Goal: Task Accomplishment & Management: Manage account settings

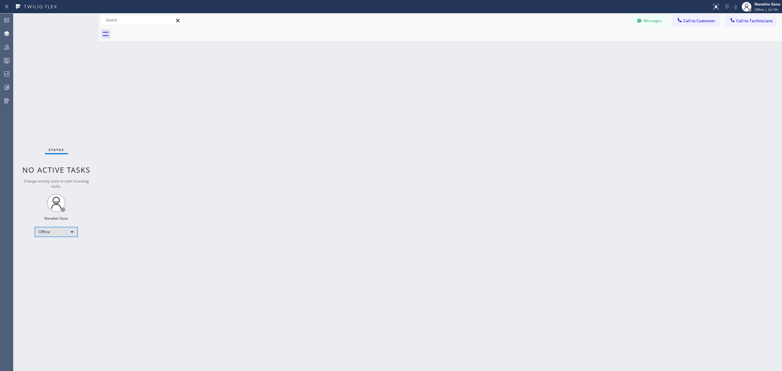
click at [65, 233] on div "Offline" at bounding box center [56, 232] width 43 height 10
click at [65, 256] on li "Unavailable" at bounding box center [55, 255] width 41 height 7
click at [11, 62] on div at bounding box center [6, 60] width 13 height 7
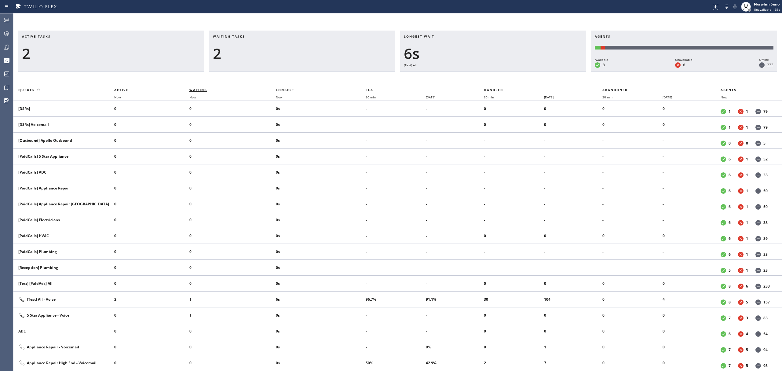
click at [208, 89] on span "Waiting" at bounding box center [202, 90] width 25 height 4
click at [8, 84] on icon at bounding box center [6, 87] width 7 height 7
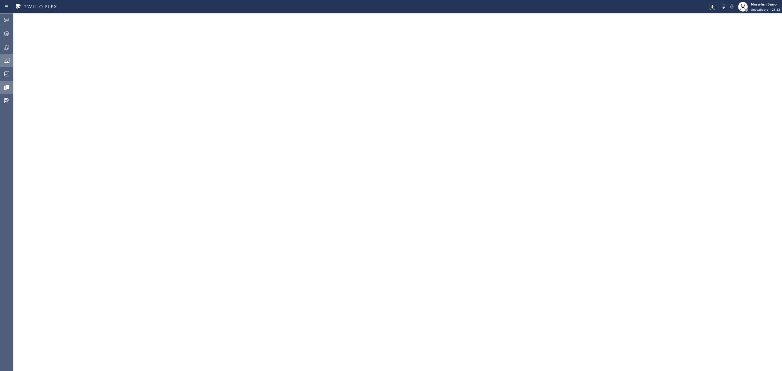
drag, startPoint x: 13, startPoint y: 62, endPoint x: 4, endPoint y: 59, distance: 8.8
click at [12, 62] on div at bounding box center [6, 60] width 13 height 7
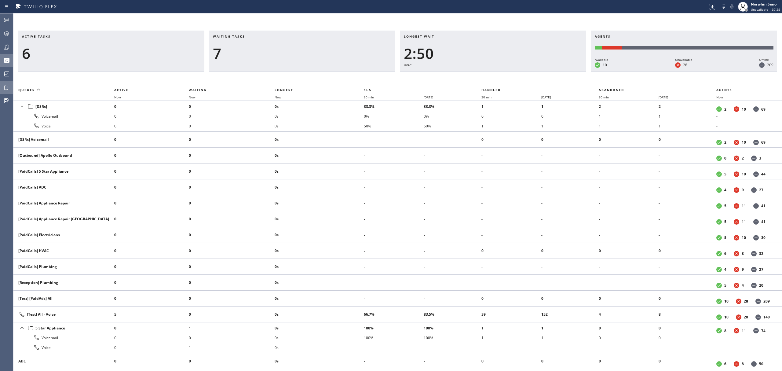
click at [208, 86] on th "Waiting" at bounding box center [232, 89] width 86 height 7
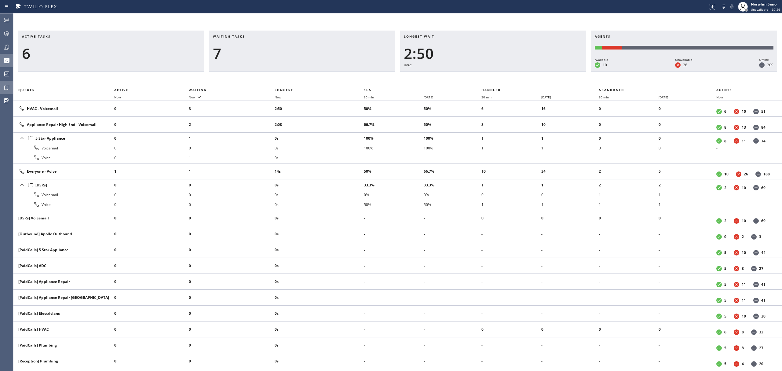
click at [259, 79] on div "Active tasks 6 Waiting tasks 7 Longest wait 2:50 HVAC Agents Available 10 Unava…" at bounding box center [397, 201] width 769 height 340
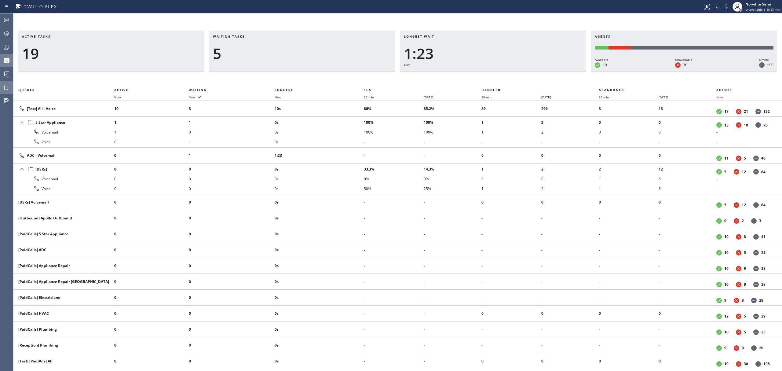
click at [226, 80] on div "Active tasks 19 Waiting tasks 5 Longest wait 1:23 ADC Agents Available 19 Unava…" at bounding box center [397, 201] width 769 height 340
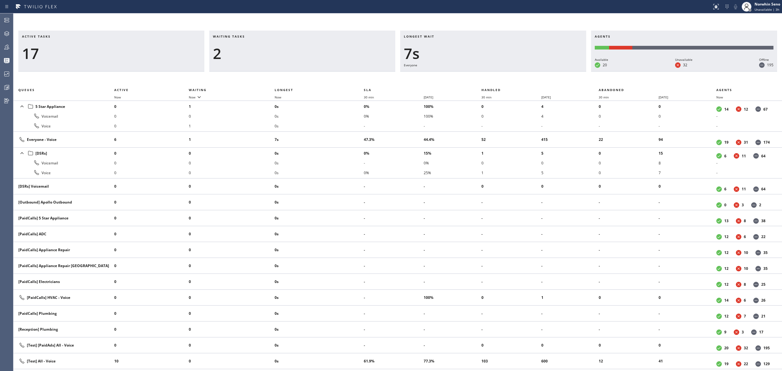
click at [301, 53] on div "2" at bounding box center [302, 54] width 179 height 18
click at [310, 52] on div "2" at bounding box center [302, 54] width 179 height 18
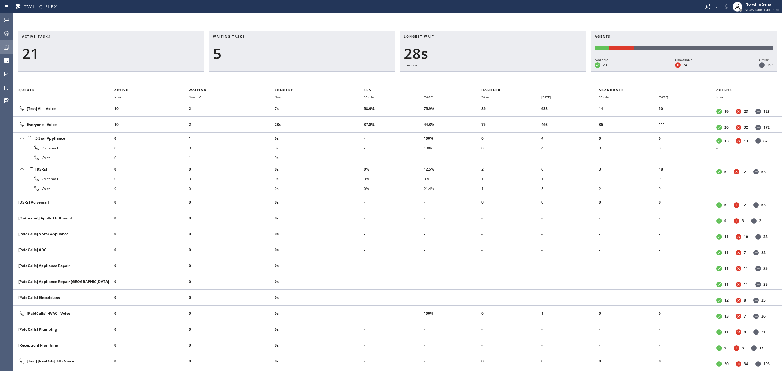
click at [3, 47] on icon at bounding box center [6, 46] width 7 height 7
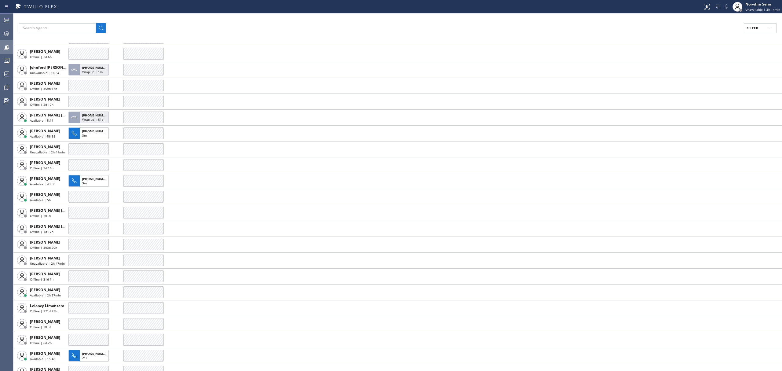
scroll to position [896, 0]
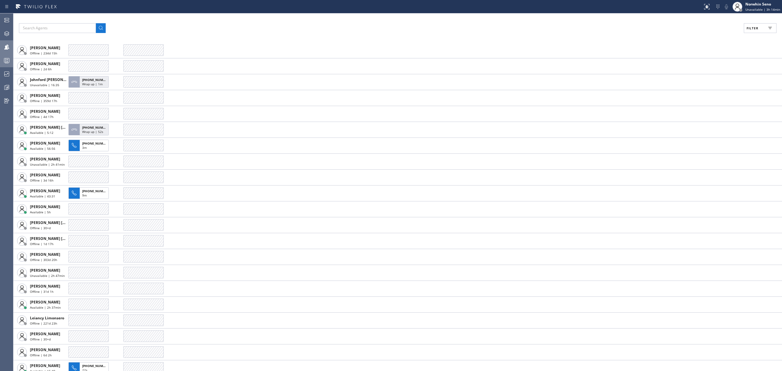
click at [2, 57] on div at bounding box center [6, 60] width 13 height 7
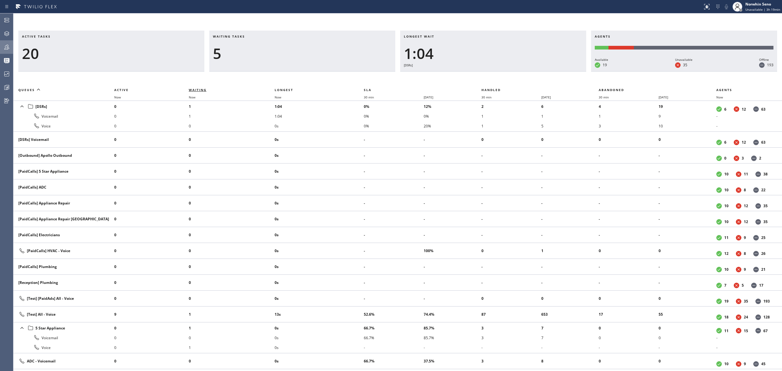
click at [211, 89] on span "Waiting" at bounding box center [201, 90] width 25 height 4
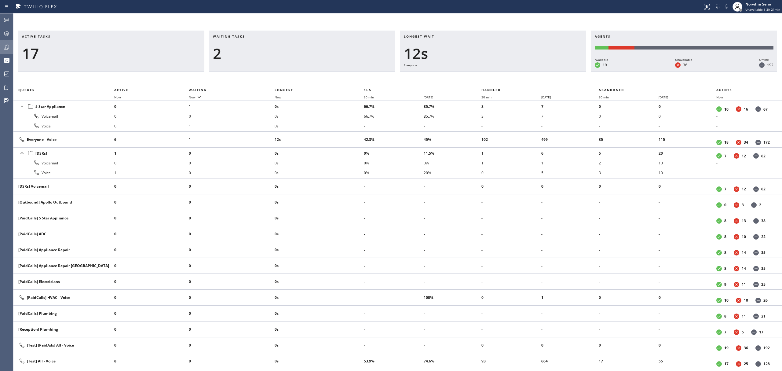
click at [268, 52] on div "2" at bounding box center [302, 54] width 179 height 18
click at [295, 39] on h3 "Waiting tasks" at bounding box center [302, 38] width 179 height 9
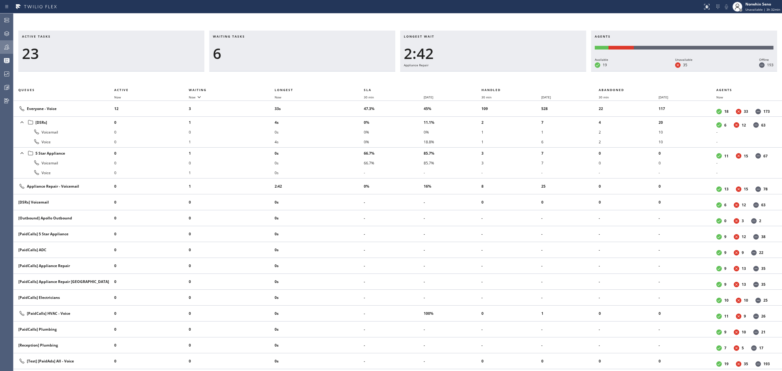
click at [9, 49] on icon at bounding box center [6, 46] width 7 height 7
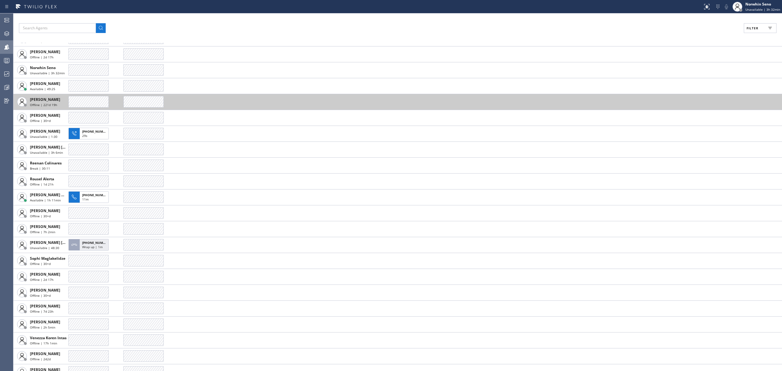
scroll to position [1536, 0]
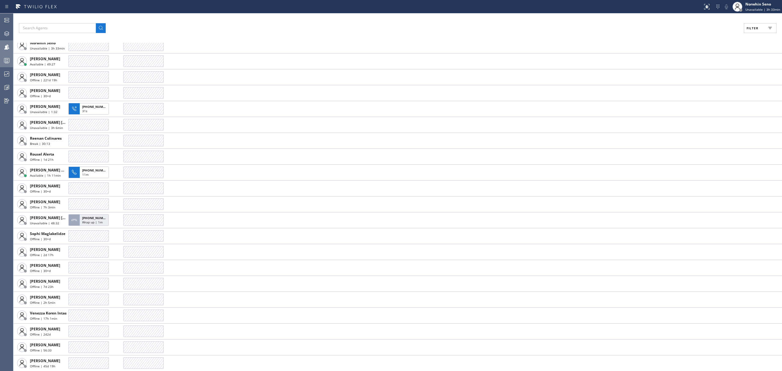
click at [8, 58] on icon at bounding box center [6, 60] width 7 height 7
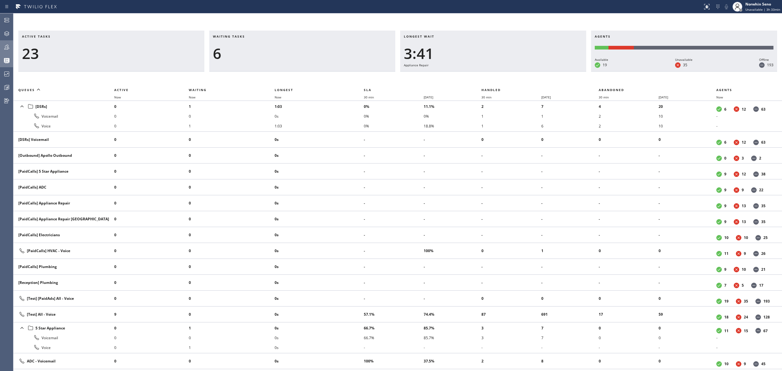
click at [205, 87] on th "Waiting" at bounding box center [232, 89] width 86 height 7
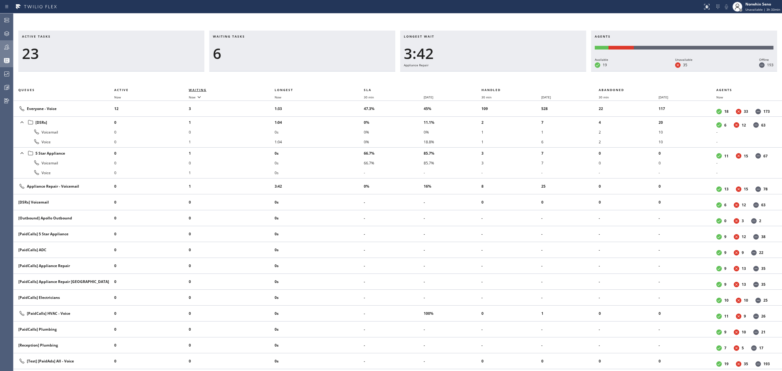
click at [203, 89] on span "Waiting" at bounding box center [198, 90] width 18 height 4
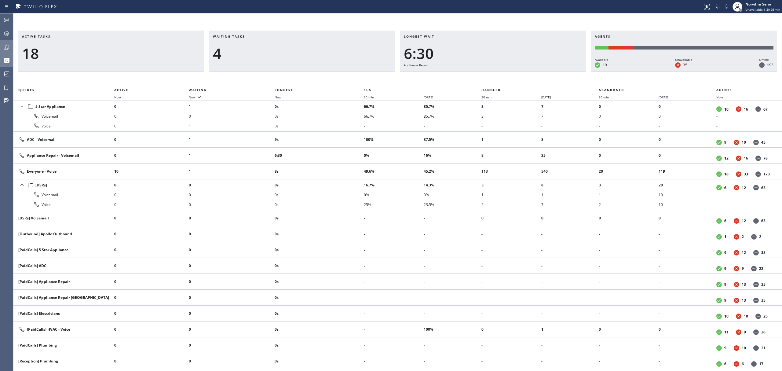
click at [231, 73] on div "Active tasks 18 Waiting tasks 4 Longest wait 6:30 Appliance Repair Agents Avail…" at bounding box center [397, 201] width 769 height 340
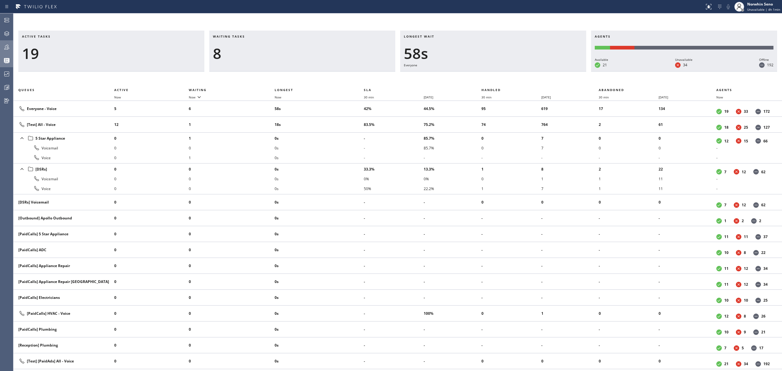
click at [283, 55] on div "8" at bounding box center [302, 54] width 179 height 18
click at [226, 50] on div "4" at bounding box center [302, 54] width 179 height 18
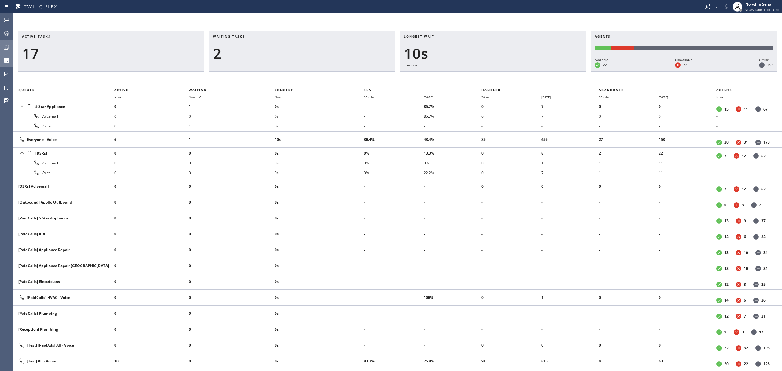
click at [492, 65] on div "Active tasks 17 Waiting tasks 2 Longest wait 10s Everyone Agents Available 22 U…" at bounding box center [397, 201] width 769 height 340
click at [478, 75] on div "Active tasks 16 Waiting tasks 3 Longest wait 15s Everyone Agents Available 22 U…" at bounding box center [397, 201] width 769 height 340
click at [478, 75] on div "Active tasks 17 Waiting tasks 2 Longest wait 9s Everyone Agents Available 22 Un…" at bounding box center [397, 201] width 769 height 340
click at [478, 75] on div "Active tasks 17 Waiting tasks 2 Longest wait 14s Everyone Agents Available 22 U…" at bounding box center [397, 201] width 769 height 340
click at [478, 75] on div "Active tasks 17 Waiting tasks 2 Longest wait 19s Everyone Agents Available 22 U…" at bounding box center [397, 201] width 769 height 340
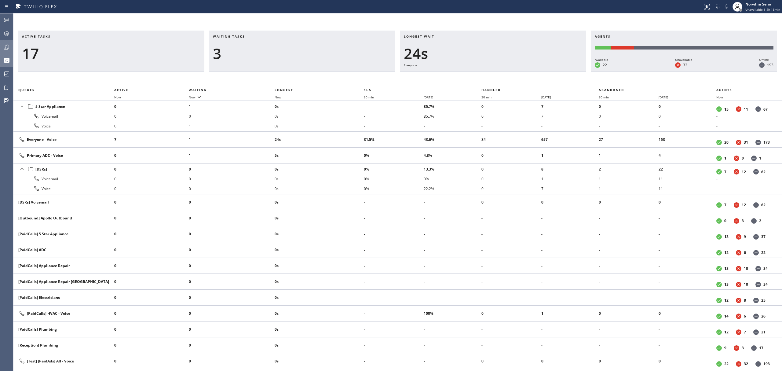
click at [478, 75] on div "Active tasks 17 Waiting tasks 3 Longest wait 24s Everyone Agents Available 22 U…" at bounding box center [397, 201] width 769 height 340
click at [478, 75] on div "Active tasks 18 Waiting tasks 4 Longest wait 10s Primary ADC Agents Available 2…" at bounding box center [397, 201] width 769 height 340
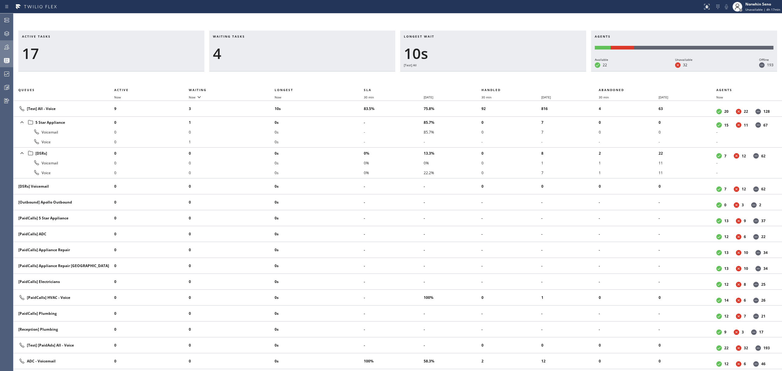
click at [478, 75] on div "Active tasks 17 Waiting tasks 4 Longest wait 10s [Test] All Agents Available 22…" at bounding box center [397, 201] width 769 height 340
click at [478, 75] on div "Active tasks 19 Waiting tasks 2 Longest wait 2s [Test] All Agents Available 22 …" at bounding box center [397, 201] width 769 height 340
click at [478, 75] on div "Active tasks 18 Waiting tasks 2 Longest wait 7s [Test] All Agents Available 22 …" at bounding box center [397, 201] width 769 height 340
click at [478, 75] on div "Active tasks 18 Waiting tasks 3 Longest wait 12s [Test] All Agents Available 22…" at bounding box center [397, 201] width 769 height 340
click at [478, 75] on div "Active tasks 19 Waiting tasks 2 Longest wait 6s [Test] All Agents Available 22 …" at bounding box center [397, 201] width 769 height 340
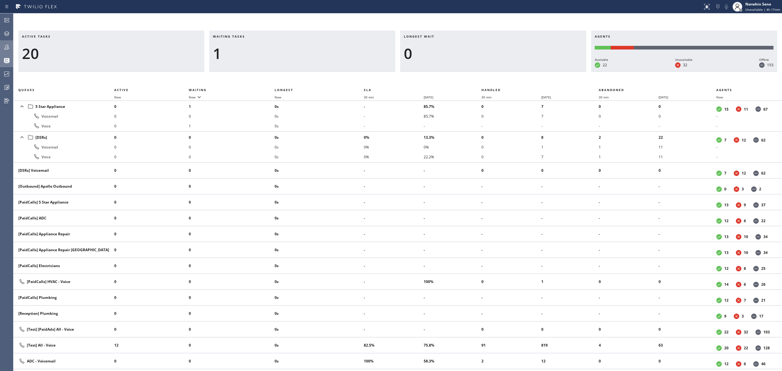
click at [478, 75] on div "Active tasks 20 Waiting tasks 1 Longest wait 0 Agents Available 22 Unavailable …" at bounding box center [397, 201] width 769 height 340
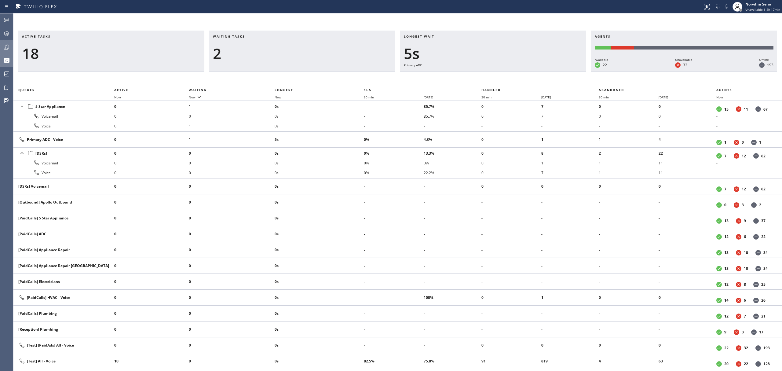
click at [478, 75] on div "Active tasks 18 Waiting tasks 2 Longest wait 5s Primary ADC Agents Available 22…" at bounding box center [397, 201] width 769 height 340
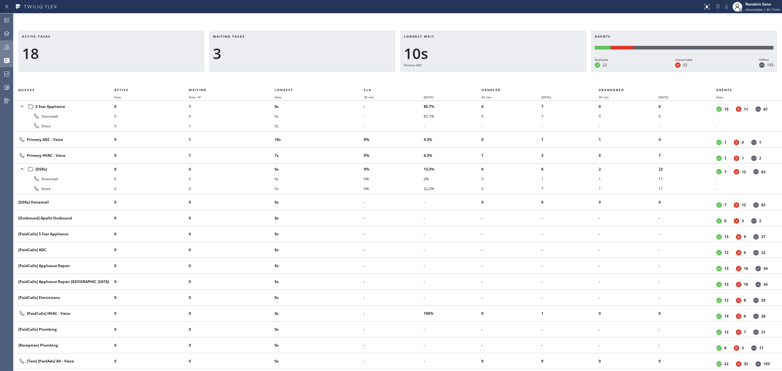
click at [478, 75] on div "Active tasks 18 Waiting tasks 3 Longest wait 10s Primary ADC Agents Available 2…" at bounding box center [397, 201] width 769 height 340
click at [478, 75] on div "Active tasks 17 Waiting tasks 3 Longest wait 12s Primary HVAC Agents Available …" at bounding box center [397, 201] width 769 height 340
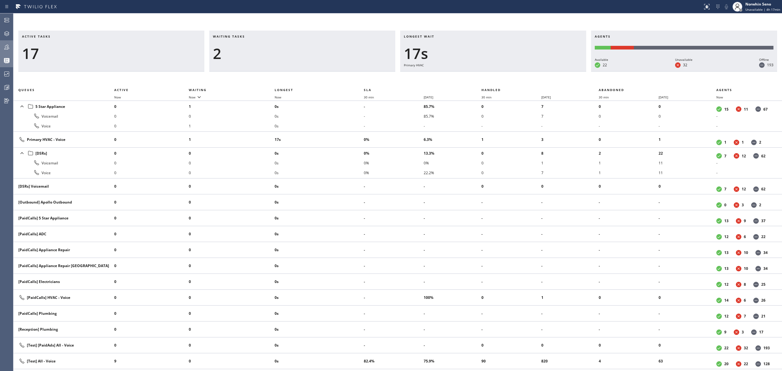
click at [478, 75] on div "Active tasks 17 Waiting tasks 2 Longest wait 17s Primary HVAC Agents Available …" at bounding box center [397, 201] width 769 height 340
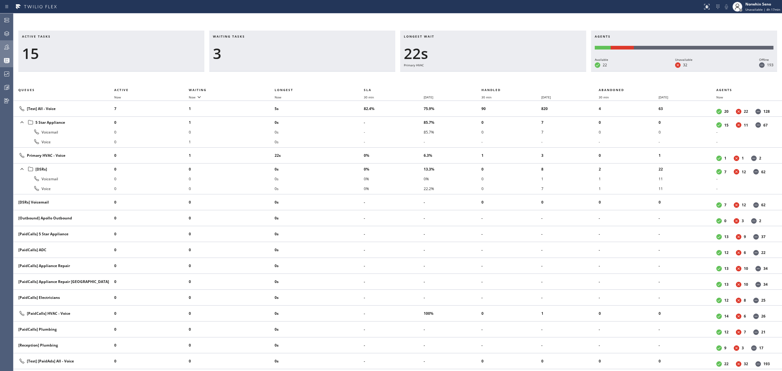
click at [478, 75] on div "Active tasks 15 Waiting tasks 3 Longest wait 22s Primary HVAC Agents Available …" at bounding box center [397, 201] width 769 height 340
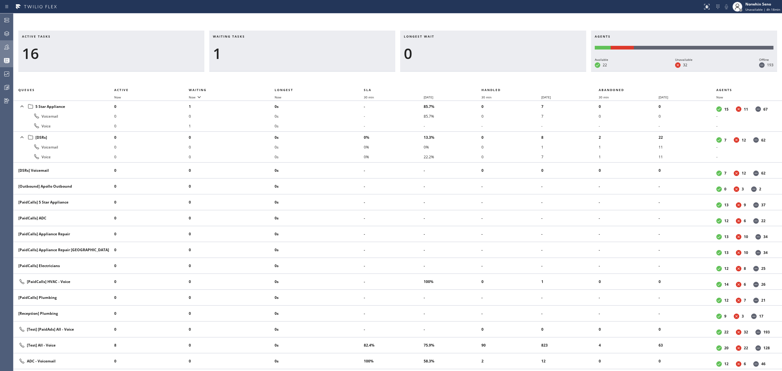
click at [478, 75] on div "Active tasks 16 Waiting tasks 1 Longest wait 0 Agents Available 22 Unavailable …" at bounding box center [397, 201] width 769 height 340
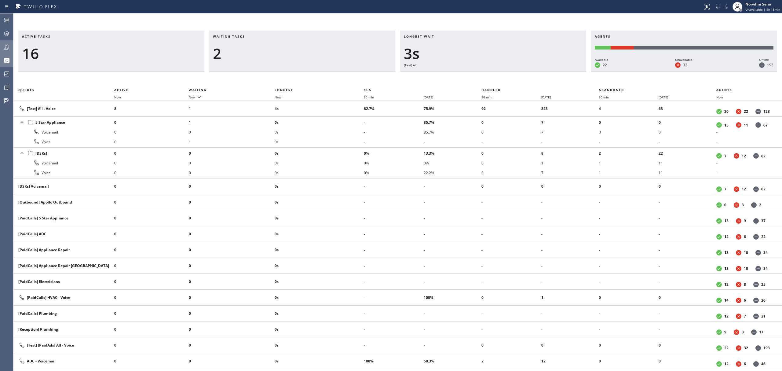
click at [478, 75] on div "Active tasks 16 Waiting tasks 2 Longest wait 3s [Test] All Agents Available 22 …" at bounding box center [397, 201] width 769 height 340
click at [478, 75] on div "Active tasks 16 Waiting tasks 2 Longest wait 8s [Test] All Agents Available 22 …" at bounding box center [397, 201] width 769 height 340
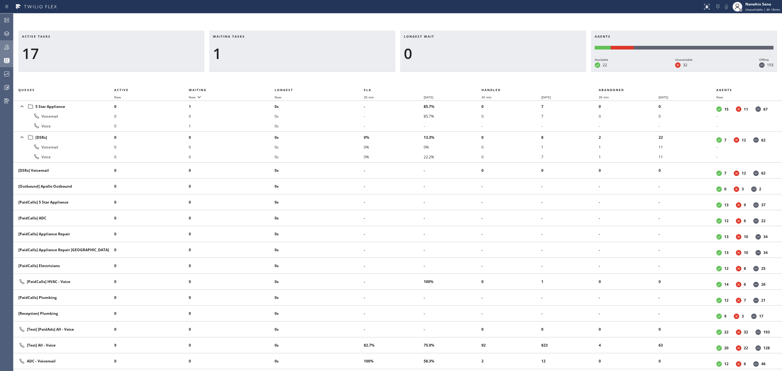
click at [478, 75] on div "Active tasks 17 Waiting tasks 1 Longest wait 0 Agents Available 22 Unavailable …" at bounding box center [397, 201] width 769 height 340
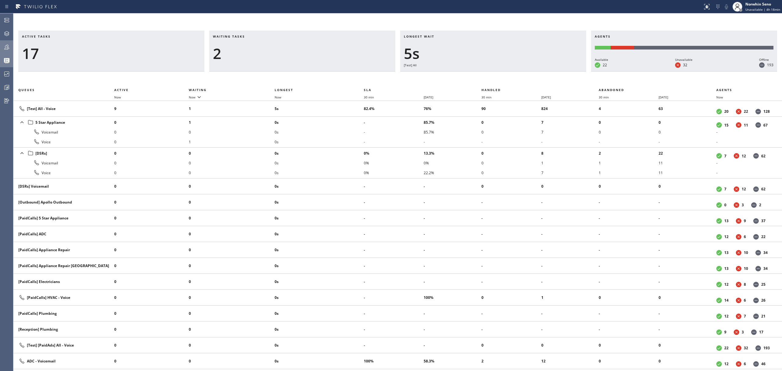
click at [478, 75] on div "Active tasks 17 Waiting tasks 2 Longest wait 5s [Test] All Agents Available 22 …" at bounding box center [397, 201] width 769 height 340
click at [478, 75] on div "Active tasks 17 Waiting tasks 2 Longest wait 10s [Test] All Agents Available 22…" at bounding box center [397, 201] width 769 height 340
click at [478, 75] on div "Active tasks 17 Waiting tasks 2 Longest wait 15s [Test] All Agents Available 22…" at bounding box center [397, 201] width 769 height 340
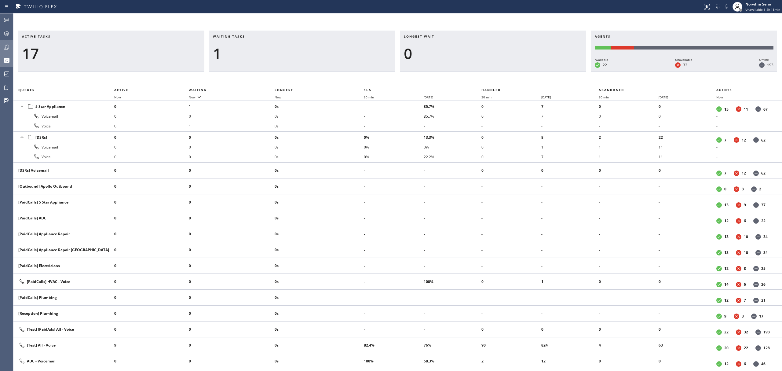
click at [478, 75] on div "Active tasks 17 Waiting tasks 1 Longest wait 0 Agents Available 22 Unavailable …" at bounding box center [397, 201] width 769 height 340
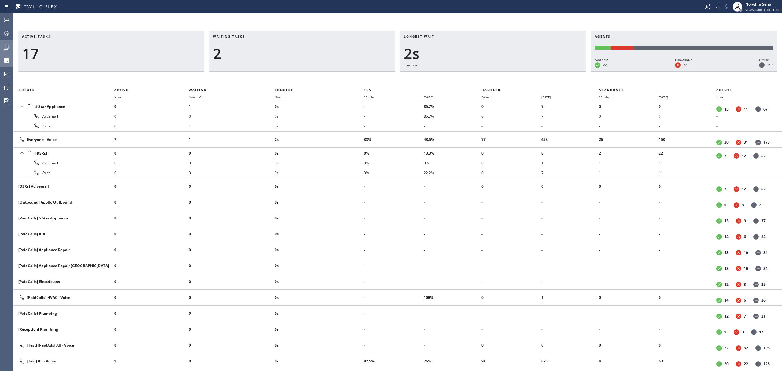
click at [478, 75] on div "Active tasks 17 Waiting tasks 2 Longest wait 2s Everyone Agents Available 22 Un…" at bounding box center [397, 201] width 769 height 340
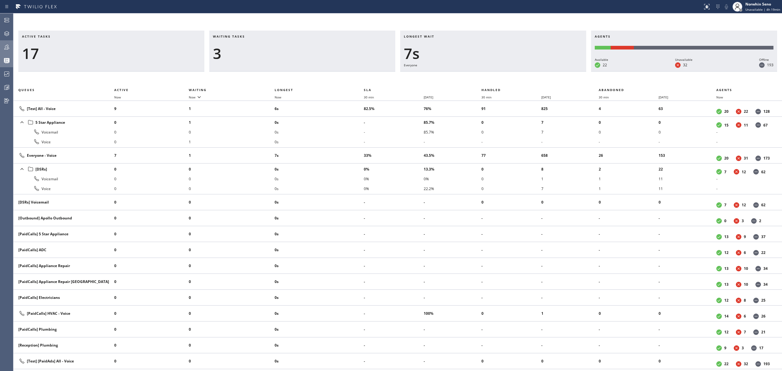
click at [478, 75] on div "Active tasks 17 Waiting tasks 3 Longest wait 7s Everyone Agents Available 22 Un…" at bounding box center [397, 201] width 769 height 340
click at [478, 75] on div "Active tasks 17 Waiting tasks 3 Longest wait 12s Everyone Agents Available 21 U…" at bounding box center [397, 201] width 769 height 340
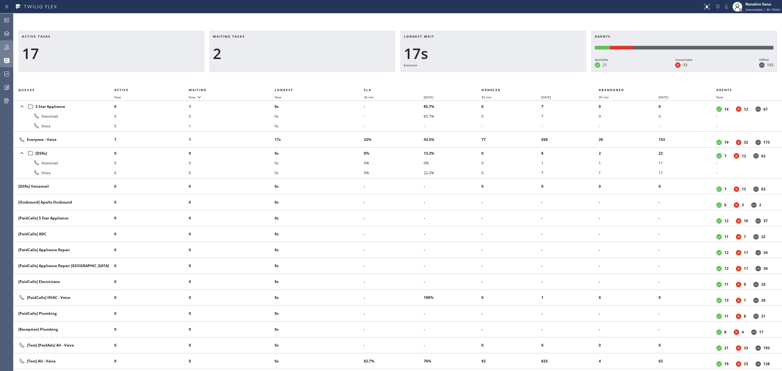
click at [478, 75] on div "Active tasks 17 Waiting tasks 2 Longest wait 17s Everyone Agents Available 21 U…" at bounding box center [397, 201] width 769 height 340
click at [478, 75] on div "Active tasks 17 Waiting tasks 2 Longest wait 22s Everyone Agents Available 21 U…" at bounding box center [397, 201] width 769 height 340
click at [478, 75] on div "Active tasks 17 Waiting tasks 2 Longest wait 27s Everyone Agents Available 21 U…" at bounding box center [397, 201] width 769 height 340
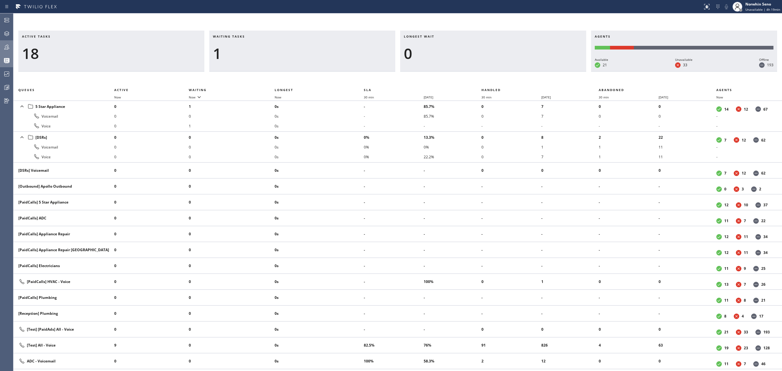
click at [478, 75] on div "Active tasks 18 Waiting tasks 1 Longest wait 0 Agents Available 21 Unavailable …" at bounding box center [397, 201] width 769 height 340
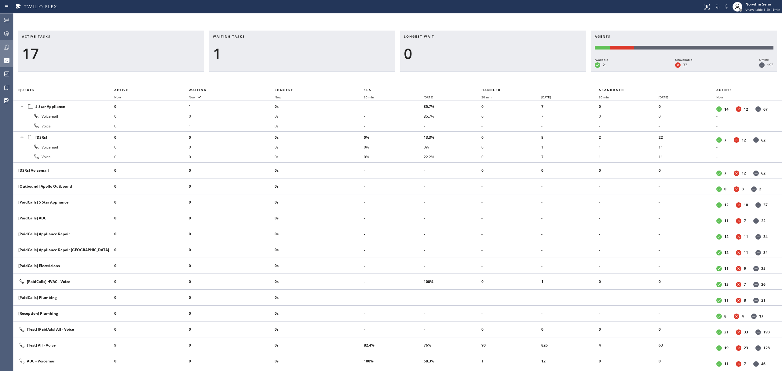
click at [478, 75] on div "Active tasks 17 Waiting tasks 1 Longest wait 0 Agents Available 21 Unavailable …" at bounding box center [397, 201] width 769 height 340
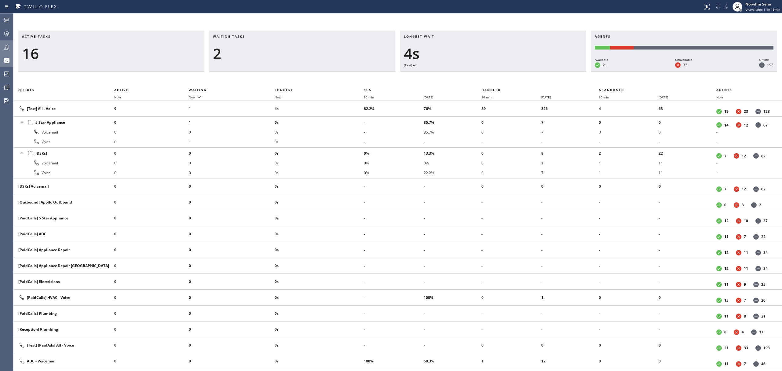
click at [478, 75] on div "Active tasks 16 Waiting tasks 2 Longest wait 4s [Test] All Agents Available 21 …" at bounding box center [397, 201] width 769 height 340
click at [478, 75] on div "Active tasks 15 Waiting tasks 3 Longest wait 9s [Test] All Agents Available 21 …" at bounding box center [397, 201] width 769 height 340
click at [478, 75] on div "Active tasks 15 Waiting tasks 2 Longest wait 11s [Test] All Agents Available 21…" at bounding box center [397, 201] width 769 height 340
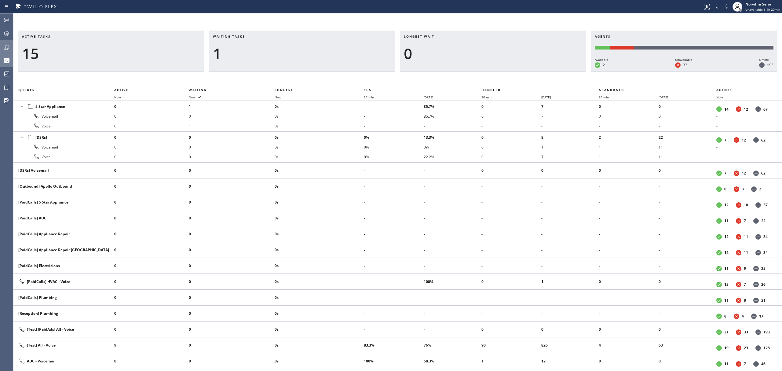
click at [478, 75] on div "Active tasks 15 Waiting tasks 1 Longest wait 0 Agents Available 21 Unavailable …" at bounding box center [397, 201] width 769 height 340
click at [478, 75] on div "Active tasks 14 Waiting tasks 1 Longest wait 0 Agents Available 20 Unavailable …" at bounding box center [397, 201] width 769 height 340
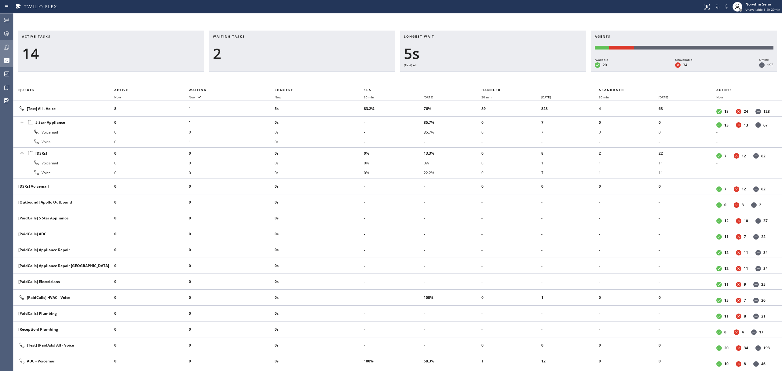
click at [478, 75] on div "Active tasks 14 Waiting tasks 2 Longest wait 5s [Test] All Agents Available 20 …" at bounding box center [397, 201] width 769 height 340
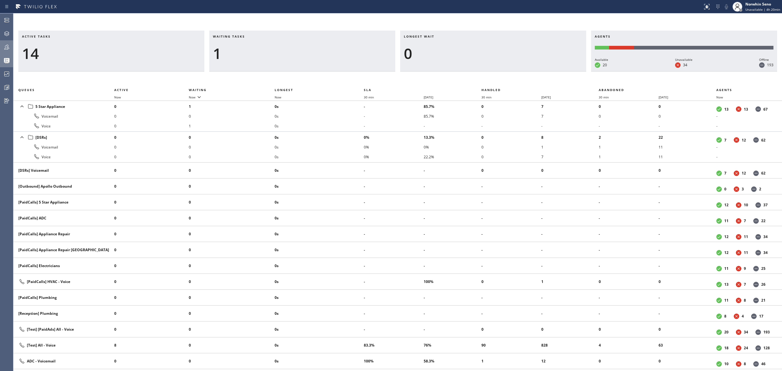
click at [478, 75] on div "Active tasks 14 Waiting tasks 1 Longest wait 0 Agents Available 20 Unavailable …" at bounding box center [397, 201] width 769 height 340
click at [478, 75] on div "Active tasks 12 Waiting tasks 1 Longest wait 0 Agents Available 20 Unavailable …" at bounding box center [397, 201] width 769 height 340
click at [478, 75] on div "Active tasks 13 Waiting tasks 1 Longest wait 0 Agents Available 20 Unavailable …" at bounding box center [397, 201] width 769 height 340
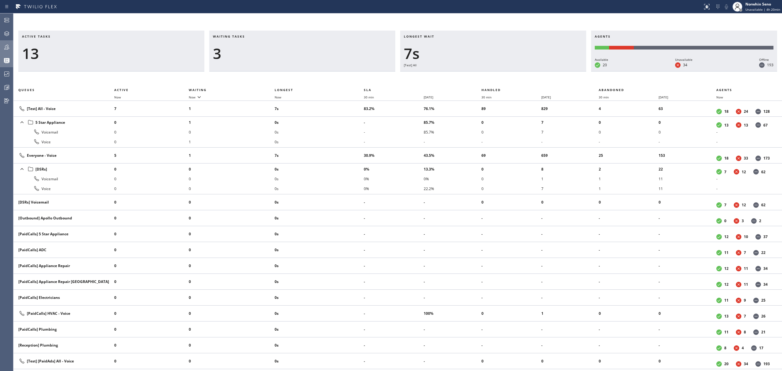
click at [478, 75] on div "Active tasks 13 Waiting tasks 3 Longest wait 7s [Test] All Agents Available 20 …" at bounding box center [397, 201] width 769 height 340
click at [478, 75] on div "Active tasks 13 Waiting tasks 3 Longest wait 12s Everyone Agents Available 20 U…" at bounding box center [397, 201] width 769 height 340
click at [478, 75] on div "Active tasks 13 Waiting tasks 3 Longest wait 17s Everyone Agents Available 20 U…" at bounding box center [397, 201] width 769 height 340
click at [478, 75] on div "Active tasks 13 Waiting tasks 3 Longest wait 22s Everyone Agents Available 20 U…" at bounding box center [397, 201] width 769 height 340
click at [478, 75] on div "Active tasks 13 Waiting tasks 3 Longest wait 27s Everyone Agents Available 20 U…" at bounding box center [397, 201] width 769 height 340
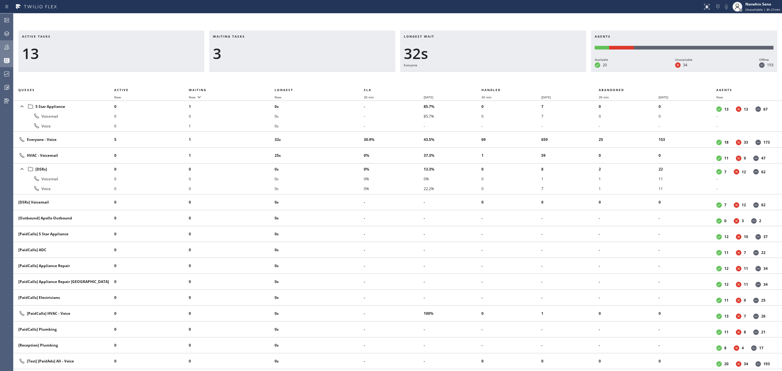
click at [478, 75] on div "Active tasks 13 Waiting tasks 3 Longest wait 32s Everyone Agents Available 20 U…" at bounding box center [397, 201] width 769 height 340
click at [478, 75] on div "Active tasks 13 Waiting tasks 3 Longest wait 37s Everyone Agents Available 20 U…" at bounding box center [397, 201] width 769 height 340
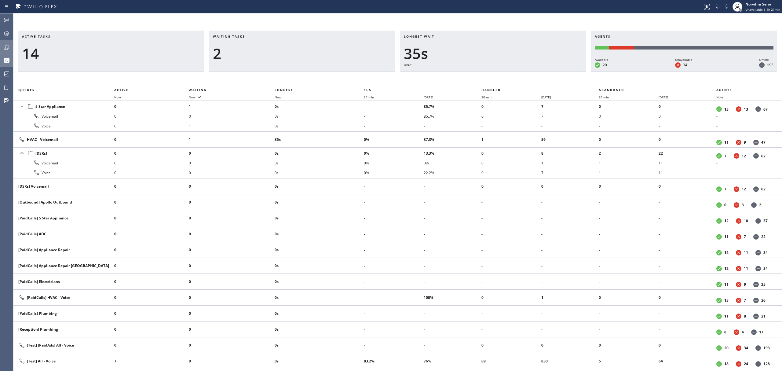
click at [478, 75] on div "Active tasks 14 Waiting tasks 2 Longest wait 35s HVAC Agents Available 20 Unava…" at bounding box center [397, 201] width 769 height 340
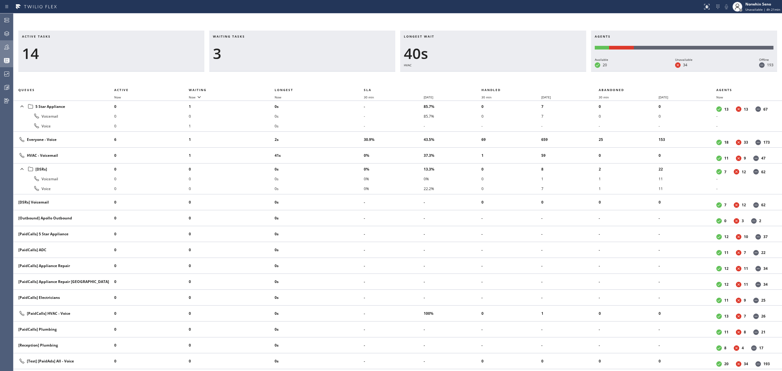
click at [478, 75] on div "Active tasks 14 Waiting tasks 3 Longest wait 40s HVAC Agents Available 20 Unava…" at bounding box center [397, 201] width 769 height 340
click at [478, 75] on div "Active tasks 14 Waiting tasks 3 Longest wait 46s HVAC Agents Available 20 Unava…" at bounding box center [397, 201] width 769 height 340
click at [478, 75] on div "Active tasks 14 Waiting tasks 3 Longest wait 51s HVAC Agents Available 20 Unava…" at bounding box center [397, 201] width 769 height 340
click at [478, 75] on div "Active tasks 14 Waiting tasks 3 Longest wait 56s HVAC Agents Available 20 Unava…" at bounding box center [397, 201] width 769 height 340
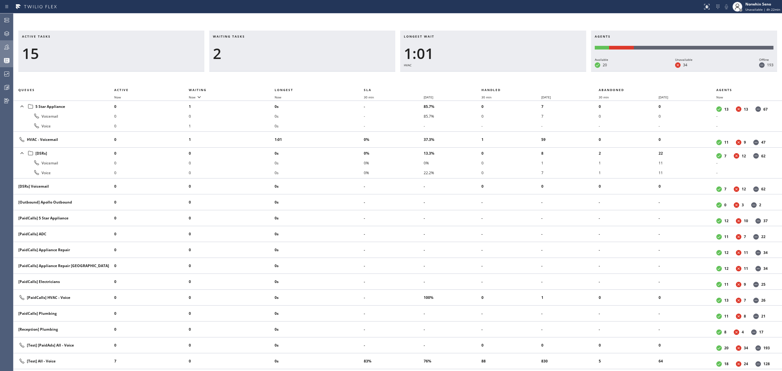
click at [478, 75] on div "Active tasks 15 Waiting tasks 2 Longest wait 1:01 HVAC Agents Available 20 Unav…" at bounding box center [397, 201] width 769 height 340
click at [478, 75] on div "Active tasks 15 Waiting tasks 2 Longest wait 1:06 HVAC Agents Available 20 Unav…" at bounding box center [397, 201] width 769 height 340
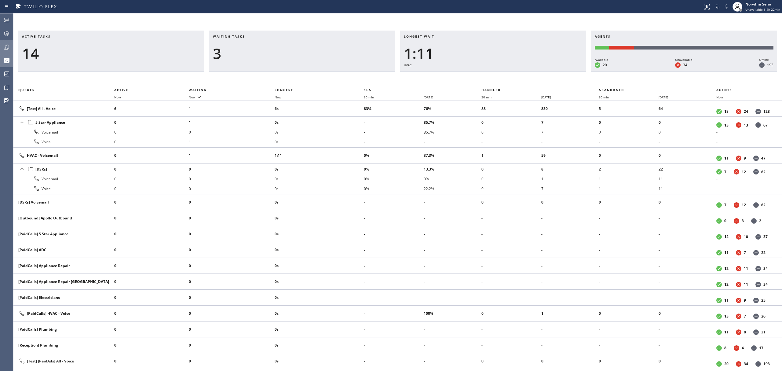
click at [478, 75] on div "Active tasks 14 Waiting tasks 3 Longest wait 1:11 HVAC Agents Available 20 Unav…" at bounding box center [397, 201] width 769 height 340
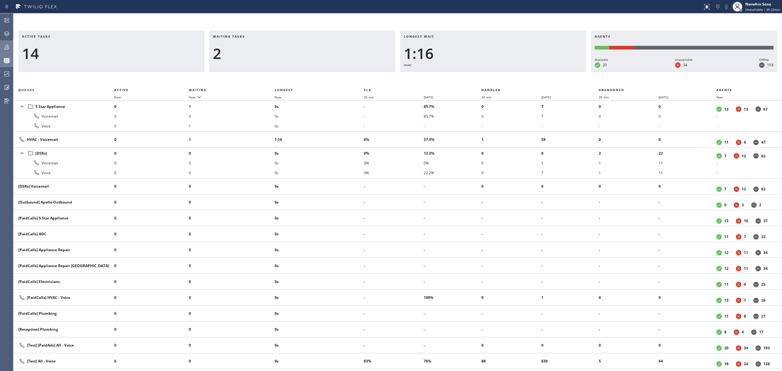
click at [478, 75] on div "Active tasks 14 Waiting tasks 2 Longest wait 1:16 HVAC Agents Available 20 Unav…" at bounding box center [397, 201] width 769 height 340
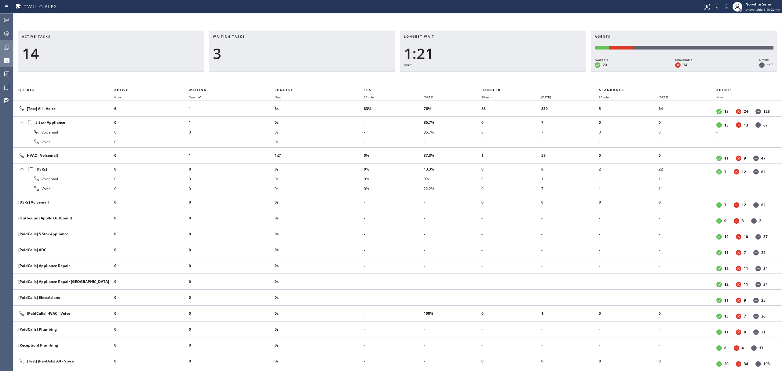
click at [478, 75] on div "Active tasks 14 Waiting tasks 3 Longest wait 1:21 HVAC Agents Available 20 Unav…" at bounding box center [397, 201] width 769 height 340
click at [478, 75] on div "Active tasks 13 Waiting tasks 3 Longest wait 1:26 HVAC Agents Available 20 Unav…" at bounding box center [397, 201] width 769 height 340
click at [478, 75] on div "Active tasks 14 Waiting tasks 3 Longest wait 1:31 HVAC Agents Available 20 Unav…" at bounding box center [397, 201] width 769 height 340
click at [478, 75] on div "Active tasks 13 Waiting tasks 4 Longest wait 1:36 HVAC Agents Available 20 Unav…" at bounding box center [397, 201] width 769 height 340
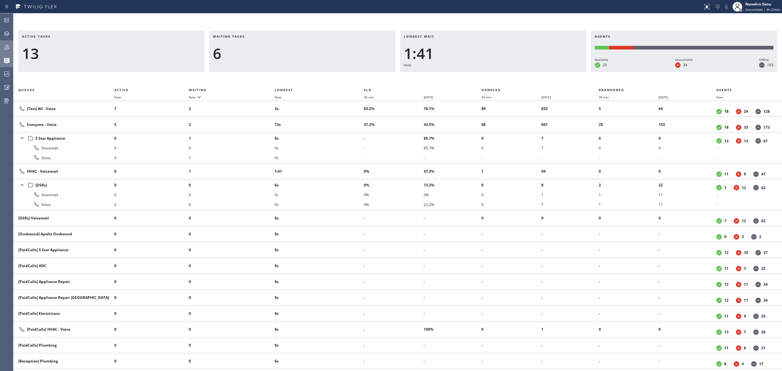
click at [478, 75] on div "Active tasks 13 Waiting tasks 6 Longest wait 1:41 HVAC Agents Available 20 Unav…" at bounding box center [397, 201] width 769 height 340
click at [478, 75] on div "Active tasks 13 Waiting tasks 7 Longest wait 1:47 HVAC Agents Available 20 Unav…" at bounding box center [397, 201] width 769 height 340
click at [478, 75] on div "Active tasks 13 Waiting tasks 8 Longest wait 1:52 HVAC Agents Available 20 Unav…" at bounding box center [397, 201] width 769 height 340
click at [478, 75] on div "Active tasks 17 Waiting tasks 4 Longest wait 1:57 HVAC Agents Available 20 Unav…" at bounding box center [397, 201] width 769 height 340
click at [478, 75] on div "Active tasks 17 Waiting tasks 4 Longest wait 2:02 HVAC Agents Available 20 Unav…" at bounding box center [397, 201] width 769 height 340
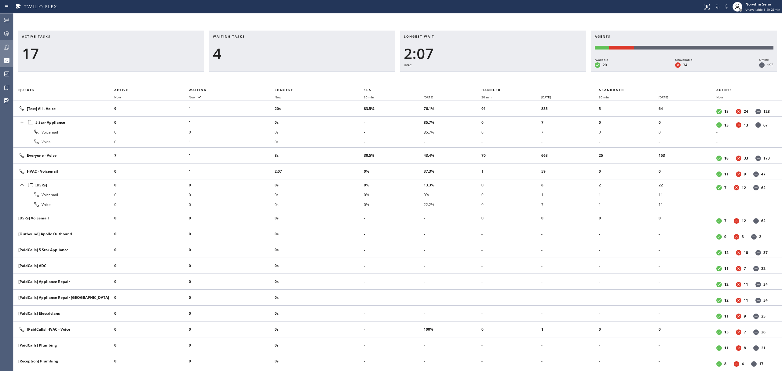
click at [478, 75] on div "Active tasks 17 Waiting tasks 4 Longest wait 2:07 HVAC Agents Available 20 Unav…" at bounding box center [397, 201] width 769 height 340
click at [478, 75] on div "Active tasks 17 Waiting tasks 4 Longest wait 2:12 HVAC Agents Available 20 Unav…" at bounding box center [397, 201] width 769 height 340
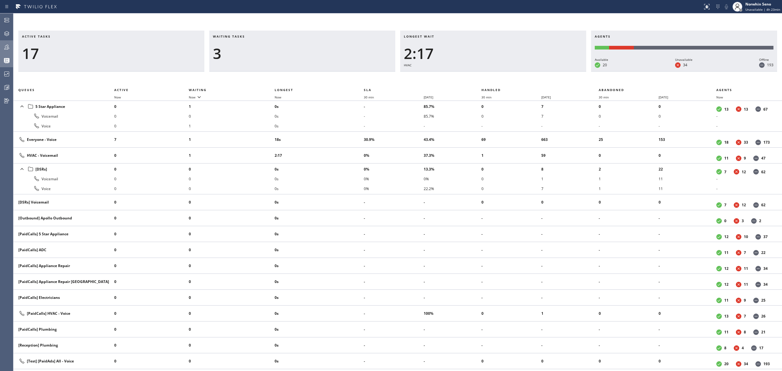
click at [478, 75] on div "Active tasks 17 Waiting tasks 3 Longest wait 2:17 HVAC Agents Available 20 Unav…" at bounding box center [397, 201] width 769 height 340
click at [478, 75] on div "Active tasks 17 Waiting tasks 3 Longest wait 2:22 HVAC Agents Available 20 Unav…" at bounding box center [397, 201] width 769 height 340
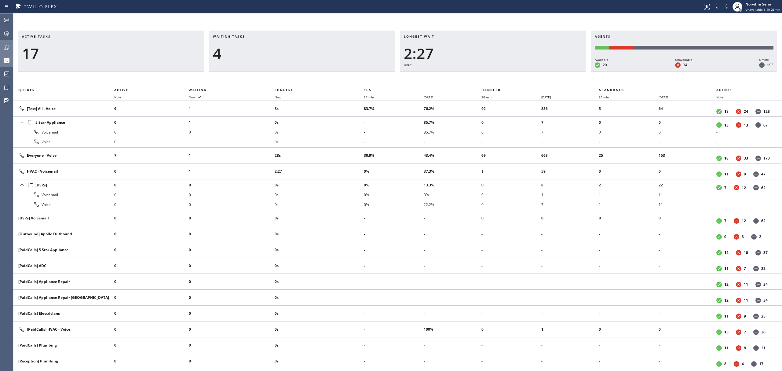
click at [478, 75] on div "Active tasks 17 Waiting tasks 4 Longest wait 2:27 HVAC Agents Available 20 Unav…" at bounding box center [397, 201] width 769 height 340
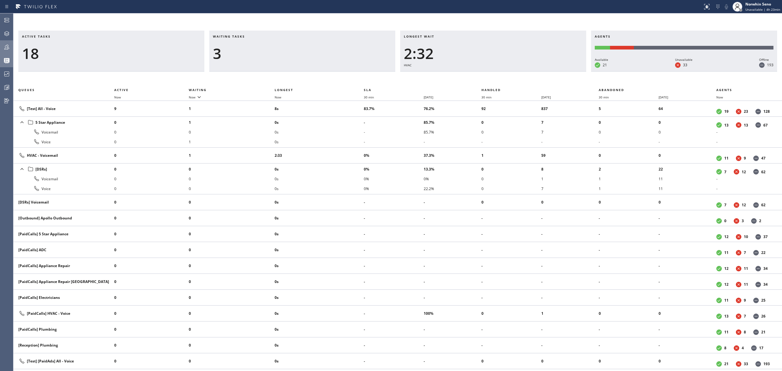
click at [478, 75] on div "Active tasks 18 Waiting tasks 3 Longest wait 2:32 HVAC Agents Available 21 Unav…" at bounding box center [397, 201] width 769 height 340
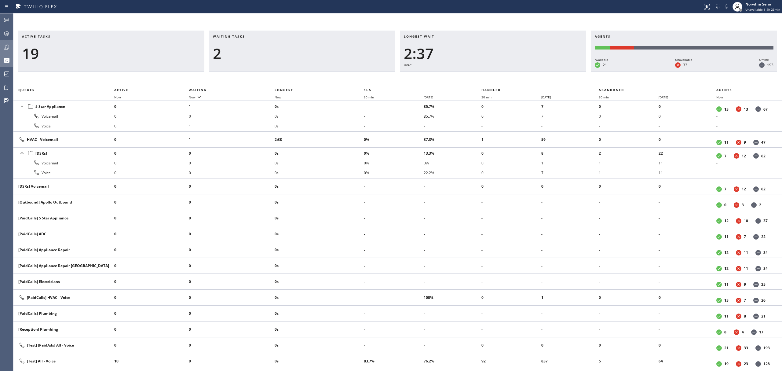
click at [478, 75] on div "Active tasks 19 Waiting tasks 2 Longest wait 2:37 HVAC Agents Available 21 Unav…" at bounding box center [397, 201] width 769 height 340
click at [478, 75] on div "Active tasks 19 Waiting tasks 2 Longest wait 2:42 HVAC Agents Available 21 Unav…" at bounding box center [397, 201] width 769 height 340
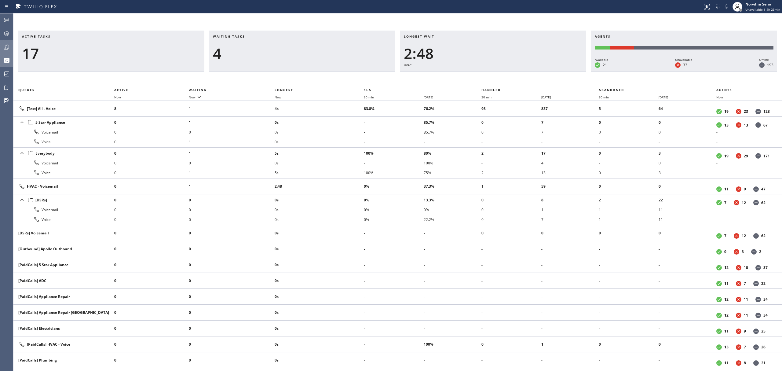
click at [478, 75] on div "Active tasks 17 Waiting tasks 4 Longest wait 2:48 HVAC Agents Available 21 Unav…" at bounding box center [397, 201] width 769 height 340
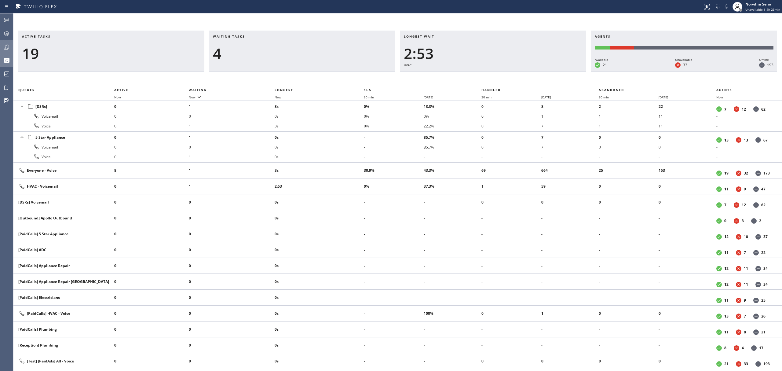
click at [478, 75] on div "Active tasks 19 Waiting tasks 4 Longest wait 2:53 HVAC Agents Available 21 Unav…" at bounding box center [397, 201] width 769 height 340
click at [478, 75] on div "Active tasks 18 Waiting tasks 4 Longest wait 2:58 HVAC Agents Available 21 Unav…" at bounding box center [397, 201] width 769 height 340
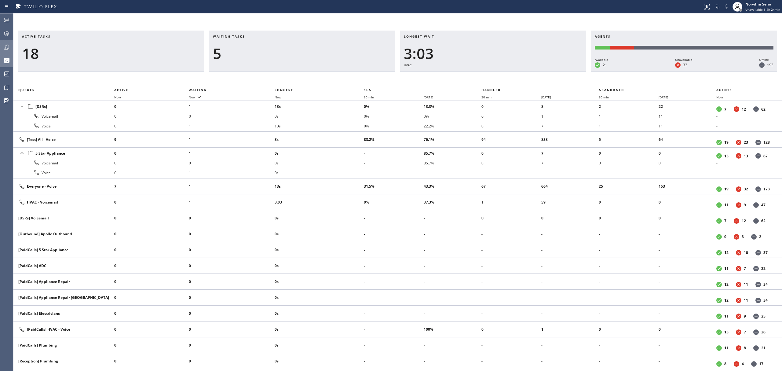
click at [478, 75] on div "Active tasks 18 Waiting tasks 5 Longest wait 3:03 HVAC Agents Available 21 Unav…" at bounding box center [397, 201] width 769 height 340
click at [478, 75] on div "Active tasks 18 Waiting tasks 6 Longest wait 3:08 HVAC Agents Available 20 Unav…" at bounding box center [397, 201] width 769 height 340
click at [478, 75] on div "Active tasks 18 Waiting tasks 6 Longest wait 3:13 HVAC Agents Available 20 Unav…" at bounding box center [397, 201] width 769 height 340
click at [478, 75] on div "Active tasks 19 Waiting tasks 5 Longest wait 3:18 HVAC Agents Available 20 Unav…" at bounding box center [397, 201] width 769 height 340
click at [478, 75] on div "Active tasks 19 Waiting tasks 5 Longest wait 3:23 HVAC Agents Available 20 Unav…" at bounding box center [397, 201] width 769 height 340
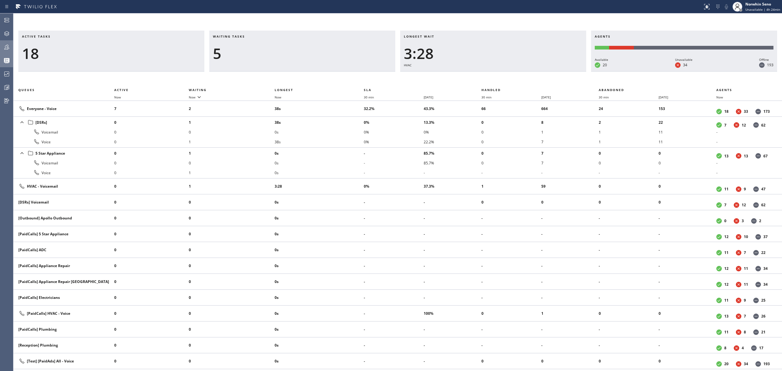
click at [478, 75] on div "Active tasks 18 Waiting tasks 5 Longest wait 3:28 HVAC Agents Available 20 Unav…" at bounding box center [397, 201] width 769 height 340
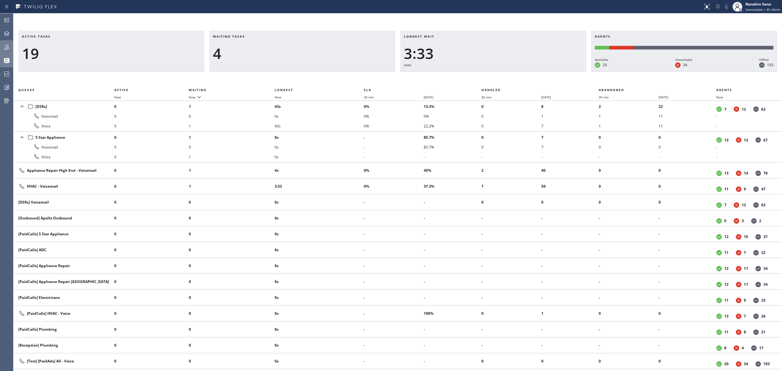
click at [478, 75] on div "Active tasks 19 Waiting tasks 4 Longest wait 3:33 HVAC Agents Available 20 Unav…" at bounding box center [397, 201] width 769 height 340
click at [478, 75] on div "Active tasks 19 Waiting tasks 4 Longest wait 3:38 HVAC Agents Available 20 Unav…" at bounding box center [397, 201] width 769 height 340
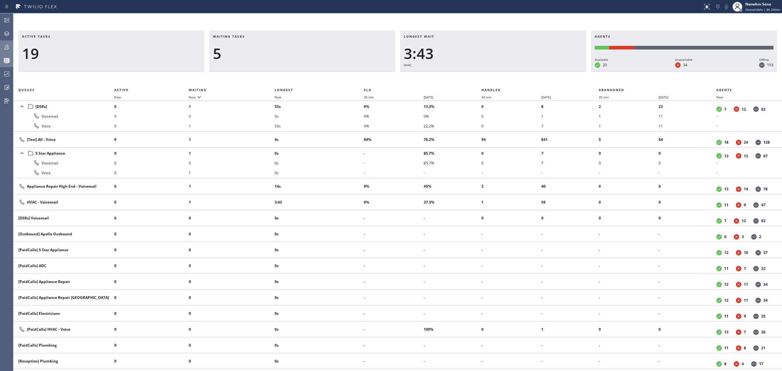
click at [478, 75] on div "Active tasks 19 Waiting tasks 5 Longest wait 3:43 HVAC Agents Available 20 Unav…" at bounding box center [397, 201] width 769 height 340
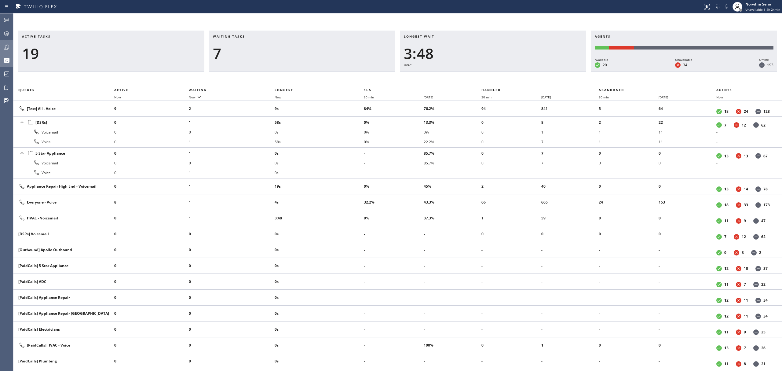
click at [478, 75] on div "Active tasks 19 Waiting tasks 7 Longest wait 3:48 HVAC Agents Available 20 Unav…" at bounding box center [397, 201] width 769 height 340
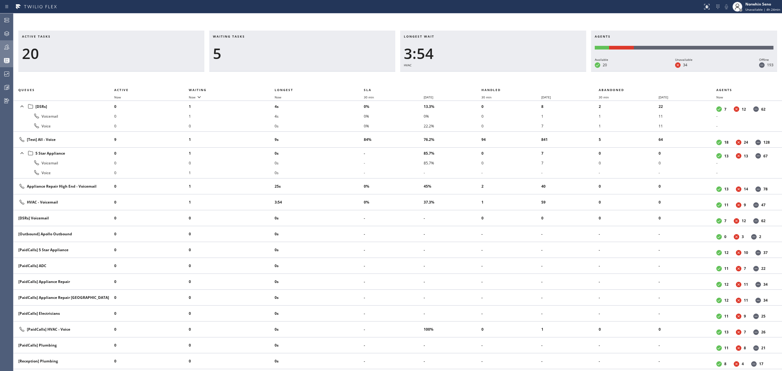
click at [478, 75] on div "Active tasks 20 Waiting tasks 5 Longest wait 3:54 HVAC Agents Available 20 Unav…" at bounding box center [397, 201] width 769 height 340
click at [478, 75] on div "Active tasks 20 Waiting tasks 6 Longest wait 3:59 HVAC Agents Available 20 Unav…" at bounding box center [397, 201] width 769 height 340
click at [478, 75] on div "Active tasks 20 Waiting tasks 5 Longest wait 4:04 HVAC Agents Available 20 Unav…" at bounding box center [397, 201] width 769 height 340
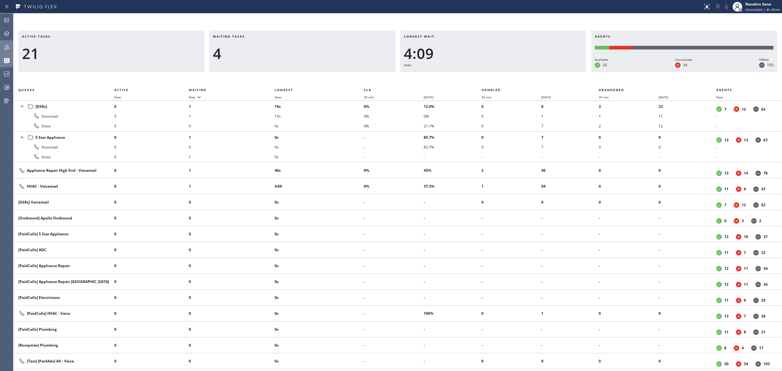
click at [478, 75] on div "Active tasks 21 Waiting tasks 4 Longest wait 4:09 HVAC Agents Available 20 Unav…" at bounding box center [397, 201] width 769 height 340
click at [478, 75] on div "Active tasks 21 Waiting tasks 4 Longest wait 4:14 HVAC Agents Available 20 Unav…" at bounding box center [397, 201] width 769 height 340
click at [478, 75] on div "Active tasks 20 Waiting tasks 4 Longest wait 50s Appliance Repair High End Agen…" at bounding box center [397, 201] width 769 height 340
click at [478, 75] on div "Active tasks 20 Waiting tasks 4 Longest wait 55s Appliance Repair High End Agen…" at bounding box center [397, 201] width 769 height 340
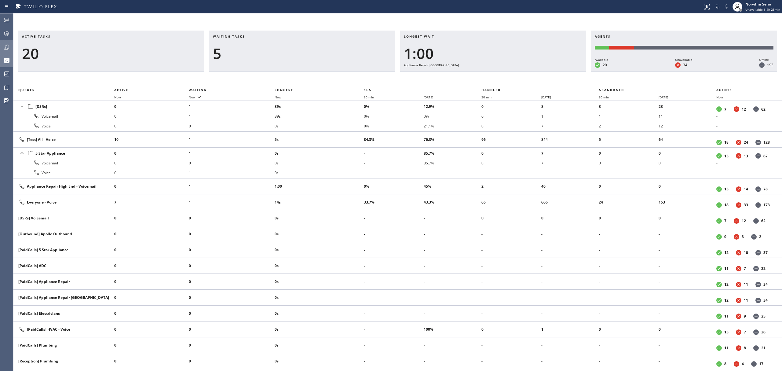
click at [478, 75] on div "Active tasks 20 Waiting tasks 5 Longest wait 1:00 Appliance Repair High End Age…" at bounding box center [397, 201] width 769 height 340
click at [478, 75] on div "Active tasks 19 Waiting tasks 5 Longest wait 1:05 Appliance Repair High End Age…" at bounding box center [397, 201] width 769 height 340
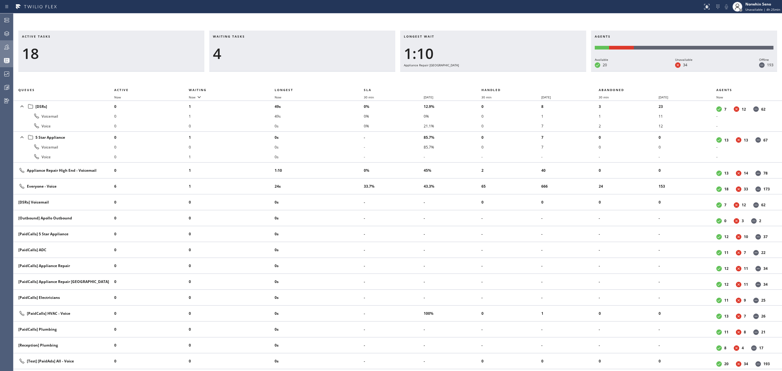
click at [478, 75] on div "Active tasks 18 Waiting tasks 4 Longest wait 1:10 Appliance Repair High End Age…" at bounding box center [397, 201] width 769 height 340
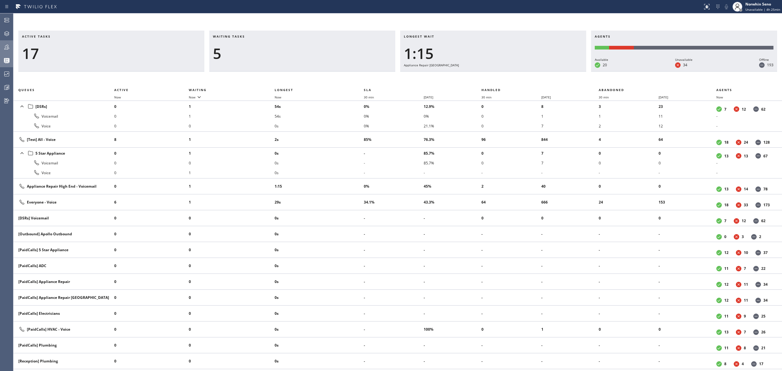
click at [478, 75] on div "Active tasks 17 Waiting tasks 5 Longest wait 1:15 Appliance Repair High End Age…" at bounding box center [397, 201] width 769 height 340
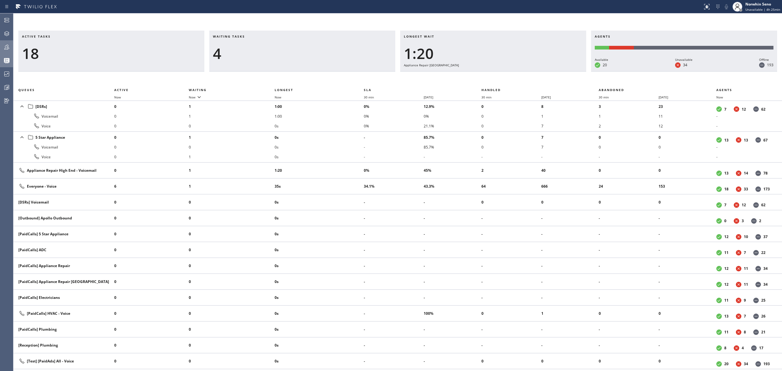
click at [478, 75] on div "Active tasks 18 Waiting tasks 4 Longest wait 1:20 Appliance Repair High End Age…" at bounding box center [397, 201] width 769 height 340
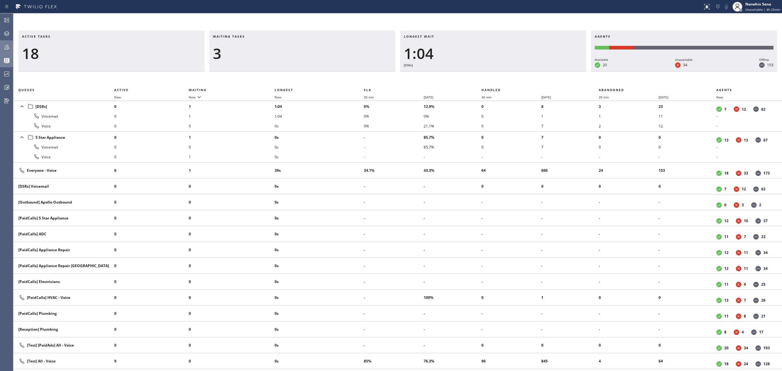
click at [478, 75] on div "Active tasks 18 Waiting tasks 3 Longest wait 1:04 [DSRs] Agents Available 20 Un…" at bounding box center [397, 201] width 769 height 340
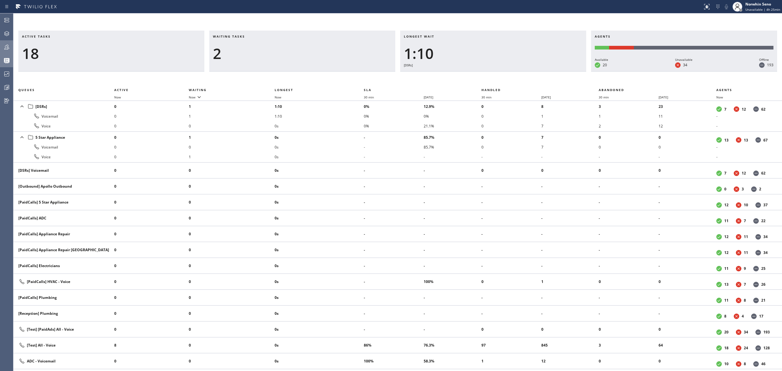
click at [478, 75] on div "Active tasks 18 Waiting tasks 2 Longest wait 1:10 [DSRs] Agents Available 20 Un…" at bounding box center [397, 201] width 769 height 340
click at [478, 75] on div "Active tasks 17 Waiting tasks 2 Longest wait 1:15 [DSRs] Agents Available 20 Un…" at bounding box center [397, 201] width 769 height 340
click at [478, 75] on div "Active tasks 17 Waiting tasks 2 Longest wait 1:20 [DSRs] Agents Available 20 Un…" at bounding box center [397, 201] width 769 height 340
click at [478, 75] on div "Active tasks 16 Waiting tasks 2 Longest wait 1:25 [DSRs] Agents Available 20 Un…" at bounding box center [397, 201] width 769 height 340
click at [478, 75] on div "Active tasks 16 Waiting tasks 2 Longest wait 1:30 [DSRs] Agents Available 20 Un…" at bounding box center [397, 201] width 769 height 340
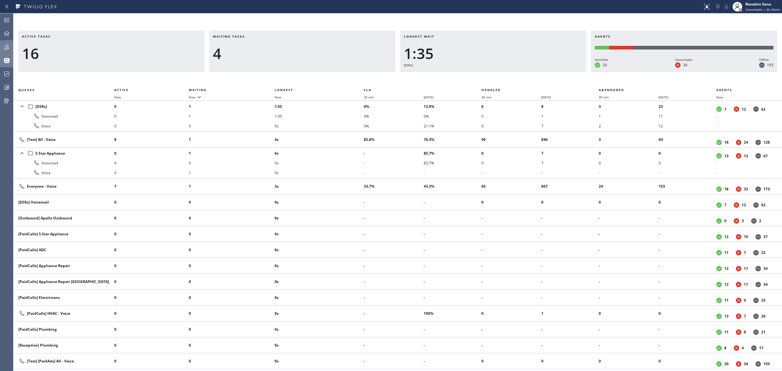
click at [478, 75] on div "Active tasks 16 Waiting tasks 4 Longest wait 1:35 [DSRs] Agents Available 20 Un…" at bounding box center [397, 201] width 769 height 340
click at [478, 75] on div "Active tasks 16 Waiting tasks 5 Longest wait 1:40 [DSRs] Agents Available 20 Un…" at bounding box center [397, 201] width 769 height 340
click at [478, 75] on div "Active tasks 15 Waiting tasks 5 Longest wait 1:45 [DSRs] Agents Available 20 Un…" at bounding box center [397, 201] width 769 height 340
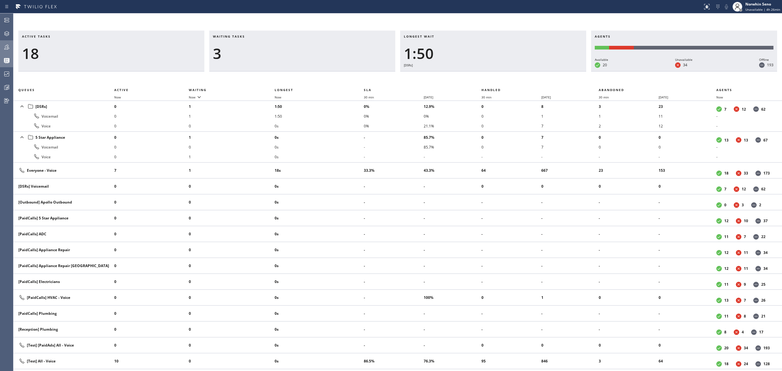
click at [478, 75] on div "Active tasks 18 Waiting tasks 3 Longest wait 1:50 [DSRs] Agents Available 20 Un…" at bounding box center [397, 201] width 769 height 340
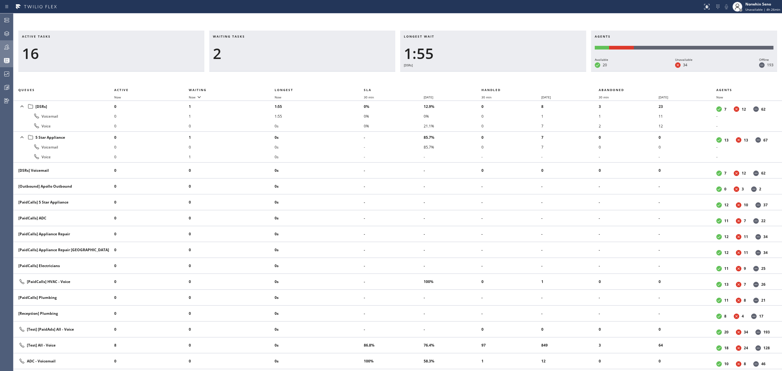
click at [478, 75] on div "Active tasks 16 Waiting tasks 2 Longest wait 1:55 [DSRs] Agents Available 20 Un…" at bounding box center [397, 201] width 769 height 340
click at [478, 75] on div "Active tasks 16 Waiting tasks 2 Longest wait 2:00 [DSRs] Agents Available 20 Un…" at bounding box center [397, 201] width 769 height 340
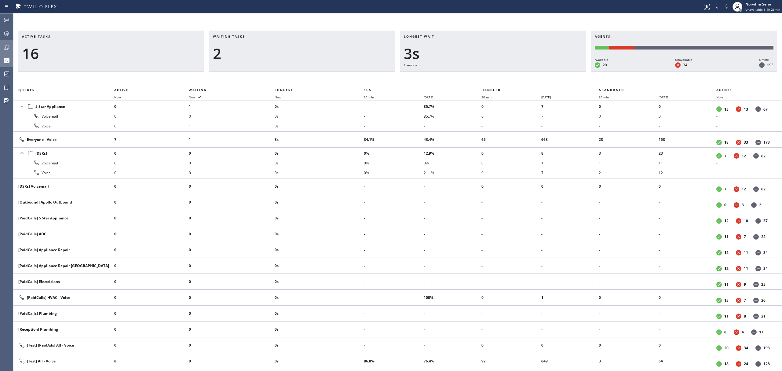
click at [478, 75] on div "Active tasks 16 Waiting tasks 2 Longest wait 3s Everyone Agents Available 20 Un…" at bounding box center [397, 201] width 769 height 340
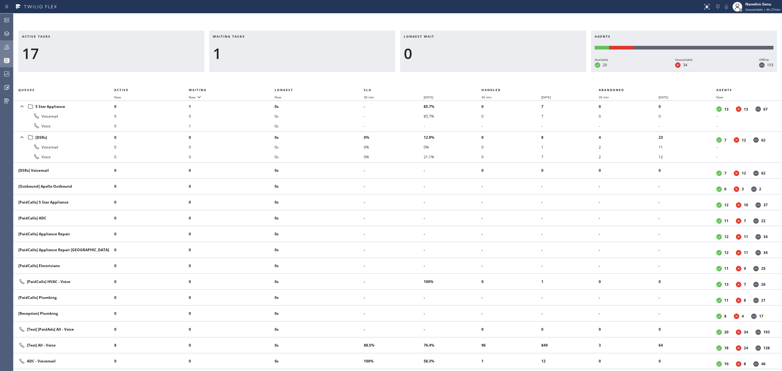
click at [478, 75] on div "Active tasks 17 Waiting tasks 1 Longest wait 0 Agents Available 20 Unavailable …" at bounding box center [397, 201] width 769 height 340
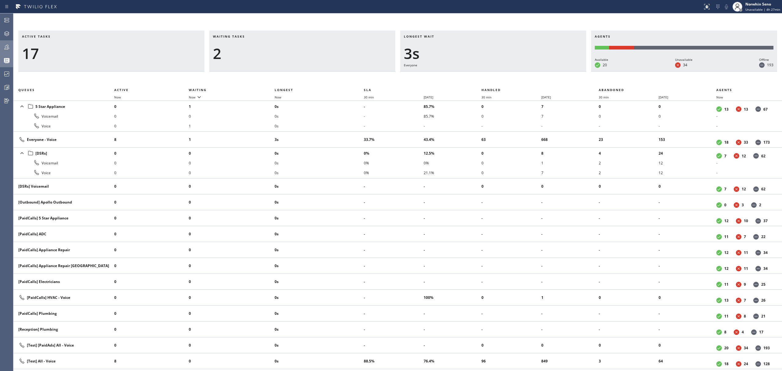
click at [478, 75] on div "Active tasks 17 Waiting tasks 2 Longest wait 3s Everyone Agents Available 20 Un…" at bounding box center [397, 201] width 769 height 340
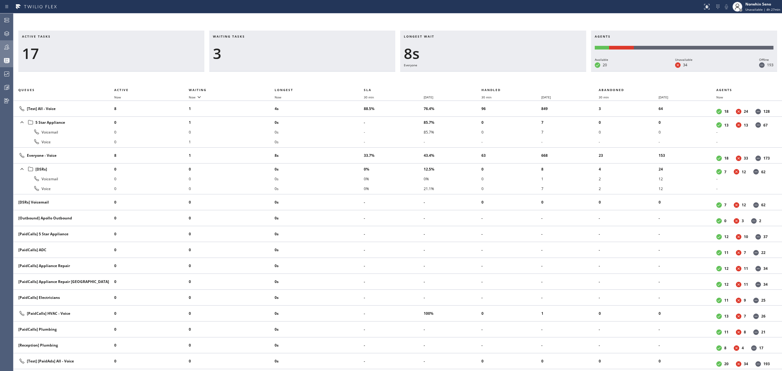
click at [478, 75] on div "Active tasks 17 Waiting tasks 3 Longest wait 8s Everyone Agents Available 20 Un…" at bounding box center [397, 201] width 769 height 340
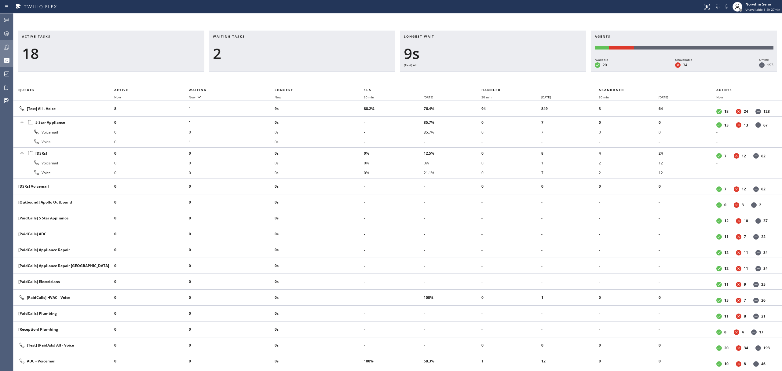
click at [478, 75] on div "Active tasks 18 Waiting tasks 2 Longest wait 9s [Test] All Agents Available 20 …" at bounding box center [397, 201] width 769 height 340
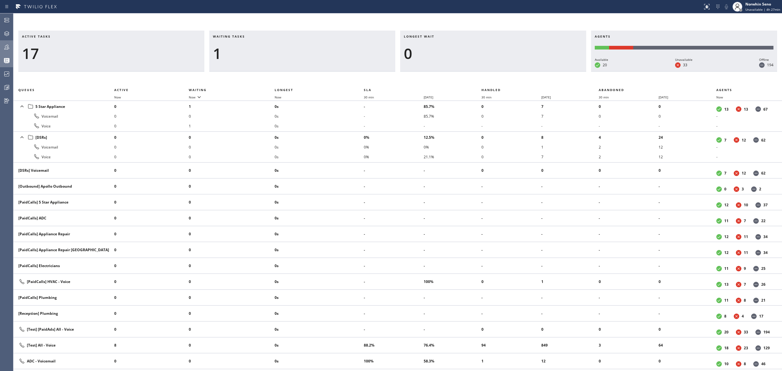
click at [478, 75] on div "Active tasks 17 Waiting tasks 1 Longest wait 0 Agents Available 20 Unavailable …" at bounding box center [397, 201] width 769 height 340
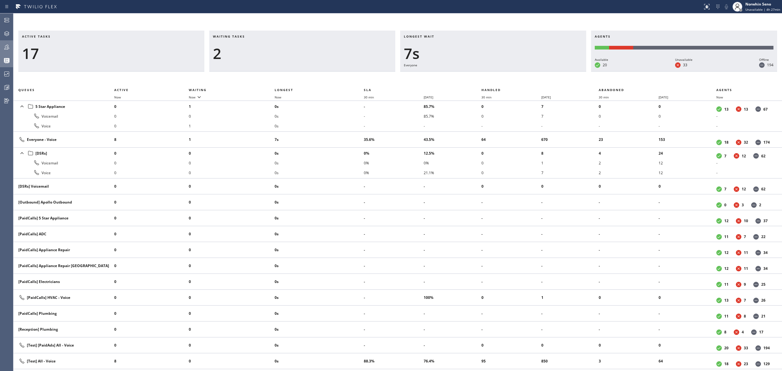
click at [478, 75] on div "Active tasks 17 Waiting tasks 2 Longest wait 7s Everyone Agents Available 20 Un…" at bounding box center [397, 201] width 769 height 340
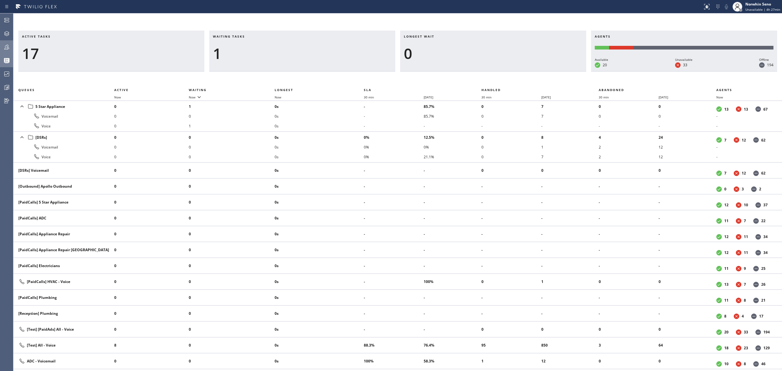
click at [478, 75] on div "Active tasks 17 Waiting tasks 1 Longest wait 0 Agents Available 20 Unavailable …" at bounding box center [397, 201] width 769 height 340
click at [479, 75] on div "Active tasks 16 Waiting tasks 1 Longest wait 0 Agents Available 20 Unavailable …" at bounding box center [397, 201] width 769 height 340
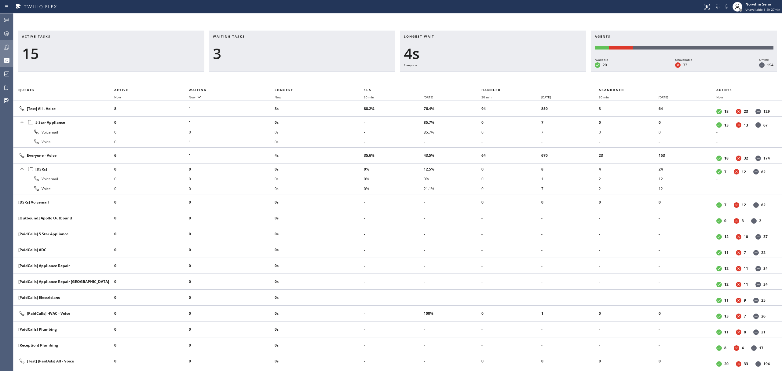
click at [478, 75] on div "Active tasks 15 Waiting tasks 3 Longest wait 4s Everyone Agents Available 20 Un…" at bounding box center [397, 201] width 769 height 340
click at [478, 75] on div "Active tasks 15 Waiting tasks 4 Longest wait 9s Everyone Agents Available 20 Un…" at bounding box center [397, 201] width 769 height 340
click at [478, 75] on div "Active tasks 14 Waiting tasks 4 Longest wait 13s [Test] All Agents Available 20…" at bounding box center [397, 201] width 769 height 340
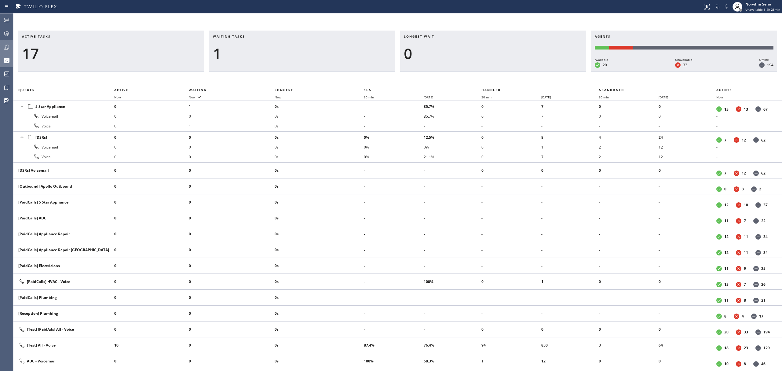
click at [478, 75] on div "Active tasks 17 Waiting tasks 1 Longest wait 0 Agents Available 20 Unavailable …" at bounding box center [397, 201] width 769 height 340
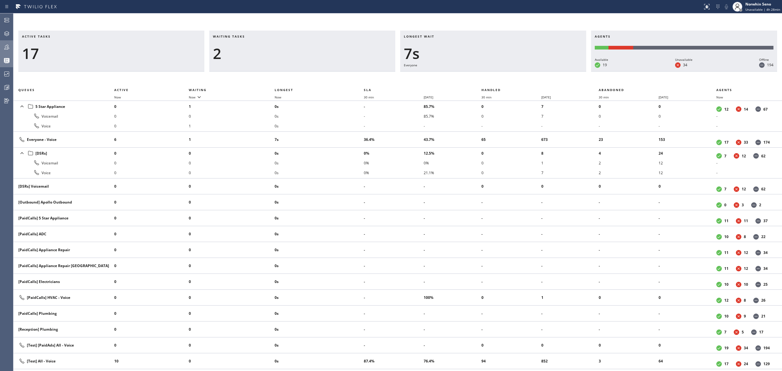
click at [478, 75] on div "Active tasks 17 Waiting tasks 2 Longest wait 7s Everyone Agents Available 19 Un…" at bounding box center [397, 201] width 769 height 340
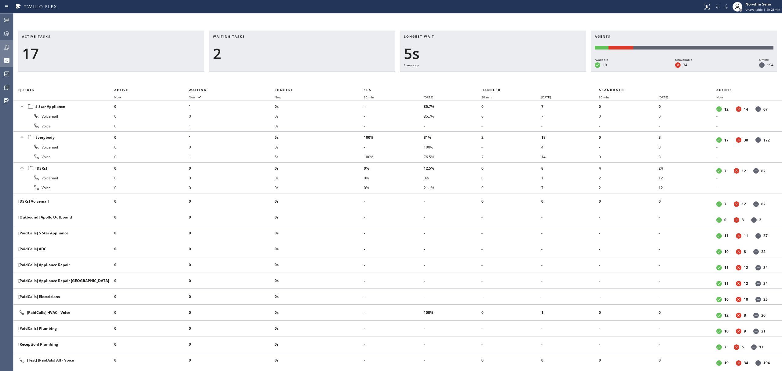
click at [478, 75] on div "Active tasks 17 Waiting tasks 2 Longest wait 5s Everybody Agents Available 19 U…" at bounding box center [397, 201] width 769 height 340
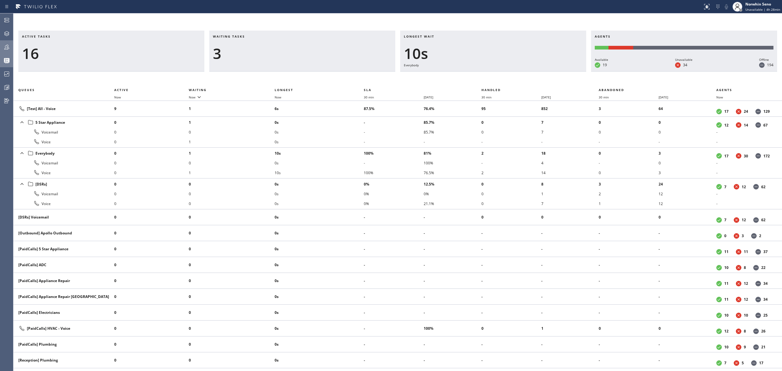
click at [478, 75] on div "Active tasks 16 Waiting tasks 3 Longest wait 10s Everybody Agents Available 19 …" at bounding box center [397, 201] width 769 height 340
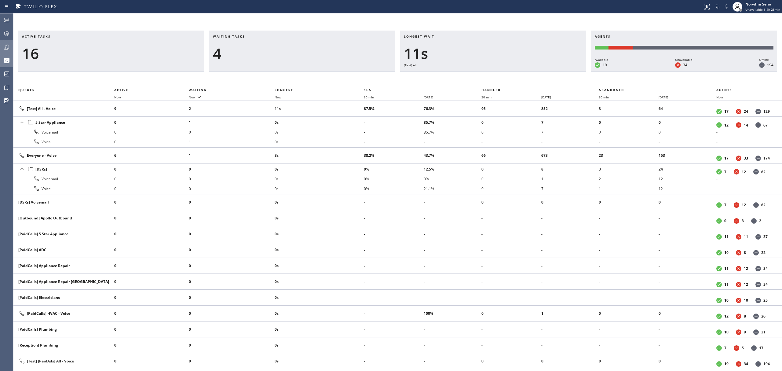
click at [478, 75] on div "Active tasks 16 Waiting tasks 4 Longest wait 11s [Test] All Agents Available 19…" at bounding box center [397, 201] width 769 height 340
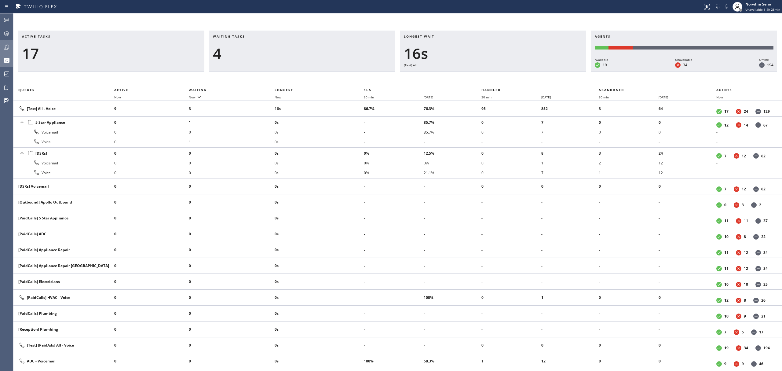
click at [478, 75] on div "Active tasks 17 Waiting tasks 4 Longest wait 16s [Test] All Agents Available 19…" at bounding box center [397, 201] width 769 height 340
click at [478, 75] on div "Active tasks 17 Waiting tasks 3 Longest wait 15s [Test] All Agents Available 19…" at bounding box center [397, 201] width 769 height 340
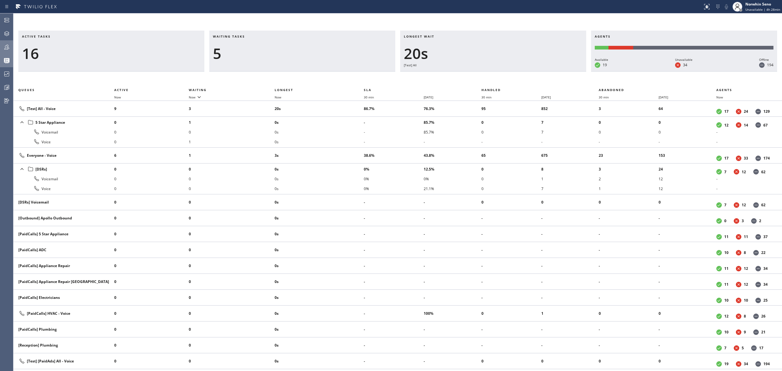
click at [478, 75] on div "Active tasks 16 Waiting tasks 5 Longest wait 20s [Test] All Agents Available 19…" at bounding box center [397, 201] width 769 height 340
click at [478, 75] on div "Active tasks 16 Waiting tasks 4 Longest wait 25s [Test] All Agents Available 19…" at bounding box center [397, 201] width 769 height 340
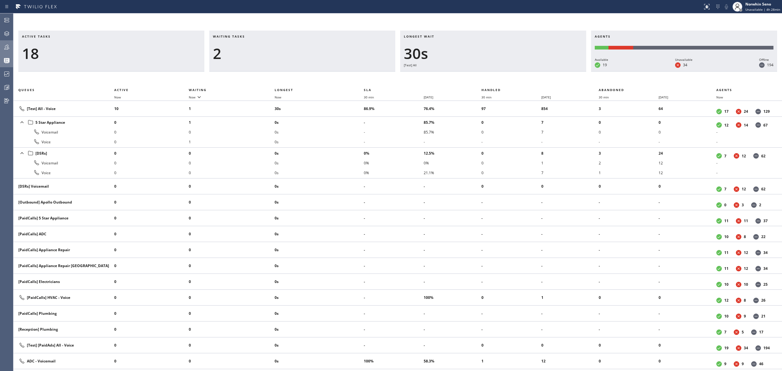
click at [478, 75] on div "Active tasks 18 Waiting tasks 2 Longest wait 30s [Test] All Agents Available 19…" at bounding box center [397, 201] width 769 height 340
click at [478, 75] on div "Active tasks 17 Waiting tasks 2 Longest wait 2s Primary ADC Agents Available 19…" at bounding box center [397, 201] width 769 height 340
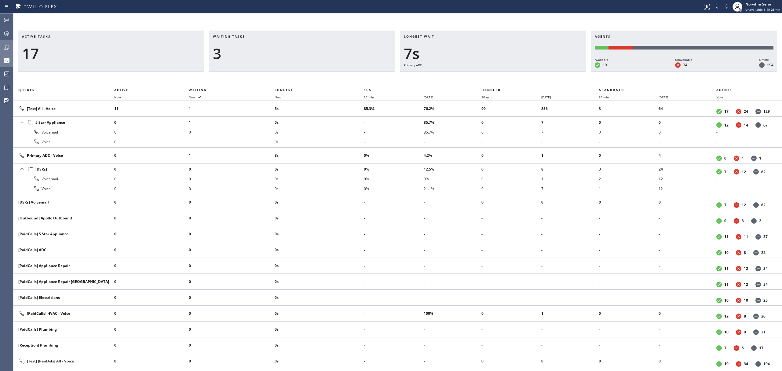
click at [478, 75] on div "Active tasks 17 Waiting tasks 3 Longest wait 7s Primary ADC Agents Available 19…" at bounding box center [397, 201] width 769 height 340
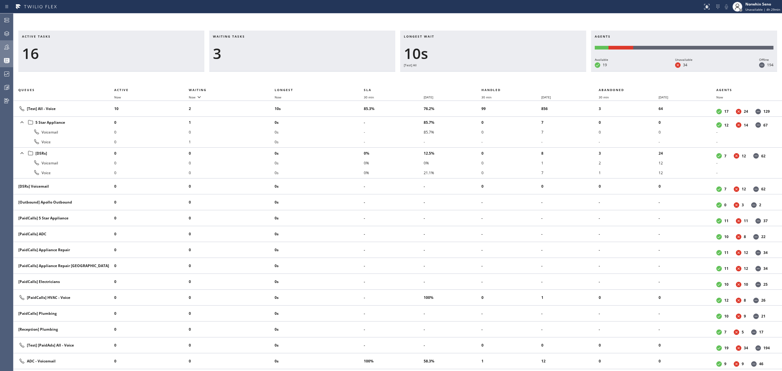
click at [478, 75] on div "Active tasks 16 Waiting tasks 3 Longest wait 10s [Test] All Agents Available 19…" at bounding box center [397, 201] width 769 height 340
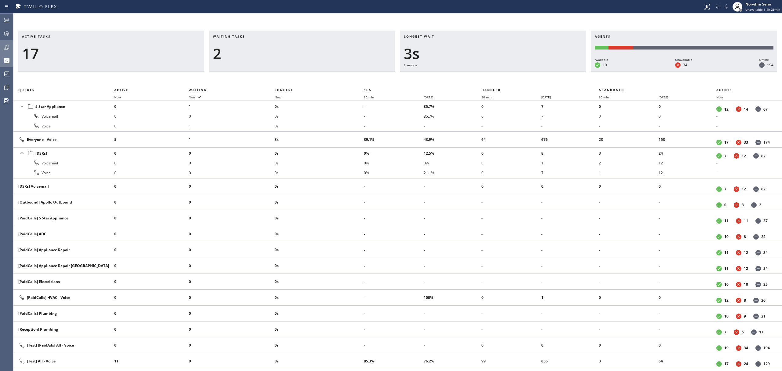
click at [478, 75] on div "Active tasks 17 Waiting tasks 2 Longest wait 3s Everyone Agents Available 19 Un…" at bounding box center [397, 201] width 769 height 340
click at [478, 75] on div "Active tasks 15 Waiting tasks 3 Longest wait 8s Everyone Agents Available 19 Un…" at bounding box center [397, 201] width 769 height 340
click at [478, 75] on div "Active tasks 15 Waiting tasks 3 Longest wait 13s Everyone Agents Available 19 U…" at bounding box center [397, 201] width 769 height 340
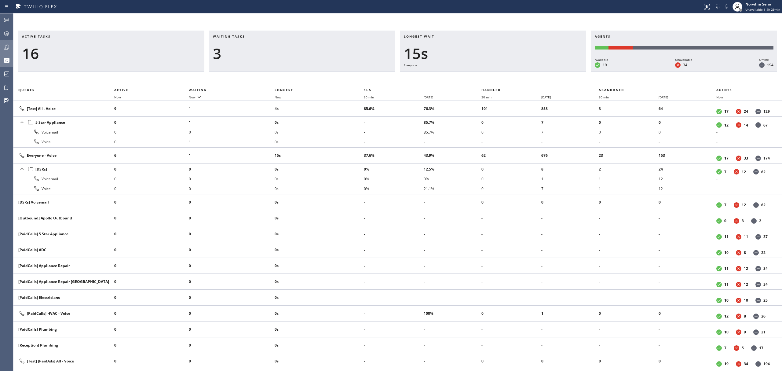
click at [478, 75] on div "Active tasks 16 Waiting tasks 3 Longest wait 15s Everyone Agents Available 19 U…" at bounding box center [397, 201] width 769 height 340
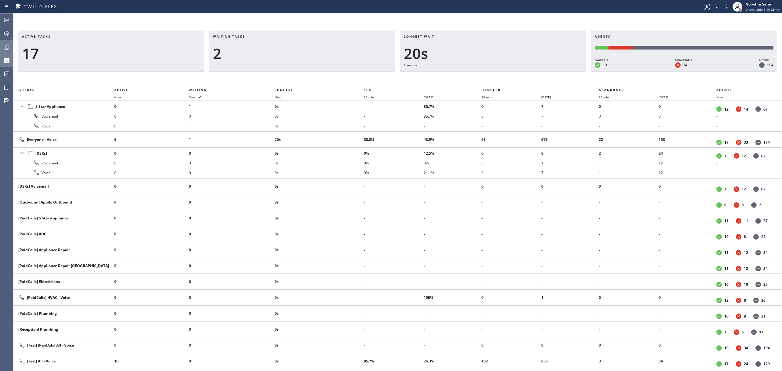
click at [478, 75] on div "Active tasks 17 Waiting tasks 2 Longest wait 20s Everyone Agents Available 19 U…" at bounding box center [397, 201] width 769 height 340
click at [478, 75] on div "Active tasks 16 Waiting tasks 2 Longest wait 25s Everyone Agents Available 19 U…" at bounding box center [397, 201] width 769 height 340
click at [478, 75] on div "Active tasks 15 Waiting tasks 2 Longest wait 30s Everyone Agents Available 19 U…" at bounding box center [397, 201] width 769 height 340
click at [478, 75] on div "Active tasks 16 Waiting tasks 2 Longest wait 4s Everyone Agents Available 19 Un…" at bounding box center [397, 201] width 769 height 340
click at [478, 75] on div "Active tasks 16 Waiting tasks 2 Longest wait 9s Everyone Agents Available 19 Un…" at bounding box center [397, 201] width 769 height 340
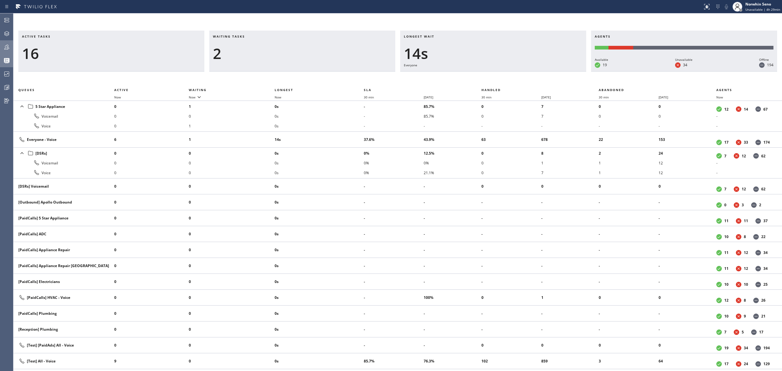
click at [478, 75] on div "Active tasks 16 Waiting tasks 2 Longest wait 14s Everyone Agents Available 19 U…" at bounding box center [397, 201] width 769 height 340
click at [478, 75] on div "Active tasks 16 Waiting tasks 2 Longest wait 19s Everyone Agents Available 19 U…" at bounding box center [397, 201] width 769 height 340
click at [478, 75] on div "Active tasks 16 Waiting tasks 2 Longest wait 24s Everyone Agents Available 19 U…" at bounding box center [397, 201] width 769 height 340
click at [478, 75] on div "Active tasks 16 Waiting tasks 2 Longest wait 29s Everyone Agents Available 19 U…" at bounding box center [397, 201] width 769 height 340
click at [478, 75] on div "Active tasks 17 Waiting tasks 2 Longest wait 5s Everyone Agents Available 19 Un…" at bounding box center [397, 201] width 769 height 340
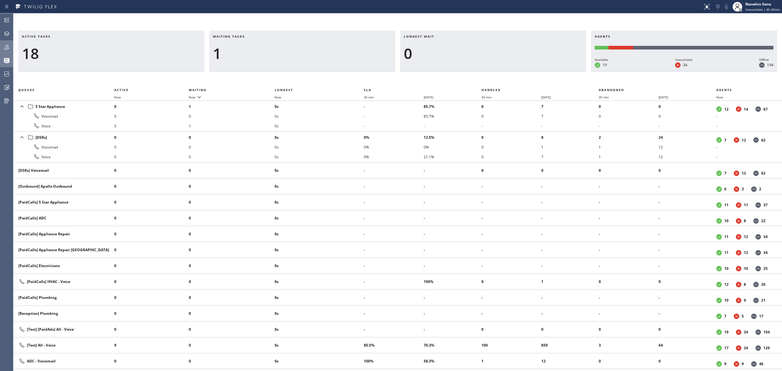
click at [477, 75] on div "Active tasks 18 Waiting tasks 1 Longest wait 0 Agents Available 19 Unavailable …" at bounding box center [397, 201] width 769 height 340
click at [471, 76] on div "Active tasks 18 Waiting tasks 1 Longest wait 0 Agents Available 19 Unavailable …" at bounding box center [397, 201] width 769 height 340
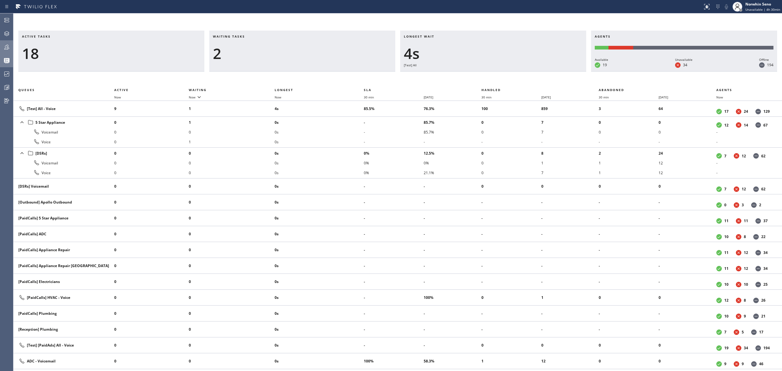
click at [478, 75] on div "Active tasks 18 Waiting tasks 2 Longest wait 4s [Test] All Agents Available 19 …" at bounding box center [397, 201] width 769 height 340
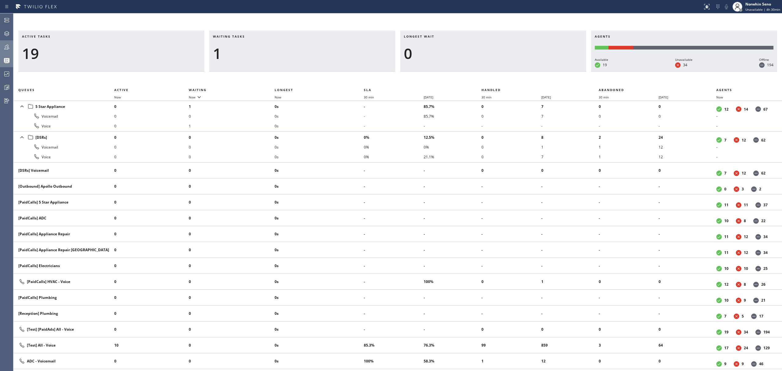
click at [478, 75] on div "Active tasks 19 Waiting tasks 1 Longest wait 0 Agents Available 19 Unavailable …" at bounding box center [397, 201] width 769 height 340
click at [478, 75] on div "Active tasks 18 Waiting tasks 1 Longest wait 0 Agents Available 19 Unavailable …" at bounding box center [397, 201] width 769 height 340
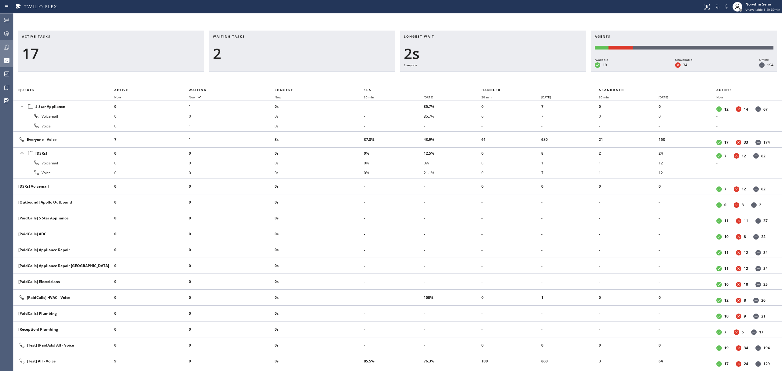
click at [478, 75] on div "Active tasks 17 Waiting tasks 2 Longest wait 2s Everyone Agents Available 19 Un…" at bounding box center [397, 201] width 769 height 340
click at [478, 75] on div "Active tasks 17 Waiting tasks 2 Longest wait 7s Everyone Agents Available 19 Un…" at bounding box center [397, 201] width 769 height 340
click at [478, 75] on div "Active tasks 16 Waiting tasks 2 Longest wait 12s Everyone Agents Available 19 U…" at bounding box center [397, 201] width 769 height 340
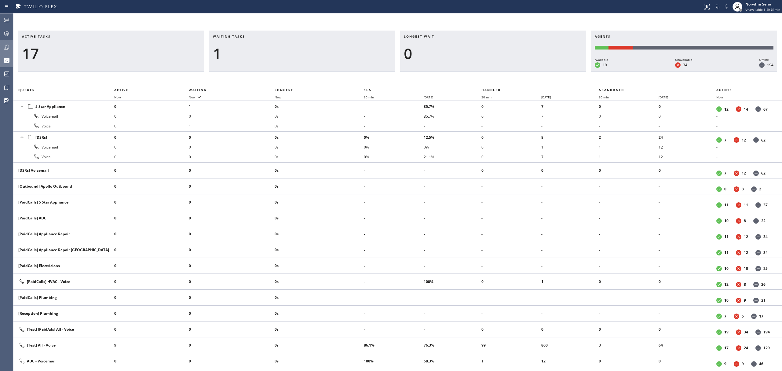
click at [478, 75] on div "Active tasks 17 Waiting tasks 1 Longest wait 0 Agents Available 19 Unavailable …" at bounding box center [397, 201] width 769 height 340
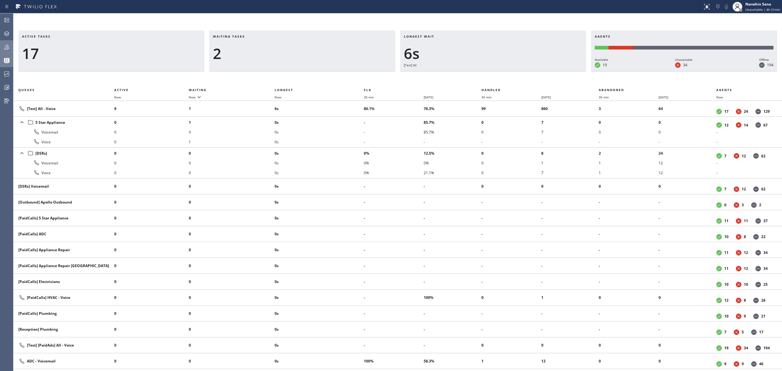
click at [478, 75] on div "Active tasks 17 Waiting tasks 2 Longest wait 6s [Test] All Agents Available 19 …" at bounding box center [397, 201] width 769 height 340
click at [478, 75] on div "Active tasks 17 Waiting tasks 3 Longest wait 11s [Test] All Agents Available 19…" at bounding box center [397, 201] width 769 height 340
click at [478, 75] on div "Active tasks 18 Waiting tasks 2 Longest wait 11s [Test] All Agents Available 18…" at bounding box center [397, 201] width 769 height 340
click at [480, 86] on div "Active tasks 17 Waiting tasks 2 Longest wait 16s [Test] All Agents Available 18…" at bounding box center [397, 201] width 769 height 340
click at [332, 53] on div "2" at bounding box center [302, 54] width 179 height 18
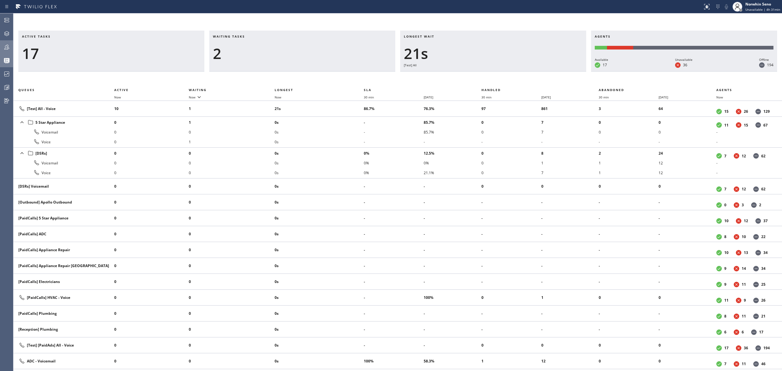
click at [478, 75] on div "Active tasks 17 Waiting tasks 2 Longest wait 21s [Test] All Agents Available 17…" at bounding box center [397, 201] width 769 height 340
click at [478, 75] on div "Active tasks 16 Waiting tasks 2 Longest wait 26s [Test] All Agents Available 17…" at bounding box center [397, 201] width 769 height 340
click at [326, 84] on div "Active tasks 16 Waiting tasks 2 Longest wait 31s [Test] All Agents Available 18…" at bounding box center [397, 201] width 769 height 340
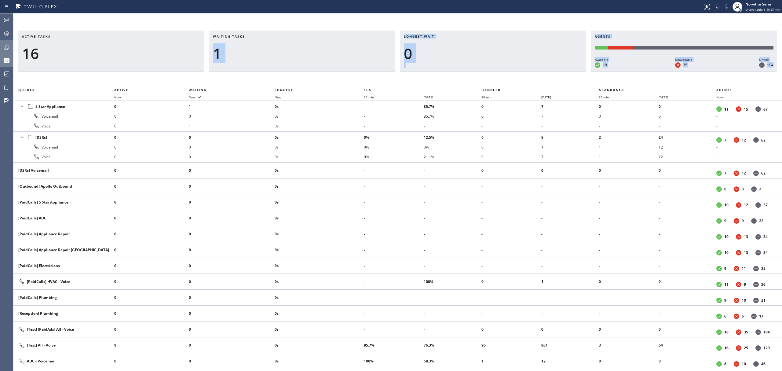
click at [478, 75] on div "Active tasks 16 Waiting tasks 1 Longest wait 0 Agents Available 18 Unavailable …" at bounding box center [397, 201] width 769 height 340
click at [478, 75] on div "Active tasks 16 Waiting tasks 2 Longest wait 5s 5 Star Appliance Agents Availab…" at bounding box center [397, 201] width 769 height 340
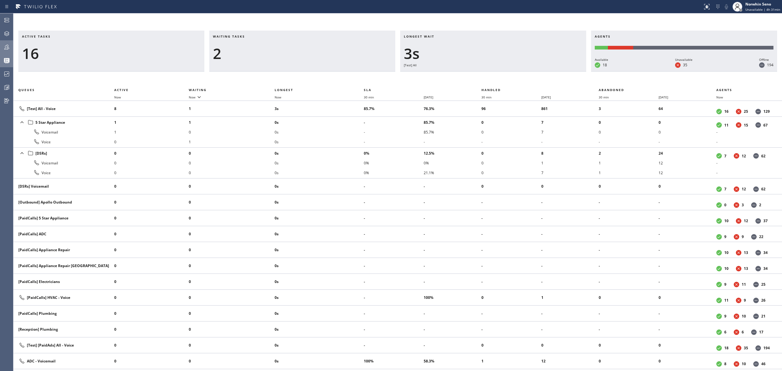
click at [478, 75] on div "Active tasks 16 Waiting tasks 2 Longest wait 3s [Test] All Agents Available 18 …" at bounding box center [397, 201] width 769 height 340
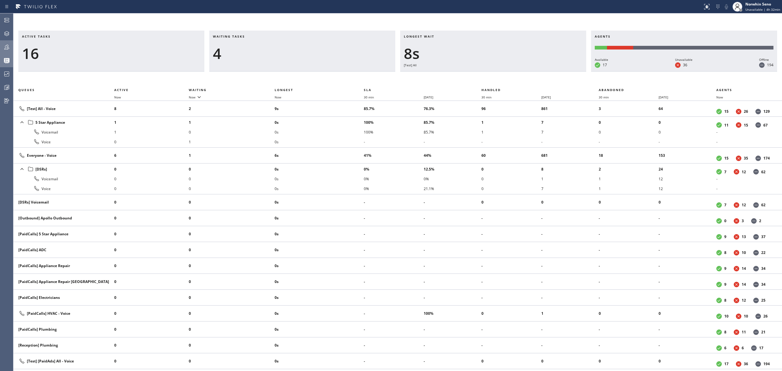
click at [478, 75] on div "Active tasks 16 Waiting tasks 4 Longest wait 8s [Test] All Agents Available 17 …" at bounding box center [397, 201] width 769 height 340
click at [478, 75] on div "Active tasks 15 Waiting tasks 5 Longest wait 13s [Test] All Agents Available 17…" at bounding box center [397, 201] width 769 height 340
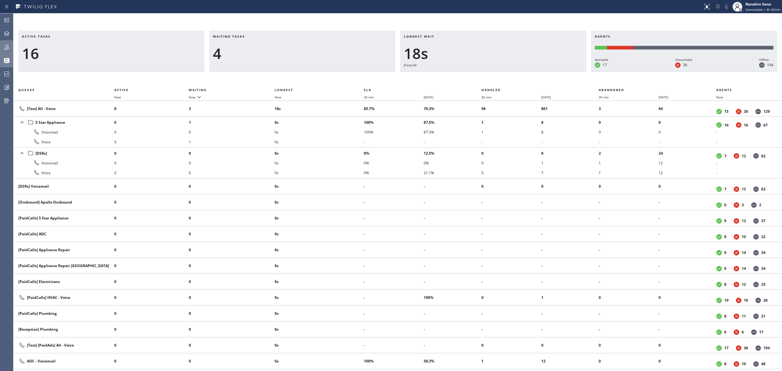
drag, startPoint x: 262, startPoint y: 44, endPoint x: 478, endPoint y: 75, distance: 218.6
click at [478, 75] on div "Active tasks 16 Waiting tasks 4 Longest wait 18s [Test] All Agents Available 17…" at bounding box center [397, 201] width 769 height 340
click at [478, 75] on div "Active tasks 17 Waiting tasks 4 Longest wait 18s [Test] All Agents Available 17…" at bounding box center [397, 201] width 769 height 340
click at [478, 75] on div "Active tasks 16 Waiting tasks 4 Longest wait 24s [Test] All Agents Available 17…" at bounding box center [397, 201] width 769 height 340
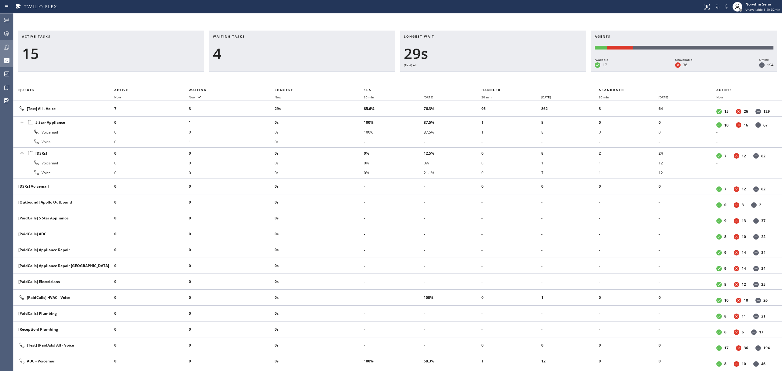
click at [478, 77] on div "Active tasks 15 Waiting tasks 4 Longest wait 29s [Test] All Agents Available 17…" at bounding box center [397, 201] width 769 height 340
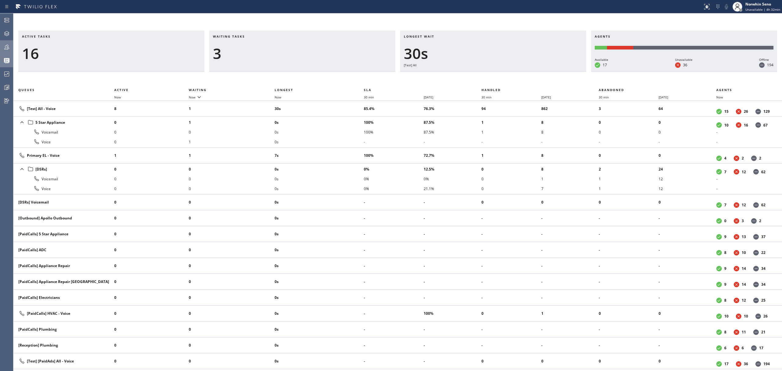
click at [478, 75] on div "Active tasks 16 Waiting tasks 3 Longest wait 30s [Test] All Agents Available 17…" at bounding box center [397, 201] width 769 height 340
click at [410, 52] on div "12s" at bounding box center [493, 54] width 179 height 18
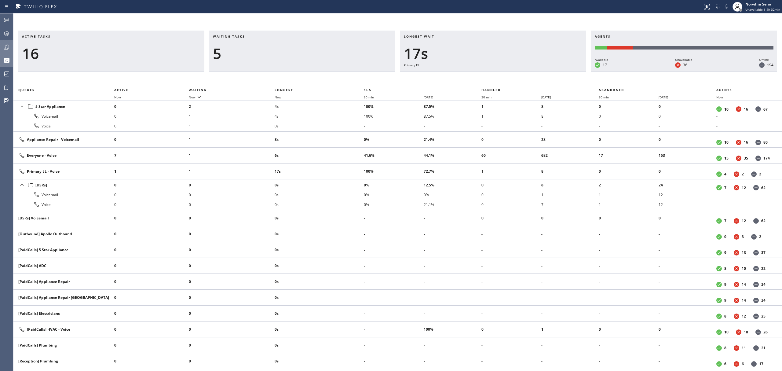
click at [478, 75] on div "Active tasks 16 Waiting tasks 5 Longest wait 17s Primary EL Agents Available 17…" at bounding box center [397, 201] width 769 height 340
click at [478, 75] on div "Active tasks 16 Waiting tasks 5 Longest wait 22s Primary EL Agents Available 17…" at bounding box center [397, 201] width 769 height 340
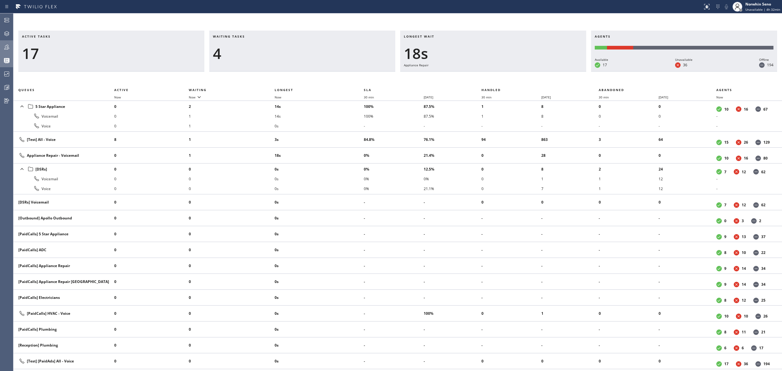
click at [478, 75] on div "Active tasks 17 Waiting tasks 4 Longest wait 18s Appliance Repair Agents Availa…" at bounding box center [397, 201] width 769 height 340
click at [478, 75] on div "Active tasks 17 Waiting tasks 4 Longest wait 23s Appliance Repair Agents Availa…" at bounding box center [397, 201] width 769 height 340
click at [478, 75] on div "Active tasks 17 Waiting tasks 6 Longest wait 28s Appliance Repair Agents Availa…" at bounding box center [397, 201] width 769 height 340
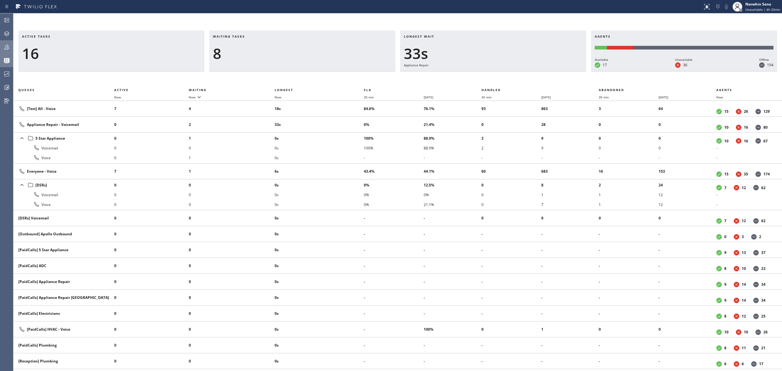
click at [478, 75] on div "Active tasks 16 Waiting tasks 8 Longest wait 33s Appliance Repair Agents Availa…" at bounding box center [397, 201] width 769 height 340
click at [478, 75] on div "Active tasks 17 Waiting tasks 7 Longest wait 38s Appliance Repair Agents Availa…" at bounding box center [397, 201] width 769 height 340
click at [478, 75] on div "Active tasks 17 Waiting tasks 8 Longest wait 43s Appliance Repair Agents Availa…" at bounding box center [397, 201] width 769 height 340
click at [478, 75] on div "Active tasks 16 Waiting tasks 8 Longest wait 48s Appliance Repair Agents Availa…" at bounding box center [397, 201] width 769 height 340
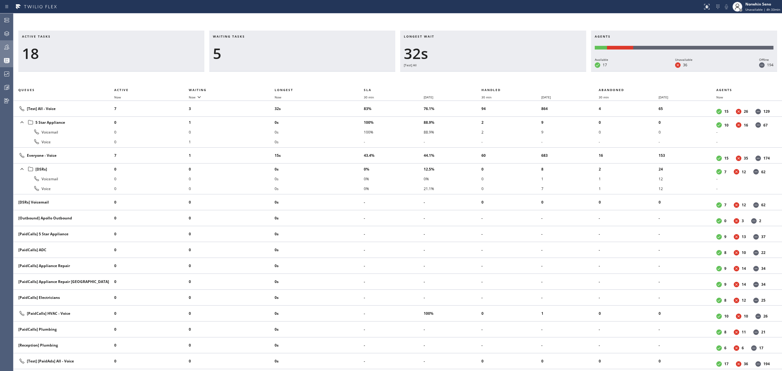
click at [478, 75] on div "Active tasks 18 Waiting tasks 5 Longest wait 32s [Test] All Agents Available 17…" at bounding box center [397, 201] width 769 height 340
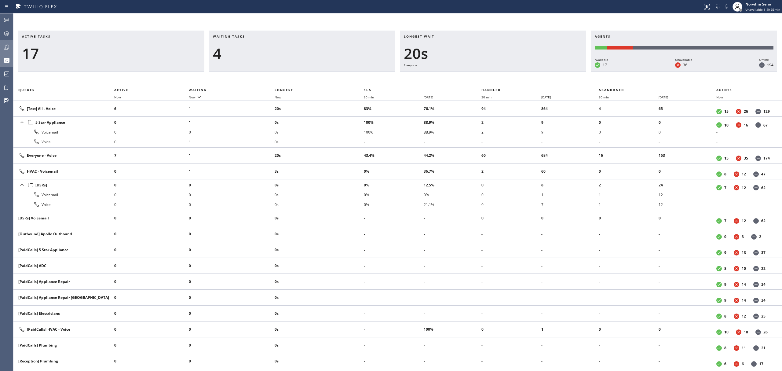
click at [478, 75] on div "Active tasks 17 Waiting tasks 4 Longest wait 20s Everyone Agents Available 17 U…" at bounding box center [397, 201] width 769 height 340
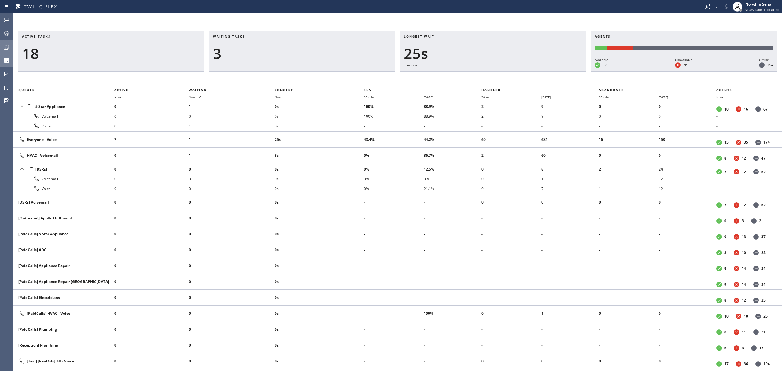
click at [478, 75] on div "Active tasks 18 Waiting tasks 3 Longest wait 25s Everyone Agents Available 17 U…" at bounding box center [397, 201] width 769 height 340
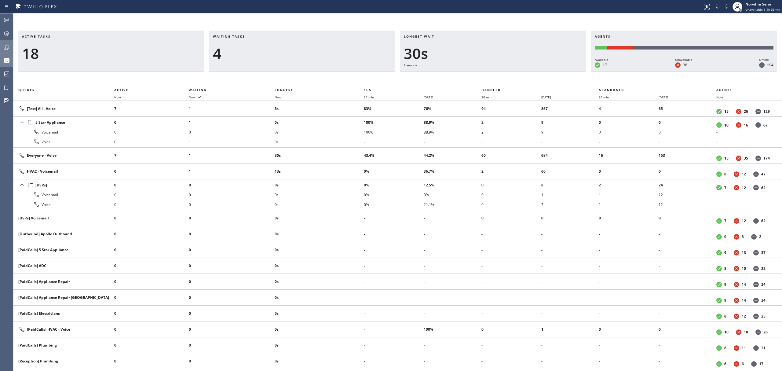
click at [478, 75] on div "Active tasks 18 Waiting tasks 4 Longest wait 30s Everyone Agents Available 17 U…" at bounding box center [397, 201] width 769 height 340
click at [478, 75] on div "Active tasks 18 Waiting tasks 4 Longest wait 35s Everyone Agents Available 17 U…" at bounding box center [397, 201] width 769 height 340
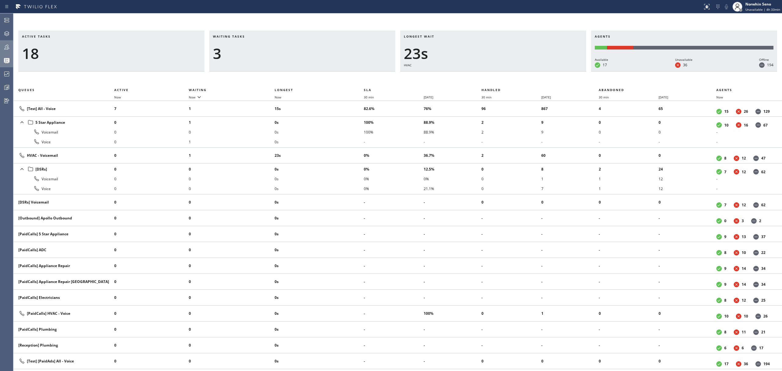
click at [478, 75] on div "Active tasks 18 Waiting tasks 3 Longest wait 23s HVAC Agents Available 17 Unava…" at bounding box center [397, 201] width 769 height 340
click at [478, 75] on div "Active tasks 18 Waiting tasks 3 Longest wait 28s HVAC Agents Available 17 Unava…" at bounding box center [397, 201] width 769 height 340
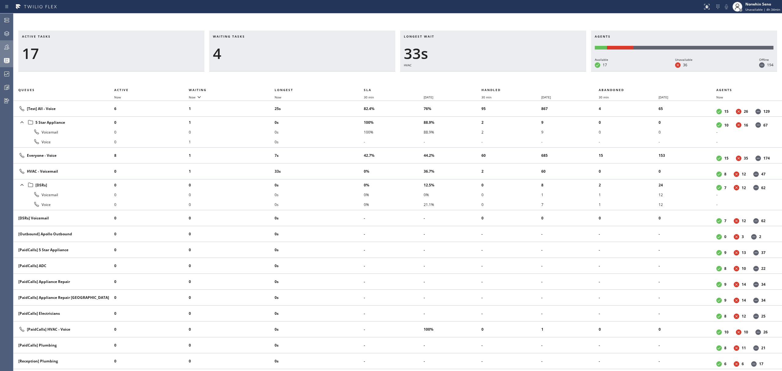
click at [478, 75] on div "Active tasks 17 Waiting tasks 4 Longest wait 33s HVAC Agents Available 17 Unava…" at bounding box center [397, 201] width 769 height 340
click at [478, 75] on div "Active tasks 17 Waiting tasks 4 Longest wait 38s HVAC Agents Available 17 Unava…" at bounding box center [397, 201] width 769 height 340
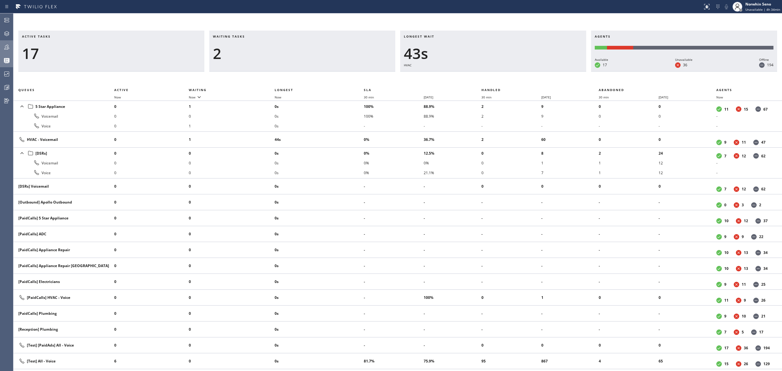
click at [478, 75] on div "Active tasks 17 Waiting tasks 2 Longest wait 43s HVAC Agents Available 17 Unava…" at bounding box center [397, 201] width 769 height 340
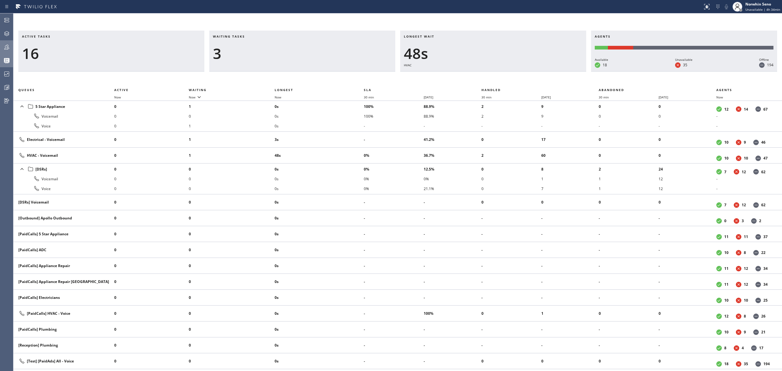
click at [478, 75] on div "Active tasks 16 Waiting tasks 3 Longest wait 48s HVAC Agents Available 18 Unava…" at bounding box center [397, 201] width 769 height 340
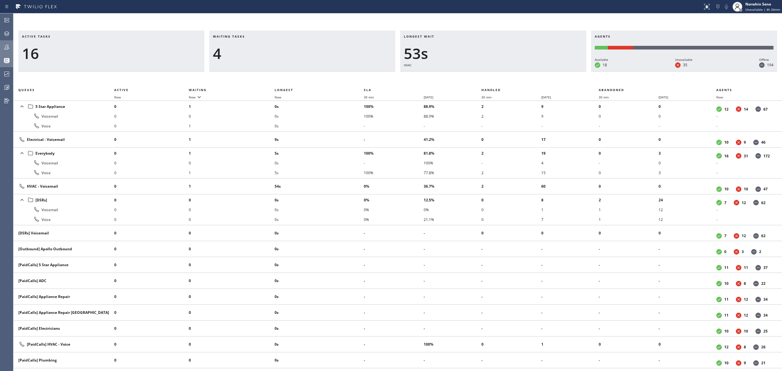
click at [478, 75] on div "Active tasks 16 Waiting tasks 4 Longest wait 53s HVAC Agents Available 18 Unava…" at bounding box center [397, 201] width 769 height 340
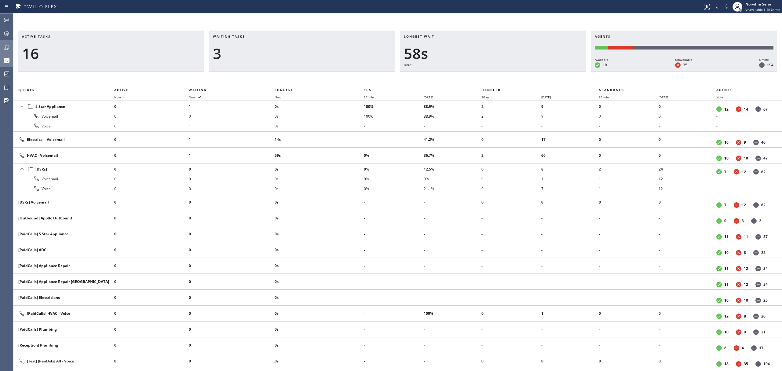
click at [478, 75] on div "Active tasks 16 Waiting tasks 3 Longest wait 58s HVAC Agents Available 18 Unava…" at bounding box center [397, 201] width 769 height 340
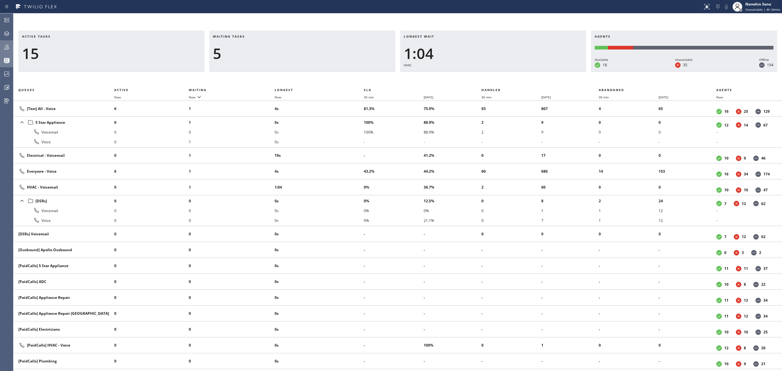
click at [478, 75] on div "Active tasks 15 Waiting tasks 5 Longest wait 1:04 HVAC Agents Available 18 Unav…" at bounding box center [397, 201] width 769 height 340
click at [478, 75] on div "Active tasks 15 Waiting tasks 5 Longest wait 1:09 HVAC Agents Available 19 Unav…" at bounding box center [397, 201] width 769 height 340
click at [478, 75] on div "Active tasks 15 Waiting tasks 5 Longest wait 1:14 HVAC Agents Available 18 Unav…" at bounding box center [397, 201] width 769 height 340
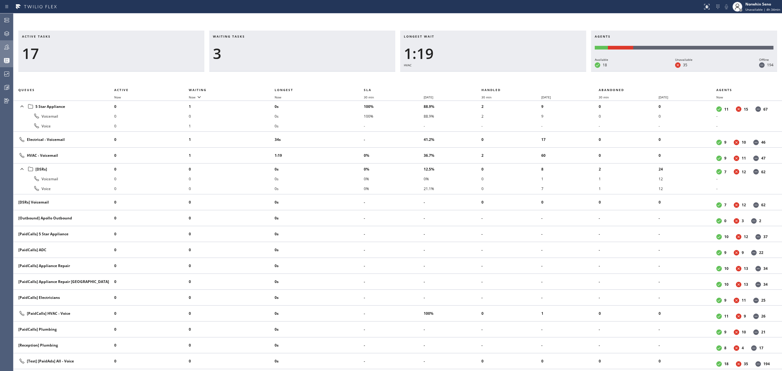
click at [478, 75] on div "Active tasks 17 Waiting tasks 3 Longest wait 1:19 HVAC Agents Available 18 Unav…" at bounding box center [397, 201] width 769 height 340
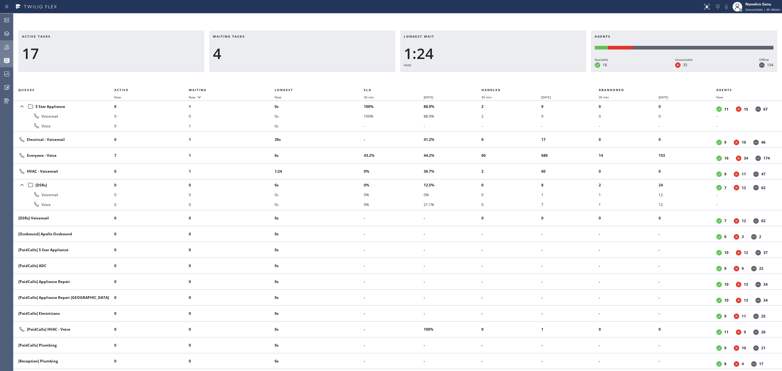
click at [478, 75] on div "Active tasks 17 Waiting tasks 4 Longest wait 1:24 HVAC Agents Available 18 Unav…" at bounding box center [397, 201] width 769 height 340
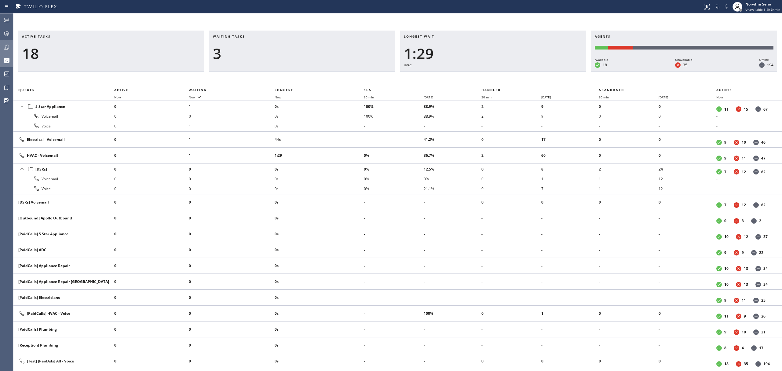
click at [478, 75] on div "Active tasks 18 Waiting tasks 3 Longest wait 1:29 HVAC Agents Available 18 Unav…" at bounding box center [397, 201] width 769 height 340
click at [478, 75] on div "Active tasks 18 Waiting tasks 3 Longest wait 1:34 HVAC Agents Available 17 Unav…" at bounding box center [397, 201] width 769 height 340
click at [478, 75] on div "Active tasks 18 Waiting tasks 3 Longest wait 1:39 HVAC Agents Available 17 Unav…" at bounding box center [397, 201] width 769 height 340
click at [478, 75] on div "Active tasks 18 Waiting tasks 3 Longest wait 1:44 HVAC Agents Available 17 Unav…" at bounding box center [397, 201] width 769 height 340
click at [478, 75] on div "Active tasks 18 Waiting tasks 3 Longest wait 1:49 HVAC Agents Available 17 Unav…" at bounding box center [397, 201] width 769 height 340
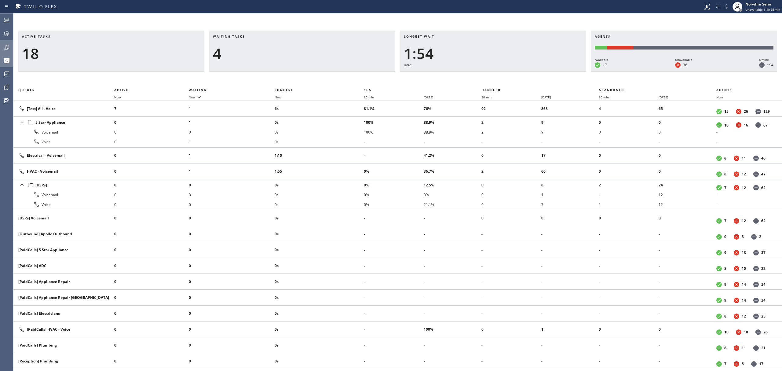
click at [478, 75] on div "Active tasks 18 Waiting tasks 4 Longest wait 1:54 HVAC Agents Available 17 Unav…" at bounding box center [397, 201] width 769 height 340
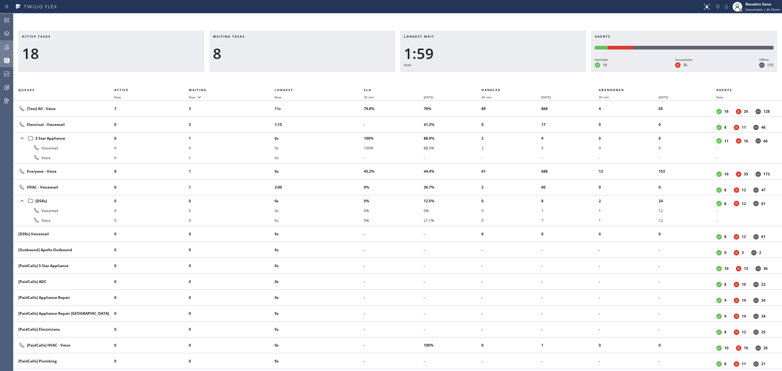
click at [478, 75] on div "Active tasks 18 Waiting tasks 8 Longest wait 1:59 HVAC Agents Available 18 Unav…" at bounding box center [397, 201] width 769 height 340
click at [478, 75] on div "Active tasks 19 Waiting tasks 8 Longest wait 2:04 HVAC Agents Available 18 Unav…" at bounding box center [397, 201] width 769 height 340
click at [478, 75] on div "Active tasks 18 Waiting tasks 9 Longest wait 2:10 HVAC Agents Available 18 Unav…" at bounding box center [397, 201] width 769 height 340
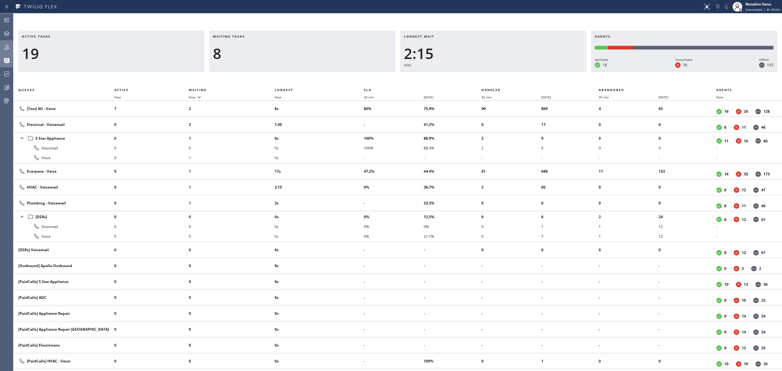
click at [478, 75] on div "Active tasks 19 Waiting tasks 8 Longest wait 2:15 HVAC Agents Available 18 Unav…" at bounding box center [397, 201] width 769 height 340
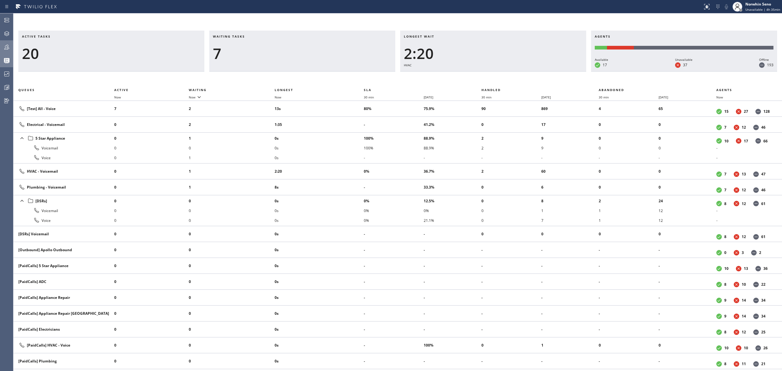
click at [478, 75] on div "Active tasks 20 Waiting tasks 7 Longest wait 2:20 HVAC Agents Available 17 Unav…" at bounding box center [397, 201] width 769 height 340
click at [478, 75] on div "Active tasks 20 Waiting tasks 7 Longest wait 2:25 HVAC Agents Available 17 Unav…" at bounding box center [397, 201] width 769 height 340
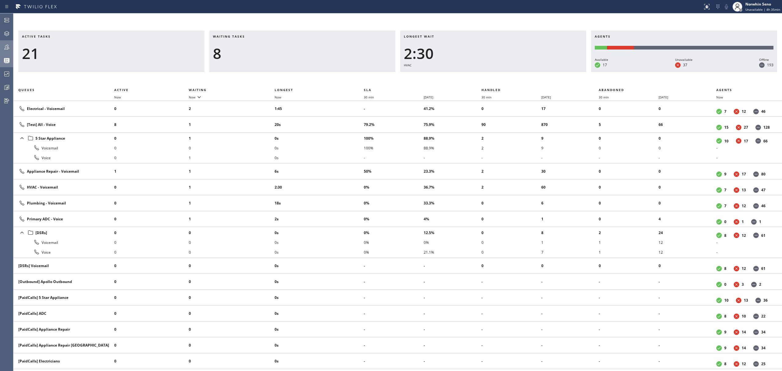
click at [478, 75] on div "Active tasks 21 Waiting tasks 8 Longest wait 2:30 HVAC Agents Available 17 Unav…" at bounding box center [397, 201] width 769 height 340
click at [478, 75] on div "Active tasks 20 Waiting tasks 8 Longest wait 2:35 HVAC Agents Available 17 Unav…" at bounding box center [397, 201] width 769 height 340
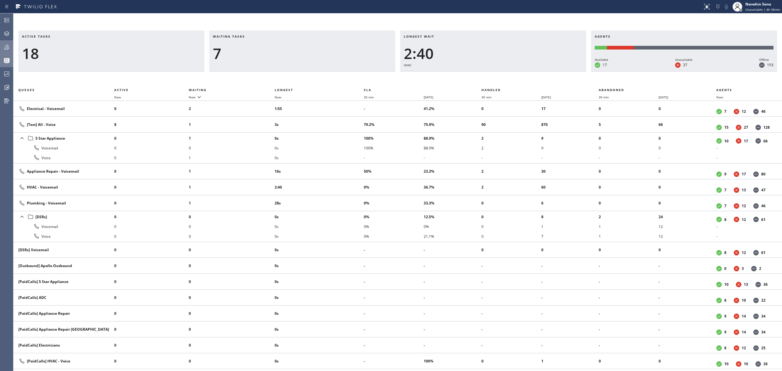
click at [478, 75] on div "Active tasks 18 Waiting tasks 7 Longest wait 2:40 HVAC Agents Available 17 Unav…" at bounding box center [397, 201] width 769 height 340
click at [478, 75] on div "Active tasks 16 Waiting tasks 7 Longest wait 2:45 HVAC Agents Available 17 Unav…" at bounding box center [397, 201] width 769 height 340
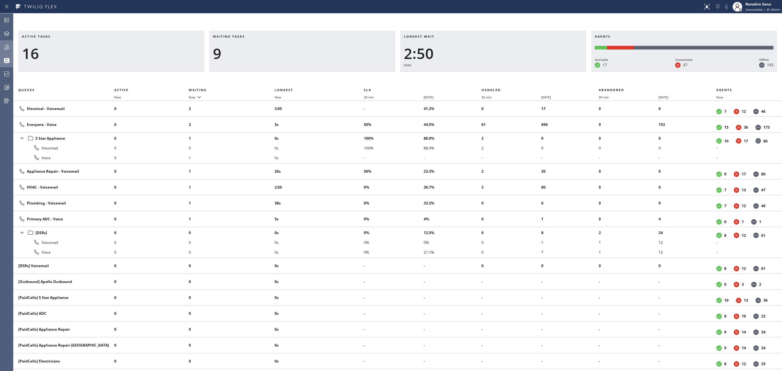
click at [478, 75] on div "Active tasks 16 Waiting tasks 9 Longest wait 2:50 HVAC Agents Available 17 Unav…" at bounding box center [397, 201] width 769 height 340
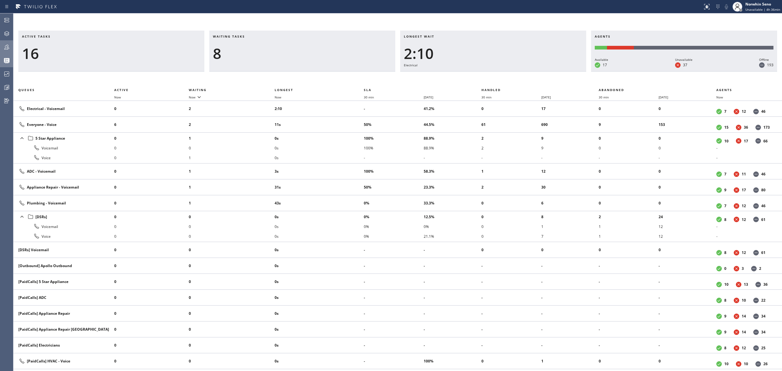
click at [478, 75] on div "Active tasks 16 Waiting tasks 8 Longest wait 2:10 Electrical Agents Available 1…" at bounding box center [397, 201] width 769 height 340
click at [478, 75] on div "Active tasks 16 Waiting tasks 8 Longest wait 2:15 Electrical Agents Available 1…" at bounding box center [397, 201] width 769 height 340
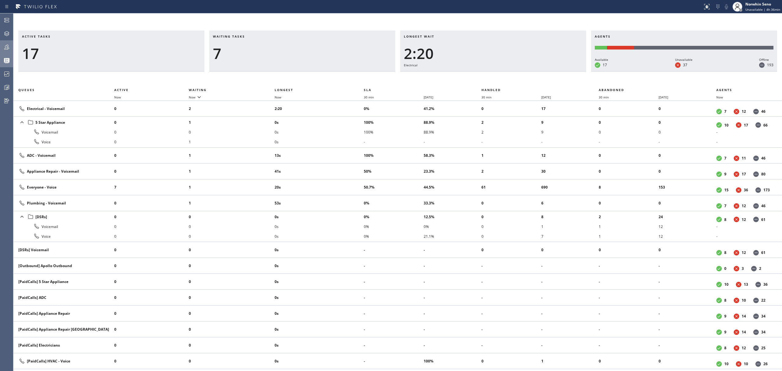
click at [478, 75] on div "Active tasks 17 Waiting tasks 7 Longest wait 2:20 Electrical Agents Available 1…" at bounding box center [397, 201] width 769 height 340
click at [478, 75] on div "Active tasks 17 Waiting tasks 7 Longest wait 2:26 Electrical Agents Available 1…" at bounding box center [397, 201] width 769 height 340
click at [478, 75] on div "Active tasks 16 Waiting tasks 7 Longest wait 2:31 Electrical Agents Available 1…" at bounding box center [397, 201] width 769 height 340
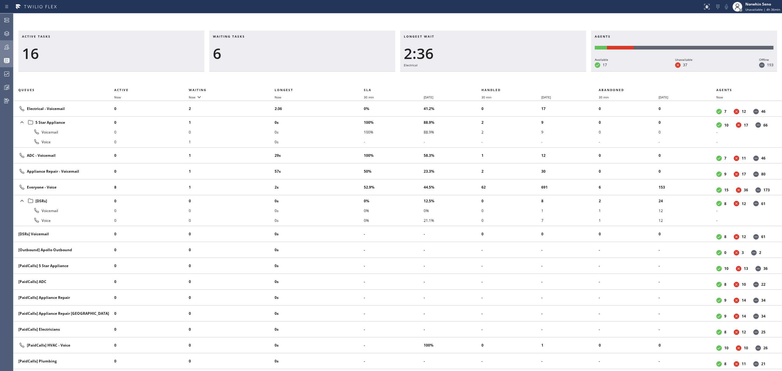
click at [478, 75] on div "Active tasks 16 Waiting tasks 6 Longest wait 2:36 Electrical Agents Available 1…" at bounding box center [397, 201] width 769 height 340
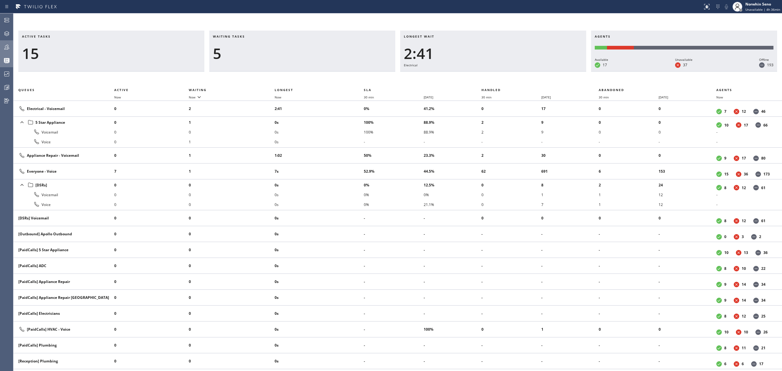
click at [473, 68] on div "Active tasks 15 Waiting tasks 5 Longest wait 2:41 Electrical Agents Available 1…" at bounding box center [397, 201] width 769 height 340
click at [478, 75] on div "Active tasks 16 Waiting tasks 5 Longest wait 2:46 Electrical Agents Available 1…" at bounding box center [397, 201] width 769 height 340
click at [478, 75] on div "Active tasks 18 Waiting tasks 5 Longest wait 2:51 Electrical Agents Available 1…" at bounding box center [397, 201] width 769 height 340
click at [478, 75] on div "Active tasks 18 Waiting tasks 4 Longest wait 2:56 Electrical Agents Available 1…" at bounding box center [397, 201] width 769 height 340
click at [478, 75] on div "Active tasks 18 Waiting tasks 4 Longest wait 3:01 Electrical Agents Available 1…" at bounding box center [397, 201] width 769 height 340
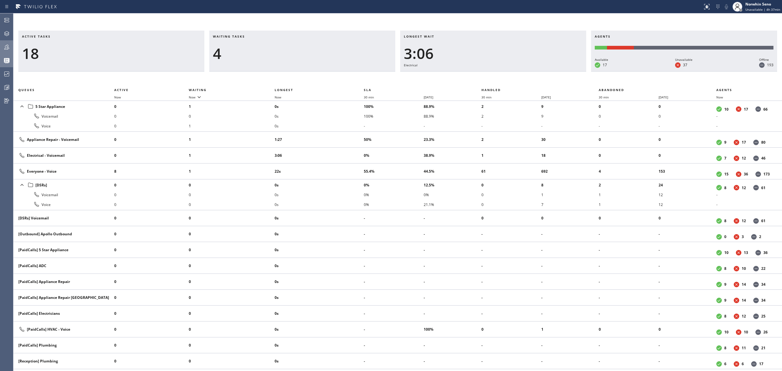
click at [478, 75] on div "Active tasks 18 Waiting tasks 4 Longest wait 3:06 Electrical Agents Available 1…" at bounding box center [397, 201] width 769 height 340
click at [478, 75] on div "Active tasks 18 Waiting tasks 4 Longest wait 3:11 Electrical Agents Available 1…" at bounding box center [397, 201] width 769 height 340
click at [478, 75] on div "Active tasks 18 Waiting tasks 4 Longest wait 3:16 Electrical Agents Available 1…" at bounding box center [397, 201] width 769 height 340
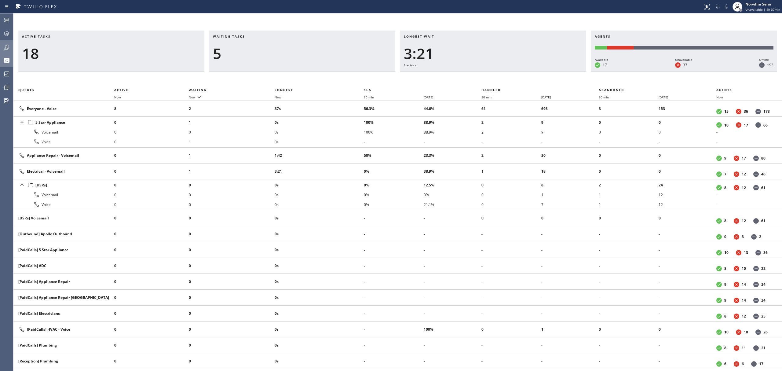
click at [478, 75] on div "Active tasks 18 Waiting tasks 5 Longest wait 3:21 Electrical Agents Available 1…" at bounding box center [397, 201] width 769 height 340
click at [478, 75] on div "Active tasks 19 Waiting tasks 4 Longest wait 3:27 Electrical Agents Available 1…" at bounding box center [397, 201] width 769 height 340
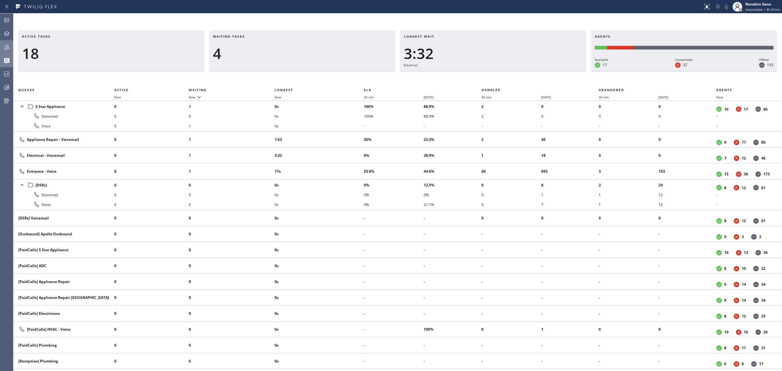
click at [478, 75] on div "Active tasks 18 Waiting tasks 4 Longest wait 3:32 Electrical Agents Available 1…" at bounding box center [397, 201] width 769 height 340
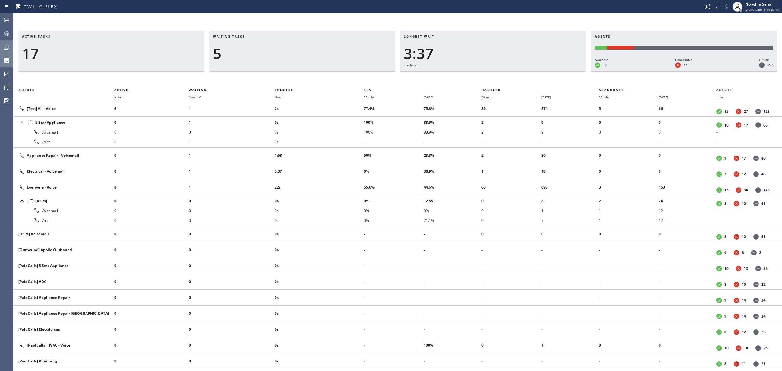
click at [478, 75] on div "Active tasks 17 Waiting tasks 5 Longest wait 3:37 Electrical Agents Available 1…" at bounding box center [397, 201] width 769 height 340
click at [478, 75] on div "Active tasks 17 Waiting tasks 5 Longest wait 3:42 Electrical Agents Available 1…" at bounding box center [397, 201] width 769 height 340
click at [478, 75] on div "Active tasks 17 Waiting tasks 6 Longest wait 3:47 Electrical Agents Available 1…" at bounding box center [397, 201] width 769 height 340
click at [478, 75] on div "Active tasks 18 Waiting tasks 5 Longest wait 3:52 Electrical Agents Available 1…" at bounding box center [397, 201] width 769 height 340
click at [478, 75] on div "Active tasks 18 Waiting tasks 5 Longest wait 3:57 Electrical Agents Available 1…" at bounding box center [397, 201] width 769 height 340
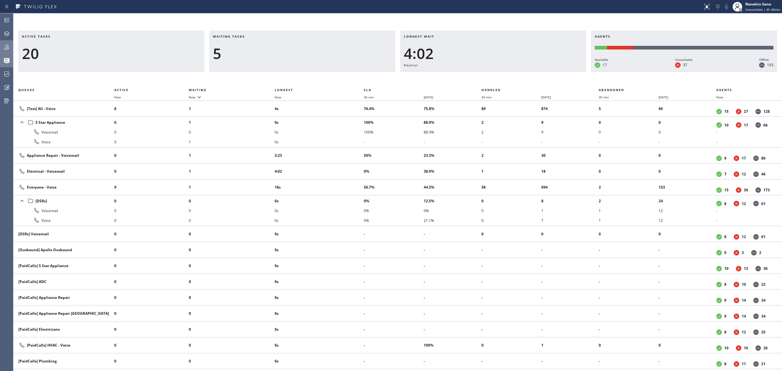
click at [478, 75] on div "Active tasks 20 Waiting tasks 5 Longest wait 4:02 Electrical Agents Available 1…" at bounding box center [397, 201] width 769 height 340
click at [478, 75] on div "Active tasks 19 Waiting tasks 5 Longest wait 4:07 Electrical Agents Available 1…" at bounding box center [397, 201] width 769 height 340
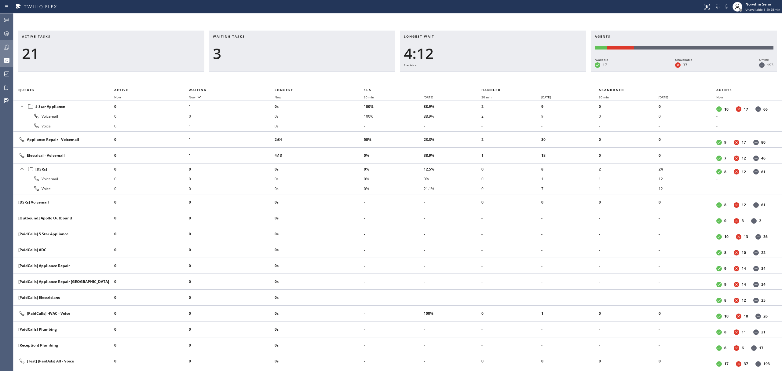
click at [478, 75] on div "Active tasks 21 Waiting tasks 3 Longest wait 4:12 Electrical Agents Available 1…" at bounding box center [397, 201] width 769 height 340
click at [478, 75] on div "Active tasks 21 Waiting tasks 3 Longest wait 4:17 Electrical Agents Available 1…" at bounding box center [397, 201] width 769 height 340
click at [478, 75] on div "Active tasks 21 Waiting tasks 3 Longest wait 4:22 Electrical Agents Available 1…" at bounding box center [397, 201] width 769 height 340
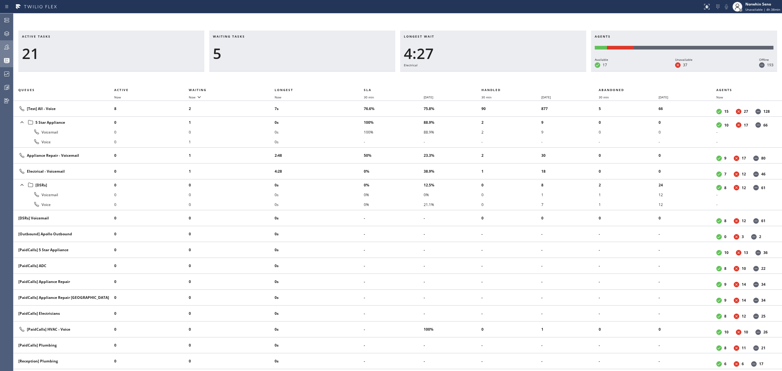
click at [478, 75] on div "Active tasks 21 Waiting tasks 5 Longest wait 4:27 Electrical Agents Available 1…" at bounding box center [397, 201] width 769 height 340
click at [478, 75] on div "Active tasks 18 Waiting tasks 5 Longest wait 4:33 Electrical Agents Available 1…" at bounding box center [397, 201] width 769 height 340
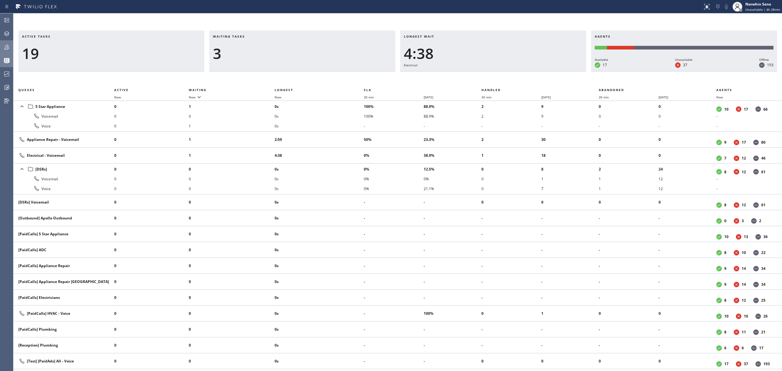
click at [478, 75] on div "Active tasks 19 Waiting tasks 3 Longest wait 4:38 Electrical Agents Available 1…" at bounding box center [397, 201] width 769 height 340
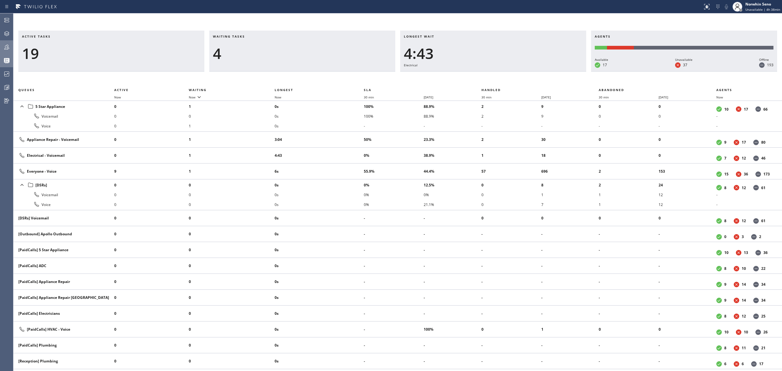
click at [478, 75] on div "Active tasks 19 Waiting tasks 4 Longest wait 4:43 Electrical Agents Available 1…" at bounding box center [397, 201] width 769 height 340
click at [478, 75] on div "Active tasks 19 Waiting tasks 4 Longest wait 4:49 Electrical Agents Available 1…" at bounding box center [397, 201] width 769 height 340
click at [478, 75] on div "Active tasks 18 Waiting tasks 4 Longest wait 4:53 Electrical Agents Available 1…" at bounding box center [397, 201] width 769 height 340
click at [478, 75] on div "Active tasks 18 Waiting tasks 4 Longest wait 4:58 Electrical Agents Available 1…" at bounding box center [397, 201] width 769 height 340
click at [478, 75] on div "Active tasks 19 Waiting tasks 4 Longest wait 5:03 Electrical Agents Available 1…" at bounding box center [397, 201] width 769 height 340
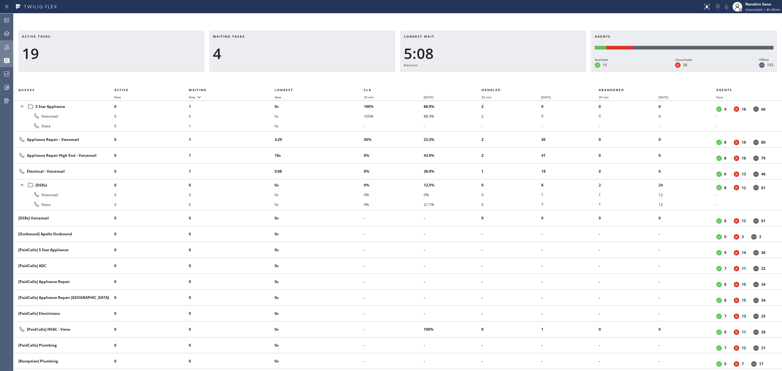
click at [478, 75] on div "Active tasks 19 Waiting tasks 4 Longest wait 5:08 Electrical Agents Available 1…" at bounding box center [397, 201] width 769 height 340
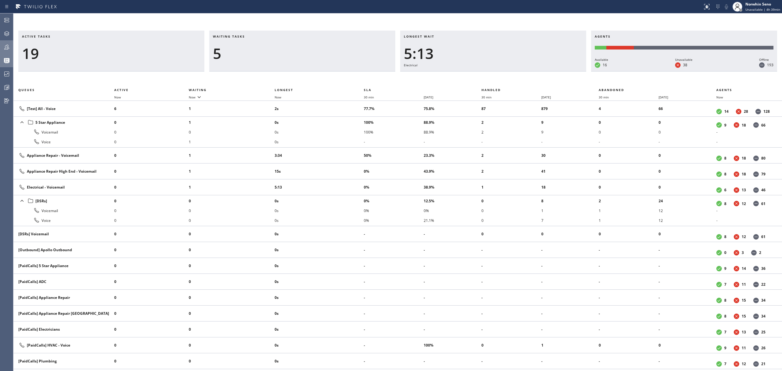
click at [478, 75] on div "Active tasks 19 Waiting tasks 5 Longest wait 5:13 Electrical Agents Available 1…" at bounding box center [397, 201] width 769 height 340
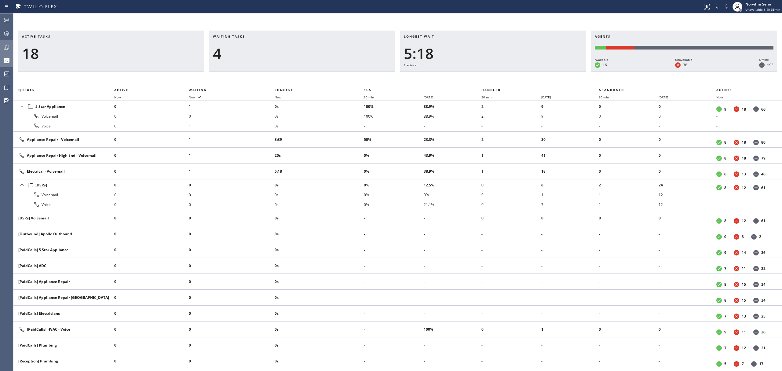
click at [478, 75] on div "Active tasks 18 Waiting tasks 4 Longest wait 5:18 Electrical Agents Available 1…" at bounding box center [397, 201] width 769 height 340
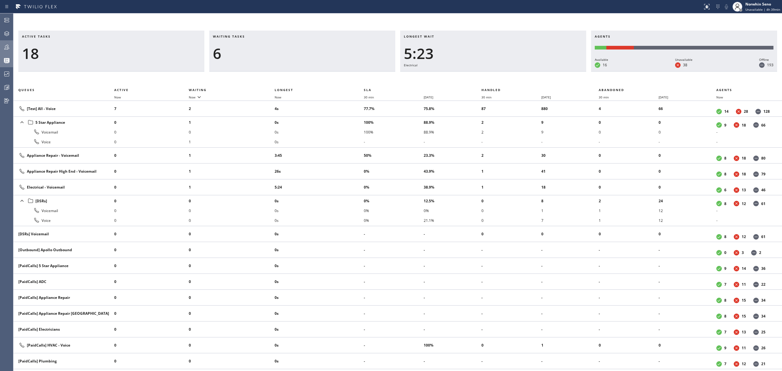
click at [478, 75] on div "Active tasks 18 Waiting tasks 6 Longest wait 5:23 Electrical Agents Available 1…" at bounding box center [397, 201] width 769 height 340
click at [478, 75] on div "Active tasks 18 Waiting tasks 7 Longest wait 5:28 Electrical Agents Available 1…" at bounding box center [397, 201] width 769 height 340
click at [478, 75] on div "Active tasks 18 Waiting tasks 7 Longest wait 5:33 Electrical Agents Available 1…" at bounding box center [397, 201] width 769 height 340
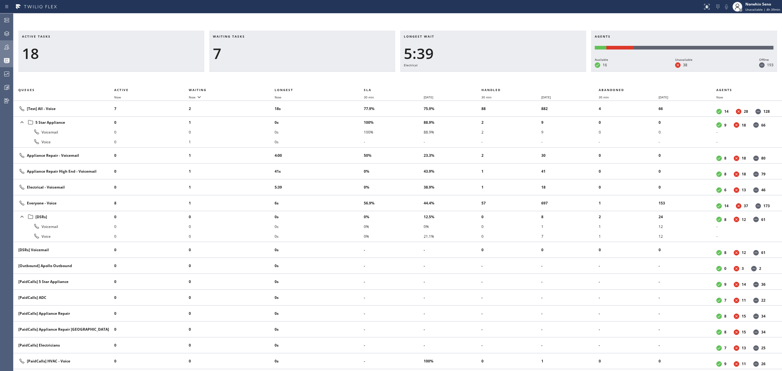
click at [478, 75] on div "Active tasks 18 Waiting tasks 7 Longest wait 5:39 Electrical Agents Available 1…" at bounding box center [397, 201] width 769 height 340
click at [478, 75] on div "Active tasks 18 Waiting tasks 7 Longest wait 5:44 Electrical Agents Available 1…" at bounding box center [397, 201] width 769 height 340
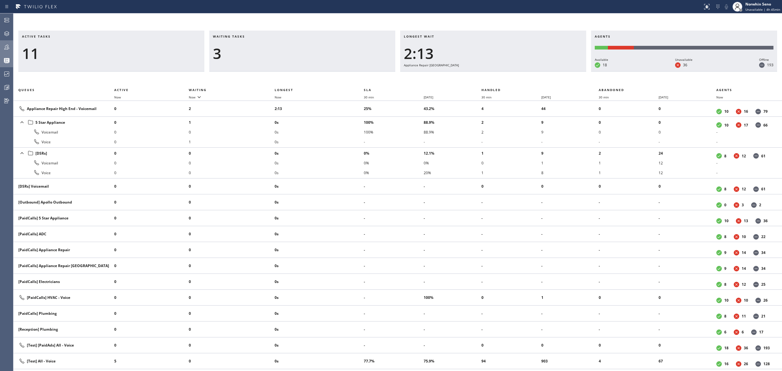
click at [511, 65] on div "Longest wait 2:13 Appliance Repair High End" at bounding box center [493, 51] width 186 height 41
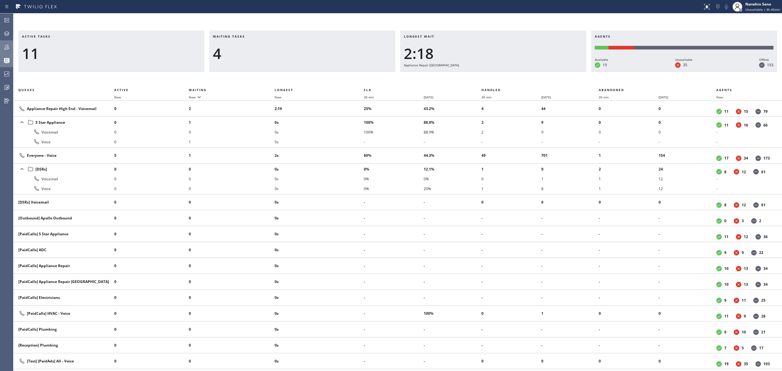
click at [478, 75] on div "Active tasks 11 Waiting tasks 4 Longest wait 2:18 Appliance Repair High End Age…" at bounding box center [397, 201] width 769 height 340
click at [478, 75] on div "Active tasks 10 Waiting tasks 4 Longest wait 2:24 Appliance Repair High End Age…" at bounding box center [397, 201] width 769 height 340
click at [478, 75] on div "Active tasks 10 Waiting tasks 4 Longest wait 2:29 Appliance Repair High End Age…" at bounding box center [397, 201] width 769 height 340
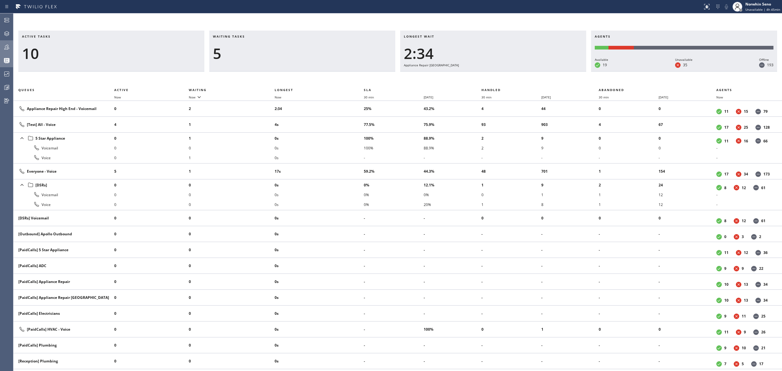
click at [478, 75] on div "Active tasks 10 Waiting tasks 5 Longest wait 2:34 Appliance Repair High End Age…" at bounding box center [397, 201] width 769 height 340
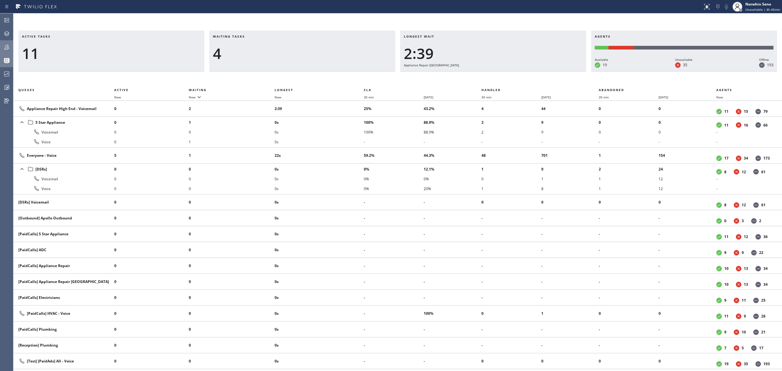
click at [478, 75] on div "Active tasks 11 Waiting tasks 4 Longest wait 2:39 Appliance Repair High End Age…" at bounding box center [397, 201] width 769 height 340
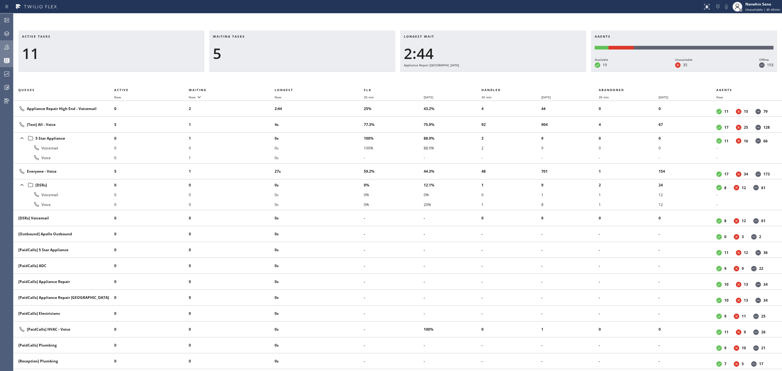
click at [478, 75] on div "Active tasks 11 Waiting tasks 5 Longest wait 2:44 Appliance Repair High End Age…" at bounding box center [397, 201] width 769 height 340
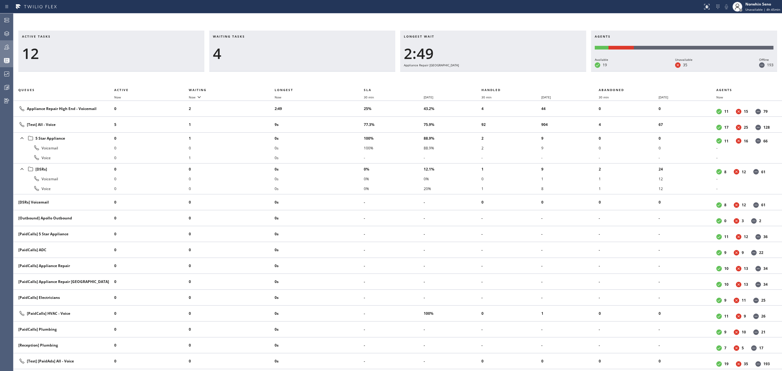
click at [478, 75] on div "Active tasks 12 Waiting tasks 4 Longest wait 2:49 Appliance Repair High End Age…" at bounding box center [397, 201] width 769 height 340
click at [478, 75] on div "Active tasks 12 Waiting tasks 4 Longest wait 2:54 Appliance Repair High End Age…" at bounding box center [397, 201] width 769 height 340
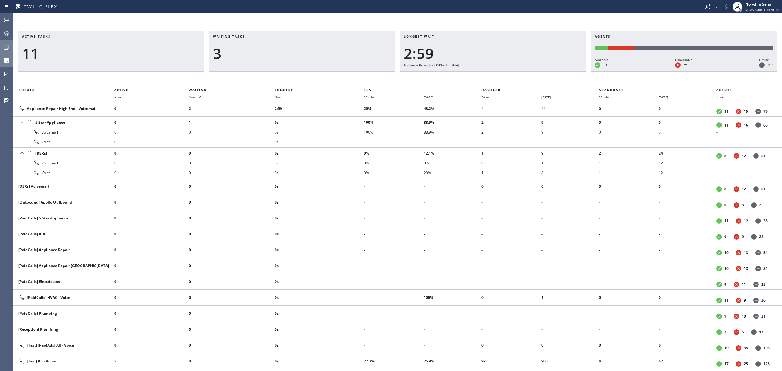
click at [478, 75] on div "Active tasks 11 Waiting tasks 3 Longest wait 2:59 Appliance Repair High End Age…" at bounding box center [397, 201] width 769 height 340
click at [478, 75] on div "Active tasks 11 Waiting tasks 3 Longest wait 3:04 Appliance Repair High End Age…" at bounding box center [397, 201] width 769 height 340
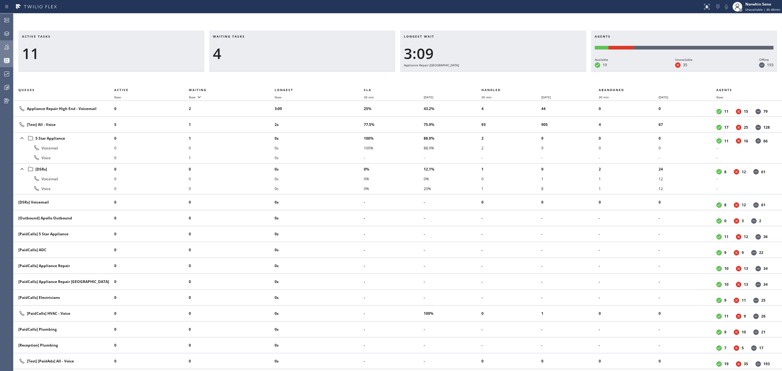
click at [478, 75] on div "Active tasks 11 Waiting tasks 4 Longest wait 3:09 Appliance Repair High End Age…" at bounding box center [397, 201] width 769 height 340
click at [478, 75] on div "Active tasks 12 Waiting tasks 4 Longest wait 3:14 Appliance Repair High End Age…" at bounding box center [397, 201] width 769 height 340
click at [478, 75] on div "Active tasks 12 Waiting tasks 4 Longest wait 3:19 Appliance Repair High End Age…" at bounding box center [397, 201] width 769 height 340
click at [478, 75] on div "Active tasks 12 Waiting tasks 4 Longest wait 3:24 Appliance Repair High End Age…" at bounding box center [397, 201] width 769 height 340
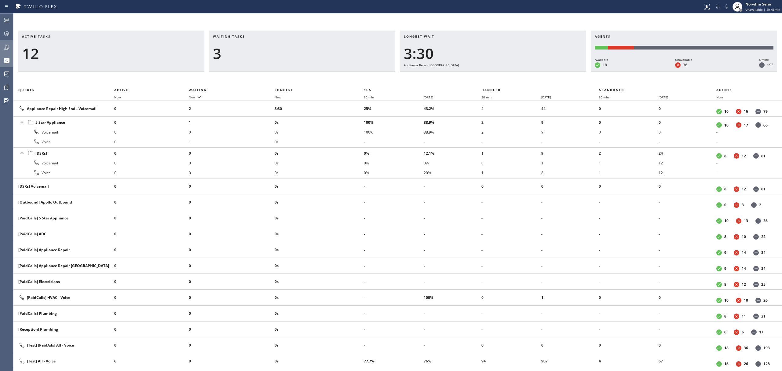
click at [478, 75] on div "Active tasks 12 Waiting tasks 3 Longest wait 3:30 Appliance Repair High End Age…" at bounding box center [397, 201] width 769 height 340
click at [478, 75] on div "Active tasks 12 Waiting tasks 3 Longest wait 3:35 Appliance Repair High End Age…" at bounding box center [397, 201] width 769 height 340
click at [478, 75] on div "Active tasks 12 Waiting tasks 3 Longest wait 3:40 Appliance Repair High End Age…" at bounding box center [397, 201] width 769 height 340
click at [478, 75] on div "Active tasks 12 Waiting tasks 3 Longest wait 3:45 Appliance Repair High End Age…" at bounding box center [397, 201] width 769 height 340
click at [478, 75] on div "Active tasks 12 Waiting tasks 4 Longest wait 3:50 Appliance Repair High End Age…" at bounding box center [397, 201] width 769 height 340
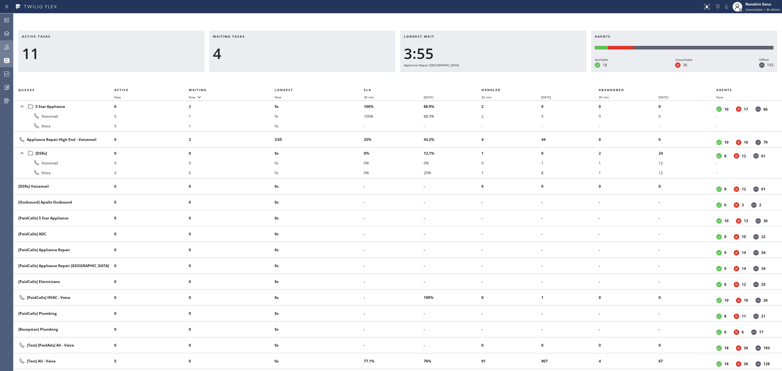
click at [478, 75] on div "Active tasks 11 Waiting tasks 4 Longest wait 3:55 Appliance Repair High End Age…" at bounding box center [397, 201] width 769 height 340
click at [478, 75] on div "Active tasks 12 Waiting tasks 3 Longest wait 4:00 Appliance Repair High End Age…" at bounding box center [397, 201] width 769 height 340
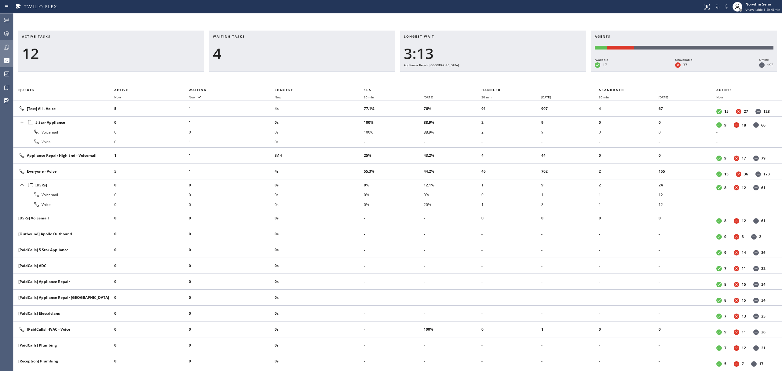
click at [478, 75] on div "Active tasks 12 Waiting tasks 4 Longest wait 3:13 Appliance Repair High End Age…" at bounding box center [397, 201] width 769 height 340
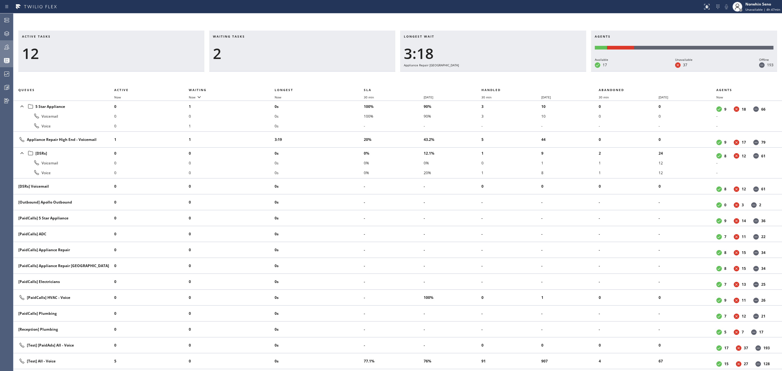
click at [478, 75] on div "Active tasks 12 Waiting tasks 2 Longest wait 3:18 Appliance Repair High End Age…" at bounding box center [397, 201] width 769 height 340
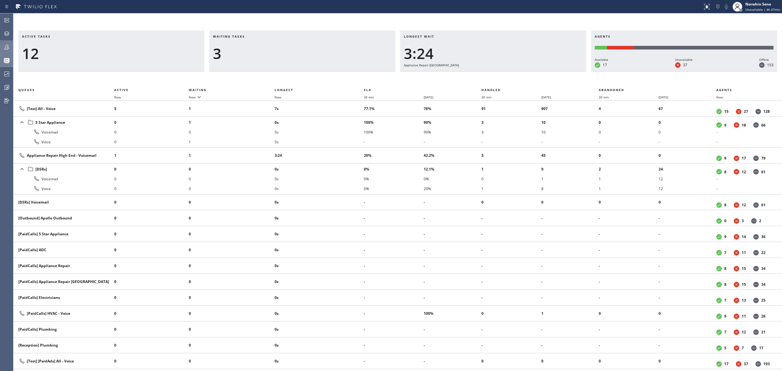
click at [478, 75] on div "Active tasks 12 Waiting tasks 3 Longest wait 3:24 Appliance Repair High End Age…" at bounding box center [397, 201] width 769 height 340
click at [478, 75] on div "Active tasks 13 Waiting tasks 3 Longest wait 3:29 Appliance Repair High End Age…" at bounding box center [397, 201] width 769 height 340
click at [478, 75] on div "Active tasks 12 Waiting tasks 3 Longest wait 3:33 Appliance Repair High End Age…" at bounding box center [397, 201] width 769 height 340
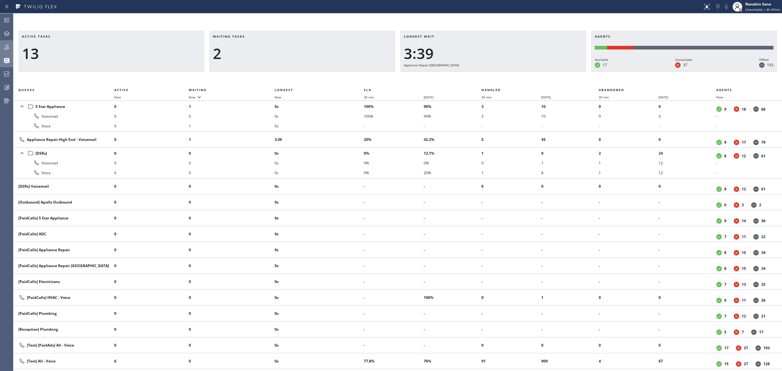
click at [478, 75] on div "Active tasks 13 Waiting tasks 2 Longest wait 3:39 Appliance Repair High End Age…" at bounding box center [397, 201] width 769 height 340
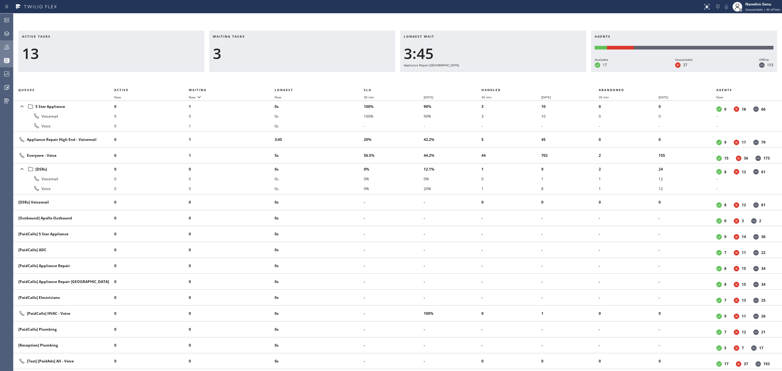
click at [478, 75] on div "Active tasks 13 Waiting tasks 3 Longest wait 3:45 Appliance Repair High End Age…" at bounding box center [397, 201] width 769 height 340
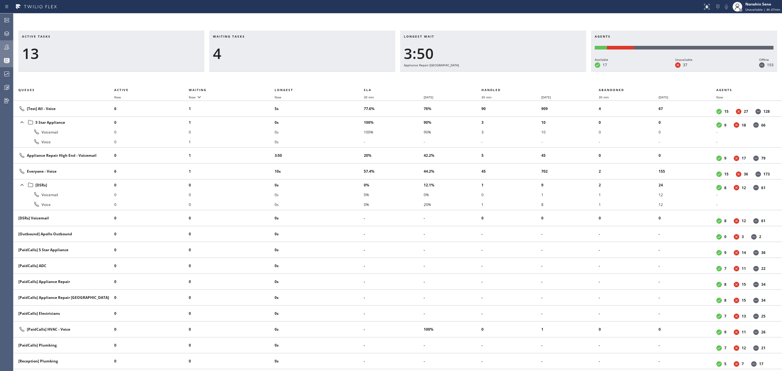
click at [478, 75] on div "Active tasks 13 Waiting tasks 4 Longest wait 3:50 Appliance Repair High End Age…" at bounding box center [397, 201] width 769 height 340
click at [478, 75] on div "Active tasks 12 Waiting tasks 4 Longest wait 3:54 Appliance Repair High End Age…" at bounding box center [397, 201] width 769 height 340
click at [478, 75] on div "Active tasks 11 Waiting tasks 4 Longest wait 4:00 Appliance Repair High End Age…" at bounding box center [397, 201] width 769 height 340
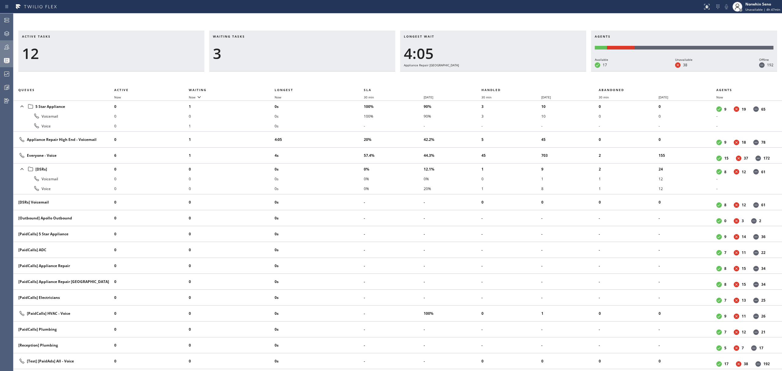
click at [478, 75] on div "Active tasks 12 Waiting tasks 3 Longest wait 4:05 Appliance Repair High End Age…" at bounding box center [397, 201] width 769 height 340
click at [478, 75] on div "Active tasks 12 Waiting tasks 3 Longest wait 4:10 Appliance Repair High End Age…" at bounding box center [397, 201] width 769 height 340
click at [478, 75] on div "Active tasks 12 Waiting tasks 3 Longest wait 4:15 Appliance Repair High End Age…" at bounding box center [397, 201] width 769 height 340
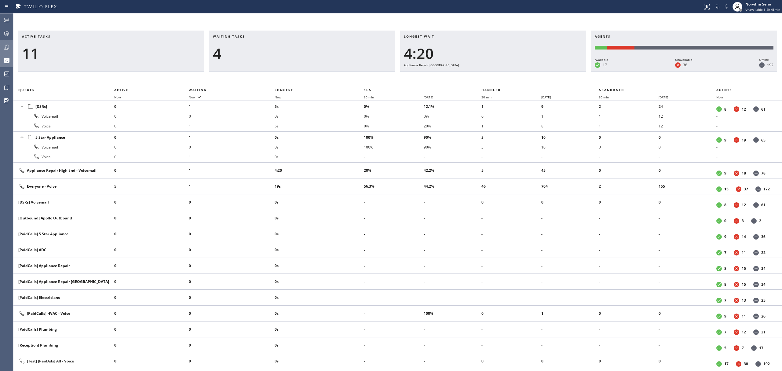
click at [478, 75] on div "Active tasks 11 Waiting tasks 4 Longest wait 4:20 Appliance Repair High End Age…" at bounding box center [397, 201] width 769 height 340
click at [478, 75] on div "Active tasks 11 Waiting tasks 4 Longest wait 4:24 Appliance Repair High End Age…" at bounding box center [397, 201] width 769 height 340
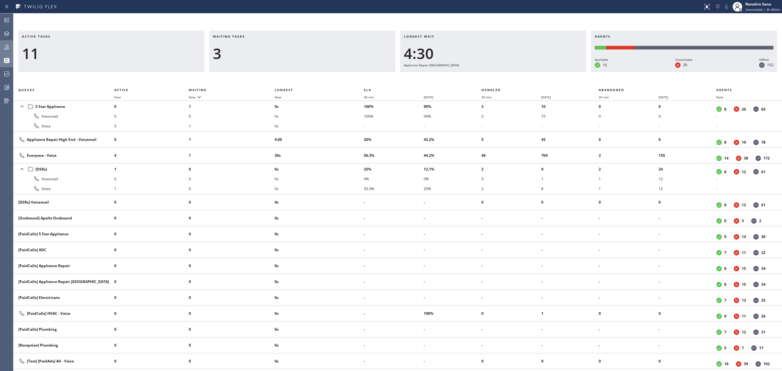
click at [478, 75] on div "Active tasks 11 Waiting tasks 3 Longest wait 4:30 Appliance Repair High End Age…" at bounding box center [397, 201] width 769 height 340
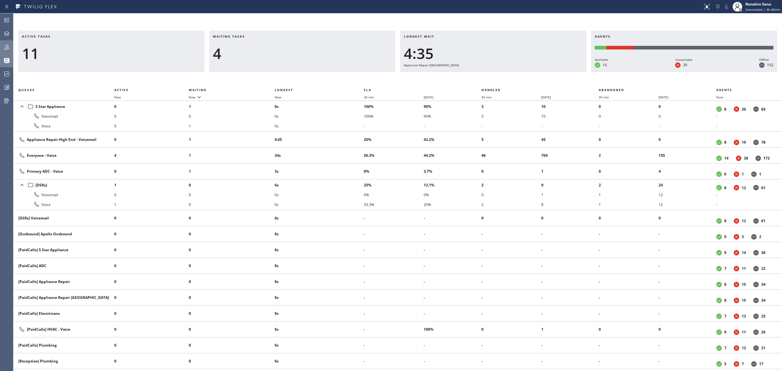
click at [478, 75] on div "Active tasks 11 Waiting tasks 4 Longest wait 4:35 Appliance Repair High End Age…" at bounding box center [397, 201] width 769 height 340
click at [478, 75] on div "Active tasks 12 Waiting tasks 4 Longest wait 4:40 Appliance Repair High End Age…" at bounding box center [397, 201] width 769 height 340
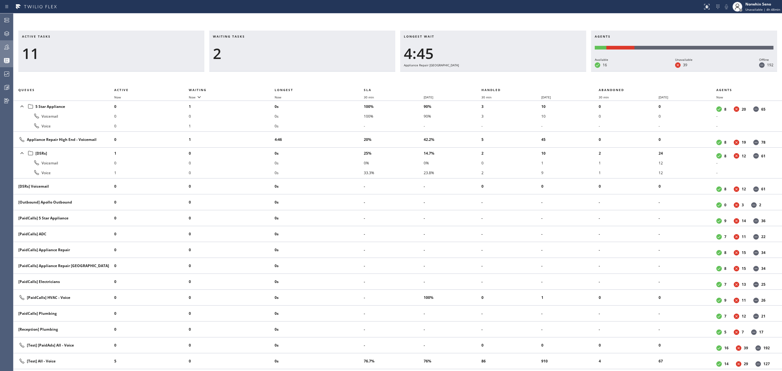
click at [478, 75] on div "Active tasks 11 Waiting tasks 2 Longest wait 4:45 Appliance Repair High End Age…" at bounding box center [397, 201] width 769 height 340
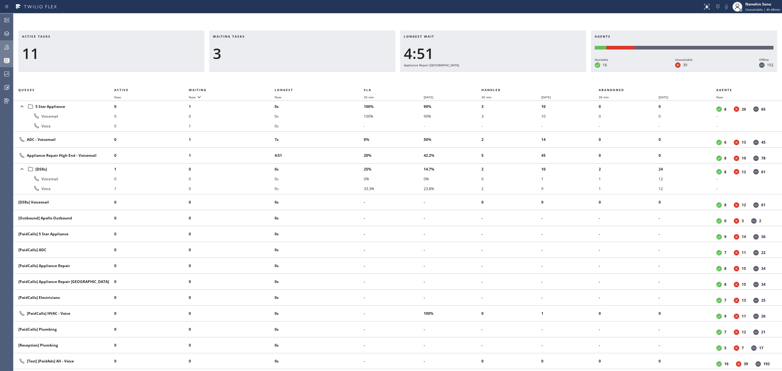
click at [478, 75] on div "Active tasks 11 Waiting tasks 3 Longest wait 4:51 Appliance Repair High End Age…" at bounding box center [397, 201] width 769 height 340
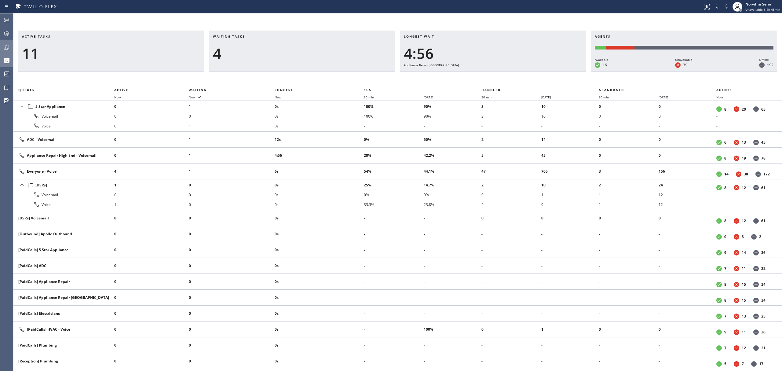
click at [478, 75] on div "Active tasks 11 Waiting tasks 4 Longest wait 4:56 Appliance Repair High End Age…" at bounding box center [397, 201] width 769 height 340
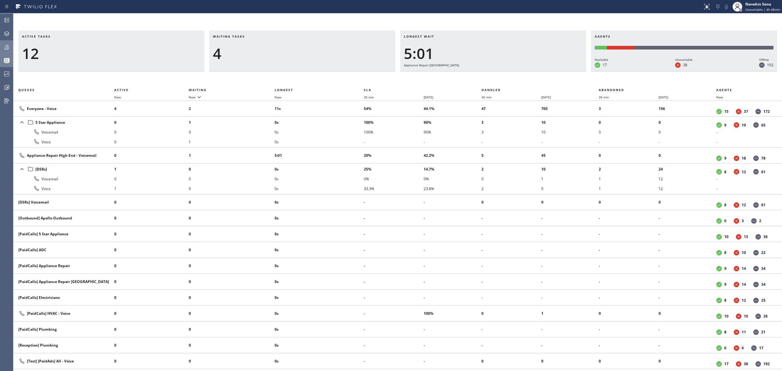
click at [478, 75] on div "Active tasks 12 Waiting tasks 4 Longest wait 5:01 Appliance Repair High End Age…" at bounding box center [397, 201] width 769 height 340
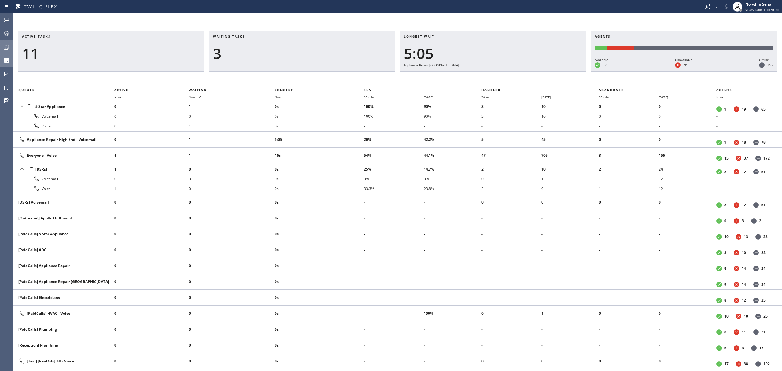
click at [478, 75] on div "Active tasks 11 Waiting tasks 3 Longest wait 5:05 Appliance Repair High End Age…" at bounding box center [397, 201] width 769 height 340
click at [478, 75] on div "Active tasks 11 Waiting tasks 3 Longest wait 5:11 Appliance Repair High End Age…" at bounding box center [397, 201] width 769 height 340
click at [478, 75] on div "Active tasks 11 Waiting tasks 3 Longest wait 5:16 Appliance Repair High End Age…" at bounding box center [397, 201] width 769 height 340
click at [478, 75] on div "Active tasks 11 Waiting tasks 3 Longest wait 5:21 Appliance Repair High End Age…" at bounding box center [397, 201] width 769 height 340
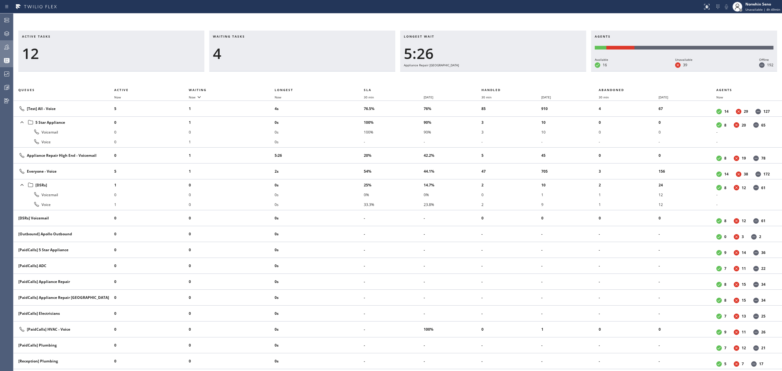
click at [478, 75] on div "Active tasks 12 Waiting tasks 4 Longest wait 5:26 Appliance Repair High End Age…" at bounding box center [397, 201] width 769 height 340
click at [478, 75] on div "Active tasks 11 Waiting tasks 5 Longest wait 5:31 Appliance Repair High End Age…" at bounding box center [397, 201] width 769 height 340
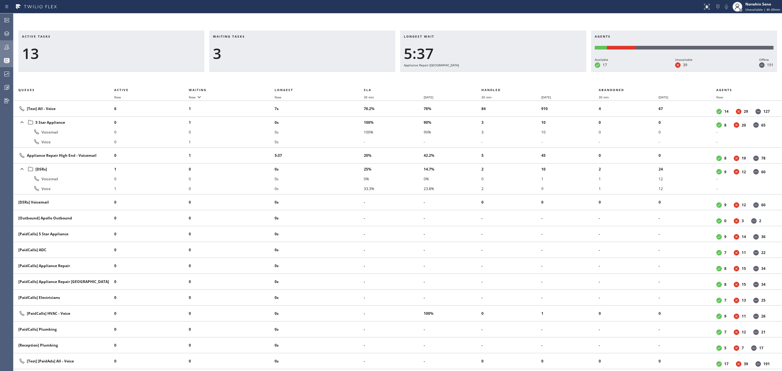
click at [478, 75] on div "Active tasks 13 Waiting tasks 3 Longest wait 5:37 Appliance Repair High End Age…" at bounding box center [397, 201] width 769 height 340
click at [478, 75] on div "Active tasks 12 Waiting tasks 3 Longest wait 5:41 Appliance Repair High End Age…" at bounding box center [397, 201] width 769 height 340
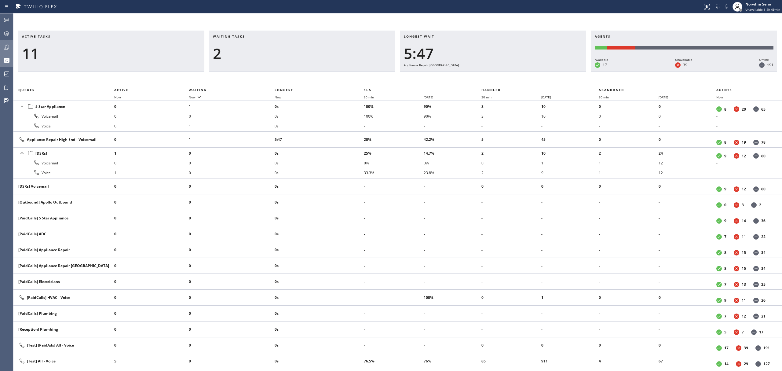
click at [478, 75] on div "Active tasks 11 Waiting tasks 2 Longest wait 5:47 Appliance Repair High End Age…" at bounding box center [397, 201] width 769 height 340
click at [478, 75] on div "Active tasks 11 Waiting tasks 2 Longest wait 5:52 Appliance Repair High End Age…" at bounding box center [397, 201] width 769 height 340
click at [478, 75] on div "Active tasks 11 Waiting tasks 2 Longest wait 5:57 Appliance Repair High End Age…" at bounding box center [397, 201] width 769 height 340
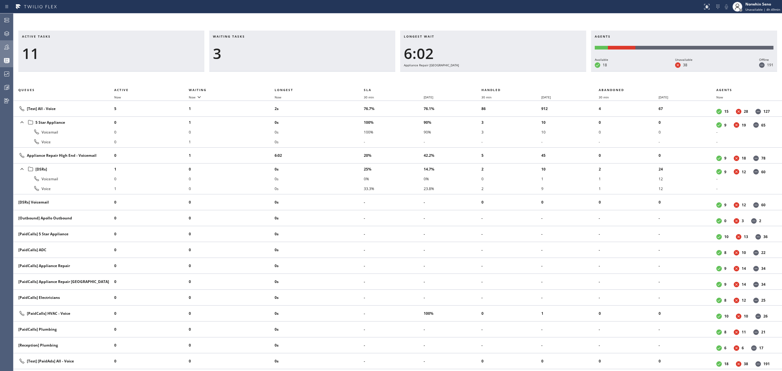
click at [478, 75] on div "Active tasks 11 Waiting tasks 3 Longest wait 6:02 Appliance Repair High End Age…" at bounding box center [397, 201] width 769 height 340
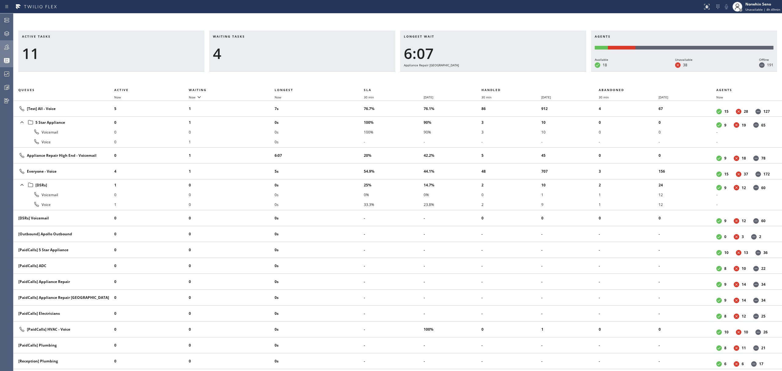
click at [478, 75] on div "Active tasks 11 Waiting tasks 4 Longest wait 6:07 Appliance Repair High End Age…" at bounding box center [397, 201] width 769 height 340
click at [478, 75] on div "Active tasks 12 Waiting tasks 5 Longest wait 6:12 Appliance Repair High End Age…" at bounding box center [397, 201] width 769 height 340
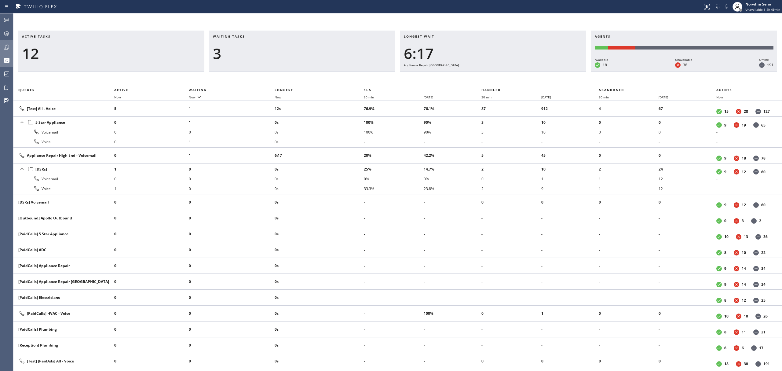
click at [478, 75] on div "Active tasks 12 Waiting tasks 3 Longest wait 6:17 Appliance Repair High End Age…" at bounding box center [397, 201] width 769 height 340
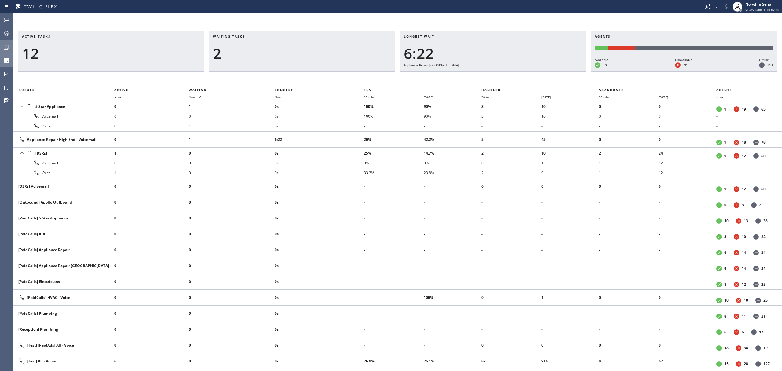
click at [478, 75] on div "Active tasks 12 Waiting tasks 2 Longest wait 6:22 Appliance Repair High End Age…" at bounding box center [397, 201] width 769 height 340
click at [478, 75] on div "Active tasks 11 Waiting tasks 2 Longest wait 6:27 Appliance Repair High End Age…" at bounding box center [397, 201] width 769 height 340
click at [478, 75] on div "Active tasks 11 Waiting tasks 2 Longest wait 6:32 Appliance Repair High End Age…" at bounding box center [397, 201] width 769 height 340
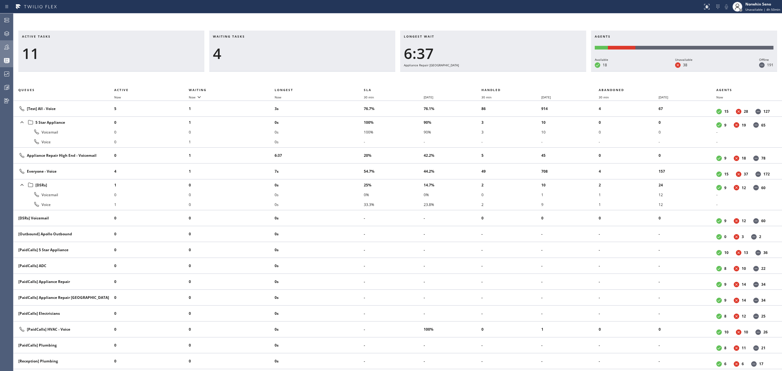
click at [478, 75] on div "Active tasks 11 Waiting tasks 4 Longest wait 6:37 Appliance Repair High End Age…" at bounding box center [397, 201] width 769 height 340
click at [478, 75] on div "Active tasks 11 Waiting tasks 5 Longest wait 6:43 Appliance Repair High End Age…" at bounding box center [397, 201] width 769 height 340
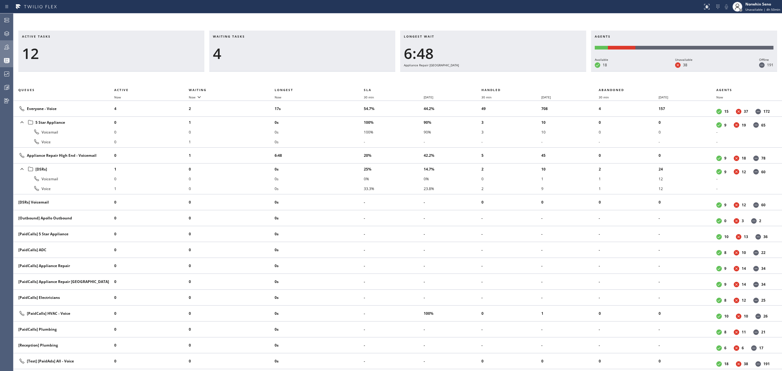
click at [478, 75] on div "Active tasks 12 Waiting tasks 4 Longest wait 6:48 Appliance Repair High End Age…" at bounding box center [397, 201] width 769 height 340
click at [478, 75] on div "Active tasks 11 Waiting tasks 4 Longest wait 6:52 Appliance Repair High End Age…" at bounding box center [397, 201] width 769 height 340
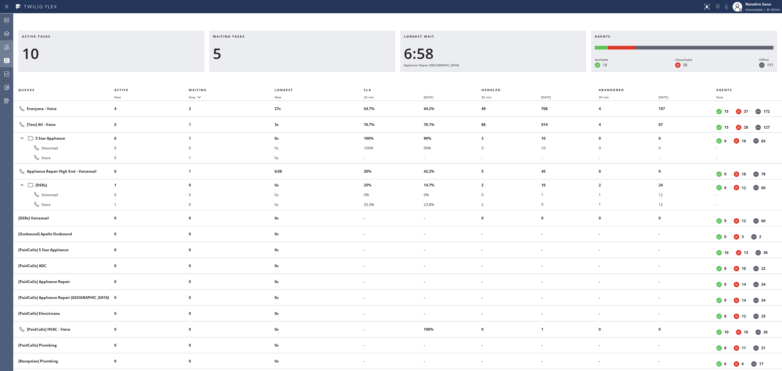
click at [478, 75] on div "Active tasks 10 Waiting tasks 5 Longest wait 6:58 Appliance Repair High End Age…" at bounding box center [397, 201] width 769 height 340
click at [478, 75] on div "Active tasks 9 Waiting tasks 6 Longest wait 7:03 Appliance Repair High End Agen…" at bounding box center [397, 201] width 769 height 340
click at [478, 75] on div "Active tasks 8 Waiting tasks 5 Longest wait 7:08 Appliance Repair High End Agen…" at bounding box center [397, 201] width 769 height 340
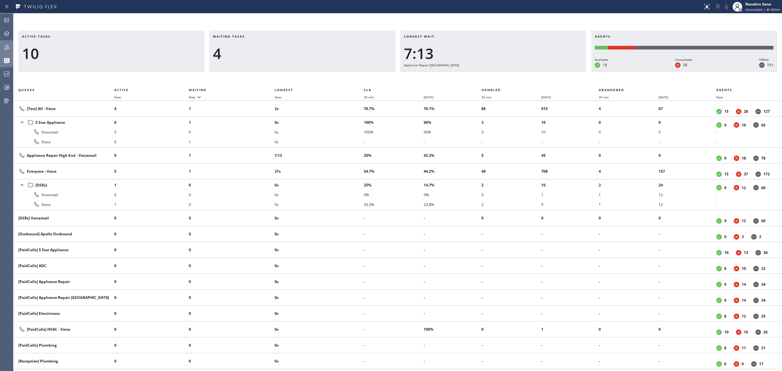
click at [478, 75] on div "Active tasks 10 Waiting tasks 4 Longest wait 7:13 Appliance Repair High End Age…" at bounding box center [397, 201] width 769 height 340
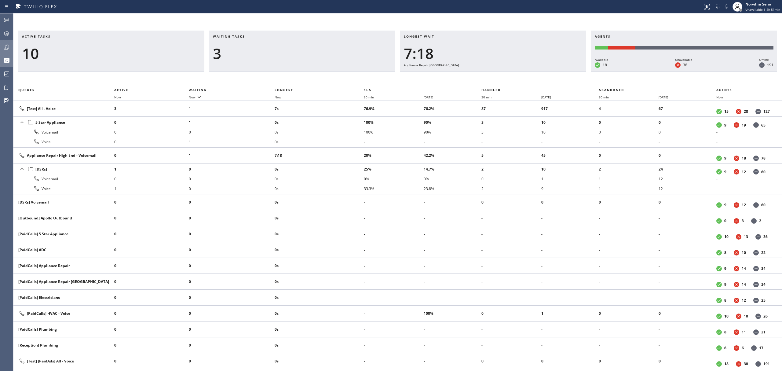
click at [478, 75] on div "Active tasks 10 Waiting tasks 3 Longest wait 7:18 Appliance Repair High End Age…" at bounding box center [397, 201] width 769 height 340
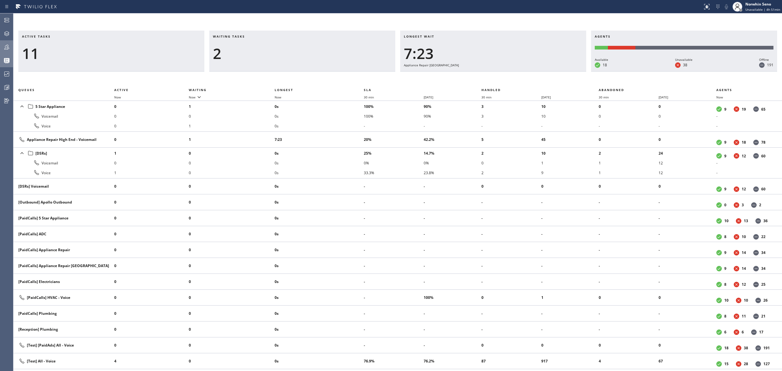
click at [478, 75] on div "Active tasks 11 Waiting tasks 2 Longest wait 7:23 Appliance Repair High End Age…" at bounding box center [397, 201] width 769 height 340
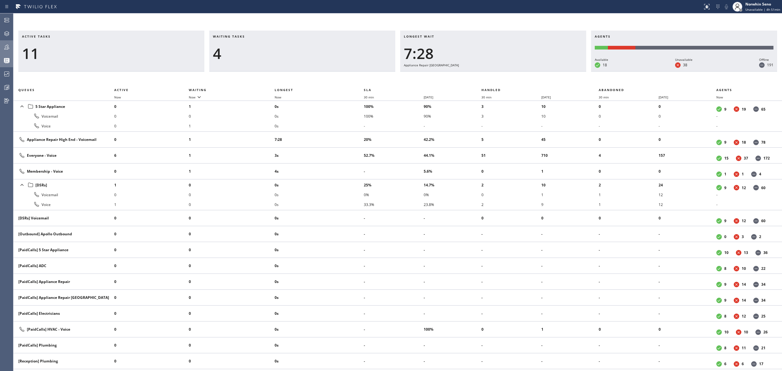
click at [478, 75] on div "Active tasks 11 Waiting tasks 4 Longest wait 7:28 Appliance Repair High End Age…" at bounding box center [397, 201] width 769 height 340
click at [478, 75] on div "Active tasks 11 Waiting tasks 4 Longest wait 7:34 Appliance Repair High End Age…" at bounding box center [397, 201] width 769 height 340
click at [478, 75] on div "Active tasks 11 Waiting tasks 4 Longest wait 7:39 Appliance Repair High End Age…" at bounding box center [397, 201] width 769 height 340
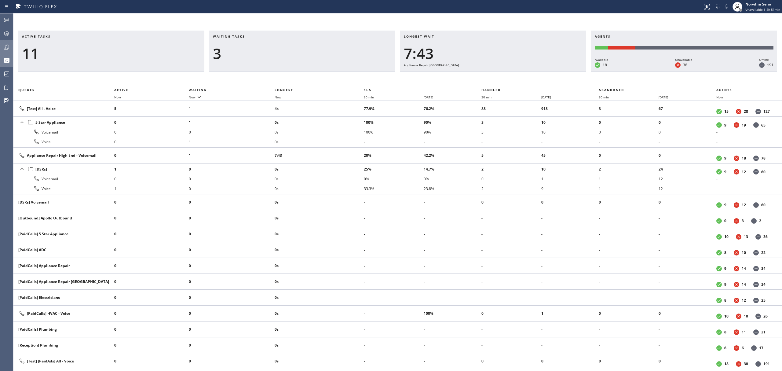
click at [478, 75] on div "Active tasks 11 Waiting tasks 3 Longest wait 7:43 Appliance Repair High End Age…" at bounding box center [397, 201] width 769 height 340
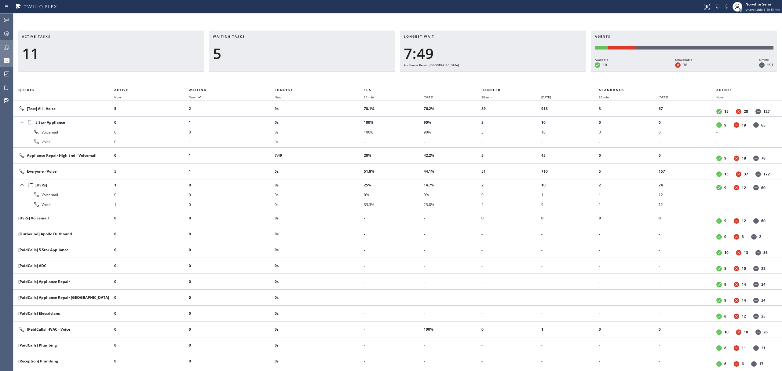
click at [478, 75] on div "Active tasks 11 Waiting tasks 5 Longest wait 7:49 Appliance Repair High End Age…" at bounding box center [397, 201] width 769 height 340
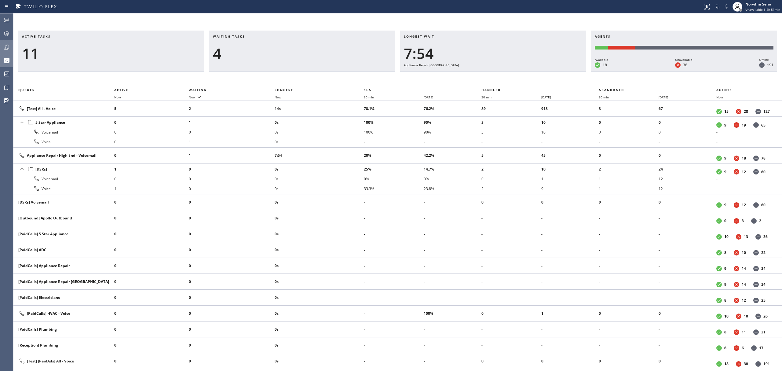
click at [478, 75] on div "Active tasks 11 Waiting tasks 4 Longest wait 7:54 Appliance Repair High End Age…" at bounding box center [397, 201] width 769 height 340
click at [478, 75] on div "Active tasks 11 Waiting tasks 3 Longest wait 7:59 Appliance Repair High End Age…" at bounding box center [397, 201] width 769 height 340
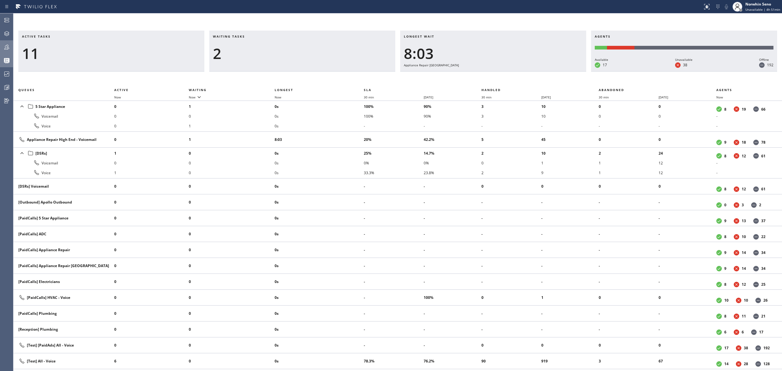
click at [478, 75] on div "Active tasks 11 Waiting tasks 2 Longest wait 8:03 Appliance Repair High End Age…" at bounding box center [397, 201] width 769 height 340
click at [478, 75] on div "Active tasks 11 Waiting tasks 2 Longest wait 4s Everyone Agents Available 18 Un…" at bounding box center [397, 201] width 769 height 340
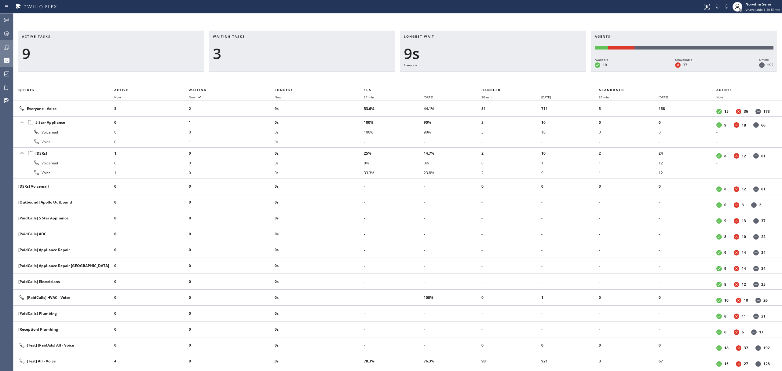
click at [478, 75] on div "Active tasks 9 Waiting tasks 3 Longest wait 9s Everyone Agents Available 18 Una…" at bounding box center [397, 201] width 769 height 340
click at [478, 75] on div "Active tasks 9 Waiting tasks 3 Longest wait 14s Everyone Agents Available 18 Un…" at bounding box center [397, 201] width 769 height 340
click at [478, 75] on div "Active tasks 9 Waiting tasks 3 Longest wait 19s Everyone Agents Available 18 Un…" at bounding box center [397, 201] width 769 height 340
click at [478, 75] on div "Active tasks 8 Waiting tasks 2 Longest wait 24s Everyone Agents Available 18 Un…" at bounding box center [397, 201] width 769 height 340
click at [478, 75] on div "Active tasks 7 Waiting tasks 2 Longest wait 30s Everyone Agents Available 18 Un…" at bounding box center [397, 201] width 769 height 340
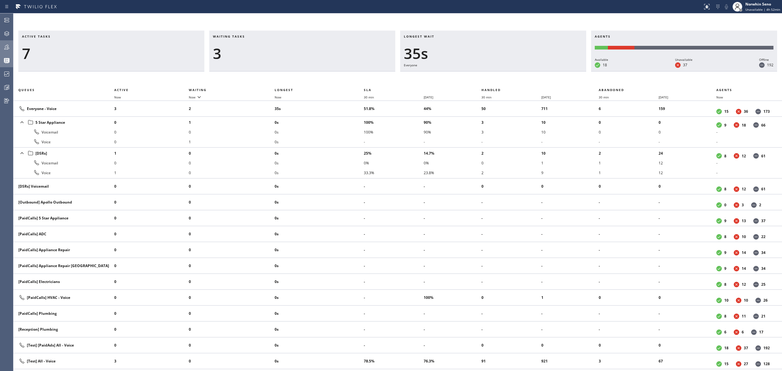
click at [478, 75] on div "Active tasks 7 Waiting tasks 3 Longest wait 35s Everyone Agents Available 18 Un…" at bounding box center [397, 201] width 769 height 340
click at [478, 75] on div "Active tasks 8 Waiting tasks 2 Longest wait 8s Everyone Agents Available 18 Una…" at bounding box center [397, 201] width 769 height 340
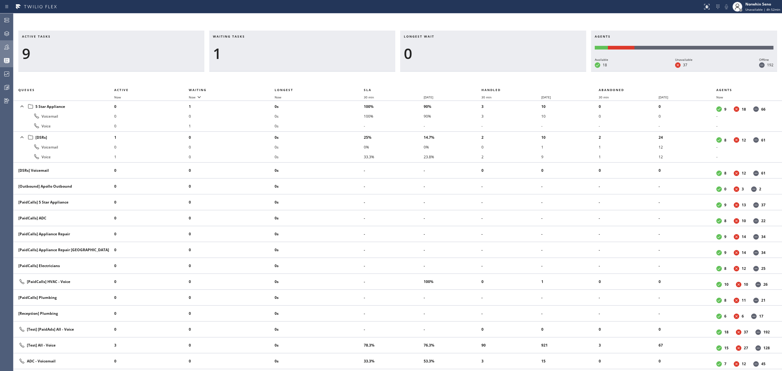
click at [478, 75] on div "Active tasks 9 Waiting tasks 1 Longest wait 0 Agents Available 18 Unavailable 3…" at bounding box center [397, 201] width 769 height 340
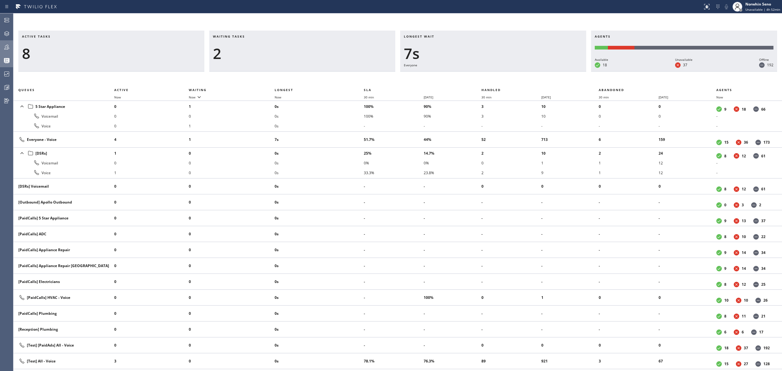
click at [478, 75] on div "Active tasks 8 Waiting tasks 2 Longest wait 7s Everyone Agents Available 18 Una…" at bounding box center [397, 201] width 769 height 340
click at [478, 75] on div "Active tasks 8 Waiting tasks 2 Longest wait 12s Everyone Agents Available 18 Un…" at bounding box center [397, 201] width 769 height 340
click at [478, 75] on div "Active tasks 8 Waiting tasks 2 Longest wait 17s Everyone Agents Available 18 Un…" at bounding box center [397, 201] width 769 height 340
click at [478, 75] on div "Active tasks 8 Waiting tasks 3 Longest wait 22s Everyone Agents Available 18 Un…" at bounding box center [397, 201] width 769 height 340
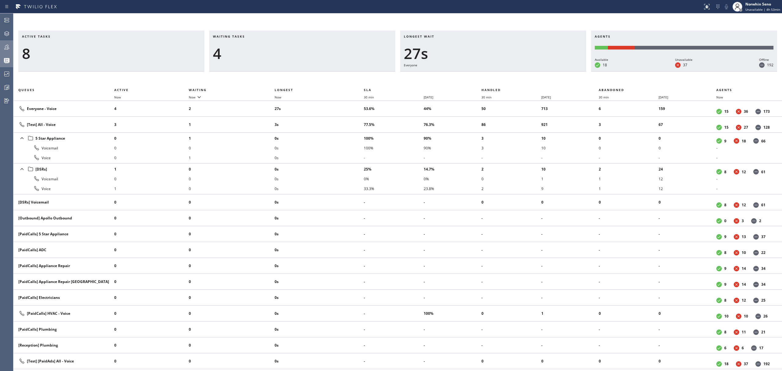
click at [478, 75] on div "Active tasks 8 Waiting tasks 4 Longest wait 27s Everyone Agents Available 18 Un…" at bounding box center [397, 201] width 769 height 340
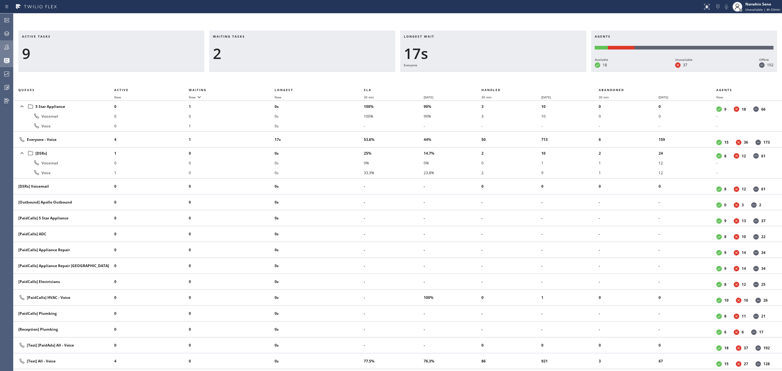
click at [478, 75] on div "Active tasks 9 Waiting tasks 2 Longest wait 17s Everyone Agents Available 18 Un…" at bounding box center [397, 201] width 769 height 340
click at [478, 75] on div "Active tasks 9 Waiting tasks 2 Longest wait 22s Everyone Agents Available 18 Un…" at bounding box center [397, 201] width 769 height 340
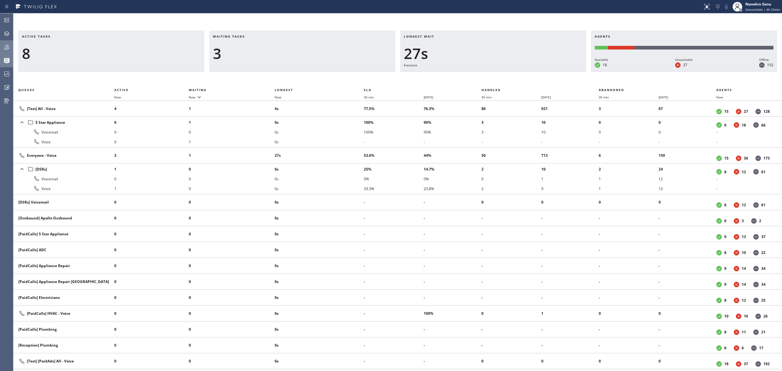
click at [478, 75] on div "Active tasks 8 Waiting tasks 3 Longest wait 27s Everyone Agents Available 18 Un…" at bounding box center [397, 201] width 769 height 340
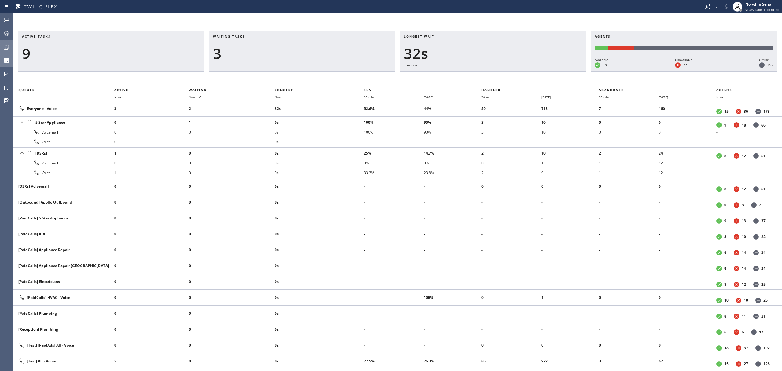
click at [478, 75] on div "Active tasks 9 Waiting tasks 3 Longest wait 32s Everyone Agents Available 18 Un…" at bounding box center [397, 201] width 769 height 340
click at [478, 75] on div "Active tasks 9 Waiting tasks 2 Longest wait 8s Everyone Agents Available 18 Una…" at bounding box center [397, 201] width 769 height 340
click at [478, 75] on div "Active tasks 9 Waiting tasks 2 Longest wait 13s Everyone Agents Available 18 Un…" at bounding box center [397, 201] width 769 height 340
click at [478, 75] on div "Active tasks 8 Waiting tasks 2 Longest wait 18s Everyone Agents Available 18 Un…" at bounding box center [397, 201] width 769 height 340
click at [478, 75] on div "Active tasks 8 Waiting tasks 2 Longest wait 23s Everyone Agents Available 19 Un…" at bounding box center [397, 201] width 769 height 340
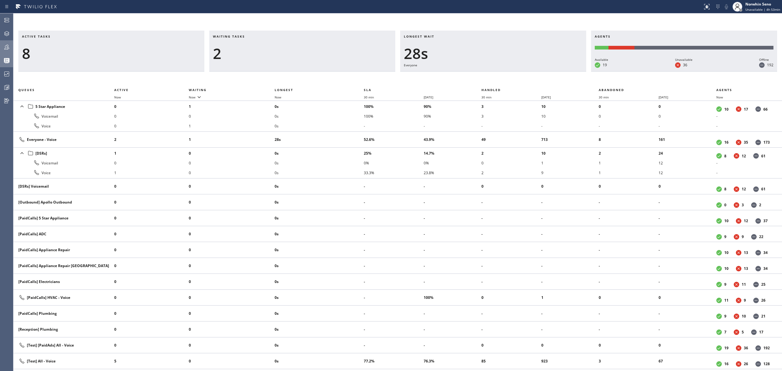
click at [478, 75] on div "Active tasks 8 Waiting tasks 2 Longest wait 28s Everyone Agents Available 19 Un…" at bounding box center [397, 201] width 769 height 340
click at [478, 75] on div "Active tasks 9 Waiting tasks 2 Longest wait 5s Everyone Agents Available 19 Una…" at bounding box center [397, 201] width 769 height 340
click at [478, 75] on div "Active tasks 9 Waiting tasks 2 Longest wait 10s Everyone Agents Available 19 Un…" at bounding box center [397, 201] width 769 height 340
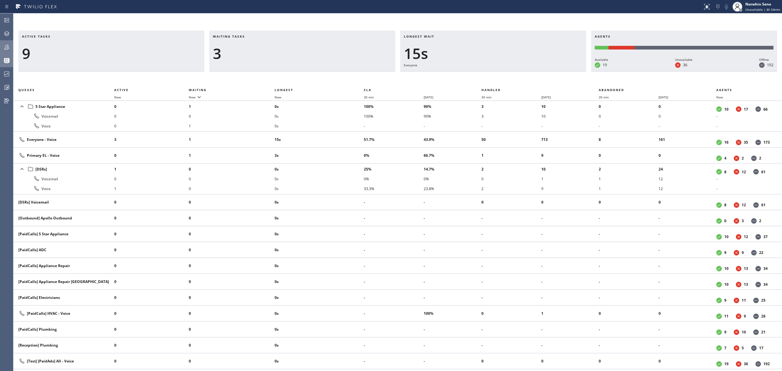
click at [478, 75] on div "Active tasks 9 Waiting tasks 3 Longest wait 15s Everyone Agents Available 19 Un…" at bounding box center [397, 201] width 769 height 340
click at [478, 75] on div "Active tasks 9 Waiting tasks 3 Longest wait 20s Everyone Agents Available 19 Un…" at bounding box center [397, 201] width 769 height 340
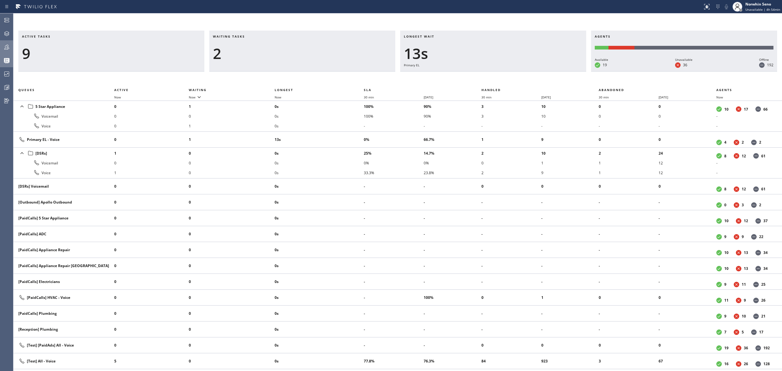
click at [478, 75] on div "Active tasks 9 Waiting tasks 2 Longest wait 13s Primary EL Agents Available 19 …" at bounding box center [397, 201] width 769 height 340
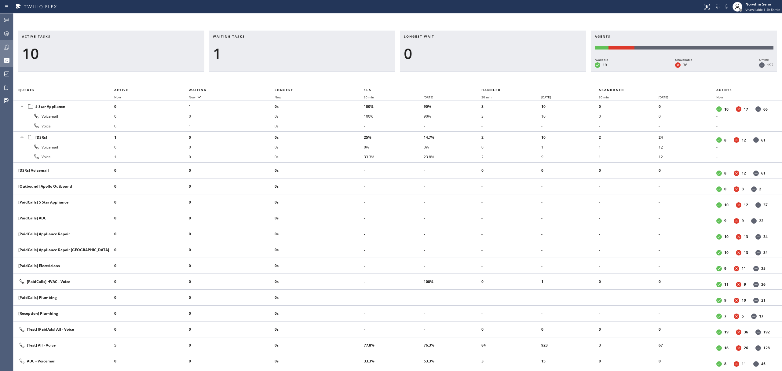
click at [478, 75] on div "Active tasks 10 Waiting tasks 1 Longest wait 0 Agents Available 19 Unavailable …" at bounding box center [397, 201] width 769 height 340
click at [478, 75] on div "Active tasks 9 Waiting tasks 1 Longest wait 0 Agents Available 19 Unavailable 3…" at bounding box center [397, 201] width 769 height 340
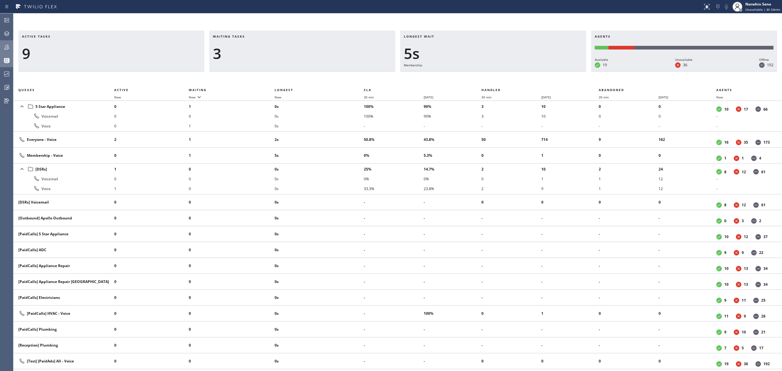
click at [478, 75] on div "Active tasks 9 Waiting tasks 3 Longest wait 5s Membership Agents Available 19 U…" at bounding box center [397, 201] width 769 height 340
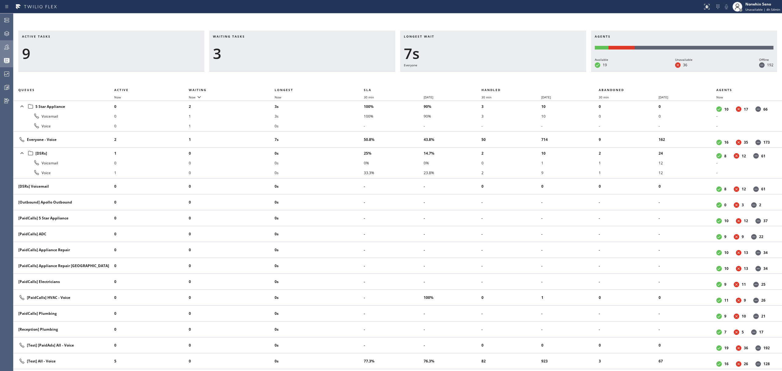
click at [478, 75] on div "Active tasks 9 Waiting tasks 3 Longest wait 7s Everyone Agents Available 19 Una…" at bounding box center [397, 201] width 769 height 340
click at [478, 75] on div "Active tasks 9 Waiting tasks 4 Longest wait 12s Everyone Agents Available 19 Un…" at bounding box center [397, 201] width 769 height 340
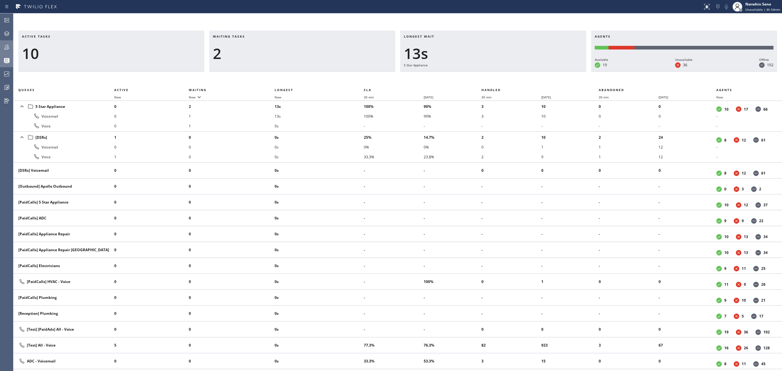
click at [478, 75] on div "Active tasks 10 Waiting tasks 2 Longest wait 13s 5 Star Appliance Agents Availa…" at bounding box center [397, 201] width 769 height 340
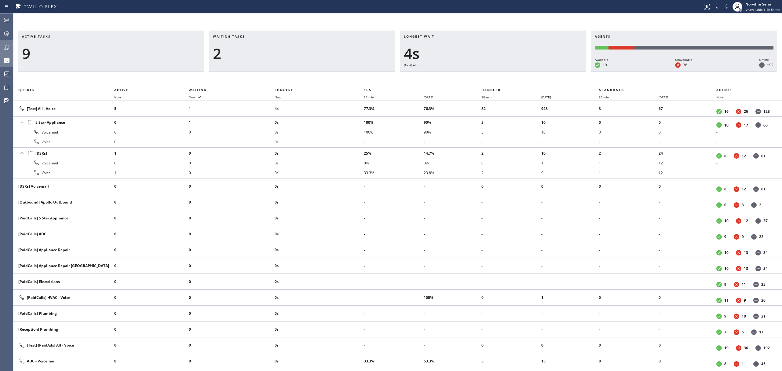
click at [478, 75] on div "Active tasks 9 Waiting tasks 2 Longest wait 4s [Test] All Agents Available 19 U…" at bounding box center [397, 201] width 769 height 340
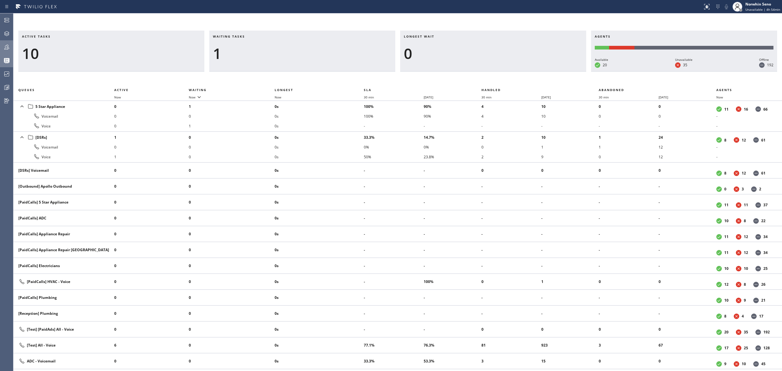
click at [478, 75] on div "Active tasks 10 Waiting tasks 1 Longest wait 0 Agents Available 20 Unavailable …" at bounding box center [397, 201] width 769 height 340
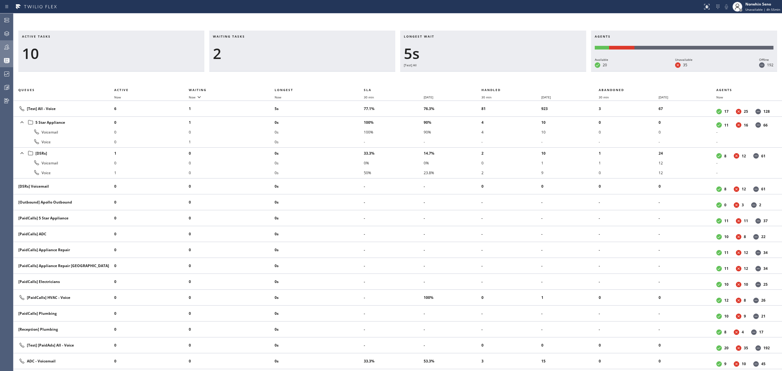
click at [478, 75] on div "Active tasks 10 Waiting tasks 2 Longest wait 5s [Test] All Agents Available 20 …" at bounding box center [397, 201] width 769 height 340
click at [478, 75] on div "Active tasks 10 Waiting tasks 2 Longest wait 10s [Test] All Agents Available 20…" at bounding box center [397, 201] width 769 height 340
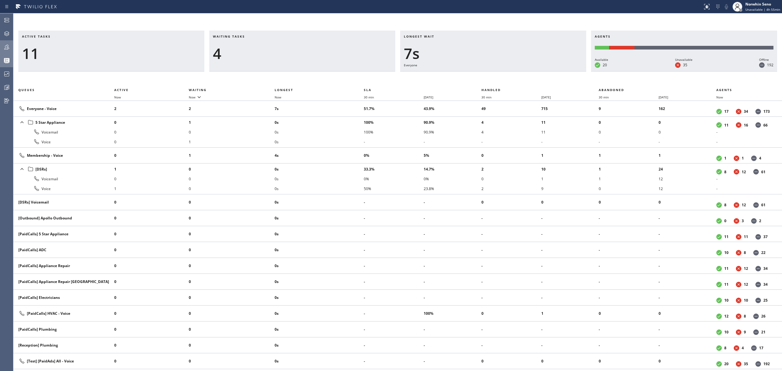
click at [478, 75] on div "Active tasks 11 Waiting tasks 4 Longest wait 7s Everyone Agents Available 20 Un…" at bounding box center [397, 201] width 769 height 340
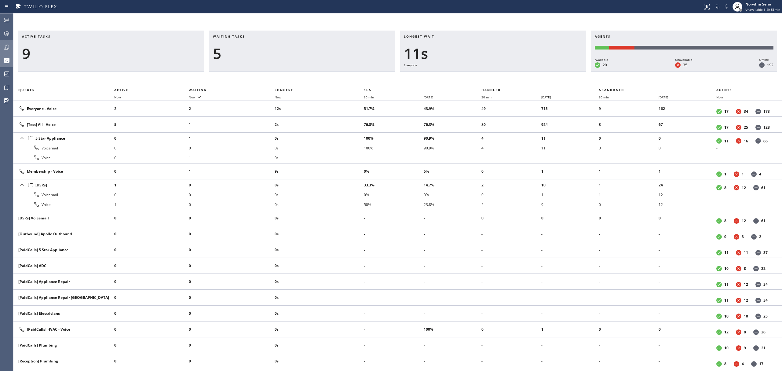
click at [478, 75] on div "Active tasks 9 Waiting tasks 5 Longest wait 11s Everyone Agents Available 20 Un…" at bounding box center [397, 201] width 769 height 340
click at [478, 75] on div "Active tasks 10 Waiting tasks 4 Longest wait 17s Everyone Agents Available 20 U…" at bounding box center [397, 201] width 769 height 340
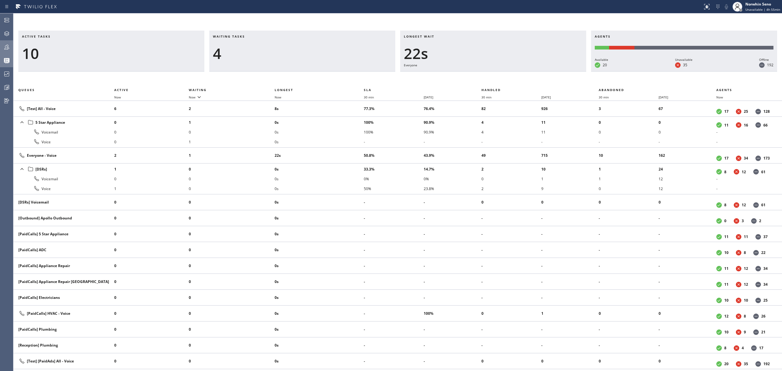
click at [478, 75] on div "Active tasks 10 Waiting tasks 4 Longest wait 22s Everyone Agents Available 20 U…" at bounding box center [397, 201] width 769 height 340
click at [478, 75] on div "Active tasks 11 Waiting tasks 4 Longest wait 27s Everyone Agents Available 20 U…" at bounding box center [397, 201] width 769 height 340
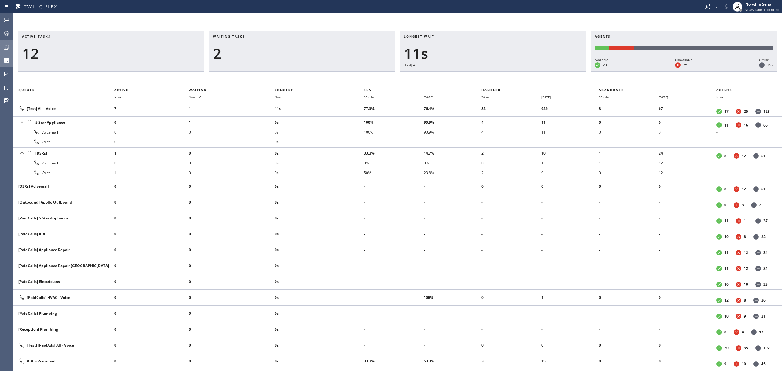
click at [478, 75] on div "Active tasks 12 Waiting tasks 2 Longest wait 11s [Test] All Agents Available 20…" at bounding box center [397, 201] width 769 height 340
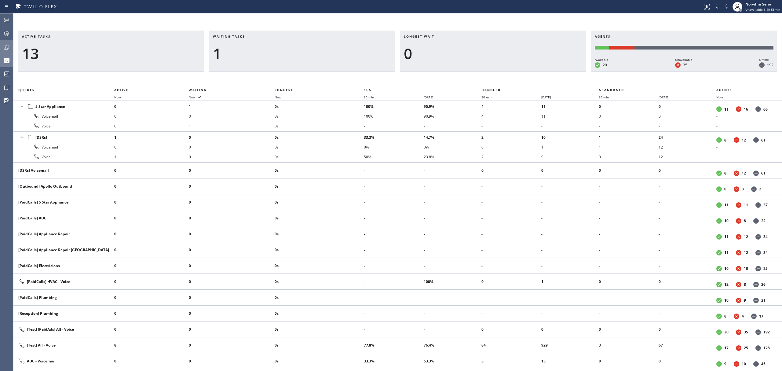
click at [478, 75] on div "Active tasks 13 Waiting tasks 1 Longest wait 0 Agents Available 20 Unavailable …" at bounding box center [397, 201] width 769 height 340
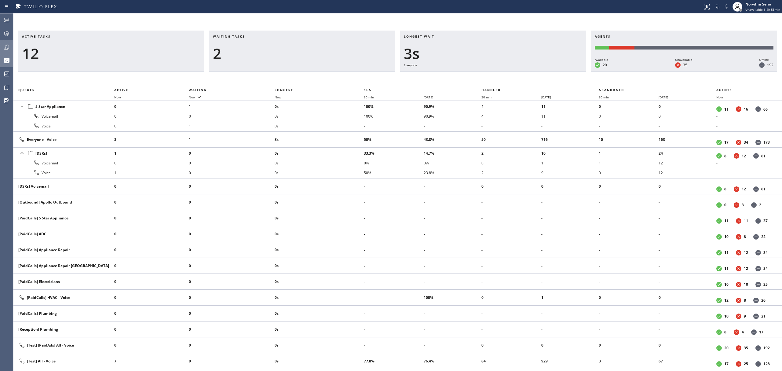
click at [478, 75] on div "Active tasks 12 Waiting tasks 2 Longest wait 3s Everyone Agents Available 20 Un…" at bounding box center [397, 201] width 769 height 340
click at [478, 75] on div "Active tasks 12 Waiting tasks 3 Longest wait 8s Everyone Agents Available 20 Un…" at bounding box center [397, 201] width 769 height 340
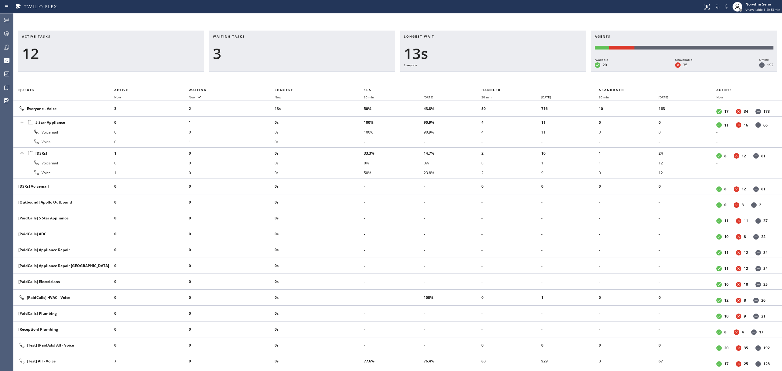
click at [478, 75] on div "Active tasks 12 Waiting tasks 3 Longest wait 13s Everyone Agents Available 20 U…" at bounding box center [397, 201] width 769 height 340
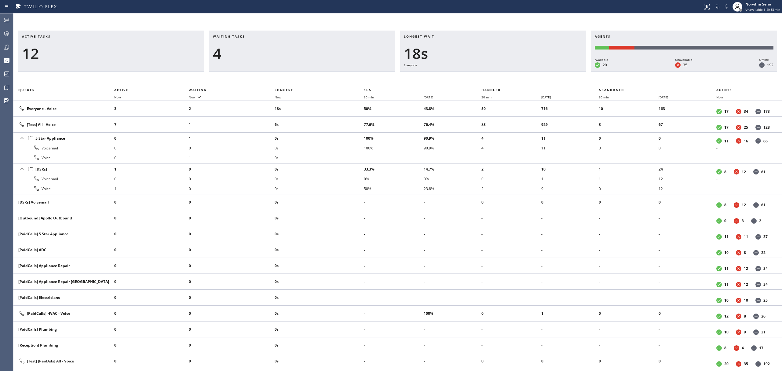
click at [478, 75] on div "Active tasks 12 Waiting tasks 4 Longest wait 18s Everyone Agents Available 20 U…" at bounding box center [397, 201] width 769 height 340
click at [478, 75] on div "Active tasks 12 Waiting tasks 4 Longest wait 23s Everyone Agents Available 20 U…" at bounding box center [397, 201] width 769 height 340
click at [478, 75] on div "Active tasks 14 Waiting tasks 3 Longest wait 8s [Test] All Agents Available 20 …" at bounding box center [397, 201] width 769 height 340
click at [478, 75] on div "Active tasks 13 Waiting tasks 3 Longest wait 13s [Test] All Agents Available 20…" at bounding box center [397, 201] width 769 height 340
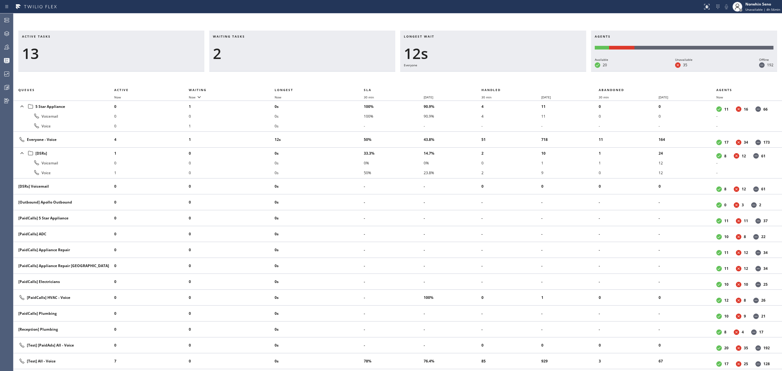
click at [478, 75] on div "Active tasks 13 Waiting tasks 2 Longest wait 12s Everyone Agents Available 20 U…" at bounding box center [397, 201] width 769 height 340
click at [478, 75] on div "Active tasks 13 Waiting tasks 2 Longest wait 4s [Test] All Agents Available 19 …" at bounding box center [397, 201] width 769 height 340
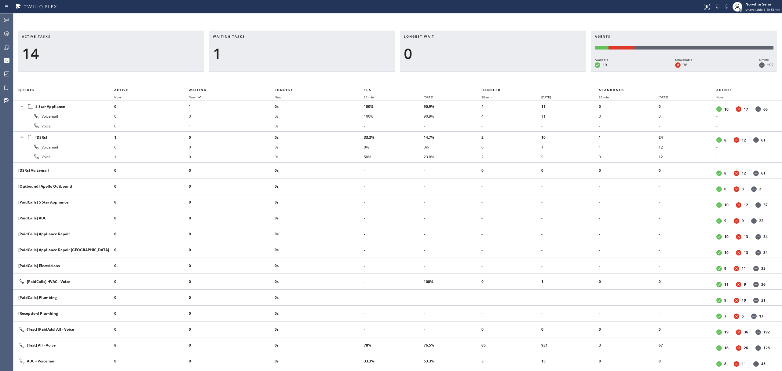
click at [478, 75] on div "Active tasks 14 Waiting tasks 1 Longest wait 0 Agents Available 19 Unavailable …" at bounding box center [397, 201] width 769 height 340
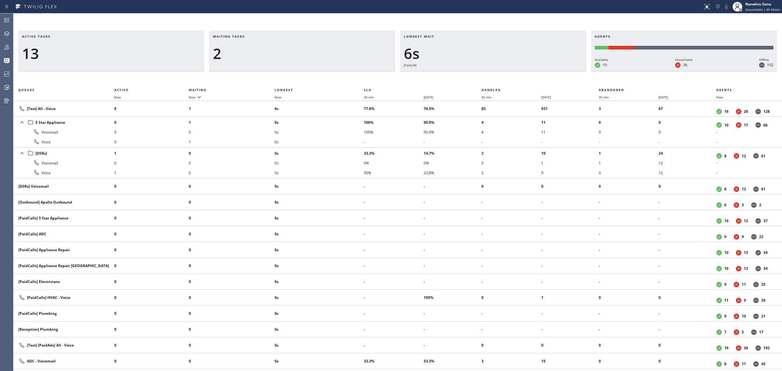
click at [478, 75] on div "Active tasks 13 Waiting tasks 2 Longest wait 6s [Test] All Agents Available 19 …" at bounding box center [397, 201] width 769 height 340
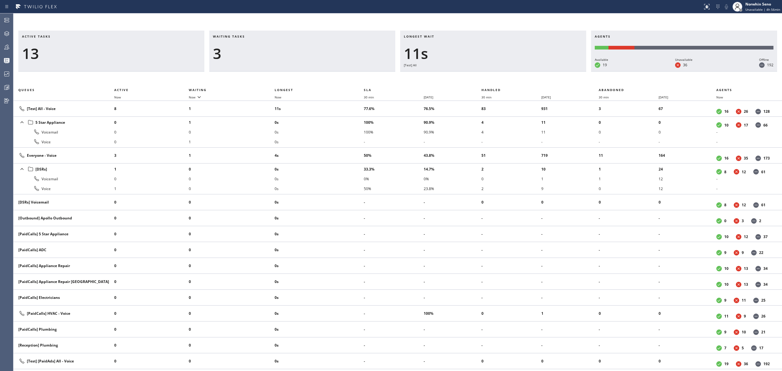
click at [478, 75] on div "Active tasks 13 Waiting tasks 3 Longest wait 11s [Test] All Agents Available 19…" at bounding box center [397, 201] width 769 height 340
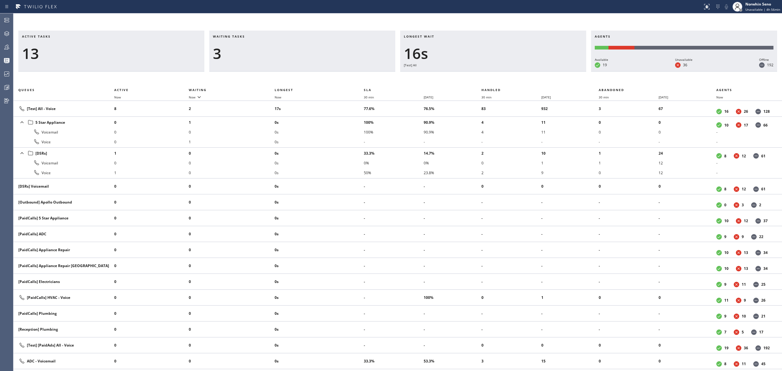
click at [478, 75] on div "Active tasks 13 Waiting tasks 3 Longest wait 16s [Test] All Agents Available 19…" at bounding box center [397, 201] width 769 height 340
click at [478, 75] on div "Active tasks 13 Waiting tasks 2 Longest wait 9s [Test] All Agents Available 19 …" at bounding box center [397, 201] width 769 height 340
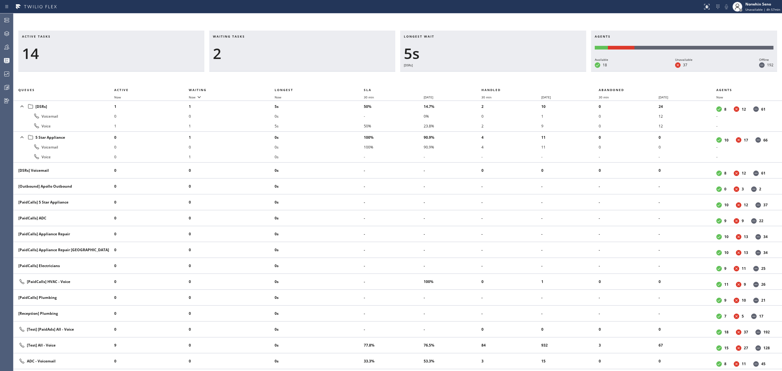
click at [478, 75] on div "Active tasks 14 Waiting tasks 2 Longest wait 5s [DSRs] Agents Available 18 Unav…" at bounding box center [397, 201] width 769 height 340
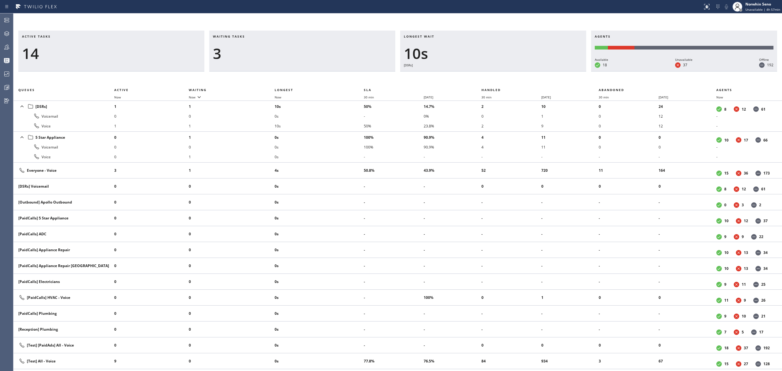
click at [478, 75] on div "Active tasks 14 Waiting tasks 3 Longest wait 10s [DSRs] Agents Available 18 Una…" at bounding box center [397, 201] width 769 height 340
click at [478, 75] on div "Active tasks 14 Waiting tasks 3 Longest wait 15s [DSRs] Agents Available 18 Una…" at bounding box center [397, 201] width 769 height 340
click at [478, 75] on div "Active tasks 14 Waiting tasks 2 Longest wait 14s Everyone Agents Available 18 U…" at bounding box center [397, 201] width 769 height 340
click at [478, 75] on div "Active tasks 13 Waiting tasks 3 Longest wait 19s Everyone Agents Available 18 U…" at bounding box center [397, 201] width 769 height 340
click at [478, 75] on div "Active tasks 12 Waiting tasks 2 Longest wait 6s Everyone Agents Available 18 Un…" at bounding box center [397, 201] width 769 height 340
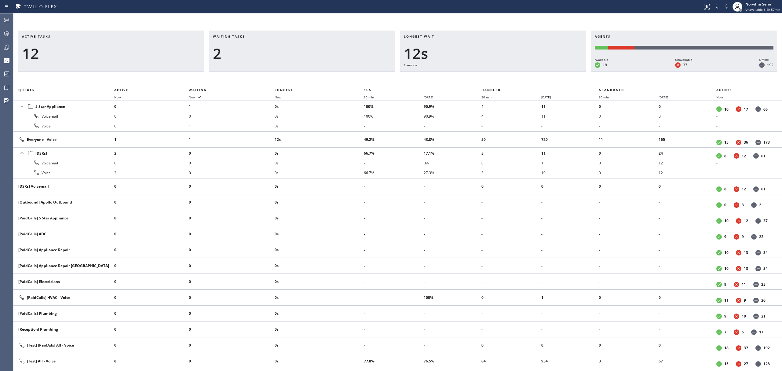
click at [478, 75] on div "Active tasks 12 Waiting tasks 2 Longest wait 12s Everyone Agents Available 18 U…" at bounding box center [397, 201] width 769 height 340
click at [478, 75] on div "Active tasks 11 Waiting tasks 2 Longest wait 17s Everyone Agents Available 18 U…" at bounding box center [397, 201] width 769 height 340
click at [478, 75] on div "Active tasks 12 Waiting tasks 2 Longest wait 22s Everyone Agents Available 18 U…" at bounding box center [397, 201] width 769 height 340
click at [478, 75] on div "Active tasks 12 Waiting tasks 2 Longest wait 26s Everyone Agents Available 18 U…" at bounding box center [397, 201] width 769 height 340
click at [517, 78] on div "Active tasks 12 Waiting tasks 2 Longest wait 27s Everyone Agents Available 18 U…" at bounding box center [397, 201] width 769 height 340
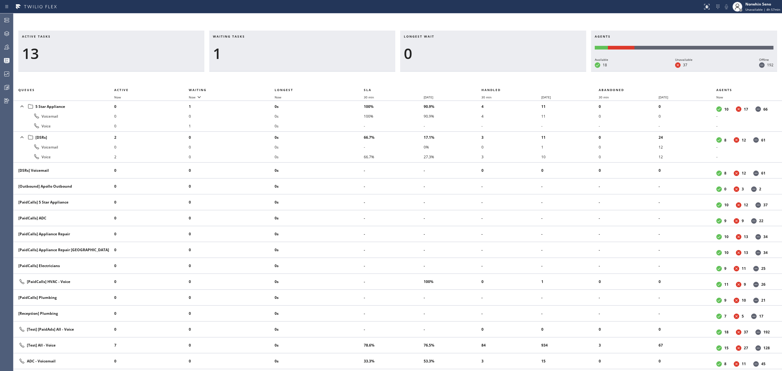
click at [488, 64] on div "Longest wait 0" at bounding box center [493, 51] width 186 height 41
click at [478, 75] on div "Active tasks 11 Waiting tasks 1 Longest wait 0 Agents Available 18 Unavailable …" at bounding box center [397, 201] width 769 height 340
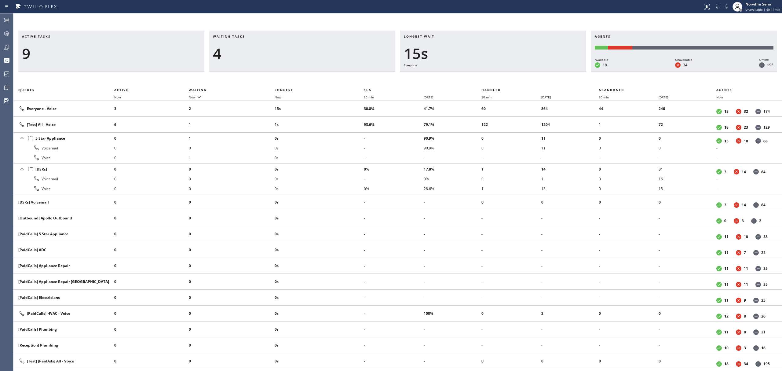
drag, startPoint x: 478, startPoint y: 75, endPoint x: 571, endPoint y: 89, distance: 94.2
click at [478, 74] on div "Active tasks 9 Waiting tasks 4 Longest wait 15s Everyone Agents Available 18 Un…" at bounding box center [397, 201] width 769 height 340
click at [478, 75] on div "Active tasks 5 Waiting tasks 4 Longest wait 20s Everyone Agents Available 18 Un…" at bounding box center [397, 201] width 769 height 340
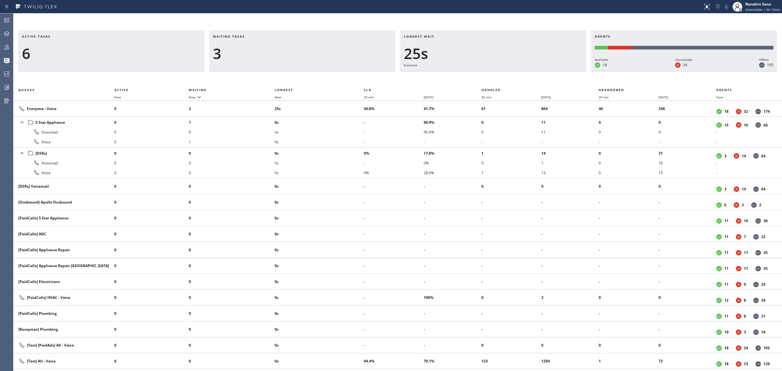
click at [478, 75] on div "Active tasks 6 Waiting tasks 3 Longest wait 25s Everyone Agents Available 18 Un…" at bounding box center [397, 201] width 769 height 340
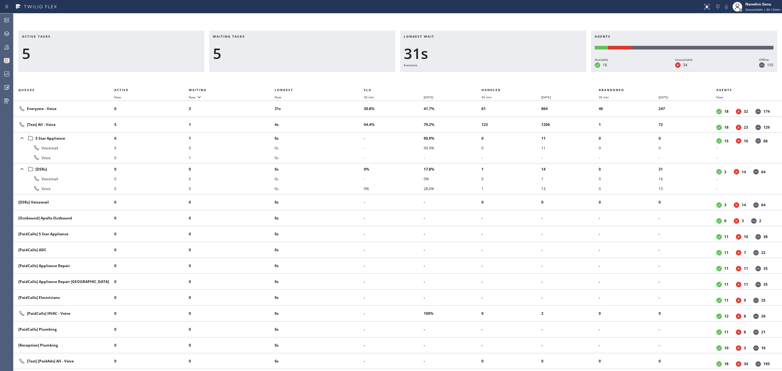
click at [478, 75] on div "Active tasks 5 Waiting tasks 5 Longest wait 31s Everyone Agents Available 18 Un…" at bounding box center [397, 201] width 769 height 340
click at [478, 75] on div "Active tasks 7 Waiting tasks 3 Longest wait 36s Everyone Agents Available 18 Un…" at bounding box center [397, 201] width 769 height 340
click at [478, 75] on div "Active tasks 6 Waiting tasks 3 Longest wait 41s Everyone Agents Available 18 Un…" at bounding box center [397, 201] width 769 height 340
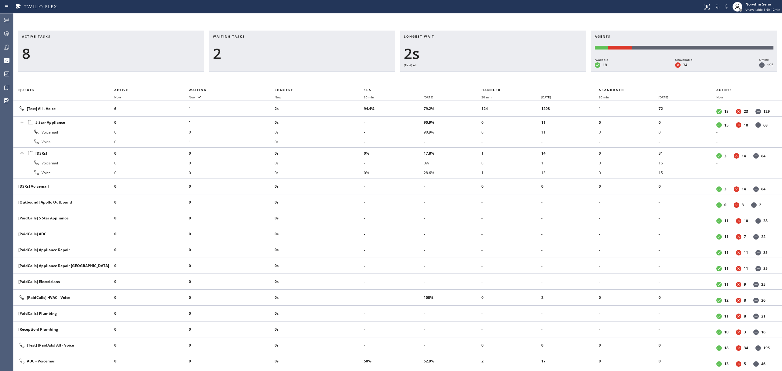
click at [478, 75] on div "Active tasks 8 Waiting tasks 2 Longest wait 2s [Test] All Agents Available 18 U…" at bounding box center [397, 201] width 769 height 340
click at [478, 75] on div "Active tasks 8 Waiting tasks 2 Longest wait 7s [Test] All Agents Available 18 U…" at bounding box center [397, 201] width 769 height 340
click at [478, 75] on div "Active tasks 9 Waiting tasks 2 Longest wait 5s [Test] All Agents Available 18 U…" at bounding box center [397, 201] width 769 height 340
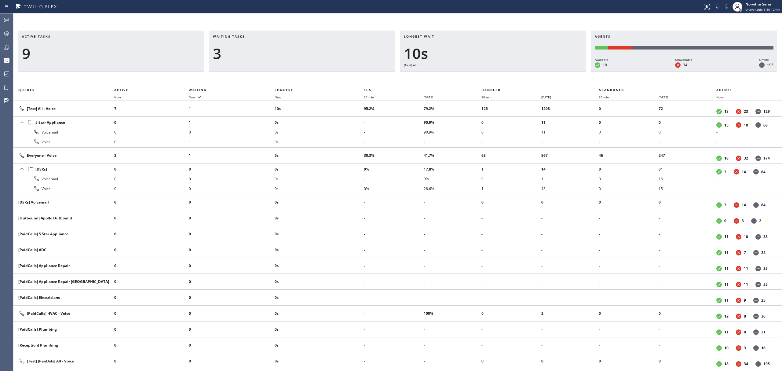
click at [478, 75] on div "Active tasks 9 Waiting tasks 3 Longest wait 10s [Test] All Agents Available 18 …" at bounding box center [397, 201] width 769 height 340
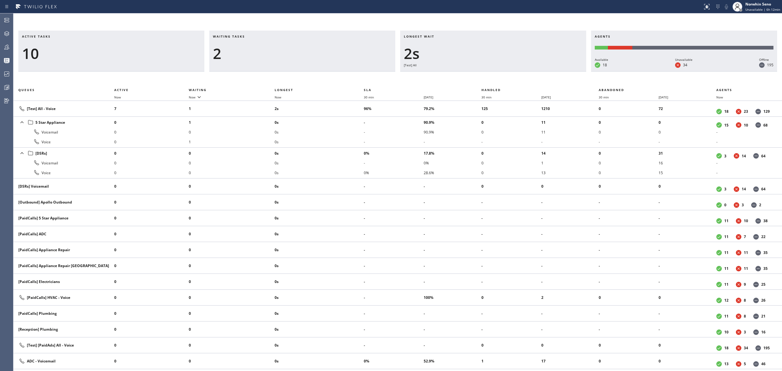
click at [478, 75] on div "Active tasks 10 Waiting tasks 2 Longest wait 2s [Test] All Agents Available 18 …" at bounding box center [397, 201] width 769 height 340
click at [478, 75] on div "Active tasks 9 Waiting tasks 3 Longest wait 7s [Test] All Agents Available 18 U…" at bounding box center [397, 201] width 769 height 340
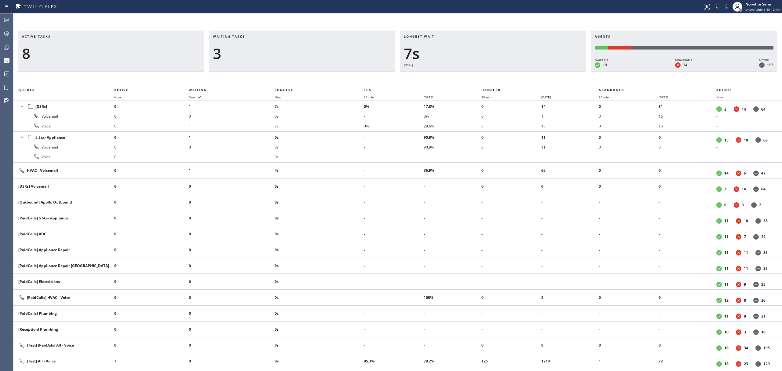
click at [478, 75] on div "Active tasks 8 Waiting tasks 3 Longest wait 7s [DSRs] Agents Available 18 Unava…" at bounding box center [397, 201] width 769 height 340
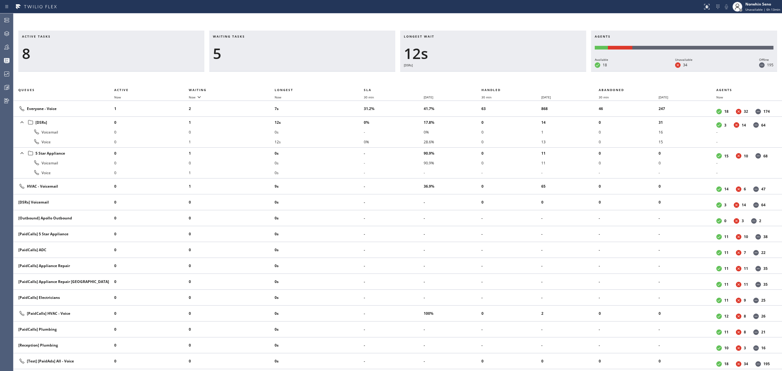
click at [478, 75] on div "Active tasks 8 Waiting tasks 5 Longest wait 12s [DSRs] Agents Available 18 Unav…" at bounding box center [397, 201] width 769 height 340
click at [478, 75] on div "Active tasks 8 Waiting tasks 5 Longest wait 17s [DSRs] Agents Available 18 Unav…" at bounding box center [397, 201] width 769 height 340
click at [478, 75] on div "Active tasks 9 Waiting tasks 4 Longest wait 16s Everyone Agents Available 18 Un…" at bounding box center [397, 201] width 769 height 340
click at [478, 75] on div "Active tasks 8 Waiting tasks 4 Longest wait 21s Everyone Agents Available 18 Un…" at bounding box center [397, 201] width 769 height 340
click at [478, 75] on div "Active tasks 8 Waiting tasks 4 Longest wait 27s Everyone Agents Available 18 Un…" at bounding box center [397, 201] width 769 height 340
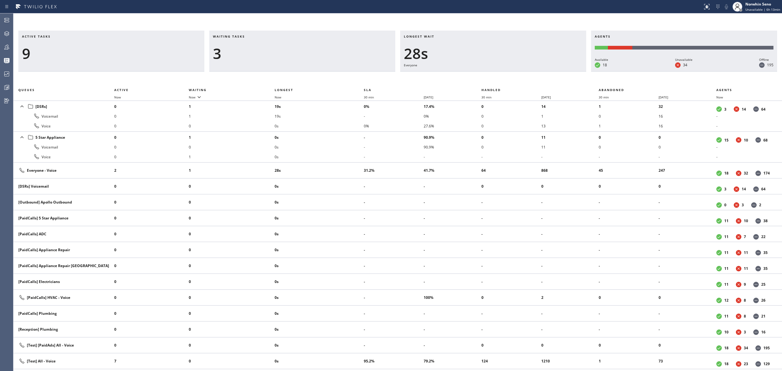
click at [399, 72] on div "Active tasks 9 Waiting tasks 3 Longest wait 28s Everyone Agents Available 18 Un…" at bounding box center [397, 201] width 769 height 340
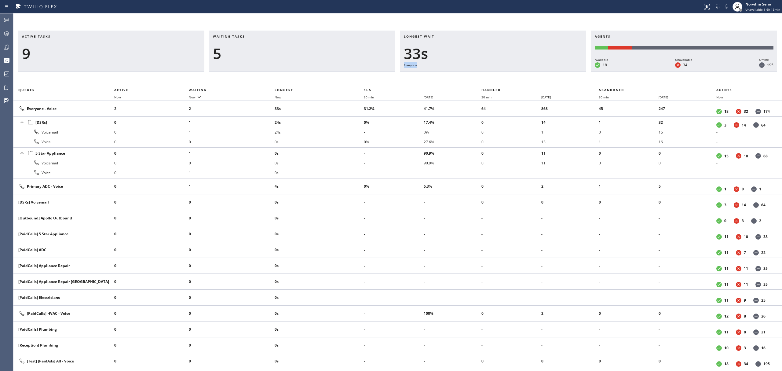
click at [478, 75] on div "Active tasks 9 Waiting tasks 5 Longest wait 33s Everyone Agents Available 18 Un…" at bounding box center [397, 201] width 769 height 340
click at [478, 75] on div "Active tasks 9 Waiting tasks 5 Longest wait 38s Everyone Agents Available 18 Un…" at bounding box center [397, 201] width 769 height 340
click at [478, 75] on div "Active tasks 10 Waiting tasks 4 Longest wait 34s [DSRs] Agents Available 18 Una…" at bounding box center [397, 201] width 769 height 340
click at [478, 75] on div "Active tasks 9 Waiting tasks 4 Longest wait 39s [DSRs] Agents Available 18 Unav…" at bounding box center [397, 201] width 769 height 340
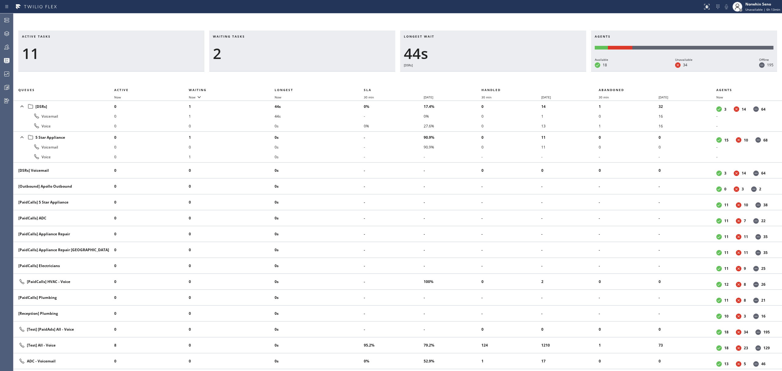
click at [478, 75] on div "Active tasks 11 Waiting tasks 2 Longest wait 44s [DSRs] Agents Available 18 Una…" at bounding box center [397, 201] width 769 height 340
click at [478, 75] on div "Active tasks 10 Waiting tasks 2 Longest wait 49s [DSRs] Agents Available 18 Una…" at bounding box center [397, 201] width 769 height 340
click at [478, 75] on div "Active tasks 10 Waiting tasks 2 Longest wait 54s [DSRs] Agents Available 19 Una…" at bounding box center [397, 201] width 769 height 340
click at [478, 75] on div "Active tasks 9 Waiting tasks 2 Longest wait 59s [DSRs] Agents Available 19 Unav…" at bounding box center [397, 201] width 769 height 340
click at [478, 75] on div "Active tasks 9 Waiting tasks 2 Longest wait 1:04 [DSRs] Agents Available 19 Una…" at bounding box center [397, 201] width 769 height 340
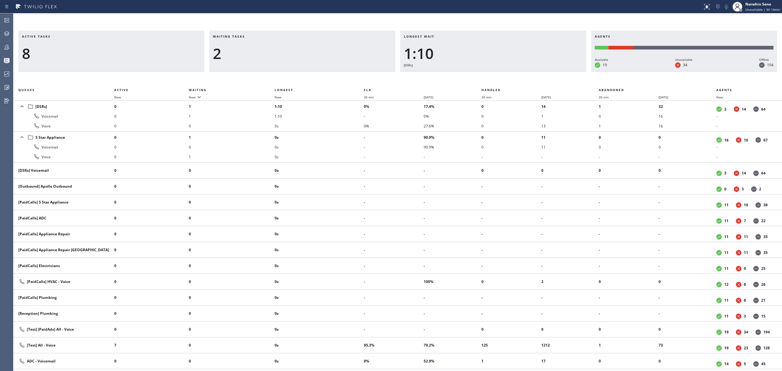
click at [478, 75] on div "Active tasks 8 Waiting tasks 2 Longest wait 1:10 [DSRs] Agents Available 19 Una…" at bounding box center [397, 201] width 769 height 340
click at [478, 75] on div "Active tasks 8 Waiting tasks 2 Longest wait 1:15 [DSRs] Agents Available 19 Una…" at bounding box center [397, 201] width 769 height 340
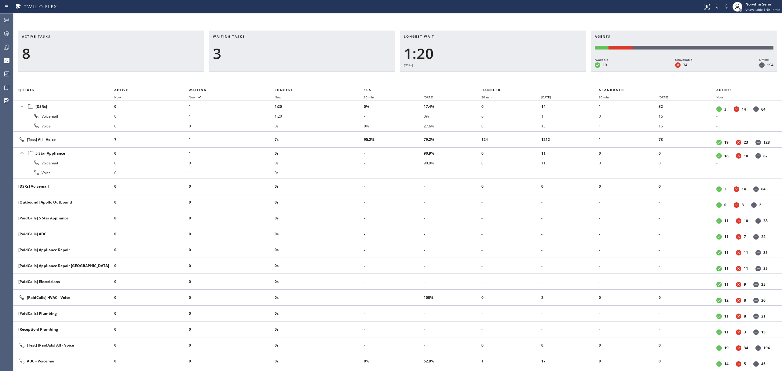
click at [478, 75] on div "Active tasks 8 Waiting tasks 3 Longest wait 1:20 [DSRs] Agents Available 19 Una…" at bounding box center [397, 201] width 769 height 340
click at [478, 75] on div "Active tasks 9 Waiting tasks 3 Longest wait 1:25 [DSRs] Agents Available 19 Una…" at bounding box center [397, 201] width 769 height 340
click at [478, 75] on div "Active tasks 10 Waiting tasks 3 Longest wait 1:30 [DSRs] Agents Available 19 Un…" at bounding box center [397, 201] width 769 height 340
click at [478, 75] on div "Active tasks 10 Waiting tasks 3 Longest wait 1:35 [DSRs] Agents Available 19 Un…" at bounding box center [397, 201] width 769 height 340
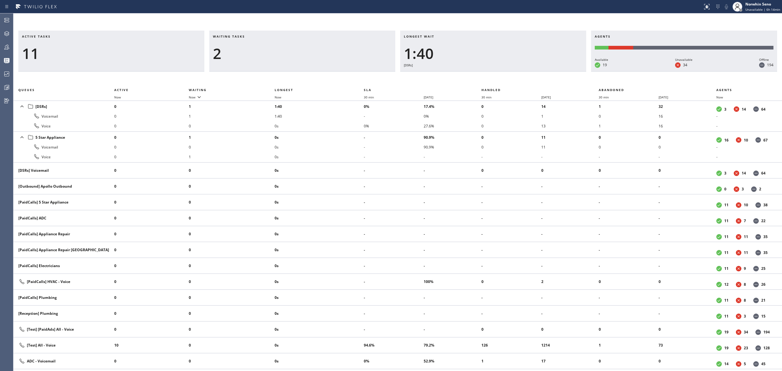
click at [478, 75] on div "Active tasks 11 Waiting tasks 2 Longest wait 1:40 [DSRs] Agents Available 19 Un…" at bounding box center [397, 201] width 769 height 340
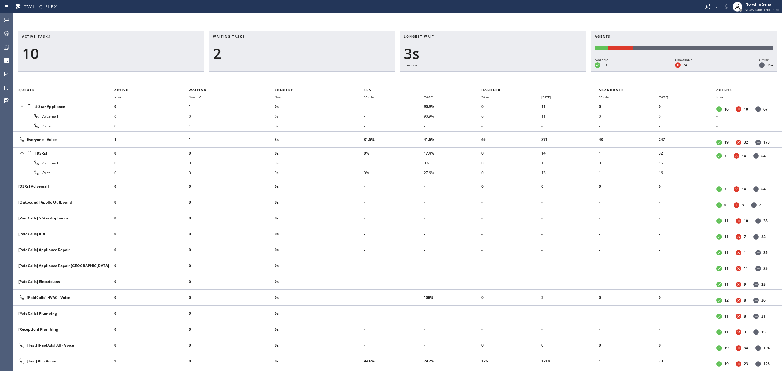
click at [478, 75] on div "Active tasks 10 Waiting tasks 2 Longest wait 3s Everyone Agents Available 19 Un…" at bounding box center [397, 201] width 769 height 340
click at [478, 75] on div "Active tasks 10 Waiting tasks 3 Longest wait 7s Everyone Agents Available 19 Un…" at bounding box center [397, 201] width 769 height 340
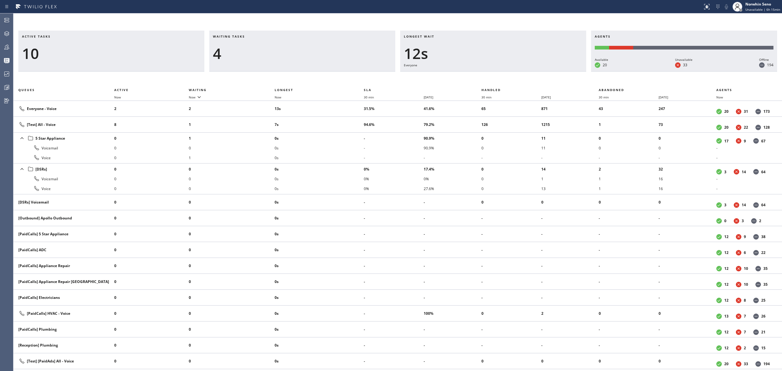
click at [478, 75] on div "Active tasks 10 Waiting tasks 4 Longest wait 12s Everyone Agents Available 20 U…" at bounding box center [397, 201] width 769 height 340
click at [478, 75] on div "Active tasks 11 Waiting tasks 3 Longest wait 12s [Test] All Agents Available 20…" at bounding box center [397, 201] width 769 height 340
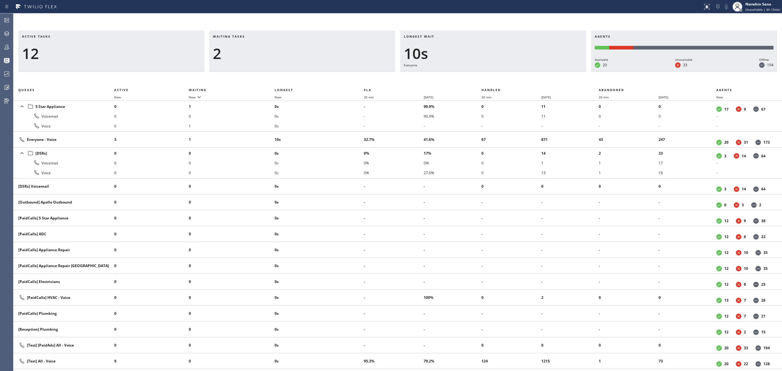
click at [478, 75] on div "Active tasks 12 Waiting tasks 2 Longest wait 10s Everyone Agents Available 20 U…" at bounding box center [397, 201] width 769 height 340
click at [478, 75] on div "Active tasks 11 Waiting tasks 2 Longest wait 5s [Test] All Agents Available 20 …" at bounding box center [397, 201] width 769 height 340
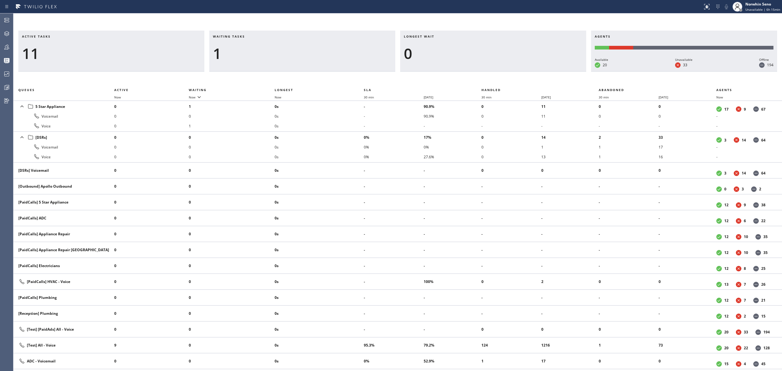
click at [478, 75] on div "Active tasks 11 Waiting tasks 1 Longest wait 0 Agents Available 20 Unavailable …" at bounding box center [397, 201] width 769 height 340
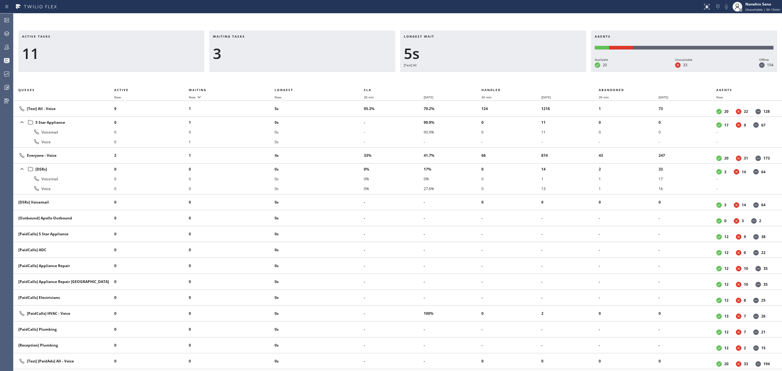
click at [478, 75] on div "Active tasks 11 Waiting tasks 3 Longest wait 5s [Test] All Agents Available 20 …" at bounding box center [397, 201] width 769 height 340
click at [478, 75] on div "Active tasks 11 Waiting tasks 6 Longest wait 10s [Test] All Agents Available 20…" at bounding box center [397, 201] width 769 height 340
click at [478, 75] on div "Active tasks 11 Waiting tasks 7 Longest wait 15s [Test] All Agents Available 20…" at bounding box center [397, 201] width 769 height 340
click at [478, 75] on div "Active tasks 13 Waiting tasks 5 Longest wait 16s Everyone Agents Available 19 U…" at bounding box center [397, 201] width 769 height 340
click at [478, 75] on div "Active tasks 13 Waiting tasks 3 Longest wait 14s Everyone Agents Available 19 U…" at bounding box center [397, 201] width 769 height 340
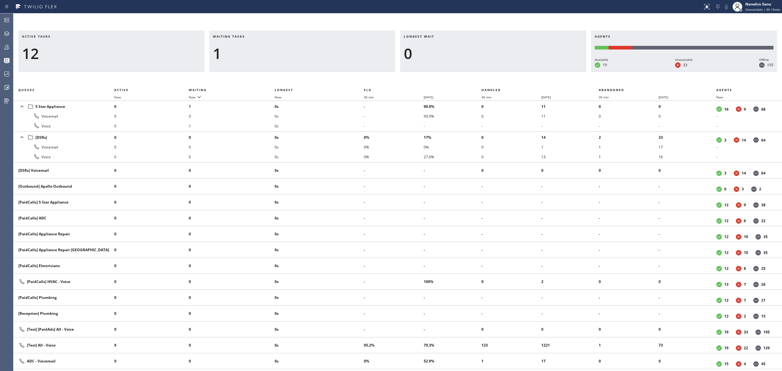
click at [478, 75] on div "Active tasks 12 Waiting tasks 1 Longest wait 0 Agents Available 19 Unavailable …" at bounding box center [397, 201] width 769 height 340
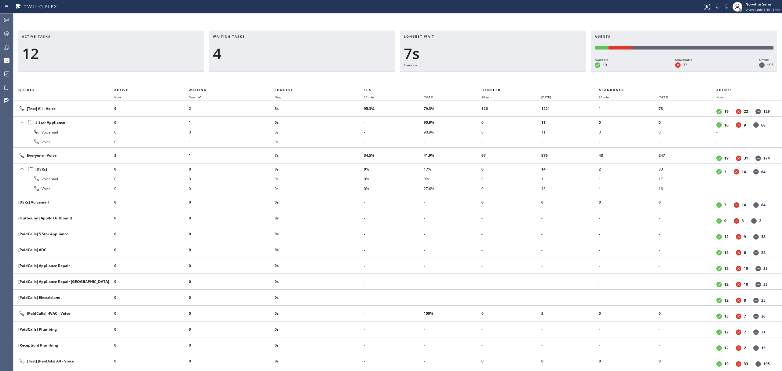
click at [478, 75] on div "Active tasks 12 Waiting tasks 4 Longest wait 7s Everyone Agents Available 19 Un…" at bounding box center [397, 201] width 769 height 340
click at [478, 75] on div "Active tasks 12 Waiting tasks 5 Longest wait 12s Everyone Agents Available 19 U…" at bounding box center [397, 201] width 769 height 340
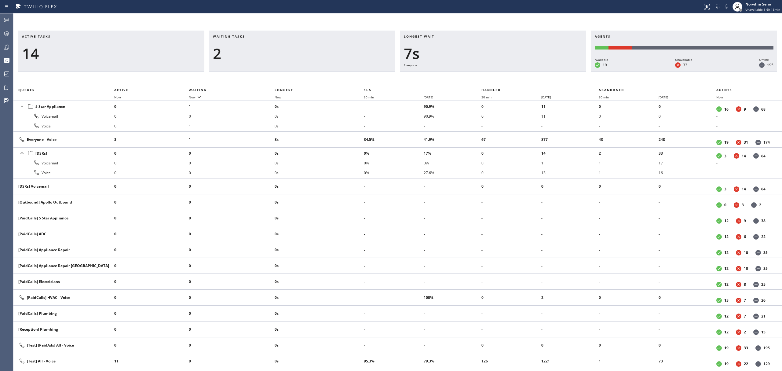
click at [478, 75] on div "Active tasks 14 Waiting tasks 2 Longest wait 7s Everyone Agents Available 19 Un…" at bounding box center [397, 201] width 769 height 340
click at [478, 75] on div "Active tasks 11 Waiting tasks 2 Longest wait 14s Everyone Agents Available 19 U…" at bounding box center [397, 201] width 769 height 340
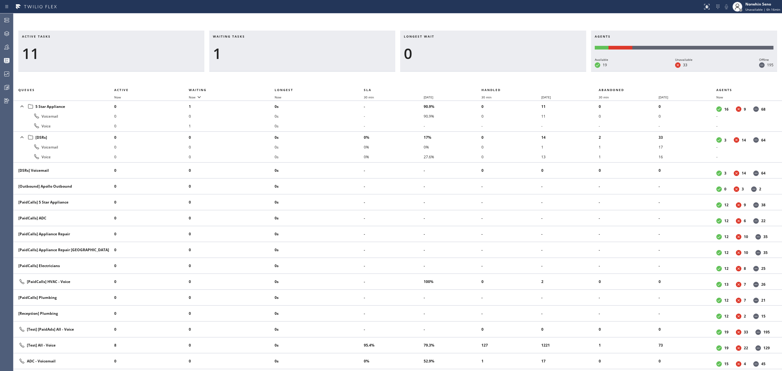
click at [478, 75] on div "Active tasks 11 Waiting tasks 1 Longest wait 0 Agents Available 19 Unavailable …" at bounding box center [397, 201] width 769 height 340
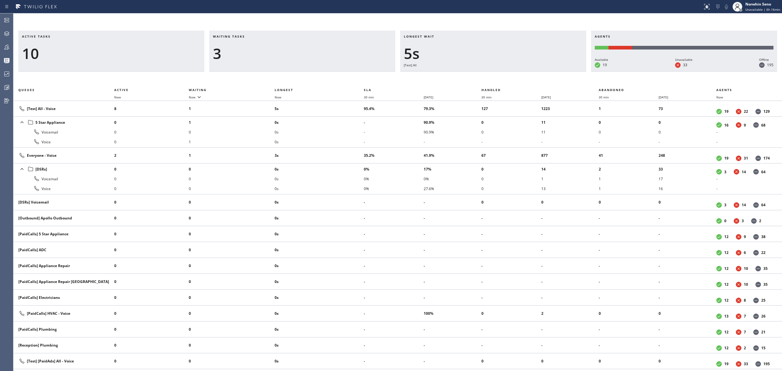
click at [478, 75] on div "Active tasks 10 Waiting tasks 3 Longest wait 5s [Test] All Agents Available 19 …" at bounding box center [397, 201] width 769 height 340
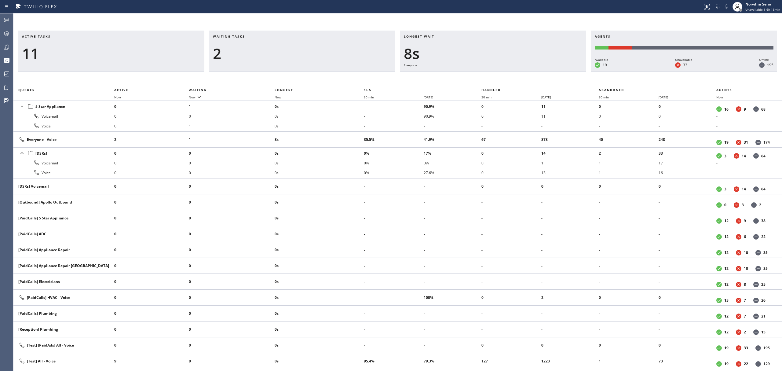
click at [478, 75] on div "Active tasks 11 Waiting tasks 2 Longest wait 8s Everyone Agents Available 19 Un…" at bounding box center [397, 201] width 769 height 340
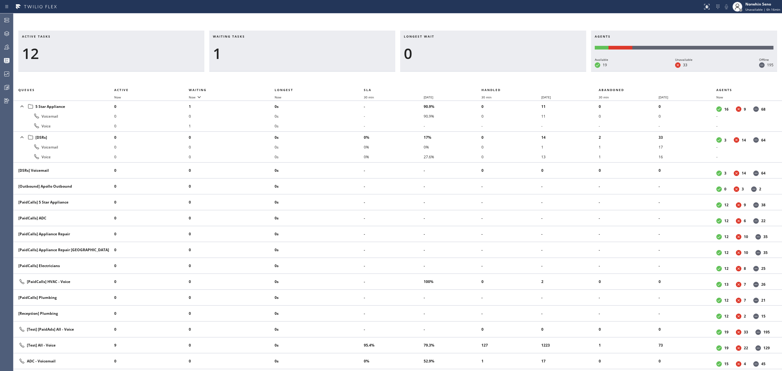
click at [478, 75] on div "Active tasks 12 Waiting tasks 1 Longest wait 0 Agents Available 19 Unavailable …" at bounding box center [397, 201] width 769 height 340
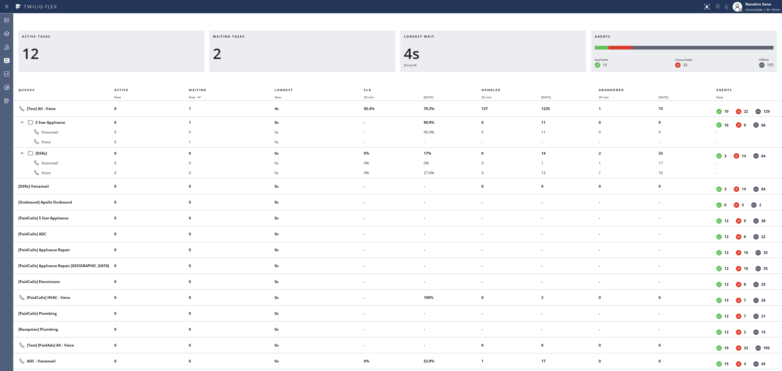
click at [478, 75] on div "Active tasks 12 Waiting tasks 2 Longest wait 4s [Test] All Agents Available 19 …" at bounding box center [397, 201] width 769 height 340
click at [478, 75] on div "Active tasks 9 Waiting tasks 2 Longest wait 9s [Test] All Agents Available 19 U…" at bounding box center [397, 201] width 769 height 340
click at [478, 75] on div "Active tasks 10 Waiting tasks 2 Longest wait 3s Everyone Agents Available 19 Un…" at bounding box center [397, 201] width 769 height 340
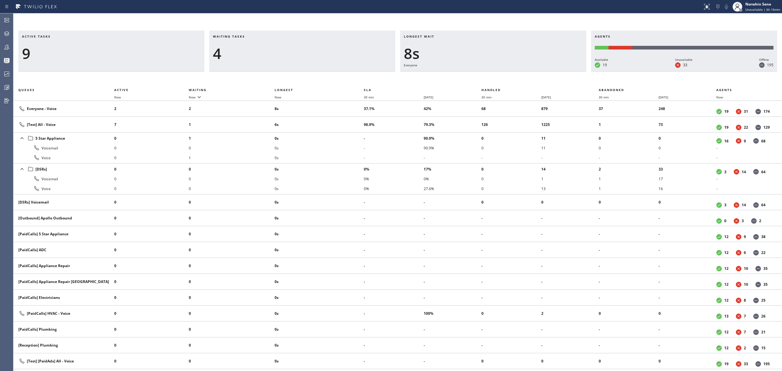
click at [478, 75] on div "Active tasks 9 Waiting tasks 4 Longest wait 8s Everyone Agents Available 19 Una…" at bounding box center [397, 201] width 769 height 340
click at [478, 75] on div "Active tasks 10 Waiting tasks 4 Longest wait 10s [Test] All Agents Available 19…" at bounding box center [397, 201] width 769 height 340
click at [478, 75] on div "Active tasks 11 Waiting tasks 4 Longest wait 15s Everyone Agents Available 20 U…" at bounding box center [397, 201] width 769 height 340
click at [478, 75] on div "Active tasks 11 Waiting tasks 3 Longest wait 11s [Test] All Agents Available 20…" at bounding box center [397, 201] width 769 height 340
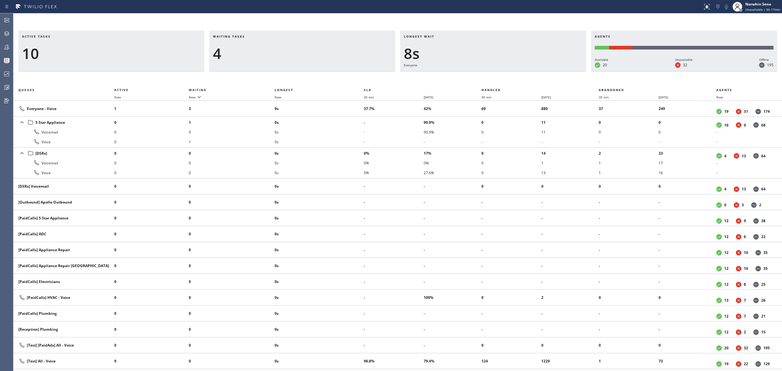
click at [478, 75] on div "Active tasks 10 Waiting tasks 4 Longest wait 8s Everyone Agents Available 20 Un…" at bounding box center [397, 201] width 769 height 340
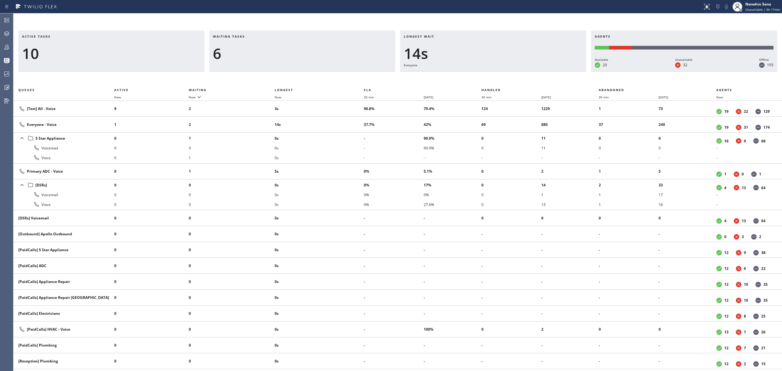
click at [478, 75] on div "Active tasks 10 Waiting tasks 6 Longest wait 14s Everyone Agents Available 20 U…" at bounding box center [397, 201] width 769 height 340
click at [478, 75] on div "Active tasks 9 Waiting tasks 5 Longest wait 19s Everyone Agents Available 20 Un…" at bounding box center [397, 201] width 769 height 340
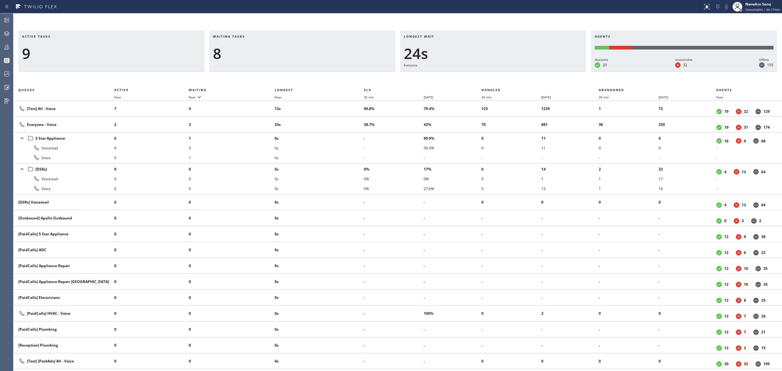
click at [478, 75] on div "Active tasks 9 Waiting tasks 8 Longest wait 24s Everyone Agents Available 20 Un…" at bounding box center [397, 201] width 769 height 340
click at [478, 75] on div "Active tasks 11 Waiting tasks 5 Longest wait 12s Everyone Agents Available 20 U…" at bounding box center [397, 201] width 769 height 340
click at [478, 75] on div "Active tasks 9 Waiting tasks 4 Longest wait 17s Everyone Agents Available 20 Un…" at bounding box center [397, 201] width 769 height 340
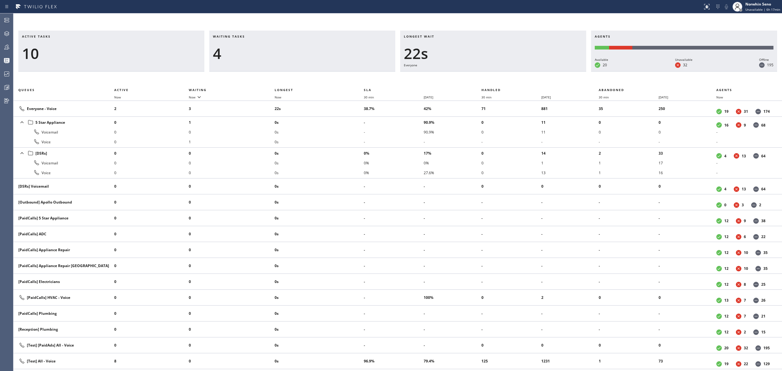
click at [478, 75] on div "Active tasks 10 Waiting tasks 4 Longest wait 22s Everyone Agents Available 20 U…" at bounding box center [397, 201] width 769 height 340
click at [478, 75] on div "Active tasks 10 Waiting tasks 4 Longest wait 27s Everyone Agents Available 20 U…" at bounding box center [397, 201] width 769 height 340
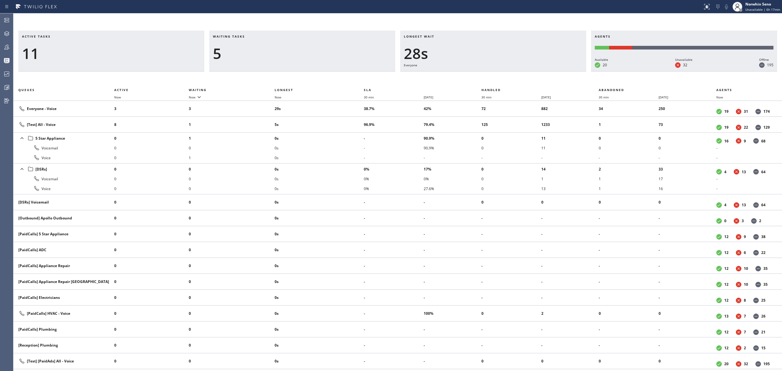
click at [478, 75] on div "Active tasks 11 Waiting tasks 5 Longest wait 28s Everyone Agents Available 20 U…" at bounding box center [397, 201] width 769 height 340
click at [478, 75] on div "Active tasks 11 Waiting tasks 6 Longest wait 33s Everyone Agents Available 20 U…" at bounding box center [397, 201] width 769 height 340
click at [478, 75] on div "Active tasks 11 Waiting tasks 6 Longest wait 38s Everyone Agents Available 20 U…" at bounding box center [397, 201] width 769 height 340
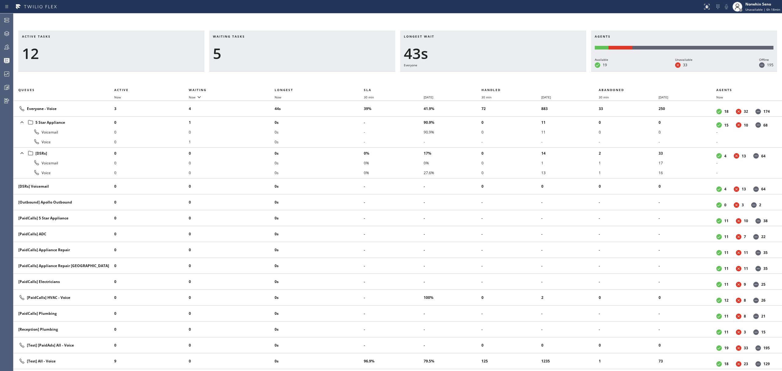
click at [478, 75] on div "Active tasks 12 Waiting tasks 5 Longest wait 43s Everyone Agents Available 19 U…" at bounding box center [397, 201] width 769 height 340
click at [478, 75] on div "Active tasks 13 Waiting tasks 4 Longest wait 49s Everyone Agents Available 19 U…" at bounding box center [397, 201] width 769 height 340
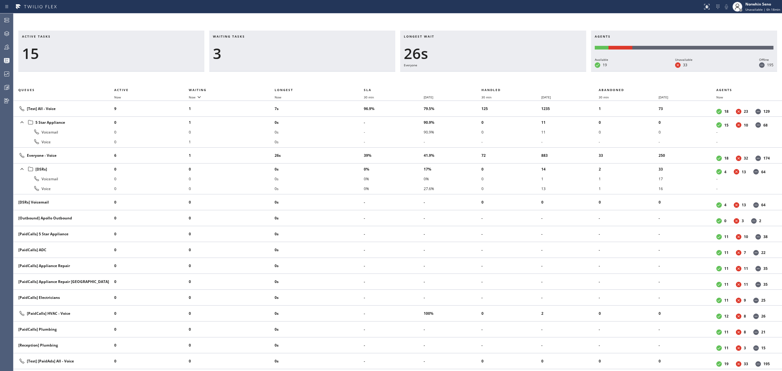
click at [478, 75] on div "Active tasks 15 Waiting tasks 3 Longest wait 26s Everyone Agents Available 19 U…" at bounding box center [397, 201] width 769 height 340
click at [478, 75] on div "Active tasks 14 Waiting tasks 3 Longest wait 31s Everyone Agents Available 19 U…" at bounding box center [397, 201] width 769 height 340
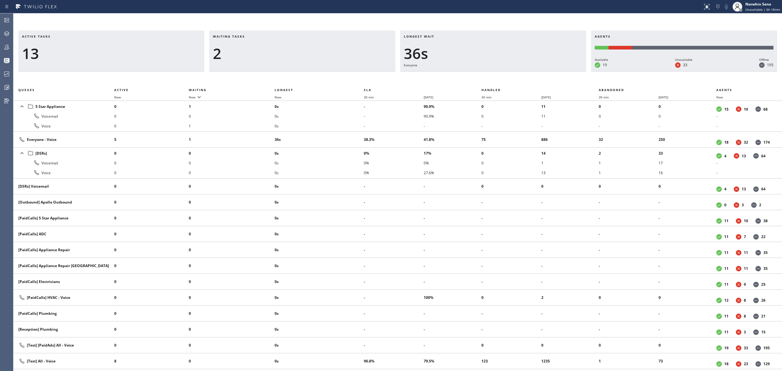
click at [478, 75] on div "Active tasks 13 Waiting tasks 2 Longest wait 36s Everyone Agents Available 19 U…" at bounding box center [397, 201] width 769 height 340
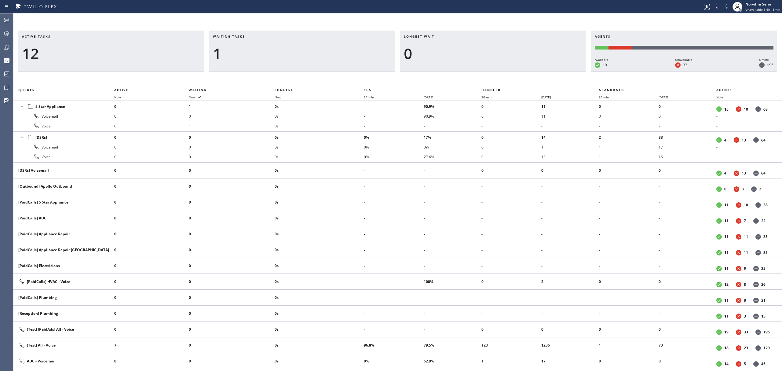
click at [478, 75] on div "Active tasks 12 Waiting tasks 1 Longest wait 0 Agents Available 19 Unavailable …" at bounding box center [397, 201] width 769 height 340
click at [478, 75] on div "Active tasks 11 Waiting tasks 1 Longest wait 0 Agents Available 19 Unavailable …" at bounding box center [397, 201] width 769 height 340
click at [478, 75] on div "Active tasks 10 Waiting tasks 1 Longest wait 0 Agents Available 19 Unavailable …" at bounding box center [397, 201] width 769 height 340
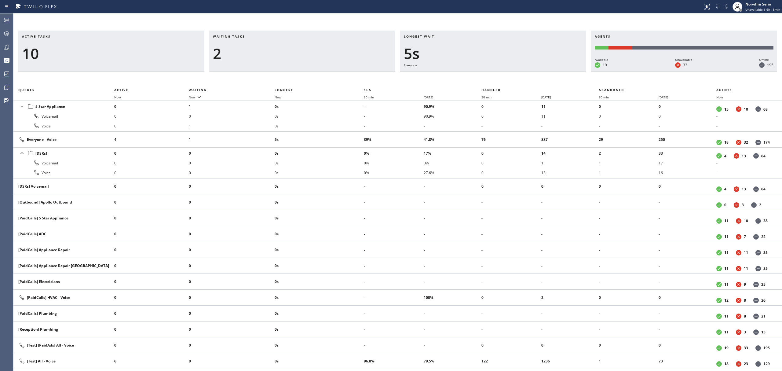
click at [478, 75] on div "Active tasks 10 Waiting tasks 2 Longest wait 5s Everyone Agents Available 19 Un…" at bounding box center [397, 201] width 769 height 340
click at [478, 75] on div "Active tasks 9 Waiting tasks 2 Longest wait 10s Everyone Agents Available 19 Un…" at bounding box center [397, 201] width 769 height 340
click at [478, 75] on div "Active tasks 8 Waiting tasks 2 Longest wait 15s Everyone Agents Available 19 Un…" at bounding box center [397, 201] width 769 height 340
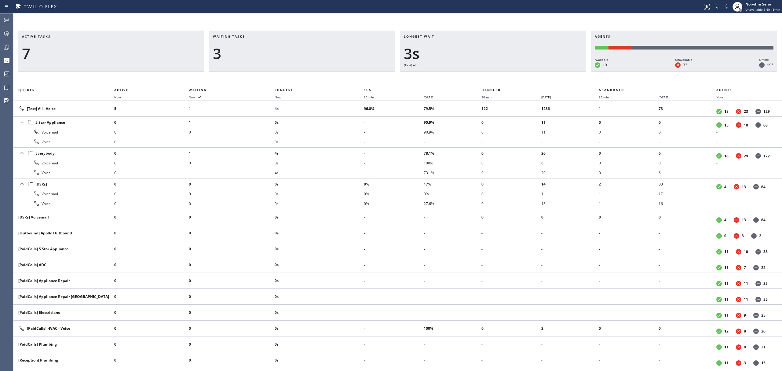
click at [478, 75] on div "Active tasks 7 Waiting tasks 3 Longest wait 3s [Test] All Agents Available 19 U…" at bounding box center [397, 201] width 769 height 340
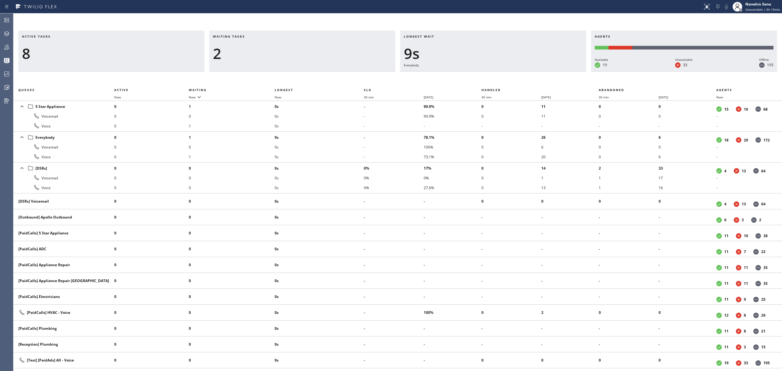
click at [478, 75] on div "Active tasks 8 Waiting tasks 2 Longest wait 9s Everybody Agents Available 19 Un…" at bounding box center [397, 201] width 769 height 340
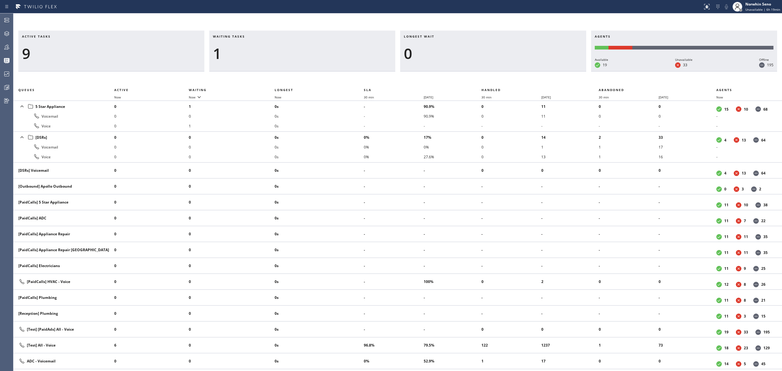
click at [478, 75] on div "Active tasks 9 Waiting tasks 1 Longest wait 0 Agents Available 19 Unavailable 3…" at bounding box center [397, 201] width 769 height 340
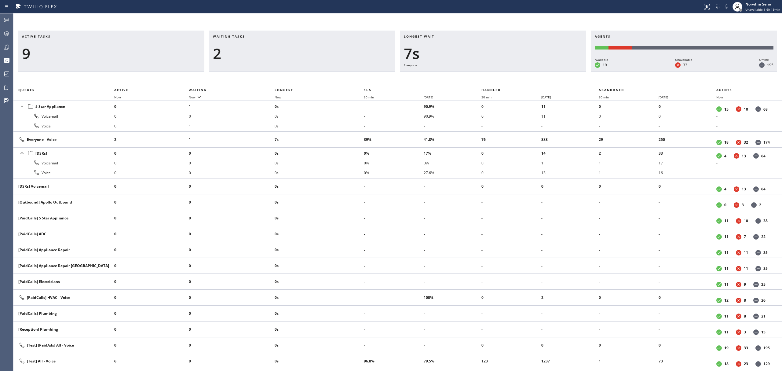
click at [478, 75] on div "Active tasks 9 Waiting tasks 2 Longest wait 7s Everyone Agents Available 19 Una…" at bounding box center [397, 201] width 769 height 340
click at [478, 75] on div "Active tasks 9 Waiting tasks 2 Longest wait 12s Everyone Agents Available 19 Un…" at bounding box center [397, 201] width 769 height 340
click at [478, 75] on div "Active tasks 9 Waiting tasks 2 Longest wait 17s Everyone Agents Available 19 Un…" at bounding box center [397, 201] width 769 height 340
click at [478, 75] on div "Active tasks 9 Waiting tasks 2 Longest wait 3s Everyone Agents Available 19 Una…" at bounding box center [397, 201] width 769 height 340
click at [478, 75] on div "Active tasks 8 Waiting tasks 2 Longest wait 8s Everyone Agents Available 19 Una…" at bounding box center [397, 201] width 769 height 340
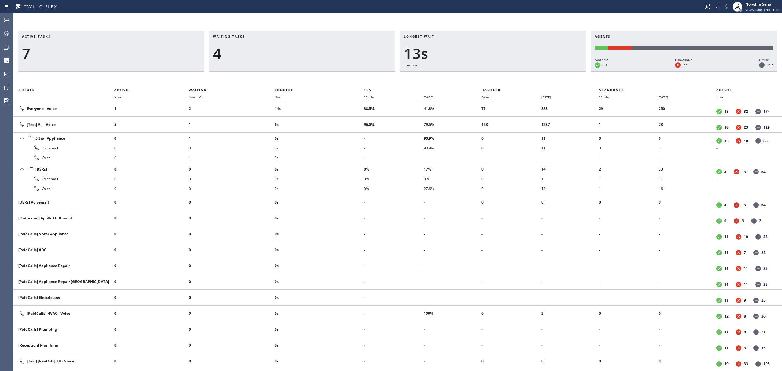
click at [478, 75] on div "Active tasks 7 Waiting tasks 4 Longest wait 13s Everyone Agents Available 19 Un…" at bounding box center [397, 201] width 769 height 340
click at [478, 75] on div "Active tasks 8 Waiting tasks 3 Longest wait 12s Everyone Agents Available 19 Un…" at bounding box center [397, 201] width 769 height 340
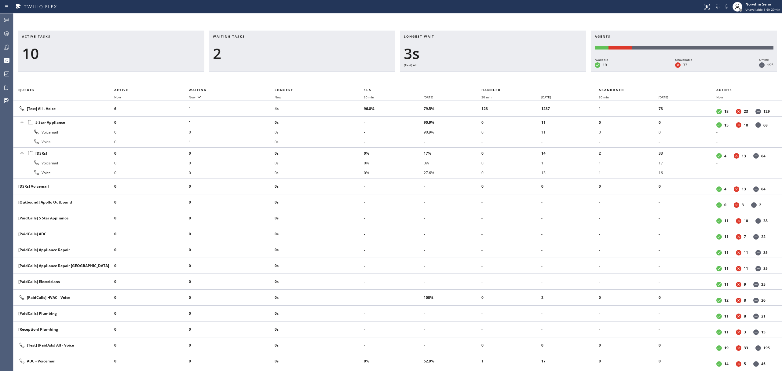
click at [478, 75] on div "Active tasks 10 Waiting tasks 2 Longest wait 3s [Test] All Agents Available 19 …" at bounding box center [397, 201] width 769 height 340
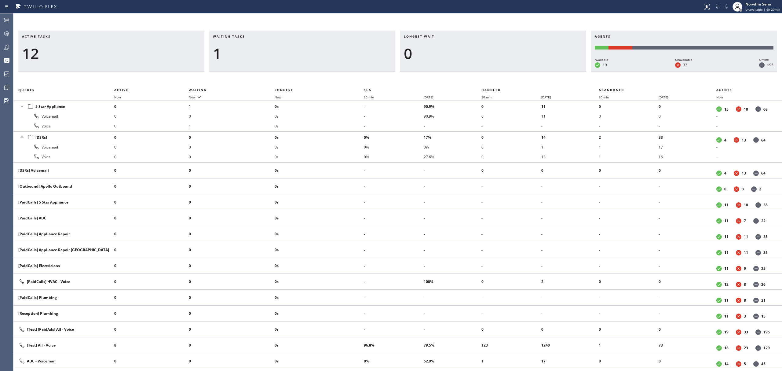
click at [478, 75] on div "Active tasks 12 Waiting tasks 1 Longest wait 0 Agents Available 19 Unavailable …" at bounding box center [397, 201] width 769 height 340
click at [478, 75] on div "Active tasks 10 Waiting tasks 1 Longest wait 0 Agents Available 19 Unavailable …" at bounding box center [397, 201] width 769 height 340
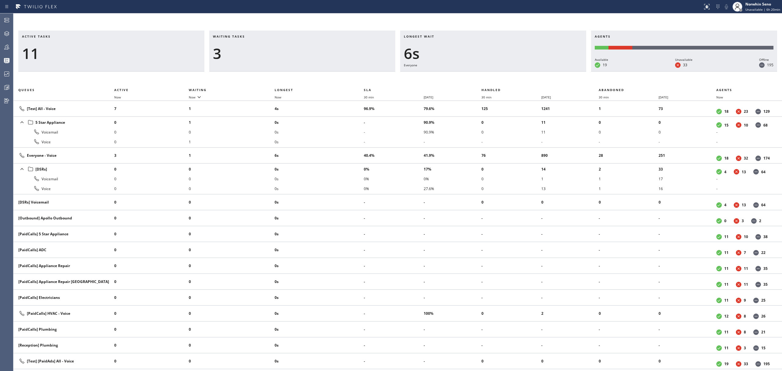
click at [478, 75] on div "Active tasks 11 Waiting tasks 3 Longest wait 6s Everyone Agents Available 19 Un…" at bounding box center [397, 201] width 769 height 340
click at [478, 75] on div "Active tasks 11 Waiting tasks 3 Longest wait 11s Everyone Agents Available 19 U…" at bounding box center [397, 201] width 769 height 340
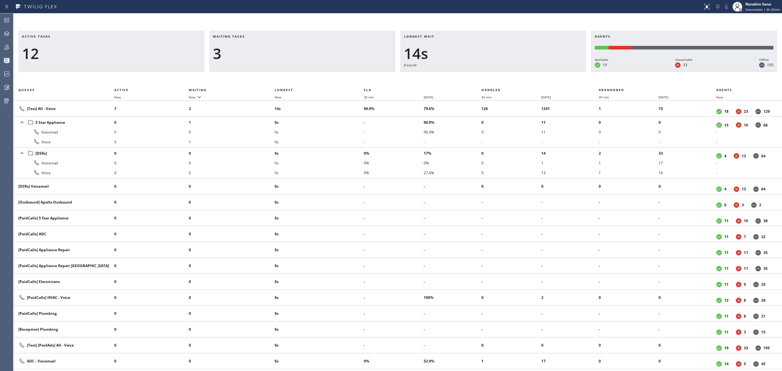
click at [478, 75] on div "Active tasks 12 Waiting tasks 3 Longest wait 14s [Test] All Agents Available 19…" at bounding box center [397, 201] width 769 height 340
click at [478, 75] on div "Active tasks 13 Waiting tasks 3 Longest wait 8s [Test] All Agents Available 19 …" at bounding box center [397, 201] width 769 height 340
click at [478, 75] on div "Active tasks 14 Waiting tasks 2 Longest wait 12s [Test] All Agents Available 20…" at bounding box center [397, 201] width 769 height 340
click at [478, 75] on div "Active tasks 12 Waiting tasks 2 Longest wait 7s [Test] All Agents Available 20 …" at bounding box center [397, 201] width 769 height 340
click at [478, 75] on div "Active tasks 13 Waiting tasks 2 Longest wait 7s [Test] All Agents Available 19 …" at bounding box center [397, 201] width 769 height 340
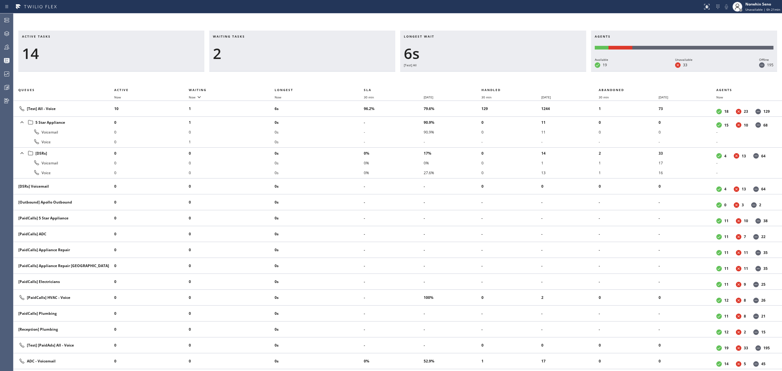
click at [478, 75] on div "Active tasks 14 Waiting tasks 2 Longest wait 6s [Test] All Agents Available 19 …" at bounding box center [397, 201] width 769 height 340
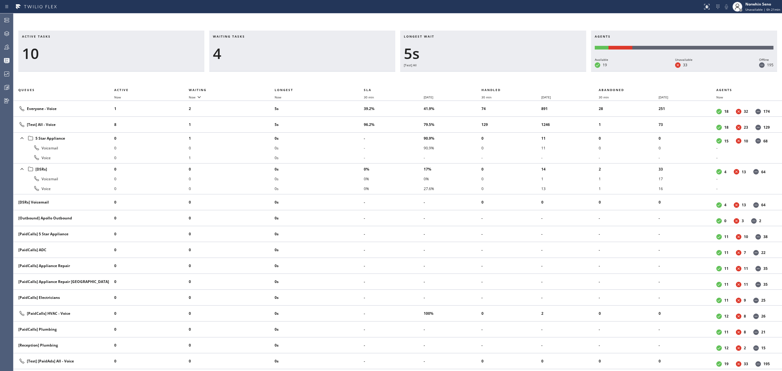
click at [478, 75] on div "Active tasks 10 Waiting tasks 4 Longest wait 5s [Test] All Agents Available 19 …" at bounding box center [397, 201] width 769 height 340
click at [478, 75] on div "Active tasks 10 Waiting tasks 5 Longest wait 10s [Test] All Agents Available 19…" at bounding box center [397, 201] width 769 height 340
click at [478, 75] on div "Active tasks 11 Waiting tasks 4 Longest wait 15s Everyone Agents Available 19 U…" at bounding box center [397, 201] width 769 height 340
click at [478, 75] on div "Active tasks 11 Waiting tasks 4 Longest wait 20s Everyone Agents Available 19 U…" at bounding box center [397, 201] width 769 height 340
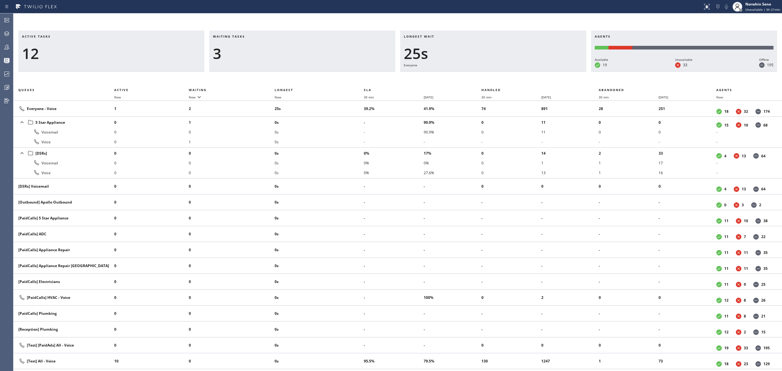
click at [478, 75] on div "Active tasks 12 Waiting tasks 3 Longest wait 25s Everyone Agents Available 19 U…" at bounding box center [397, 201] width 769 height 340
click at [478, 75] on div "Active tasks 11 Waiting tasks 2 Longest wait 29s Everyone Agents Available 19 U…" at bounding box center [397, 201] width 769 height 340
click at [478, 75] on div "Active tasks 11 Waiting tasks 2 Longest wait 34s Everyone Agents Available 19 U…" at bounding box center [397, 201] width 769 height 340
click at [478, 75] on div "Active tasks 12 Waiting tasks 2 Longest wait 3s [Test] All Agents Available 19 …" at bounding box center [397, 201] width 769 height 340
click at [478, 75] on div "Active tasks 11 Waiting tasks 3 Longest wait 8s [Test] All Agents Available 19 …" at bounding box center [397, 201] width 769 height 340
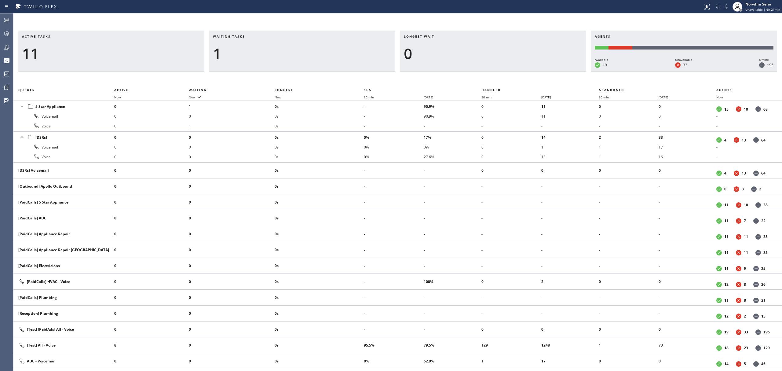
click at [478, 75] on div "Active tasks 11 Waiting tasks 1 Longest wait 0 Agents Available 19 Unavailable …" at bounding box center [397, 201] width 769 height 340
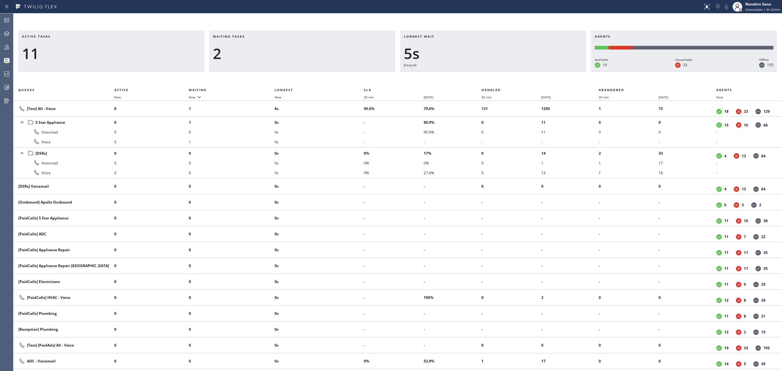
click at [478, 75] on div "Active tasks 11 Waiting tasks 2 Longest wait 5s [Test] All Agents Available 19 …" at bounding box center [397, 201] width 769 height 340
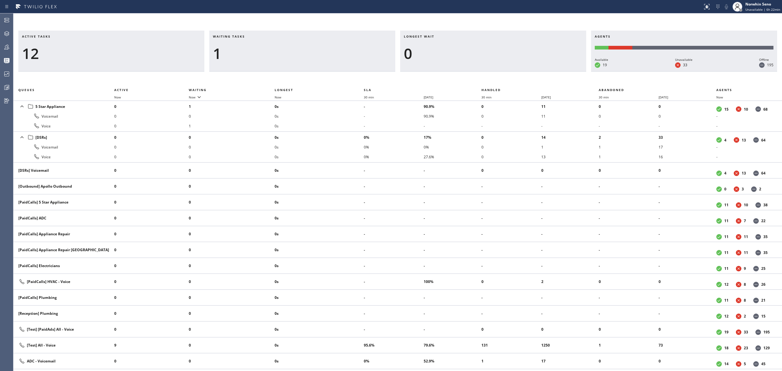
click at [478, 75] on div "Active tasks 12 Waiting tasks 1 Longest wait 0 Agents Available 19 Unavailable …" at bounding box center [397, 201] width 769 height 340
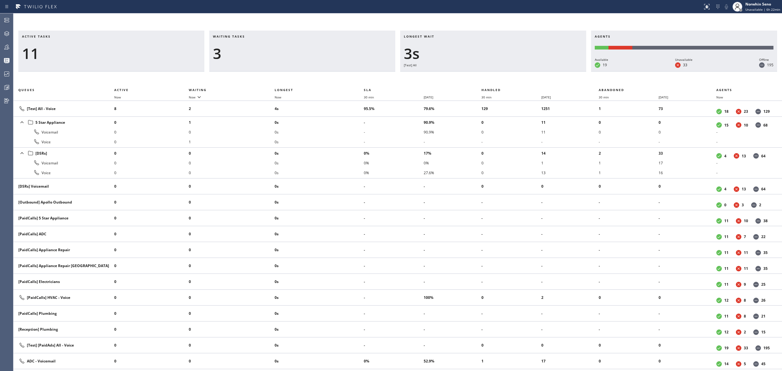
click at [478, 75] on div "Active tasks 11 Waiting tasks 3 Longest wait 3s [Test] All Agents Available 19 …" at bounding box center [397, 201] width 769 height 340
click at [478, 75] on div "Active tasks 13 Waiting tasks 2 Longest wait 3s [Test] All Agents Available 19 …" at bounding box center [397, 201] width 769 height 340
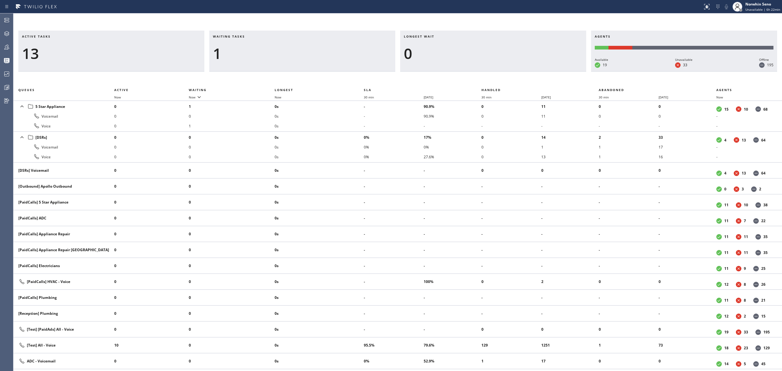
click at [478, 75] on div "Active tasks 13 Waiting tasks 1 Longest wait 0 Agents Available 19 Unavailable …" at bounding box center [397, 201] width 769 height 340
click at [478, 75] on div "Active tasks 12 Waiting tasks 1 Longest wait 0 Agents Available 19 Unavailable …" at bounding box center [397, 201] width 769 height 340
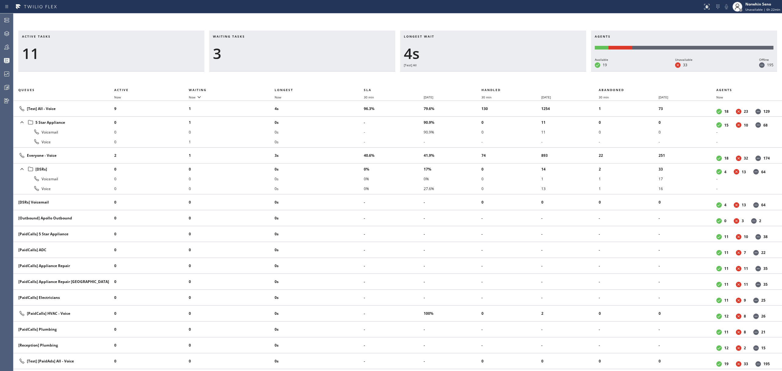
click at [478, 75] on div "Active tasks 11 Waiting tasks 3 Longest wait 4s [Test] All Agents Available 19 …" at bounding box center [397, 201] width 769 height 340
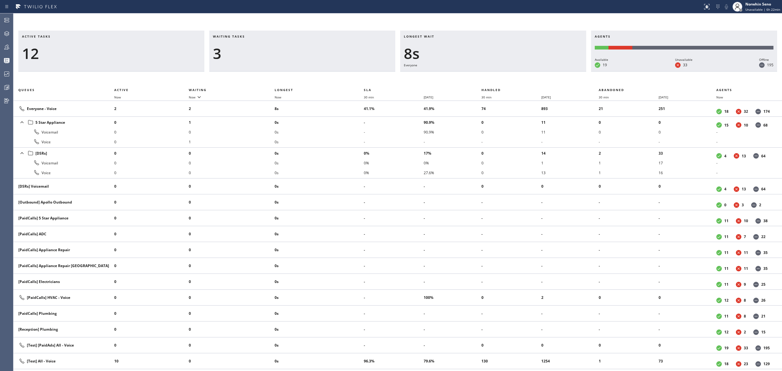
click at [478, 75] on div "Active tasks 12 Waiting tasks 3 Longest wait 8s Everyone Agents Available 19 Un…" at bounding box center [397, 201] width 769 height 340
click at [478, 75] on div "Active tasks 12 Waiting tasks 3 Longest wait 13s Everyone Agents Available 19 U…" at bounding box center [397, 201] width 769 height 340
click at [478, 75] on div "Active tasks 13 Waiting tasks 2 Longest wait 15s Everyone Agents Available 19 U…" at bounding box center [397, 201] width 769 height 340
click at [478, 75] on div "Active tasks 11 Waiting tasks 3 Longest wait 20s Everyone Agents Available 18 U…" at bounding box center [397, 201] width 769 height 340
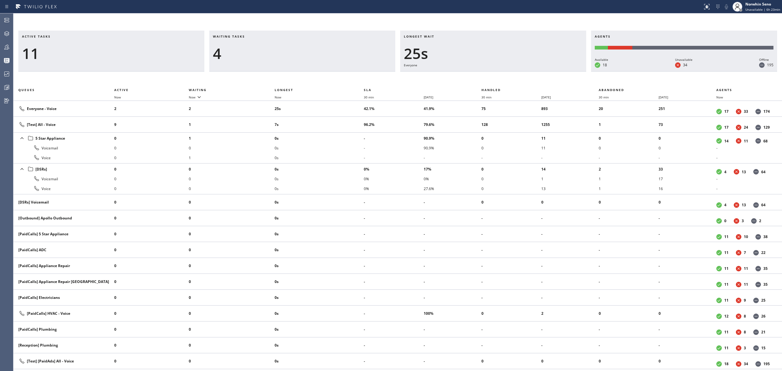
click at [478, 75] on div "Active tasks 11 Waiting tasks 4 Longest wait 25s Everyone Agents Available 18 U…" at bounding box center [397, 201] width 769 height 340
click at [478, 75] on div "Active tasks 10 Waiting tasks 4 Longest wait 30s Everyone Agents Available 18 U…" at bounding box center [397, 201] width 769 height 340
click at [478, 75] on div "Active tasks 11 Waiting tasks 4 Longest wait 35s Everyone Agents Available 18 U…" at bounding box center [397, 201] width 769 height 340
click at [478, 75] on div "Active tasks 12 Waiting tasks 4 Longest wait 22s Everyone Agents Available 18 U…" at bounding box center [397, 201] width 769 height 340
click at [478, 75] on div "Active tasks 11 Waiting tasks 4 Longest wait 28s Everyone Agents Available 18 U…" at bounding box center [397, 201] width 769 height 340
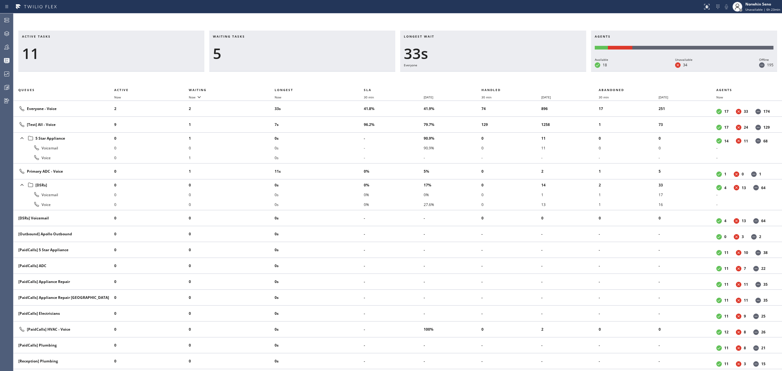
click at [478, 75] on div "Active tasks 11 Waiting tasks 5 Longest wait 33s Everyone Agents Available 18 U…" at bounding box center [397, 201] width 769 height 340
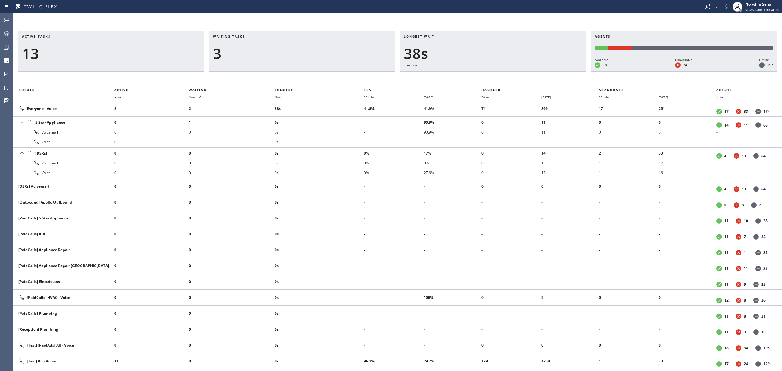
click at [478, 75] on div "Active tasks 13 Waiting tasks 3 Longest wait 38s Everyone Agents Available 18 U…" at bounding box center [397, 201] width 769 height 340
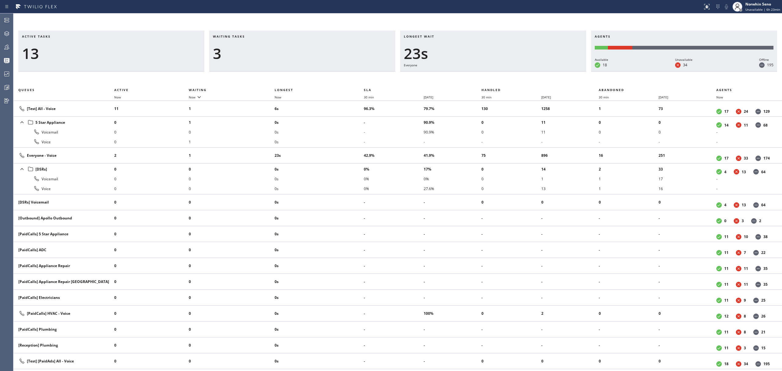
click at [478, 75] on div "Active tasks 13 Waiting tasks 3 Longest wait 23s Everyone Agents Available 18 U…" at bounding box center [397, 201] width 769 height 340
click at [478, 75] on div "Active tasks 13 Waiting tasks 3 Longest wait 11s [Test] All Agents Available 18…" at bounding box center [397, 201] width 769 height 340
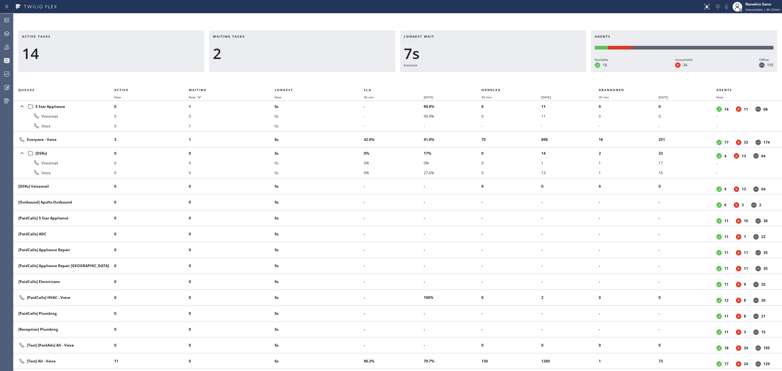
click at [478, 75] on div "Active tasks 14 Waiting tasks 2 Longest wait 7s Everyone Agents Available 18 Un…" at bounding box center [397, 201] width 769 height 340
click at [478, 75] on div "Active tasks 12 Waiting tasks 2 Longest wait 13s Everyone Agents Available 18 U…" at bounding box center [397, 201] width 769 height 340
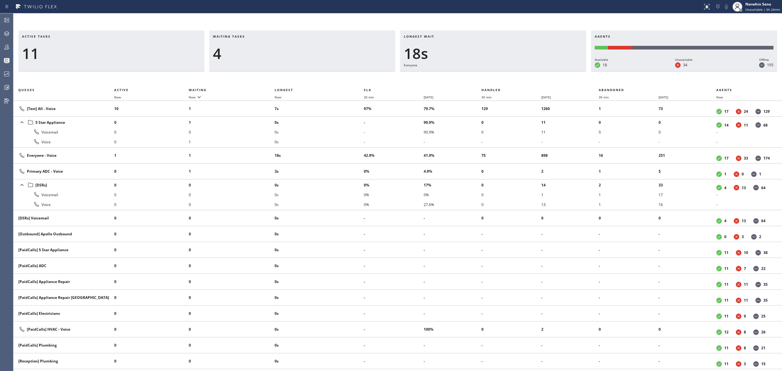
click at [478, 75] on div "Active tasks 11 Waiting tasks 4 Longest wait 18s Everyone Agents Available 18 U…" at bounding box center [397, 201] width 769 height 340
click at [478, 75] on div "Active tasks 12 Waiting tasks 4 Longest wait 23s Everyone Agents Available 18 U…" at bounding box center [397, 201] width 769 height 340
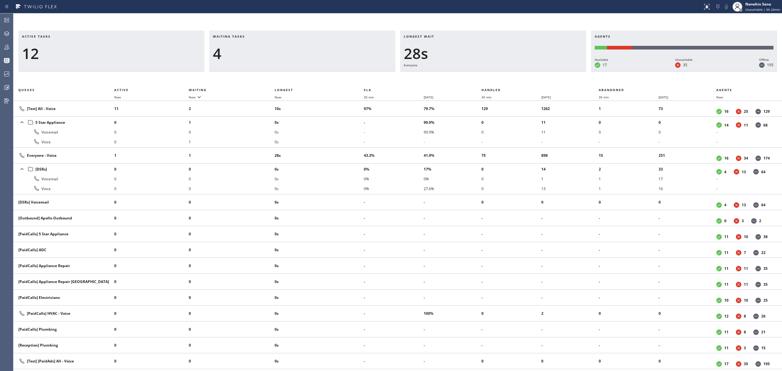
click at [478, 75] on div "Active tasks 12 Waiting tasks 4 Longest wait 28s Everyone Agents Available 17 U…" at bounding box center [397, 201] width 769 height 340
click at [478, 75] on div "Active tasks 13 Waiting tasks 3 Longest wait 33s Everyone Agents Available 17 U…" at bounding box center [397, 201] width 769 height 340
click at [478, 75] on div "Active tasks 13 Waiting tasks 4 Longest wait 38s Everyone Agents Available 17 U…" at bounding box center [397, 201] width 769 height 340
click at [478, 75] on div "Active tasks 13 Waiting tasks 4 Longest wait 18s [Test] All Agents Available 17…" at bounding box center [397, 201] width 769 height 340
click at [478, 75] on div "Active tasks 14 Waiting tasks 3 Longest wait 15s Everyone Agents Available 17 U…" at bounding box center [397, 201] width 769 height 340
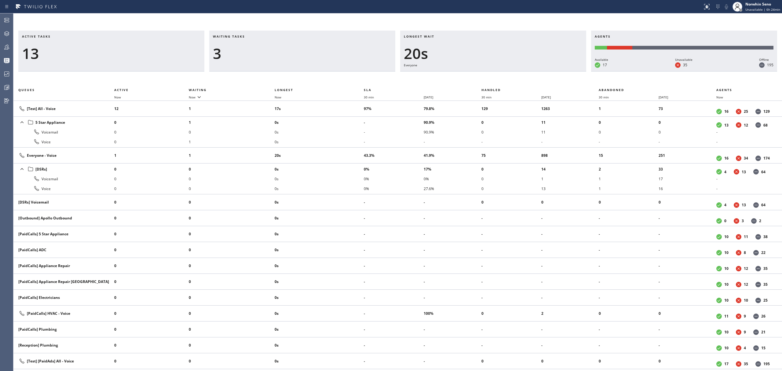
click at [478, 75] on div "Active tasks 13 Waiting tasks 3 Longest wait 20s Everyone Agents Available 17 U…" at bounding box center [397, 201] width 769 height 340
click at [478, 75] on div "Active tasks 13 Waiting tasks 3 Longest wait 25s Everyone Agents Available 17 U…" at bounding box center [397, 201] width 769 height 340
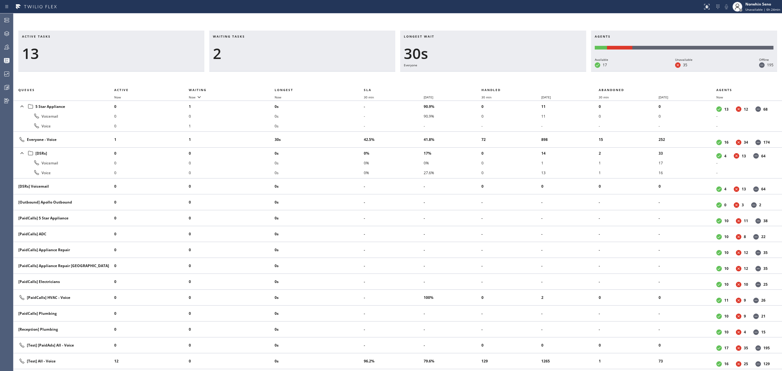
click at [478, 75] on div "Active tasks 13 Waiting tasks 2 Longest wait 30s Everyone Agents Available 17 U…" at bounding box center [397, 201] width 769 height 340
click at [478, 75] on div "Active tasks 13 Waiting tasks 2 Longest wait 35s Everyone Agents Available 17 U…" at bounding box center [397, 201] width 769 height 340
click at [478, 75] on div "Active tasks 13 Waiting tasks 3 Longest wait 40s Everyone Agents Available 17 U…" at bounding box center [397, 201] width 769 height 340
click at [478, 75] on div "Active tasks 14 Waiting tasks 2 Longest wait 7s Everyone Agents Available 17 Un…" at bounding box center [397, 201] width 769 height 340
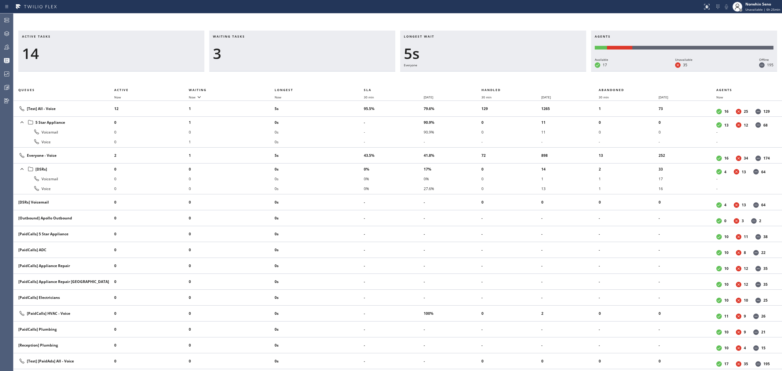
click at [478, 75] on div "Active tasks 14 Waiting tasks 3 Longest wait 5s Everyone Agents Available 17 Un…" at bounding box center [397, 201] width 769 height 340
click at [478, 75] on div "Active tasks 14 Waiting tasks 3 Longest wait 10s Everyone Agents Available 17 U…" at bounding box center [397, 201] width 769 height 340
click at [478, 75] on div "Active tasks 13 Waiting tasks 3 Longest wait 15s Everyone Agents Available 17 U…" at bounding box center [397, 201] width 769 height 340
click at [478, 75] on div "Active tasks 12 Waiting tasks 3 Longest wait 20s Everyone Agents Available 17 U…" at bounding box center [397, 201] width 769 height 340
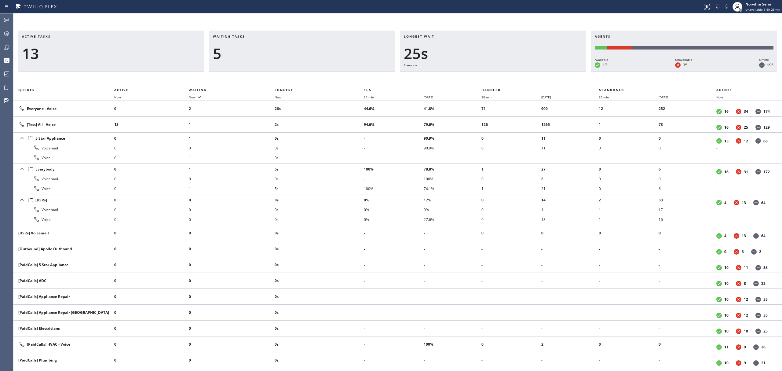
click at [478, 75] on div "Active tasks 13 Waiting tasks 5 Longest wait 25s Everyone Agents Available 17 U…" at bounding box center [397, 201] width 769 height 340
click at [478, 75] on div "Active tasks 13 Waiting tasks 5 Longest wait 30s Everyone Agents Available 17 U…" at bounding box center [397, 201] width 769 height 340
click at [478, 75] on div "Active tasks 13 Waiting tasks 6 Longest wait 36s Everyone Agents Available 17 U…" at bounding box center [397, 201] width 769 height 340
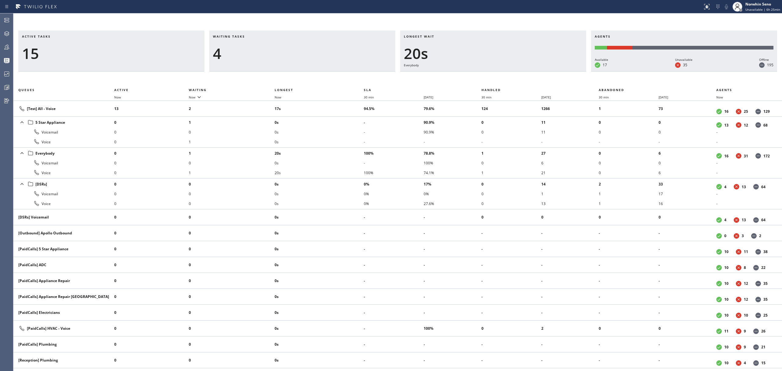
click at [478, 75] on div "Active tasks 15 Waiting tasks 4 Longest wait 20s Everybody Agents Available 17 …" at bounding box center [397, 201] width 769 height 340
click at [478, 75] on div "Active tasks 14 Waiting tasks 4 Longest wait 25s Everybody Agents Available 16 …" at bounding box center [397, 201] width 769 height 340
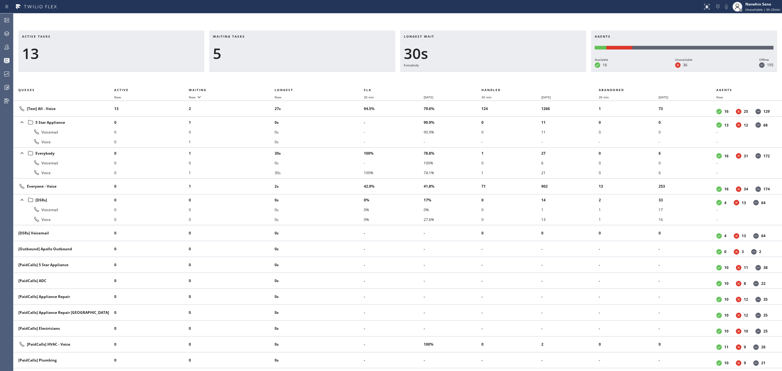
click at [478, 75] on div "Active tasks 13 Waiting tasks 5 Longest wait 30s Everybody Agents Available 16 …" at bounding box center [397, 201] width 769 height 340
click at [478, 75] on div "Active tasks 13 Waiting tasks 4 Longest wait 35s Everybody Agents Available 16 …" at bounding box center [397, 201] width 769 height 340
click at [478, 75] on div "Active tasks 13 Waiting tasks 4 Longest wait 40s Everybody Agents Available 17 …" at bounding box center [397, 201] width 769 height 340
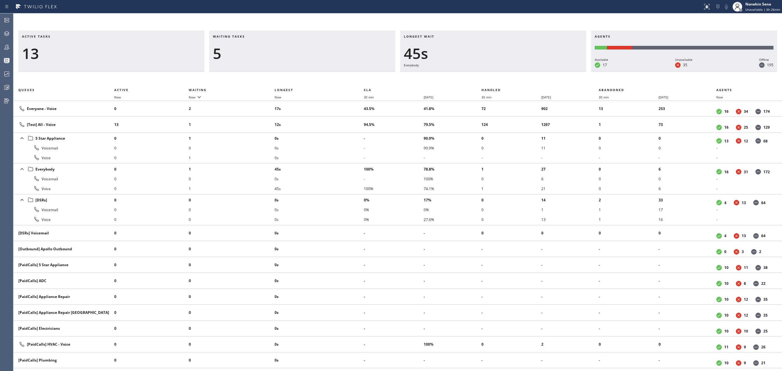
click at [478, 75] on div "Active tasks 13 Waiting tasks 5 Longest wait 45s Everybody Agents Available 17 …" at bounding box center [397, 201] width 769 height 340
click at [478, 75] on div "Active tasks 12 Waiting tasks 6 Longest wait 50s Everybody Agents Available 18 …" at bounding box center [397, 201] width 769 height 340
click at [478, 75] on div "Active tasks 13 Waiting tasks 7 Longest wait 55s Everybody Agents Available 18 …" at bounding box center [397, 201] width 769 height 340
click at [478, 75] on div "Active tasks 12 Waiting tasks 9 Longest wait 1:00 Everybody Agents Available 19…" at bounding box center [397, 201] width 769 height 340
click at [478, 75] on div "Active tasks 13 Waiting tasks 7 Longest wait 1:05 Everybody Agents Available 18…" at bounding box center [397, 201] width 769 height 340
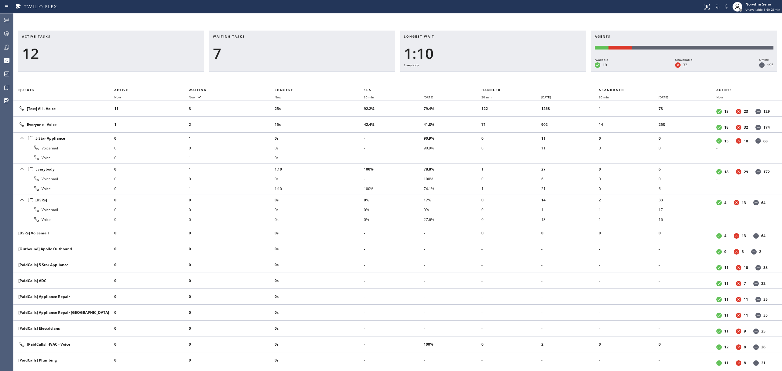
click at [478, 75] on div "Active tasks 12 Waiting tasks 7 Longest wait 1:10 Everybody Agents Available 19…" at bounding box center [397, 201] width 769 height 340
click at [478, 75] on div "Active tasks 12 Waiting tasks 6 Longest wait 1:16 Everybody Agents Available 18…" at bounding box center [397, 201] width 769 height 340
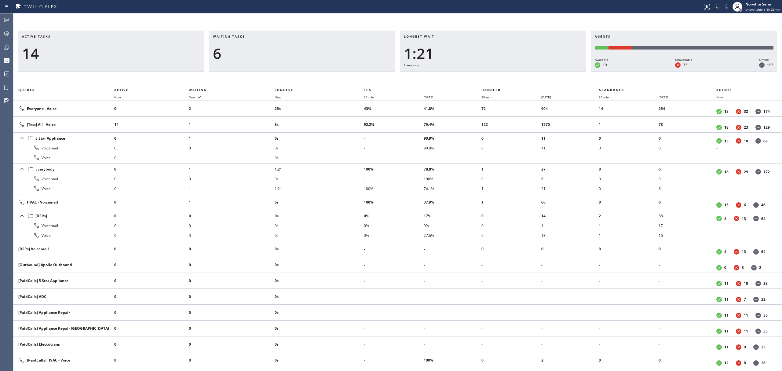
click at [478, 75] on div "Active tasks 14 Waiting tasks 6 Longest wait 1:21 Everybody Agents Available 19…" at bounding box center [397, 201] width 769 height 340
click at [478, 75] on div "Active tasks 15 Waiting tasks 6 Longest wait 1:26 Everybody Agents Available 19…" at bounding box center [397, 201] width 769 height 340
click at [478, 75] on div "Active tasks 14 Waiting tasks 6 Longest wait 23s Everyone Agents Available 19 U…" at bounding box center [397, 201] width 769 height 340
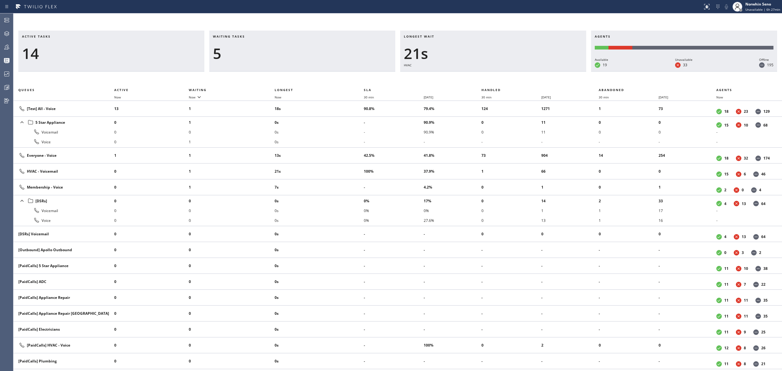
click at [478, 75] on div "Active tasks 14 Waiting tasks 5 Longest wait 21s HVAC Agents Available 19 Unava…" at bounding box center [397, 201] width 769 height 340
click at [478, 75] on div "Active tasks 14 Waiting tasks 5 Longest wait 26s HVAC Agents Available 19 Unava…" at bounding box center [397, 201] width 769 height 340
click at [478, 75] on div "Active tasks 13 Waiting tasks 7 Longest wait 31s HVAC Agents Available 19 Unava…" at bounding box center [397, 201] width 769 height 340
click at [478, 75] on div "Active tasks 13 Waiting tasks 10 Longest wait 36s HVAC Agents Available 19 Unav…" at bounding box center [397, 201] width 769 height 340
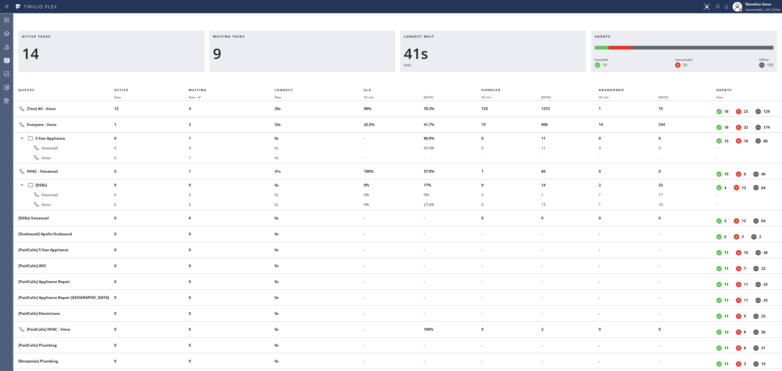
click at [478, 75] on div "Active tasks 14 Waiting tasks 9 Longest wait 41s HVAC Agents Available 19 Unava…" at bounding box center [397, 201] width 769 height 340
click at [478, 75] on div "Active tasks 16 Waiting tasks 7 Longest wait 46s HVAC Agents Available 19 Unava…" at bounding box center [397, 201] width 769 height 340
click at [478, 75] on div "Active tasks 16 Waiting tasks 6 Longest wait 51s HVAC Agents Available 18 Unava…" at bounding box center [397, 201] width 769 height 340
click at [478, 75] on div "Active tasks 15 Waiting tasks 6 Longest wait 56s HVAC Agents Available 18 Unava…" at bounding box center [397, 201] width 769 height 340
click at [478, 75] on div "Active tasks 14 Waiting tasks 5 Longest wait 1:02 HVAC Agents Available 19 Unav…" at bounding box center [397, 201] width 769 height 340
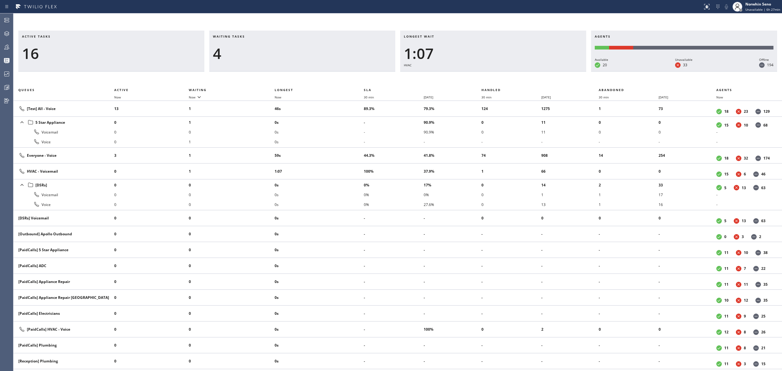
click at [478, 75] on div "Active tasks 16 Waiting tasks 4 Longest wait 1:07 HVAC Agents Available 20 Unav…" at bounding box center [397, 201] width 769 height 340
click at [478, 75] on div "Active tasks 15 Waiting tasks 5 Longest wait 1:12 HVAC Agents Available 20 Unav…" at bounding box center [397, 201] width 769 height 340
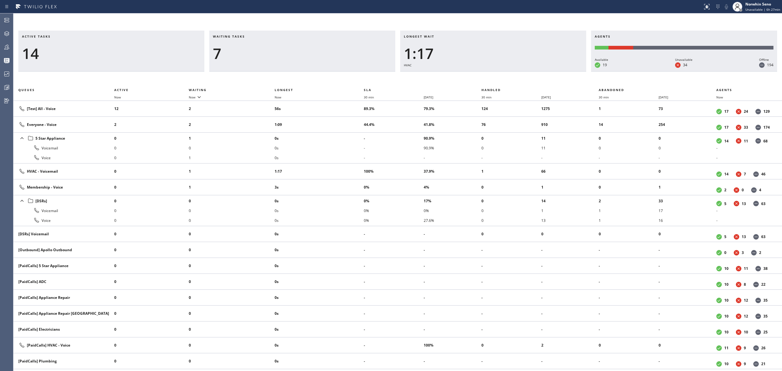
click at [478, 75] on div "Active tasks 14 Waiting tasks 7 Longest wait 1:17 HVAC Agents Available 19 Unav…" at bounding box center [397, 201] width 769 height 340
click at [478, 75] on div "Active tasks 15 Waiting tasks 6 Longest wait 1:22 HVAC Agents Available 20 Unav…" at bounding box center [397, 201] width 769 height 340
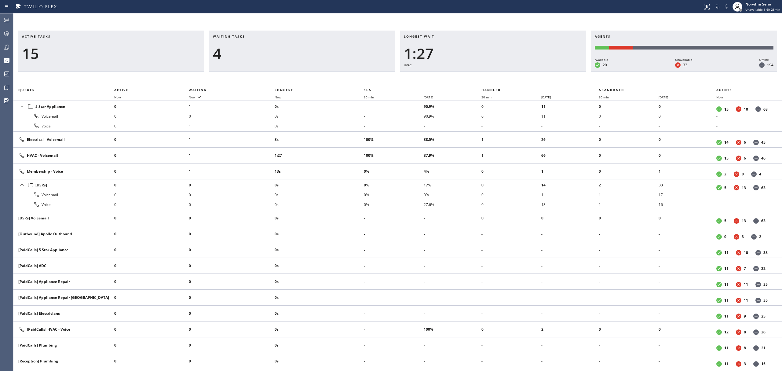
click at [478, 75] on div "Active tasks 15 Waiting tasks 4 Longest wait 1:27 HVAC Agents Available 20 Unav…" at bounding box center [397, 201] width 769 height 340
click at [478, 75] on div "Active tasks 15 Waiting tasks 4 Longest wait 1:32 HVAC Agents Available 20 Unav…" at bounding box center [397, 201] width 769 height 340
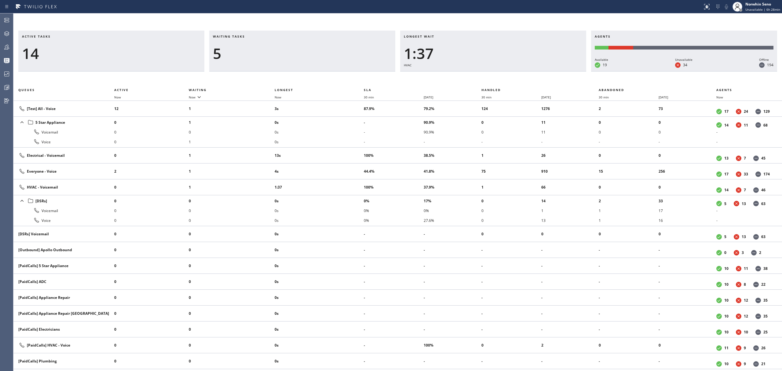
click at [478, 75] on div "Active tasks 14 Waiting tasks 5 Longest wait 1:37 HVAC Agents Available 19 Unav…" at bounding box center [397, 201] width 769 height 340
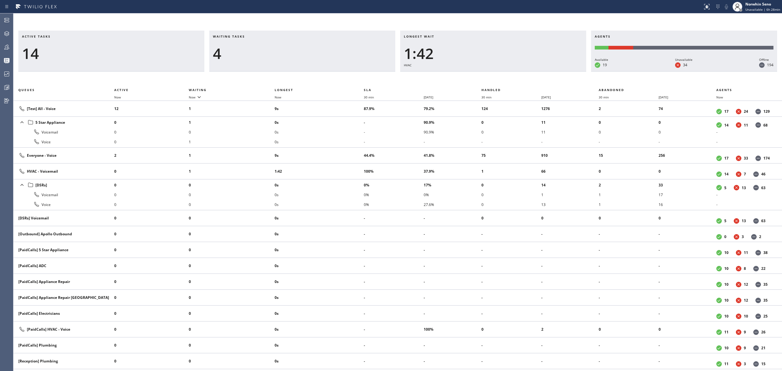
click at [478, 75] on div "Active tasks 14 Waiting tasks 4 Longest wait 1:42 HVAC Agents Available 19 Unav…" at bounding box center [397, 201] width 769 height 340
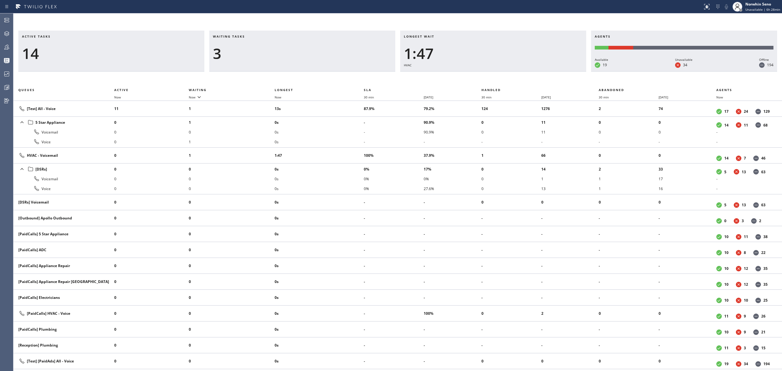
click at [478, 75] on div "Active tasks 14 Waiting tasks 3 Longest wait 1:47 HVAC Agents Available 19 Unav…" at bounding box center [397, 201] width 769 height 340
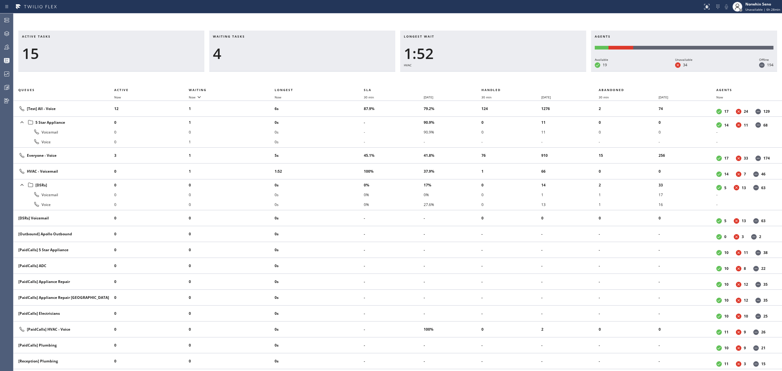
click at [478, 75] on div "Active tasks 15 Waiting tasks 4 Longest wait 1:52 HVAC Agents Available 19 Unav…" at bounding box center [397, 201] width 769 height 340
click at [478, 75] on div "Active tasks 15 Waiting tasks 5 Longest wait 1:57 HVAC Agents Available 19 Unav…" at bounding box center [397, 201] width 769 height 340
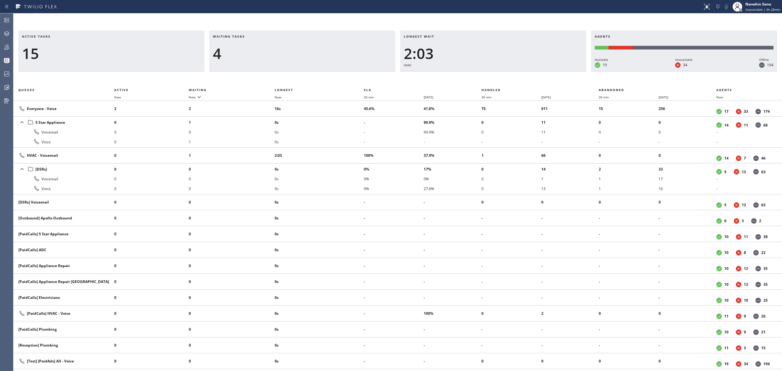
click at [478, 75] on div "Active tasks 15 Waiting tasks 4 Longest wait 2:03 HVAC Agents Available 19 Unav…" at bounding box center [397, 201] width 769 height 340
click at [478, 75] on div "Active tasks 13 Waiting tasks 4 Longest wait 2:08 HVAC Agents Available 18 Unav…" at bounding box center [397, 201] width 769 height 340
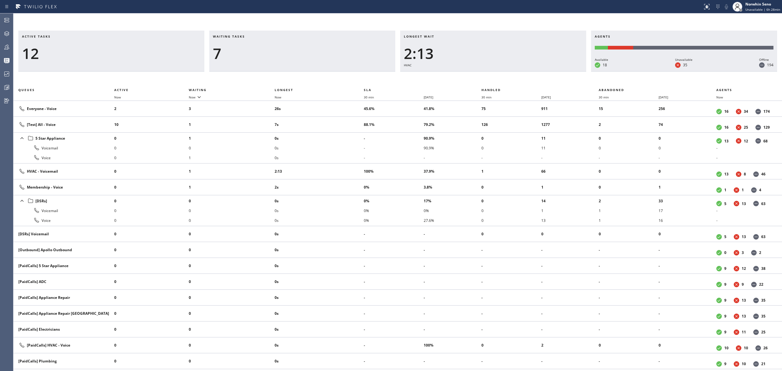
click at [478, 75] on div "Active tasks 12 Waiting tasks 7 Longest wait 2:13 HVAC Agents Available 18 Unav…" at bounding box center [397, 201] width 769 height 340
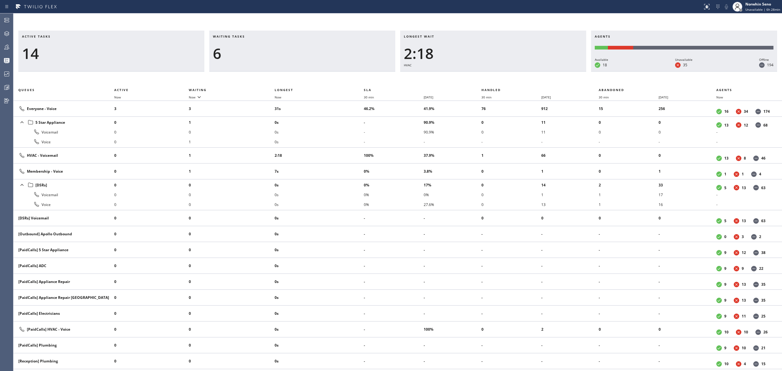
click at [478, 75] on div "Active tasks 14 Waiting tasks 6 Longest wait 2:18 HVAC Agents Available 18 Unav…" at bounding box center [397, 201] width 769 height 340
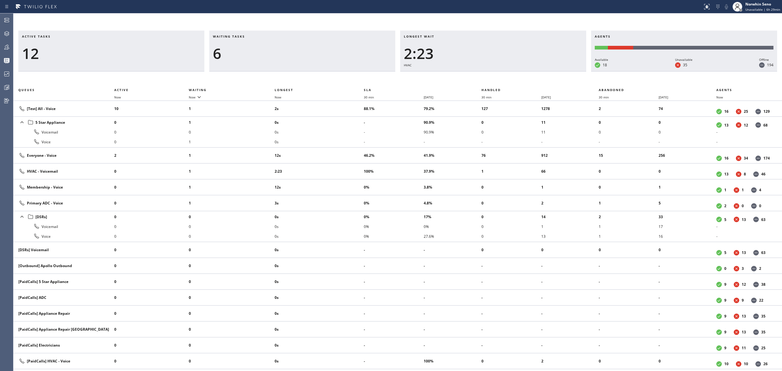
click at [478, 75] on div "Active tasks 12 Waiting tasks 6 Longest wait 2:23 HVAC Agents Available 18 Unav…" at bounding box center [397, 201] width 769 height 340
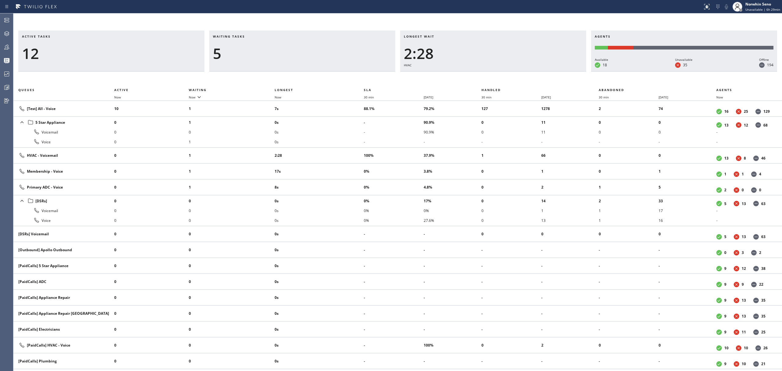
click at [478, 75] on div "Active tasks 12 Waiting tasks 5 Longest wait 2:28 HVAC Agents Available 18 Unav…" at bounding box center [397, 201] width 769 height 340
click at [478, 75] on div "Active tasks 13 Waiting tasks 6 Longest wait 2:33 HVAC Agents Available 18 Unav…" at bounding box center [397, 201] width 769 height 340
click at [478, 75] on div "Active tasks 12 Waiting tasks 6 Longest wait 2:38 HVAC Agents Available 19 Unav…" at bounding box center [397, 201] width 769 height 340
click at [478, 75] on div "Active tasks 13 Waiting tasks 5 Longest wait 2:43 HVAC Agents Available 19 Unav…" at bounding box center [397, 201] width 769 height 340
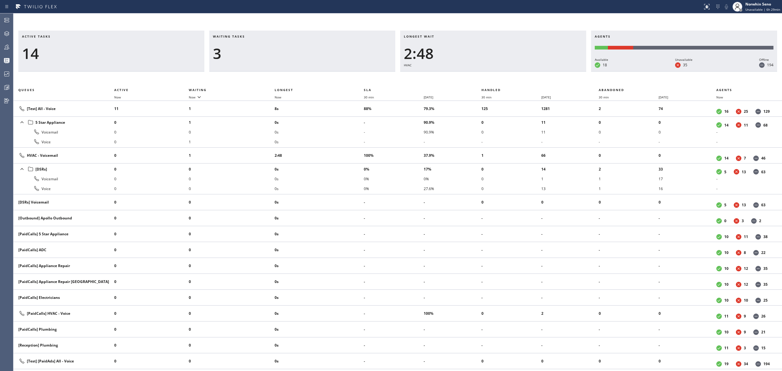
click at [478, 75] on div "Active tasks 14 Waiting tasks 3 Longest wait 2:48 HVAC Agents Available 18 Unav…" at bounding box center [397, 201] width 769 height 340
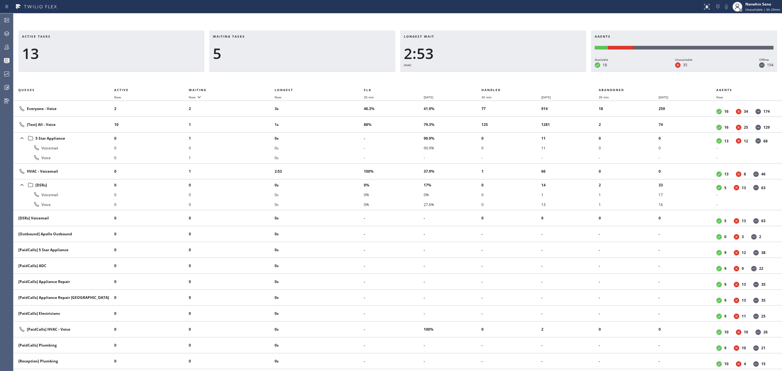
click at [478, 75] on div "Active tasks 13 Waiting tasks 5 Longest wait 2:53 HVAC Agents Available 18 Unav…" at bounding box center [397, 201] width 769 height 340
click at [478, 75] on div "Active tasks 13 Waiting tasks 5 Longest wait 2:58 HVAC Agents Available 18 Unav…" at bounding box center [397, 201] width 769 height 340
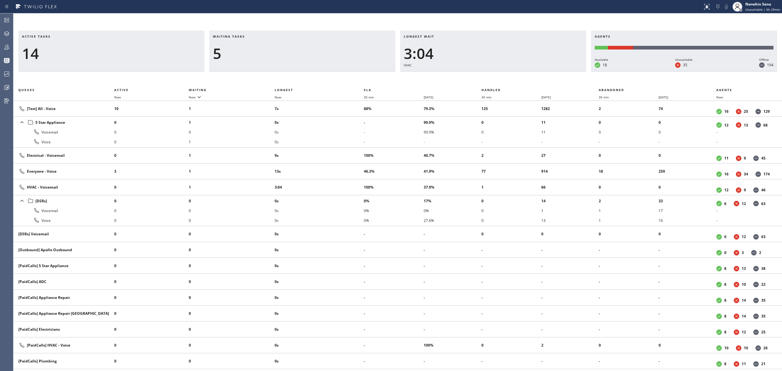
click at [478, 75] on div "Active tasks 14 Waiting tasks 5 Longest wait 3:04 HVAC Agents Available 18 Unav…" at bounding box center [397, 201] width 769 height 340
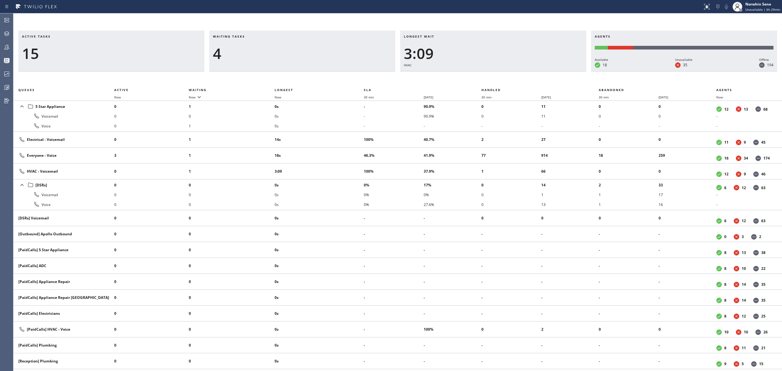
click at [478, 75] on div "Active tasks 15 Waiting tasks 4 Longest wait 3:09 HVAC Agents Available 18 Unav…" at bounding box center [397, 201] width 769 height 340
click at [478, 75] on div "Active tasks 13 Waiting tasks 4 Longest wait 3:14 HVAC Agents Available 17 Unav…" at bounding box center [397, 201] width 769 height 340
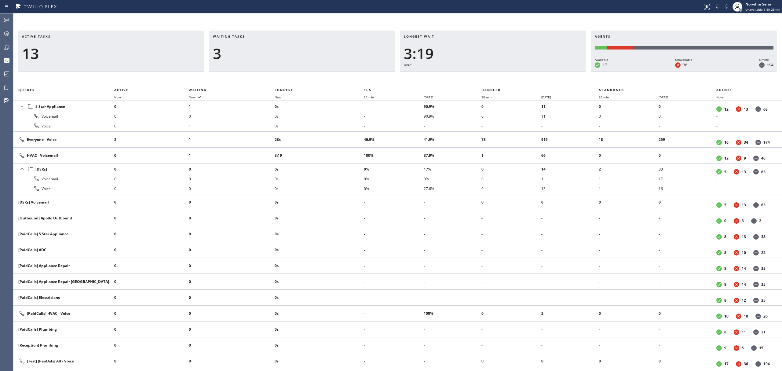
click at [478, 75] on div "Active tasks 13 Waiting tasks 3 Longest wait 3:19 HVAC Agents Available 17 Unav…" at bounding box center [397, 201] width 769 height 340
click at [478, 75] on div "Active tasks 14 Waiting tasks 3 Longest wait 3:24 HVAC Agents Available 18 Unav…" at bounding box center [397, 201] width 769 height 340
click at [478, 75] on div "Active tasks 14 Waiting tasks 3 Longest wait 3:29 HVAC Agents Available 18 Unav…" at bounding box center [397, 201] width 769 height 340
click at [478, 75] on div "Active tasks 14 Waiting tasks 3 Longest wait 3:34 HVAC Agents Available 16 Unav…" at bounding box center [397, 201] width 769 height 340
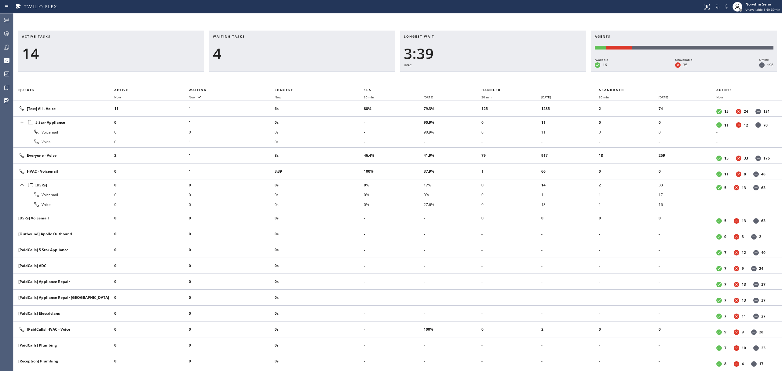
click at [478, 75] on div "Active tasks 14 Waiting tasks 4 Longest wait 3:39 HVAC Agents Available 16 Unav…" at bounding box center [397, 201] width 769 height 340
click at [478, 75] on div "Active tasks 15 Waiting tasks 4 Longest wait 3:44 HVAC Agents Available 16 Unav…" at bounding box center [397, 201] width 769 height 340
click at [478, 75] on div "Active tasks 15 Waiting tasks 5 Longest wait 3:49 HVAC Agents Available 16 Unav…" at bounding box center [397, 201] width 769 height 340
click at [478, 75] on div "Active tasks 14 Waiting tasks 5 Longest wait 3:54 HVAC Agents Available 15 Unav…" at bounding box center [397, 201] width 769 height 340
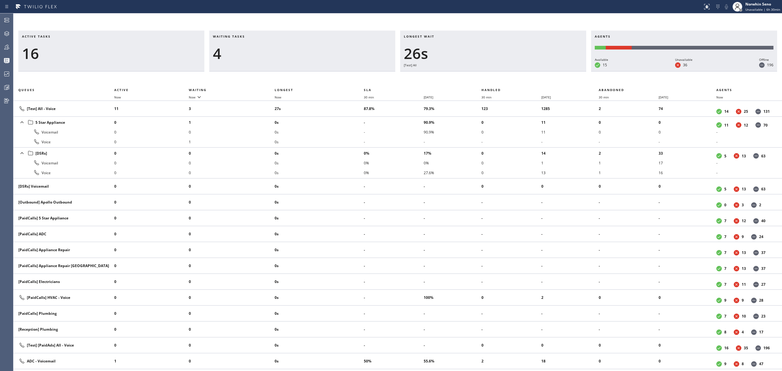
click at [478, 75] on div "Active tasks 16 Waiting tasks 4 Longest wait 26s [Test] All Agents Available 15…" at bounding box center [397, 201] width 769 height 340
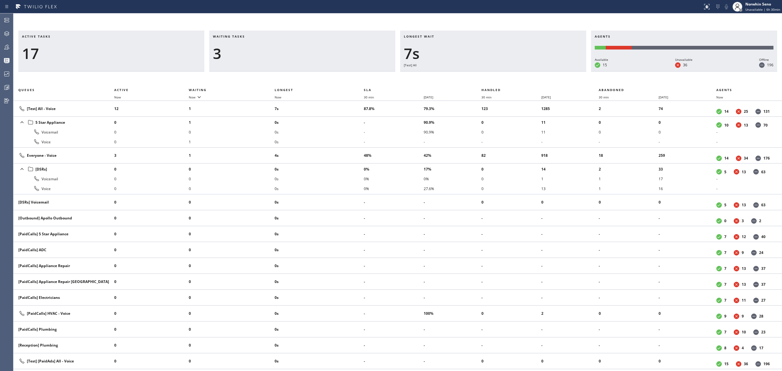
click at [478, 75] on div "Active tasks 17 Waiting tasks 3 Longest wait 7s [Test] All Agents Available 15 …" at bounding box center [397, 201] width 769 height 340
click at [478, 75] on div "Active tasks 17 Waiting tasks 5 Longest wait 12s [Test] All Agents Available 15…" at bounding box center [397, 201] width 769 height 340
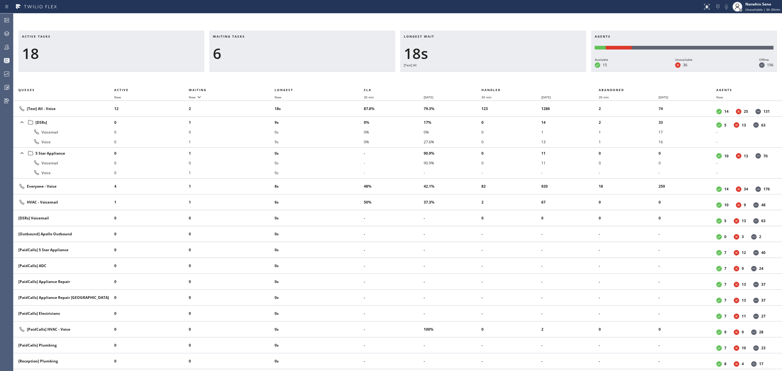
click at [478, 75] on div "Active tasks 18 Waiting tasks 6 Longest wait 18s [Test] All Agents Available 15…" at bounding box center [397, 201] width 769 height 340
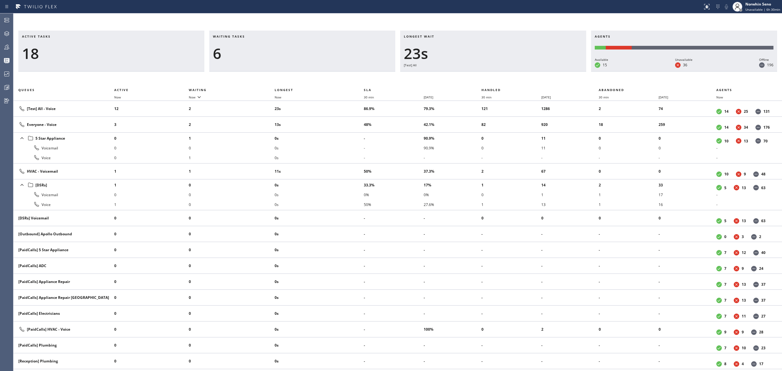
click at [478, 75] on div "Active tasks 18 Waiting tasks 6 Longest wait 23s [Test] All Agents Available 15…" at bounding box center [397, 201] width 769 height 340
click at [478, 75] on div "Active tasks 17 Waiting tasks 6 Longest wait 28s [Test] All Agents Available 15…" at bounding box center [397, 201] width 769 height 340
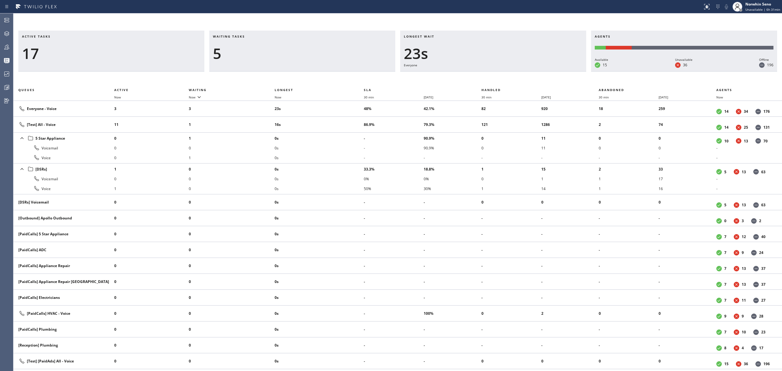
click at [478, 75] on div "Active tasks 17 Waiting tasks 5 Longest wait 23s Everyone Agents Available 15 U…" at bounding box center [397, 201] width 769 height 340
click at [478, 75] on div "Active tasks 17 Waiting tasks 4 Longest wait 28s Everyone Agents Available 14 U…" at bounding box center [397, 201] width 769 height 340
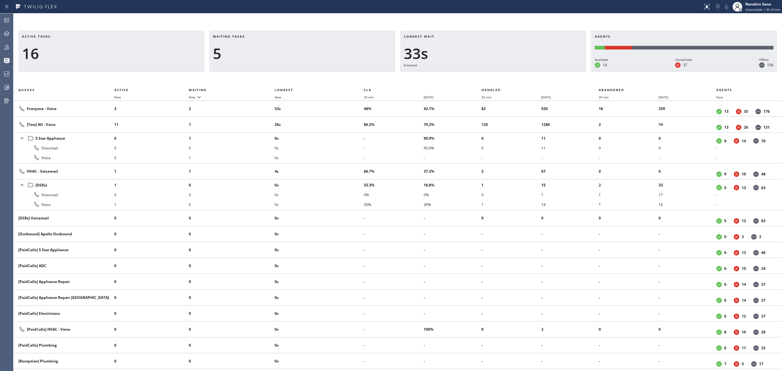
click at [478, 75] on div "Active tasks 16 Waiting tasks 5 Longest wait 33s Everyone Agents Available 14 U…" at bounding box center [397, 201] width 769 height 340
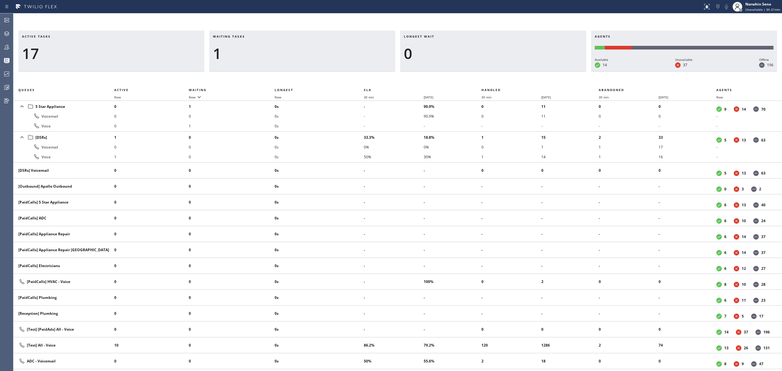
click at [478, 75] on div "Active tasks 17 Waiting tasks 1 Longest wait 0 Agents Available 14 Unavailable …" at bounding box center [397, 201] width 769 height 340
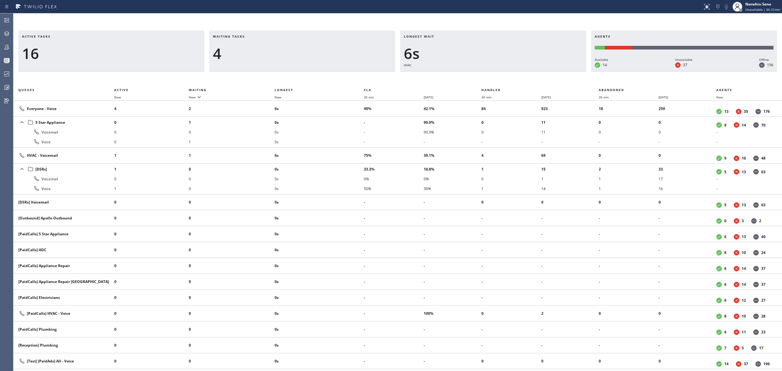
click at [478, 75] on div "Active tasks 16 Waiting tasks 4 Longest wait 6s HVAC Agents Available 14 Unavai…" at bounding box center [397, 201] width 769 height 340
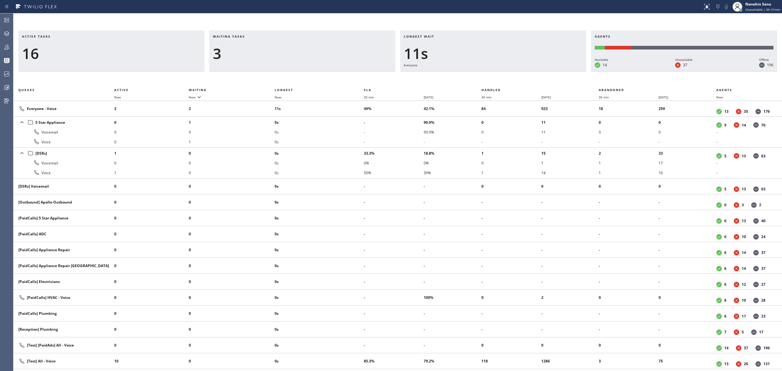
click at [478, 75] on div "Active tasks 16 Waiting tasks 3 Longest wait 11s Everyone Agents Available 14 U…" at bounding box center [397, 201] width 769 height 340
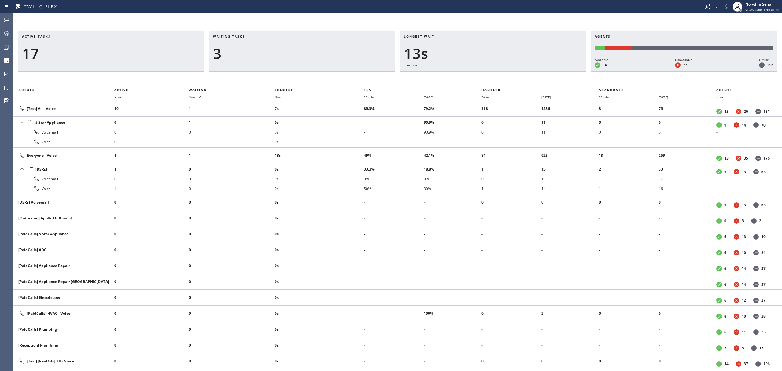
click at [478, 75] on div "Active tasks 17 Waiting tasks 3 Longest wait 13s Everyone Agents Available 14 U…" at bounding box center [397, 201] width 769 height 340
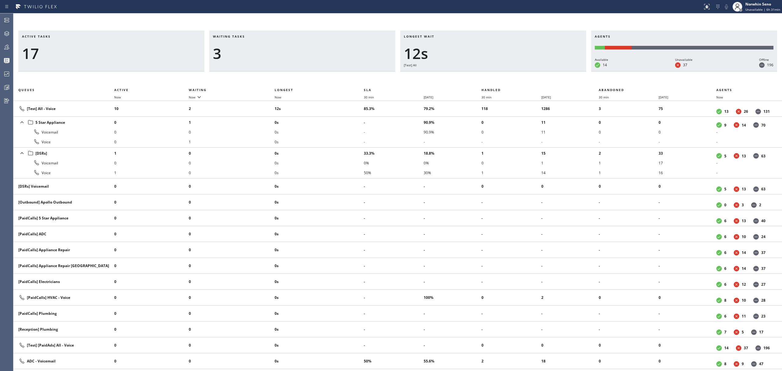
click at [478, 75] on div "Active tasks 17 Waiting tasks 3 Longest wait 12s [Test] All Agents Available 14…" at bounding box center [397, 201] width 769 height 340
click at [478, 75] on div "Active tasks 17 Waiting tasks 2 Longest wait 8s [Test] All Agents Available 14 …" at bounding box center [397, 201] width 769 height 340
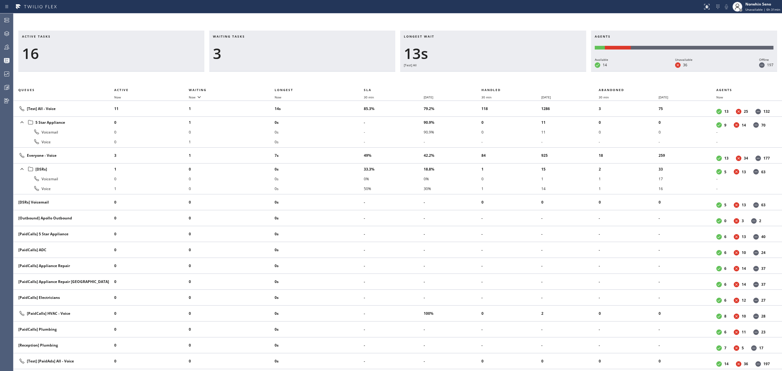
click at [478, 75] on div "Active tasks 16 Waiting tasks 3 Longest wait 13s [Test] All Agents Available 14…" at bounding box center [397, 201] width 769 height 340
click at [478, 75] on div "Active tasks 16 Waiting tasks 5 Longest wait 18s [Test] All Agents Available 14…" at bounding box center [397, 201] width 769 height 340
click at [478, 75] on div "Active tasks 17 Waiting tasks 4 Longest wait 24s [Test] All Agents Available 14…" at bounding box center [397, 201] width 769 height 340
click at [478, 75] on div "Active tasks 17 Waiting tasks 4 Longest wait 29s [Test] All Agents Available 14…" at bounding box center [397, 201] width 769 height 340
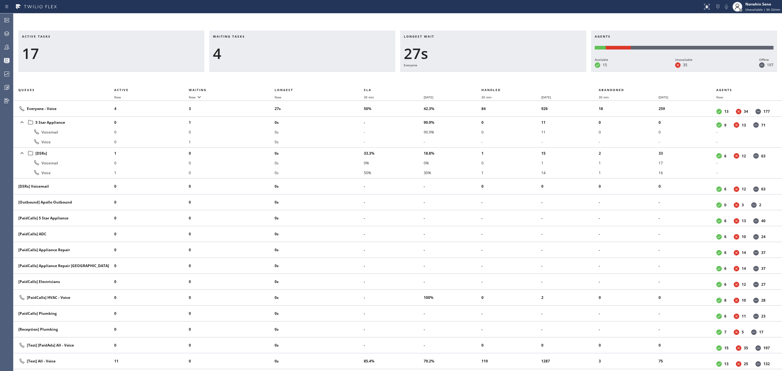
click at [478, 75] on div "Active tasks 17 Waiting tasks 4 Longest wait 27s Everyone Agents Available 15 U…" at bounding box center [397, 201] width 769 height 340
click at [478, 75] on div "Active tasks 16 Waiting tasks 4 Longest wait 32s Everyone Agents Available 15 U…" at bounding box center [397, 201] width 769 height 340
click at [478, 75] on div "Active tasks 18 Waiting tasks 2 Longest wait 5s Everyone Agents Available 15 Un…" at bounding box center [397, 201] width 769 height 340
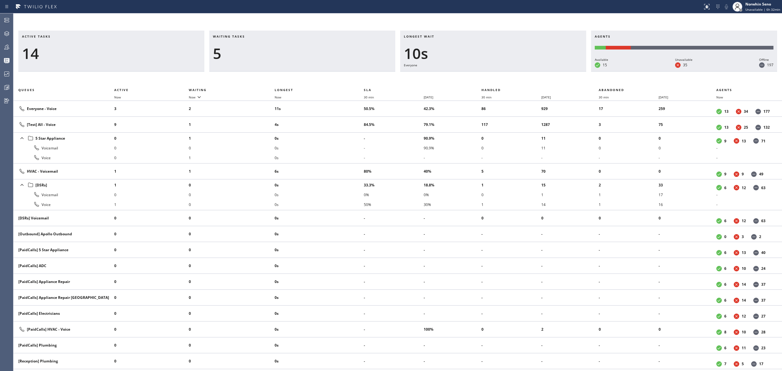
click at [478, 75] on div "Active tasks 14 Waiting tasks 5 Longest wait 10s Everyone Agents Available 15 U…" at bounding box center [397, 201] width 769 height 340
click at [478, 75] on div "Active tasks 15 Waiting tasks 5 Longest wait 15s Everyone Agents Available 15 U…" at bounding box center [397, 201] width 769 height 340
click at [478, 75] on div "Active tasks 15 Waiting tasks 6 Longest wait 20s Everyone Agents Available 15 U…" at bounding box center [397, 201] width 769 height 340
click at [478, 75] on div "Active tasks 15 Waiting tasks 7 Longest wait 25s Everyone Agents Available 15 U…" at bounding box center [397, 201] width 769 height 340
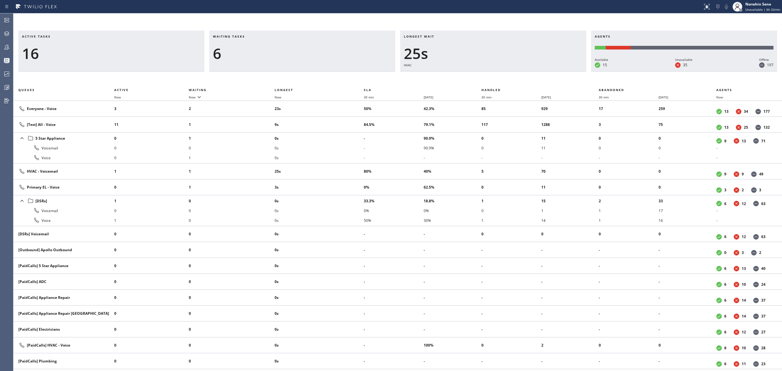
click at [478, 75] on div "Active tasks 16 Waiting tasks 6 Longest wait 25s HVAC Agents Available 15 Unava…" at bounding box center [397, 201] width 769 height 340
click at [478, 75] on div "Active tasks 15 Waiting tasks 6 Longest wait 30s HVAC Agents Available 15 Unava…" at bounding box center [397, 201] width 769 height 340
click at [478, 75] on div "Active tasks 16 Waiting tasks 5 Longest wait 35s HVAC Agents Available 15 Unava…" at bounding box center [397, 201] width 769 height 340
click at [478, 75] on div "Active tasks 16 Waiting tasks 5 Longest wait 40s HVAC Agents Available 15 Unava…" at bounding box center [397, 201] width 769 height 340
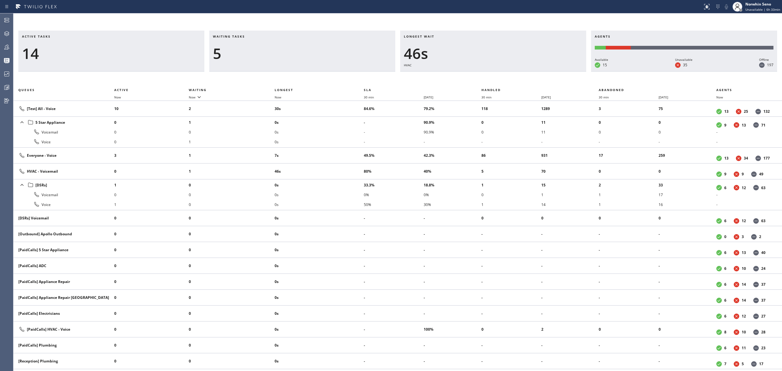
click at [478, 75] on div "Active tasks 14 Waiting tasks 5 Longest wait 46s HVAC Agents Available 15 Unava…" at bounding box center [397, 201] width 769 height 340
click at [478, 75] on div "Active tasks 14 Waiting tasks 4 Longest wait 51s HVAC Agents Available 14 Unava…" at bounding box center [397, 201] width 769 height 340
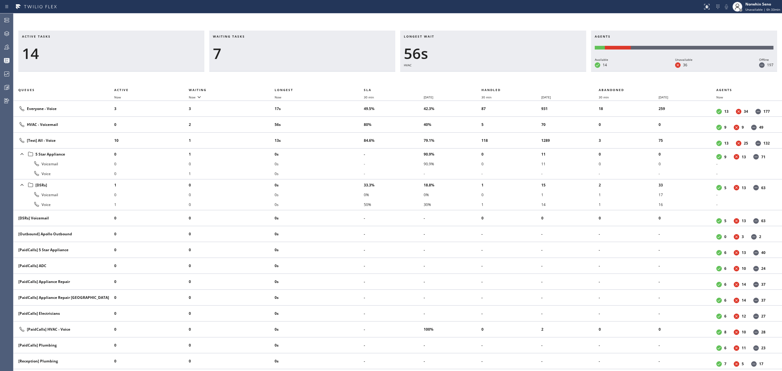
click at [478, 75] on div "Active tasks 14 Waiting tasks 7 Longest wait 56s HVAC Agents Available 14 Unava…" at bounding box center [397, 201] width 769 height 340
click at [478, 75] on div "Active tasks 14 Waiting tasks 7 Longest wait 1:01 HVAC Agents Available 14 Unav…" at bounding box center [397, 201] width 769 height 340
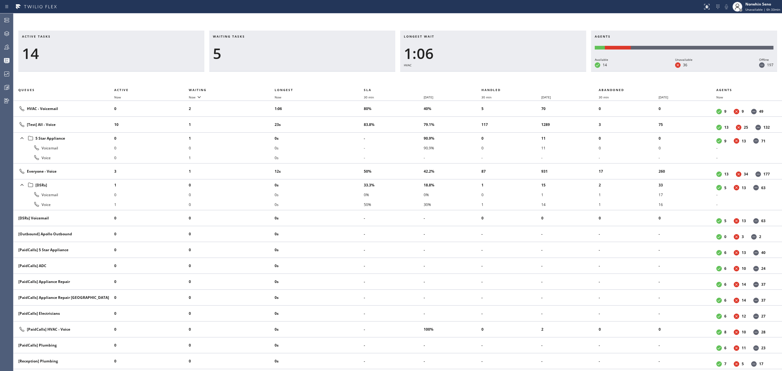
click at [478, 75] on div "Active tasks 14 Waiting tasks 5 Longest wait 1:06 HVAC Agents Available 14 Unav…" at bounding box center [397, 201] width 769 height 340
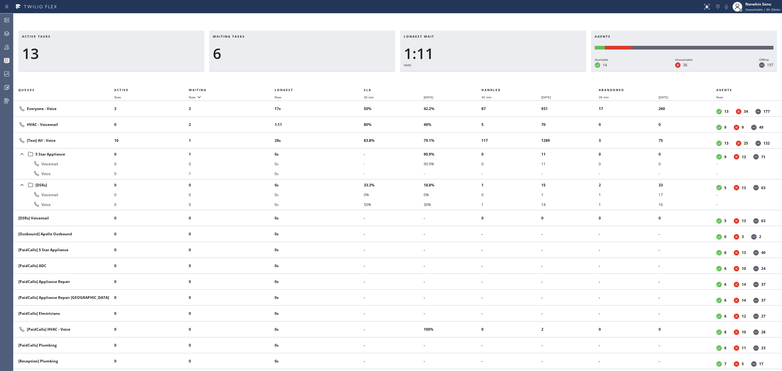
click at [478, 75] on div "Active tasks 13 Waiting tasks 6 Longest wait 1:11 HVAC Agents Available 14 Unav…" at bounding box center [397, 201] width 769 height 340
click at [478, 75] on div "Active tasks 14 Waiting tasks 6 Longest wait 1:16 HVAC Agents Available 14 Unav…" at bounding box center [397, 201] width 769 height 340
click at [478, 75] on div "Active tasks 14 Waiting tasks 6 Longest wait 1:21 HVAC Agents Available 14 Unav…" at bounding box center [397, 201] width 769 height 340
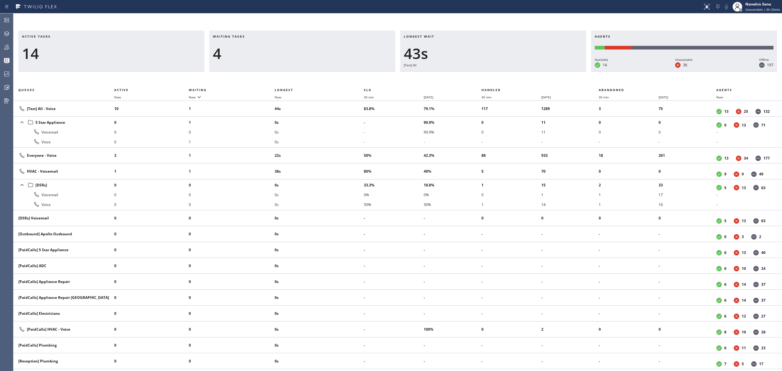
click at [478, 75] on div "Active tasks 14 Waiting tasks 4 Longest wait 43s [Test] All Agents Available 14…" at bounding box center [397, 201] width 769 height 340
click at [478, 75] on div "Active tasks 14 Waiting tasks 5 Longest wait 48s [Test] All Agents Available 14…" at bounding box center [397, 201] width 769 height 340
click at [478, 75] on div "Active tasks 14 Waiting tasks 5 Longest wait 53s [Test] All Agents Available 14…" at bounding box center [397, 201] width 769 height 340
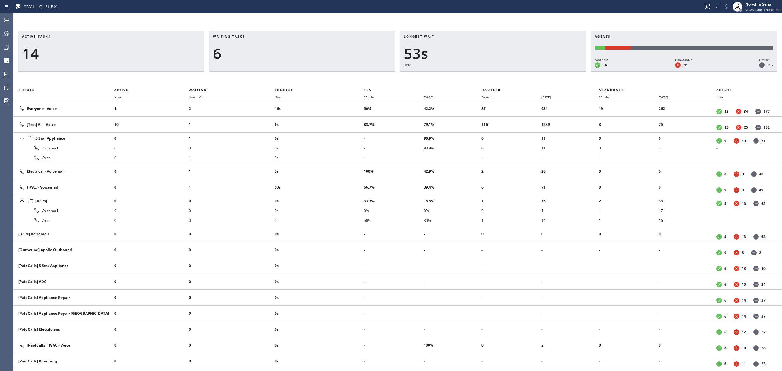
click at [478, 75] on div "Active tasks 14 Waiting tasks 6 Longest wait 53s HVAC Agents Available 14 Unava…" at bounding box center [397, 201] width 769 height 340
click at [478, 75] on div "Active tasks 15 Waiting tasks 7 Longest wait 57s HVAC Agents Available 14 Unava…" at bounding box center [397, 201] width 769 height 340
click at [478, 75] on div "Active tasks 15 Waiting tasks 7 Longest wait 1:03 HVAC Agents Available 14 Unav…" at bounding box center [397, 201] width 769 height 340
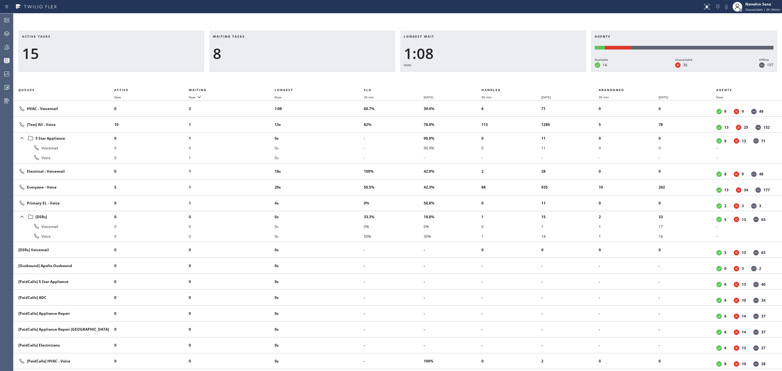
click at [478, 75] on div "Active tasks 15 Waiting tasks 8 Longest wait 1:08 HVAC Agents Available 14 Unav…" at bounding box center [397, 201] width 769 height 340
click at [478, 75] on div "Active tasks 14 Waiting tasks 9 Longest wait 1:13 HVAC Agents Available 14 Unav…" at bounding box center [397, 201] width 769 height 340
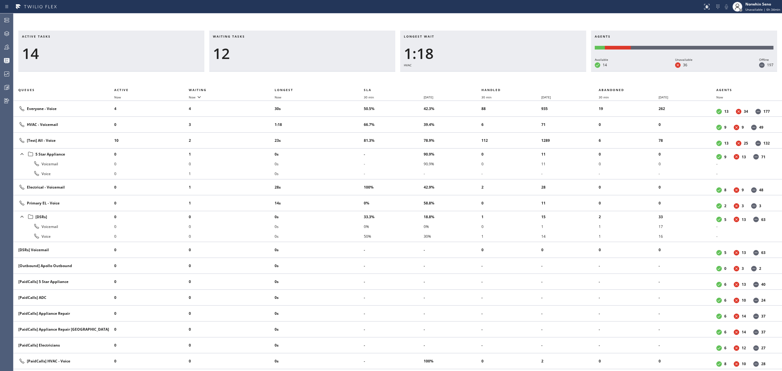
click at [478, 75] on div "Active tasks 14 Waiting tasks 12 Longest wait 1:18 HVAC Agents Available 14 Una…" at bounding box center [397, 201] width 769 height 340
click at [478, 75] on div "Active tasks 15 Waiting tasks 10 Longest wait 1:23 HVAC Agents Available 14 Una…" at bounding box center [397, 201] width 769 height 340
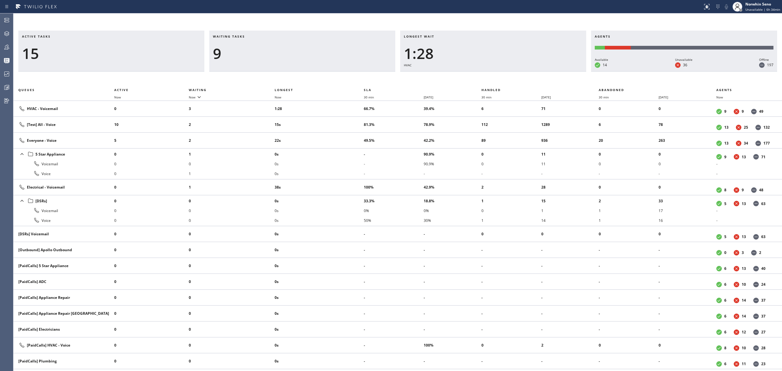
click at [478, 75] on div "Active tasks 15 Waiting tasks 9 Longest wait 1:28 HVAC Agents Available 14 Unav…" at bounding box center [397, 201] width 769 height 340
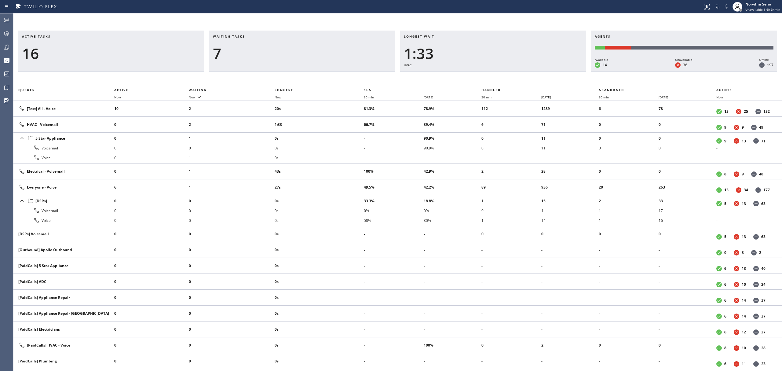
click at [478, 75] on div "Active tasks 16 Waiting tasks 7 Longest wait 1:33 HVAC Agents Available 14 Unav…" at bounding box center [397, 201] width 769 height 340
click at [478, 75] on div "Active tasks 15 Waiting tasks 6 Longest wait 1:38 HVAC Agents Available 14 Unav…" at bounding box center [397, 201] width 769 height 340
click at [478, 75] on div "Active tasks 16 Waiting tasks 5 Longest wait 1:43 HVAC Agents Available 14 Unav…" at bounding box center [397, 201] width 769 height 340
click at [478, 75] on div "Active tasks 15 Waiting tasks 5 Longest wait 1:48 HVAC Agents Available 14 Unav…" at bounding box center [397, 201] width 769 height 340
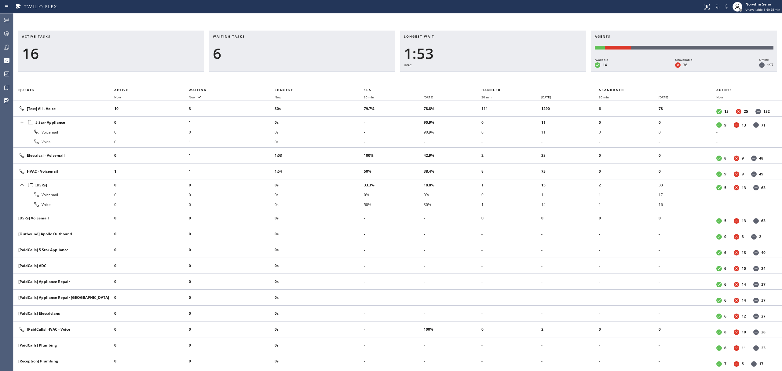
click at [478, 75] on div "Active tasks 16 Waiting tasks 6 Longest wait 1:53 HVAC Agents Available 14 Unav…" at bounding box center [397, 201] width 769 height 340
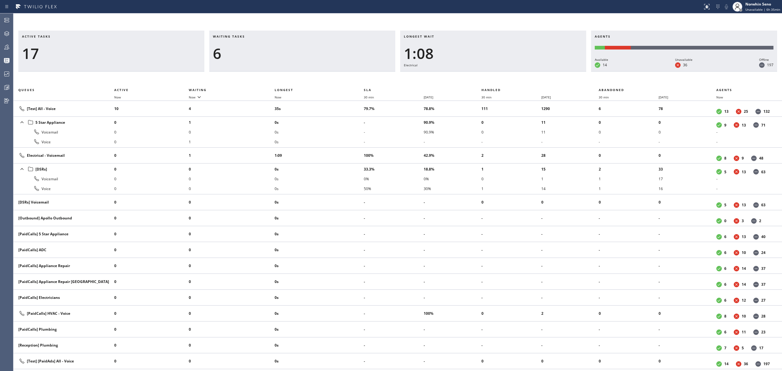
click at [478, 75] on div "Active tasks 17 Waiting tasks 6 Longest wait 1:08 Electrical Agents Available 1…" at bounding box center [397, 201] width 769 height 340
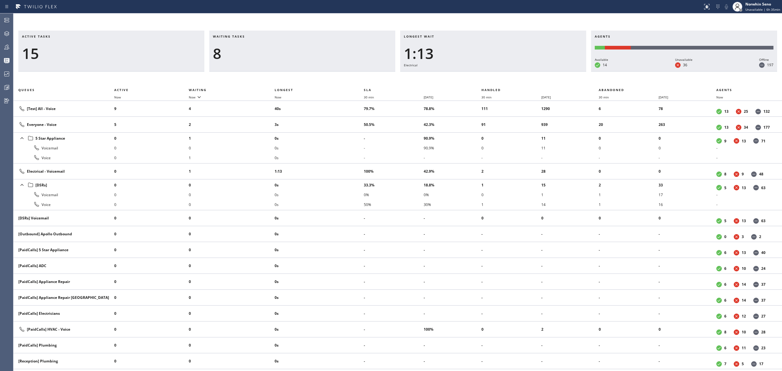
click at [478, 75] on div "Active tasks 15 Waiting tasks 8 Longest wait 1:13 Electrical Agents Available 1…" at bounding box center [397, 201] width 769 height 340
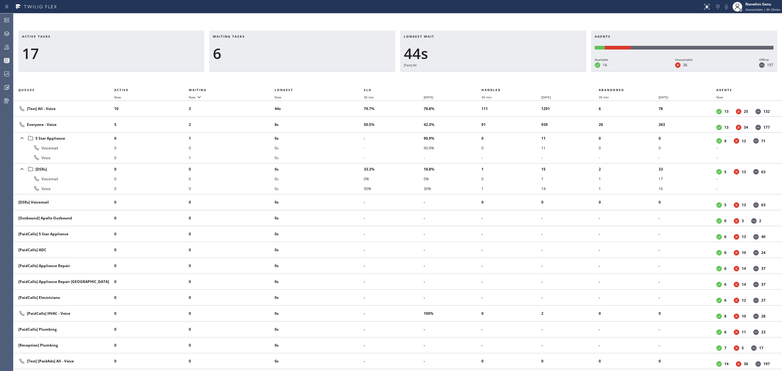
click at [478, 75] on div "Active tasks 17 Waiting tasks 6 Longest wait 44s [Test] All Agents Available 14…" at bounding box center [397, 201] width 769 height 340
click at [478, 75] on div "Active tasks 17 Waiting tasks 7 Longest wait 50s [Test] All Agents Available 14…" at bounding box center [397, 201] width 769 height 340
click at [478, 75] on div "Active tasks 16 Waiting tasks 8 Longest wait 55s [Test] All Agents Available 14…" at bounding box center [397, 201] width 769 height 340
click at [478, 75] on div "Active tasks 16 Waiting tasks 6 Longest wait 1:00 [Test] All Agents Available 1…" at bounding box center [397, 201] width 769 height 340
click at [478, 75] on div "Active tasks 16 Waiting tasks 7 Longest wait 1:05 [Test] All Agents Available 1…" at bounding box center [397, 201] width 769 height 340
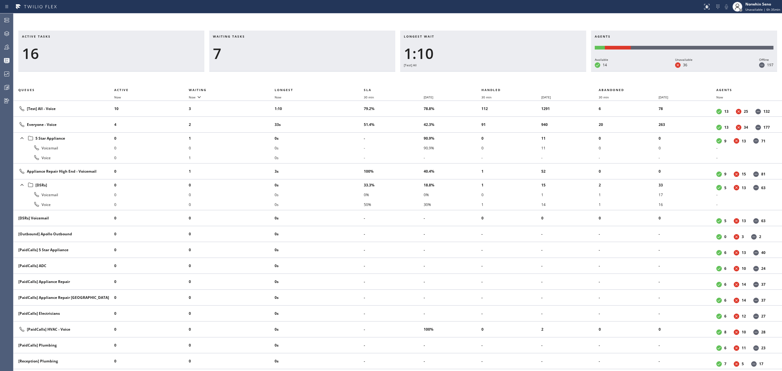
click at [478, 75] on div "Active tasks 16 Waiting tasks 7 Longest wait 1:10 [Test] All Agents Available 1…" at bounding box center [397, 201] width 769 height 340
click at [478, 75] on div "Active tasks 15 Waiting tasks 7 Longest wait 1:15 [Test] All Agents Available 1…" at bounding box center [397, 201] width 769 height 340
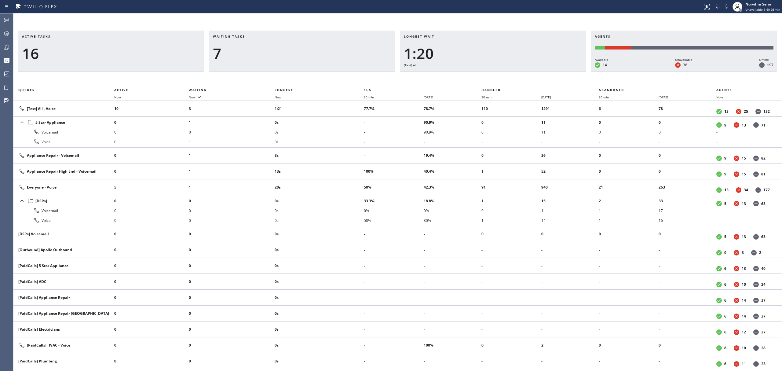
click at [478, 75] on div "Active tasks 16 Waiting tasks 7 Longest wait 1:20 [Test] All Agents Available 1…" at bounding box center [397, 201] width 769 height 340
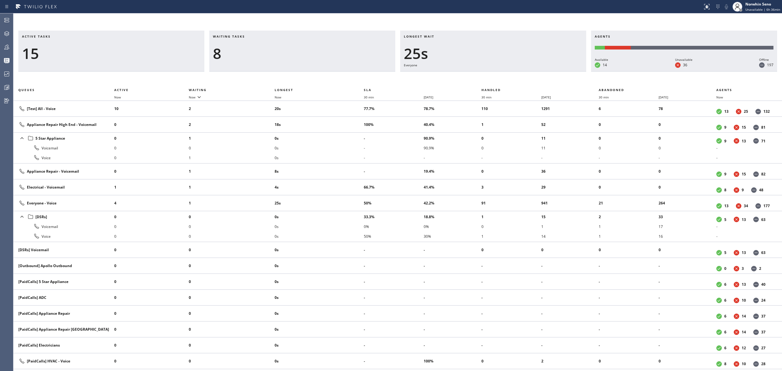
click at [478, 75] on div "Active tasks 15 Waiting tasks 8 Longest wait 25s Everyone Agents Available 14 U…" at bounding box center [397, 201] width 769 height 340
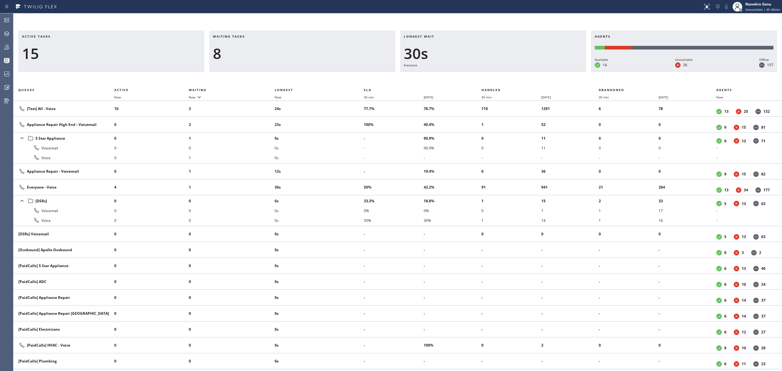
click at [478, 75] on div "Active tasks 15 Waiting tasks 8 Longest wait 30s Everyone Agents Available 14 U…" at bounding box center [397, 201] width 769 height 340
click at [478, 75] on div "Active tasks 14 Waiting tasks 10 Longest wait 35s Everyone Agents Available 14 …" at bounding box center [397, 201] width 769 height 340
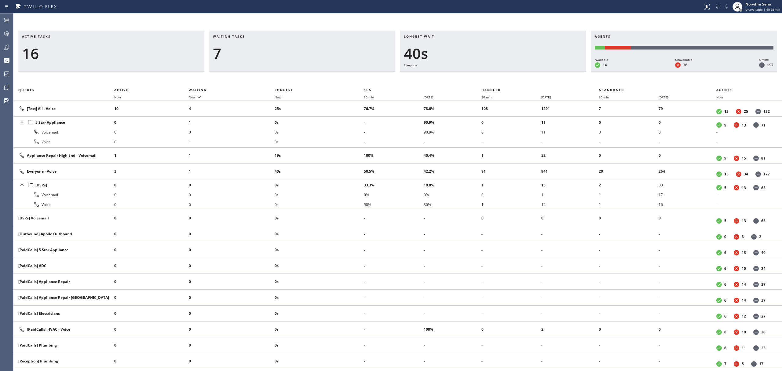
click at [478, 75] on div "Active tasks 16 Waiting tasks 7 Longest wait 40s Everyone Agents Available 14 U…" at bounding box center [397, 201] width 769 height 340
click at [478, 75] on div "Active tasks 15 Waiting tasks 7 Longest wait 46s Everyone Agents Available 14 U…" at bounding box center [397, 201] width 769 height 340
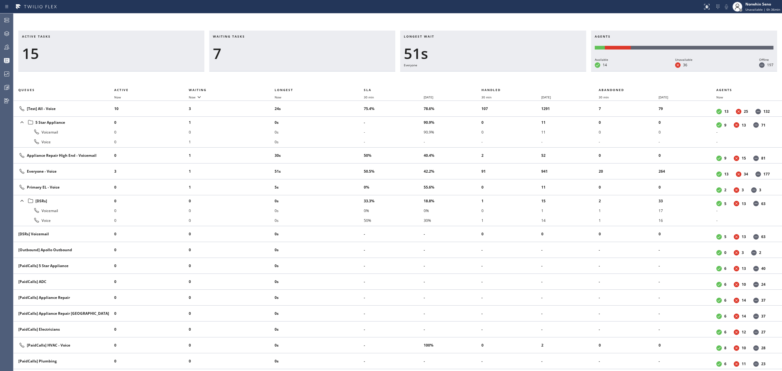
click at [478, 75] on div "Active tasks 15 Waiting tasks 7 Longest wait 51s Everyone Agents Available 14 U…" at bounding box center [397, 201] width 769 height 340
click at [478, 75] on div "Active tasks 15 Waiting tasks 7 Longest wait 35s Appliance Repair High End Agen…" at bounding box center [397, 201] width 769 height 340
click at [478, 75] on div "Active tasks 14 Waiting tasks 7 Longest wait 40s Appliance Repair High End Agen…" at bounding box center [397, 201] width 769 height 340
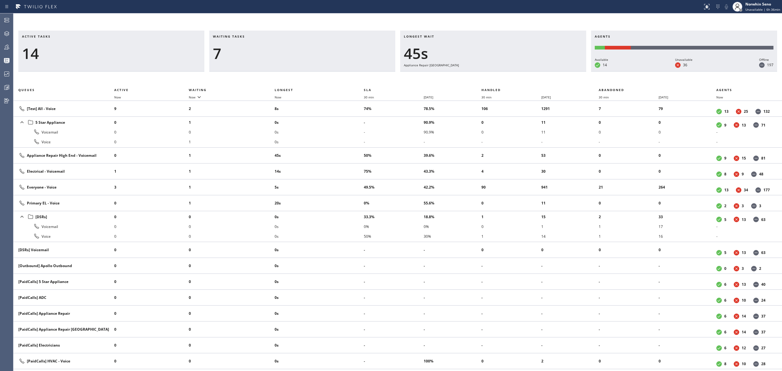
click at [478, 75] on div "Active tasks 14 Waiting tasks 7 Longest wait 45s Appliance Repair High End Agen…" at bounding box center [397, 201] width 769 height 340
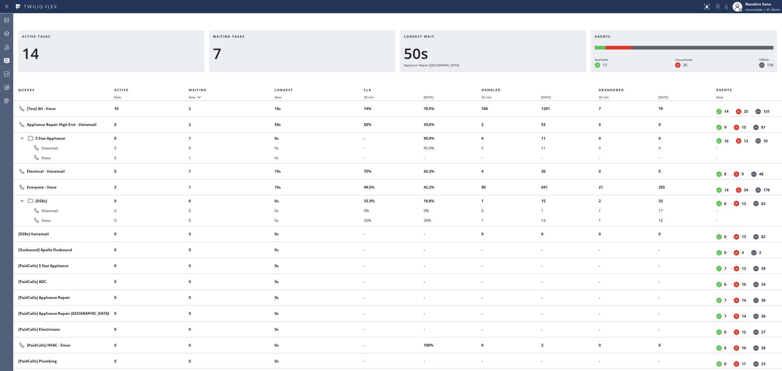
click at [478, 75] on div "Active tasks 14 Waiting tasks 7 Longest wait 50s Appliance Repair High End Agen…" at bounding box center [397, 201] width 769 height 340
click at [478, 75] on div "Active tasks 15 Waiting tasks 7 Longest wait 55s Appliance Repair High End Agen…" at bounding box center [397, 201] width 769 height 340
click at [478, 75] on div "Active tasks 15 Waiting tasks 8 Longest wait 1:00 Appliance Repair High End Age…" at bounding box center [397, 201] width 769 height 340
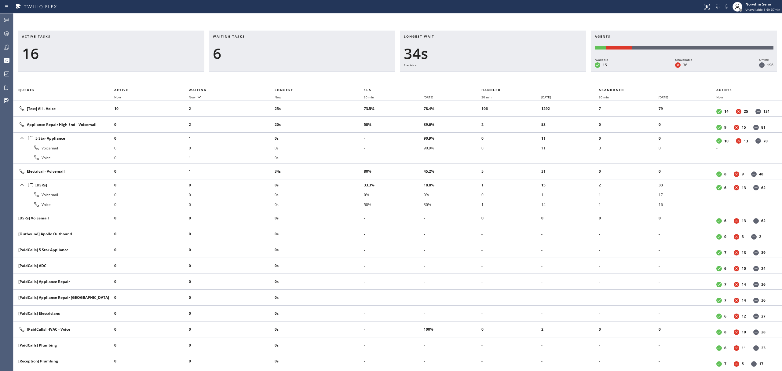
click at [478, 75] on div "Active tasks 16 Waiting tasks 6 Longest wait 34s Electrical Agents Available 15…" at bounding box center [397, 201] width 769 height 340
click at [478, 75] on div "Active tasks 15 Waiting tasks 6 Longest wait 39s Electrical Agents Available 15…" at bounding box center [397, 201] width 769 height 340
click at [478, 75] on div "Active tasks 14 Waiting tasks 5 Longest wait 44s Electrical Agents Available 15…" at bounding box center [397, 201] width 769 height 340
click at [478, 75] on div "Active tasks 15 Waiting tasks 4 Longest wait 35s [Test] All Agents Available 15…" at bounding box center [397, 201] width 769 height 340
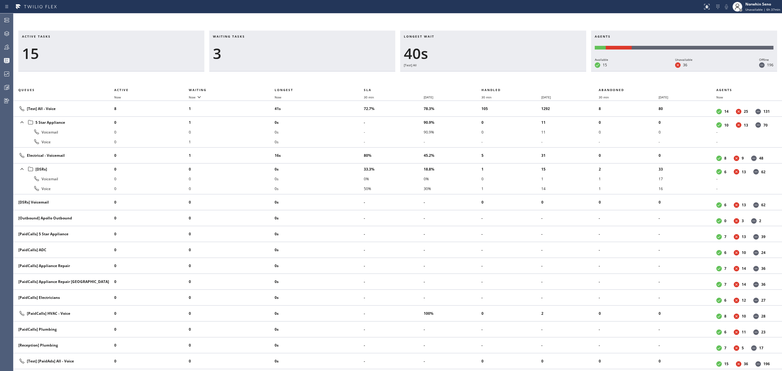
click at [478, 75] on div "Active tasks 15 Waiting tasks 3 Longest wait 40s [Test] All Agents Available 15…" at bounding box center [397, 201] width 769 height 340
click at [478, 75] on div "Active tasks 16 Waiting tasks 4 Longest wait 21s Electrical Agents Available 15…" at bounding box center [397, 201] width 769 height 340
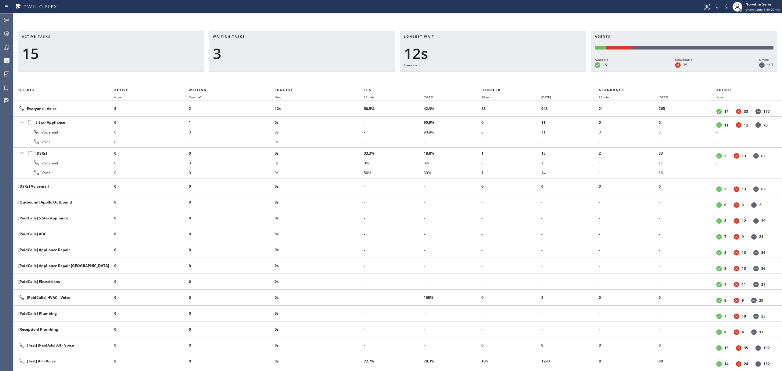
click at [478, 75] on div "Active tasks 15 Waiting tasks 3 Longest wait 12s Everyone Agents Available 15 U…" at bounding box center [397, 201] width 769 height 340
click at [478, 75] on div "Active tasks 15 Waiting tasks 3 Longest wait 14s Everyone Agents Available 14 U…" at bounding box center [397, 201] width 769 height 340
click at [478, 75] on div "Active tasks 14 Waiting tasks 2 Longest wait 11s Everyone Agents Available 14 U…" at bounding box center [397, 201] width 769 height 340
click at [478, 75] on div "Active tasks 14 Waiting tasks 2 Longest wait 16s Everyone Agents Available 14 U…" at bounding box center [397, 201] width 769 height 340
click at [478, 75] on div "Active tasks 13 Waiting tasks 3 Longest wait 21s Everyone Agents Available 14 U…" at bounding box center [397, 201] width 769 height 340
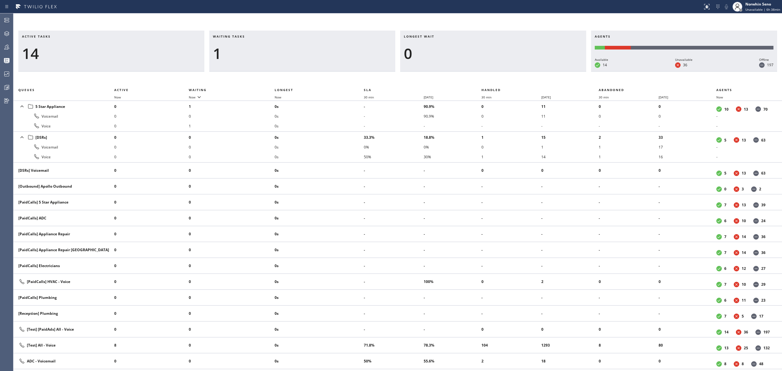
click at [478, 75] on div "Active tasks 14 Waiting tasks 1 Longest wait 0 Agents Available 14 Unavailable …" at bounding box center [397, 201] width 769 height 340
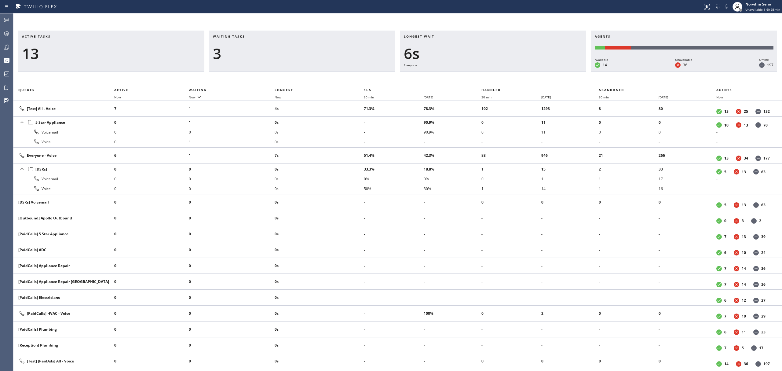
click at [478, 75] on div "Active tasks 13 Waiting tasks 3 Longest wait 6s Everyone Agents Available 14 Un…" at bounding box center [397, 201] width 769 height 340
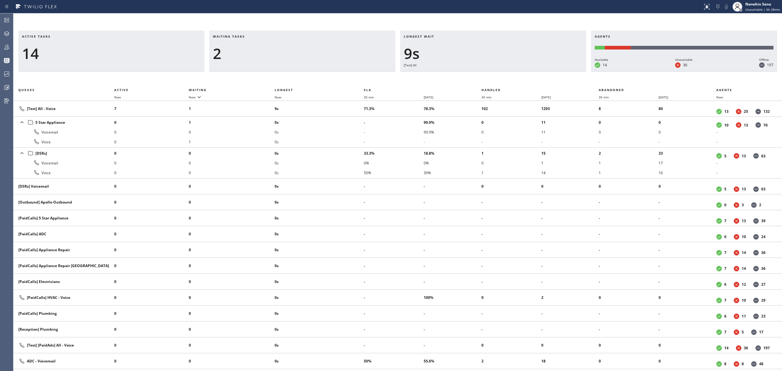
click at [478, 75] on div "Active tasks 14 Waiting tasks 2 Longest wait 9s [Test] All Agents Available 14 …" at bounding box center [397, 201] width 769 height 340
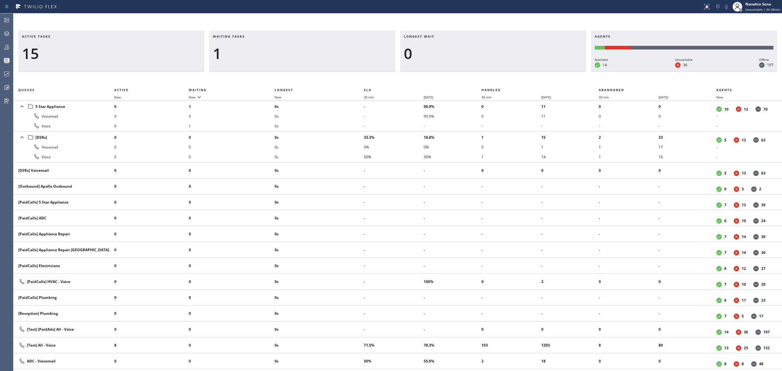
click at [478, 75] on div "Active tasks 15 Waiting tasks 1 Longest wait 0 Agents Available 14 Unavailable …" at bounding box center [397, 201] width 769 height 340
click at [478, 75] on div "Active tasks 13 Waiting tasks 1 Longest wait 0 Agents Available 14 Unavailable …" at bounding box center [397, 201] width 769 height 340
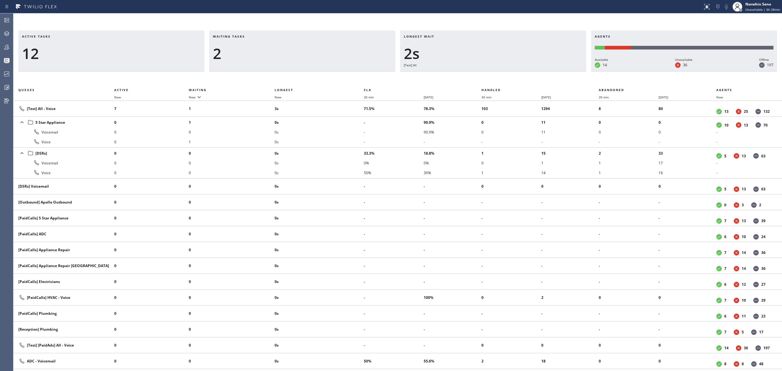
click at [478, 75] on div "Active tasks 12 Waiting tasks 2 Longest wait 2s [Test] All Agents Available 14 …" at bounding box center [397, 201] width 769 height 340
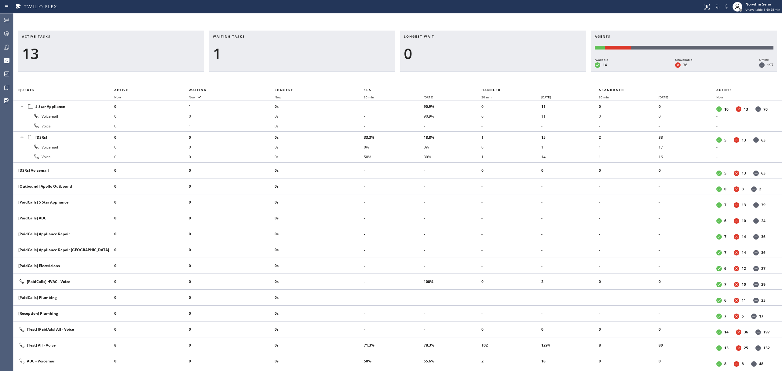
click at [478, 75] on div "Active tasks 13 Waiting tasks 1 Longest wait 0 Agents Available 14 Unavailable …" at bounding box center [397, 201] width 769 height 340
click at [478, 75] on div "Active tasks 12 Waiting tasks 1 Longest wait 0 Agents Available 14 Unavailable …" at bounding box center [397, 201] width 769 height 340
click at [478, 75] on div "Active tasks 11 Waiting tasks 1 Longest wait 0 Agents Available 14 Unavailable …" at bounding box center [397, 201] width 769 height 340
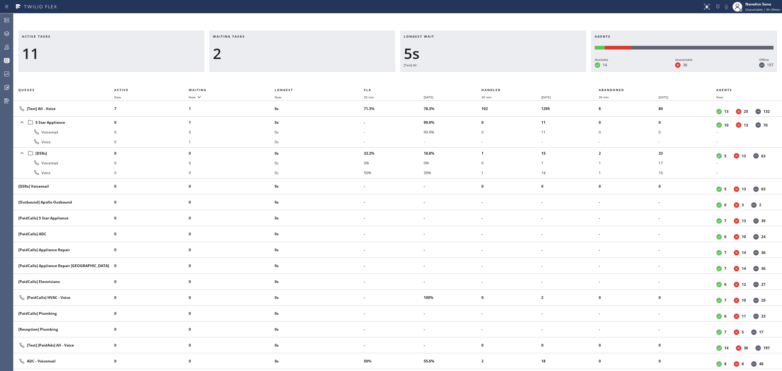
click at [478, 75] on div "Active tasks 11 Waiting tasks 2 Longest wait 5s [Test] All Agents Available 14 …" at bounding box center [397, 201] width 769 height 340
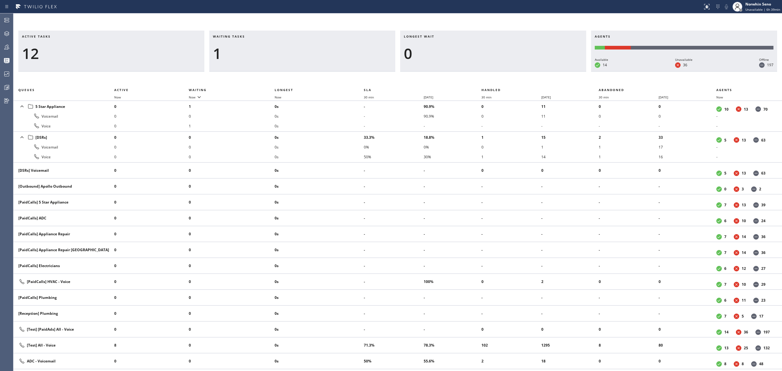
click at [478, 75] on div "Active tasks 12 Waiting tasks 1 Longest wait 0 Agents Available 14 Unavailable …" at bounding box center [397, 201] width 769 height 340
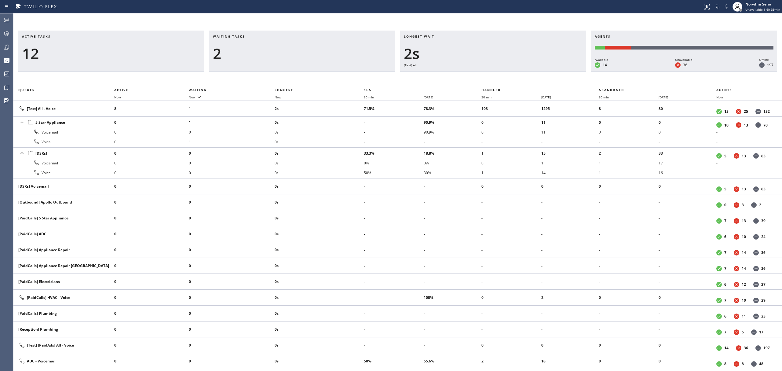
click at [478, 75] on div "Active tasks 12 Waiting tasks 2 Longest wait 2s [Test] All Agents Available 14 …" at bounding box center [397, 201] width 769 height 340
click at [478, 75] on div "Active tasks 12 Waiting tasks 2 Longest wait 3s [Test] All Agents Available 14 …" at bounding box center [397, 201] width 769 height 340
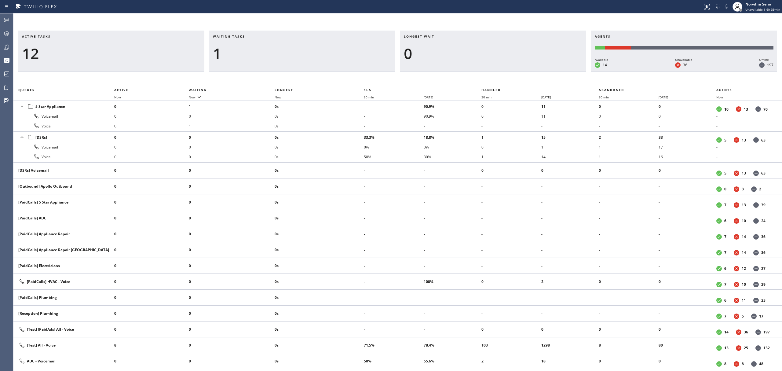
click at [478, 75] on div "Active tasks 12 Waiting tasks 1 Longest wait 0 Agents Available 14 Unavailable …" at bounding box center [397, 201] width 769 height 340
click at [478, 75] on div "Active tasks 11 Waiting tasks 1 Longest wait 0 Agents Available 14 Unavailable …" at bounding box center [397, 201] width 769 height 340
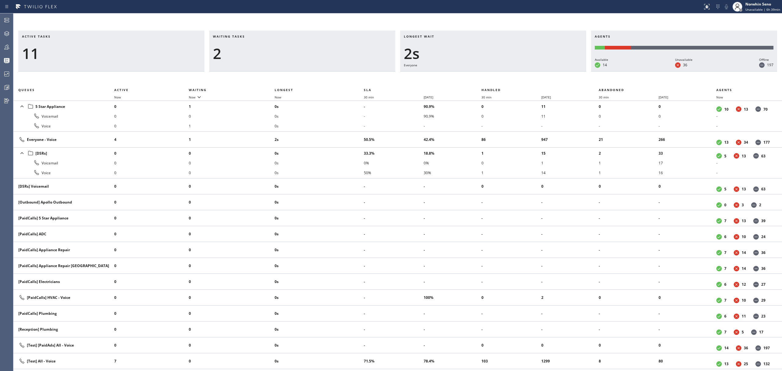
click at [478, 75] on div "Active tasks 11 Waiting tasks 2 Longest wait 2s Everyone Agents Available 14 Un…" at bounding box center [397, 201] width 769 height 340
click at [478, 75] on div "Active tasks 12 Waiting tasks 2 Longest wait 7s Everyone Agents Available 14 Un…" at bounding box center [397, 201] width 769 height 340
click at [478, 75] on div "Active tasks 11 Waiting tasks 2 Longest wait 12s Everyone Agents Available 14 U…" at bounding box center [397, 201] width 769 height 340
click at [478, 75] on div "Active tasks 11 Waiting tasks 3 Longest wait 17s Everyone Agents Available 14 U…" at bounding box center [397, 201] width 769 height 340
click at [478, 75] on div "Active tasks 10 Waiting tasks 3 Longest wait 22s Everyone Agents Available 14 U…" at bounding box center [397, 201] width 769 height 340
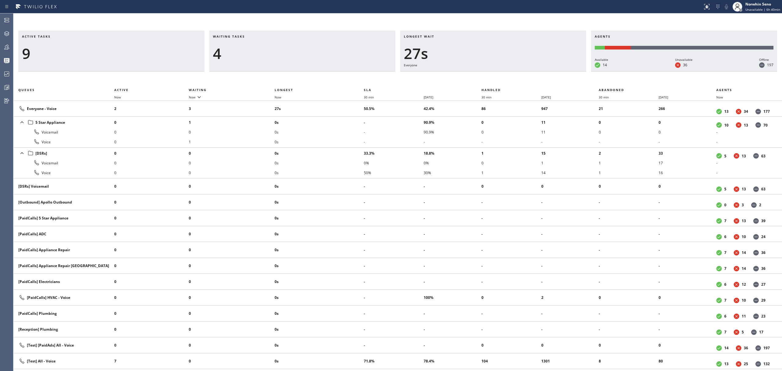
click at [478, 75] on div "Active tasks 9 Waiting tasks 4 Longest wait 27s Everyone Agents Available 14 Un…" at bounding box center [397, 201] width 769 height 340
click at [478, 75] on div "Active tasks 10 Waiting tasks 4 Longest wait 32s Everyone Agents Available 14 U…" at bounding box center [397, 201] width 769 height 340
click at [478, 75] on div "Active tasks 8 Waiting tasks 3 Longest wait 12s Everyone Agents Available 14 Un…" at bounding box center [397, 201] width 769 height 340
click at [478, 75] on div "Active tasks 8 Waiting tasks 2 Longest wait 15s Everyone Agents Available 14 Un…" at bounding box center [397, 201] width 769 height 340
click at [478, 75] on div "Active tasks 7 Waiting tasks 3 Longest wait 20s Everyone Agents Available 14 Un…" at bounding box center [397, 201] width 769 height 340
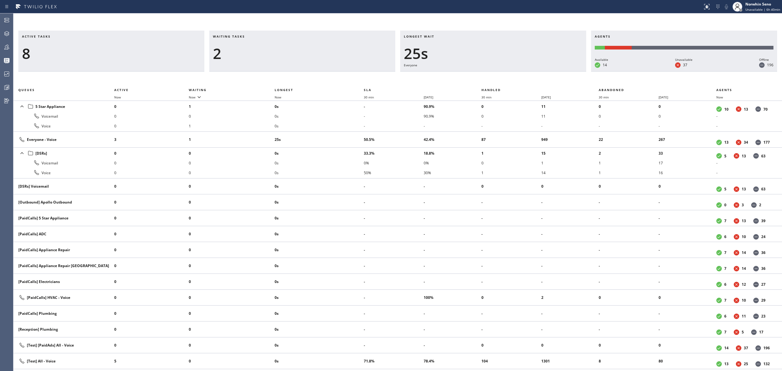
click at [478, 75] on div "Active tasks 8 Waiting tasks 2 Longest wait 25s Everyone Agents Available 14 Un…" at bounding box center [397, 201] width 769 height 340
click at [478, 75] on div "Active tasks 9 Waiting tasks 2 Longest wait 2s Everyone Agents Available 14 Una…" at bounding box center [397, 201] width 769 height 340
click at [478, 75] on div "Active tasks 9 Waiting tasks 2 Longest wait 8s Everyone Agents Available 14 Una…" at bounding box center [397, 201] width 769 height 340
click at [478, 75] on div "Active tasks 9 Waiting tasks 3 Longest wait 13s Everyone Agents Available 14 Un…" at bounding box center [397, 201] width 769 height 340
click at [478, 75] on div "Active tasks 8 Waiting tasks 3 Longest wait 18s Everyone Agents Available 14 Un…" at bounding box center [397, 201] width 769 height 340
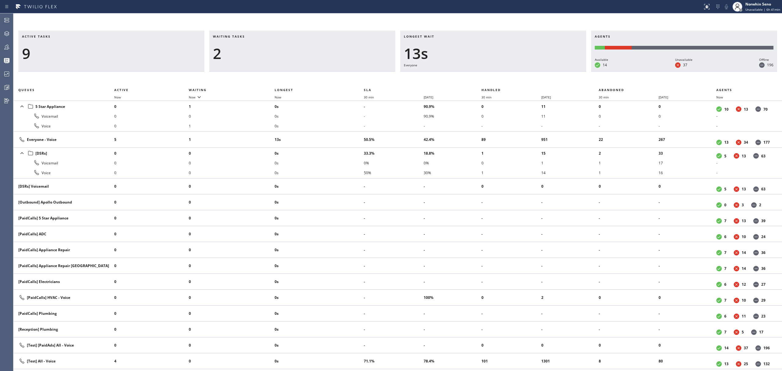
click at [478, 75] on div "Active tasks 9 Waiting tasks 2 Longest wait 13s Everyone Agents Available 14 Un…" at bounding box center [397, 201] width 769 height 340
click at [478, 75] on div "Active tasks 9 Waiting tasks 2 Longest wait 18s Everyone Agents Available 14 Un…" at bounding box center [397, 201] width 769 height 340
click at [478, 75] on div "Active tasks 9 Waiting tasks 2 Longest wait 23s Everyone Agents Available 14 Un…" at bounding box center [397, 201] width 769 height 340
click at [478, 75] on div "Active tasks 9 Waiting tasks 2 Longest wait 28s Everyone Agents Available 15 Un…" at bounding box center [397, 201] width 769 height 340
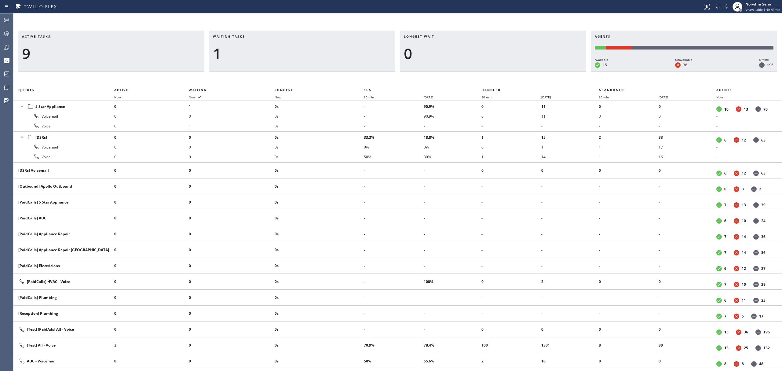
click at [478, 75] on div "Active tasks 9 Waiting tasks 1 Longest wait 0 Agents Available 15 Unavailable 3…" at bounding box center [397, 201] width 769 height 340
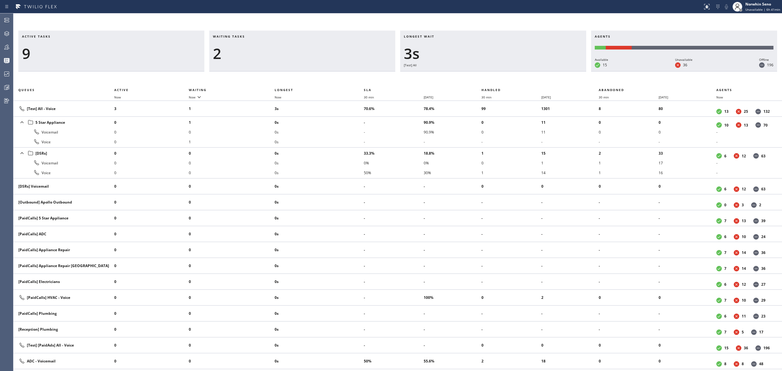
click at [478, 75] on div "Active tasks 9 Waiting tasks 2 Longest wait 3s [Test] All Agents Available 15 U…" at bounding box center [397, 201] width 769 height 340
click at [478, 75] on div "Active tasks 10 Waiting tasks 2 Longest wait 2s Everyone Agents Available 15 Un…" at bounding box center [397, 201] width 769 height 340
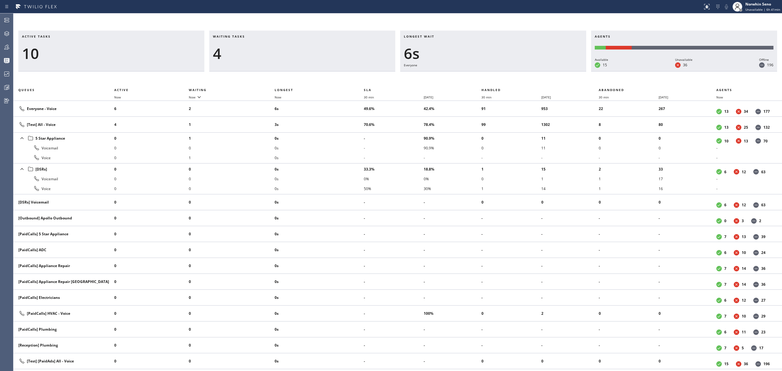
click at [478, 75] on div "Active tasks 10 Waiting tasks 4 Longest wait 6s Everyone Agents Available 15 Un…" at bounding box center [397, 201] width 769 height 340
click at [478, 75] on div "Active tasks 10 Waiting tasks 4 Longest wait 11s Everyone Agents Available 15 U…" at bounding box center [397, 201] width 769 height 340
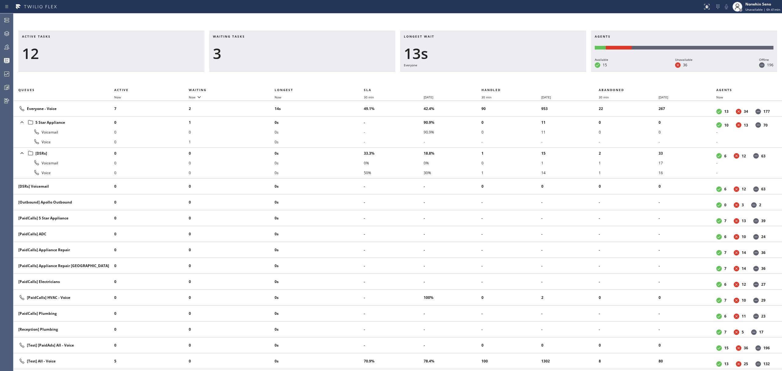
click at [478, 75] on div "Active tasks 12 Waiting tasks 3 Longest wait 13s Everyone Agents Available 15 U…" at bounding box center [397, 201] width 769 height 340
click at [478, 75] on div "Active tasks 10 Waiting tasks 3 Longest wait 18s Everyone Agents Available 15 U…" at bounding box center [397, 201] width 769 height 340
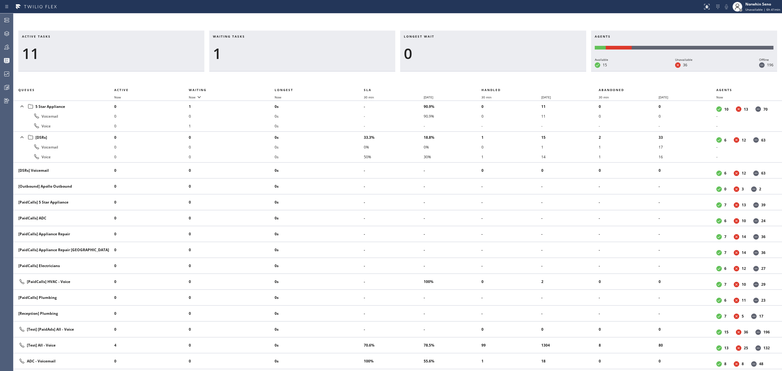
click at [478, 75] on div "Active tasks 11 Waiting tasks 1 Longest wait 0 Agents Available 15 Unavailable …" at bounding box center [397, 201] width 769 height 340
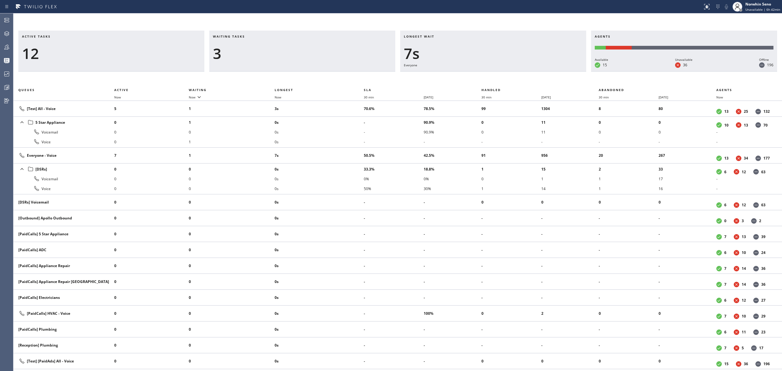
click at [478, 75] on div "Active tasks 12 Waiting tasks 3 Longest wait 7s Everyone Agents Available 15 Un…" at bounding box center [397, 201] width 769 height 340
click at [478, 75] on div "Active tasks 11 Waiting tasks 3 Longest wait 12s Everyone Agents Available 15 U…" at bounding box center [397, 201] width 769 height 340
click at [478, 75] on div "Active tasks 11 Waiting tasks 4 Longest wait 17s Everyone Agents Available 15 U…" at bounding box center [397, 201] width 769 height 340
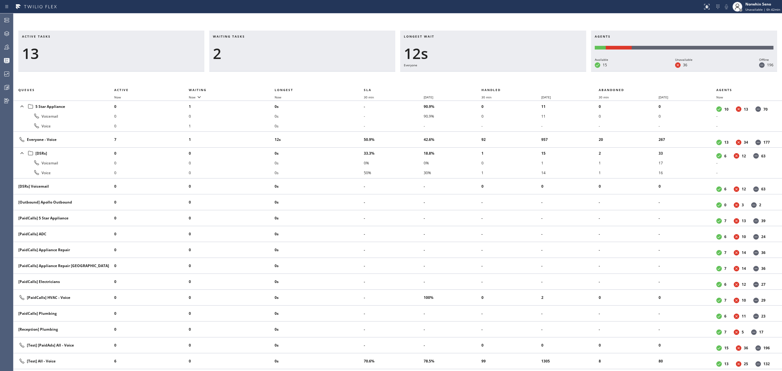
click at [478, 75] on div "Active tasks 13 Waiting tasks 2 Longest wait 12s Everyone Agents Available 15 U…" at bounding box center [397, 201] width 769 height 340
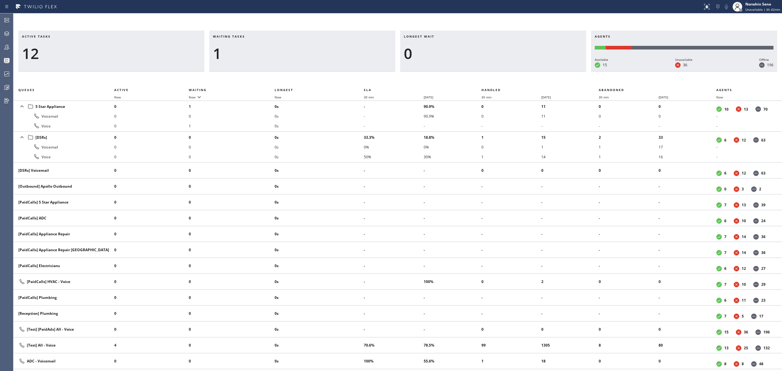
click at [478, 75] on div "Active tasks 12 Waiting tasks 1 Longest wait 0 Agents Available 15 Unavailable …" at bounding box center [397, 201] width 769 height 340
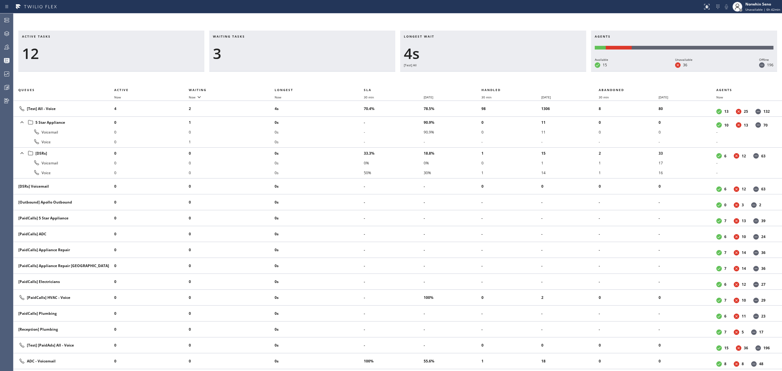
click at [478, 75] on div "Active tasks 12 Waiting tasks 3 Longest wait 4s [Test] All Agents Available 15 …" at bounding box center [397, 201] width 769 height 340
click at [478, 75] on div "Active tasks 14 Waiting tasks 2 Longest wait 7s Everyone Agents Available 15 Un…" at bounding box center [397, 201] width 769 height 340
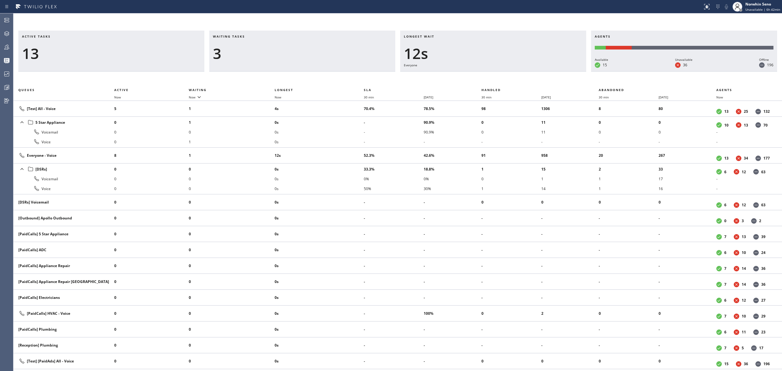
click at [478, 75] on div "Active tasks 13 Waiting tasks 3 Longest wait 12s Everyone Agents Available 15 U…" at bounding box center [397, 201] width 769 height 340
click at [478, 75] on div "Active tasks 13 Waiting tasks 4 Longest wait 17s Everyone Agents Available 15 U…" at bounding box center [397, 201] width 769 height 340
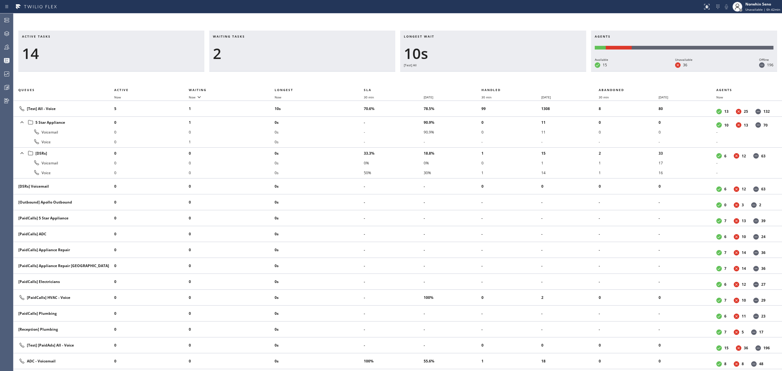
click at [478, 75] on div "Active tasks 14 Waiting tasks 2 Longest wait 10s [Test] All Agents Available 15…" at bounding box center [397, 201] width 769 height 340
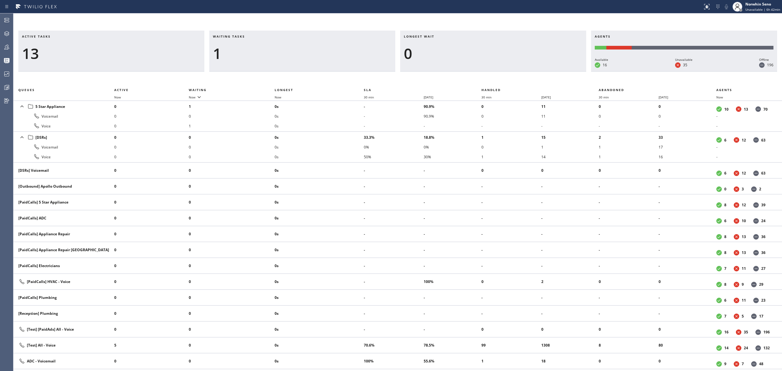
click at [478, 75] on div "Active tasks 13 Waiting tasks 1 Longest wait 0 Agents Available 16 Unavailable …" at bounding box center [397, 201] width 769 height 340
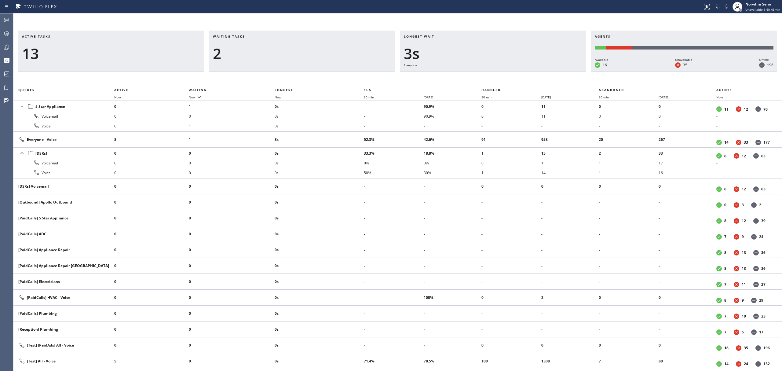
click at [478, 75] on div "Active tasks 13 Waiting tasks 2 Longest wait 3s Everyone Agents Available 16 Un…" at bounding box center [397, 201] width 769 height 340
click at [478, 75] on div "Active tasks 12 Waiting tasks 3 Longest wait 8s Everyone Agents Available 16 Un…" at bounding box center [397, 201] width 769 height 340
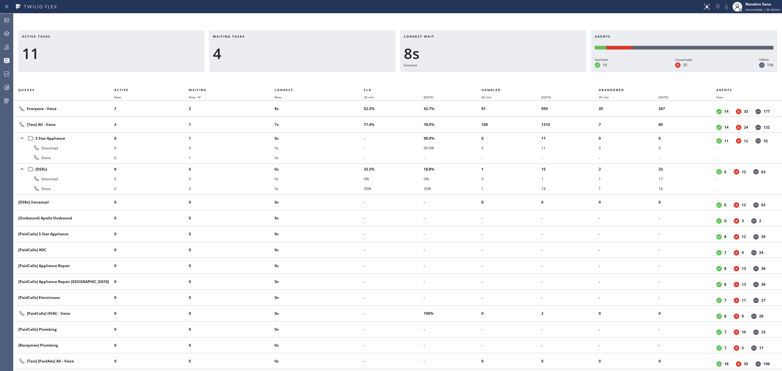
click at [478, 75] on div "Active tasks 11 Waiting tasks 4 Longest wait 8s Everyone Agents Available 16 Un…" at bounding box center [397, 201] width 769 height 340
click at [478, 75] on div "Active tasks 11 Waiting tasks 6 Longest wait 13s Everyone Agents Available 16 U…" at bounding box center [397, 201] width 769 height 340
click at [478, 75] on div "Active tasks 12 Waiting tasks 5 Longest wait 17s [Test] All Agents Available 16…" at bounding box center [397, 201] width 769 height 340
click at [478, 75] on div "Active tasks 13 Waiting tasks 4 Longest wait 22s [Test] All Agents Available 16…" at bounding box center [397, 201] width 769 height 340
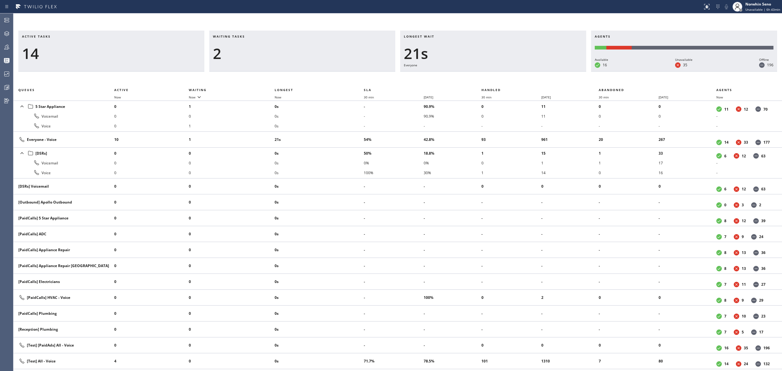
click at [478, 75] on div "Active tasks 14 Waiting tasks 2 Longest wait 21s Everyone Agents Available 16 U…" at bounding box center [397, 201] width 769 height 340
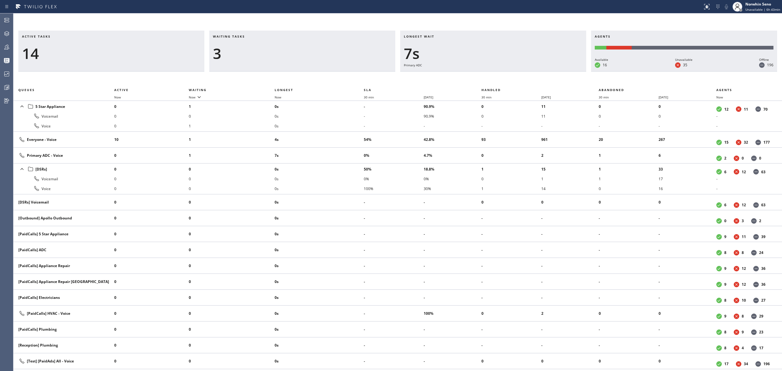
click at [478, 75] on div "Active tasks 14 Waiting tasks 3 Longest wait 7s Primary ADC Agents Available 16…" at bounding box center [397, 201] width 769 height 340
click at [478, 75] on div "Active tasks 12 Waiting tasks 3 Longest wait 12s Primary ADC Agents Available 1…" at bounding box center [397, 201] width 769 height 340
click at [478, 75] on div "Active tasks 12 Waiting tasks 3 Longest wait 5s Everyone Agents Available 17 Un…" at bounding box center [397, 201] width 769 height 340
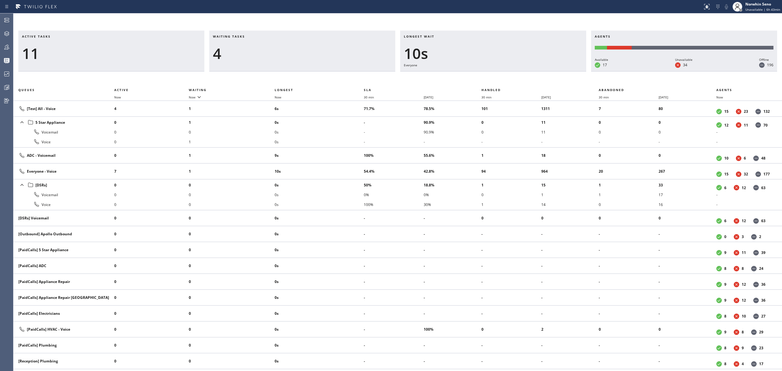
click at [478, 75] on div "Active tasks 11 Waiting tasks 4 Longest wait 10s Everyone Agents Available 17 U…" at bounding box center [397, 201] width 769 height 340
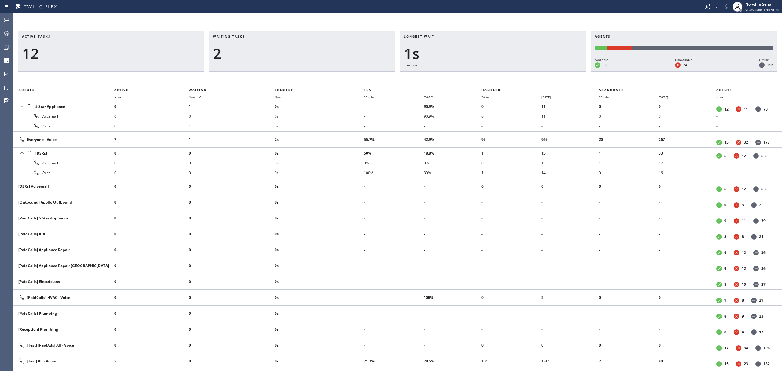
click at [478, 75] on div "Active tasks 12 Waiting tasks 2 Longest wait 1s Everyone Agents Available 17 Un…" at bounding box center [397, 201] width 769 height 340
click at [478, 75] on div "Active tasks 12 Waiting tasks 3 Longest wait 6s Everyone Agents Available 17 Un…" at bounding box center [397, 201] width 769 height 340
click at [478, 75] on div "Active tasks 11 Waiting tasks 3 Longest wait 12s Everyone Agents Available 17 U…" at bounding box center [397, 201] width 769 height 340
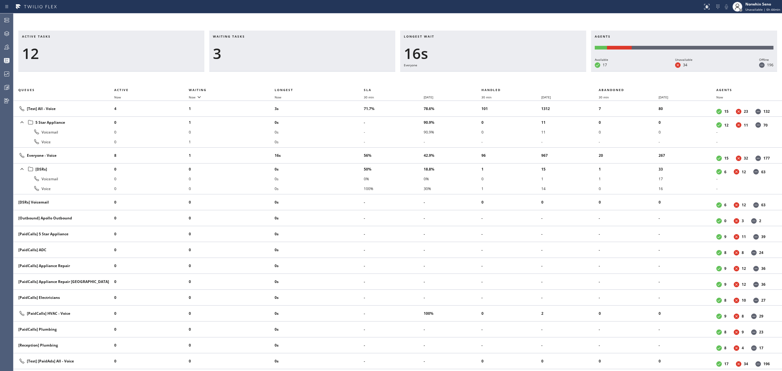
click at [478, 75] on div "Active tasks 12 Waiting tasks 3 Longest wait 16s Everyone Agents Available 17 U…" at bounding box center [397, 201] width 769 height 340
click at [478, 75] on div "Active tasks 11 Waiting tasks 3 Longest wait 21s Everyone Agents Available 17 U…" at bounding box center [397, 201] width 769 height 340
click at [478, 75] on div "Active tasks 12 Waiting tasks 3 Longest wait 26s Everyone Agents Available 17 U…" at bounding box center [397, 201] width 769 height 340
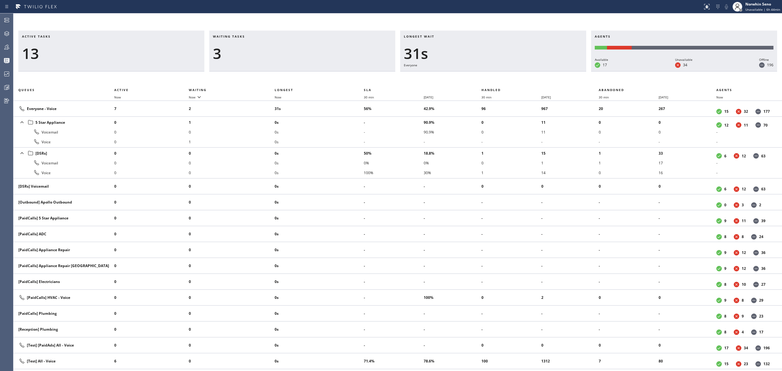
click at [478, 75] on div "Active tasks 13 Waiting tasks 3 Longest wait 31s Everyone Agents Available 17 U…" at bounding box center [397, 201] width 769 height 340
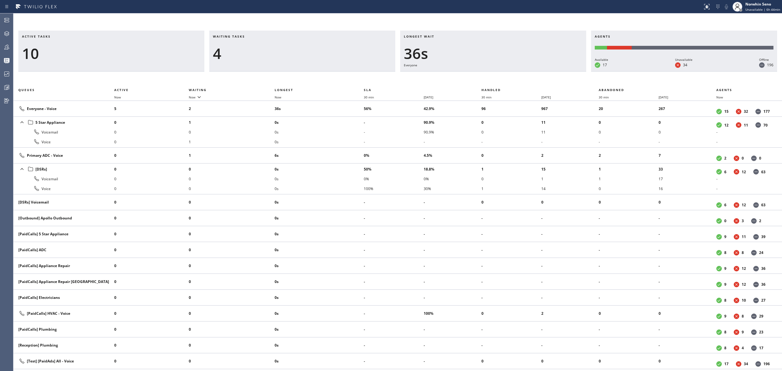
click at [478, 75] on div "Active tasks 10 Waiting tasks 4 Longest wait 36s Everyone Agents Available 17 U…" at bounding box center [397, 201] width 769 height 340
click at [478, 75] on div "Active tasks 11 Waiting tasks 4 Longest wait 41s Everyone Agents Available 17 U…" at bounding box center [397, 201] width 769 height 340
click at [478, 75] on div "Active tasks 11 Waiting tasks 4 Longest wait 10s Everyone Agents Available 17 U…" at bounding box center [397, 201] width 769 height 340
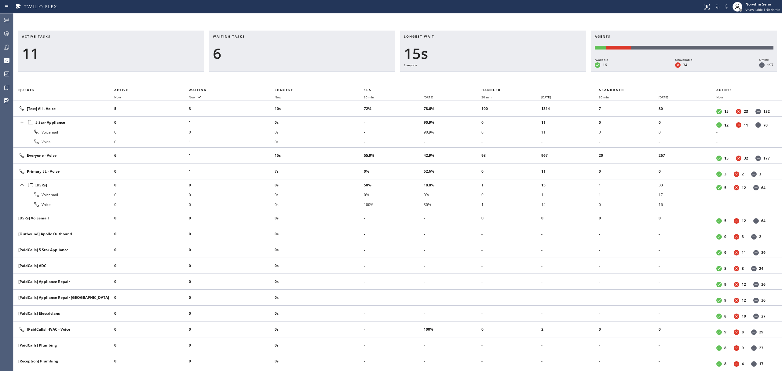
click at [478, 75] on div "Active tasks 11 Waiting tasks 6 Longest wait 15s Everyone Agents Available 16 U…" at bounding box center [397, 201] width 769 height 340
click at [478, 75] on div "Active tasks 12 Waiting tasks 4 Longest wait 20s Everyone Agents Available 16 U…" at bounding box center [397, 201] width 769 height 340
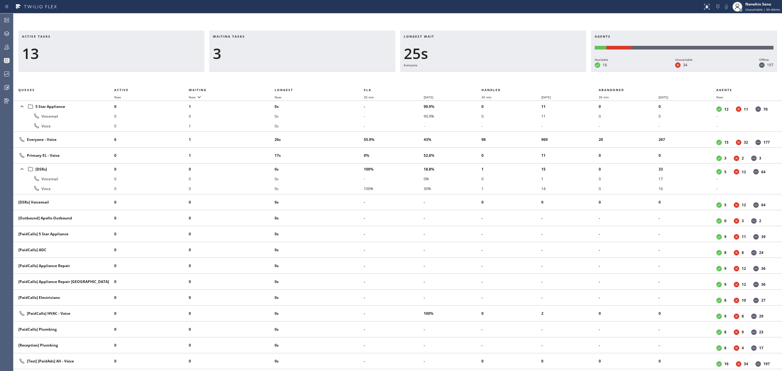
click at [478, 75] on div "Active tasks 13 Waiting tasks 3 Longest wait 25s Everyone Agents Available 16 U…" at bounding box center [397, 201] width 769 height 340
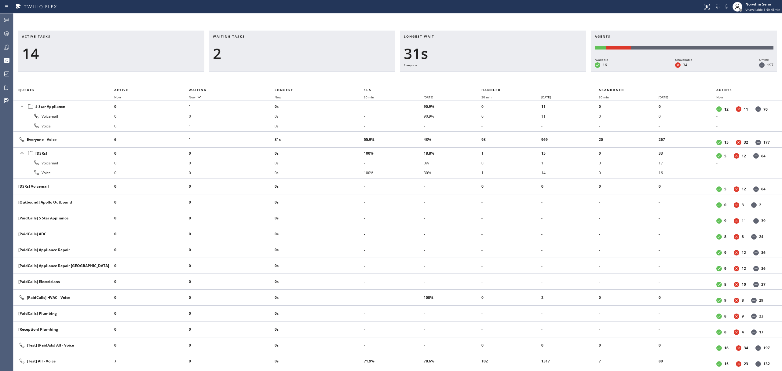
click at [478, 75] on div "Active tasks 14 Waiting tasks 2 Longest wait 31s Everyone Agents Available 16 U…" at bounding box center [397, 201] width 769 height 340
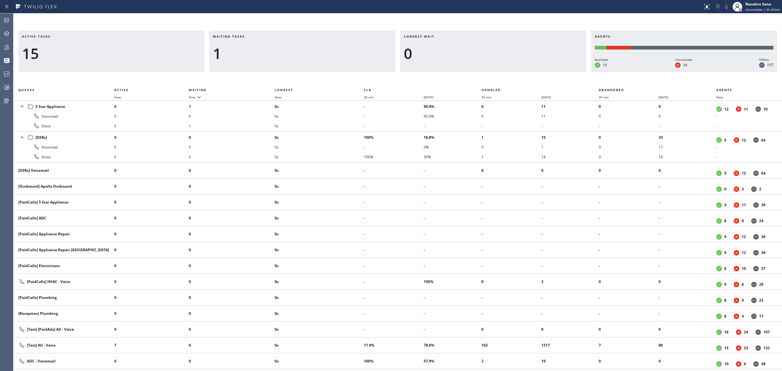
click at [478, 75] on div "Active tasks 15 Waiting tasks 1 Longest wait 0 Agents Available 16 Unavailable …" at bounding box center [397, 201] width 769 height 340
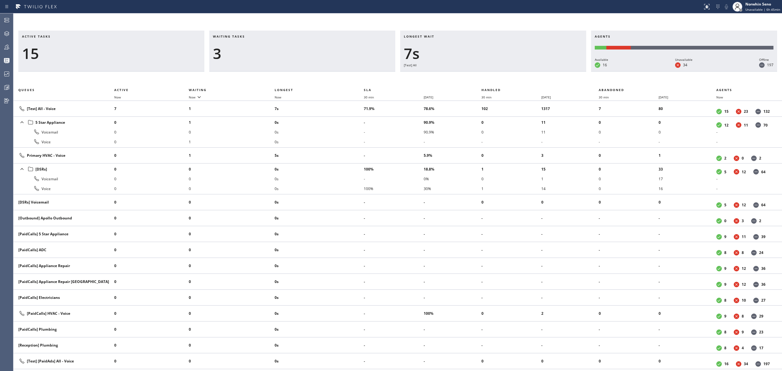
click at [478, 75] on div "Active tasks 15 Waiting tasks 3 Longest wait 7s [Test] All Agents Available 16 …" at bounding box center [397, 201] width 769 height 340
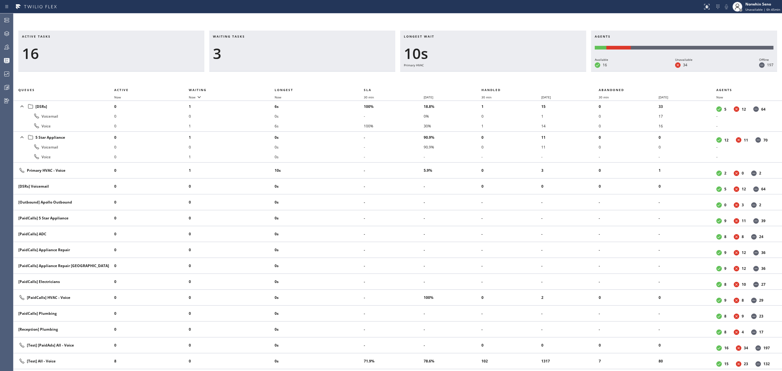
click at [478, 75] on div "Active tasks 16 Waiting tasks 3 Longest wait 10s Primary HVAC Agents Available …" at bounding box center [397, 201] width 769 height 340
click at [478, 75] on div "Active tasks 16 Waiting tasks 3 Longest wait 15s Primary HVAC Agents Available …" at bounding box center [397, 201] width 769 height 340
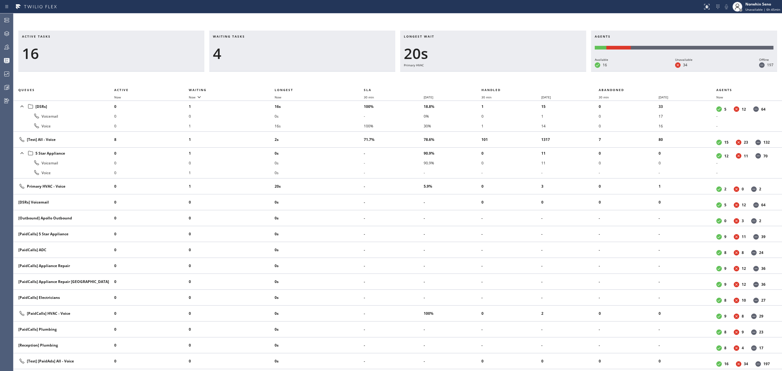
click at [478, 75] on div "Active tasks 16 Waiting tasks 4 Longest wait 20s Primary HVAC Agents Available …" at bounding box center [397, 201] width 769 height 340
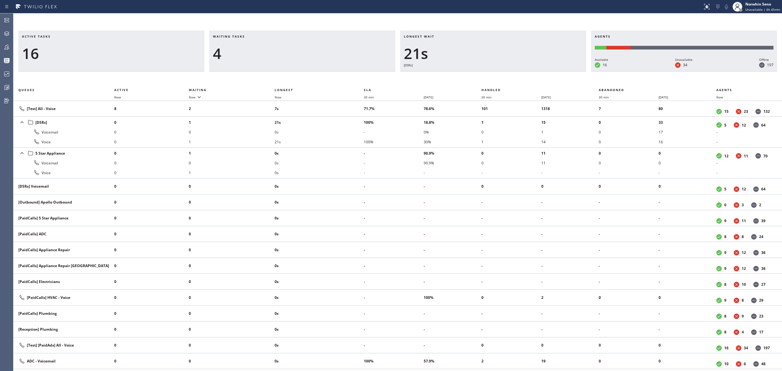
click at [478, 75] on div "Active tasks 16 Waiting tasks 4 Longest wait 21s [DSRs] Agents Available 16 Una…" at bounding box center [397, 201] width 769 height 340
click at [478, 75] on div "Active tasks 14 Waiting tasks 5 Longest wait 26s [DSRs] Agents Available 16 Una…" at bounding box center [397, 201] width 769 height 340
click at [478, 75] on div "Active tasks 16 Waiting tasks 3 Longest wait 31s [DSRs] Agents Available 16 Una…" at bounding box center [397, 201] width 769 height 340
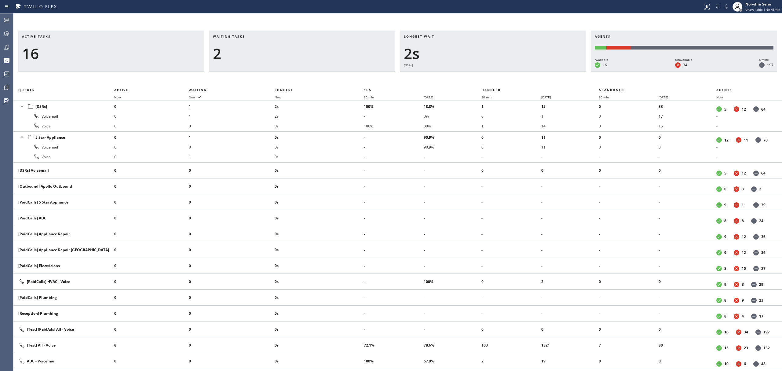
click at [478, 75] on div "Active tasks 16 Waiting tasks 2 Longest wait 2s [DSRs] Agents Available 16 Unav…" at bounding box center [397, 201] width 769 height 340
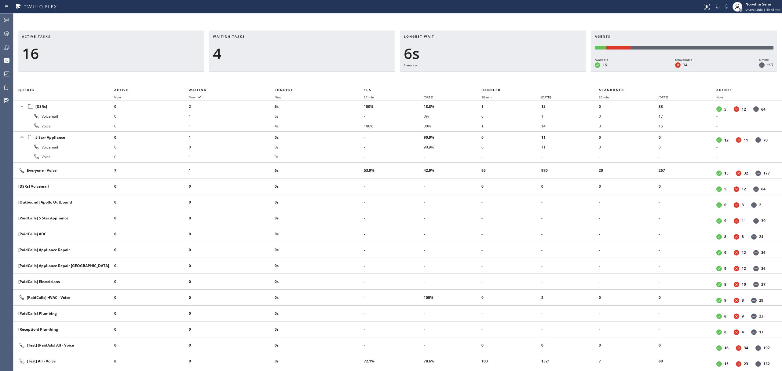
click at [478, 75] on div "Active tasks 16 Waiting tasks 4 Longest wait 6s Everyone Agents Available 16 Un…" at bounding box center [397, 201] width 769 height 340
click at [478, 75] on div "Active tasks 15 Waiting tasks 4 Longest wait 11s Everyone Agents Available 16 U…" at bounding box center [397, 201] width 769 height 340
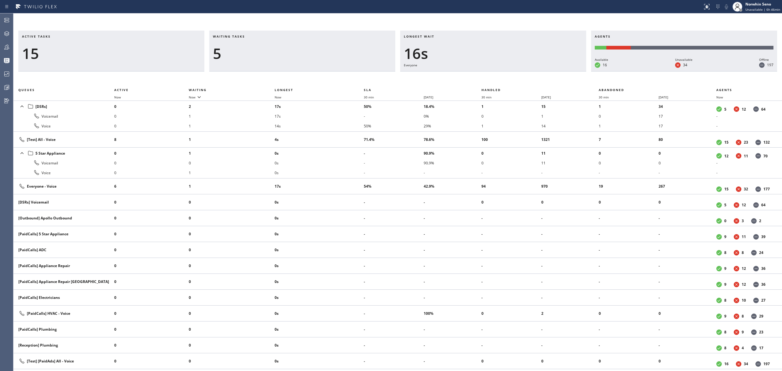
click at [478, 75] on div "Active tasks 15 Waiting tasks 5 Longest wait 16s Everyone Agents Available 16 U…" at bounding box center [397, 201] width 769 height 340
click at [478, 75] on div "Active tasks 14 Waiting tasks 4 Longest wait 22s [DSRs] Agents Available 16 Una…" at bounding box center [397, 201] width 769 height 340
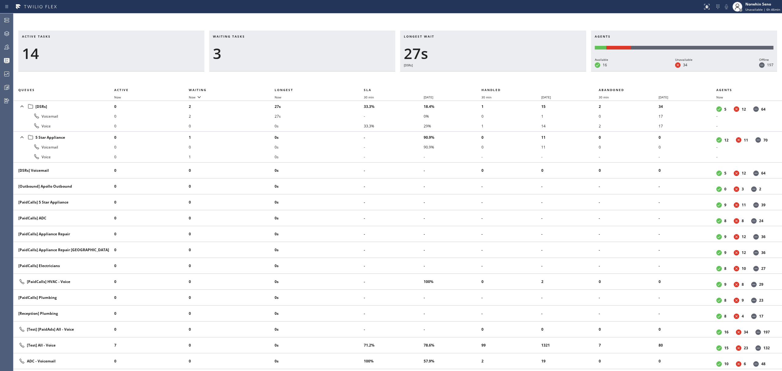
click at [478, 75] on div "Active tasks 14 Waiting tasks 3 Longest wait 27s [DSRs] Agents Available 16 Una…" at bounding box center [397, 201] width 769 height 340
click at [478, 75] on div "Active tasks 14 Waiting tasks 3 Longest wait 32s [DSRs] Agents Available 16 Una…" at bounding box center [397, 201] width 769 height 340
click at [478, 75] on div "Active tasks 14 Waiting tasks 3 Longest wait 37s [DSRs] Agents Available 17 Una…" at bounding box center [397, 201] width 769 height 340
click at [478, 75] on div "Active tasks 14 Waiting tasks 3 Longest wait 42s [DSRs] Agents Available 17 Una…" at bounding box center [397, 201] width 769 height 340
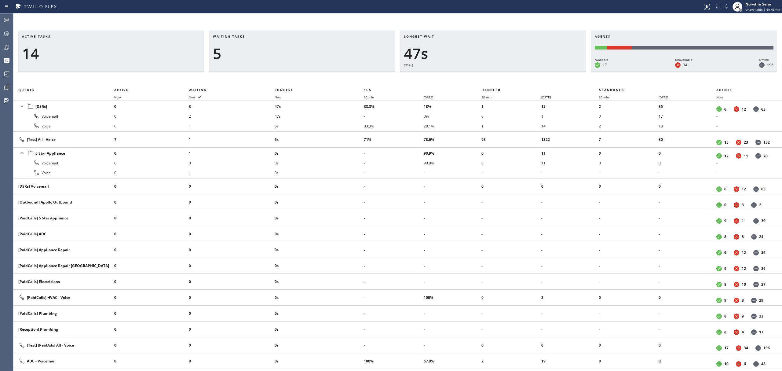
click at [478, 75] on div "Active tasks 14 Waiting tasks 5 Longest wait 47s [DSRs] Agents Available 17 Una…" at bounding box center [397, 201] width 769 height 340
click at [478, 75] on div "Active tasks 13 Waiting tasks 5 Longest wait 52s [DSRs] Agents Available 17 Una…" at bounding box center [397, 201] width 769 height 340
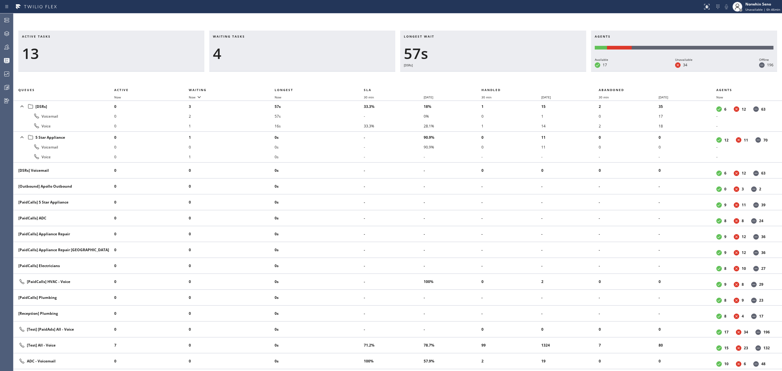
click at [478, 75] on div "Active tasks 13 Waiting tasks 4 Longest wait 57s [DSRs] Agents Available 17 Una…" at bounding box center [397, 201] width 769 height 340
click at [478, 75] on div "Active tasks 12 Waiting tasks 4 Longest wait 1:02 [DSRs] Agents Available 17 Un…" at bounding box center [397, 201] width 769 height 340
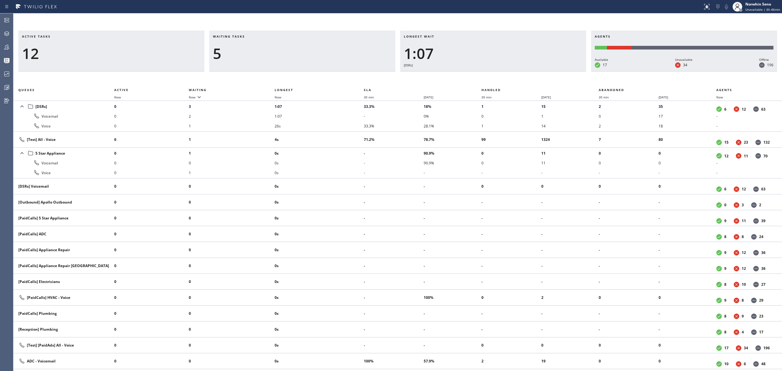
click at [478, 75] on div "Active tasks 12 Waiting tasks 5 Longest wait 1:07 [DSRs] Agents Available 17 Un…" at bounding box center [397, 201] width 769 height 340
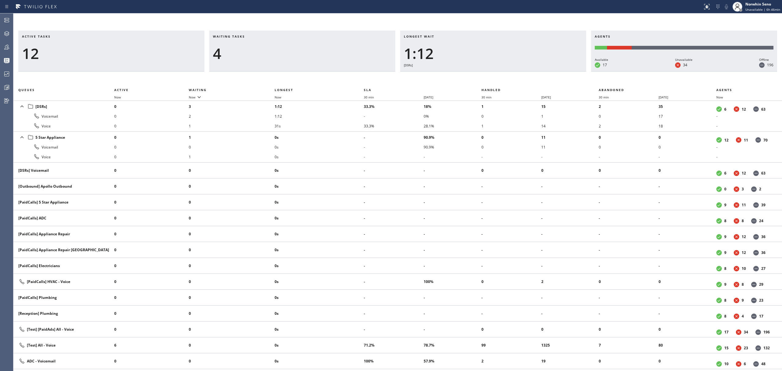
click at [478, 75] on div "Active tasks 12 Waiting tasks 4 Longest wait 1:12 [DSRs] Agents Available 17 Un…" at bounding box center [397, 201] width 769 height 340
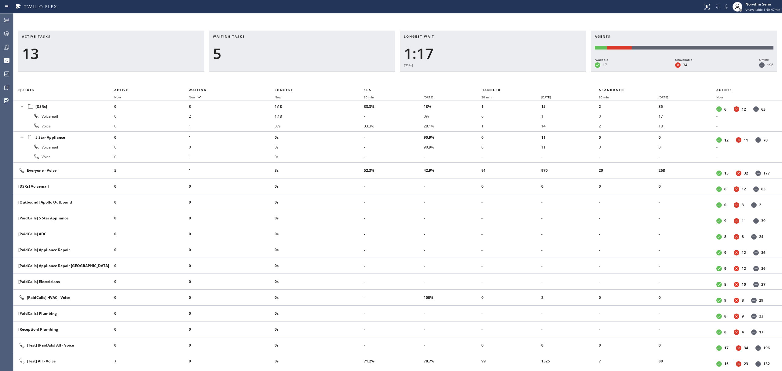
click at [478, 75] on div "Active tasks 13 Waiting tasks 5 Longest wait 1:17 [DSRs] Agents Available 17 Un…" at bounding box center [397, 201] width 769 height 340
click at [478, 75] on div "Active tasks 12 Waiting tasks 4 Longest wait 1:22 [DSRs] Agents Available 17 Un…" at bounding box center [397, 201] width 769 height 340
click at [478, 75] on div "Active tasks 12 Waiting tasks 4 Longest wait 1:27 [DSRs] Agents Available 17 Un…" at bounding box center [397, 201] width 769 height 340
click at [478, 75] on div "Active tasks 13 Waiting tasks 4 Longest wait 1:33 [DSRs] Agents Available 17 Un…" at bounding box center [397, 201] width 769 height 340
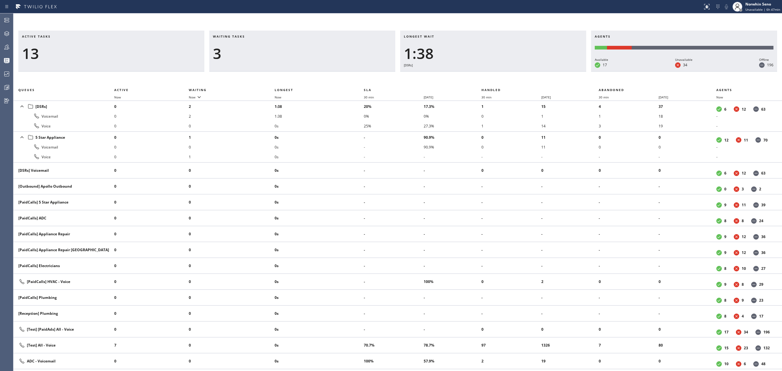
click at [478, 75] on div "Active tasks 13 Waiting tasks 3 Longest wait 1:38 [DSRs] Agents Available 17 Un…" at bounding box center [397, 201] width 769 height 340
click at [478, 75] on div "Active tasks 12 Waiting tasks 3 Longest wait 1:43 [DSRs] Agents Available 17 Un…" at bounding box center [397, 201] width 769 height 340
click at [478, 75] on div "Active tasks 11 Waiting tasks 3 Longest wait 1:48 [DSRs] Agents Available 17 Un…" at bounding box center [397, 201] width 769 height 340
click at [478, 75] on div "Active tasks 11 Waiting tasks 3 Longest wait 1:53 [DSRs] Agents Available 17 Un…" at bounding box center [397, 201] width 769 height 340
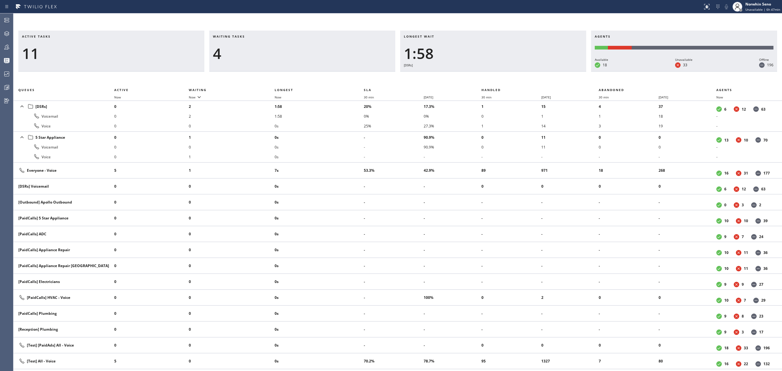
click at [478, 75] on div "Active tasks 11 Waiting tasks 4 Longest wait 1:58 [DSRs] Agents Available 18 Un…" at bounding box center [397, 201] width 769 height 340
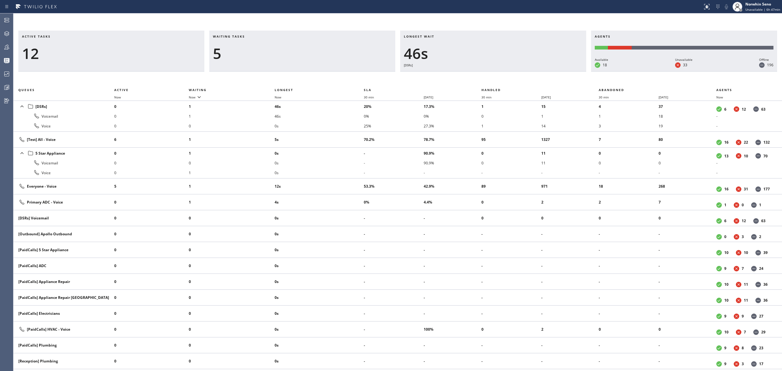
click at [478, 75] on div "Active tasks 12 Waiting tasks 5 Longest wait 46s [DSRs] Agents Available 18 Una…" at bounding box center [397, 201] width 769 height 340
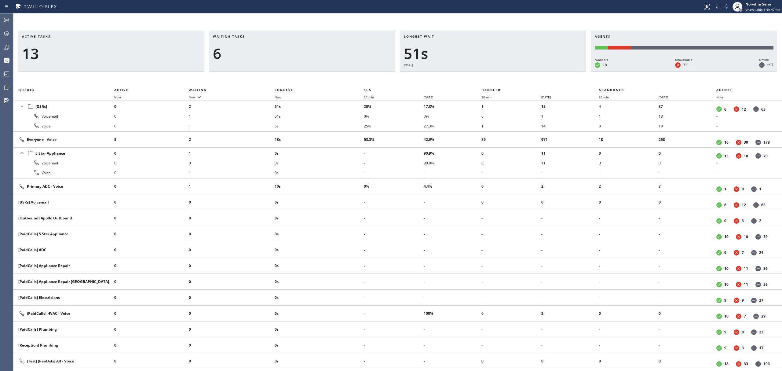
click at [478, 75] on div "Active tasks 13 Waiting tasks 6 Longest wait 51s [DSRs] Agents Available 18 Una…" at bounding box center [397, 201] width 769 height 340
click at [478, 75] on div "Active tasks 12 Waiting tasks 6 Longest wait 56s [DSRs] Agents Available 18 Una…" at bounding box center [397, 201] width 769 height 340
click at [478, 75] on div "Active tasks 14 Waiting tasks 5 Longest wait 1:01 [DSRs] Agents Available 18 Un…" at bounding box center [397, 201] width 769 height 340
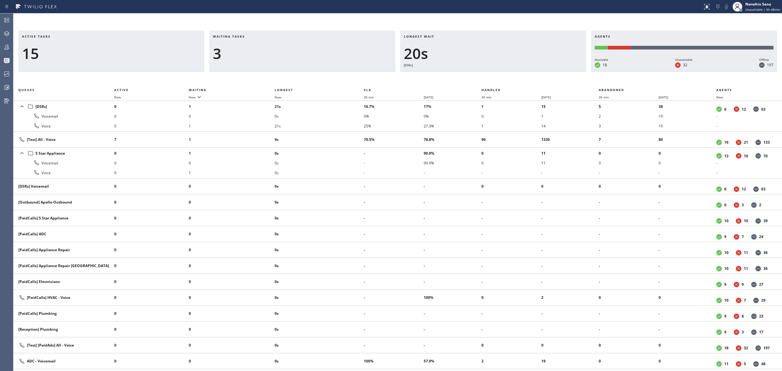
click at [478, 75] on div "Active tasks 15 Waiting tasks 3 Longest wait 20s [DSRs] Agents Available 18 Una…" at bounding box center [397, 201] width 769 height 340
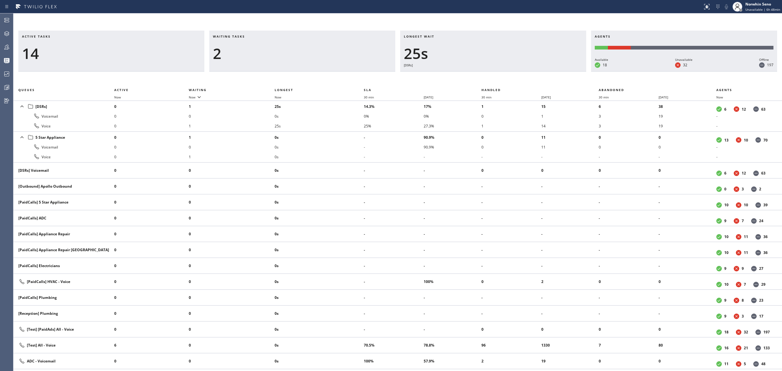
click at [478, 75] on div "Active tasks 14 Waiting tasks 2 Longest wait 25s [DSRs] Agents Available 18 Una…" at bounding box center [397, 201] width 769 height 340
click at [478, 75] on div "Active tasks 14 Waiting tasks 2 Longest wait 31s [DSRs] Agents Available 18 Una…" at bounding box center [397, 201] width 769 height 340
click at [478, 75] on div "Active tasks 13 Waiting tasks 2 Longest wait 4s [DSRs] Agents Available 18 Unav…" at bounding box center [397, 201] width 769 height 340
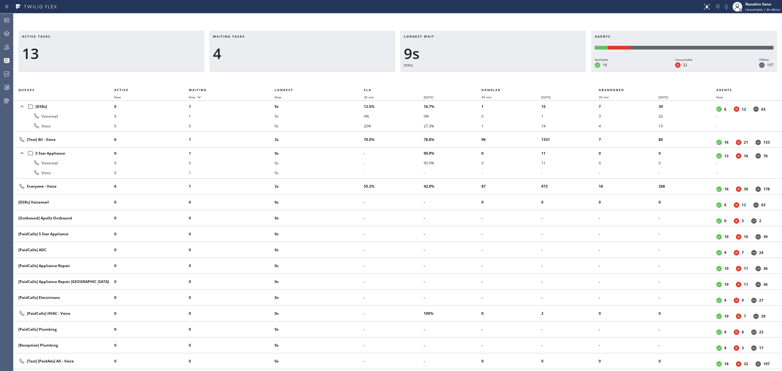
click at [478, 75] on div "Active tasks 13 Waiting tasks 4 Longest wait 9s [DSRs] Agents Available 18 Unav…" at bounding box center [397, 201] width 769 height 340
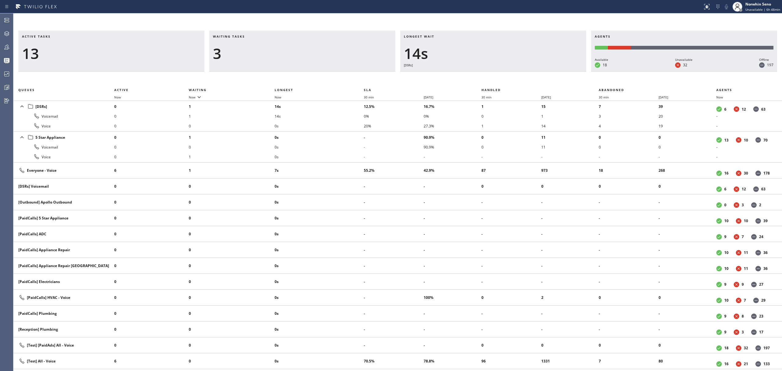
click at [478, 75] on div "Active tasks 13 Waiting tasks 3 Longest wait 14s [DSRs] Agents Available 18 Una…" at bounding box center [397, 201] width 769 height 340
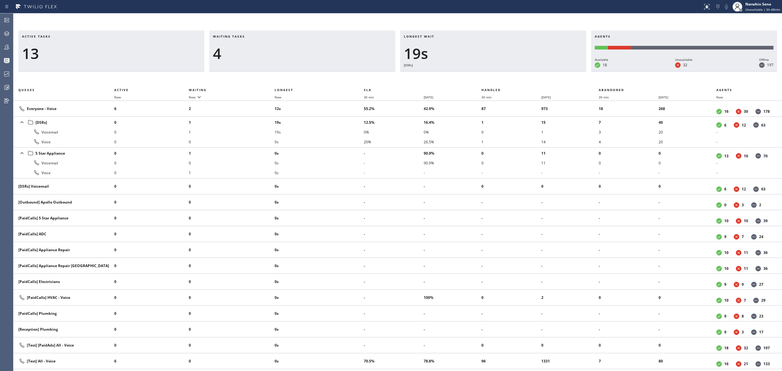
click at [478, 75] on div "Active tasks 13 Waiting tasks 4 Longest wait 19s [DSRs] Agents Available 18 Una…" at bounding box center [397, 201] width 769 height 340
click at [478, 75] on div "Active tasks 12 Waiting tasks 4 Longest wait 24s [DSRs] Agents Available 18 Una…" at bounding box center [397, 201] width 769 height 340
click at [478, 75] on div "Active tasks 11 Waiting tasks 4 Longest wait 29s [DSRs] Agents Available 18 Una…" at bounding box center [397, 201] width 769 height 340
click at [478, 75] on div "Active tasks 11 Waiting tasks 4 Longest wait 34s [DSRs] Agents Available 18 Una…" at bounding box center [397, 201] width 769 height 340
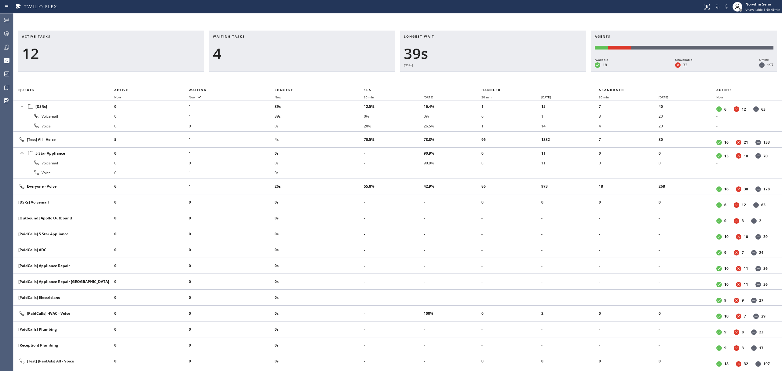
click at [478, 75] on div "Active tasks 12 Waiting tasks 4 Longest wait 39s [DSRs] Agents Available 18 Una…" at bounding box center [397, 201] width 769 height 340
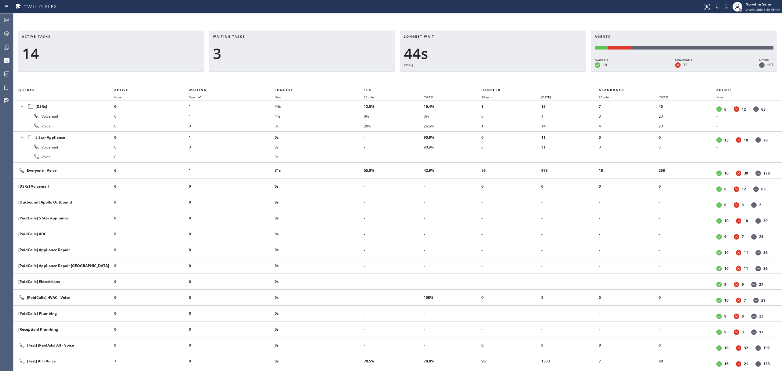
click at [478, 75] on div "Active tasks 14 Waiting tasks 3 Longest wait 44s [DSRs] Agents Available 18 Una…" at bounding box center [397, 201] width 769 height 340
click at [478, 75] on div "Active tasks 12 Waiting tasks 3 Longest wait 49s [DSRs] Agents Available 18 Una…" at bounding box center [397, 201] width 769 height 340
click at [478, 75] on div "Active tasks 11 Waiting tasks 3 Longest wait 54s [DSRs] Agents Available 18 Una…" at bounding box center [397, 201] width 769 height 340
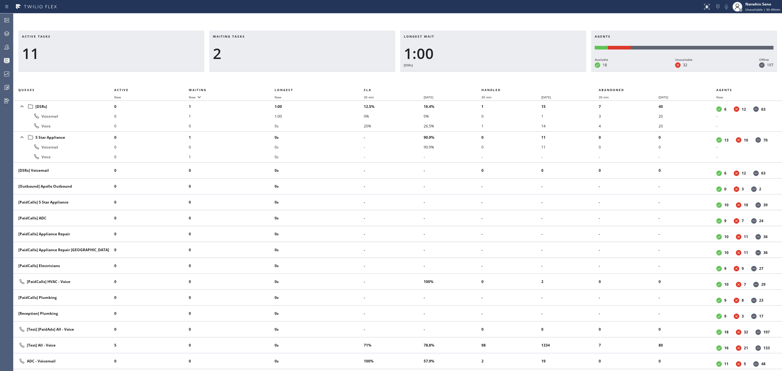
click at [478, 75] on div "Active tasks 11 Waiting tasks 2 Longest wait 1:00 [DSRs] Agents Available 18 Un…" at bounding box center [397, 201] width 769 height 340
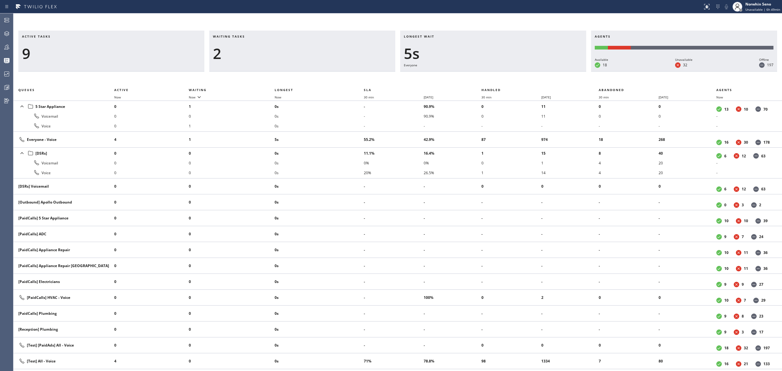
click at [478, 75] on div "Active tasks 9 Waiting tasks 2 Longest wait 5s Everyone Agents Available 18 Una…" at bounding box center [397, 201] width 769 height 340
click at [478, 75] on div "Active tasks 9 Waiting tasks 2 Longest wait 10s Everyone Agents Available 18 Un…" at bounding box center [397, 201] width 769 height 340
click at [478, 75] on div "Active tasks 9 Waiting tasks 2 Longest wait 15s Everyone Agents Available 18 Un…" at bounding box center [397, 201] width 769 height 340
click at [478, 75] on div "Active tasks 9 Waiting tasks 4 Longest wait 20s Everyone Agents Available 18 Un…" at bounding box center [397, 201] width 769 height 340
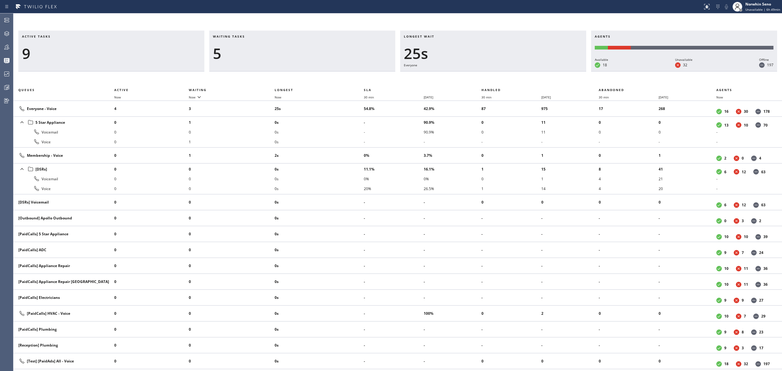
click at [478, 75] on div "Active tasks 9 Waiting tasks 5 Longest wait 25s Everyone Agents Available 18 Un…" at bounding box center [397, 201] width 769 height 340
click at [478, 75] on div "Active tasks 10 Waiting tasks 4 Longest wait 18s Everyone Agents Available 18 U…" at bounding box center [397, 201] width 769 height 340
click at [478, 75] on div "Active tasks 11 Waiting tasks 3 Longest wait 22s Everyone Agents Available 18 U…" at bounding box center [397, 201] width 769 height 340
click at [478, 75] on div "Active tasks 11 Waiting tasks 3 Longest wait 27s Everyone Agents Available 18 U…" at bounding box center [397, 201] width 769 height 340
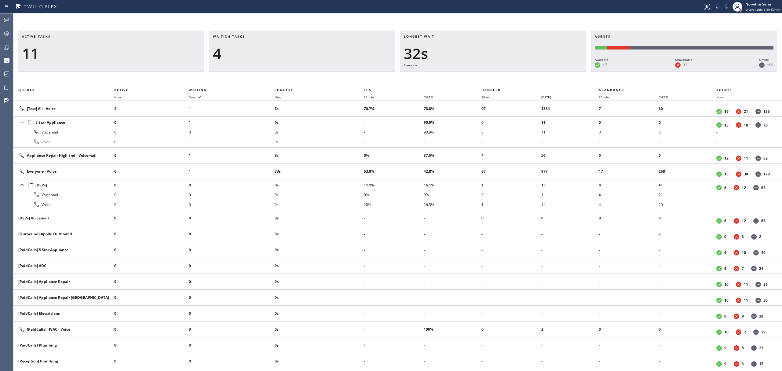
click at [478, 75] on div "Active tasks 11 Waiting tasks 4 Longest wait 32s Everyone Agents Available 17 U…" at bounding box center [397, 201] width 769 height 340
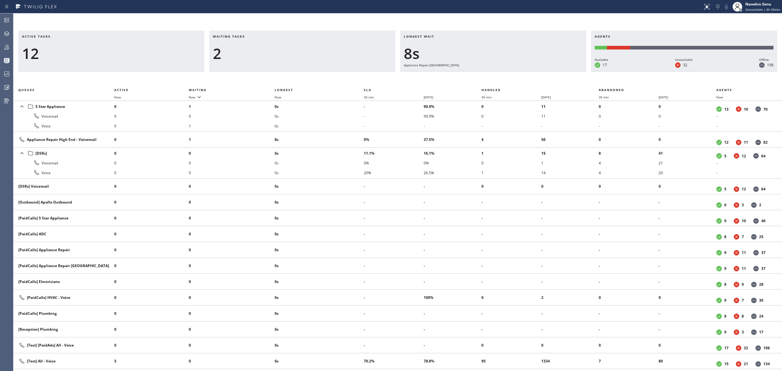
click at [478, 75] on div "Active tasks 12 Waiting tasks 2 Longest wait 8s Appliance Repair High End Agent…" at bounding box center [397, 201] width 769 height 340
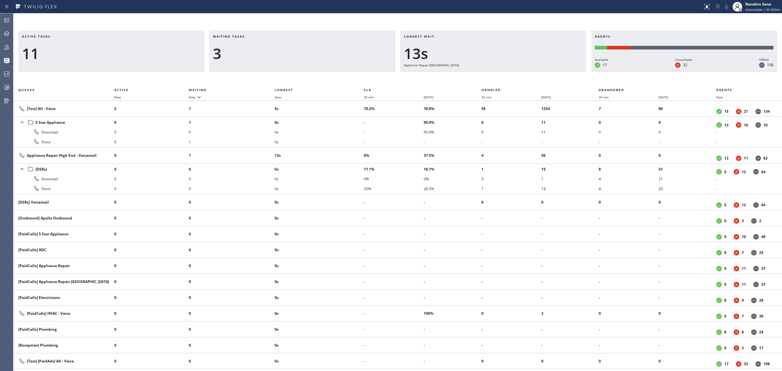
click at [478, 75] on div "Active tasks 11 Waiting tasks 3 Longest wait 13s Appliance Repair High End Agen…" at bounding box center [397, 201] width 769 height 340
click at [478, 75] on div "Active tasks 12 Waiting tasks 3 Longest wait 19s Appliance Repair High End Agen…" at bounding box center [397, 201] width 769 height 340
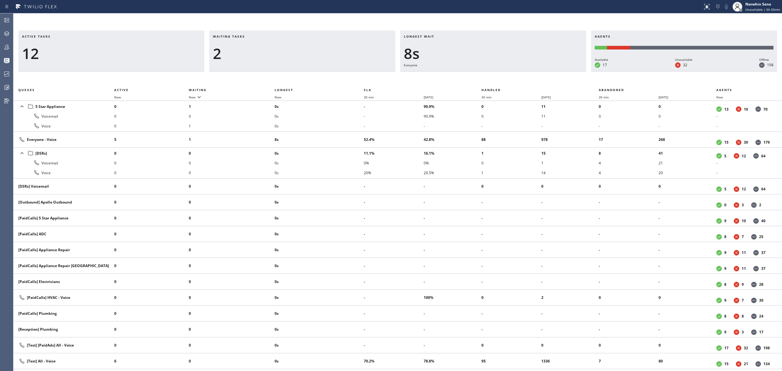
click at [478, 75] on div "Active tasks 12 Waiting tasks 2 Longest wait 8s Everyone Agents Available 17 Un…" at bounding box center [397, 201] width 769 height 340
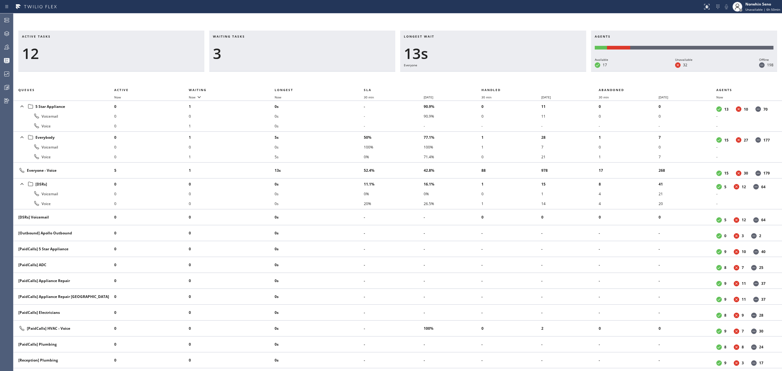
click at [478, 75] on div "Active tasks 12 Waiting tasks 3 Longest wait 13s Everyone Agents Available 17 U…" at bounding box center [397, 201] width 769 height 340
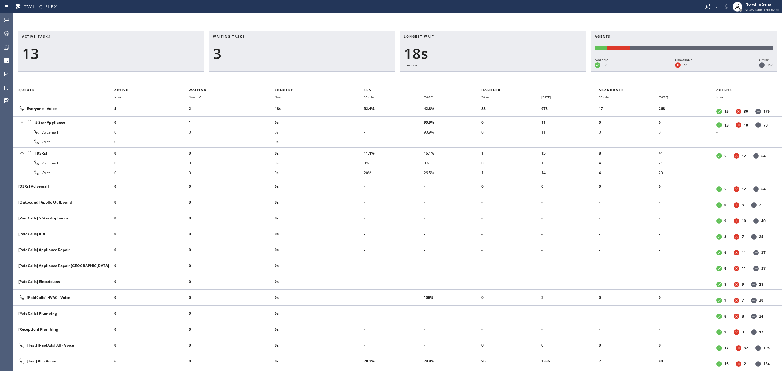
click at [478, 75] on div "Active tasks 13 Waiting tasks 3 Longest wait 18s Everyone Agents Available 17 U…" at bounding box center [397, 201] width 769 height 340
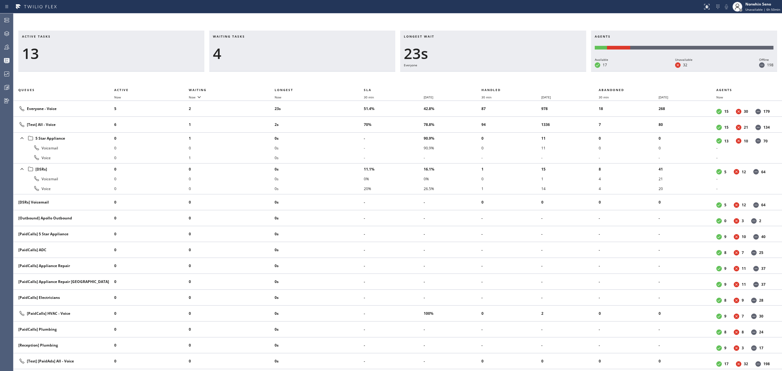
click at [478, 75] on div "Active tasks 13 Waiting tasks 4 Longest wait 23s Everyone Agents Available 17 U…" at bounding box center [397, 201] width 769 height 340
click at [478, 75] on div "Active tasks 13 Waiting tasks 4 Longest wait 28s Everyone Agents Available 17 U…" at bounding box center [397, 201] width 769 height 340
click at [478, 75] on div "Active tasks 13 Waiting tasks 3 Longest wait 16s Everyone Agents Available 17 U…" at bounding box center [397, 201] width 769 height 340
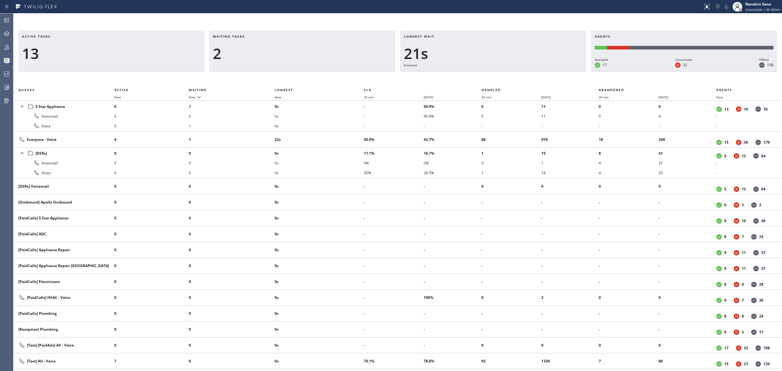
click at [478, 75] on div "Active tasks 13 Waiting tasks 2 Longest wait 21s Everyone Agents Available 17 U…" at bounding box center [397, 201] width 769 height 340
click at [478, 75] on div "Active tasks 12 Waiting tasks 2 Longest wait 26s Everyone Agents Available 17 U…" at bounding box center [397, 201] width 769 height 340
click at [478, 75] on div "Active tasks 12 Waiting tasks 3 Longest wait 31s Everyone Agents Available 17 U…" at bounding box center [397, 201] width 769 height 340
click at [478, 75] on div "Active tasks 12 Waiting tasks 2 Longest wait 36s Everyone Agents Available 17 U…" at bounding box center [397, 201] width 769 height 340
click at [478, 75] on div "Active tasks 12 Waiting tasks 2 Longest wait 41s Everyone Agents Available 17 U…" at bounding box center [397, 201] width 769 height 340
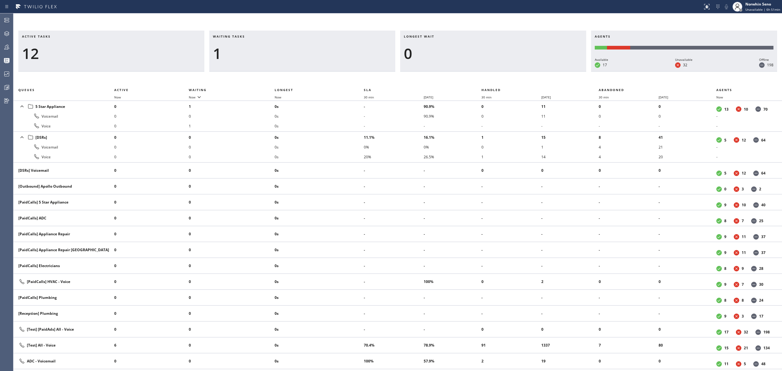
click at [478, 75] on div "Active tasks 12 Waiting tasks 1 Longest wait 0 Agents Available 17 Unavailable …" at bounding box center [397, 201] width 769 height 340
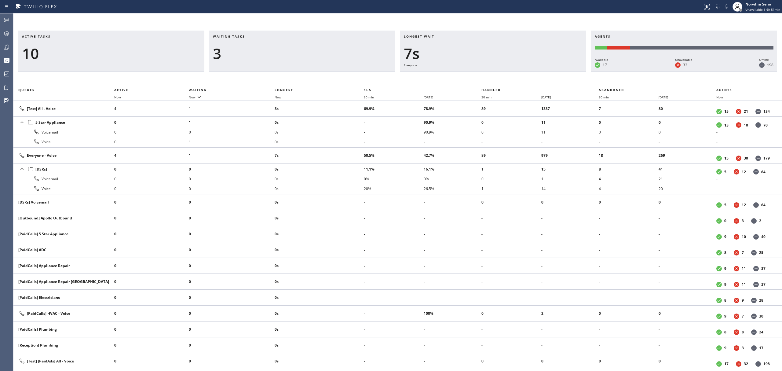
click at [478, 75] on div "Active tasks 10 Waiting tasks 3 Longest wait 7s Everyone Agents Available 17 Un…" at bounding box center [397, 201] width 769 height 340
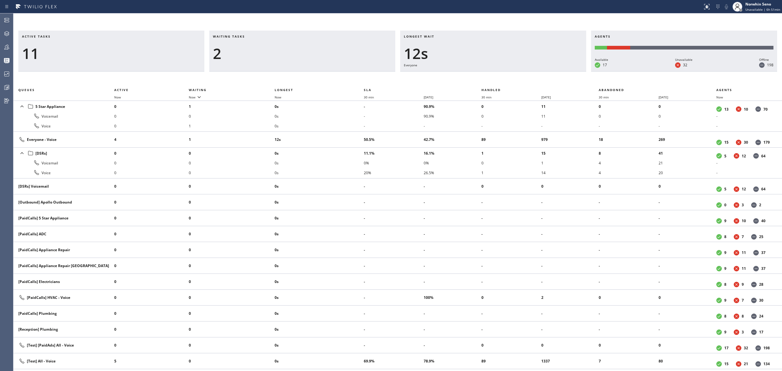
click at [478, 75] on div "Active tasks 11 Waiting tasks 2 Longest wait 12s Everyone Agents Available 17 U…" at bounding box center [397, 201] width 769 height 340
click at [478, 75] on div "Active tasks 11 Waiting tasks 2 Longest wait 17s Everyone Agents Available 17 U…" at bounding box center [397, 201] width 769 height 340
click at [478, 75] on div "Active tasks 11 Waiting tasks 2 Longest wait 22s Everyone Agents Available 17 U…" at bounding box center [397, 201] width 769 height 340
click at [478, 75] on div "Active tasks 11 Waiting tasks 2 Longest wait 4s Everyone Agents Available 17 Un…" at bounding box center [397, 201] width 769 height 340
click at [478, 75] on div "Active tasks 11 Waiting tasks 2 Longest wait 9s Everyone Agents Available 17 Un…" at bounding box center [397, 201] width 769 height 340
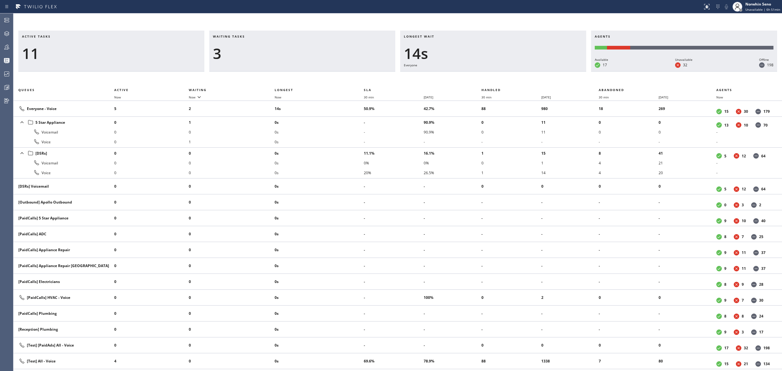
click at [478, 75] on div "Active tasks 11 Waiting tasks 3 Longest wait 14s Everyone Agents Available 17 U…" at bounding box center [397, 201] width 769 height 340
click at [478, 75] on div "Active tasks 11 Waiting tasks 2 Longest wait 6s Everyone Agents Available 17 Un…" at bounding box center [397, 201] width 769 height 340
click at [478, 75] on div "Active tasks 12 Waiting tasks 2 Longest wait 11s Everyone Agents Available 17 U…" at bounding box center [397, 201] width 769 height 340
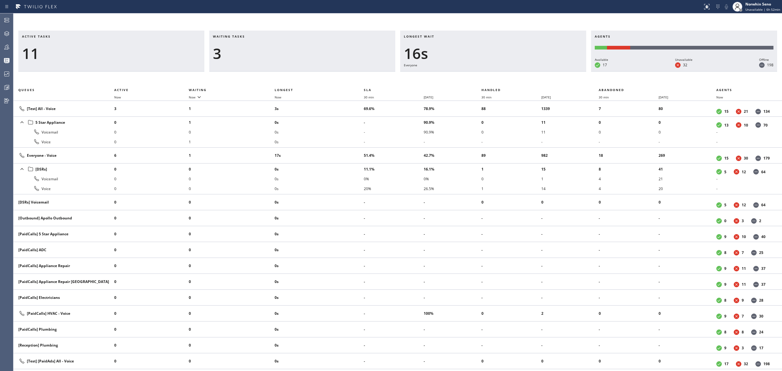
click at [478, 75] on div "Active tasks 11 Waiting tasks 3 Longest wait 16s Everyone Agents Available 17 U…" at bounding box center [397, 201] width 769 height 340
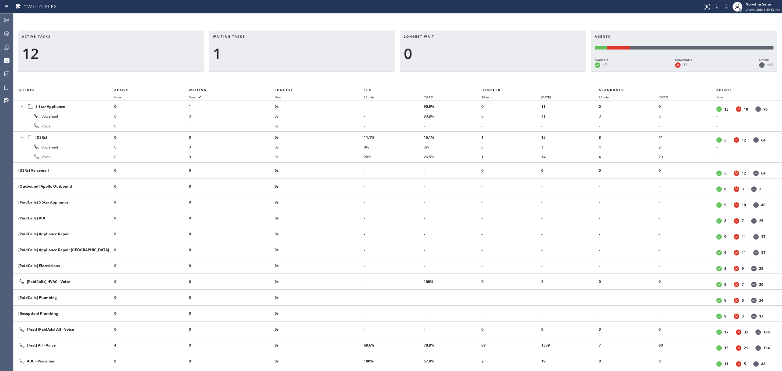
click at [478, 75] on div "Active tasks 12 Waiting tasks 1 Longest wait 0 Agents Available 17 Unavailable …" at bounding box center [397, 201] width 769 height 340
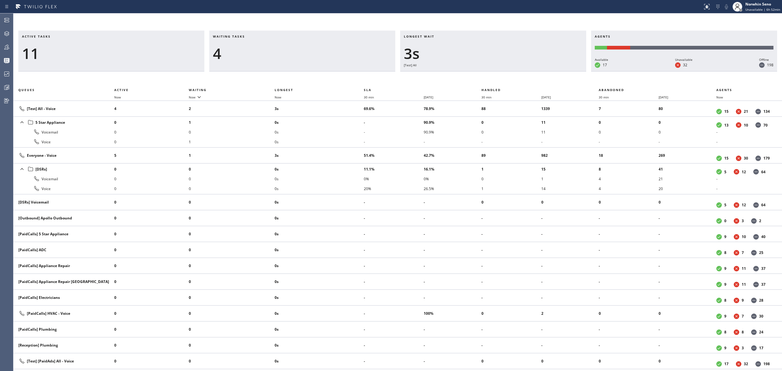
click at [478, 75] on div "Active tasks 11 Waiting tasks 4 Longest wait 3s [Test] All Agents Available 17 …" at bounding box center [397, 201] width 769 height 340
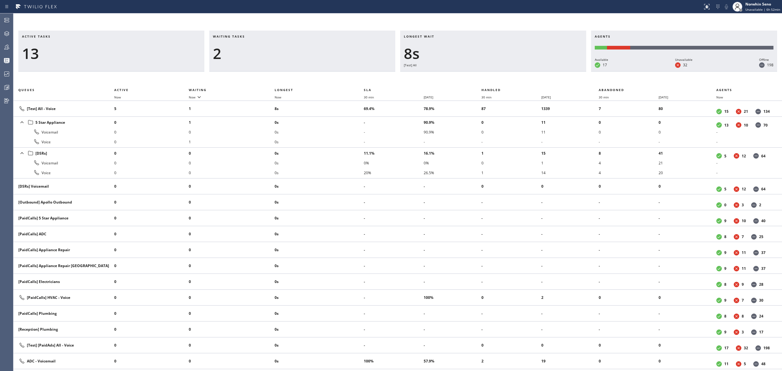
click at [478, 75] on div "Active tasks 13 Waiting tasks 2 Longest wait 8s [Test] All Agents Available 17 …" at bounding box center [397, 201] width 769 height 340
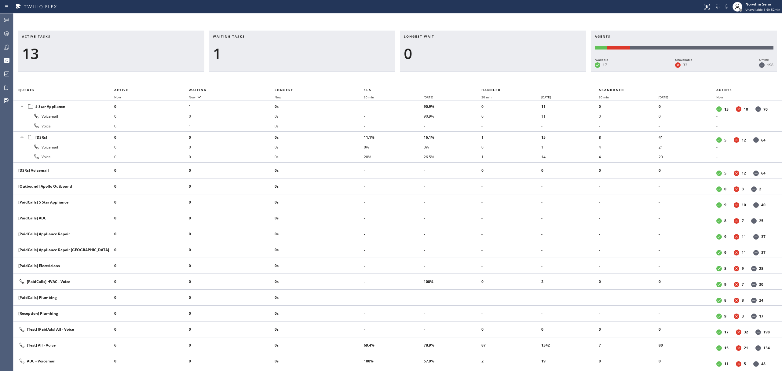
click at [478, 75] on div "Active tasks 13 Waiting tasks 1 Longest wait 0 Agents Available 17 Unavailable …" at bounding box center [397, 201] width 769 height 340
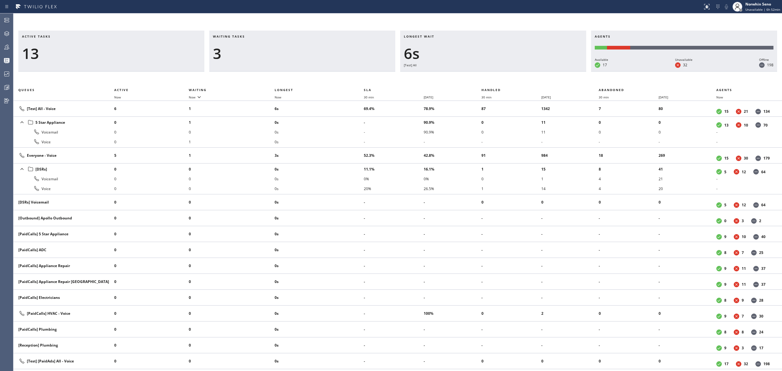
click at [478, 75] on div "Active tasks 13 Waiting tasks 3 Longest wait 6s [Test] All Agents Available 17 …" at bounding box center [397, 201] width 769 height 340
click at [478, 75] on div "Active tasks 13 Waiting tasks 3 Longest wait 11s [Test] All Agents Available 17…" at bounding box center [397, 201] width 769 height 340
click at [478, 75] on div "Active tasks 13 Waiting tasks 3 Longest wait 13s Everyone Agents Available 17 U…" at bounding box center [397, 201] width 769 height 340
click at [478, 75] on div "Active tasks 13 Waiting tasks 3 Longest wait 18s Everyone Agents Available 17 U…" at bounding box center [397, 201] width 769 height 340
click at [478, 75] on div "Active tasks 12 Waiting tasks 3 Longest wait 23s Everyone Agents Available 17 U…" at bounding box center [397, 201] width 769 height 340
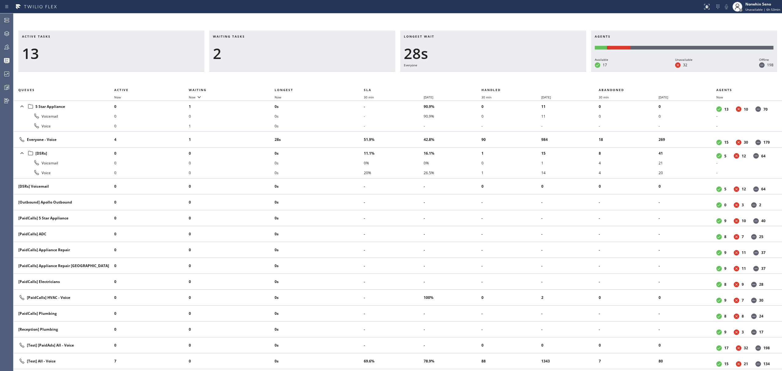
click at [478, 75] on div "Active tasks 13 Waiting tasks 2 Longest wait 28s Everyone Agents Available 17 U…" at bounding box center [397, 201] width 769 height 340
click at [478, 75] on div "Active tasks 12 Waiting tasks 2 Longest wait 33s Everyone Agents Available 17 U…" at bounding box center [397, 201] width 769 height 340
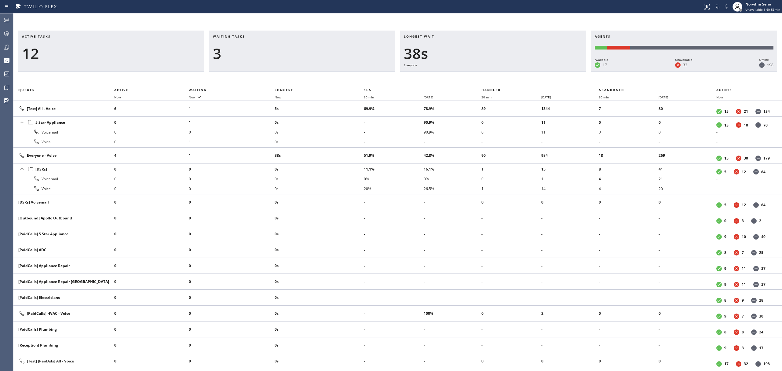
click at [478, 75] on div "Active tasks 12 Waiting tasks 3 Longest wait 38s Everyone Agents Available 17 U…" at bounding box center [397, 201] width 769 height 340
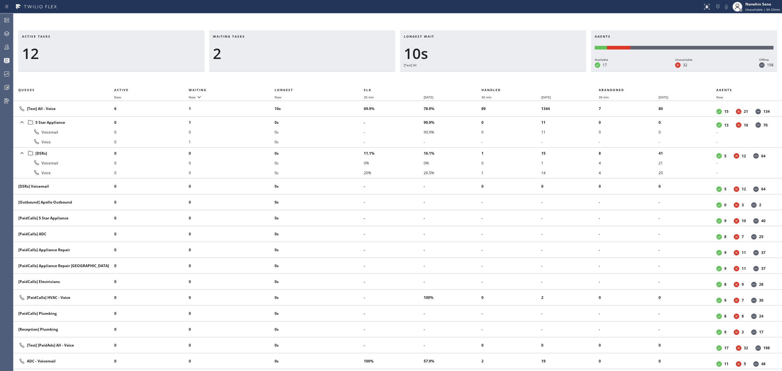
click at [478, 75] on div "Active tasks 12 Waiting tasks 2 Longest wait 10s [Test] All Agents Available 17…" at bounding box center [397, 201] width 769 height 340
click at [478, 75] on div "Active tasks 11 Waiting tasks 3 Longest wait 4s [Test] All Agents Available 17 …" at bounding box center [397, 201] width 769 height 340
click at [478, 75] on div "Active tasks 12 Waiting tasks 2 Longest wait 3s Everyone Agents Available 17 Un…" at bounding box center [397, 201] width 769 height 340
click at [478, 75] on div "Active tasks 12 Waiting tasks 2 Longest wait 9s Everyone Agents Available 17 Un…" at bounding box center [397, 201] width 769 height 340
click at [478, 75] on div "Active tasks 12 Waiting tasks 2 Longest wait 14s Everyone Agents Available 17 U…" at bounding box center [397, 201] width 769 height 340
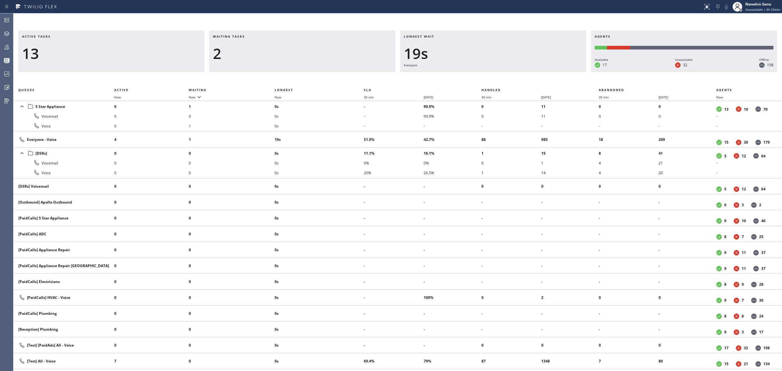
click at [478, 75] on div "Active tasks 13 Waiting tasks 2 Longest wait 19s Everyone Agents Available 17 U…" at bounding box center [397, 201] width 769 height 340
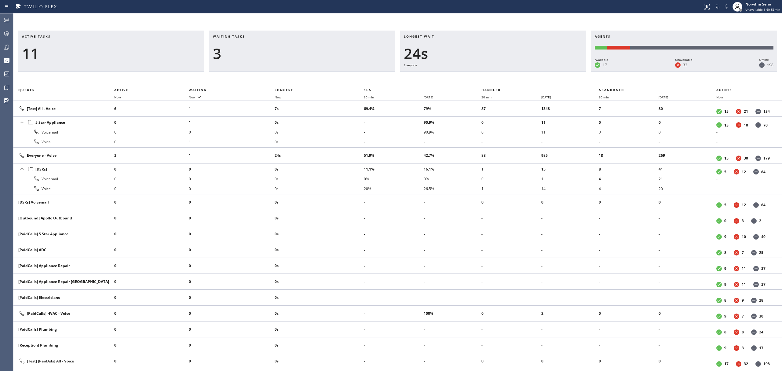
click at [478, 75] on div "Active tasks 11 Waiting tasks 3 Longest wait 24s Everyone Agents Available 17 U…" at bounding box center [397, 201] width 769 height 340
click at [478, 75] on div "Active tasks 11 Waiting tasks 4 Longest wait 29s Everyone Agents Available 17 U…" at bounding box center [397, 201] width 769 height 340
click at [478, 75] on div "Active tasks 12 Waiting tasks 4 Longest wait 34s Everyone Agents Available 17 U…" at bounding box center [397, 201] width 769 height 340
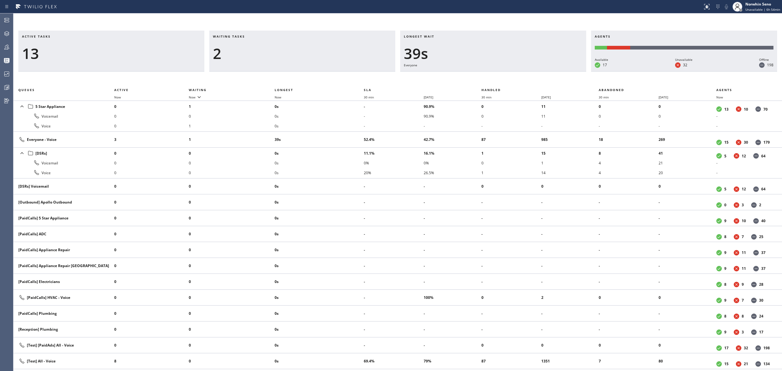
click at [478, 75] on div "Active tasks 13 Waiting tasks 2 Longest wait 39s Everyone Agents Available 17 U…" at bounding box center [397, 201] width 769 height 340
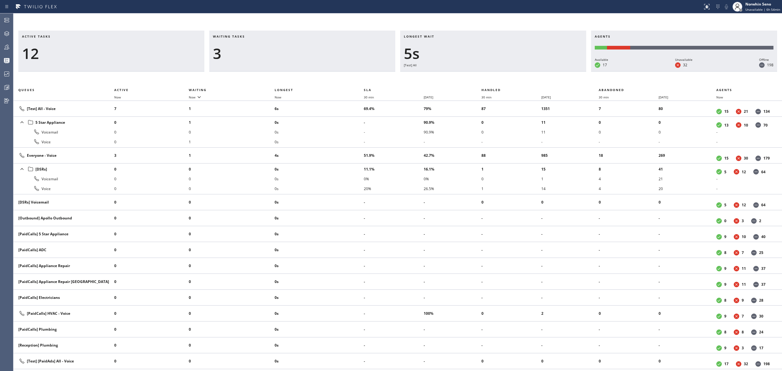
click at [478, 75] on div "Active tasks 12 Waiting tasks 3 Longest wait 5s [Test] All Agents Available 17 …" at bounding box center [397, 201] width 769 height 340
click at [478, 75] on div "Active tasks 11 Waiting tasks 3 Longest wait 10s [Test] All Agents Available 17…" at bounding box center [397, 201] width 769 height 340
click at [478, 75] on div "Active tasks 10 Waiting tasks 4 Longest wait 15s [Test] All Agents Available 17…" at bounding box center [397, 201] width 769 height 340
click at [478, 75] on div "Active tasks 11 Waiting tasks 4 Longest wait 18s Everyone Agents Available 17 U…" at bounding box center [397, 201] width 769 height 340
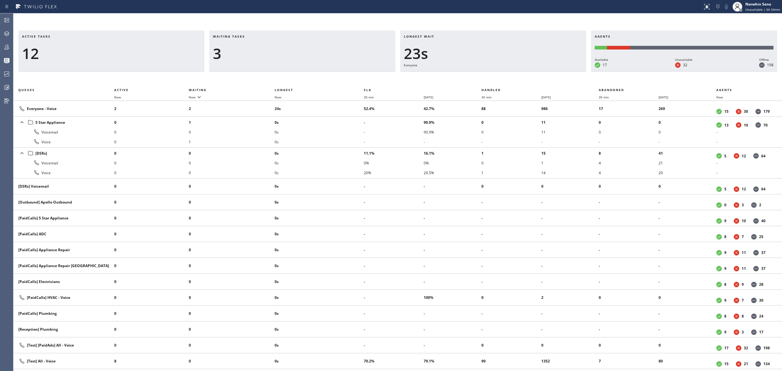
click at [478, 75] on div "Active tasks 12 Waiting tasks 3 Longest wait 23s Everyone Agents Available 17 U…" at bounding box center [397, 201] width 769 height 340
click at [478, 75] on div "Active tasks 12 Waiting tasks 4 Longest wait 29s Everyone Agents Available 17 U…" at bounding box center [397, 201] width 769 height 340
click at [478, 75] on div "Active tasks 13 Waiting tasks 3 Longest wait 22s Everyone Agents Available 17 U…" at bounding box center [397, 201] width 769 height 340
click at [478, 75] on div "Active tasks 13 Waiting tasks 3 Longest wait 27s Everyone Agents Available 17 U…" at bounding box center [397, 201] width 769 height 340
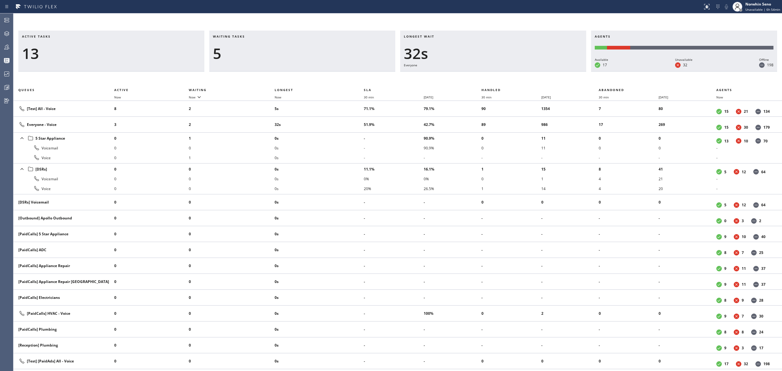
click at [478, 75] on div "Active tasks 13 Waiting tasks 5 Longest wait 32s Everyone Agents Available 17 U…" at bounding box center [397, 201] width 769 height 340
click at [478, 75] on div "Active tasks 14 Waiting tasks 5 Longest wait 27s Everyone Agents Available 17 U…" at bounding box center [397, 201] width 769 height 340
click at [478, 75] on div "Active tasks 15 Waiting tasks 3 Longest wait 15s [Test] All Agents Available 17…" at bounding box center [397, 201] width 769 height 340
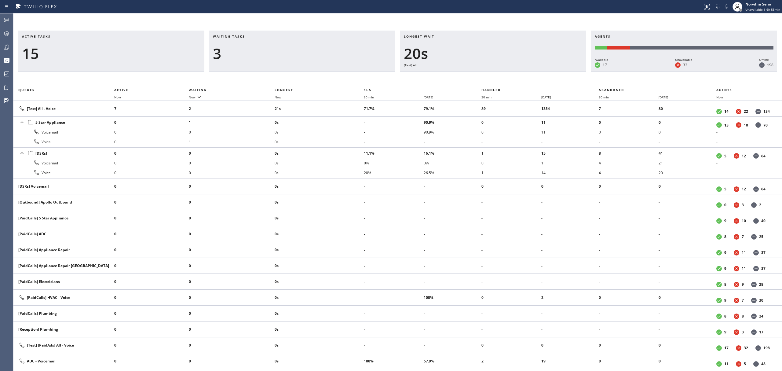
click at [478, 75] on div "Active tasks 15 Waiting tasks 3 Longest wait 20s [Test] All Agents Available 17…" at bounding box center [397, 201] width 769 height 340
click at [478, 75] on div "Active tasks 14 Waiting tasks 2 Longest wait 9s [Test] All Agents Available 17 …" at bounding box center [397, 201] width 769 height 340
click at [478, 75] on div "Active tasks 13 Waiting tasks 2 Longest wait 14s [Test] All Agents Available 17…" at bounding box center [397, 201] width 769 height 340
click at [478, 75] on div "Active tasks 14 Waiting tasks 2 Longest wait 6s Everyone Agents Available 17 Un…" at bounding box center [397, 201] width 769 height 340
click at [478, 75] on div "Active tasks 14 Waiting tasks 2 Longest wait 11s Everyone Agents Available 18 U…" at bounding box center [397, 201] width 769 height 340
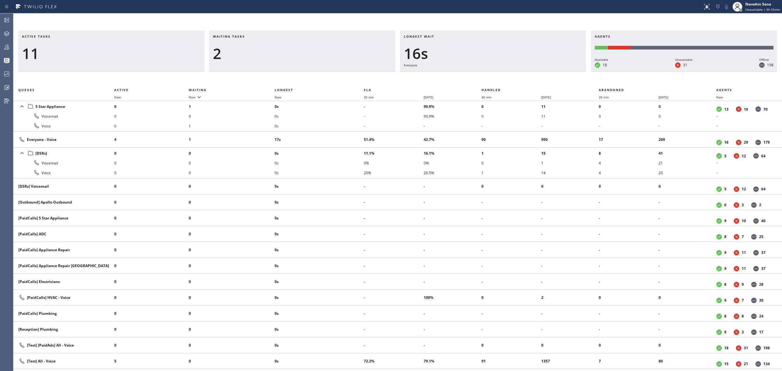
click at [478, 75] on div "Active tasks 11 Waiting tasks 2 Longest wait 16s Everyone Agents Available 18 U…" at bounding box center [397, 201] width 769 height 340
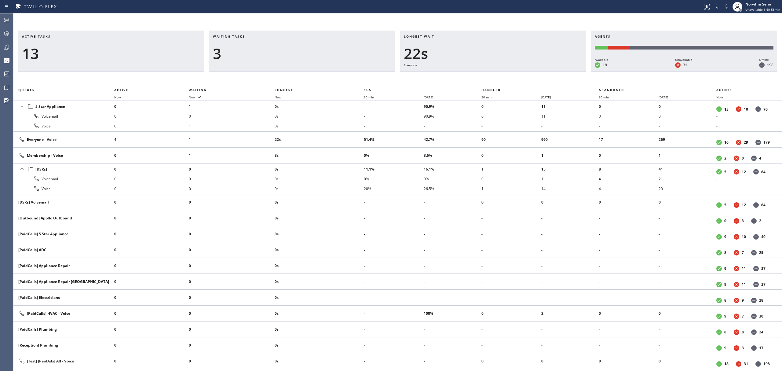
click at [478, 75] on div "Active tasks 13 Waiting tasks 3 Longest wait 22s Everyone Agents Available 18 U…" at bounding box center [397, 201] width 769 height 340
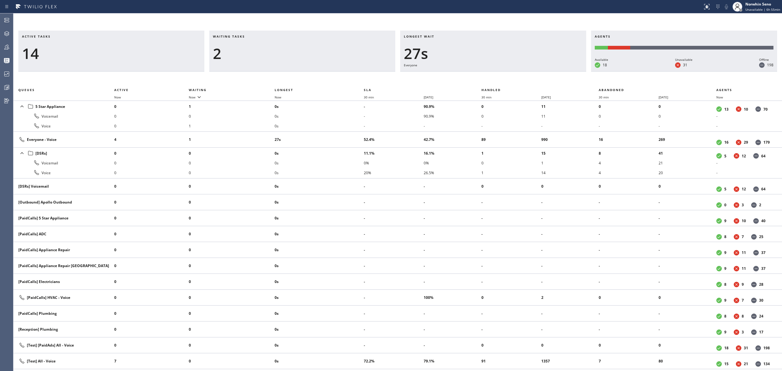
click at [478, 75] on div "Active tasks 14 Waiting tasks 2 Longest wait 27s Everyone Agents Available 18 U…" at bounding box center [397, 201] width 769 height 340
click at [478, 75] on div "Active tasks 14 Waiting tasks 2 Longest wait 32s Everyone Agents Available 18 U…" at bounding box center [397, 201] width 769 height 340
click at [478, 75] on div "Active tasks 15 Waiting tasks 2 Longest wait 4s [Test] All Agents Available 18 …" at bounding box center [397, 201] width 769 height 340
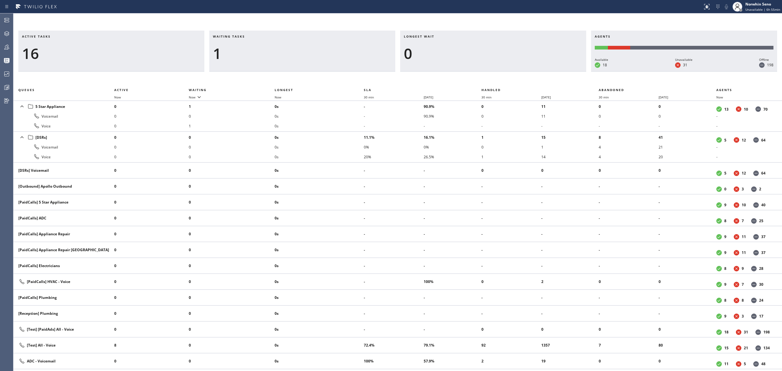
click at [478, 75] on div "Active tasks 16 Waiting tasks 1 Longest wait 0 Agents Available 18 Unavailable …" at bounding box center [397, 201] width 769 height 340
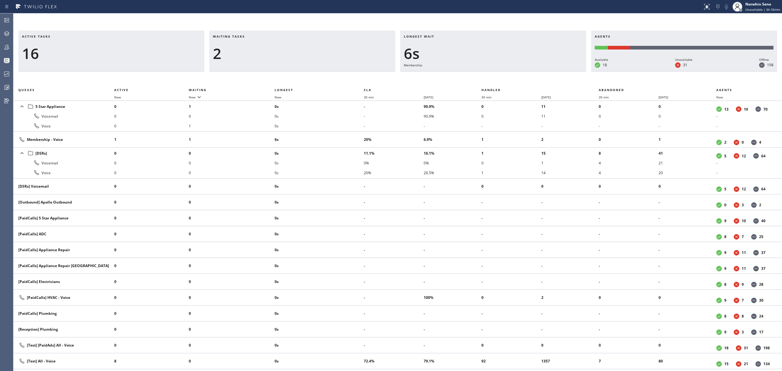
click at [478, 75] on div "Active tasks 16 Waiting tasks 2 Longest wait 6s Membership Agents Available 18 …" at bounding box center [397, 201] width 769 height 340
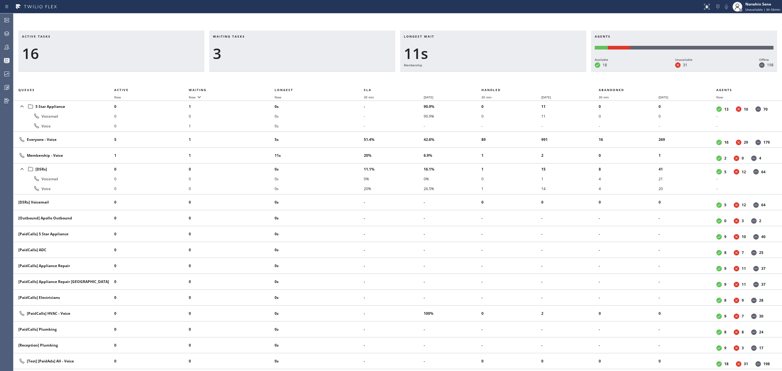
click at [478, 75] on div "Active tasks 16 Waiting tasks 3 Longest wait 11s Membership Agents Available 18…" at bounding box center [397, 201] width 769 height 340
click at [478, 75] on div "Active tasks 16 Waiting tasks 3 Longest wait 16s Membership Agents Available 18…" at bounding box center [397, 201] width 769 height 340
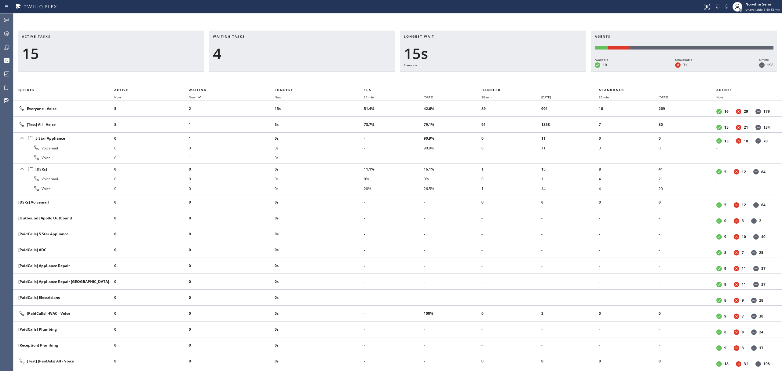
click at [478, 75] on div "Active tasks 15 Waiting tasks 4 Longest wait 15s Everyone Agents Available 18 U…" at bounding box center [397, 201] width 769 height 340
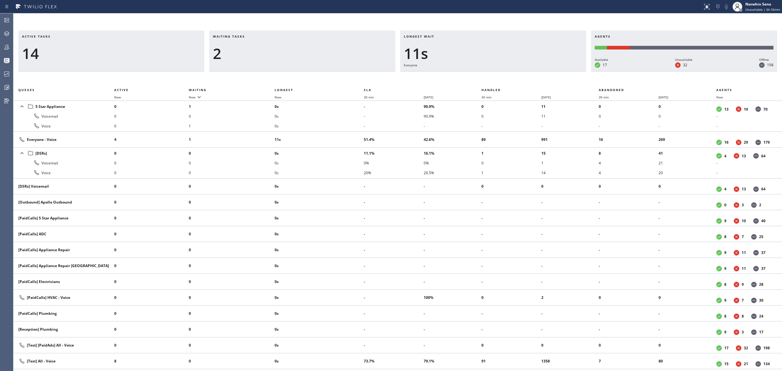
click at [478, 75] on div "Active tasks 14 Waiting tasks 2 Longest wait 11s Everyone Agents Available 17 U…" at bounding box center [397, 201] width 769 height 340
click at [478, 75] on div "Active tasks 14 Waiting tasks 2 Longest wait 16s Everyone Agents Available 17 U…" at bounding box center [397, 201] width 769 height 340
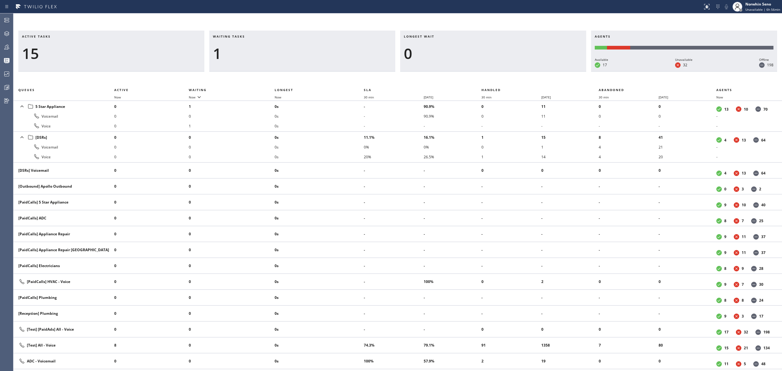
click at [478, 75] on div "Active tasks 15 Waiting tasks 1 Longest wait 0 Agents Available 17 Unavailable …" at bounding box center [397, 201] width 769 height 340
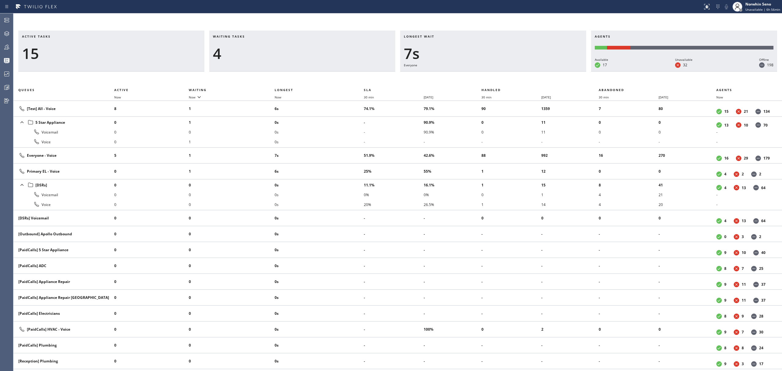
click at [478, 75] on div "Active tasks 15 Waiting tasks 4 Longest wait 7s Everyone Agents Available 17 Un…" at bounding box center [397, 201] width 769 height 340
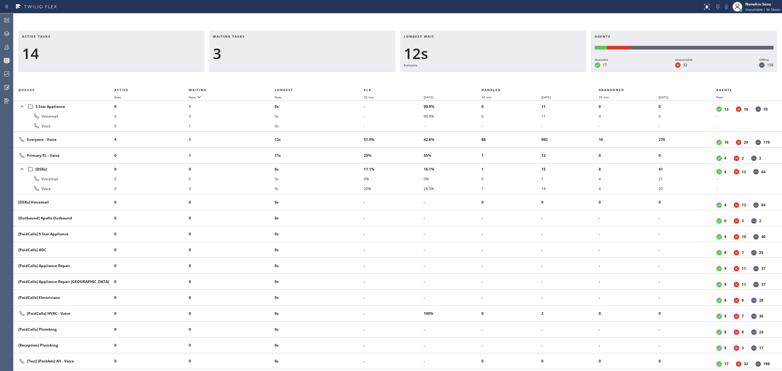
click at [478, 75] on div "Active tasks 14 Waiting tasks 3 Longest wait 12s Everyone Agents Available 17 U…" at bounding box center [397, 201] width 769 height 340
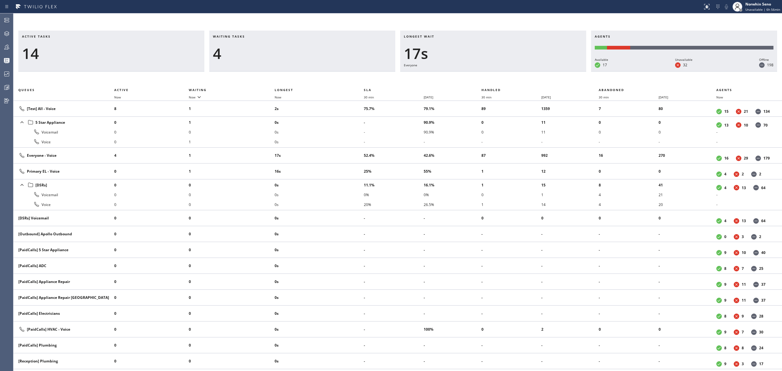
click at [478, 75] on div "Active tasks 14 Waiting tasks 4 Longest wait 17s Everyone Agents Available 17 U…" at bounding box center [397, 201] width 769 height 340
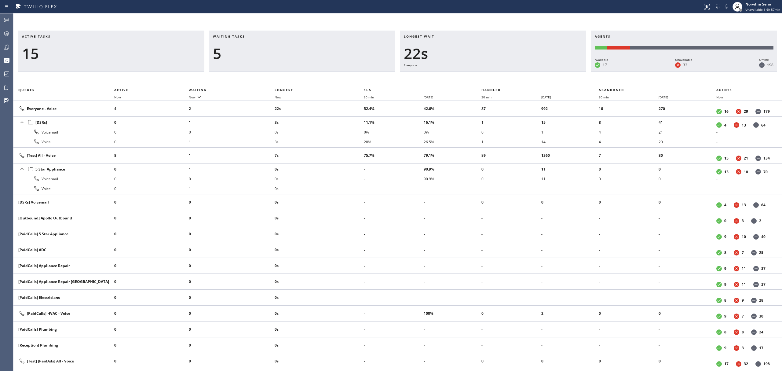
click at [478, 75] on div "Active tasks 15 Waiting tasks 5 Longest wait 22s Everyone Agents Available 17 U…" at bounding box center [397, 201] width 769 height 340
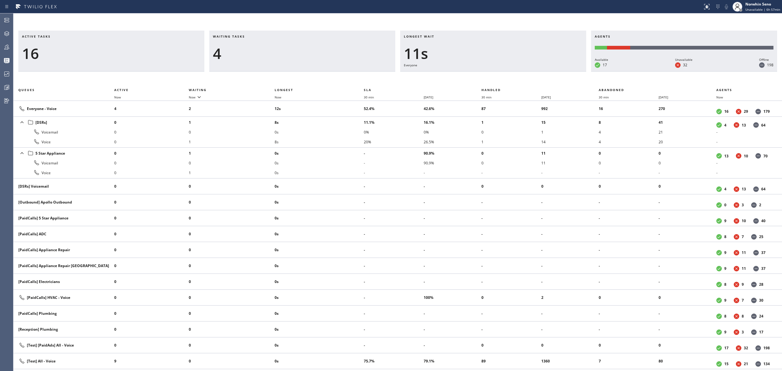
click at [478, 75] on div "Active tasks 16 Waiting tasks 4 Longest wait 11s Everyone Agents Available 17 U…" at bounding box center [397, 201] width 769 height 340
click at [478, 75] on div "Active tasks 16 Waiting tasks 4 Longest wait 16s Everyone Agents Available 17 U…" at bounding box center [397, 201] width 769 height 340
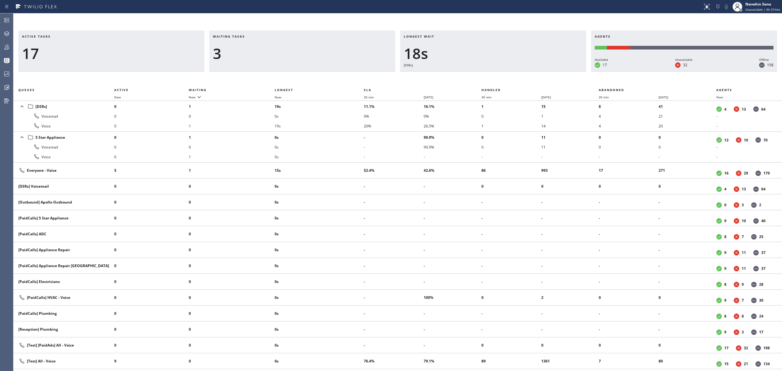
click at [478, 75] on div "Active tasks 17 Waiting tasks 3 Longest wait 18s [DSRs] Agents Available 17 Una…" at bounding box center [397, 201] width 769 height 340
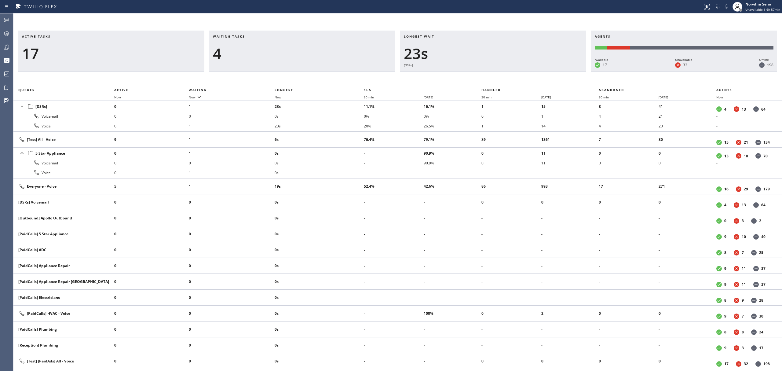
click at [478, 75] on div "Active tasks 17 Waiting tasks 4 Longest wait 23s [DSRs] Agents Available 17 Una…" at bounding box center [397, 201] width 769 height 340
click at [478, 75] on div "Active tasks 17 Waiting tasks 4 Longest wait 28s [DSRs] Agents Available 17 Una…" at bounding box center [397, 201] width 769 height 340
click at [478, 75] on div "Active tasks 17 Waiting tasks 5 Longest wait 29s Everyone Agents Available 17 U…" at bounding box center [397, 201] width 769 height 340
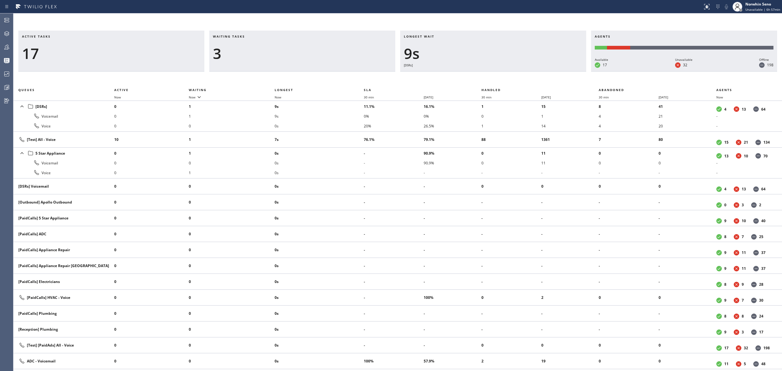
click at [478, 75] on div "Active tasks 17 Waiting tasks 3 Longest wait 9s [DSRs] Agents Available 17 Unav…" at bounding box center [397, 201] width 769 height 340
click at [478, 75] on div "Active tasks 18 Waiting tasks 3 Longest wait 15s [DSRs] Agents Available 17 Una…" at bounding box center [397, 201] width 769 height 340
click at [478, 75] on div "Active tasks 18 Waiting tasks 3 Longest wait 20s [DSRs] Agents Available 17 Una…" at bounding box center [397, 201] width 769 height 340
click at [478, 75] on div "Active tasks 18 Waiting tasks 5 Longest wait 25s [DSRs] Agents Available 17 Una…" at bounding box center [397, 201] width 769 height 340
click at [478, 75] on div "Active tasks 18 Waiting tasks 5 Longest wait 30s [DSRs] Agents Available 17 Una…" at bounding box center [397, 201] width 769 height 340
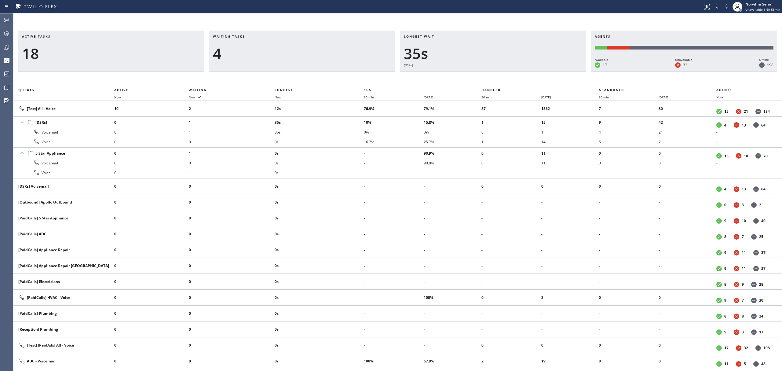
click at [478, 75] on div "Active tasks 18 Waiting tasks 4 Longest wait 35s [DSRs] Agents Available 17 Una…" at bounding box center [397, 201] width 769 height 340
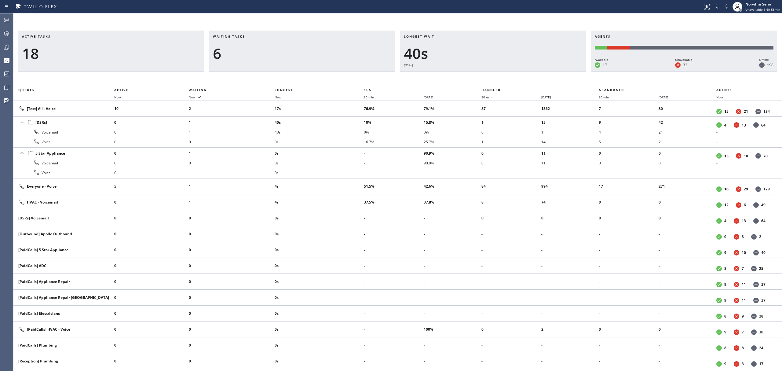
click at [478, 75] on div "Active tasks 18 Waiting tasks 6 Longest wait 40s [DSRs] Agents Available 17 Una…" at bounding box center [397, 201] width 769 height 340
click at [478, 75] on div "Active tasks 18 Waiting tasks 6 Longest wait 45s [DSRs] Agents Available 17 Una…" at bounding box center [397, 201] width 769 height 340
click at [478, 75] on div "Active tasks 17 Waiting tasks 7 Longest wait 50s [DSRs] Agents Available 17 Una…" at bounding box center [397, 201] width 769 height 340
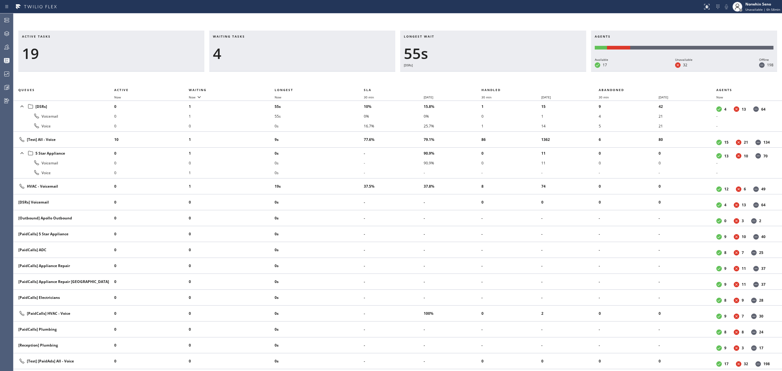
click at [478, 75] on div "Active tasks 19 Waiting tasks 4 Longest wait 55s [DSRs] Agents Available 17 Una…" at bounding box center [397, 201] width 769 height 340
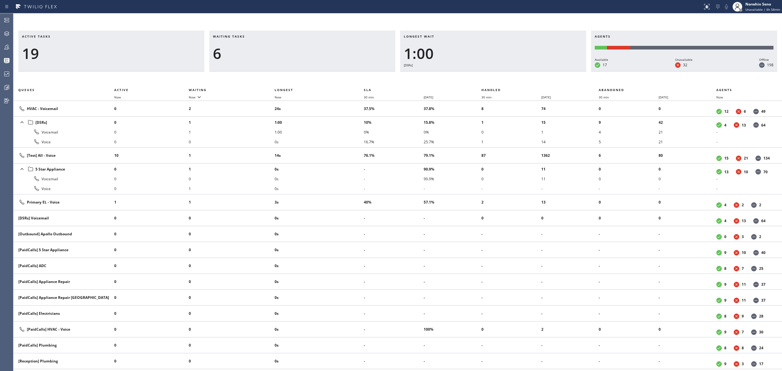
click at [478, 75] on div "Active tasks 19 Waiting tasks 6 Longest wait 1:00 [DSRs] Agents Available 17 Un…" at bounding box center [397, 201] width 769 height 340
click at [478, 75] on div "Active tasks 19 Waiting tasks 4 Longest wait 29s HVAC Agents Available 17 Unava…" at bounding box center [397, 201] width 769 height 340
click at [478, 75] on div "Active tasks 18 Waiting tasks 5 Longest wait 34s HVAC Agents Available 17 Unava…" at bounding box center [397, 201] width 769 height 340
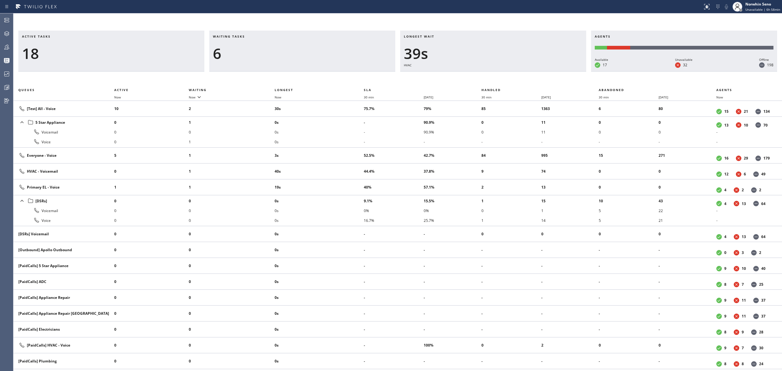
click at [478, 75] on div "Active tasks 18 Waiting tasks 6 Longest wait 39s HVAC Agents Available 17 Unava…" at bounding box center [397, 201] width 769 height 340
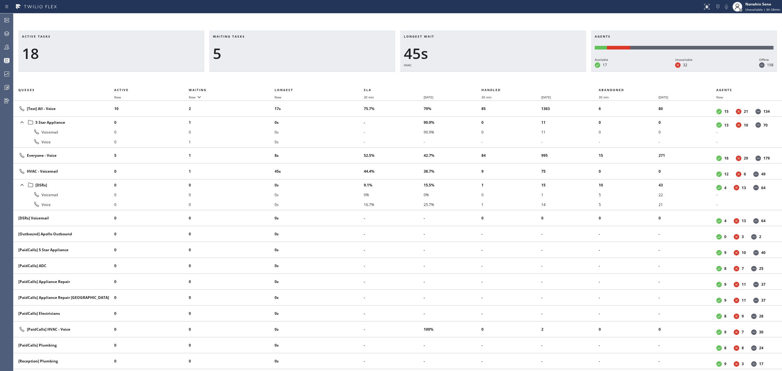
click at [478, 75] on div "Active tasks 18 Waiting tasks 5 Longest wait 45s HVAC Agents Available 17 Unava…" at bounding box center [397, 201] width 769 height 340
click at [478, 75] on div "Active tasks 17 Waiting tasks 7 Longest wait 50s HVAC Agents Available 17 Unava…" at bounding box center [397, 201] width 769 height 340
click at [478, 75] on div "Active tasks 17 Waiting tasks 8 Longest wait 55s HVAC Agents Available 17 Unava…" at bounding box center [397, 201] width 769 height 340
click at [478, 75] on div "Active tasks 18 Waiting tasks 8 Longest wait 1:00 HVAC Agents Available 16 Unav…" at bounding box center [397, 201] width 769 height 340
click at [478, 75] on div "Active tasks 19 Waiting tasks 9 Longest wait 1:05 HVAC Agents Available 16 Unav…" at bounding box center [397, 201] width 769 height 340
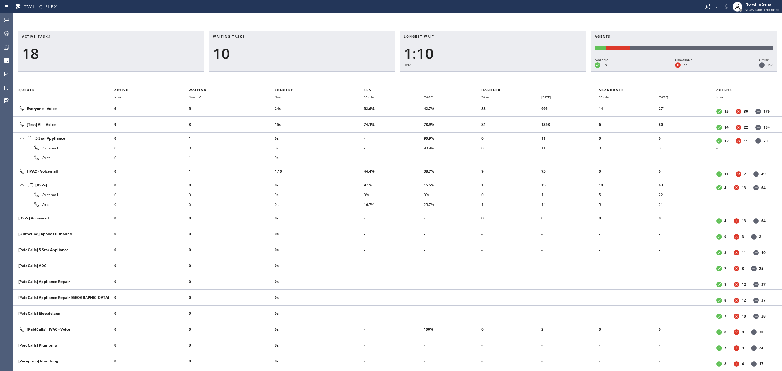
click at [478, 75] on div "Active tasks 18 Waiting tasks 10 Longest wait 1:10 HVAC Agents Available 16 Una…" at bounding box center [397, 201] width 769 height 340
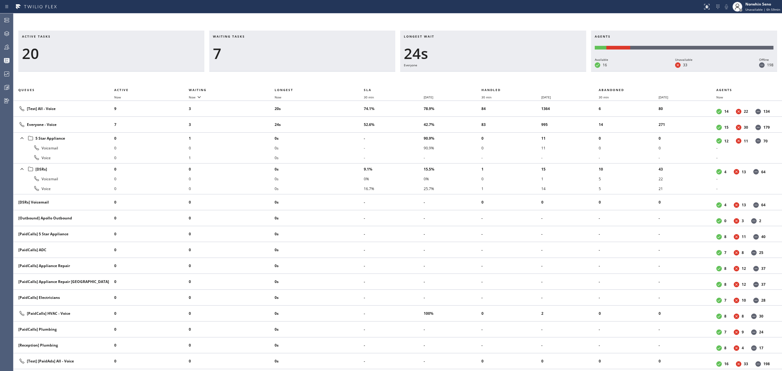
click at [478, 75] on div "Active tasks 20 Waiting tasks 7 Longest wait 24s Everyone Agents Available 16 U…" at bounding box center [397, 201] width 769 height 340
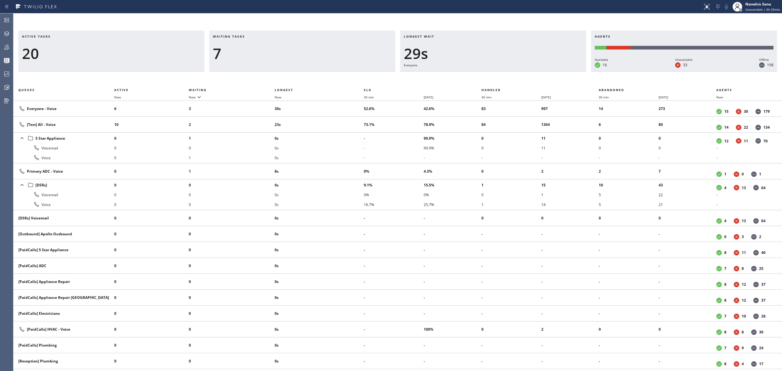
click at [478, 75] on div "Active tasks 20 Waiting tasks 7 Longest wait 29s Everyone Agents Available 16 U…" at bounding box center [397, 201] width 769 height 340
click at [488, 64] on div "HVAC" at bounding box center [493, 65] width 179 height 6
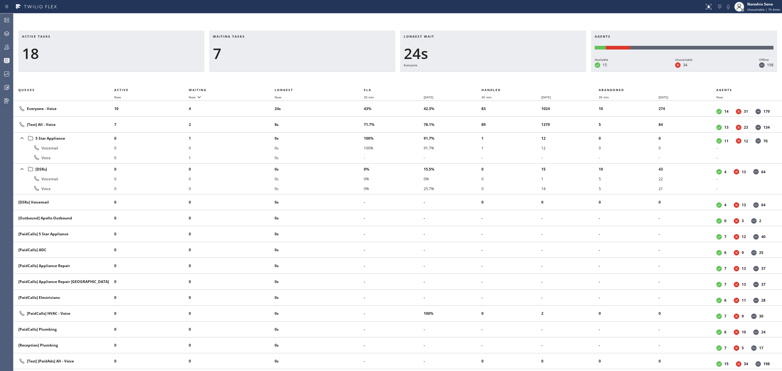
click at [478, 75] on div "Active tasks 18 Waiting tasks 7 Longest wait 24s Everyone Agents Available 15 U…" at bounding box center [397, 201] width 769 height 340
click at [478, 75] on div "Active tasks 17 Waiting tasks 7 Longest wait 29s Everyone Agents Available 15 U…" at bounding box center [397, 201] width 769 height 340
click at [478, 75] on div "Active tasks 19 Waiting tasks 4 Longest wait 28s Everyone Agents Available 15 U…" at bounding box center [397, 201] width 769 height 340
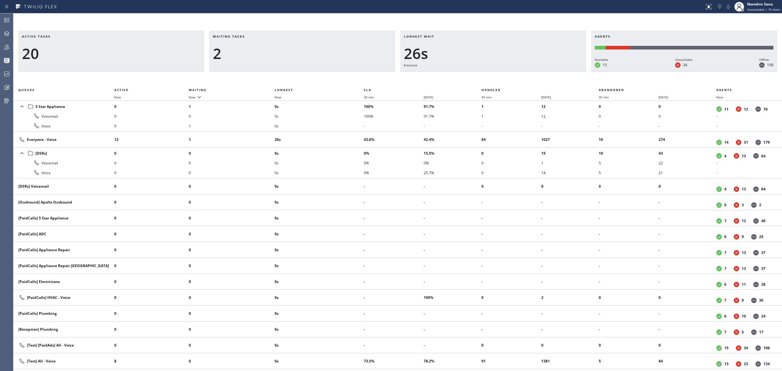
click at [478, 75] on div "Active tasks 20 Waiting tasks 2 Longest wait 26s Everyone Agents Available 15 U…" at bounding box center [397, 201] width 769 height 340
click at [478, 75] on div "Active tasks 20 Waiting tasks 2 Longest wait 31s Everyone Agents Available 15 U…" at bounding box center [397, 201] width 769 height 340
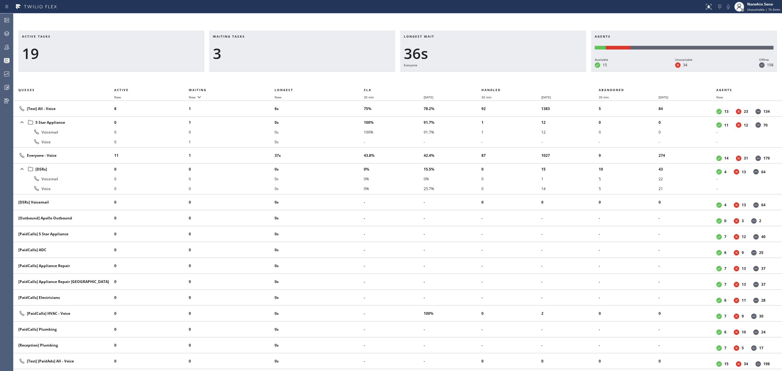
click at [478, 75] on div "Active tasks 19 Waiting tasks 3 Longest wait 36s Everyone Agents Available 15 U…" at bounding box center [397, 201] width 769 height 340
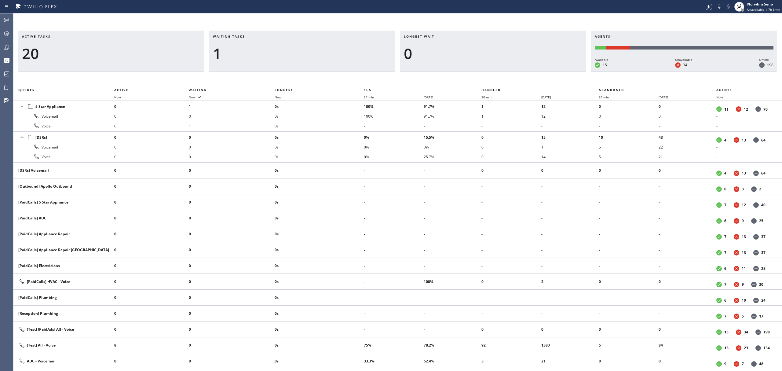
click at [478, 75] on div "Active tasks 20 Waiting tasks 1 Longest wait 0 Agents Available 15 Unavailable …" at bounding box center [397, 201] width 769 height 340
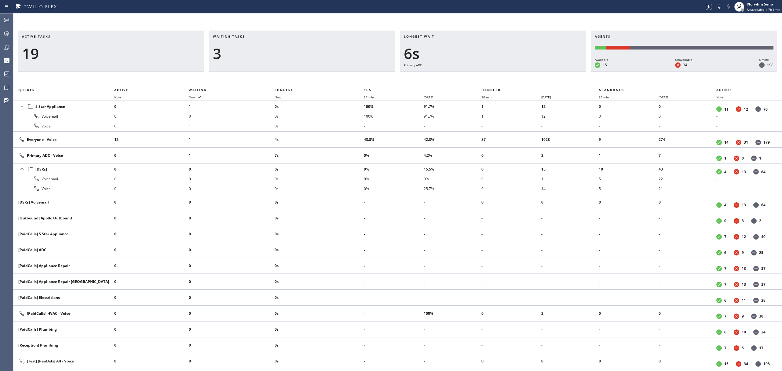
click at [478, 75] on div "Active tasks 19 Waiting tasks 3 Longest wait 6s Primary ADC Agents Available 15…" at bounding box center [397, 201] width 769 height 340
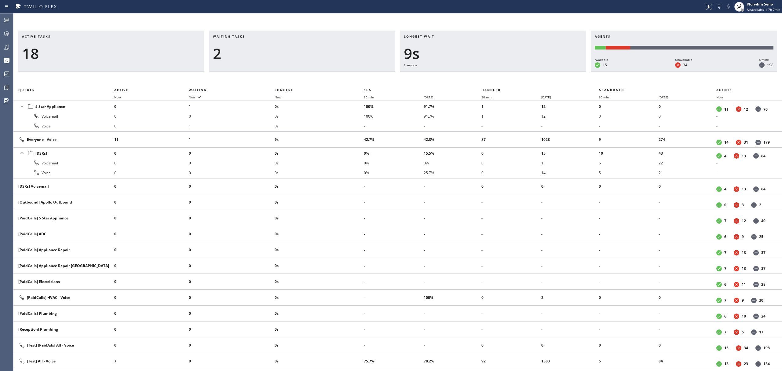
click at [478, 75] on div "Active tasks 18 Waiting tasks 2 Longest wait 9s Everyone Agents Available 15 Un…" at bounding box center [397, 201] width 769 height 340
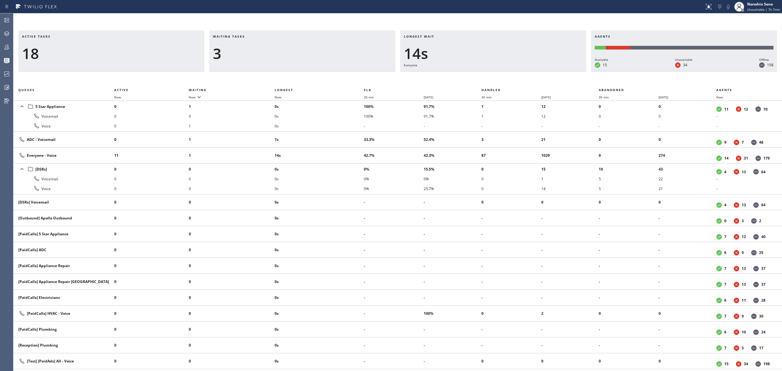
click at [478, 75] on div "Active tasks 18 Waiting tasks 3 Longest wait 14s Everyone Agents Available 15 U…" at bounding box center [397, 201] width 769 height 340
click at [478, 75] on div "Active tasks 18 Waiting tasks 3 Longest wait 19s Everyone Agents Available 15 U…" at bounding box center [397, 201] width 769 height 340
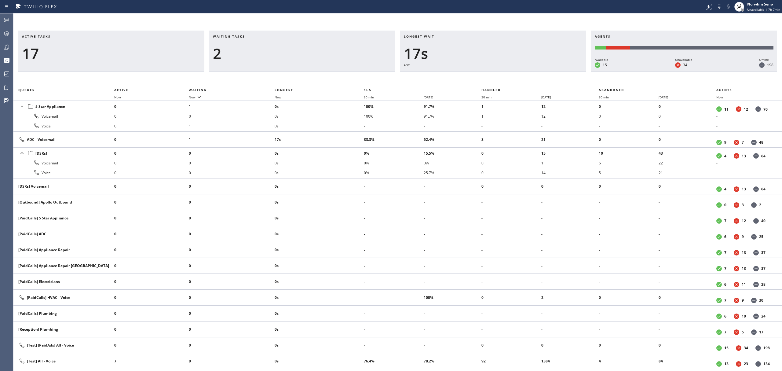
click at [478, 75] on div "Active tasks 17 Waiting tasks 2 Longest wait 17s ADC Agents Available 15 Unavai…" at bounding box center [397, 201] width 769 height 340
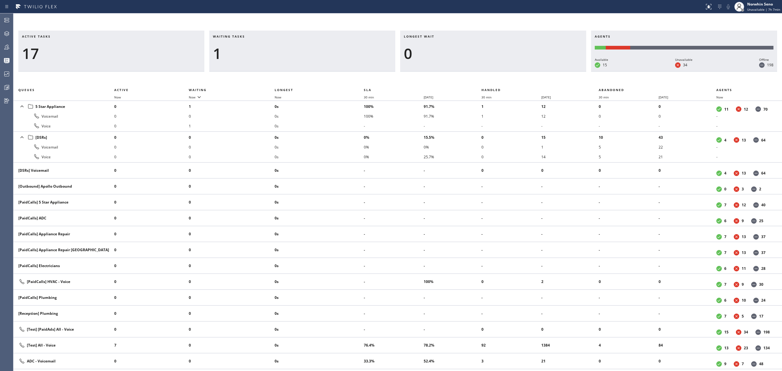
click at [478, 75] on div "Active tasks 17 Waiting tasks 1 Longest wait 0 Agents Available 15 Unavailable …" at bounding box center [397, 201] width 769 height 340
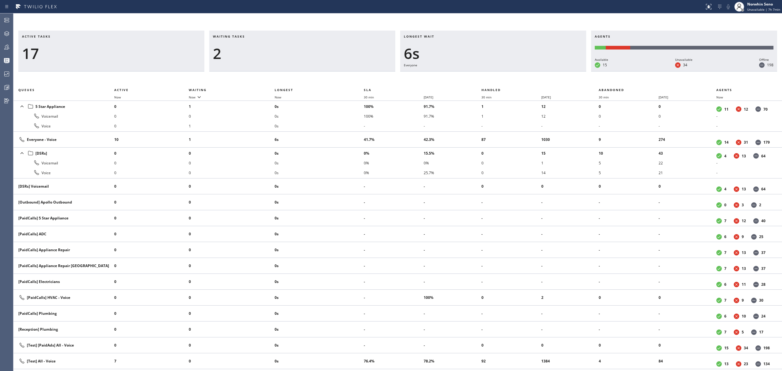
click at [478, 75] on div "Active tasks 17 Waiting tasks 2 Longest wait 6s Everyone Agents Available 15 Un…" at bounding box center [397, 201] width 769 height 340
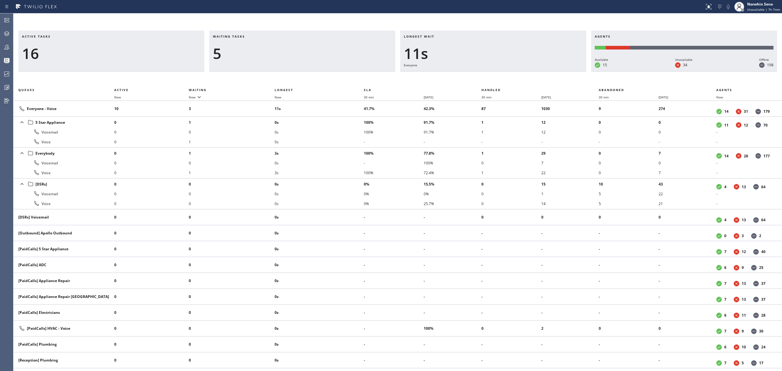
click at [478, 75] on div "Active tasks 16 Waiting tasks 5 Longest wait 11s Everyone Agents Available 15 U…" at bounding box center [397, 201] width 769 height 340
click at [478, 75] on div "Active tasks 15 Waiting tasks 6 Longest wait 16s Everyone Agents Available 15 U…" at bounding box center [397, 201] width 769 height 340
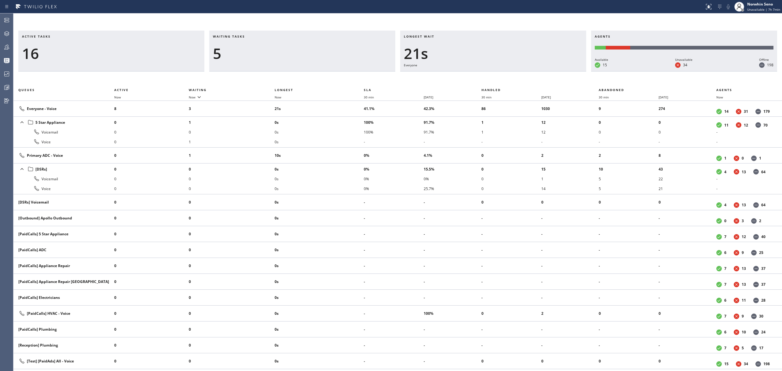
click at [478, 75] on div "Active tasks 16 Waiting tasks 5 Longest wait 21s Everyone Agents Available 15 U…" at bounding box center [397, 201] width 769 height 340
click at [478, 75] on div "Active tasks 16 Waiting tasks 5 Longest wait 22s Everyone Agents Available 15 U…" at bounding box center [397, 201] width 769 height 340
click at [478, 75] on div "Active tasks 17 Waiting tasks 5 Longest wait 26s Everyone Agents Available 15 U…" at bounding box center [397, 201] width 769 height 340
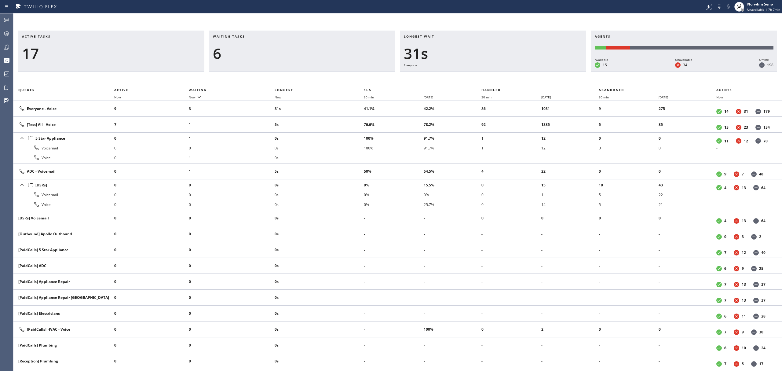
click at [478, 75] on div "Active tasks 17 Waiting tasks 6 Longest wait 31s Everyone Agents Available 15 U…" at bounding box center [397, 201] width 769 height 340
click at [478, 75] on div "Active tasks 17 Waiting tasks 7 Longest wait 36s Everyone Agents Available 15 U…" at bounding box center [397, 201] width 769 height 340
click at [478, 75] on div "Active tasks 19 Waiting tasks 6 Longest wait 25s Everyone Agents Available 15 U…" at bounding box center [397, 201] width 769 height 340
click at [478, 75] on div "Active tasks 19 Waiting tasks 5 Longest wait 30s Everyone Agents Available 15 U…" at bounding box center [397, 201] width 769 height 340
click at [478, 75] on div "Active tasks 19 Waiting tasks 5 Longest wait 35s Everyone Agents Available 15 U…" at bounding box center [397, 201] width 769 height 340
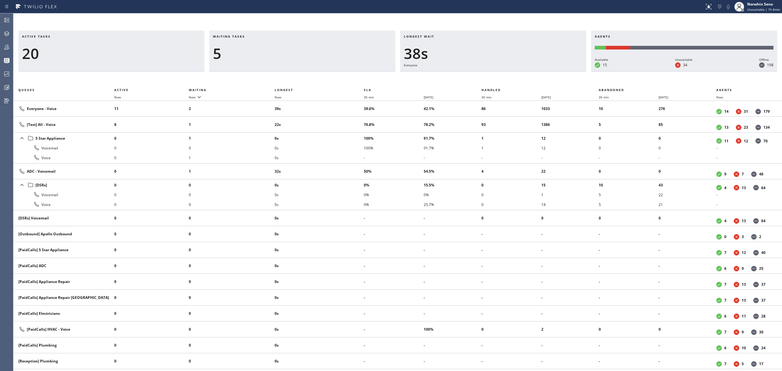
click at [478, 75] on div "Active tasks 20 Waiting tasks 5 Longest wait 38s Everyone Agents Available 15 U…" at bounding box center [397, 201] width 769 height 340
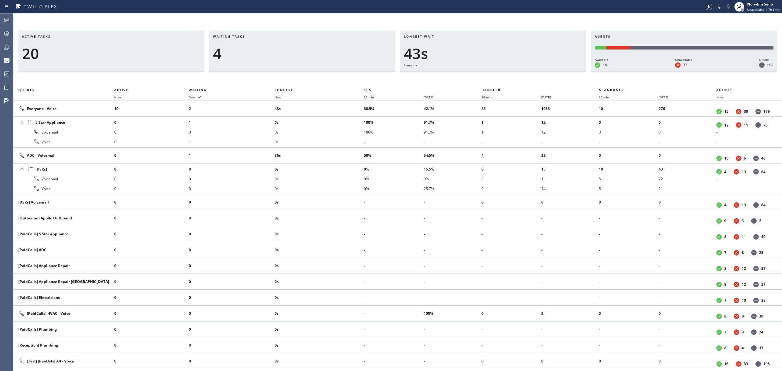
click at [478, 75] on div "Active tasks 20 Waiting tasks 4 Longest wait 43s Everyone Agents Available 16 U…" at bounding box center [397, 201] width 769 height 340
click at [478, 75] on div "Active tasks 22 Waiting tasks 3 Longest wait 41s ADC Agents Available 16 Unavai…" at bounding box center [397, 201] width 769 height 340
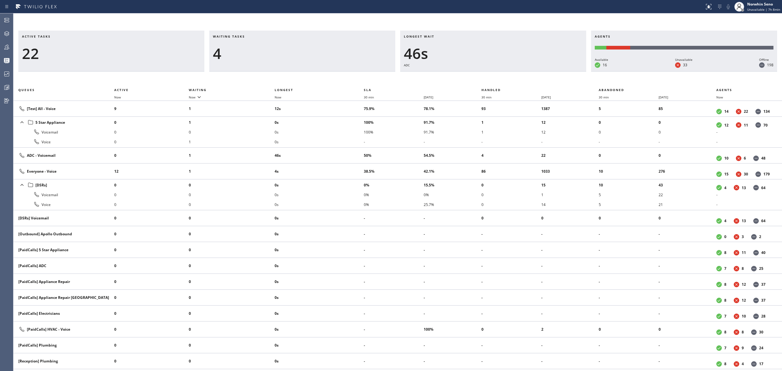
click at [478, 75] on div "Active tasks 22 Waiting tasks 4 Longest wait 46s ADC Agents Available 16 Unavai…" at bounding box center [397, 201] width 769 height 340
click at [478, 75] on div "Active tasks 21 Waiting tasks 4 Longest wait 51s ADC Agents Available 16 Unavai…" at bounding box center [397, 201] width 769 height 340
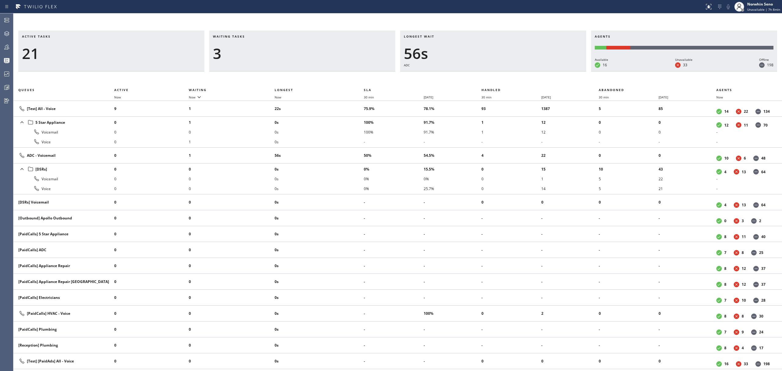
click at [478, 75] on div "Active tasks 21 Waiting tasks 3 Longest wait 56s ADC Agents Available 16 Unavai…" at bounding box center [397, 201] width 769 height 340
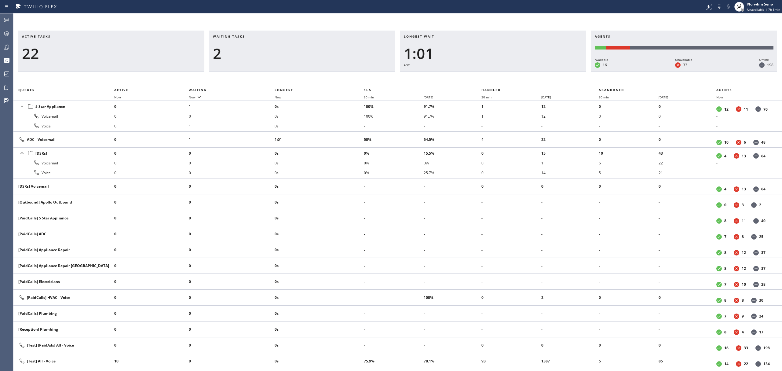
click at [478, 75] on div "Active tasks 22 Waiting tasks 2 Longest wait 1:01 ADC Agents Available 16 Unava…" at bounding box center [397, 201] width 769 height 340
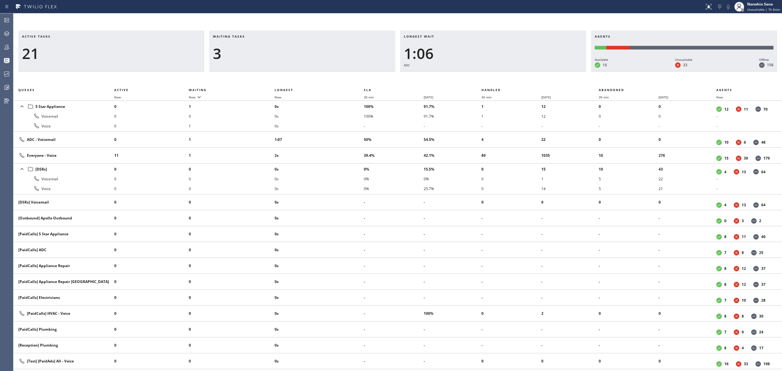
click at [478, 75] on div "Active tasks 21 Waiting tasks 3 Longest wait 1:06 ADC Agents Available 16 Unava…" at bounding box center [397, 201] width 769 height 340
click at [478, 75] on div "Active tasks 21 Waiting tasks 4 Longest wait 1:11 ADC Agents Available 16 Unava…" at bounding box center [397, 201] width 769 height 340
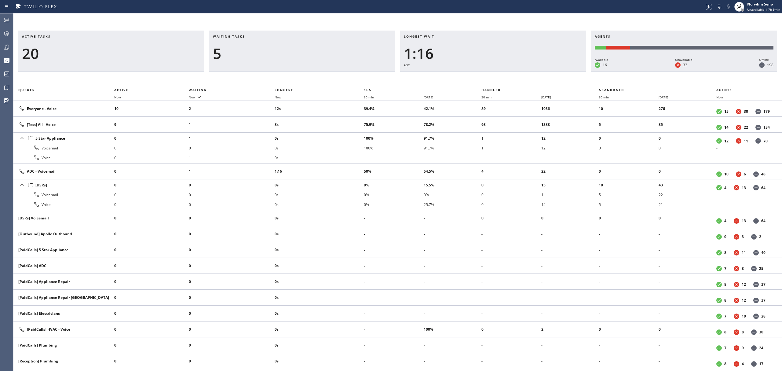
click at [478, 75] on div "Active tasks 20 Waiting tasks 5 Longest wait 1:16 ADC Agents Available 16 Unava…" at bounding box center [397, 201] width 769 height 340
click at [478, 75] on div "Active tasks 19 Waiting tasks 5 Longest wait 1:22 ADC Agents Available 16 Unava…" at bounding box center [397, 201] width 769 height 340
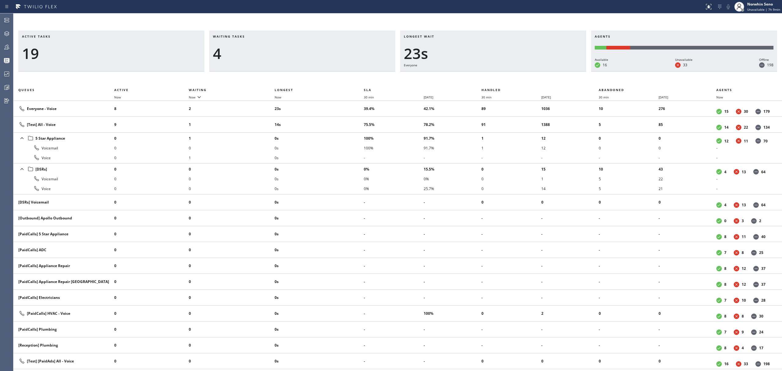
click at [478, 75] on div "Active tasks 19 Waiting tasks 4 Longest wait 23s Everyone Agents Available 16 U…" at bounding box center [397, 201] width 769 height 340
click at [478, 75] on div "Active tasks 19 Waiting tasks 5 Longest wait 28s Everyone Agents Available 16 U…" at bounding box center [397, 201] width 769 height 340
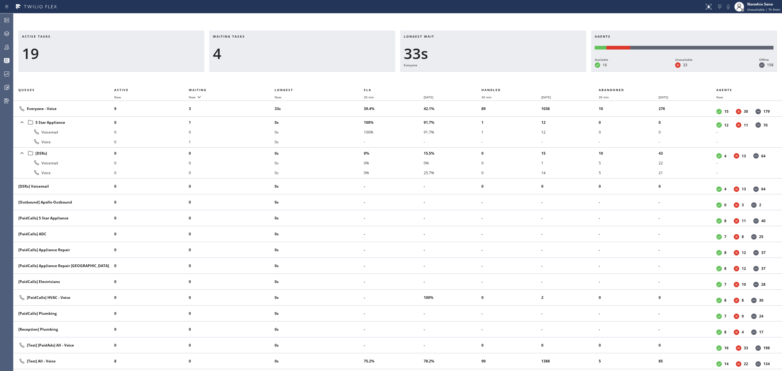
click at [478, 75] on div "Active tasks 19 Waiting tasks 4 Longest wait 33s Everyone Agents Available 16 U…" at bounding box center [397, 201] width 769 height 340
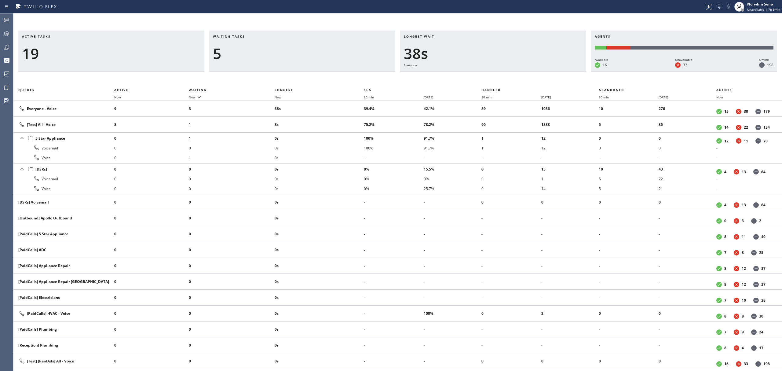
click at [478, 75] on div "Active tasks 19 Waiting tasks 5 Longest wait 38s Everyone Agents Available 16 U…" at bounding box center [397, 201] width 769 height 340
click at [478, 75] on div "Active tasks 20 Waiting tasks 4 Longest wait 41s Everyone Agents Available 16 U…" at bounding box center [397, 201] width 769 height 340
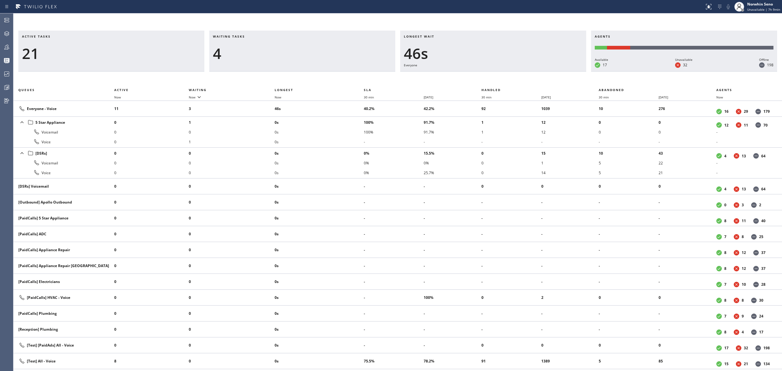
click at [478, 75] on div "Active tasks 21 Waiting tasks 4 Longest wait 46s Everyone Agents Available 17 U…" at bounding box center [397, 201] width 769 height 340
click at [478, 75] on div "Active tasks 22 Waiting tasks 2 Longest wait 15s Everyone Agents Available 17 U…" at bounding box center [397, 201] width 769 height 340
click at [478, 75] on div "Active tasks 20 Waiting tasks 2 Longest wait 20s Everyone Agents Available 17 U…" at bounding box center [397, 201] width 769 height 340
click at [478, 75] on div "Active tasks 19 Waiting tasks 2 Longest wait 25s Everyone Agents Available 17 U…" at bounding box center [397, 201] width 769 height 340
click at [478, 75] on div "Active tasks 17 Waiting tasks 3 Longest wait 30s Everyone Agents Available 17 U…" at bounding box center [397, 201] width 769 height 340
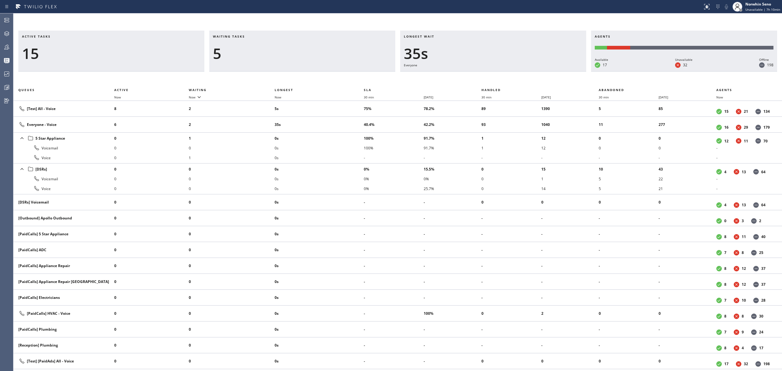
click at [478, 75] on div "Active tasks 15 Waiting tasks 5 Longest wait 35s Everyone Agents Available 17 U…" at bounding box center [397, 201] width 769 height 340
click at [478, 75] on div "Active tasks 15 Waiting tasks 5 Longest wait 14s Everyone Agents Available 17 U…" at bounding box center [397, 201] width 769 height 340
click at [478, 75] on div "Active tasks 16 Waiting tasks 5 Longest wait 19s Everyone Agents Available 15 U…" at bounding box center [397, 201] width 769 height 340
click at [478, 75] on div "Active tasks 15 Waiting tasks 6 Longest wait 24s Everyone Agents Available 15 U…" at bounding box center [397, 201] width 769 height 340
click at [478, 75] on div "Active tasks 17 Waiting tasks 6 Longest wait 19s [Test] All Agents Available 15…" at bounding box center [397, 201] width 769 height 340
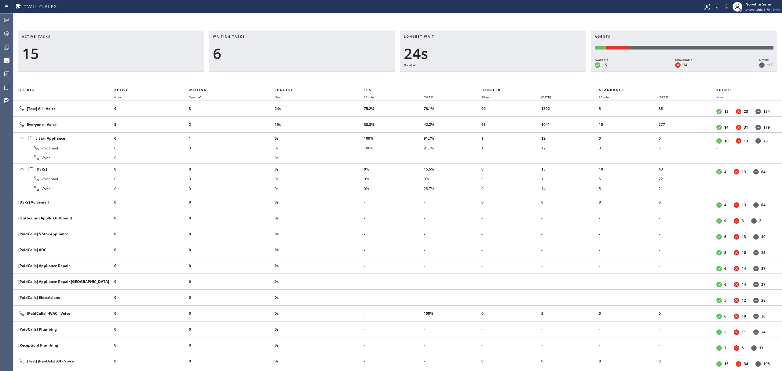
click at [478, 75] on div "Active tasks 15 Waiting tasks 6 Longest wait 24s [Test] All Agents Available 15…" at bounding box center [397, 201] width 769 height 340
click at [478, 75] on div "Active tasks 15 Waiting tasks 5 Longest wait 24s Everyone Agents Available 16 U…" at bounding box center [397, 201] width 769 height 340
click at [478, 75] on div "Active tasks 15 Waiting tasks 4 Longest wait 29s Everyone Agents Available 16 U…" at bounding box center [397, 201] width 769 height 340
click at [478, 75] on div "Active tasks 15 Waiting tasks 6 Longest wait 34s Everyone Agents Available 16 U…" at bounding box center [397, 201] width 769 height 340
click at [478, 75] on div "Active tasks 16 Waiting tasks 6 Longest wait 36s Everyone Agents Available 16 U…" at bounding box center [397, 201] width 769 height 340
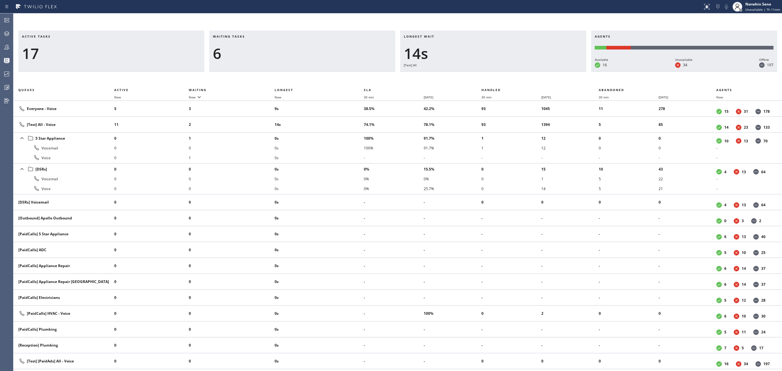
click at [478, 75] on div "Active tasks 17 Waiting tasks 6 Longest wait 14s [Test] All Agents Available 16…" at bounding box center [397, 201] width 769 height 340
click at [478, 75] on div "Active tasks 13 Waiting tasks 7 Longest wait 19s [Test] All Agents Available 16…" at bounding box center [397, 201] width 769 height 340
click at [478, 75] on div "Active tasks 15 Waiting tasks 6 Longest wait 24s [Test] All Agents Available 16…" at bounding box center [397, 201] width 769 height 340
click at [478, 75] on div "Active tasks 14 Waiting tasks 6 Longest wait 23s Everyone Agents Available 16 U…" at bounding box center [397, 201] width 769 height 340
click at [478, 75] on div "Active tasks 15 Waiting tasks 4 Longest wait 28s Everyone Agents Available 16 U…" at bounding box center [397, 201] width 769 height 340
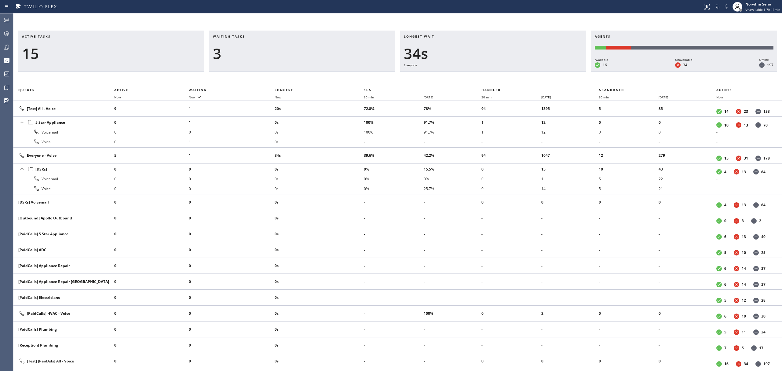
click at [478, 75] on div "Active tasks 15 Waiting tasks 3 Longest wait 34s Everyone Agents Available 16 U…" at bounding box center [397, 201] width 769 height 340
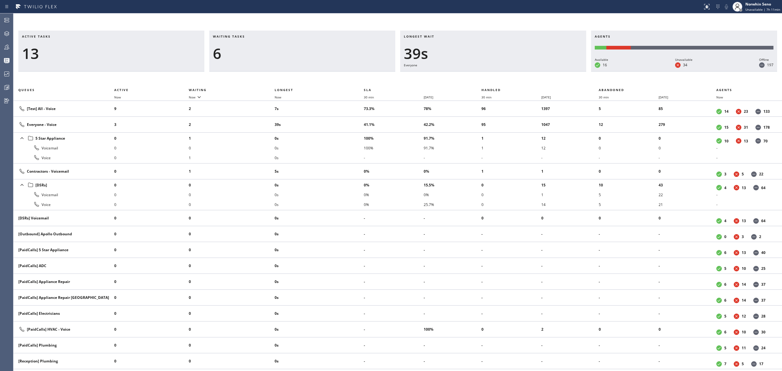
click at [478, 75] on div "Active tasks 13 Waiting tasks 6 Longest wait 39s Everyone Agents Available 16 U…" at bounding box center [397, 201] width 769 height 340
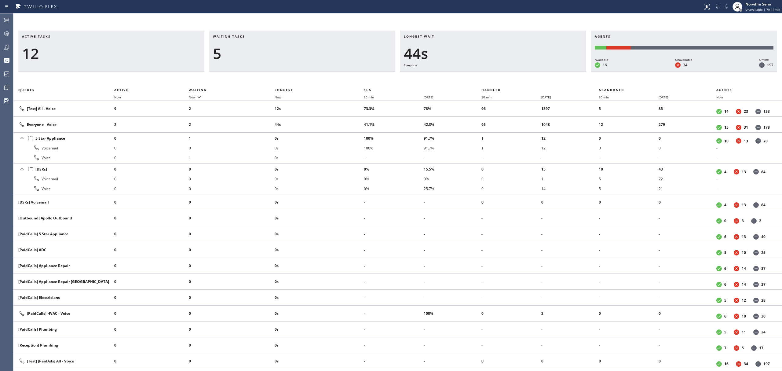
click at [478, 75] on div "Active tasks 12 Waiting tasks 5 Longest wait 44s Everyone Agents Available 16 U…" at bounding box center [397, 201] width 769 height 340
click at [478, 75] on div "Active tasks 14 Waiting tasks 3 Longest wait 16s Everyone Agents Available 16 U…" at bounding box center [397, 201] width 769 height 340
click at [478, 75] on div "Active tasks 16 Waiting tasks 4 Longest wait 6s Everyone Agents Available 16 Un…" at bounding box center [397, 201] width 769 height 340
click at [478, 75] on div "Active tasks 14 Waiting tasks 5 Longest wait 11s Everyone Agents Available 15 U…" at bounding box center [397, 201] width 769 height 340
click at [478, 75] on div "Active tasks 15 Waiting tasks 3 Longest wait 13s [Test] All Agents Available 15…" at bounding box center [397, 201] width 769 height 340
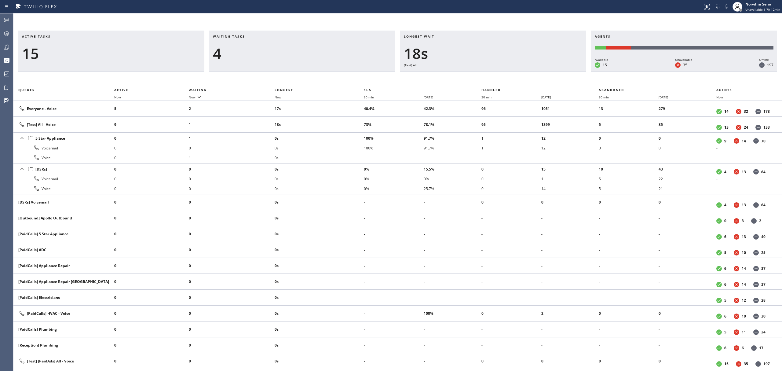
click at [478, 75] on div "Active tasks 15 Waiting tasks 4 Longest wait 18s [Test] All Agents Available 15…" at bounding box center [397, 201] width 769 height 340
click at [478, 75] on div "Active tasks 16 Waiting tasks 5 Longest wait 23s [Test] All Agents Available 14…" at bounding box center [397, 201] width 769 height 340
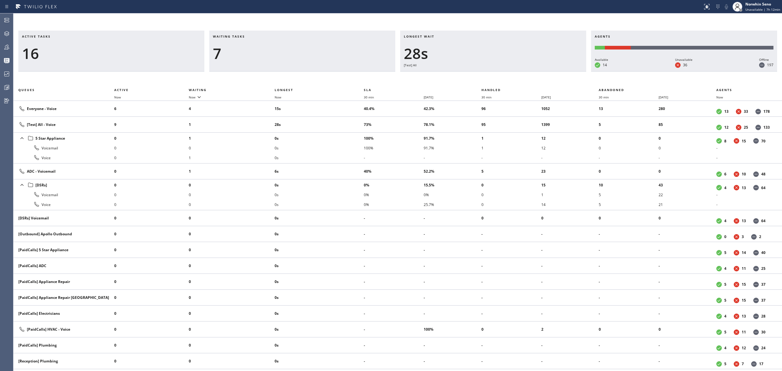
click at [478, 75] on div "Active tasks 16 Waiting tasks 7 Longest wait 28s [Test] All Agents Available 14…" at bounding box center [397, 201] width 769 height 340
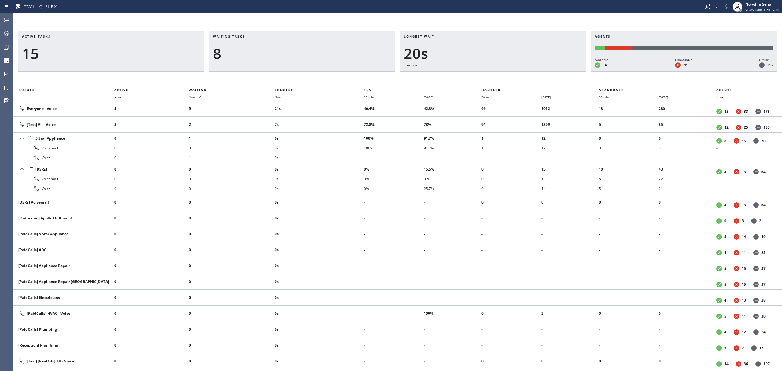
click at [478, 75] on div "Active tasks 15 Waiting tasks 8 Longest wait 20s Everyone Agents Available 14 U…" at bounding box center [397, 201] width 769 height 340
click at [478, 75] on div "Active tasks 15 Waiting tasks 8 Longest wait 25s Everyone Agents Available 14 U…" at bounding box center [397, 201] width 769 height 340
click at [478, 75] on div "Active tasks 15 Waiting tasks 6 Longest wait 30s Everyone Agents Available 14 U…" at bounding box center [397, 201] width 769 height 340
click at [478, 75] on div "Active tasks 16 Waiting tasks 4 Longest wait 36s Everyone Agents Available 14 U…" at bounding box center [397, 201] width 769 height 340
click at [478, 75] on div "Active tasks 16 Waiting tasks 4 Longest wait 41s Everyone Agents Available 14 U…" at bounding box center [397, 201] width 769 height 340
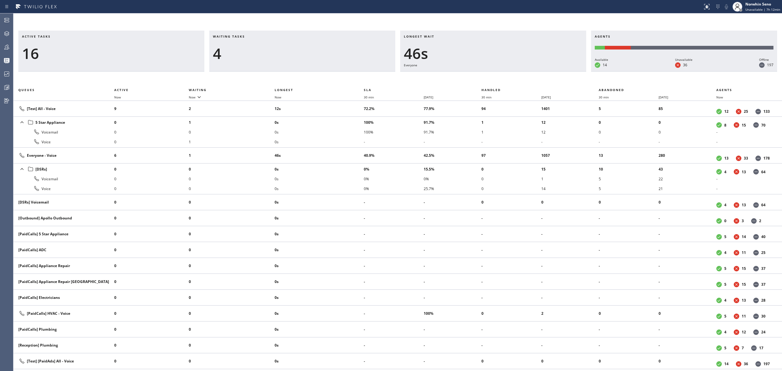
click at [478, 75] on div "Active tasks 16 Waiting tasks 4 Longest wait 46s Everyone Agents Available 14 U…" at bounding box center [397, 201] width 769 height 340
click at [478, 75] on div "Active tasks 15 Waiting tasks 6 Longest wait 51s Everyone Agents Available 14 U…" at bounding box center [397, 201] width 769 height 340
click at [478, 75] on div "Active tasks 15 Waiting tasks 9 Longest wait 56s Everyone Agents Available 14 U…" at bounding box center [397, 201] width 769 height 340
click at [478, 75] on div "Active tasks 17 Waiting tasks 6 Longest wait 26s [Test] All Agents Available 14…" at bounding box center [397, 201] width 769 height 340
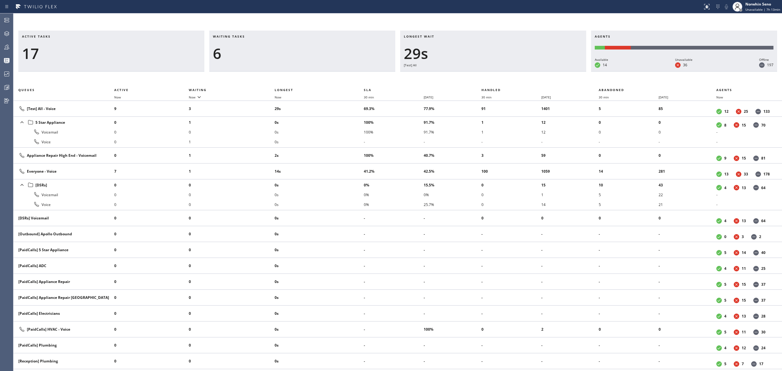
click at [478, 75] on div "Active tasks 17 Waiting tasks 6 Longest wait 29s [Test] All Agents Available 14…" at bounding box center [397, 201] width 769 height 340
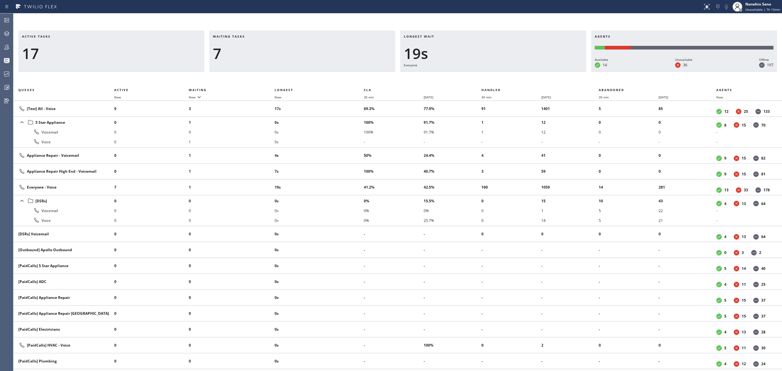
click at [478, 75] on div "Active tasks 17 Waiting tasks 7 Longest wait 19s Everyone Agents Available 14 U…" at bounding box center [397, 201] width 769 height 340
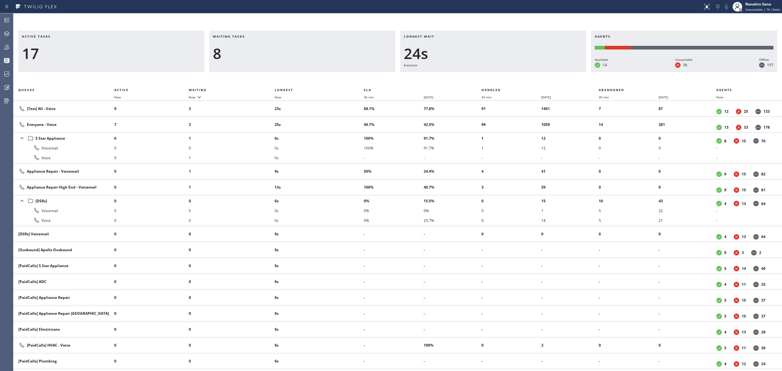
click at [478, 75] on div "Active tasks 17 Waiting tasks 8 Longest wait 24s Everyone Agents Available 14 U…" at bounding box center [397, 201] width 769 height 340
click at [478, 75] on div "Active tasks 17 Waiting tasks 8 Longest wait 29s Everyone Agents Available 14 U…" at bounding box center [397, 201] width 769 height 340
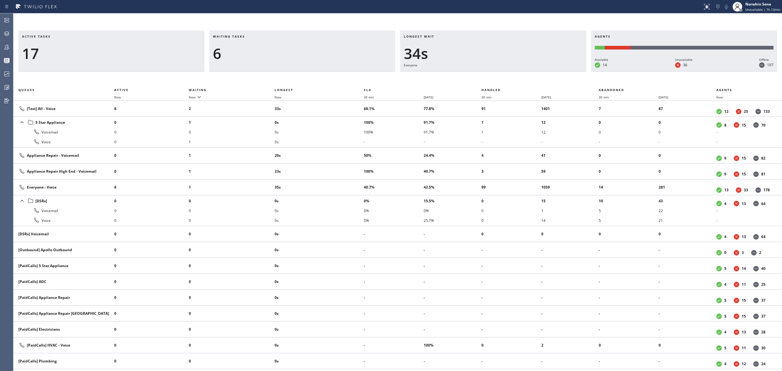
click at [478, 75] on div "Active tasks 17 Waiting tasks 6 Longest wait 34s Everyone Agents Available 14 U…" at bounding box center [397, 201] width 769 height 340
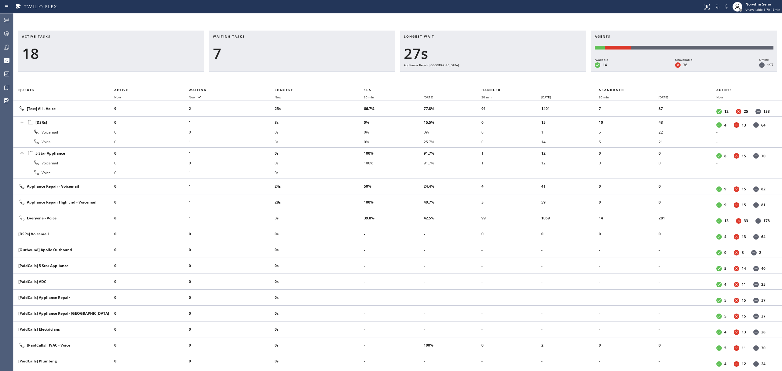
click at [478, 75] on div "Active tasks 18 Waiting tasks 7 Longest wait 27s Appliance Repair High End Agen…" at bounding box center [397, 201] width 769 height 340
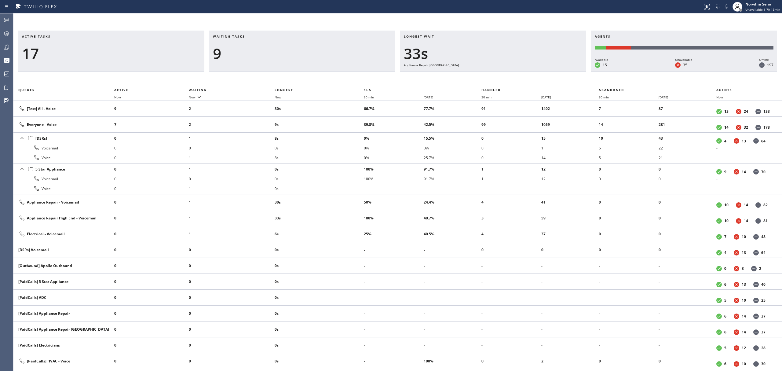
click at [478, 75] on div "Active tasks 17 Waiting tasks 9 Longest wait 33s Appliance Repair High End Agen…" at bounding box center [397, 201] width 769 height 340
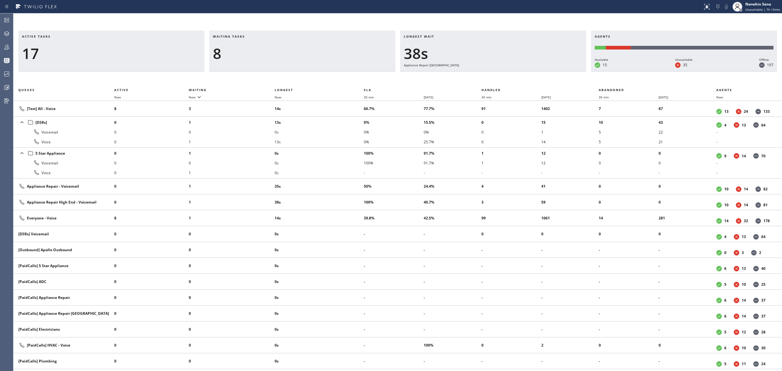
click at [478, 75] on div "Active tasks 17 Waiting tasks 8 Longest wait 38s Appliance Repair High End Agen…" at bounding box center [397, 201] width 769 height 340
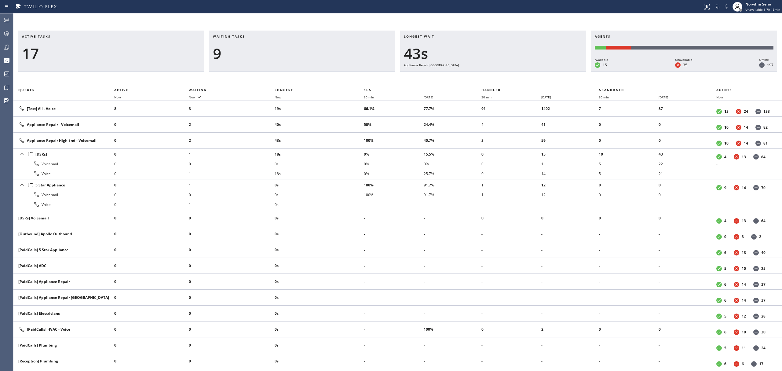
click at [478, 75] on div "Active tasks 17 Waiting tasks 9 Longest wait 43s Appliance Repair High End Agen…" at bounding box center [397, 201] width 769 height 340
click at [478, 75] on div "Active tasks 18 Waiting tasks 8 Longest wait 48s Appliance Repair High End Agen…" at bounding box center [397, 201] width 769 height 340
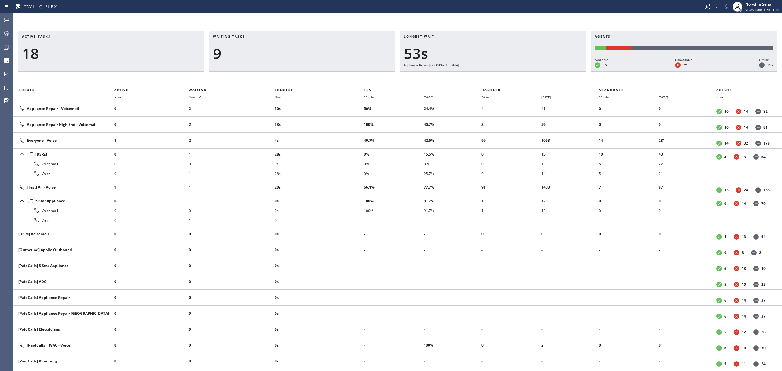
click at [478, 75] on div "Active tasks 18 Waiting tasks 9 Longest wait 53s Appliance Repair High End Agen…" at bounding box center [397, 201] width 769 height 340
click at [478, 75] on div "Active tasks 18 Waiting tasks 10 Longest wait 58s Appliance Repair High End Age…" at bounding box center [397, 201] width 769 height 340
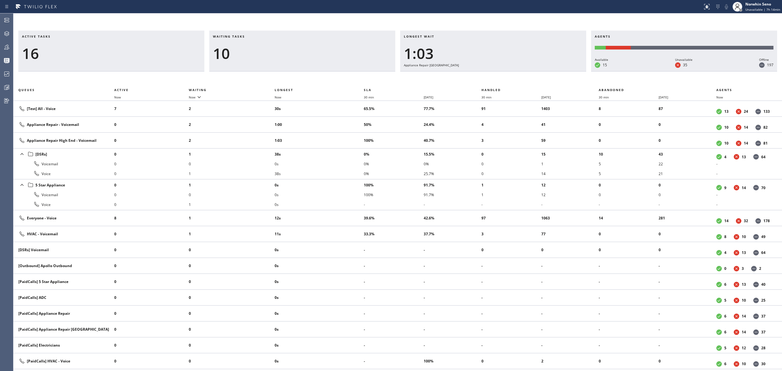
click at [478, 75] on div "Active tasks 16 Waiting tasks 10 Longest wait 1:03 Appliance Repair High End Ag…" at bounding box center [397, 201] width 769 height 340
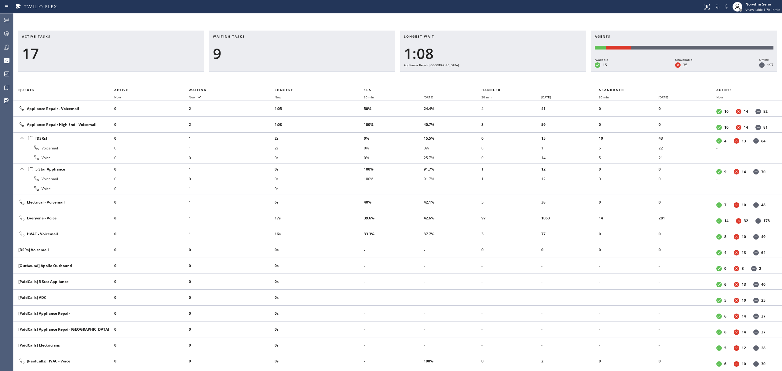
click at [478, 75] on div "Active tasks 17 Waiting tasks 9 Longest wait 1:08 Appliance Repair High End Age…" at bounding box center [397, 201] width 769 height 340
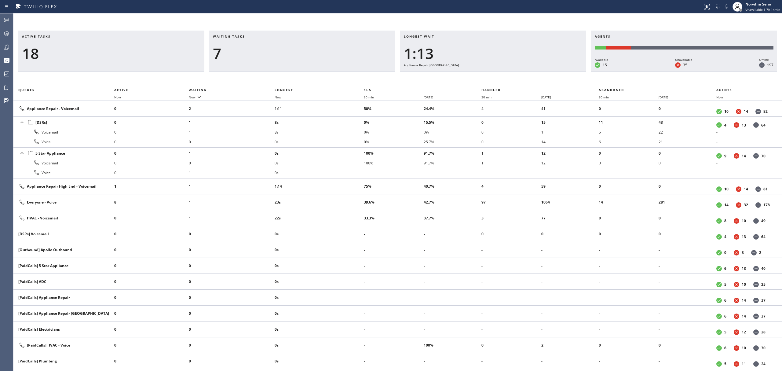
click at [478, 75] on div "Active tasks 18 Waiting tasks 7 Longest wait 1:13 Appliance Repair High End Age…" at bounding box center [397, 201] width 769 height 340
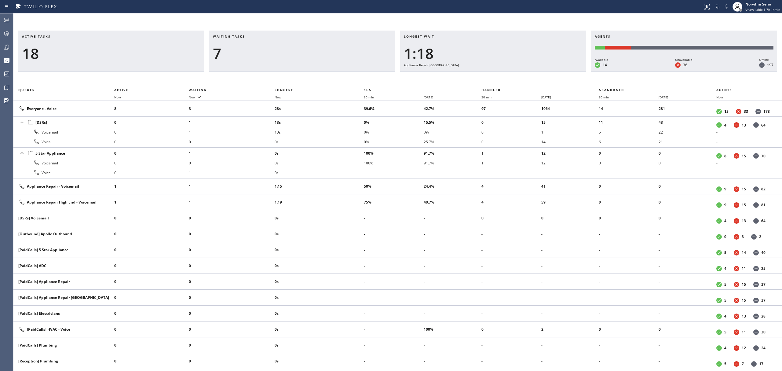
click at [478, 75] on div "Active tasks 18 Waiting tasks 7 Longest wait 1:18 Appliance Repair High End Age…" at bounding box center [397, 201] width 769 height 340
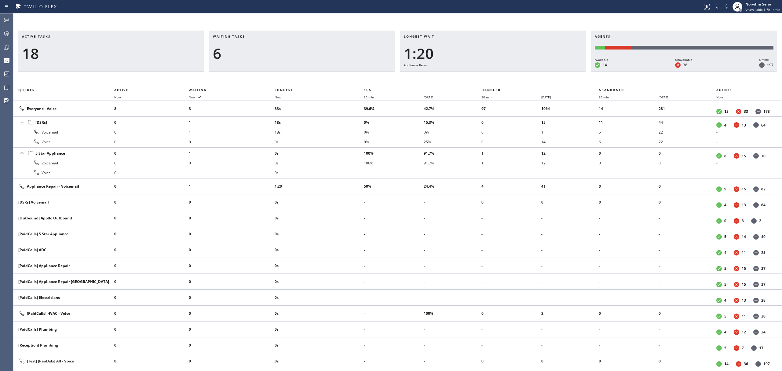
click at [478, 75] on div "Active tasks 18 Waiting tasks 6 Longest wait 1:20 Appliance Repair Agents Avail…" at bounding box center [397, 201] width 769 height 340
click at [478, 75] on div "Active tasks 18 Waiting tasks 6 Longest wait 1:26 Appliance Repair Agents Avail…" at bounding box center [397, 201] width 769 height 340
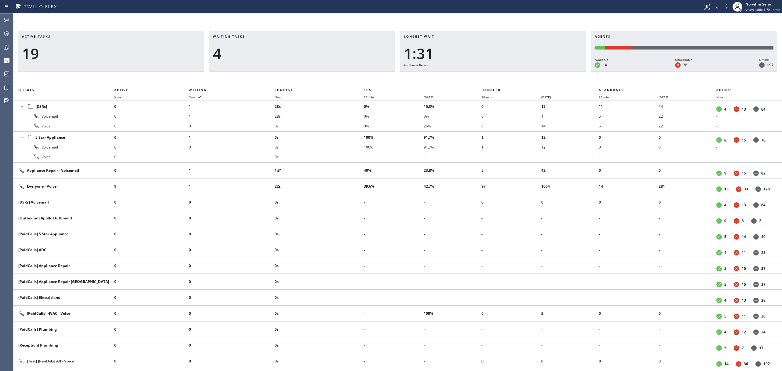
click at [478, 75] on div "Active tasks 19 Waiting tasks 4 Longest wait 1:31 Appliance Repair Agents Avail…" at bounding box center [397, 201] width 769 height 340
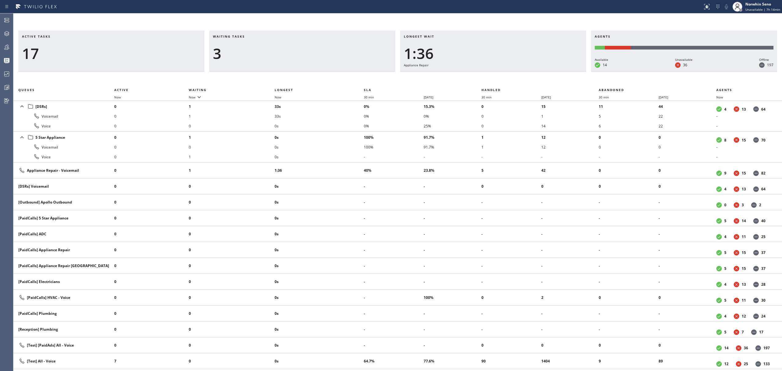
click at [478, 75] on div "Active tasks 17 Waiting tasks 3 Longest wait 1:36 Appliance Repair Agents Avail…" at bounding box center [397, 201] width 769 height 340
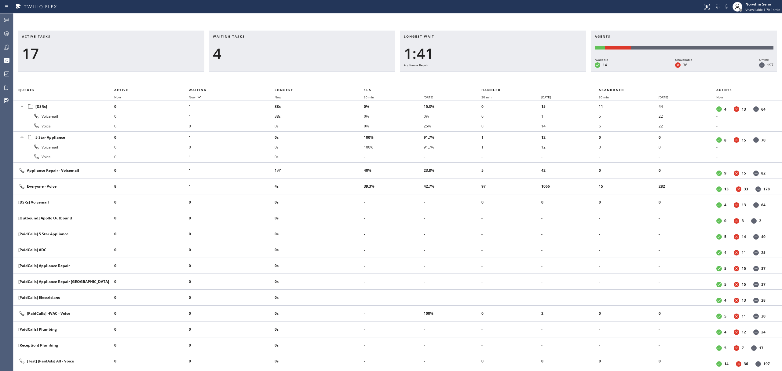
click at [478, 75] on div "Active tasks 17 Waiting tasks 4 Longest wait 1:41 Appliance Repair Agents Avail…" at bounding box center [397, 201] width 769 height 340
click at [478, 75] on div "Active tasks 16 Waiting tasks 4 Longest wait 1:46 Appliance Repair Agents Avail…" at bounding box center [397, 201] width 769 height 340
click at [478, 75] on div "Active tasks 16 Waiting tasks 4 Longest wait 1:51 Appliance Repair Agents Avail…" at bounding box center [397, 201] width 769 height 340
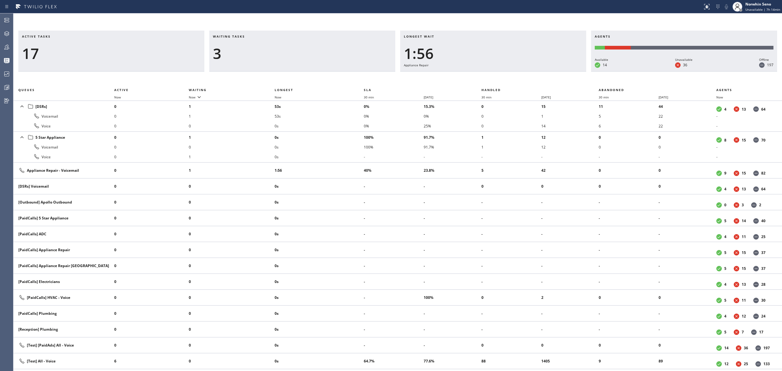
click at [478, 75] on div "Active tasks 17 Waiting tasks 3 Longest wait 1:56 Appliance Repair Agents Avail…" at bounding box center [397, 201] width 769 height 340
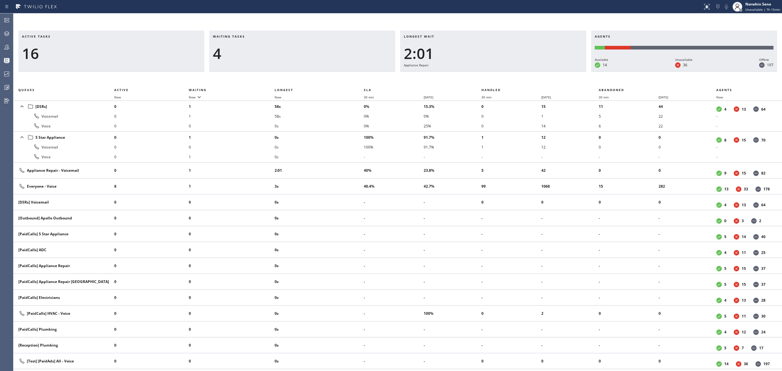
click at [478, 75] on div "Active tasks 16 Waiting tasks 4 Longest wait 2:01 Appliance Repair Agents Avail…" at bounding box center [397, 201] width 769 height 340
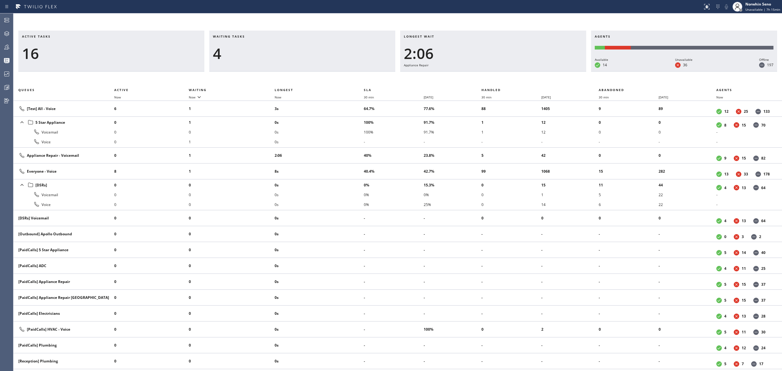
click at [478, 75] on div "Active tasks 16 Waiting tasks 4 Longest wait 2:06 Appliance Repair Agents Avail…" at bounding box center [397, 201] width 769 height 340
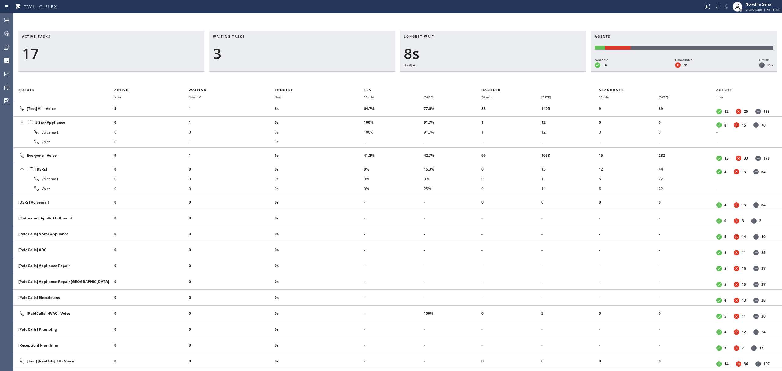
click at [478, 75] on div "Active tasks 17 Waiting tasks 3 Longest wait 8s [Test] All Agents Available 14 …" at bounding box center [397, 201] width 769 height 340
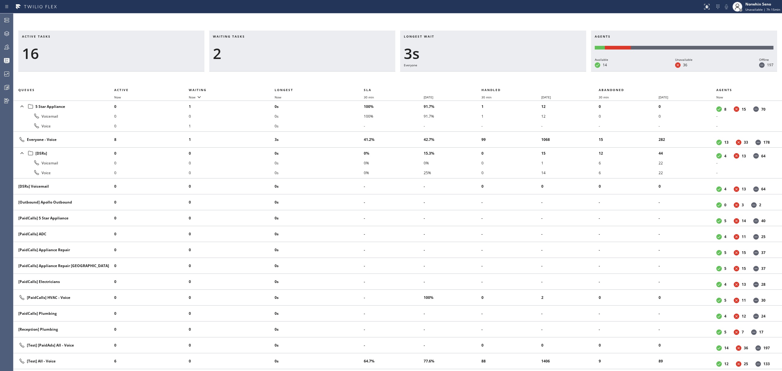
click at [478, 75] on div "Active tasks 16 Waiting tasks 2 Longest wait 3s Everyone Agents Available 14 Un…" at bounding box center [397, 201] width 769 height 340
click at [478, 75] on div "Active tasks 15 Waiting tasks 2 Longest wait 8s Everyone Agents Available 14 Un…" at bounding box center [397, 201] width 769 height 340
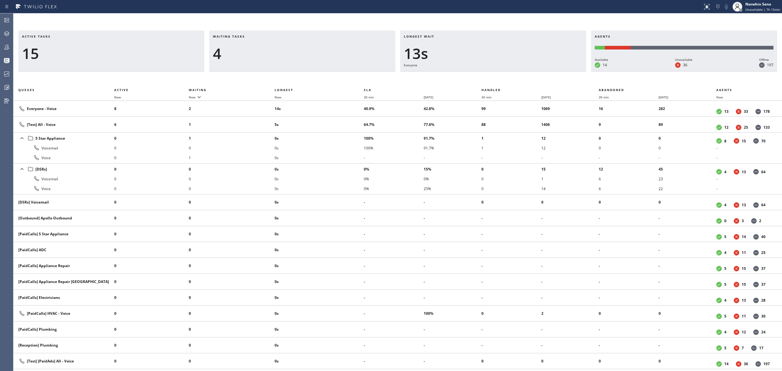
click at [478, 75] on div "Active tasks 15 Waiting tasks 4 Longest wait 13s Everyone Agents Available 14 U…" at bounding box center [397, 201] width 769 height 340
click at [478, 75] on div "Active tasks 15 Waiting tasks 4 Longest wait 18s Everyone Agents Available 14 U…" at bounding box center [397, 201] width 769 height 340
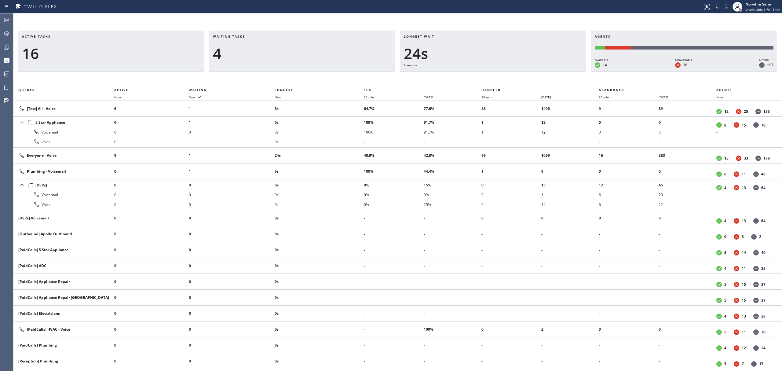
click at [478, 75] on div "Active tasks 16 Waiting tasks 4 Longest wait 24s Everyone Agents Available 14 U…" at bounding box center [397, 201] width 769 height 340
click at [478, 75] on div "Active tasks 15 Waiting tasks 4 Longest wait 29s Everyone Agents Available 14 U…" at bounding box center [397, 201] width 769 height 340
click at [478, 75] on div "Active tasks 17 Waiting tasks 4 Longest wait 16s Plumbing Agents Available 14 U…" at bounding box center [397, 201] width 769 height 340
click at [478, 75] on div "Active tasks 17 Waiting tasks 4 Longest wait 21s Plumbing Agents Available 14 U…" at bounding box center [397, 201] width 769 height 340
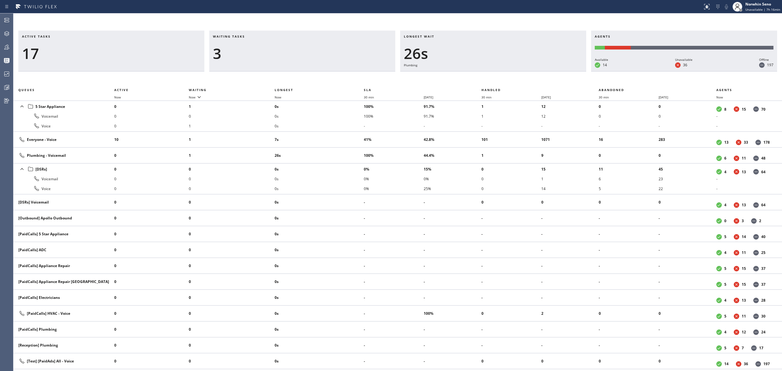
click at [478, 75] on div "Active tasks 17 Waiting tasks 3 Longest wait 26s Plumbing Agents Available 14 U…" at bounding box center [397, 201] width 769 height 340
click at [478, 75] on div "Active tasks 15 Waiting tasks 3 Longest wait 31s Plumbing Agents Available 14 U…" at bounding box center [397, 201] width 769 height 340
click at [478, 75] on div "Active tasks 14 Waiting tasks 3 Longest wait 36s Plumbing Agents Available 15 U…" at bounding box center [397, 201] width 769 height 340
click at [478, 75] on div "Active tasks 15 Waiting tasks 4 Longest wait 41s Plumbing Agents Available 15 U…" at bounding box center [397, 201] width 769 height 340
click at [478, 75] on div "Active tasks 15 Waiting tasks 4 Longest wait 46s Plumbing Agents Available 15 U…" at bounding box center [397, 201] width 769 height 340
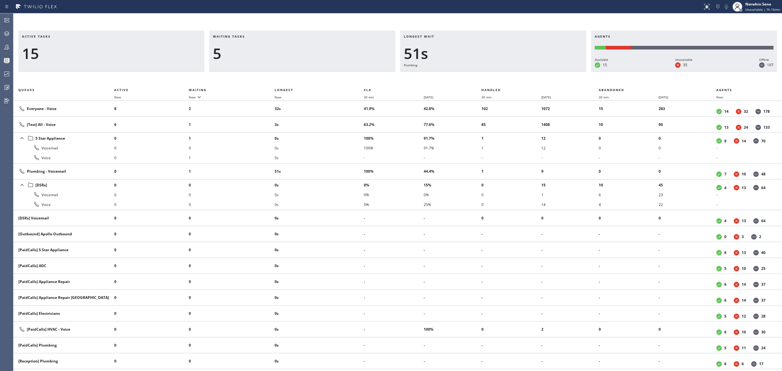
click at [478, 75] on div "Active tasks 15 Waiting tasks 5 Longest wait 51s Plumbing Agents Available 15 U…" at bounding box center [397, 201] width 769 height 340
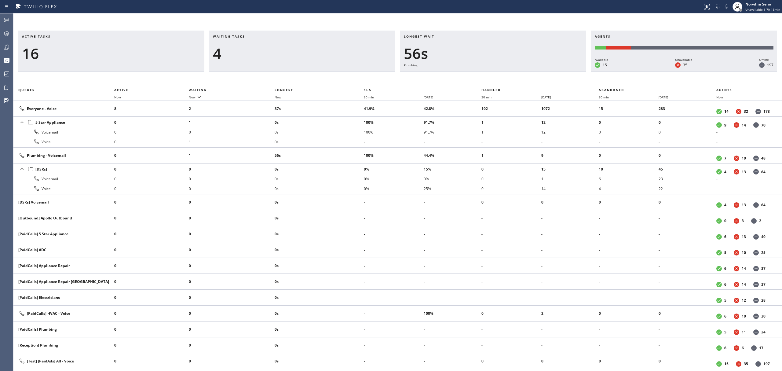
click at [478, 75] on div "Active tasks 16 Waiting tasks 4 Longest wait 56s Plumbing Agents Available 15 U…" at bounding box center [397, 201] width 769 height 340
click at [478, 75] on div "Active tasks 17 Waiting tasks 3 Longest wait 1:02 Plumbing Agents Available 15 …" at bounding box center [397, 201] width 769 height 340
click at [478, 75] on div "Active tasks 17 Waiting tasks 3 Longest wait 1:07 Plumbing Agents Available 15 …" at bounding box center [397, 201] width 769 height 340
click at [478, 75] on div "Active tasks 16 Waiting tasks 3 Longest wait 1:12 Plumbing Agents Available 15 …" at bounding box center [397, 201] width 769 height 340
click at [478, 75] on div "Active tasks 16 Waiting tasks 3 Longest wait 1:17 Plumbing Agents Available 15 …" at bounding box center [397, 201] width 769 height 340
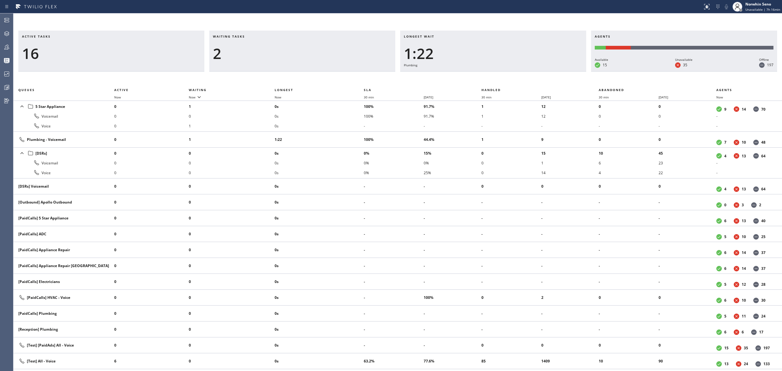
click at [478, 75] on div "Active tasks 16 Waiting tasks 2 Longest wait 1:22 Plumbing Agents Available 15 …" at bounding box center [397, 201] width 769 height 340
click at [478, 75] on div "Active tasks 15 Waiting tasks 2 Longest wait 1:27 Plumbing Agents Available 15 …" at bounding box center [397, 201] width 769 height 340
click at [478, 75] on div "Active tasks 14 Waiting tasks 2 Longest wait 1:32 Plumbing Agents Available 15 …" at bounding box center [397, 201] width 769 height 340
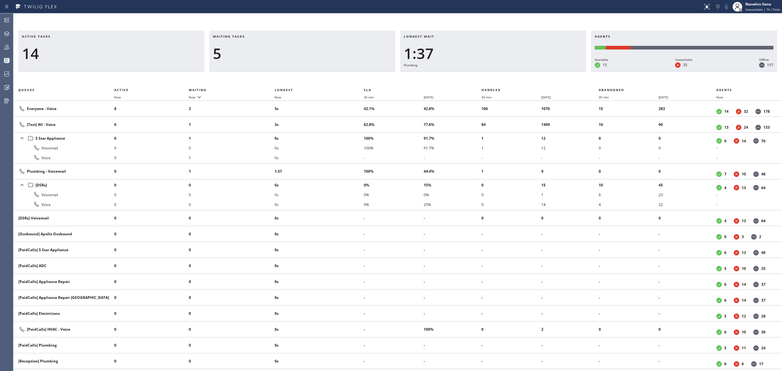
click at [478, 75] on div "Active tasks 14 Waiting tasks 5 Longest wait 1:37 Plumbing Agents Available 15 …" at bounding box center [397, 201] width 769 height 340
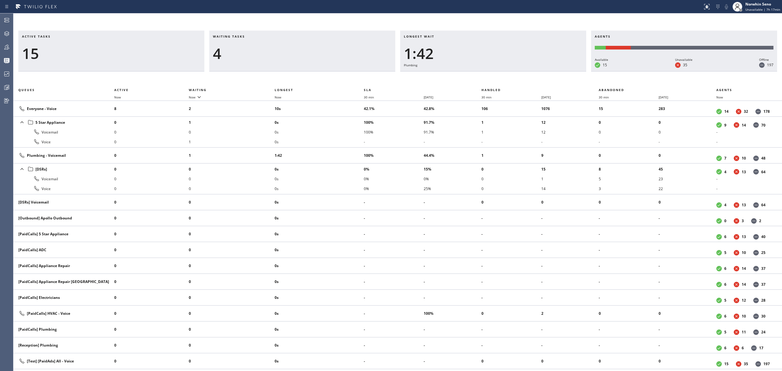
click at [478, 75] on div "Active tasks 15 Waiting tasks 4 Longest wait 1:42 Plumbing Agents Available 15 …" at bounding box center [397, 201] width 769 height 340
click at [478, 75] on div "Active tasks 15 Waiting tasks 4 Longest wait 1:47 Plumbing Agents Available 15 …" at bounding box center [397, 201] width 769 height 340
click at [478, 75] on div "Active tasks 15 Waiting tasks 4 Longest wait 1:52 Plumbing Agents Available 15 …" at bounding box center [397, 201] width 769 height 340
click at [478, 75] on div "Active tasks 15 Waiting tasks 4 Longest wait 1:58 Plumbing Agents Available 15 …" at bounding box center [397, 201] width 769 height 340
click at [478, 75] on div "Active tasks 16 Waiting tasks 3 Longest wait 2:03 Plumbing Agents Available 15 …" at bounding box center [397, 201] width 769 height 340
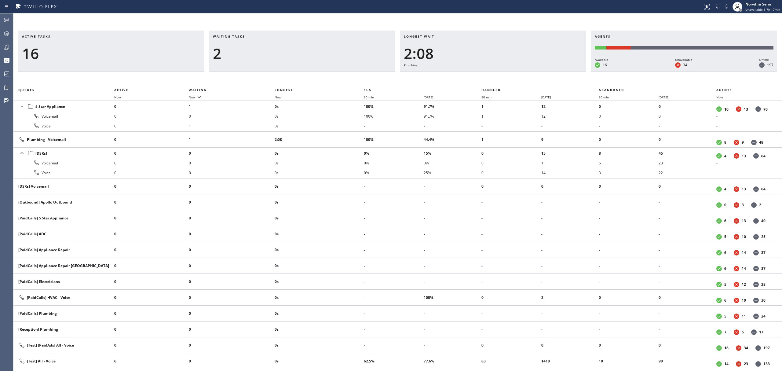
click at [478, 75] on div "Active tasks 16 Waiting tasks 2 Longest wait 2:08 Plumbing Agents Available 16 …" at bounding box center [397, 201] width 769 height 340
click at [478, 75] on div "Active tasks 15 Waiting tasks 2 Longest wait 2:13 Plumbing Agents Available 16 …" at bounding box center [397, 201] width 769 height 340
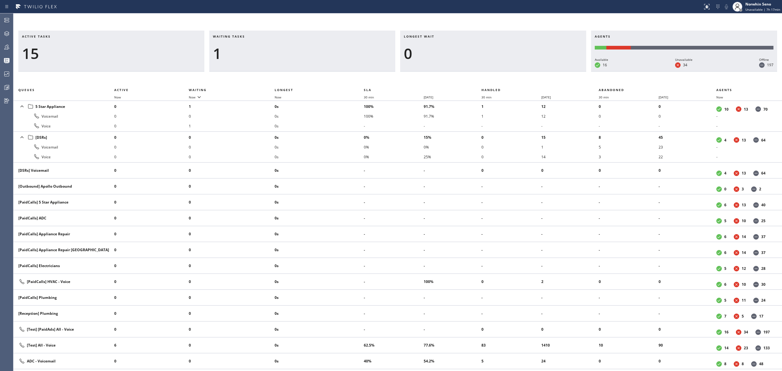
click at [478, 75] on div "Active tasks 15 Waiting tasks 1 Longest wait 0 Agents Available 16 Unavailable …" at bounding box center [397, 201] width 769 height 340
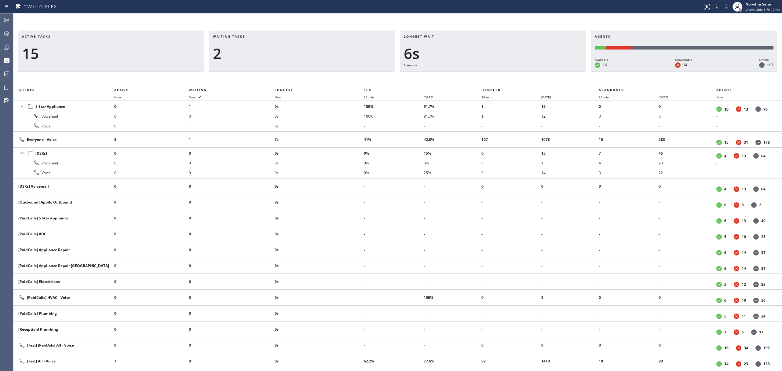
click at [478, 75] on div "Active tasks 15 Waiting tasks 2 Longest wait 6s Everyone Agents Available 16 Un…" at bounding box center [397, 201] width 769 height 340
click at [478, 75] on div "Active tasks 15 Waiting tasks 3 Longest wait 11s Everyone Agents Available 16 U…" at bounding box center [397, 201] width 769 height 340
click at [478, 75] on div "Active tasks 15 Waiting tasks 3 Longest wait 16s Everyone Agents Available 15 U…" at bounding box center [397, 201] width 769 height 340
click at [478, 75] on div "Active tasks 15 Waiting tasks 4 Longest wait 21s Everyone Agents Available 15 U…" at bounding box center [397, 201] width 769 height 340
click at [478, 75] on div "Active tasks 15 Waiting tasks 3 Longest wait 26s Everyone Agents Available 15 U…" at bounding box center [397, 201] width 769 height 340
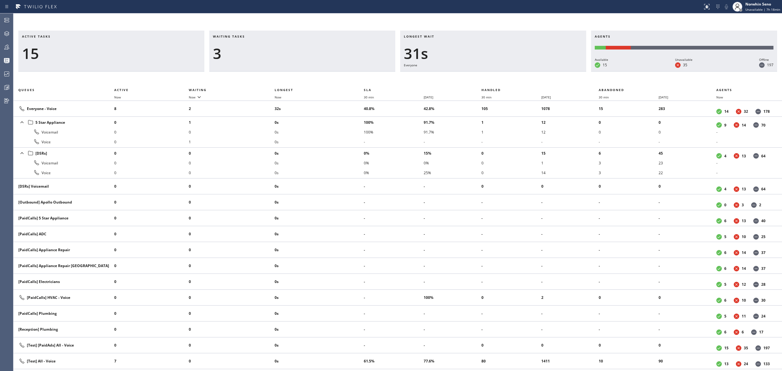
click at [478, 75] on div "Active tasks 15 Waiting tasks 3 Longest wait 31s Everyone Agents Available 15 U…" at bounding box center [397, 201] width 769 height 340
click at [478, 75] on div "Active tasks 16 Waiting tasks 2 Longest wait 36s Everyone Agents Available 15 U…" at bounding box center [397, 201] width 769 height 340
click at [478, 75] on div "Active tasks 15 Waiting tasks 2 Longest wait 41s Everyone Agents Available 15 U…" at bounding box center [397, 201] width 769 height 340
click at [478, 75] on div "Active tasks 15 Waiting tasks 2 Longest wait 7s Primary HVAC Agents Available 1…" at bounding box center [397, 201] width 769 height 340
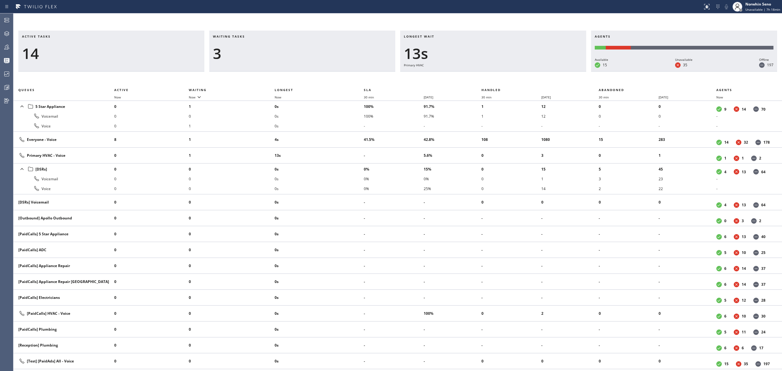
click at [478, 75] on div "Active tasks 14 Waiting tasks 3 Longest wait 13s Primary HVAC Agents Available …" at bounding box center [397, 201] width 769 height 340
click at [478, 75] on div "Active tasks 14 Waiting tasks 3 Longest wait 18s Primary HVAC Agents Available …" at bounding box center [397, 201] width 769 height 340
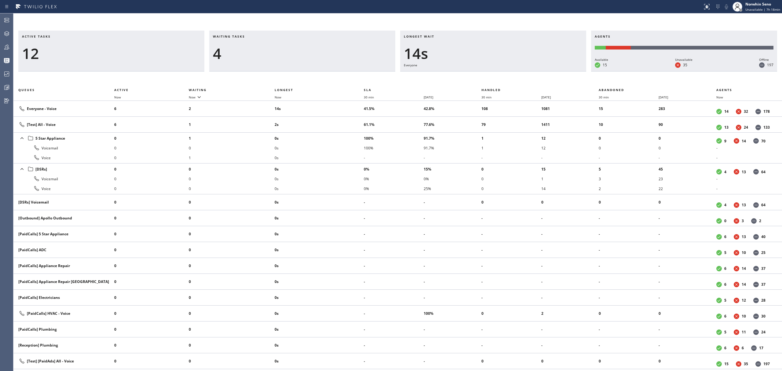
click at [478, 75] on div "Active tasks 12 Waiting tasks 4 Longest wait 14s Everyone Agents Available 15 U…" at bounding box center [397, 201] width 769 height 340
click at [478, 75] on div "Active tasks 13 Waiting tasks 4 Longest wait 19s Everyone Agents Available 15 U…" at bounding box center [397, 201] width 769 height 340
click at [478, 75] on div "Active tasks 13 Waiting tasks 6 Longest wait 24s Everyone Agents Available 15 U…" at bounding box center [397, 201] width 769 height 340
click at [478, 75] on div "Active tasks 12 Waiting tasks 6 Longest wait 29s Everyone Agents Available 15 U…" at bounding box center [397, 201] width 769 height 340
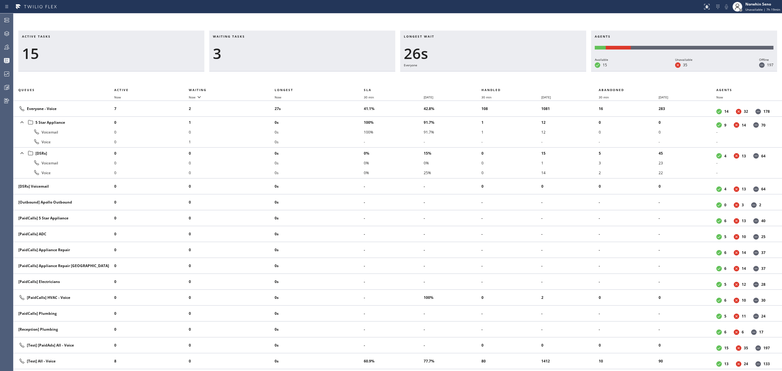
click at [478, 75] on div "Active tasks 15 Waiting tasks 3 Longest wait 26s Everyone Agents Available 15 U…" at bounding box center [397, 201] width 769 height 340
click at [478, 75] on div "Active tasks 15 Waiting tasks 4 Longest wait 31s Everyone Agents Available 15 U…" at bounding box center [397, 201] width 769 height 340
click at [478, 75] on div "Active tasks 15 Waiting tasks 3 Longest wait 19s Everyone Agents Available 15 U…" at bounding box center [397, 201] width 769 height 340
click at [478, 75] on div "Active tasks 15 Waiting tasks 2 Longest wait 24s Everyone Agents Available 15 U…" at bounding box center [397, 201] width 769 height 340
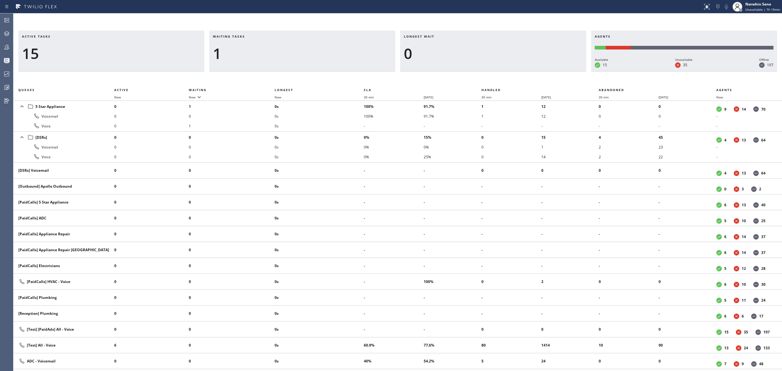
click at [478, 75] on div "Active tasks 15 Waiting tasks 1 Longest wait 0 Agents Available 15 Unavailable …" at bounding box center [397, 201] width 769 height 340
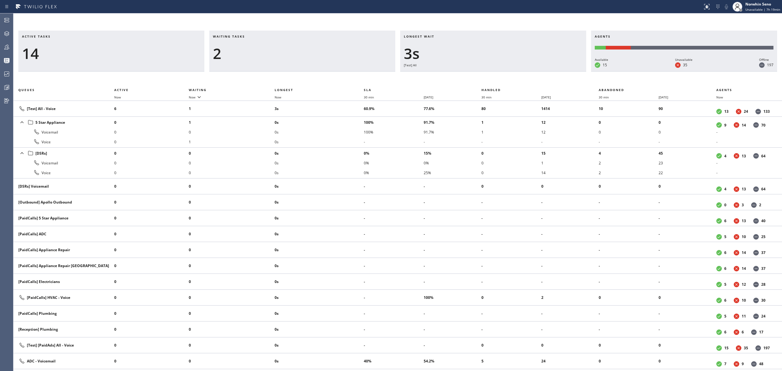
click at [478, 75] on div "Active tasks 14 Waiting tasks 2 Longest wait 3s [Test] All Agents Available 15 …" at bounding box center [397, 201] width 769 height 340
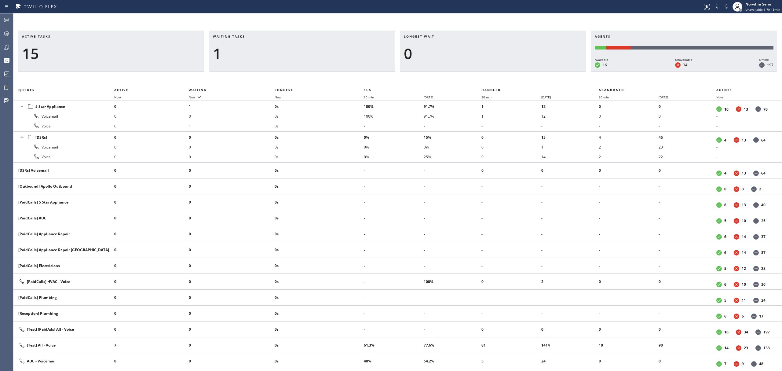
click at [478, 75] on div "Active tasks 15 Waiting tasks 1 Longest wait 0 Agents Available 16 Unavailable …" at bounding box center [397, 201] width 769 height 340
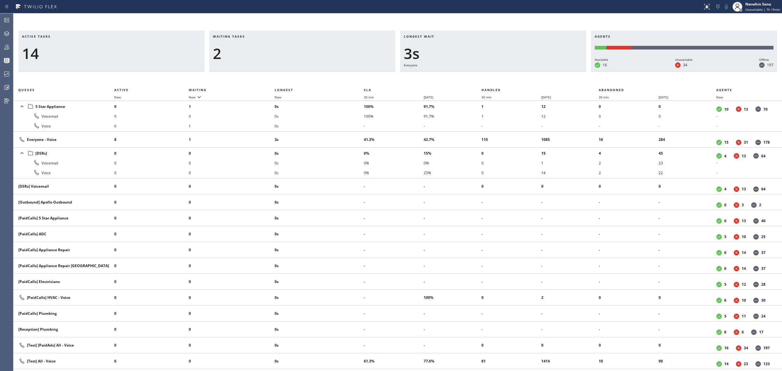
click at [478, 75] on div "Active tasks 14 Waiting tasks 2 Longest wait 3s Everyone Agents Available 16 Un…" at bounding box center [397, 201] width 769 height 340
click at [478, 75] on div "Active tasks 13 Waiting tasks 2 Longest wait 8s Everyone Agents Available 16 Un…" at bounding box center [397, 201] width 769 height 340
click at [478, 75] on div "Active tasks 14 Waiting tasks 2 Longest wait 13s Everyone Agents Available 16 U…" at bounding box center [397, 201] width 769 height 340
click at [478, 75] on div "Active tasks 13 Waiting tasks 2 Longest wait 18s Everyone Agents Available 16 U…" at bounding box center [397, 201] width 769 height 340
click at [478, 75] on div "Active tasks 13 Waiting tasks 2 Longest wait 23s Everyone Agents Available 16 U…" at bounding box center [397, 201] width 769 height 340
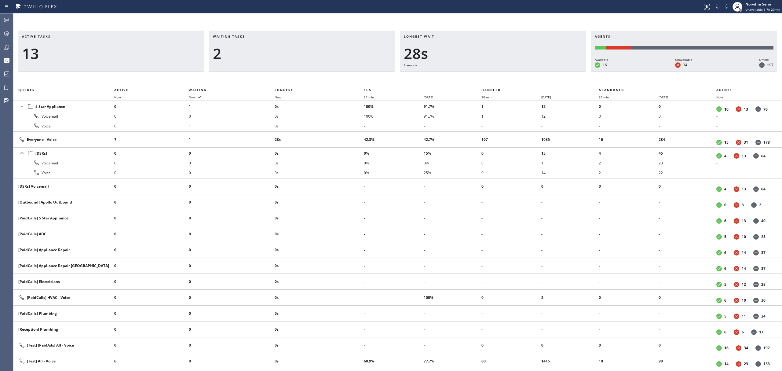
click at [478, 75] on div "Active tasks 13 Waiting tasks 2 Longest wait 28s Everyone Agents Available 16 U…" at bounding box center [397, 201] width 769 height 340
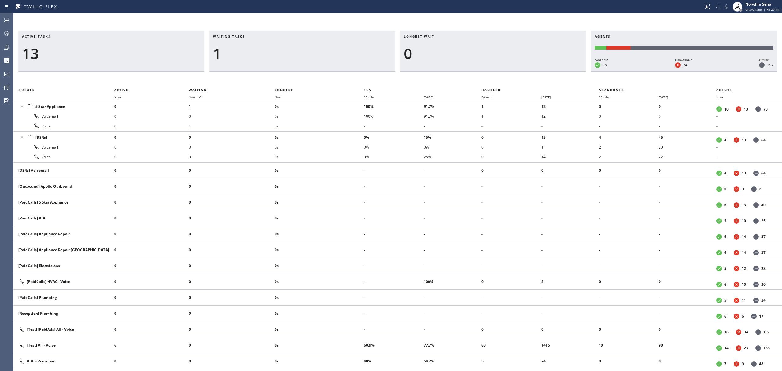
click at [478, 75] on div "Active tasks 13 Waiting tasks 1 Longest wait 0 Agents Available 16 Unavailable …" at bounding box center [397, 201] width 769 height 340
click at [478, 75] on div "Active tasks 12 Waiting tasks 1 Longest wait 0 Agents Available 16 Unavailable …" at bounding box center [397, 201] width 769 height 340
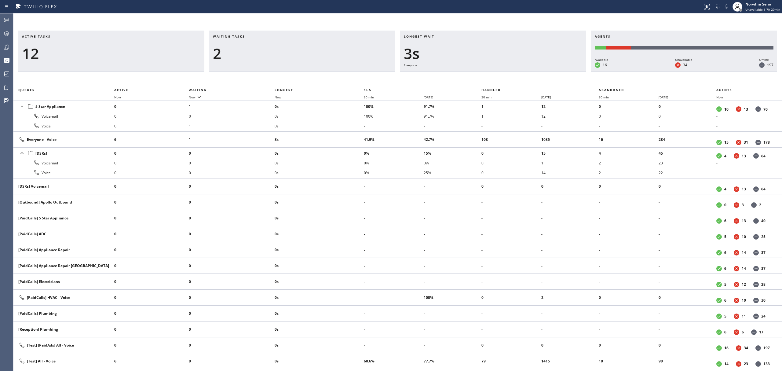
click at [478, 75] on div "Active tasks 12 Waiting tasks 2 Longest wait 3s Everyone Agents Available 16 Un…" at bounding box center [397, 201] width 769 height 340
click at [478, 75] on div "Active tasks 10 Waiting tasks 2 Longest wait 8s Everyone Agents Available 16 Un…" at bounding box center [397, 201] width 769 height 340
click at [478, 75] on div "Active tasks 10 Waiting tasks 2 Longest wait 13s Everyone Agents Available 16 U…" at bounding box center [397, 201] width 769 height 340
click at [478, 75] on div "Active tasks 10 Waiting tasks 4 Longest wait 18s Everyone Agents Available 16 U…" at bounding box center [397, 201] width 769 height 340
click at [478, 75] on div "Active tasks 11 Waiting tasks 3 Longest wait 24s Everyone Agents Available 16 U…" at bounding box center [397, 201] width 769 height 340
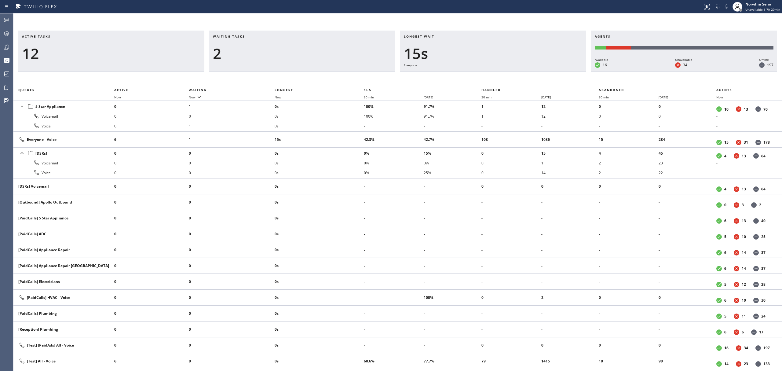
click at [478, 75] on div "Active tasks 12 Waiting tasks 2 Longest wait 15s Everyone Agents Available 16 U…" at bounding box center [397, 201] width 769 height 340
click at [478, 75] on div "Active tasks 10 Waiting tasks 2 Longest wait 20s Everyone Agents Available 16 U…" at bounding box center [397, 201] width 769 height 340
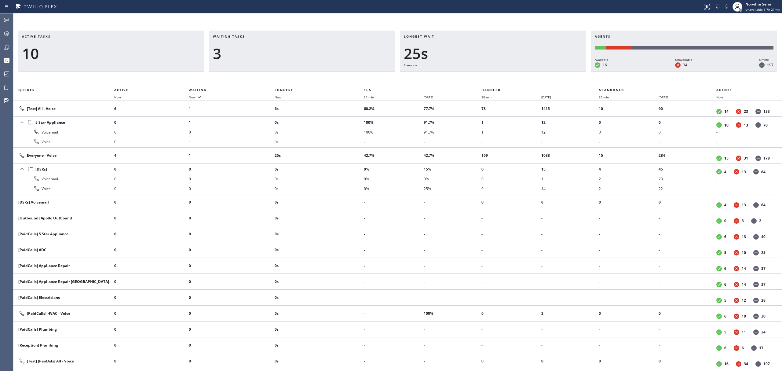
click at [478, 75] on div "Active tasks 10 Waiting tasks 3 Longest wait 25s Everyone Agents Available 16 U…" at bounding box center [397, 201] width 769 height 340
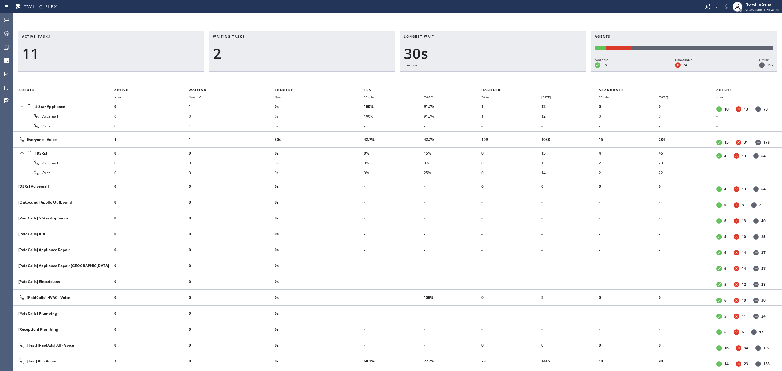
click at [478, 75] on div "Active tasks 11 Waiting tasks 2 Longest wait 30s Everyone Agents Available 16 U…" at bounding box center [397, 201] width 769 height 340
click at [478, 75] on div "Active tasks 11 Waiting tasks 3 Longest wait 35s Everyone Agents Available 16 U…" at bounding box center [397, 201] width 769 height 340
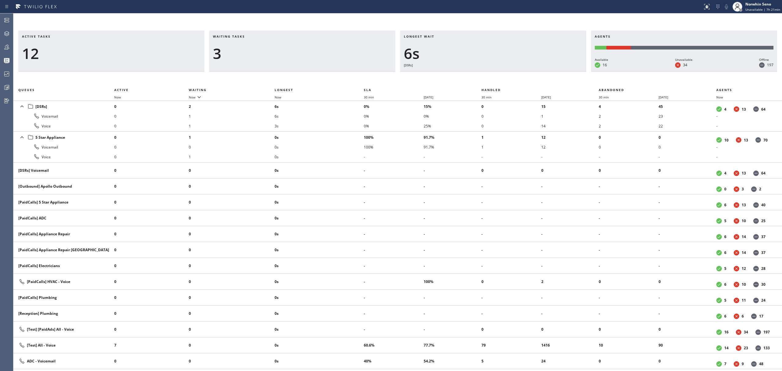
click at [478, 75] on div "Active tasks 12 Waiting tasks 3 Longest wait 6s [DSRs] Agents Available 16 Unav…" at bounding box center [397, 201] width 769 height 340
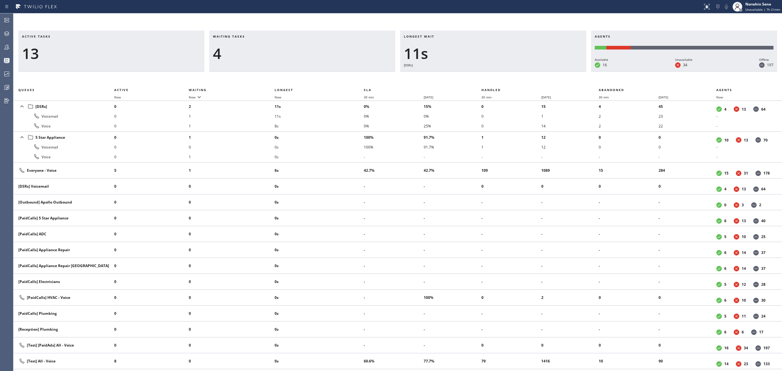
click at [478, 75] on div "Active tasks 13 Waiting tasks 4 Longest wait 11s [DSRs] Agents Available 16 Una…" at bounding box center [397, 201] width 769 height 340
click at [478, 75] on div "Active tasks 12 Waiting tasks 4 Longest wait 16s [DSRs] Agents Available 16 Una…" at bounding box center [397, 201] width 769 height 340
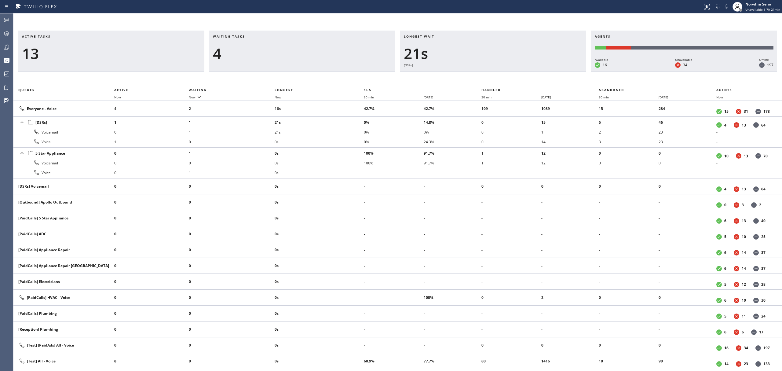
click at [478, 75] on div "Active tasks 13 Waiting tasks 4 Longest wait 21s [DSRs] Agents Available 16 Una…" at bounding box center [397, 201] width 769 height 340
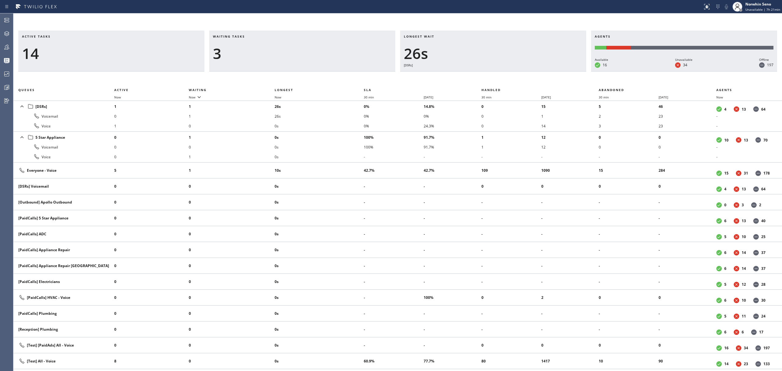
click at [478, 75] on div "Active tasks 14 Waiting tasks 3 Longest wait 26s [DSRs] Agents Available 16 Una…" at bounding box center [397, 201] width 769 height 340
click at [478, 75] on div "Active tasks 15 Waiting tasks 3 Longest wait 31s [DSRs] Agents Available 16 Una…" at bounding box center [397, 201] width 769 height 340
click at [478, 75] on div "Active tasks 15 Waiting tasks 3 Longest wait 36s [DSRs] Agents Available 16 Una…" at bounding box center [397, 201] width 769 height 340
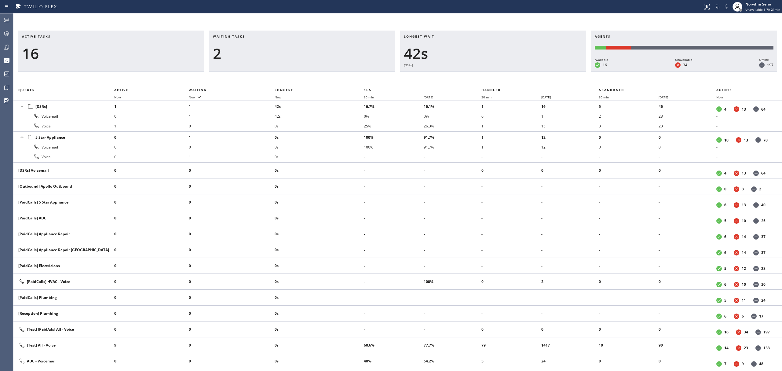
click at [478, 75] on div "Active tasks 16 Waiting tasks 2 Longest wait 42s [DSRs] Agents Available 16 Una…" at bounding box center [397, 201] width 769 height 340
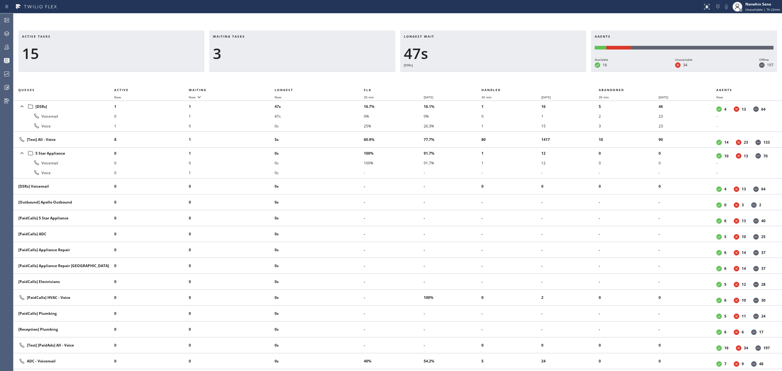
click at [478, 75] on div "Active tasks 15 Waiting tasks 3 Longest wait 47s [DSRs] Agents Available 16 Una…" at bounding box center [397, 201] width 769 height 340
click at [478, 75] on div "Active tasks 15 Waiting tasks 4 Longest wait 52s [DSRs] Agents Available 16 Una…" at bounding box center [397, 201] width 769 height 340
click at [478, 75] on div "Active tasks 15 Waiting tasks 3 Longest wait 57s [DSRs] Agents Available 16 Una…" at bounding box center [397, 201] width 769 height 340
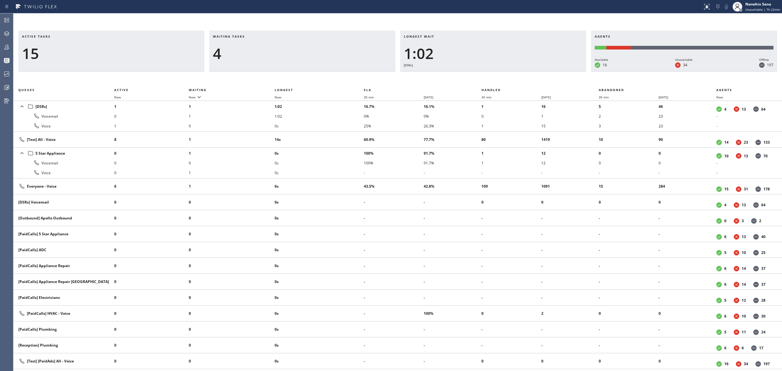
click at [478, 75] on div "Active tasks 15 Waiting tasks 4 Longest wait 1:02 [DSRs] Agents Available 16 Un…" at bounding box center [397, 201] width 769 height 340
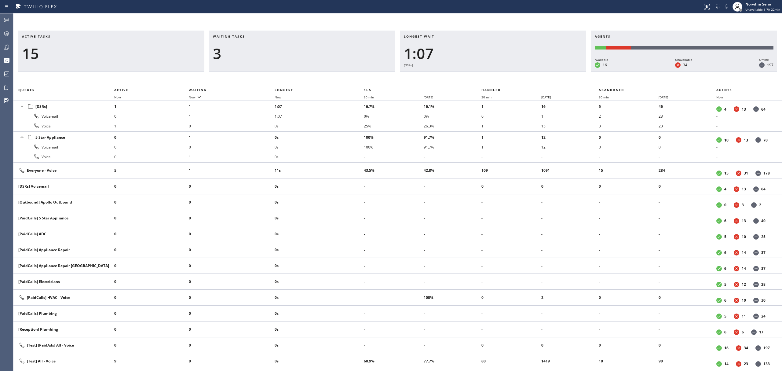
click at [478, 75] on div "Active tasks 15 Waiting tasks 3 Longest wait 1:07 [DSRs] Agents Available 16 Un…" at bounding box center [397, 201] width 769 height 340
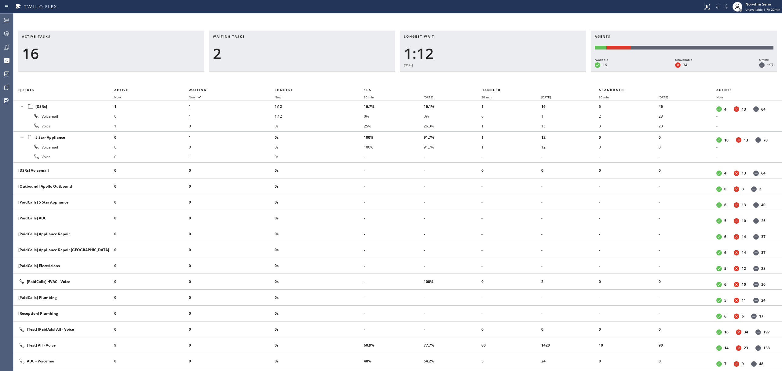
click at [478, 75] on div "Active tasks 16 Waiting tasks 2 Longest wait 1:12 [DSRs] Agents Available 16 Un…" at bounding box center [397, 201] width 769 height 340
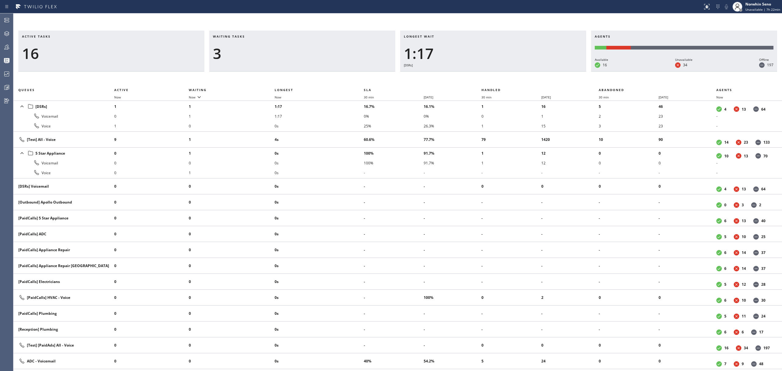
click at [478, 75] on div "Active tasks 16 Waiting tasks 3 Longest wait 1:17 [DSRs] Agents Available 16 Un…" at bounding box center [397, 201] width 769 height 340
click at [478, 75] on div "Active tasks 14 Waiting tasks 3 Longest wait 1:22 [DSRs] Agents Available 16 Un…" at bounding box center [397, 201] width 769 height 340
click at [478, 75] on div "Active tasks 14 Waiting tasks 3 Longest wait 1:27 [DSRs] Agents Available 16 Un…" at bounding box center [397, 201] width 769 height 340
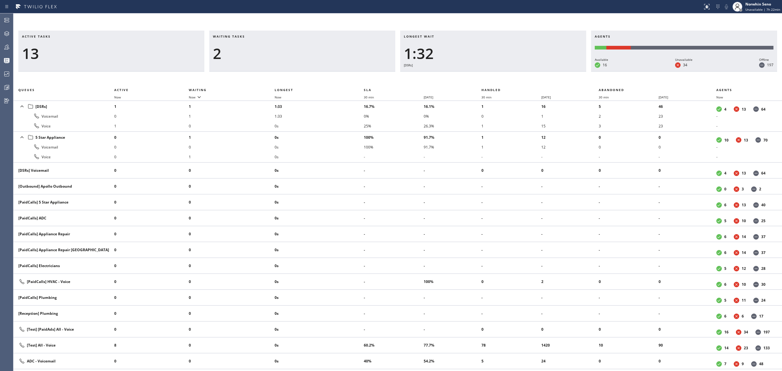
click at [478, 75] on div "Active tasks 13 Waiting tasks 2 Longest wait 1:32 [DSRs] Agents Available 16 Un…" at bounding box center [397, 201] width 769 height 340
click at [478, 75] on div "Active tasks 13 Waiting tasks 2 Longest wait 1:38 [DSRs] Agents Available 16 Un…" at bounding box center [397, 201] width 769 height 340
click at [478, 75] on div "Active tasks 13 Waiting tasks 2 Longest wait 1:43 [DSRs] Agents Available 16 Un…" at bounding box center [397, 201] width 769 height 340
click at [478, 75] on div "Active tasks 12 Waiting tasks 2 Longest wait 1:48 [DSRs] Agents Available 16 Un…" at bounding box center [397, 201] width 769 height 340
click at [478, 75] on div "Active tasks 12 Waiting tasks 2 Longest wait 1:53 [DSRs] Agents Available 16 Un…" at bounding box center [397, 201] width 769 height 340
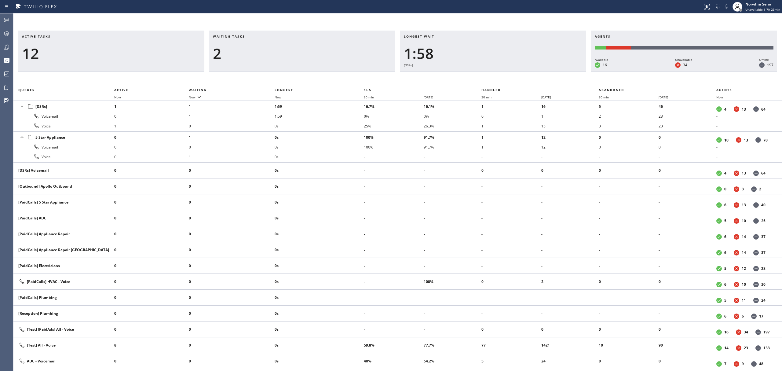
click at [478, 75] on div "Active tasks 12 Waiting tasks 2 Longest wait 1:58 [DSRs] Agents Available 16 Un…" at bounding box center [397, 201] width 769 height 340
click at [478, 75] on div "Active tasks 12 Waiting tasks 1 Longest wait 0 Agents Available 16 Unavailable …" at bounding box center [397, 201] width 769 height 340
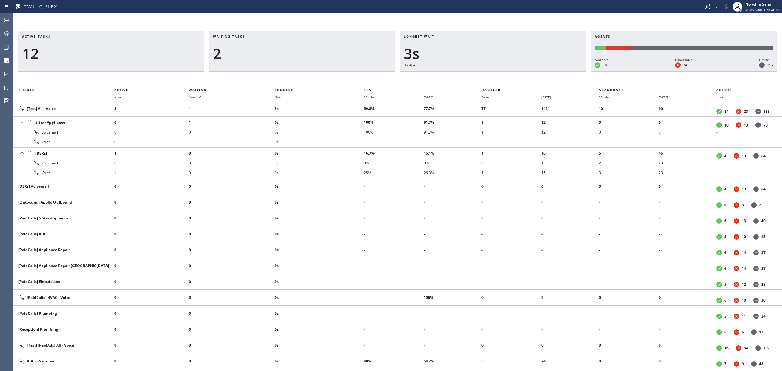
click at [478, 75] on div "Active tasks 12 Waiting tasks 2 Longest wait 3s [Test] All Agents Available 16 …" at bounding box center [397, 201] width 769 height 340
click at [478, 75] on div "Active tasks 11 Waiting tasks 2 Longest wait 8s [Test] All Agents Available 16 …" at bounding box center [397, 201] width 769 height 340
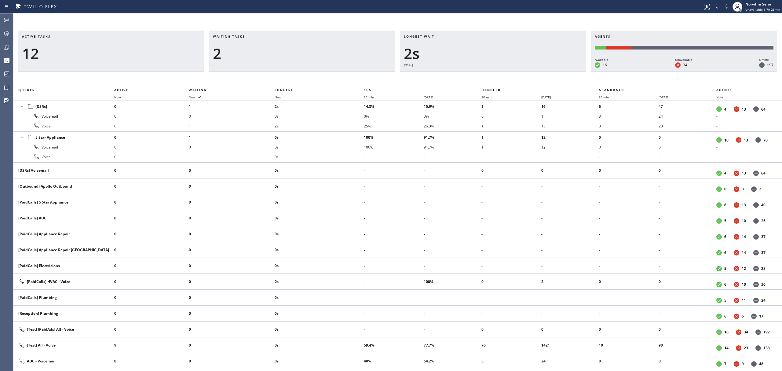
click at [478, 75] on div "Active tasks 12 Waiting tasks 2 Longest wait 2s [DSRs] Agents Available 16 Unav…" at bounding box center [397, 201] width 769 height 340
click at [478, 75] on div "Active tasks 11 Waiting tasks 2 Longest wait 6s [DSRs] Agents Available 16 Unav…" at bounding box center [397, 201] width 769 height 340
click at [478, 75] on div "Active tasks 11 Waiting tasks 2 Longest wait 11s [DSRs] Agents Available 16 Una…" at bounding box center [397, 201] width 769 height 340
click at [478, 75] on div "Active tasks 12 Waiting tasks 1 Longest wait 0 Agents Available 16 Unavailable …" at bounding box center [397, 201] width 769 height 340
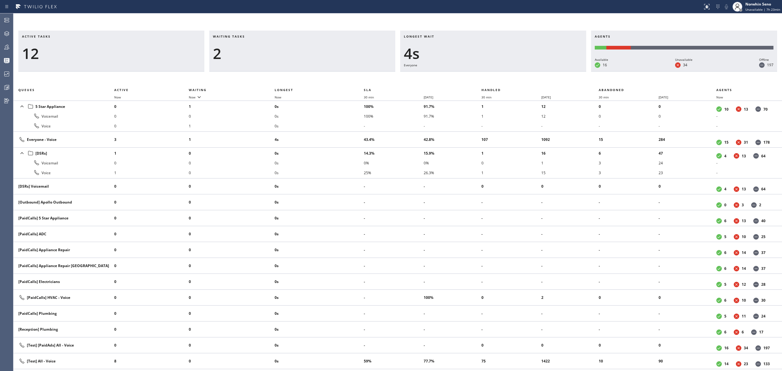
click at [478, 75] on div "Active tasks 12 Waiting tasks 2 Longest wait 4s Everyone Agents Available 16 Un…" at bounding box center [397, 201] width 769 height 340
click at [478, 75] on div "Active tasks 12 Waiting tasks 2 Longest wait 10s Everyone Agents Available 16 U…" at bounding box center [397, 201] width 769 height 340
click at [478, 75] on div "Active tasks 12 Waiting tasks 2 Longest wait 15s Everyone Agents Available 16 U…" at bounding box center [397, 201] width 769 height 340
click at [484, 71] on div "Active tasks 12 Waiting tasks 2 Longest wait 20s Everyone Agents Available 16 U…" at bounding box center [397, 201] width 769 height 340
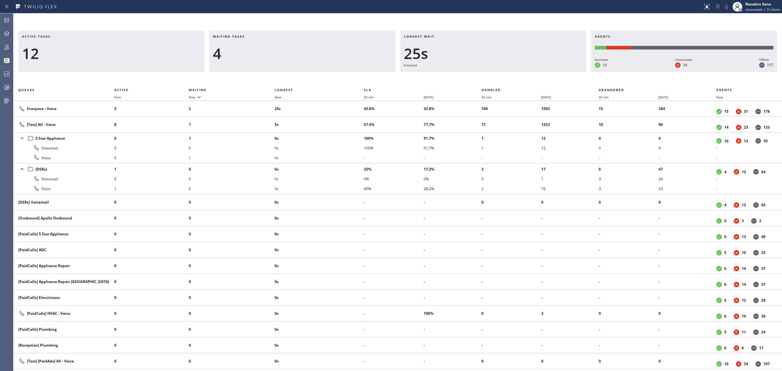
click at [478, 75] on div "Active tasks 12 Waiting tasks 4 Longest wait 25s Everyone Agents Available 16 U…" at bounding box center [397, 201] width 769 height 340
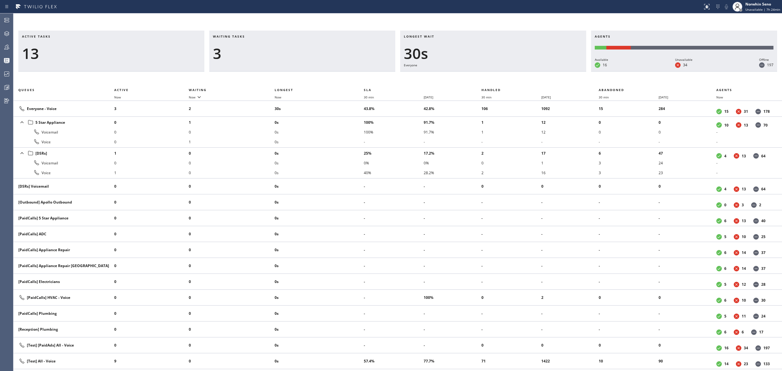
click at [478, 75] on div "Active tasks 13 Waiting tasks 3 Longest wait 30s Everyone Agents Available 16 U…" at bounding box center [397, 201] width 769 height 340
click at [471, 71] on div "Active tasks 13 Waiting tasks 2 Longest wait 35s Everyone Agents Available 16 U…" at bounding box center [397, 201] width 769 height 340
click at [478, 75] on div "Active tasks 14 Waiting tasks 2 Longest wait 2s [Test] All Agents Available 16 …" at bounding box center [397, 201] width 769 height 340
click at [478, 75] on div "Active tasks 14 Waiting tasks 2 Longest wait 7s [Test] All Agents Available 16 …" at bounding box center [397, 201] width 769 height 340
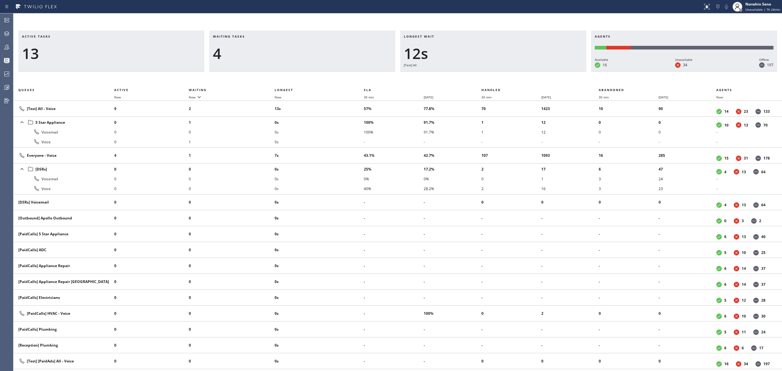
click at [478, 75] on div "Active tasks 13 Waiting tasks 4 Longest wait 12s [Test] All Agents Available 16…" at bounding box center [397, 201] width 769 height 340
click at [478, 75] on div "Active tasks 13 Waiting tasks 3 Longest wait 12s Everyone Agents Available 16 U…" at bounding box center [397, 201] width 769 height 340
click at [478, 75] on div "Active tasks 13 Waiting tasks 3 Longest wait 8s [Test] All Agents Available 16 …" at bounding box center [397, 201] width 769 height 340
click at [478, 75] on div "Active tasks 13 Waiting tasks 3 Longest wait 14s [Test] All Agents Available 15…" at bounding box center [397, 201] width 769 height 340
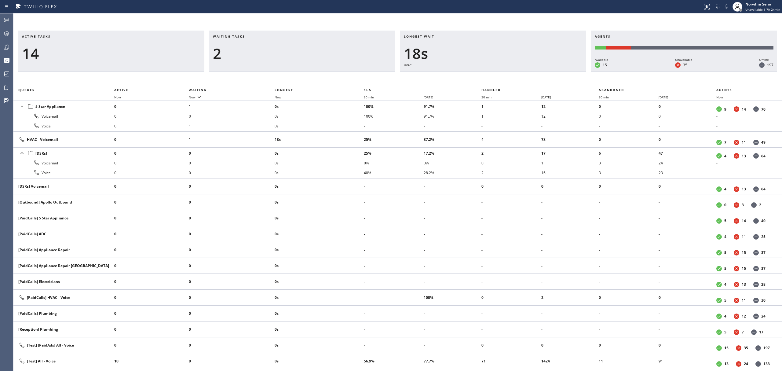
click at [478, 75] on div "Active tasks 14 Waiting tasks 2 Longest wait 18s HVAC Agents Available 15 Unava…" at bounding box center [397, 201] width 769 height 340
click at [478, 75] on div "Active tasks 13 Waiting tasks 2 Longest wait 23s HVAC Agents Available 15 Unava…" at bounding box center [397, 201] width 769 height 340
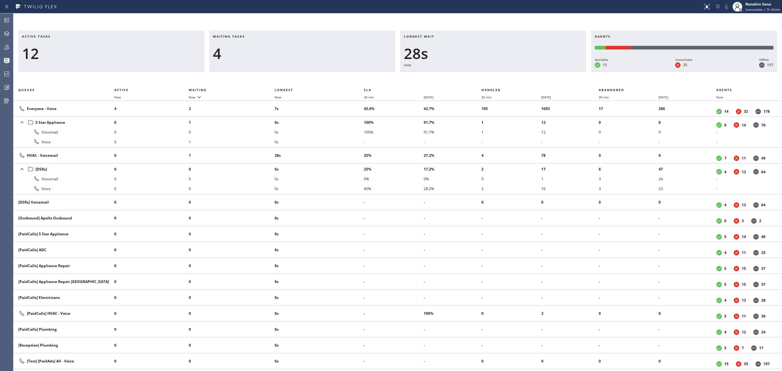
click at [478, 75] on div "Active tasks 12 Waiting tasks 4 Longest wait 28s HVAC Agents Available 15 Unava…" at bounding box center [397, 201] width 769 height 340
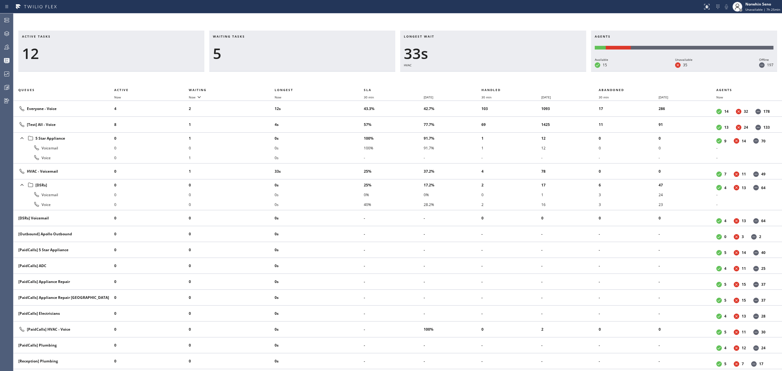
click at [478, 75] on div "Active tasks 12 Waiting tasks 5 Longest wait 33s HVAC Agents Available 15 Unava…" at bounding box center [397, 201] width 769 height 340
click at [478, 75] on div "Active tasks 13 Waiting tasks 4 Longest wait 38s HVAC Agents Available 15 Unava…" at bounding box center [397, 201] width 769 height 340
click at [478, 75] on div "Active tasks 13 Waiting tasks 4 Longest wait 43s HVAC Agents Available 15 Unava…" at bounding box center [397, 201] width 769 height 340
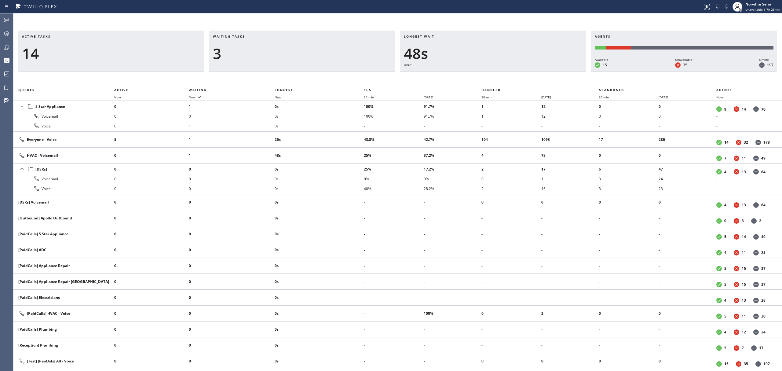
click at [478, 75] on div "Active tasks 14 Waiting tasks 3 Longest wait 48s HVAC Agents Available 15 Unava…" at bounding box center [397, 201] width 769 height 340
click at [478, 75] on div "Active tasks 13 Waiting tasks 3 Longest wait 53s HVAC Agents Available 15 Unava…" at bounding box center [397, 201] width 769 height 340
click at [478, 75] on div "Active tasks 14 Waiting tasks 3 Longest wait 58s HVAC Agents Available 15 Unava…" at bounding box center [397, 201] width 769 height 340
click at [478, 75] on div "Active tasks 14 Waiting tasks 3 Longest wait 1:03 HVAC Agents Available 16 Unav…" at bounding box center [397, 201] width 769 height 340
click at [478, 75] on div "Active tasks 13 Waiting tasks 4 Longest wait 1:08 HVAC Agents Available 17 Unav…" at bounding box center [397, 201] width 769 height 340
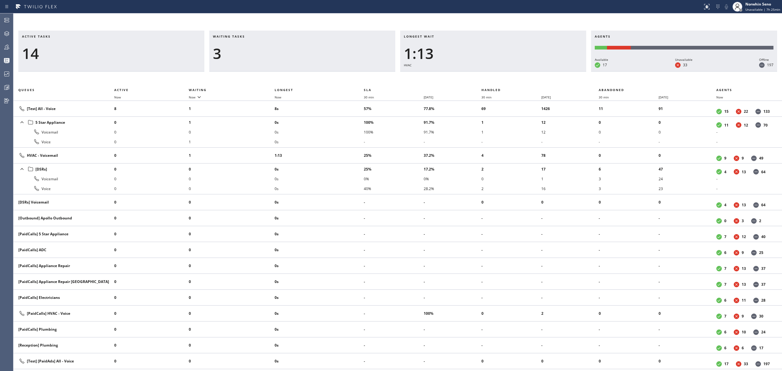
click at [478, 75] on div "Active tasks 14 Waiting tasks 3 Longest wait 1:13 HVAC Agents Available 17 Unav…" at bounding box center [397, 201] width 769 height 340
click at [478, 75] on div "Active tasks 14 Waiting tasks 3 Longest wait 1:18 HVAC Agents Available 17 Unav…" at bounding box center [397, 201] width 769 height 340
click at [478, 75] on div "Active tasks 14 Waiting tasks 3 Longest wait 1:24 HVAC Agents Available 17 Unav…" at bounding box center [397, 201] width 769 height 340
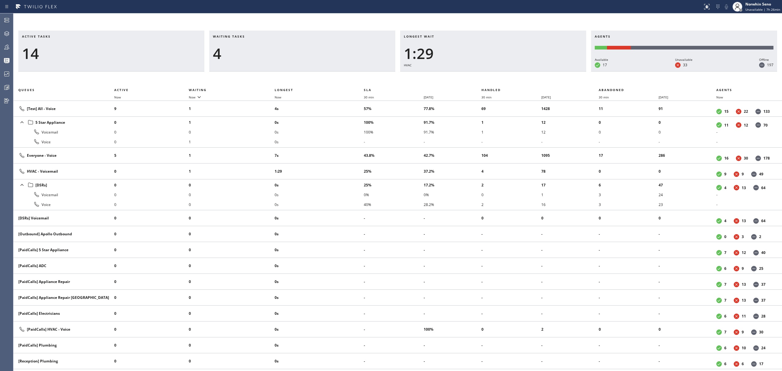
click at [478, 75] on div "Active tasks 14 Waiting tasks 4 Longest wait 1:29 HVAC Agents Available 17 Unav…" at bounding box center [397, 201] width 769 height 340
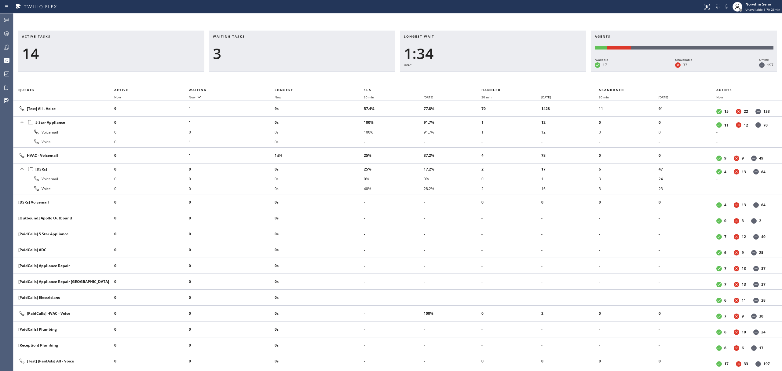
click at [478, 75] on div "Active tasks 14 Waiting tasks 3 Longest wait 1:34 HVAC Agents Available 17 Unav…" at bounding box center [397, 201] width 769 height 340
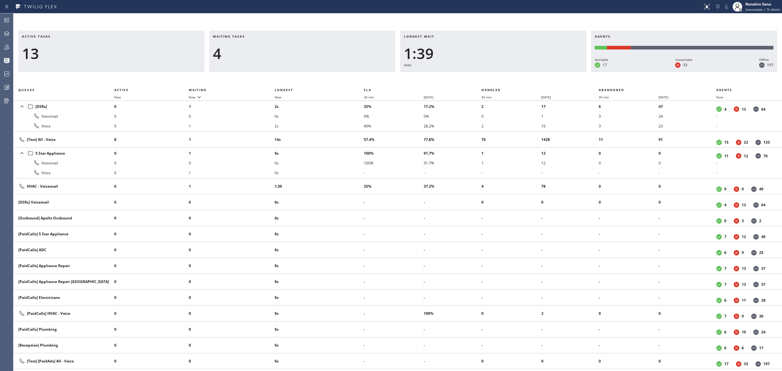
click at [478, 75] on div "Active tasks 13 Waiting tasks 4 Longest wait 1:39 HVAC Agents Available 17 Unav…" at bounding box center [397, 201] width 769 height 340
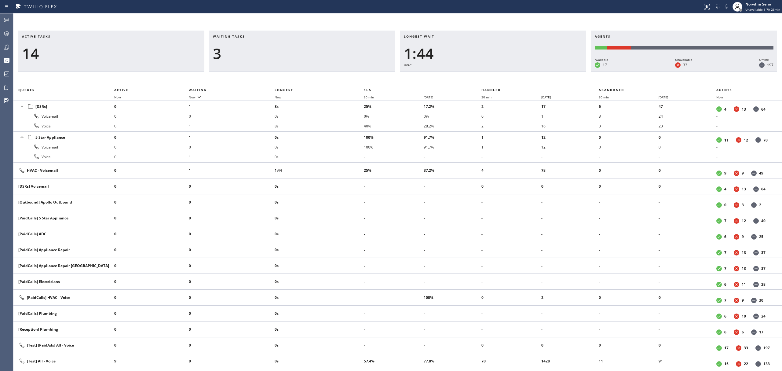
click at [478, 75] on div "Active tasks 14 Waiting tasks 3 Longest wait 1:44 HVAC Agents Available 17 Unav…" at bounding box center [397, 201] width 769 height 340
click at [478, 75] on div "Active tasks 14 Waiting tasks 3 Longest wait 1:49 HVAC Agents Available 17 Unav…" at bounding box center [397, 201] width 769 height 340
click at [478, 75] on div "Active tasks 15 Waiting tasks 2 Longest wait 1:54 HVAC Agents Available 18 Unav…" at bounding box center [397, 201] width 769 height 340
click at [478, 75] on div "Active tasks 14 Waiting tasks 2 Longest wait 1:59 HVAC Agents Available 18 Unav…" at bounding box center [397, 201] width 769 height 340
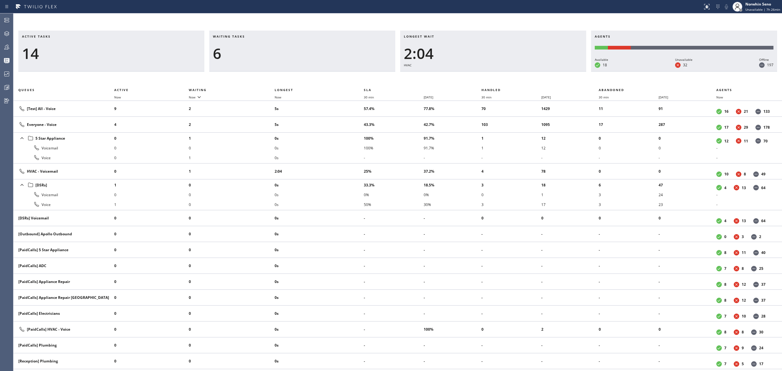
click at [478, 75] on div "Active tasks 14 Waiting tasks 6 Longest wait 2:04 HVAC Agents Available 18 Unav…" at bounding box center [397, 201] width 769 height 340
click at [478, 75] on div "Active tasks 14 Waiting tasks 6 Longest wait 2:09 HVAC Agents Available 18 Unav…" at bounding box center [397, 201] width 769 height 340
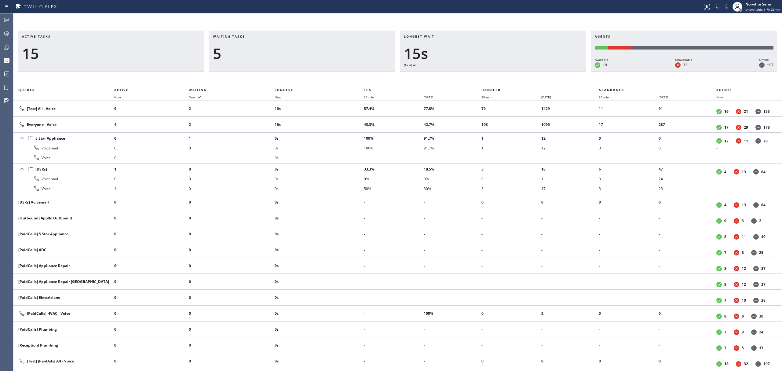
click at [478, 75] on div "Active tasks 15 Waiting tasks 5 Longest wait 15s [Test] All Agents Available 18…" at bounding box center [397, 201] width 769 height 340
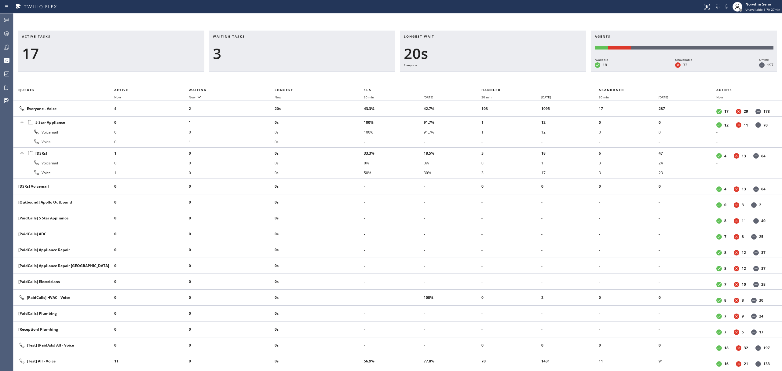
click at [478, 75] on div "Active tasks 17 Waiting tasks 3 Longest wait 20s Everyone Agents Available 18 U…" at bounding box center [397, 201] width 769 height 340
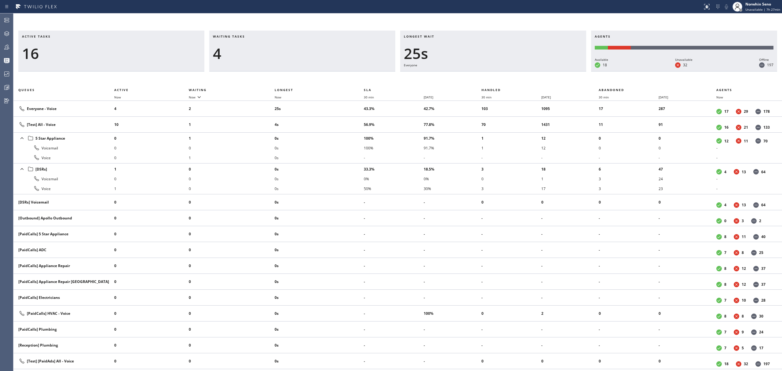
click at [478, 75] on div "Active tasks 16 Waiting tasks 4 Longest wait 25s Everyone Agents Available 18 U…" at bounding box center [397, 201] width 769 height 340
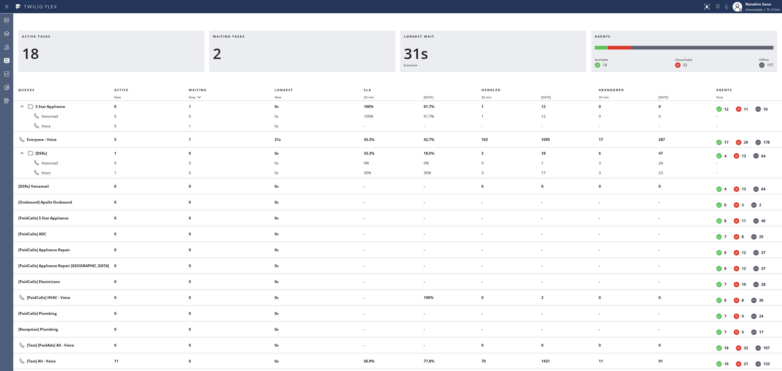
click at [478, 75] on div "Active tasks 18 Waiting tasks 2 Longest wait 31s Everyone Agents Available 18 U…" at bounding box center [397, 201] width 769 height 340
click at [478, 75] on div "Active tasks 18 Waiting tasks 2 Longest wait 36s Everyone Agents Available 18 U…" at bounding box center [397, 201] width 769 height 340
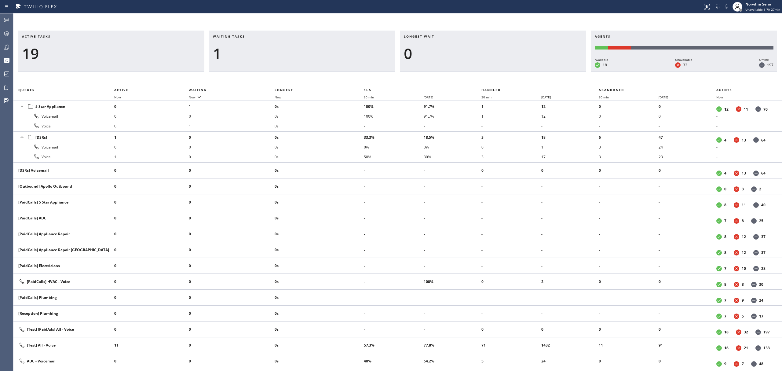
click at [478, 75] on div "Active tasks 19 Waiting tasks 1 Longest wait 0 Agents Available 18 Unavailable …" at bounding box center [397, 201] width 769 height 340
click at [478, 75] on div "Active tasks 18 Waiting tasks 1 Longest wait 0 Agents Available 18 Unavailable …" at bounding box center [397, 201] width 769 height 340
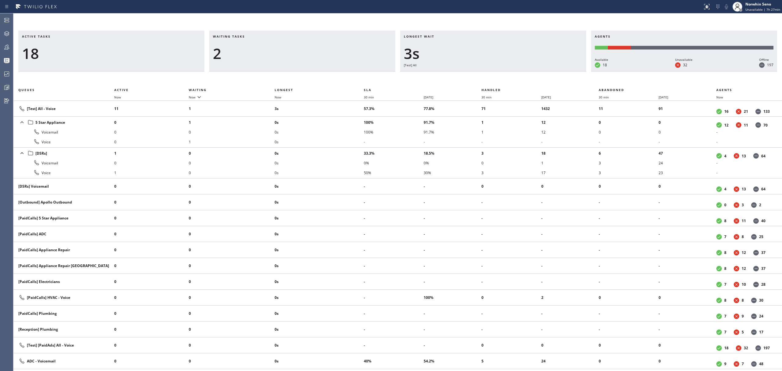
click at [478, 75] on div "Active tasks 18 Waiting tasks 2 Longest wait 3s [Test] All Agents Available 18 …" at bounding box center [397, 201] width 769 height 340
click at [478, 75] on div "Active tasks 17 Waiting tasks 2 Longest wait 8s [Test] All Agents Available 18 …" at bounding box center [397, 201] width 769 height 340
click at [478, 75] on div "Active tasks 16 Waiting tasks 3 Longest wait 13s [Test] All Agents Available 18…" at bounding box center [397, 201] width 769 height 340
click at [478, 75] on div "Active tasks 16 Waiting tasks 3 Longest wait 18s [Test] All Agents Available 18…" at bounding box center [397, 201] width 769 height 340
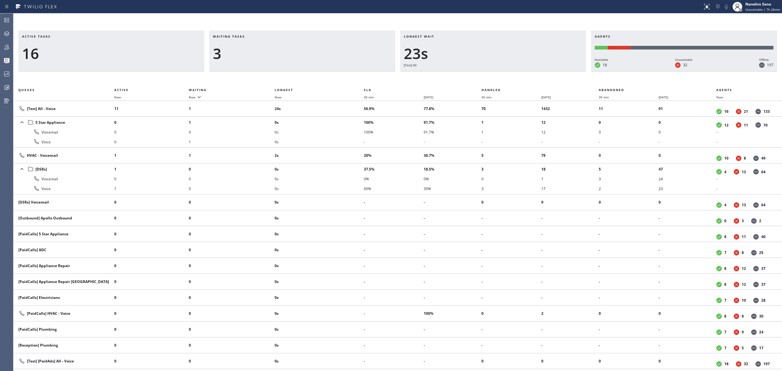
click at [478, 75] on div "Active tasks 16 Waiting tasks 3 Longest wait 23s [Test] All Agents Available 18…" at bounding box center [397, 201] width 769 height 340
click at [478, 75] on div "Active tasks 16 Waiting tasks 3 Longest wait 29s [Test] All Agents Available 18…" at bounding box center [397, 201] width 769 height 340
click at [478, 75] on div "Active tasks 16 Waiting tasks 3 Longest wait 12s HVAC Agents Available 18 Unava…" at bounding box center [397, 201] width 769 height 340
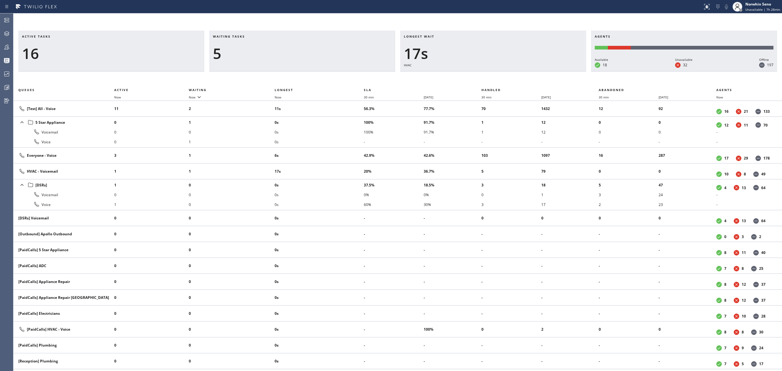
click at [478, 75] on div "Active tasks 16 Waiting tasks 5 Longest wait 17s HVAC Agents Available 18 Unava…" at bounding box center [397, 201] width 769 height 340
click at [478, 75] on div "Active tasks 16 Waiting tasks 6 Longest wait 22s HVAC Agents Available 18 Unava…" at bounding box center [397, 201] width 769 height 340
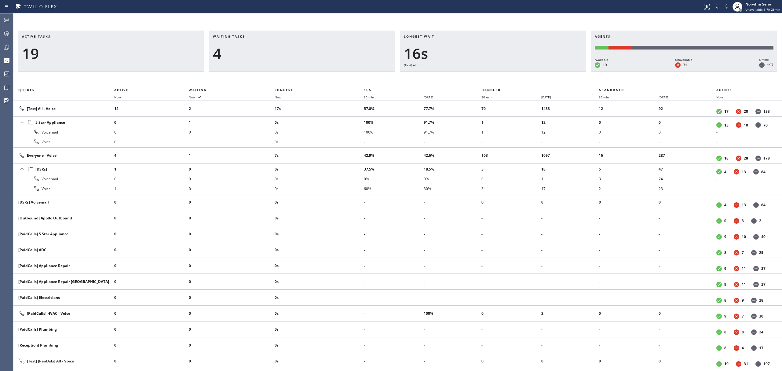
click at [478, 75] on div "Active tasks 19 Waiting tasks 4 Longest wait 16s [Test] All Agents Available 19…" at bounding box center [397, 201] width 769 height 340
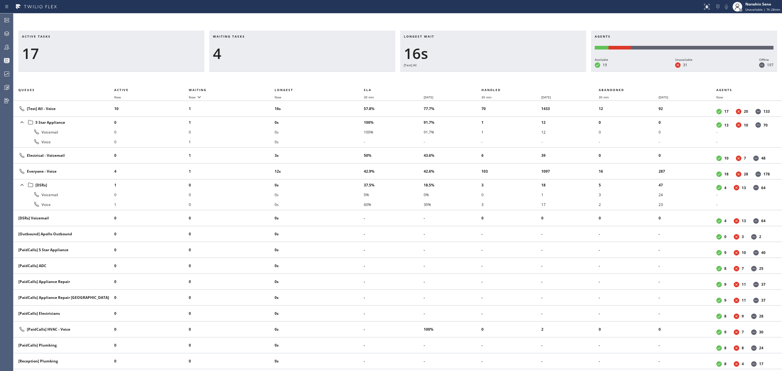
click at [478, 75] on div "Active tasks 17 Waiting tasks 4 Longest wait 16s [Test] All Agents Available 19…" at bounding box center [397, 201] width 769 height 340
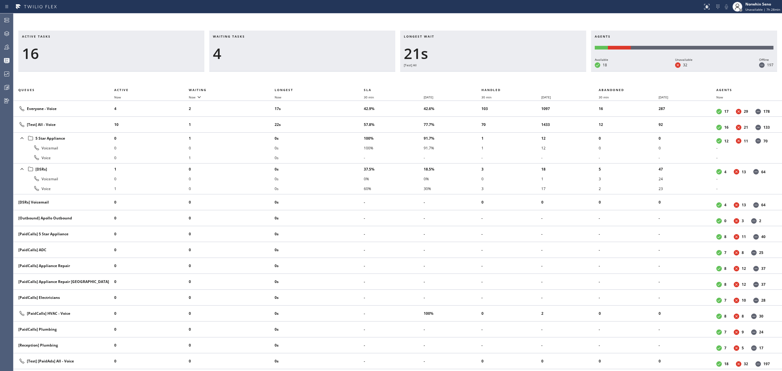
click at [478, 75] on div "Active tasks 16 Waiting tasks 4 Longest wait 21s [Test] All Agents Available 18…" at bounding box center [397, 201] width 769 height 340
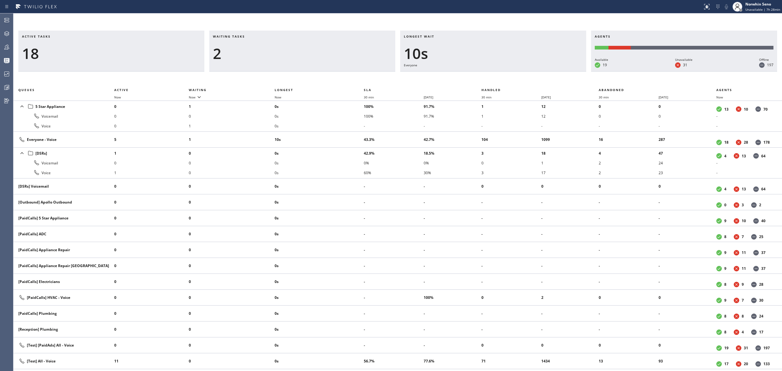
click at [478, 75] on div "Active tasks 18 Waiting tasks 2 Longest wait 10s Everyone Agents Available 19 U…" at bounding box center [397, 201] width 769 height 340
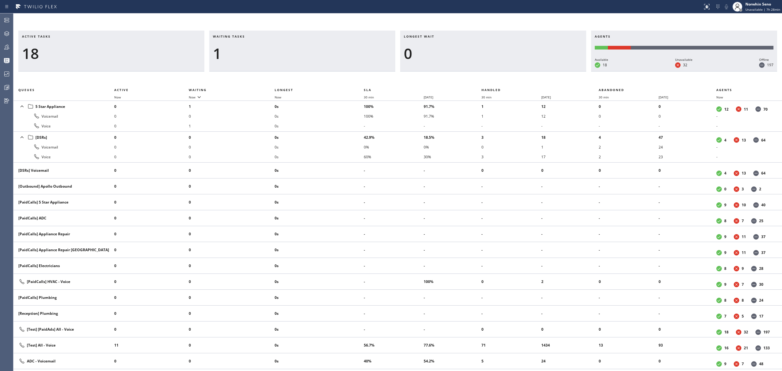
click at [478, 75] on div "Active tasks 18 Waiting tasks 1 Longest wait 0 Agents Available 18 Unavailable …" at bounding box center [397, 201] width 769 height 340
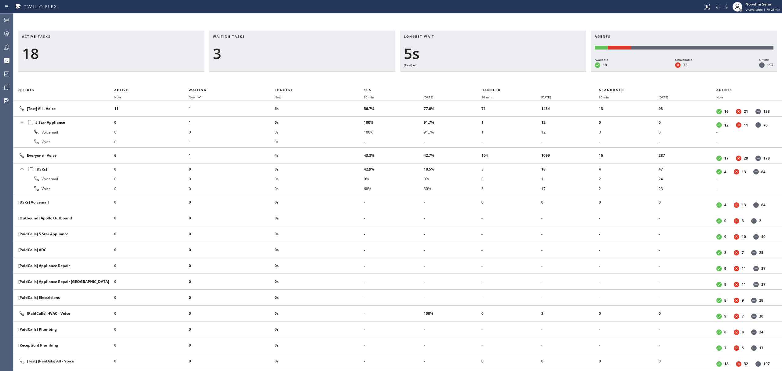
click at [478, 75] on div "Active tasks 18 Waiting tasks 3 Longest wait 5s [Test] All Agents Available 18 …" at bounding box center [397, 201] width 769 height 340
click at [478, 75] on div "Active tasks 18 Waiting tasks 4 Longest wait 10s [Test] All Agents Available 18…" at bounding box center [397, 201] width 769 height 340
click at [478, 75] on div "Active tasks 18 Waiting tasks 4 Longest wait 14s Everyone Agents Available 18 U…" at bounding box center [397, 201] width 769 height 340
click at [478, 75] on div "Active tasks 18 Waiting tasks 4 Longest wait 16s Everyone Agents Available 19 U…" at bounding box center [397, 201] width 769 height 340
click at [478, 75] on div "Active tasks 19 Waiting tasks 3 Longest wait 21s Everyone Agents Available 18 U…" at bounding box center [397, 201] width 769 height 340
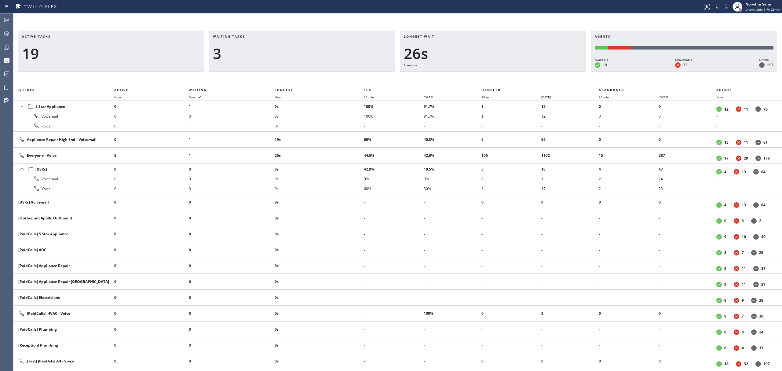
click at [478, 75] on div "Active tasks 19 Waiting tasks 3 Longest wait 26s Everyone Agents Available 18 U…" at bounding box center [397, 201] width 769 height 340
click at [478, 75] on div "Active tasks 17 Waiting tasks 3 Longest wait 31s Everyone Agents Available 18 U…" at bounding box center [397, 201] width 769 height 340
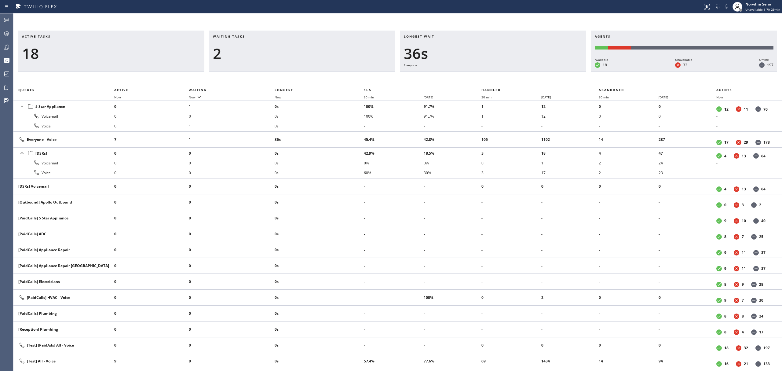
click at [478, 75] on div "Active tasks 18 Waiting tasks 2 Longest wait 36s Everyone Agents Available 18 U…" at bounding box center [397, 201] width 769 height 340
click at [478, 75] on div "Active tasks 16 Waiting tasks 2 Longest wait 41s Everyone Agents Available 18 U…" at bounding box center [397, 201] width 769 height 340
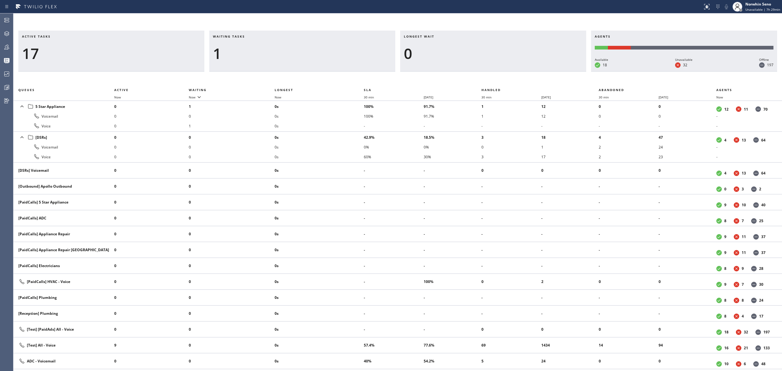
click at [478, 75] on div "Active tasks 17 Waiting tasks 1 Longest wait 0 Agents Available 18 Unavailable …" at bounding box center [397, 201] width 769 height 340
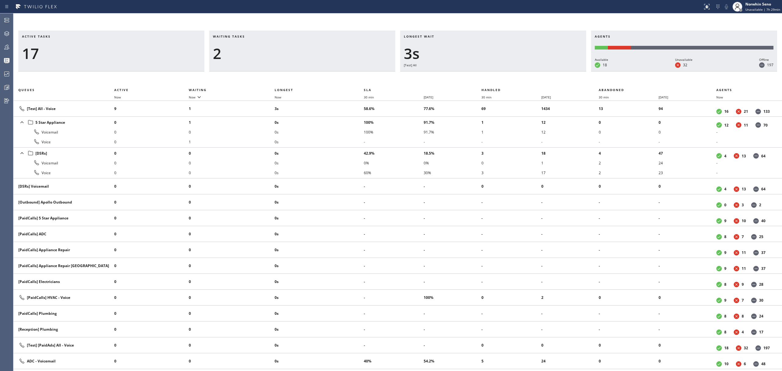
click at [478, 75] on div "Active tasks 17 Waiting tasks 2 Longest wait 3s [Test] All Agents Available 18 …" at bounding box center [397, 201] width 769 height 340
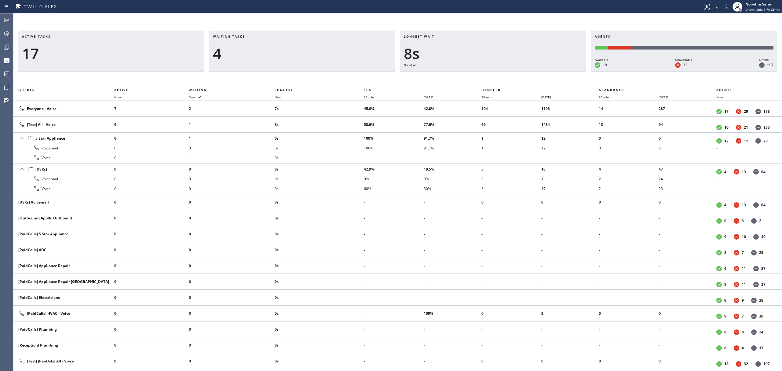
click at [477, 53] on div "8s" at bounding box center [493, 54] width 179 height 18
click at [466, 31] on div "Longest wait 9s [Test] All" at bounding box center [493, 51] width 186 height 41
click at [478, 75] on div "Active tasks 17 Waiting tasks 4 Longest wait 13s [Test] All Agents Available 18…" at bounding box center [397, 201] width 769 height 340
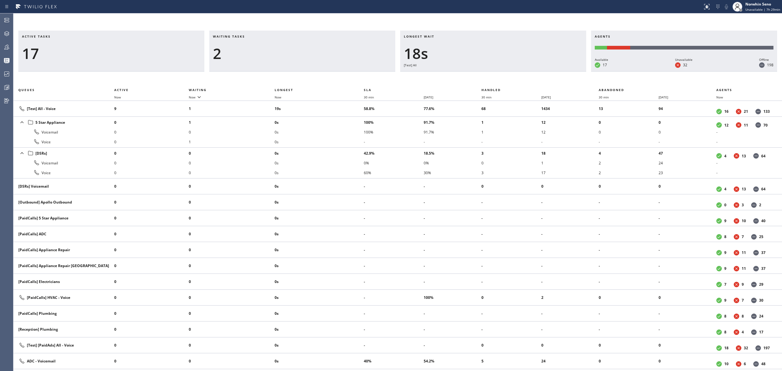
click at [478, 75] on div "Active tasks 17 Waiting tasks 2 Longest wait 18s [Test] All Agents Available 17…" at bounding box center [397, 201] width 769 height 340
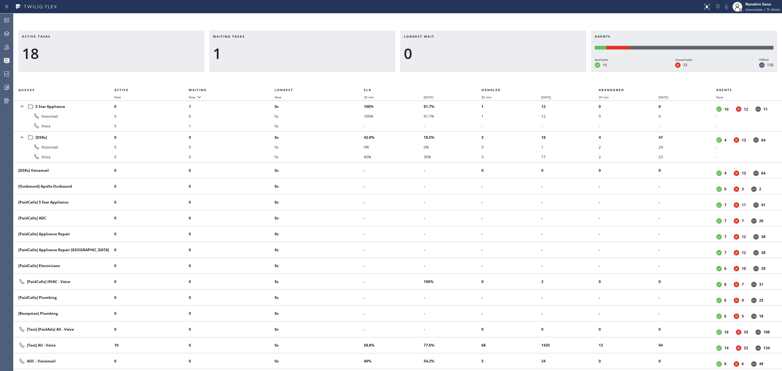
click at [478, 75] on div "Active tasks 18 Waiting tasks 1 Longest wait 0 Agents Available 16 Unavailable …" at bounding box center [397, 201] width 769 height 340
click at [478, 75] on div "Active tasks 16 Waiting tasks 1 Longest wait 0 Agents Available 16 Unavailable …" at bounding box center [397, 201] width 769 height 340
click at [478, 75] on div "Active tasks 14 Waiting tasks 1 Longest wait 0 Agents Available 16 Unavailable …" at bounding box center [397, 201] width 769 height 340
click at [478, 75] on div "Active tasks 14 Waiting tasks 1 Longest wait 0 Agents Available 14 Unavailable …" at bounding box center [397, 201] width 769 height 340
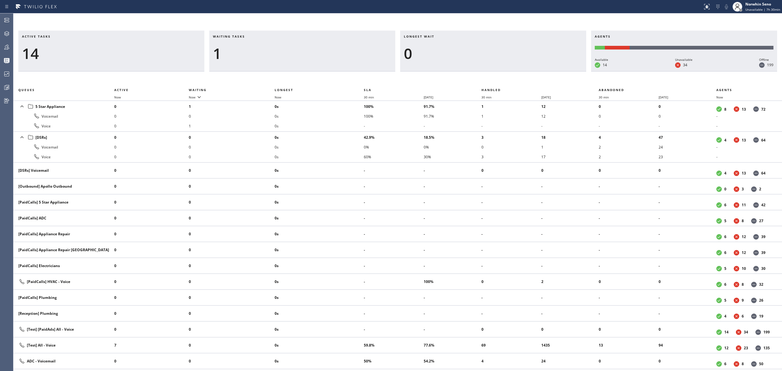
click at [478, 75] on div "Active tasks 14 Waiting tasks 1 Longest wait 0 Agents Available 14 Unavailable …" at bounding box center [397, 201] width 769 height 340
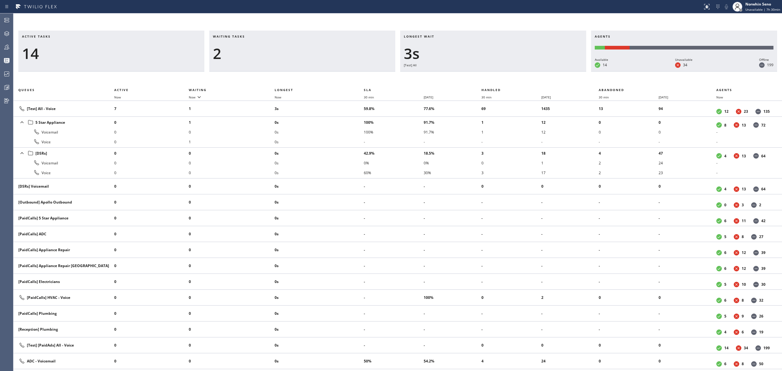
click at [478, 75] on div "Active tasks 14 Waiting tasks 2 Longest wait 3s [Test] All Agents Available 14 …" at bounding box center [397, 201] width 769 height 340
click at [478, 75] on div "Active tasks 14 Waiting tasks 2 Longest wait 8s [Test] All Agents Available 14 …" at bounding box center [397, 201] width 769 height 340
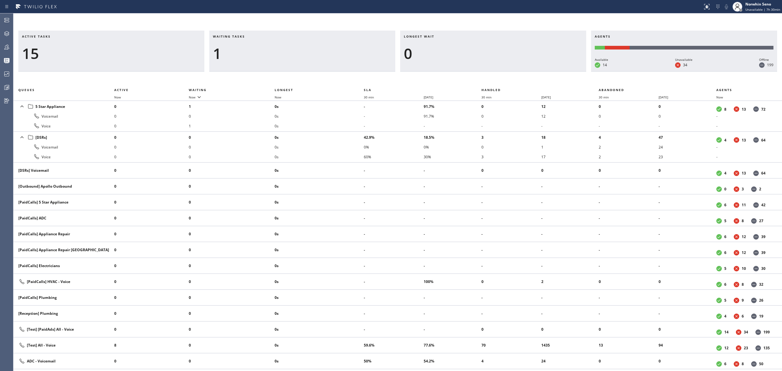
click at [478, 75] on div "Active tasks 15 Waiting tasks 1 Longest wait 0 Agents Available 14 Unavailable …" at bounding box center [397, 201] width 769 height 340
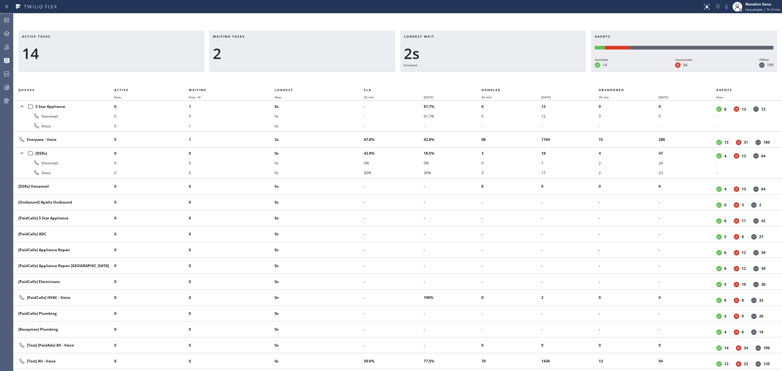
click at [478, 75] on div "Active tasks 14 Waiting tasks 2 Longest wait 2s Everyone Agents Available 14 Un…" at bounding box center [397, 201] width 769 height 340
click at [478, 75] on div "Active tasks 14 Waiting tasks 3 Longest wait 8s Everyone Agents Available 14 Un…" at bounding box center [397, 201] width 769 height 340
click at [478, 75] on div "Active tasks 15 Waiting tasks 2 Longest wait 8s Everyone Agents Available 14 Un…" at bounding box center [397, 201] width 769 height 340
click at [478, 75] on div "Active tasks 14 Waiting tasks 2 Longest wait 13s Everyone Agents Available 14 U…" at bounding box center [397, 201] width 769 height 340
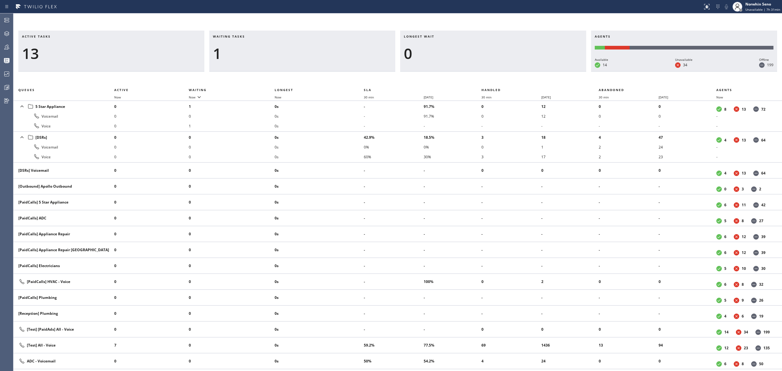
click at [478, 75] on div "Active tasks 13 Waiting tasks 1 Longest wait 0 Agents Available 14 Unavailable …" at bounding box center [397, 201] width 769 height 340
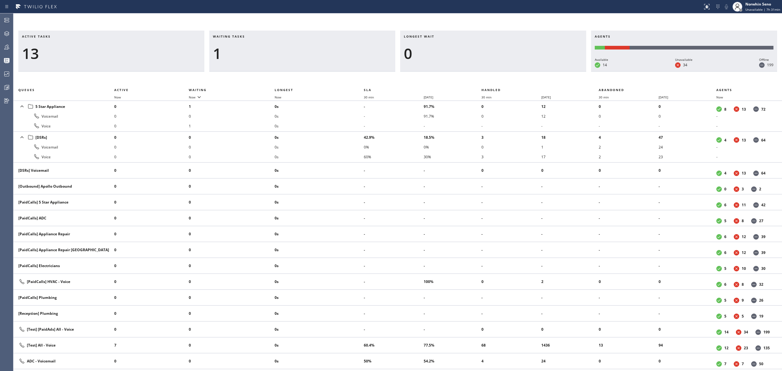
click at [478, 75] on div "Active tasks 13 Waiting tasks 1 Longest wait 0 Agents Available 14 Unavailable …" at bounding box center [397, 201] width 769 height 340
click at [478, 75] on div "Active tasks 12 Waiting tasks 1 Longest wait 0 Agents Available 14 Unavailable …" at bounding box center [397, 201] width 769 height 340
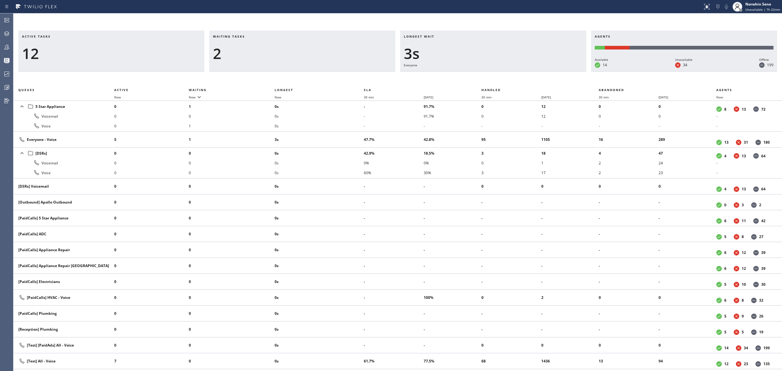
click at [478, 75] on div "Active tasks 12 Waiting tasks 2 Longest wait 3s Everyone Agents Available 14 Un…" at bounding box center [397, 201] width 769 height 340
click at [478, 75] on div "Active tasks 12 Waiting tasks 2 Longest wait 8s Everyone Agents Available 14 Un…" at bounding box center [397, 201] width 769 height 340
click at [478, 75] on div "Active tasks 11 Waiting tasks 2 Longest wait 7s Everyone Agents Available 14 Un…" at bounding box center [397, 201] width 769 height 340
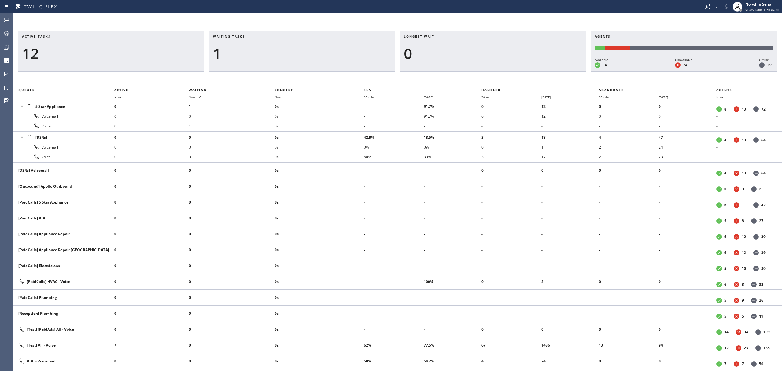
click at [478, 75] on div "Active tasks 12 Waiting tasks 1 Longest wait 0 Agents Available 14 Unavailable …" at bounding box center [397, 201] width 769 height 340
click at [478, 75] on div "Active tasks 11 Waiting tasks 1 Longest wait 0 Agents Available 14 Unavailable …" at bounding box center [397, 201] width 769 height 340
click at [478, 75] on div "Active tasks 11 Waiting tasks 1 Longest wait 0 Agents Available 13 Unavailable …" at bounding box center [397, 201] width 769 height 340
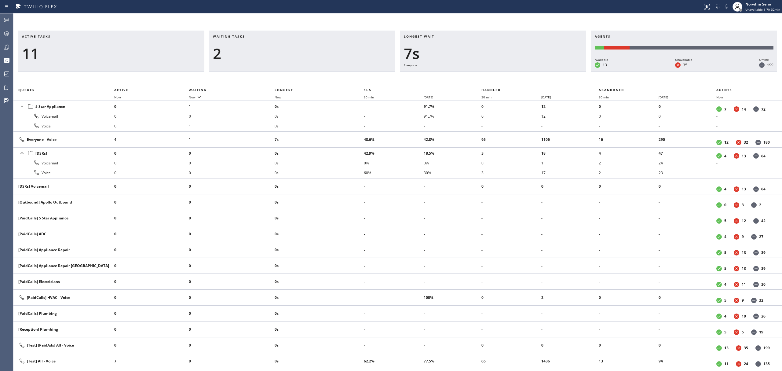
click at [478, 75] on div "Active tasks 11 Waiting tasks 2 Longest wait 7s Everyone Agents Available 13 Un…" at bounding box center [397, 201] width 769 height 340
click at [478, 75] on div "Active tasks 10 Waiting tasks 2 Longest wait 12s Everyone Agents Available 13 U…" at bounding box center [397, 201] width 769 height 340
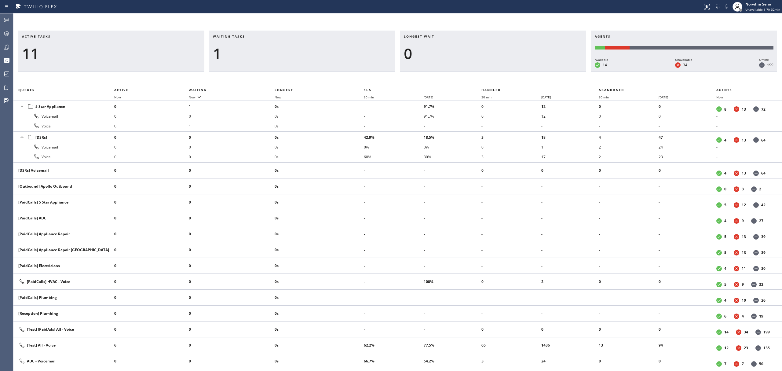
click at [478, 75] on div "Active tasks 11 Waiting tasks 1 Longest wait 0 Agents Available 14 Unavailable …" at bounding box center [397, 201] width 769 height 340
click at [478, 75] on div "Active tasks 12 Waiting tasks 1 Longest wait 0 Agents Available 14 Unavailable …" at bounding box center [397, 201] width 769 height 340
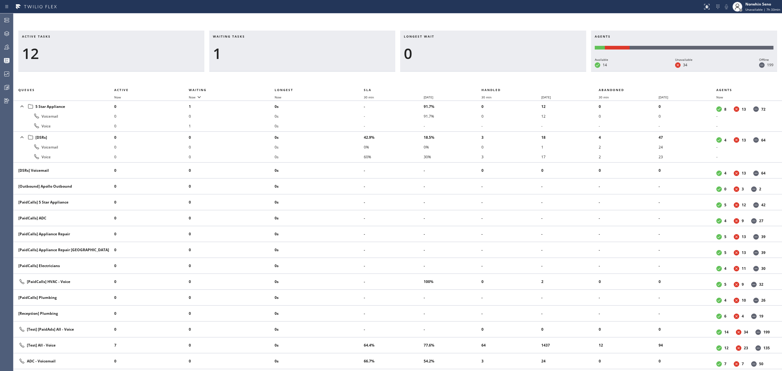
click at [478, 75] on div "Active tasks 12 Waiting tasks 1 Longest wait 0 Agents Available 14 Unavailable …" at bounding box center [397, 201] width 769 height 340
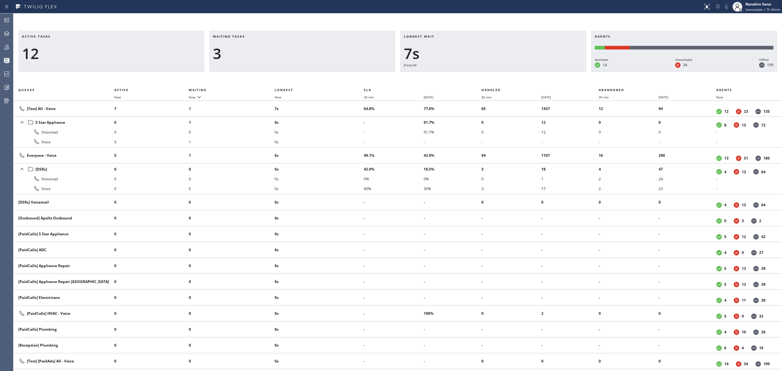
click at [478, 75] on div "Active tasks 12 Waiting tasks 3 Longest wait 7s [Test] All Agents Available 14 …" at bounding box center [397, 201] width 769 height 340
click at [478, 75] on div "Active tasks 13 Waiting tasks 3 Longest wait 11s Everyone Agents Available 14 U…" at bounding box center [397, 201] width 769 height 340
click at [478, 75] on div "Active tasks 13 Waiting tasks 3 Longest wait 16s Everyone Agents Available 14 U…" at bounding box center [397, 201] width 769 height 340
click at [478, 75] on div "Active tasks 12 Waiting tasks 3 Longest wait 21s Everyone Agents Available 13 U…" at bounding box center [397, 201] width 769 height 340
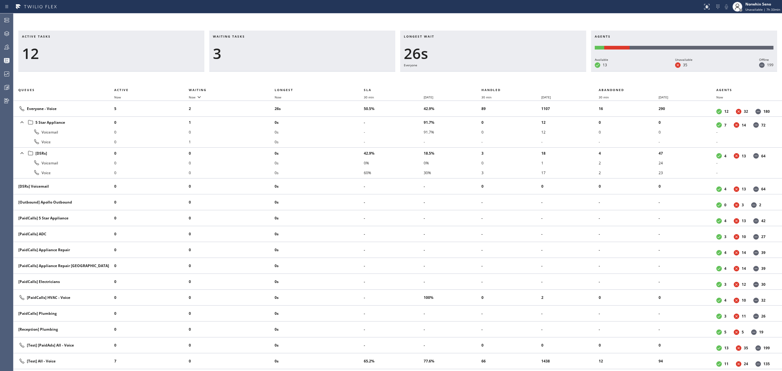
click at [478, 75] on div "Active tasks 12 Waiting tasks 3 Longest wait 26s Everyone Agents Available 13 U…" at bounding box center [397, 201] width 769 height 340
click at [478, 75] on div "Active tasks 13 Waiting tasks 2 Longest wait 10s Everyone Agents Available 13 U…" at bounding box center [397, 201] width 769 height 340
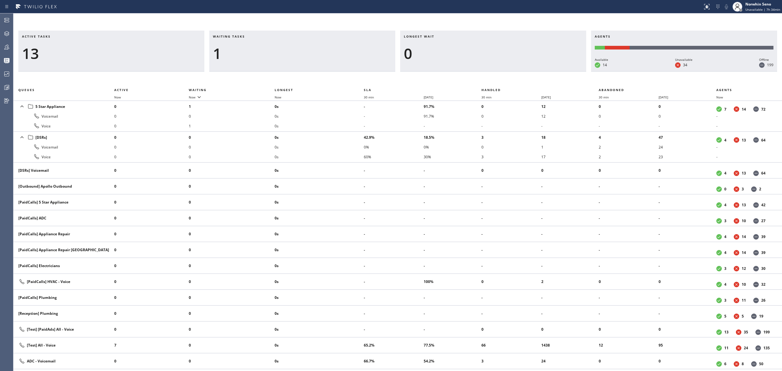
click at [478, 75] on div "Active tasks 13 Waiting tasks 1 Longest wait 0 Agents Available 14 Unavailable …" at bounding box center [397, 201] width 769 height 340
click at [478, 75] on div "Active tasks 14 Waiting tasks 1 Longest wait 0 Agents Available 14 Unavailable …" at bounding box center [397, 201] width 769 height 340
click at [478, 75] on div "Active tasks 14 Waiting tasks 1 Longest wait 0 Agents Available 13 Unavailable …" at bounding box center [397, 201] width 769 height 340
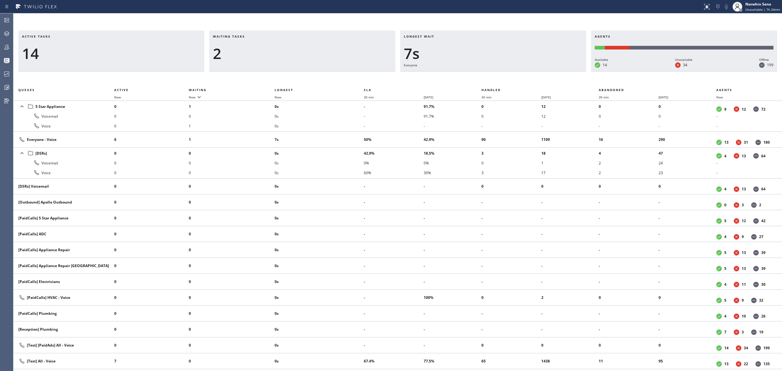
click at [478, 75] on div "Active tasks 14 Waiting tasks 2 Longest wait 7s Everyone Agents Available 14 Un…" at bounding box center [397, 201] width 769 height 340
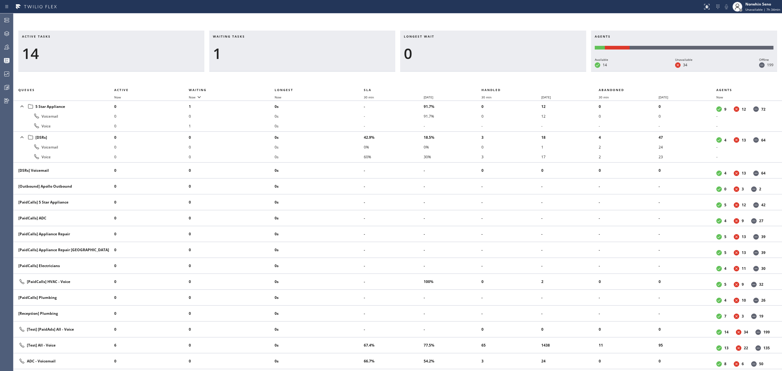
click at [478, 75] on div "Active tasks 14 Waiting tasks 1 Longest wait 0 Agents Available 14 Unavailable …" at bounding box center [397, 201] width 769 height 340
click at [478, 75] on div "Active tasks 15 Waiting tasks 1 Longest wait 0 Agents Available 13 Unavailable …" at bounding box center [397, 201] width 769 height 340
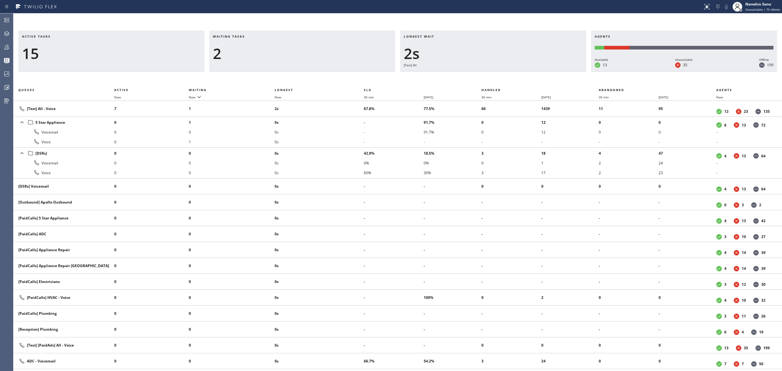
click at [478, 75] on div "Active tasks 15 Waiting tasks 2 Longest wait 2s [Test] All Agents Available 13 …" at bounding box center [397, 201] width 769 height 340
click at [478, 75] on div "Active tasks 16 Waiting tasks 2 Longest wait 6s Everyone Agents Available 13 Un…" at bounding box center [397, 201] width 769 height 340
click at [478, 75] on div "Active tasks 15 Waiting tasks 2 Longest wait 11s Everyone Agents Available 13 U…" at bounding box center [397, 201] width 769 height 340
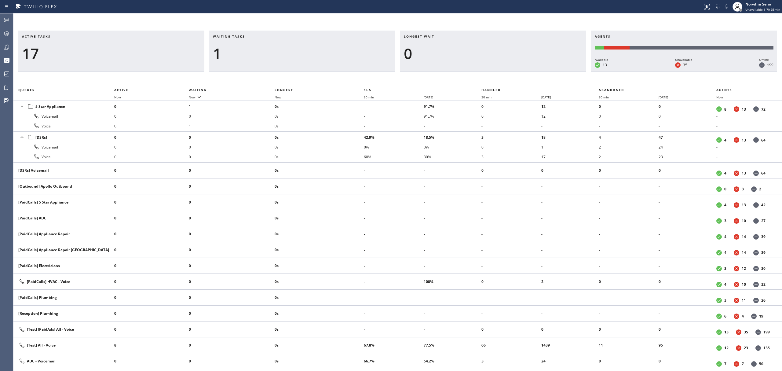
click at [478, 75] on div "Active tasks 17 Waiting tasks 1 Longest wait 0 Agents Available 13 Unavailable …" at bounding box center [397, 201] width 769 height 340
click at [478, 75] on div "Active tasks 16 Waiting tasks 1 Longest wait 0 Agents Available 13 Unavailable …" at bounding box center [397, 201] width 769 height 340
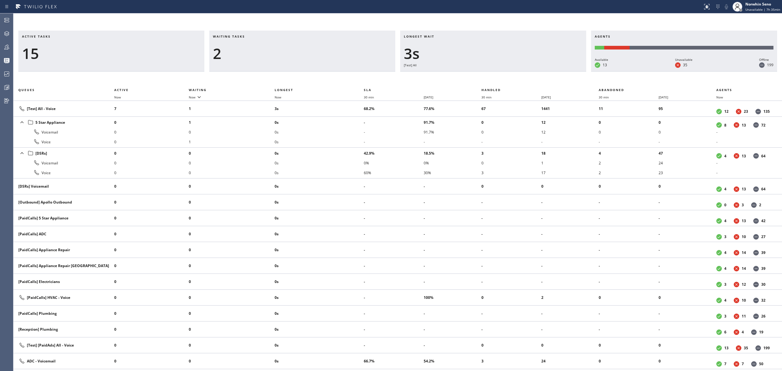
click at [478, 75] on div "Active tasks 15 Waiting tasks 2 Longest wait 3s [Test] All Agents Available 13 …" at bounding box center [397, 201] width 769 height 340
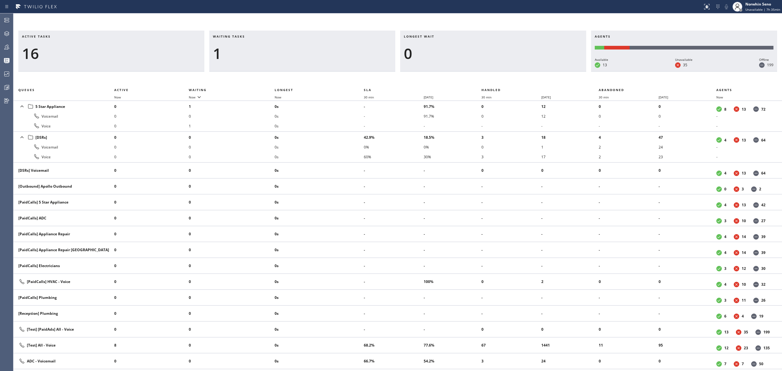
click at [478, 75] on div "Active tasks 16 Waiting tasks 1 Longest wait 0 Agents Available 13 Unavailable …" at bounding box center [397, 201] width 769 height 340
click at [421, 97] on thead "Queues Active Waiting Longest SLA Handled Abandoned Agents Now Now Now 30 min […" at bounding box center [397, 93] width 769 height 15
click at [478, 75] on div "Active tasks 16 Waiting tasks 1 Longest wait 0 Agents Available 13 Unavailable …" at bounding box center [397, 201] width 769 height 340
click at [478, 75] on div "Active tasks 15 Waiting tasks 1 Longest wait 0 Agents Available 13 Unavailable …" at bounding box center [397, 201] width 769 height 340
click at [477, 75] on div "Active tasks 15 Waiting tasks 1 Longest wait 0 Agents Available 13 Unavailable …" at bounding box center [397, 201] width 769 height 340
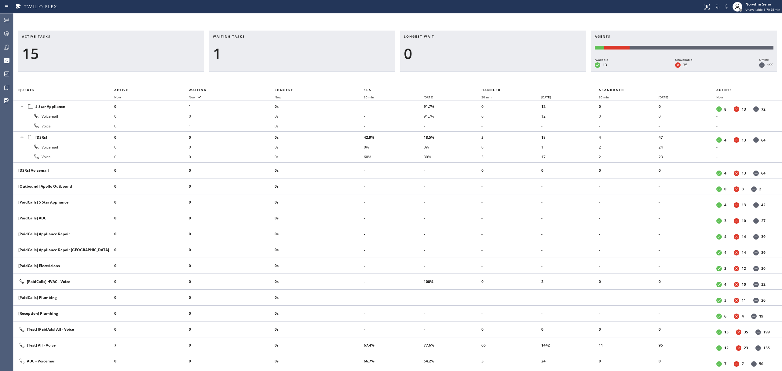
click at [462, 81] on div "Active tasks 15 Waiting tasks 1 Longest wait 0 Agents Available 13 Unavailable …" at bounding box center [397, 201] width 769 height 340
click at [478, 75] on div "Active tasks 15 Waiting tasks 1 Longest wait 0 Agents Available 13 Unavailable …" at bounding box center [397, 201] width 769 height 340
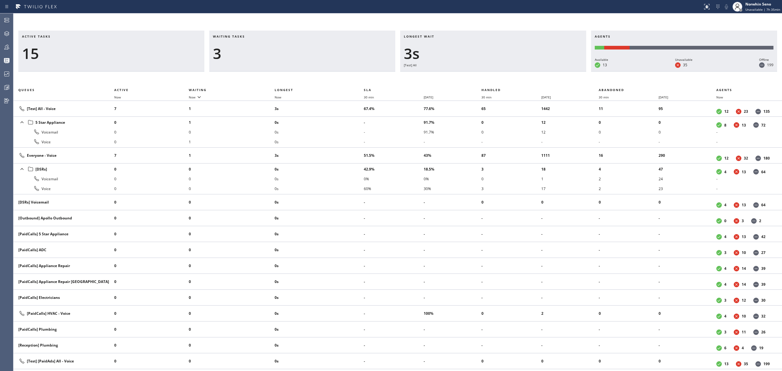
click at [478, 75] on div "Active tasks 15 Waiting tasks 3 Longest wait 3s [Test] All Agents Available 13 …" at bounding box center [397, 201] width 769 height 340
click at [478, 75] on div "Active tasks 14 Waiting tasks 3 Longest wait 8s [Test] All Agents Available 13 …" at bounding box center [397, 201] width 769 height 340
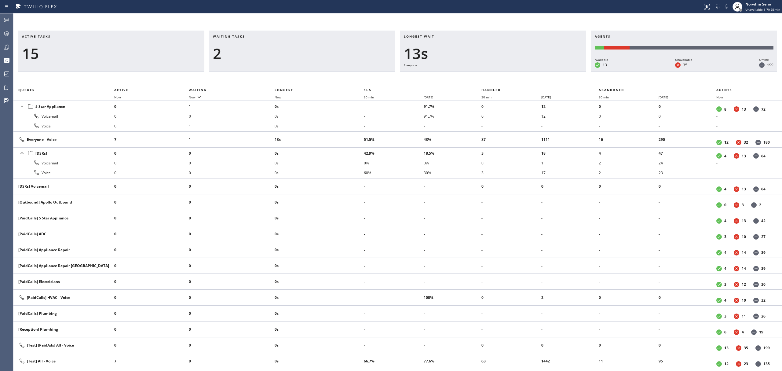
click at [478, 75] on div "Active tasks 15 Waiting tasks 2 Longest wait 13s Everyone Agents Available 13 U…" at bounding box center [397, 201] width 769 height 340
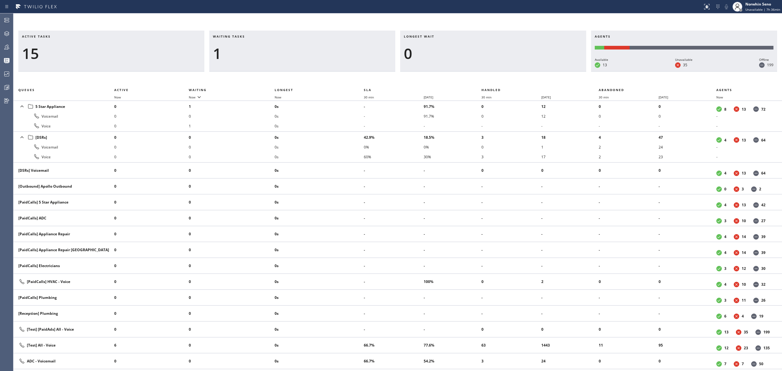
click at [478, 75] on div "Active tasks 15 Waiting tasks 1 Longest wait 0 Agents Available 13 Unavailable …" at bounding box center [397, 201] width 769 height 340
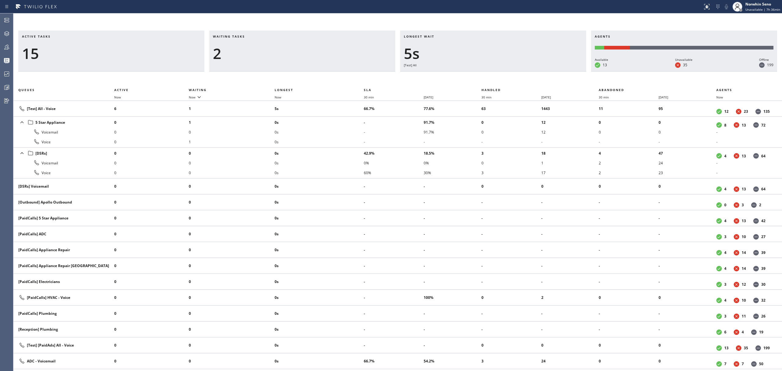
click at [478, 75] on div "Active tasks 15 Waiting tasks 2 Longest wait 5s [Test] All Agents Available 13 …" at bounding box center [397, 201] width 769 height 340
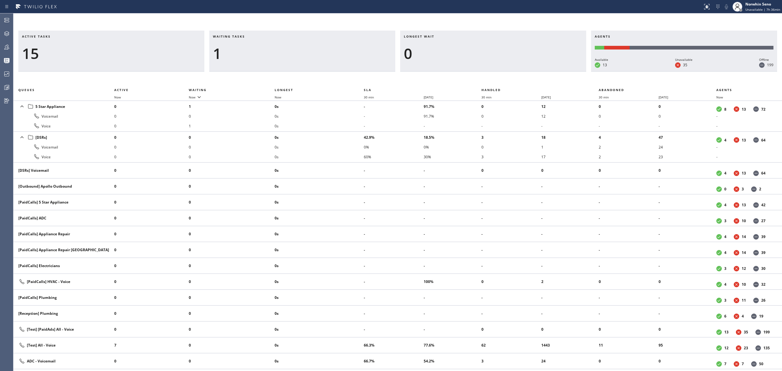
click at [478, 75] on div "Active tasks 15 Waiting tasks 1 Longest wait 0 Agents Available 13 Unavailable …" at bounding box center [397, 201] width 769 height 340
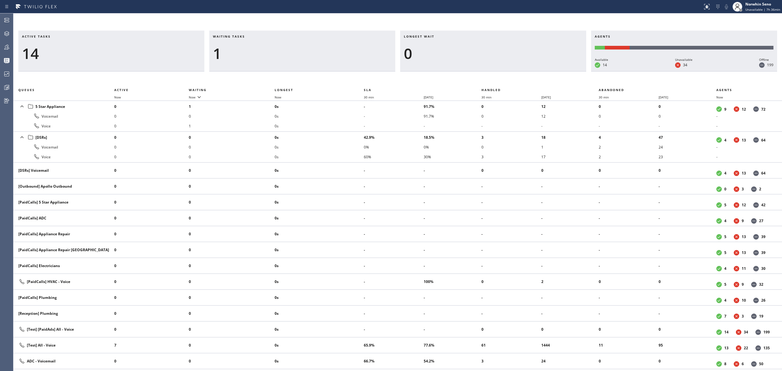
click at [478, 75] on div "Active tasks 14 Waiting tasks 1 Longest wait 0 Agents Available 14 Unavailable …" at bounding box center [397, 201] width 769 height 340
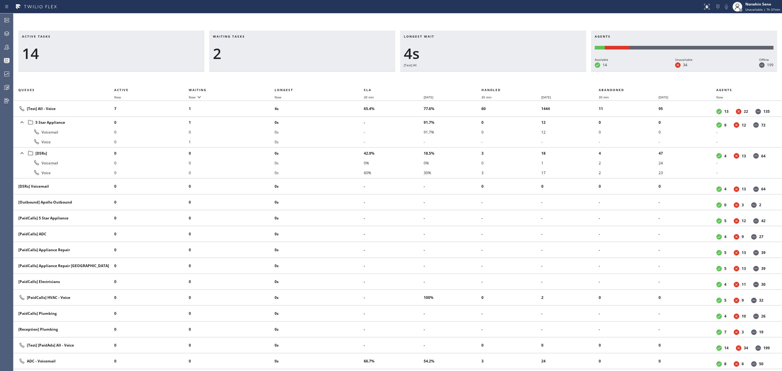
click at [478, 75] on div "Active tasks 14 Waiting tasks 2 Longest wait 4s [Test] All Agents Available 14 …" at bounding box center [397, 201] width 769 height 340
click at [478, 75] on div "Active tasks 14 Waiting tasks 2 Longest wait 9s [Test] All Agents Available 13 …" at bounding box center [397, 201] width 769 height 340
click at [478, 75] on div "Active tasks 15 Waiting tasks 2 Longest wait 5s Everyone Agents Available 12 Un…" at bounding box center [397, 201] width 769 height 340
click at [478, 75] on div "Active tasks 15 Waiting tasks 2 Longest wait 11s Everyone Agents Available 12 U…" at bounding box center [397, 201] width 769 height 340
click at [478, 75] on div "Active tasks 15 Waiting tasks 2 Longest wait 16s Everyone Agents Available 12 U…" at bounding box center [397, 201] width 769 height 340
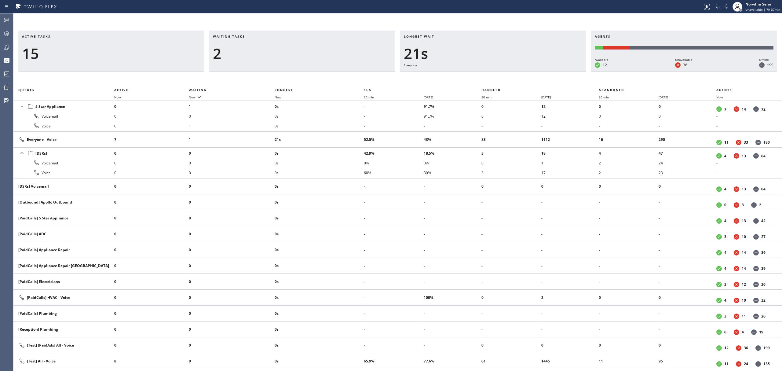
click at [478, 75] on div "Active tasks 15 Waiting tasks 2 Longest wait 21s Everyone Agents Available 12 U…" at bounding box center [397, 201] width 769 height 340
click at [478, 75] on div "Active tasks 13 Waiting tasks 2 Longest wait 26s Everyone Agents Available 12 U…" at bounding box center [397, 201] width 769 height 340
click at [478, 75] on div "Active tasks 13 Waiting tasks 2 Longest wait 31s Everyone Agents Available 12 U…" at bounding box center [397, 201] width 769 height 340
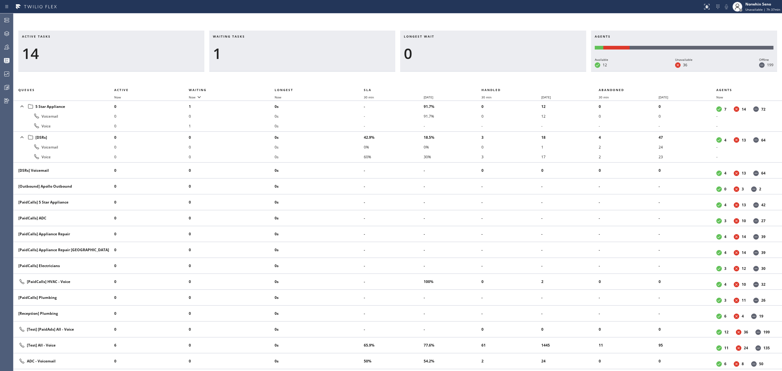
click at [478, 75] on div "Active tasks 14 Waiting tasks 1 Longest wait 0 Agents Available 12 Unavailable …" at bounding box center [397, 201] width 769 height 340
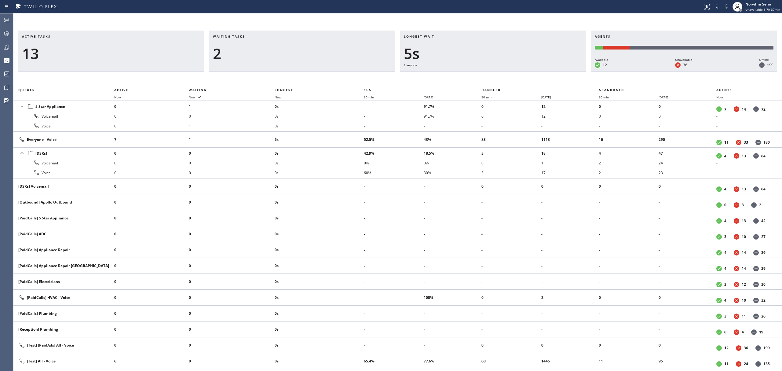
click at [478, 75] on div "Active tasks 13 Waiting tasks 2 Longest wait 5s Everyone Agents Available 12 Un…" at bounding box center [397, 201] width 769 height 340
click at [478, 75] on div "Active tasks 13 Waiting tasks 2 Longest wait 10s Everyone Agents Available 12 U…" at bounding box center [397, 201] width 769 height 340
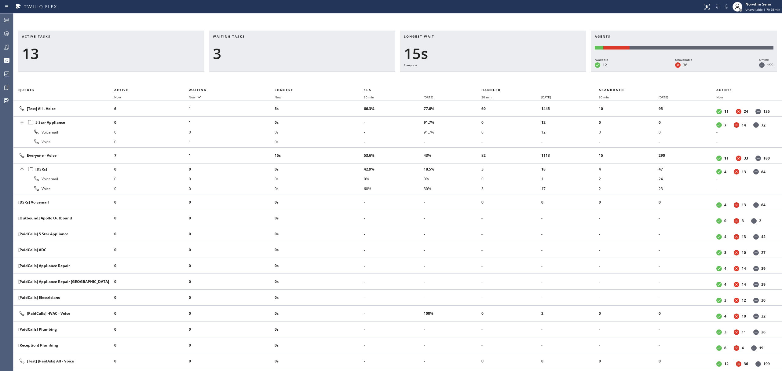
click at [478, 75] on div "Active tasks 13 Waiting tasks 3 Longest wait 15s Everyone Agents Available 12 U…" at bounding box center [397, 201] width 769 height 340
click at [478, 75] on div "Active tasks 13 Waiting tasks 5 Longest wait 20s Everyone Agents Available 12 U…" at bounding box center [397, 201] width 769 height 340
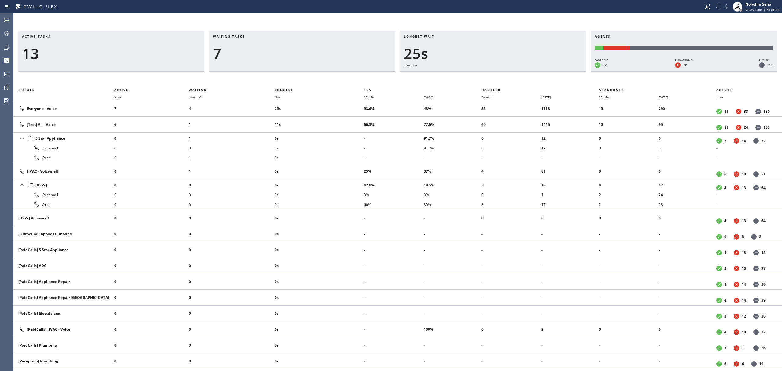
click at [478, 75] on div "Active tasks 13 Waiting tasks 7 Longest wait 25s Everyone Agents Available 12 U…" at bounding box center [397, 201] width 769 height 340
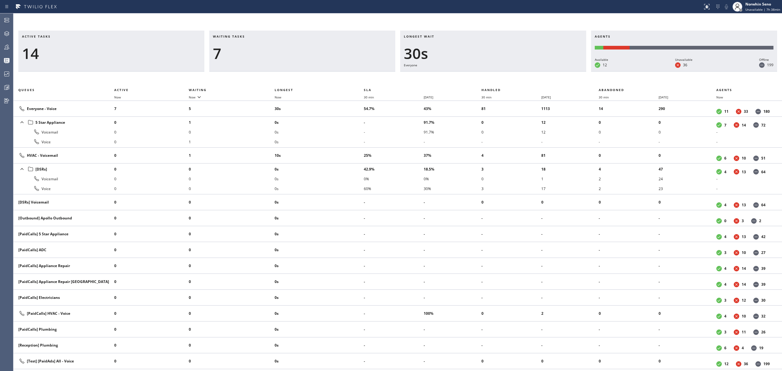
click at [478, 75] on div "Active tasks 14 Waiting tasks 7 Longest wait 30s Everyone Agents Available 12 U…" at bounding box center [397, 201] width 769 height 340
click at [478, 75] on div "Active tasks 14 Waiting tasks 7 Longest wait 35s Everyone Agents Available 12 U…" at bounding box center [397, 201] width 769 height 340
click at [478, 75] on div "Active tasks 17 Waiting tasks 3 Longest wait 20s HVAC Agents Available 12 Unava…" at bounding box center [397, 201] width 769 height 340
click at [462, 75] on div "Active tasks 16 Waiting tasks 3 Longest wait 26s HVAC Agents Available 12 Unava…" at bounding box center [397, 201] width 769 height 340
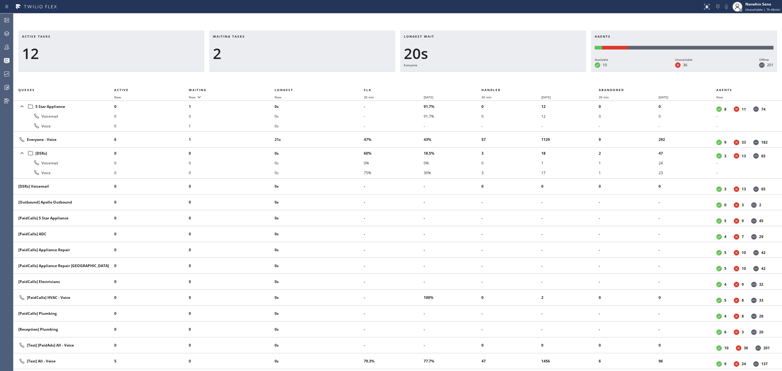
click at [494, 69] on div "Active tasks 12 Waiting tasks 2 Longest wait 20s Everyone Agents Available 10 U…" at bounding box center [397, 201] width 769 height 340
click at [478, 75] on div "Active tasks 12 Waiting tasks 2 Longest wait 25s Everyone Agents Available 10 U…" at bounding box center [397, 201] width 769 height 340
click at [478, 75] on div "Active tasks 13 Waiting tasks 2 Longest wait 6s [Test] All Agents Available 10 …" at bounding box center [397, 201] width 769 height 340
click at [478, 75] on div "Active tasks 13 Waiting tasks 2 Longest wait 11s [Test] All Agents Available 10…" at bounding box center [397, 201] width 769 height 340
click at [478, 75] on div "Active tasks 14 Waiting tasks 2 Longest wait 3s [Test] All Agents Available 10 …" at bounding box center [397, 201] width 769 height 340
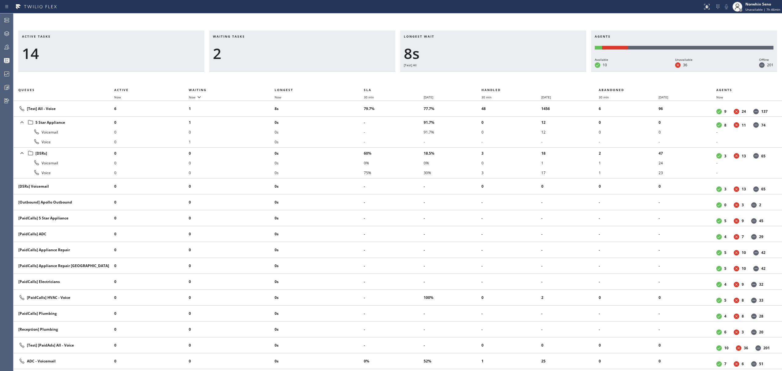
click at [478, 75] on div "Active tasks 14 Waiting tasks 2 Longest wait 8s [Test] All Agents Available 10 …" at bounding box center [397, 201] width 769 height 340
click at [478, 75] on div "Active tasks 14 Waiting tasks 2 Longest wait 13s [Test] All Agents Available 10…" at bounding box center [397, 201] width 769 height 340
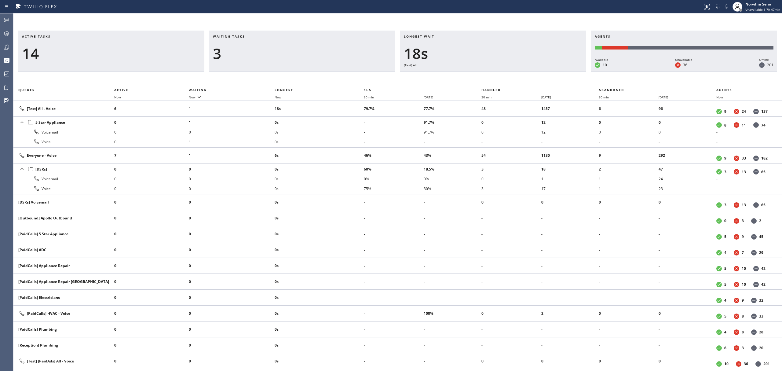
click at [478, 75] on div "Active tasks 14 Waiting tasks 3 Longest wait 18s [Test] All Agents Available 10…" at bounding box center [397, 201] width 769 height 340
click at [478, 75] on div "Active tasks 13 Waiting tasks 3 Longest wait 23s [Test] All Agents Available 10…" at bounding box center [397, 201] width 769 height 340
click at [478, 75] on div "Active tasks 13 Waiting tasks 3 Longest wait 28s [Test] All Agents Available 11…" at bounding box center [397, 201] width 769 height 340
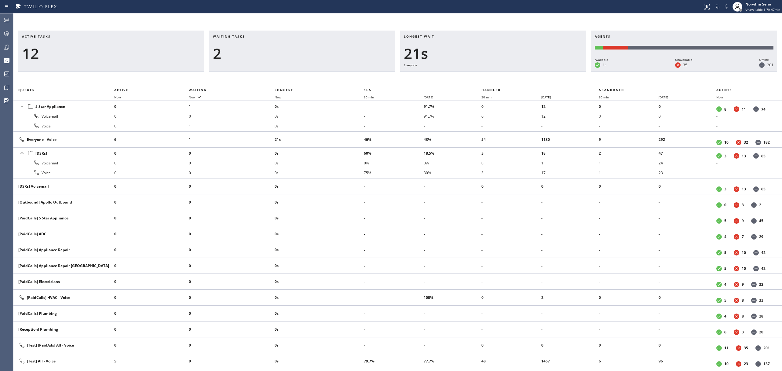
click at [478, 75] on div "Active tasks 12 Waiting tasks 2 Longest wait 21s Everyone Agents Available 11 U…" at bounding box center [397, 201] width 769 height 340
click at [478, 75] on div "Active tasks 12 Waiting tasks 2 Longest wait 26s Everyone Agents Available 10 U…" at bounding box center [397, 201] width 769 height 340
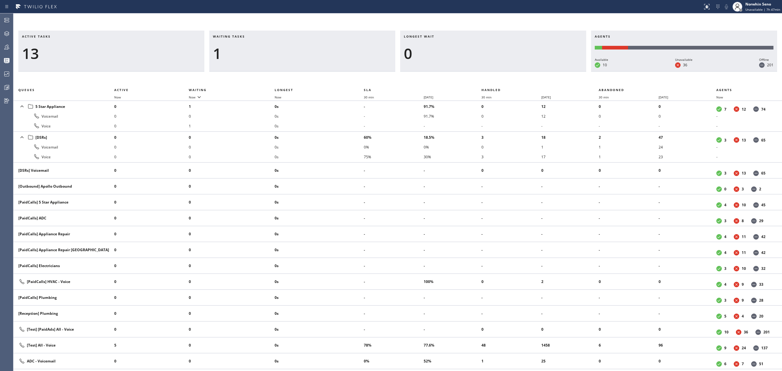
click at [478, 75] on div "Active tasks 13 Waiting tasks 1 Longest wait 0 Agents Available 10 Unavailable …" at bounding box center [397, 201] width 769 height 340
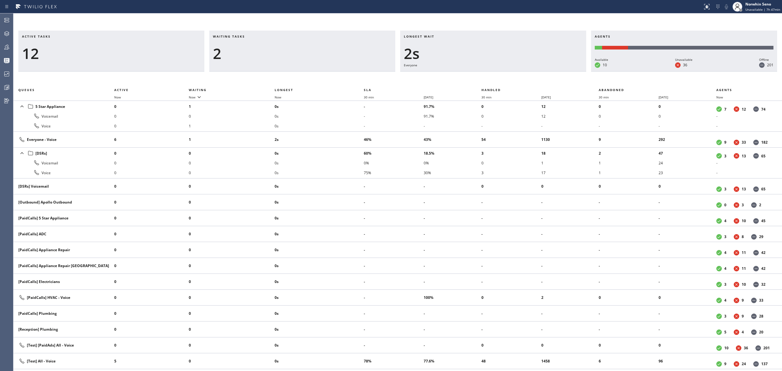
click at [478, 75] on div "Active tasks 12 Waiting tasks 2 Longest wait 2s Everyone Agents Available 10 Un…" at bounding box center [397, 201] width 769 height 340
click at [478, 75] on div "Active tasks 11 Waiting tasks 3 Longest wait 6s Everyone Agents Available 11 Un…" at bounding box center [397, 201] width 769 height 340
click at [478, 75] on div "Active tasks 11 Waiting tasks 3 Longest wait 12s Everyone Agents Available 11 U…" at bounding box center [397, 201] width 769 height 340
click at [478, 75] on div "Active tasks 11 Waiting tasks 2 Longest wait 15s Everyone Agents Available 11 U…" at bounding box center [397, 201] width 769 height 340
click at [478, 75] on div "Active tasks 11 Waiting tasks 2 Longest wait 20s Everyone Agents Available 11 U…" at bounding box center [397, 201] width 769 height 340
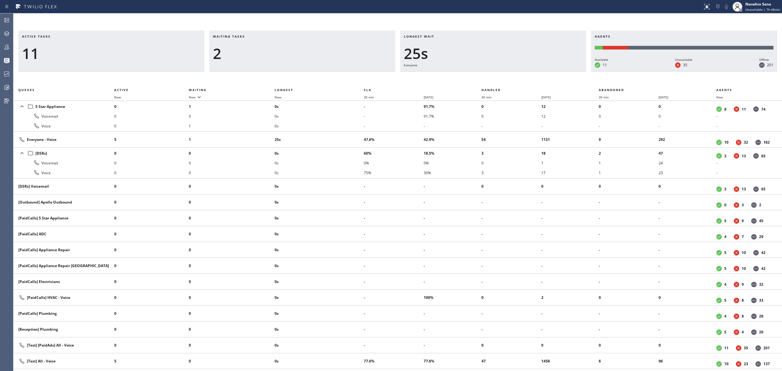
click at [478, 75] on div "Active tasks 11 Waiting tasks 2 Longest wait 25s Everyone Agents Available 11 U…" at bounding box center [397, 201] width 769 height 340
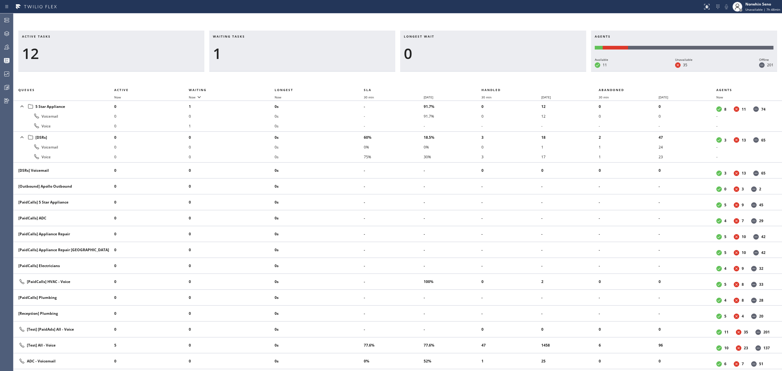
click at [478, 75] on div "Active tasks 12 Waiting tasks 1 Longest wait 0 Agents Available 11 Unavailable …" at bounding box center [397, 201] width 769 height 340
click at [478, 75] on div "Active tasks 11 Waiting tasks 1 Longest wait 0 Agents Available 11 Unavailable …" at bounding box center [397, 201] width 769 height 340
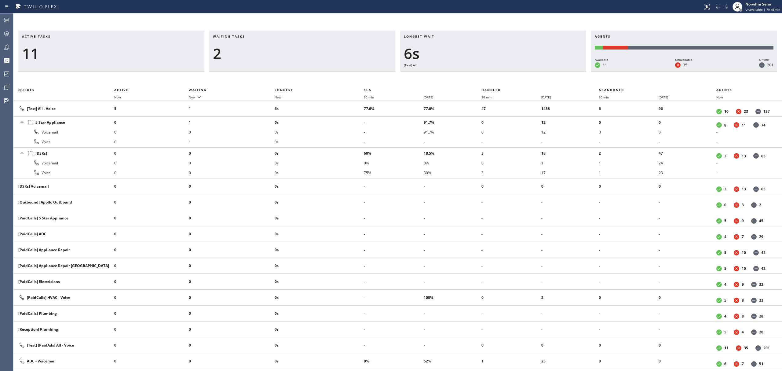
click at [478, 75] on div "Active tasks 11 Waiting tasks 2 Longest wait 6s [Test] All Agents Available 11 …" at bounding box center [397, 201] width 769 height 340
click at [478, 75] on div "Active tasks 11 Waiting tasks 2 Longest wait 11s [Test] All Agents Available 11…" at bounding box center [397, 201] width 769 height 340
click at [478, 75] on div "Active tasks 11 Waiting tasks 2 Longest wait 16s [Test] All Agents Available 11…" at bounding box center [397, 201] width 769 height 340
click at [478, 75] on div "Active tasks 11 Waiting tasks 2 Longest wait 21s [Test] All Agents Available 11…" at bounding box center [397, 201] width 769 height 340
click at [478, 75] on div "Active tasks 11 Waiting tasks 2 Longest wait 3s [Test] All Agents Available 10 …" at bounding box center [397, 201] width 769 height 340
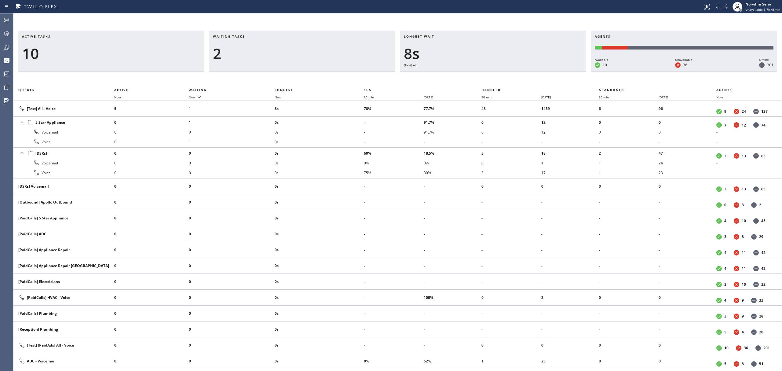
click at [478, 75] on div "Active tasks 10 Waiting tasks 2 Longest wait 8s [Test] All Agents Available 10 …" at bounding box center [397, 201] width 769 height 340
click at [478, 75] on div "Active tasks 9 Waiting tasks 2 Longest wait 13s [Test] All Agents Available 10 …" at bounding box center [397, 201] width 769 height 340
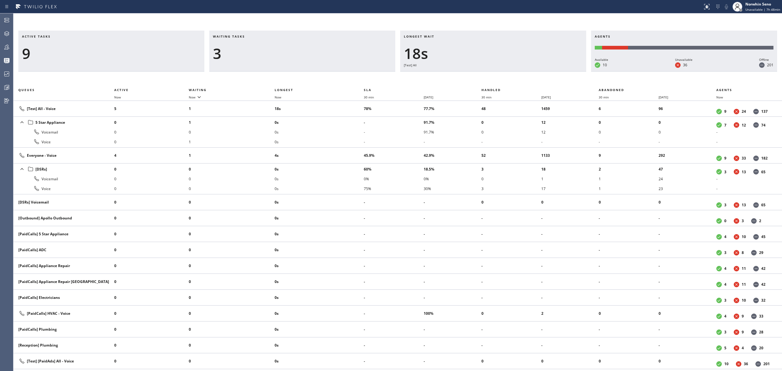
click at [478, 75] on div "Active tasks 9 Waiting tasks 3 Longest wait 18s [Test] All Agents Available 10 …" at bounding box center [397, 201] width 769 height 340
click at [478, 75] on div "Active tasks 10 Waiting tasks 3 Longest wait 9s Everyone Agents Available 10 Un…" at bounding box center [397, 201] width 769 height 340
click at [478, 75] on div "Active tasks 10 Waiting tasks 3 Longest wait 14s Everyone Agents Available 10 U…" at bounding box center [397, 201] width 769 height 340
click at [478, 75] on div "Active tasks 9 Waiting tasks 4 Longest wait 19s Everyone Agents Available 10 Un…" at bounding box center [397, 201] width 769 height 340
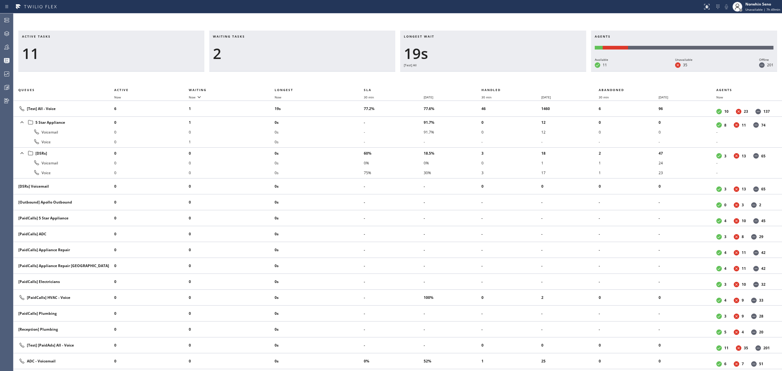
click at [478, 75] on div "Active tasks 11 Waiting tasks 2 Longest wait 19s [Test] All Agents Available 11…" at bounding box center [397, 201] width 769 height 340
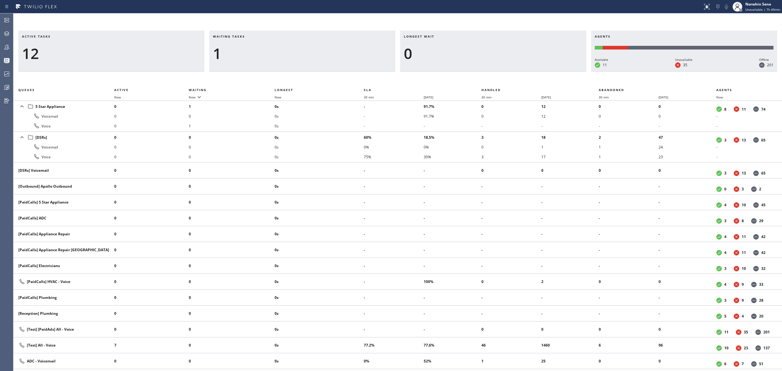
click at [478, 75] on div "Active tasks 12 Waiting tasks 1 Longest wait 0 Agents Available 11 Unavailable …" at bounding box center [397, 201] width 769 height 340
click at [478, 75] on div "Active tasks 11 Waiting tasks 1 Longest wait 0 Agents Available 11 Unavailable …" at bounding box center [397, 201] width 769 height 340
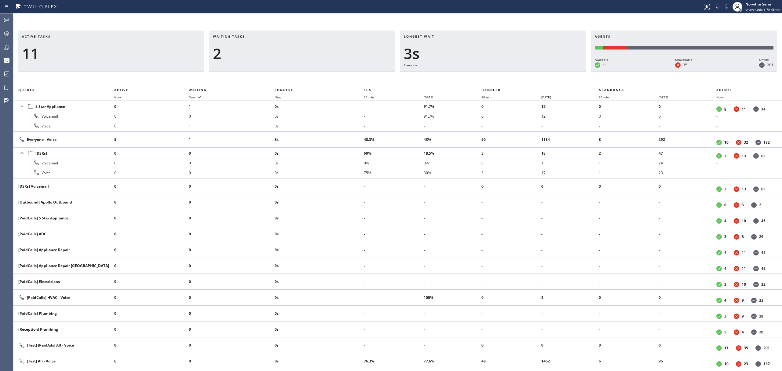
click at [478, 75] on div "Active tasks 11 Waiting tasks 2 Longest wait 3s Everyone Agents Available 11 Un…" at bounding box center [397, 201] width 769 height 340
click at [478, 75] on div "Active tasks 11 Waiting tasks 2 Longest wait 8s Everyone Agents Available 11 Un…" at bounding box center [397, 201] width 769 height 340
click at [478, 75] on div "Active tasks 11 Waiting tasks 2 Longest wait 13s Everyone Agents Available 11 U…" at bounding box center [397, 201] width 769 height 340
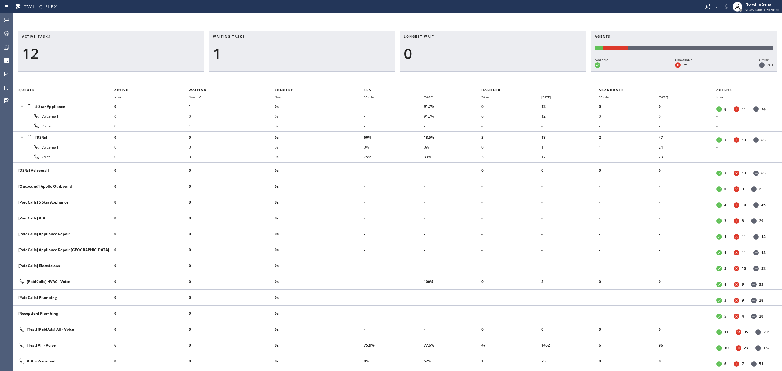
click at [478, 75] on div "Active tasks 12 Waiting tasks 1 Longest wait 0 Agents Available 11 Unavailable …" at bounding box center [397, 201] width 769 height 340
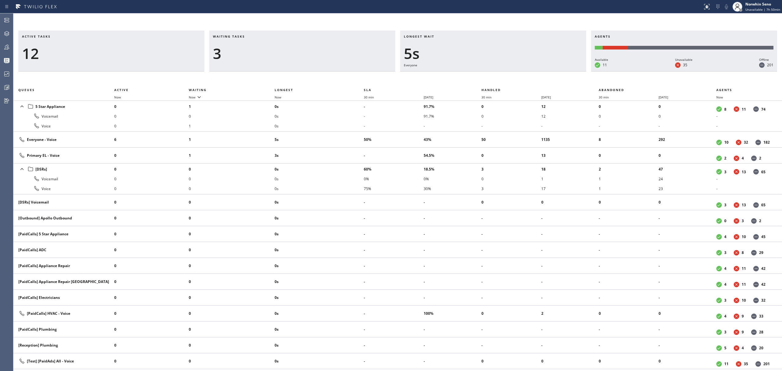
click at [478, 75] on div "Active tasks 12 Waiting tasks 3 Longest wait 5s Everyone Agents Available 11 Un…" at bounding box center [397, 201] width 769 height 340
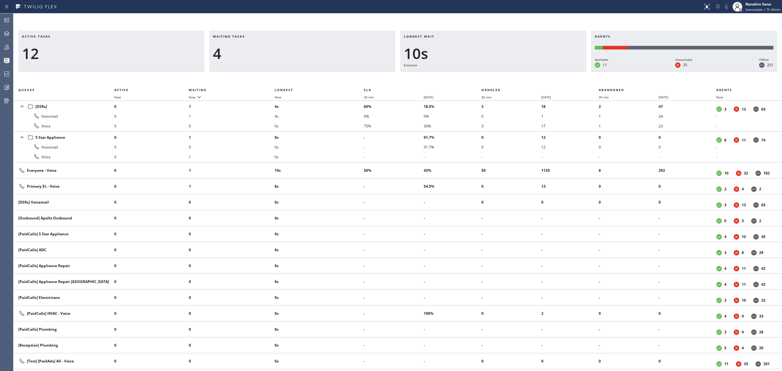
click at [478, 75] on div "Active tasks 12 Waiting tasks 4 Longest wait 10s Everyone Agents Available 11 U…" at bounding box center [397, 201] width 769 height 340
click at [478, 75] on div "Active tasks 12 Waiting tasks 4 Longest wait 15s Everyone Agents Available 11 U…" at bounding box center [397, 201] width 769 height 340
click at [478, 75] on div "Active tasks 13 Waiting tasks 3 Longest wait 20s Everyone Agents Available 11 U…" at bounding box center [397, 201] width 769 height 340
click at [478, 75] on div "Active tasks 12 Waiting tasks 4 Longest wait 25s Everyone Agents Available 11 U…" at bounding box center [397, 201] width 769 height 340
click at [478, 75] on div "Active tasks 12 Waiting tasks 3 Longest wait 31s Everyone Agents Available 11 U…" at bounding box center [397, 201] width 769 height 340
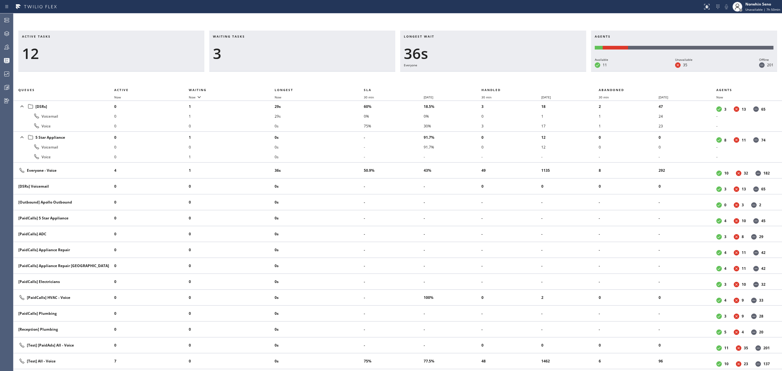
click at [478, 75] on div "Active tasks 12 Waiting tasks 3 Longest wait 36s Everyone Agents Available 11 U…" at bounding box center [397, 201] width 769 height 340
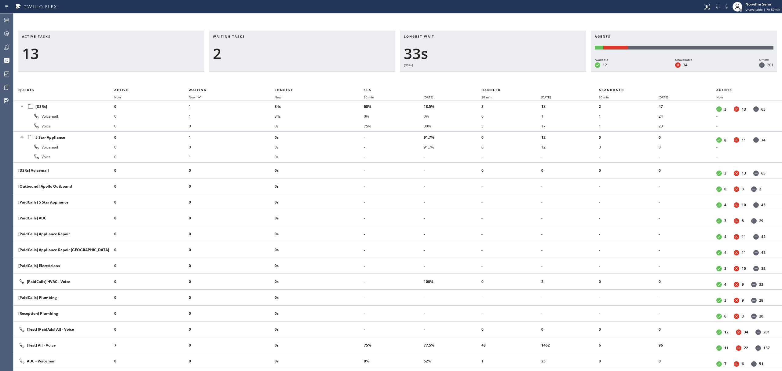
click at [478, 75] on div "Active tasks 13 Waiting tasks 2 Longest wait 33s [DSRs] Agents Available 12 Una…" at bounding box center [397, 201] width 769 height 340
click at [478, 75] on div "Active tasks 13 Waiting tasks 2 Longest wait 39s [DSRs] Agents Available 12 Una…" at bounding box center [397, 201] width 769 height 340
click at [478, 75] on div "Active tasks 13 Waiting tasks 2 Longest wait 44s [DSRs] Agents Available 11 Una…" at bounding box center [397, 201] width 769 height 340
click at [478, 75] on div "Active tasks 13 Waiting tasks 2 Longest wait 49s [DSRs] Agents Available 11 Una…" at bounding box center [397, 201] width 769 height 340
click at [478, 75] on div "Active tasks 13 Waiting tasks 2 Longest wait 54s [DSRs] Agents Available 11 Una…" at bounding box center [397, 201] width 769 height 340
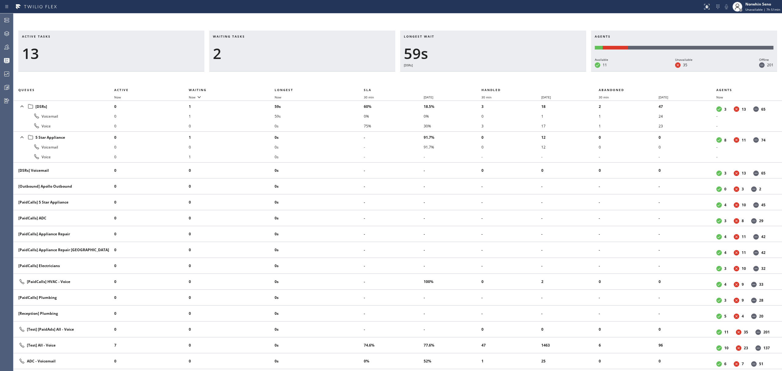
click at [478, 75] on div "Active tasks 13 Waiting tasks 2 Longest wait 59s [DSRs] Agents Available 11 Una…" at bounding box center [397, 201] width 769 height 340
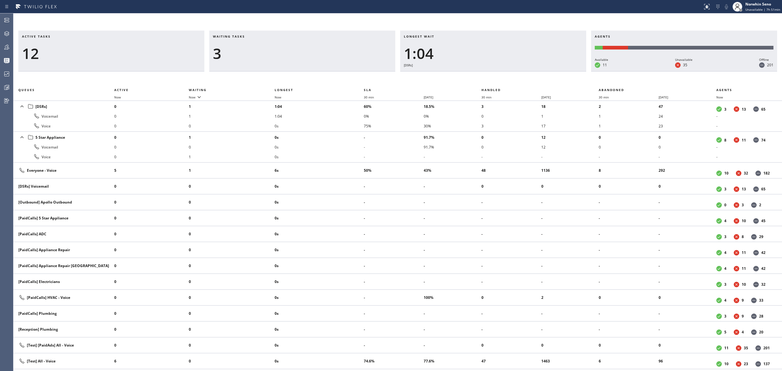
click at [478, 75] on div "Active tasks 12 Waiting tasks 3 Longest wait 1:04 [DSRs] Agents Available 11 Un…" at bounding box center [397, 201] width 769 height 340
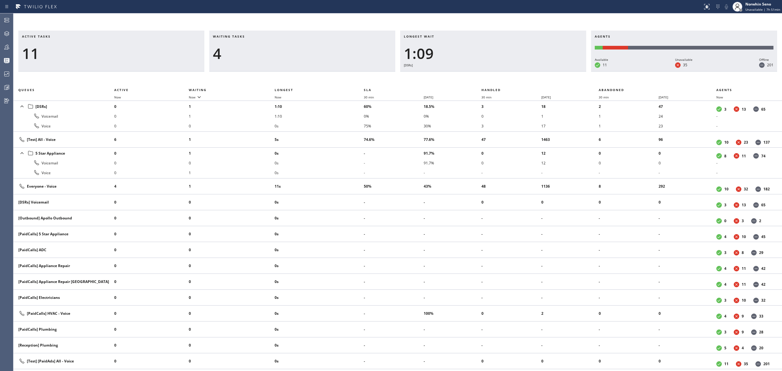
click at [478, 75] on div "Active tasks 11 Waiting tasks 4 Longest wait 1:09 [DSRs] Agents Available 11 Un…" at bounding box center [397, 201] width 769 height 340
click at [478, 75] on div "Active tasks 11 Waiting tasks 4 Longest wait 1:14 [DSRs] Agents Available 12 Un…" at bounding box center [397, 201] width 769 height 340
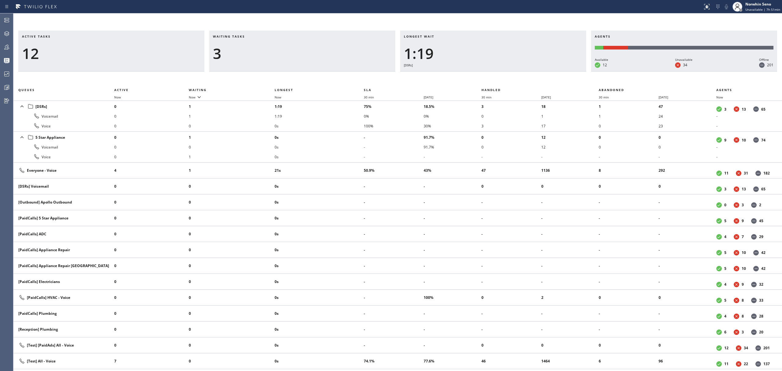
click at [478, 75] on div "Active tasks 12 Waiting tasks 3 Longest wait 1:19 [DSRs] Agents Available 12 Un…" at bounding box center [397, 201] width 769 height 340
click at [478, 75] on div "Active tasks 12 Waiting tasks 3 Longest wait 1:24 [DSRs] Agents Available 12 Un…" at bounding box center [397, 201] width 769 height 340
click at [478, 75] on div "Active tasks 11 Waiting tasks 3 Longest wait 1:29 [DSRs] Agents Available 12 Un…" at bounding box center [397, 201] width 769 height 340
click at [478, 75] on div "Active tasks 11 Waiting tasks 3 Longest wait 1:34 [DSRs] Agents Available 12 Un…" at bounding box center [397, 201] width 769 height 340
click at [478, 75] on div "Active tasks 11 Waiting tasks 3 Longest wait 1:40 [DSRs] Agents Available 12 Un…" at bounding box center [397, 201] width 769 height 340
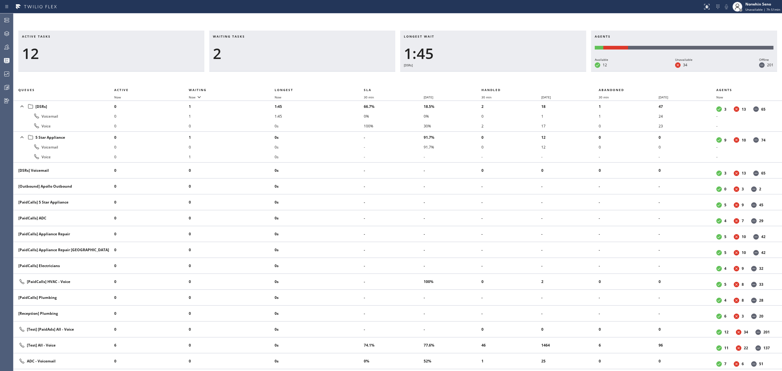
click at [478, 75] on div "Active tasks 12 Waiting tasks 2 Longest wait 1:45 [DSRs] Agents Available 12 Un…" at bounding box center [397, 201] width 769 height 340
click at [478, 75] on div "Active tasks 11 Waiting tasks 2 Longest wait 1:50 [DSRs] Agents Available 12 Un…" at bounding box center [397, 201] width 769 height 340
click at [478, 75] on div "Active tasks 11 Waiting tasks 2 Longest wait 1:55 [DSRs] Agents Available 12 Un…" at bounding box center [397, 201] width 769 height 340
click at [478, 75] on div "Active tasks 11 Waiting tasks 2 Longest wait 2:00 [DSRs] Agents Available 12 Un…" at bounding box center [397, 201] width 769 height 340
click at [478, 75] on div "Active tasks 11 Waiting tasks 1 Longest wait 0 Agents Available 12 Unavailable …" at bounding box center [397, 201] width 769 height 340
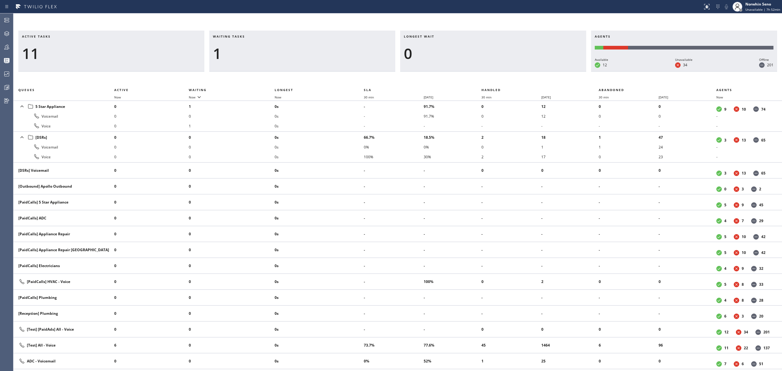
click at [478, 75] on div "Active tasks 11 Waiting tasks 1 Longest wait 0 Agents Available 12 Unavailable …" at bounding box center [397, 201] width 769 height 340
click at [478, 75] on div "Active tasks 11 Waiting tasks 1 Longest wait 0 Agents Available 13 Unavailable …" at bounding box center [397, 201] width 769 height 340
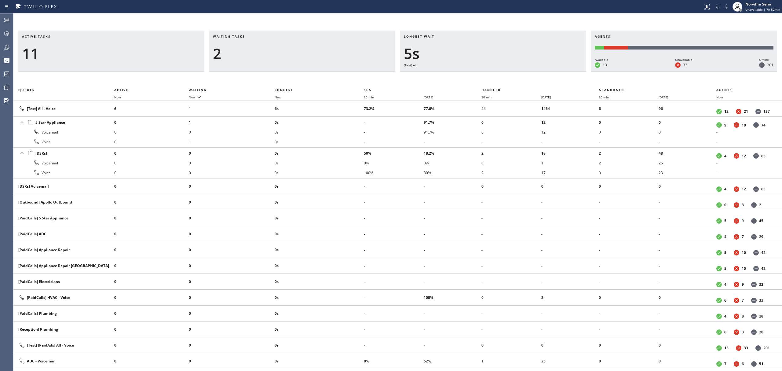
click at [478, 75] on div "Active tasks 11 Waiting tasks 2 Longest wait 5s [Test] All Agents Available 13 …" at bounding box center [397, 201] width 769 height 340
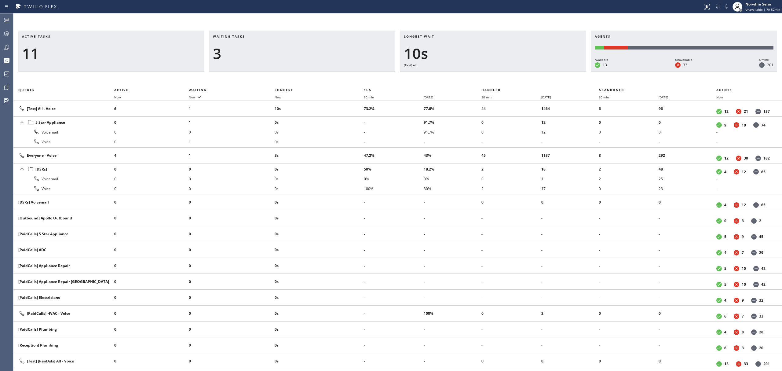
click at [478, 75] on div "Active tasks 11 Waiting tasks 3 Longest wait 10s [Test] All Agents Available 13…" at bounding box center [397, 201] width 769 height 340
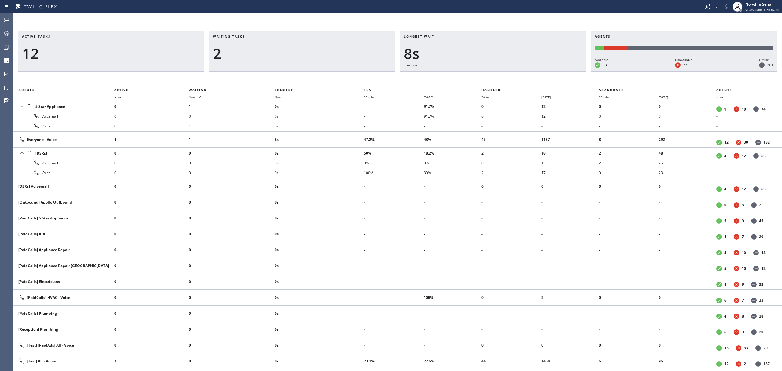
click at [478, 75] on div "Active tasks 12 Waiting tasks 2 Longest wait 8s Everyone Agents Available 13 Un…" at bounding box center [397, 201] width 769 height 340
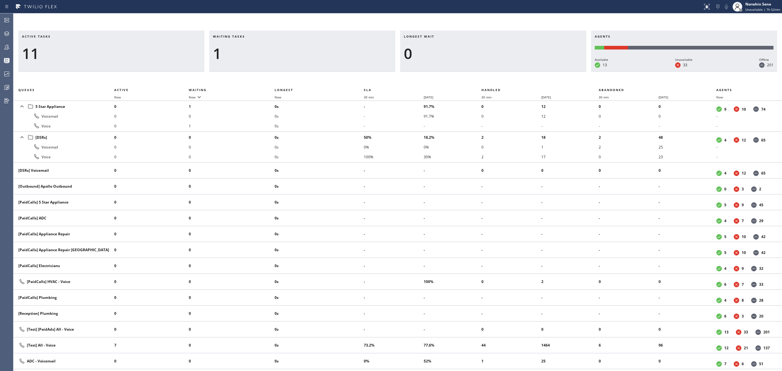
click at [478, 75] on div "Active tasks 11 Waiting tasks 1 Longest wait 0 Agents Available 13 Unavailable …" at bounding box center [397, 201] width 769 height 340
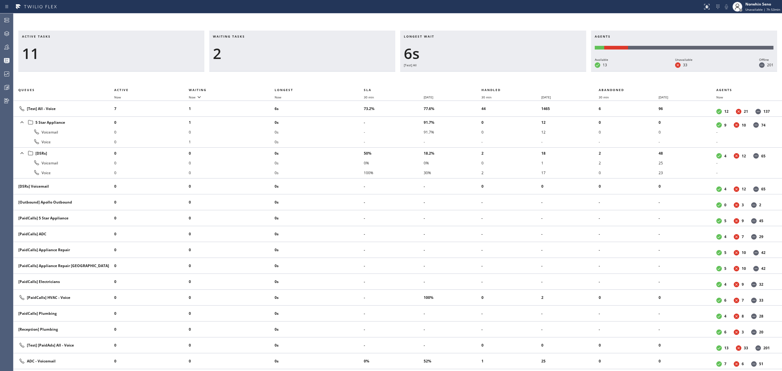
click at [478, 75] on div "Active tasks 11 Waiting tasks 2 Longest wait 6s [Test] All Agents Available 13 …" at bounding box center [397, 201] width 769 height 340
click at [478, 75] on div "Active tasks 10 Waiting tasks 3 Longest wait 11s [Test] All Agents Available 13…" at bounding box center [397, 201] width 769 height 340
click at [478, 75] on div "Active tasks 11 Waiting tasks 2 Longest wait 11s [Test] All Agents Available 13…" at bounding box center [397, 201] width 769 height 340
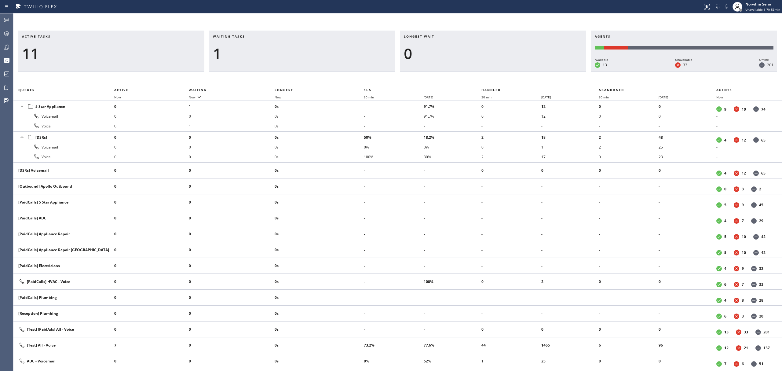
click at [478, 75] on div "Active tasks 11 Waiting tasks 1 Longest wait 0 Agents Available 13 Unavailable …" at bounding box center [397, 201] width 769 height 340
click at [478, 75] on div "Active tasks 11 Waiting tasks 1 Longest wait 0 Agents Available 12 Unavailable …" at bounding box center [397, 201] width 769 height 340
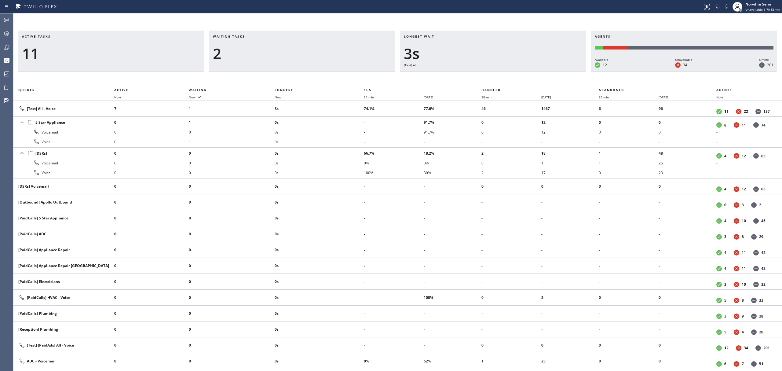
click at [478, 75] on div "Active tasks 11 Waiting tasks 2 Longest wait 3s [Test] All Agents Available 12 …" at bounding box center [397, 201] width 769 height 340
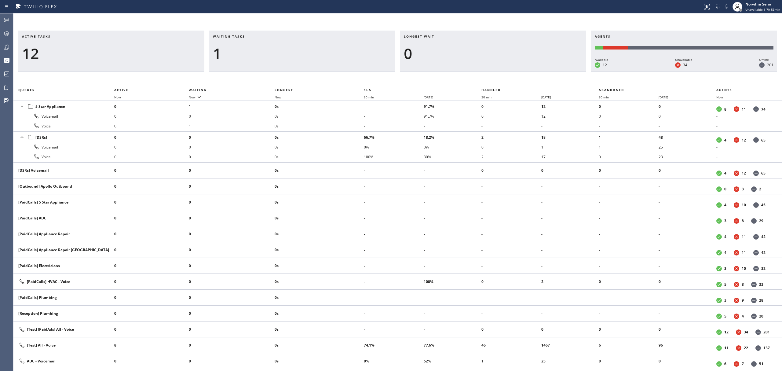
click at [478, 75] on div "Active tasks 12 Waiting tasks 1 Longest wait 0 Agents Available 12 Unavailable …" at bounding box center [397, 201] width 769 height 340
click at [478, 75] on div "Active tasks 11 Waiting tasks 1 Longest wait 0 Agents Available 12 Unavailable …" at bounding box center [397, 201] width 769 height 340
click at [478, 75] on div "Active tasks 10 Waiting tasks 1 Longest wait 0 Agents Available 12 Unavailable …" at bounding box center [397, 201] width 769 height 340
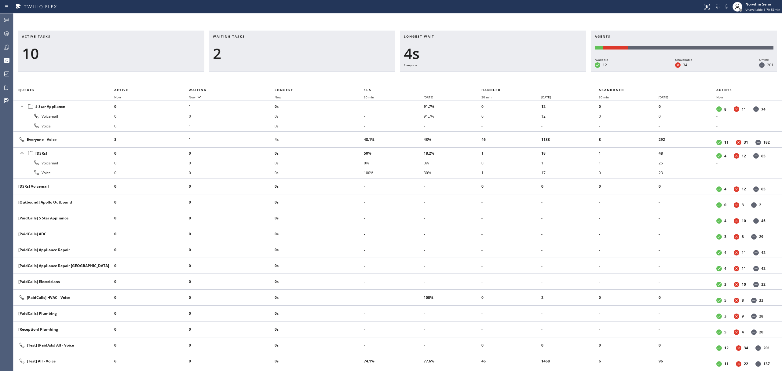
click at [478, 75] on div "Active tasks 10 Waiting tasks 2 Longest wait 4s Everyone Agents Available 12 Un…" at bounding box center [397, 201] width 769 height 340
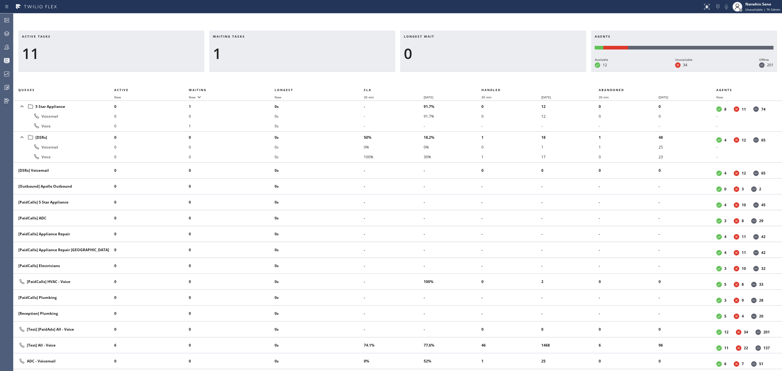
click at [478, 75] on div "Active tasks 11 Waiting tasks 1 Longest wait 0 Agents Available 12 Unavailable …" at bounding box center [397, 201] width 769 height 340
click at [478, 75] on div "Active tasks 10 Waiting tasks 1 Longest wait 0 Agents Available 12 Unavailable …" at bounding box center [397, 201] width 769 height 340
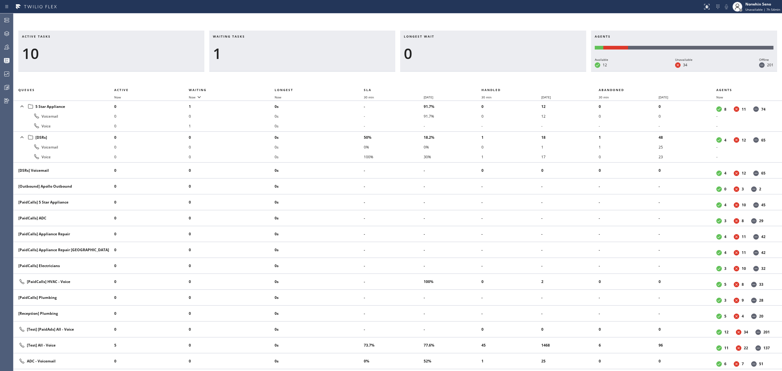
click at [478, 75] on div "Active tasks 10 Waiting tasks 1 Longest wait 0 Agents Available 12 Unavailable …" at bounding box center [397, 201] width 769 height 340
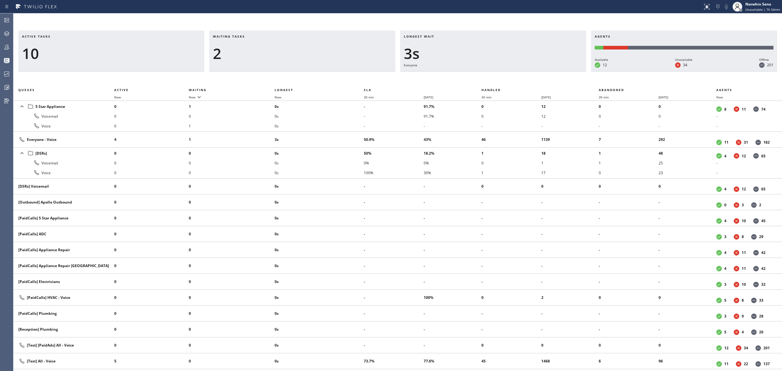
click at [478, 75] on div "Active tasks 10 Waiting tasks 2 Longest wait 3s Everyone Agents Available 12 Un…" at bounding box center [397, 201] width 769 height 340
click at [478, 75] on div "Active tasks 9 Waiting tasks 2 Longest wait 8s Everyone Agents Available 12 Una…" at bounding box center [397, 201] width 769 height 340
click at [478, 75] on div "Active tasks 9 Waiting tasks 2 Longest wait 14s Everyone Agents Available 12 Un…" at bounding box center [397, 201] width 769 height 340
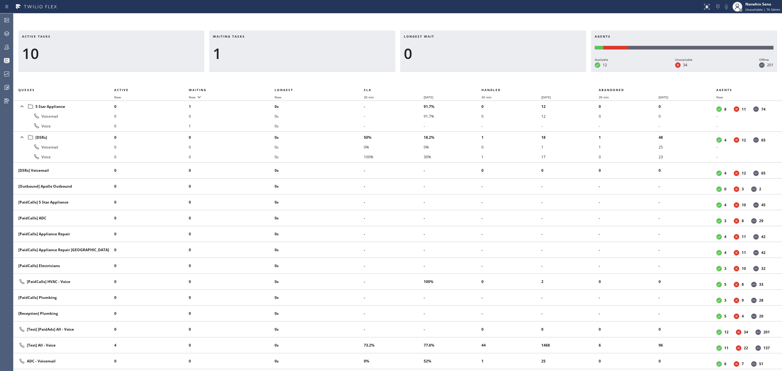
click at [478, 75] on div "Active tasks 10 Waiting tasks 1 Longest wait 0 Agents Available 12 Unavailable …" at bounding box center [397, 201] width 769 height 340
click at [478, 75] on div "Active tasks 9 Waiting tasks 1 Longest wait 0 Agents Available 12 Unavailable 3…" at bounding box center [397, 201] width 769 height 340
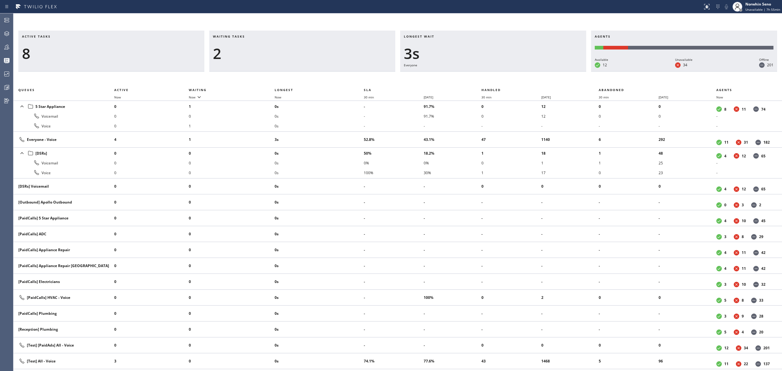
click at [478, 75] on div "Active tasks 8 Waiting tasks 2 Longest wait 3s Everyone Agents Available 12 Una…" at bounding box center [397, 201] width 769 height 340
click at [478, 75] on div "Active tasks 8 Waiting tasks 2 Longest wait 8s Everyone Agents Available 12 Una…" at bounding box center [397, 201] width 769 height 340
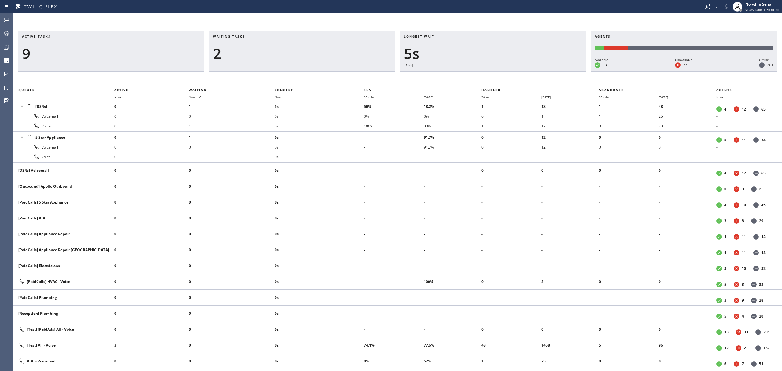
click at [478, 75] on div "Active tasks 9 Waiting tasks 2 Longest wait 5s [DSRs] Agents Available 13 Unava…" at bounding box center [397, 201] width 769 height 340
click at [478, 75] on div "Active tasks 9 Waiting tasks 2 Longest wait 10s [DSRs] Agents Available 13 Unav…" at bounding box center [397, 201] width 769 height 340
click at [478, 75] on div "Active tasks 9 Waiting tasks 2 Longest wait 15s [DSRs] Agents Available 12 Unav…" at bounding box center [397, 201] width 769 height 340
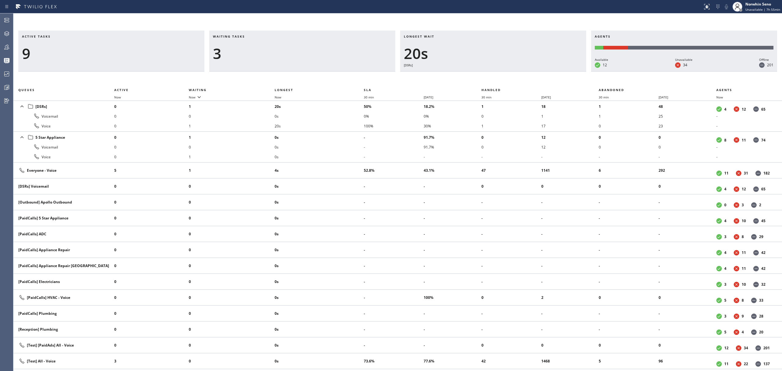
click at [478, 75] on div "Active tasks 9 Waiting tasks 3 Longest wait 20s [DSRs] Agents Available 12 Unav…" at bounding box center [397, 201] width 769 height 340
click at [478, 75] on div "Active tasks 9 Waiting tasks 3 Longest wait 25s [DSRs] Agents Available 12 Unav…" at bounding box center [397, 201] width 769 height 340
click at [478, 75] on div "Active tasks 9 Waiting tasks 3 Longest wait 30s [DSRs] Agents Available 12 Unav…" at bounding box center [397, 201] width 769 height 340
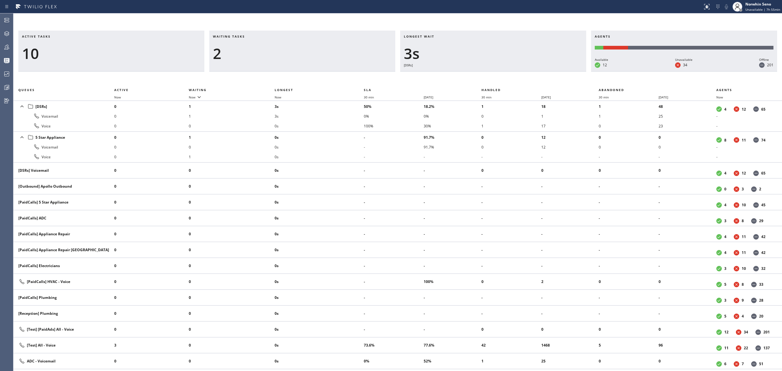
click at [478, 75] on div "Active tasks 10 Waiting tasks 2 Longest wait 3s [DSRs] Agents Available 12 Unav…" at bounding box center [397, 201] width 769 height 340
click at [478, 75] on div "Active tasks 10 Waiting tasks 2 Longest wait 8s [DSRs] Agents Available 11 Unav…" at bounding box center [397, 201] width 769 height 340
click at [478, 75] on div "Active tasks 10 Waiting tasks 2 Longest wait 13s [DSRs] Agents Available 11 Una…" at bounding box center [397, 201] width 769 height 340
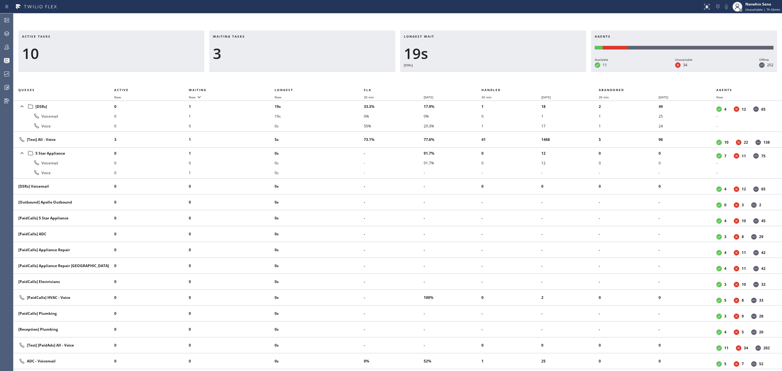
click at [478, 75] on div "Active tasks 10 Waiting tasks 3 Longest wait 19s [DSRs] Agents Available 11 Una…" at bounding box center [397, 201] width 769 height 340
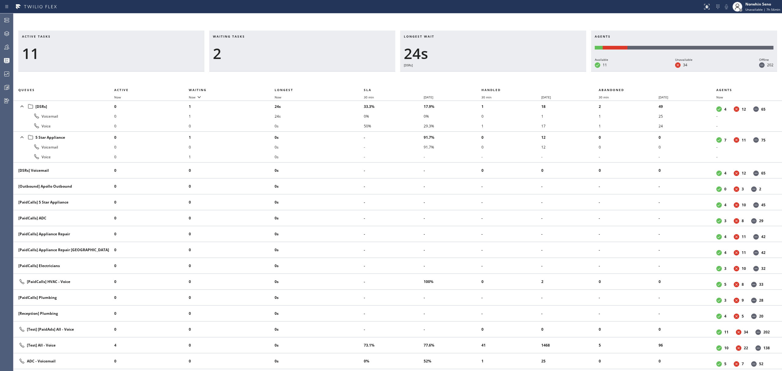
click at [478, 75] on div "Active tasks 11 Waiting tasks 2 Longest wait 24s [DSRs] Agents Available 11 Una…" at bounding box center [397, 201] width 769 height 340
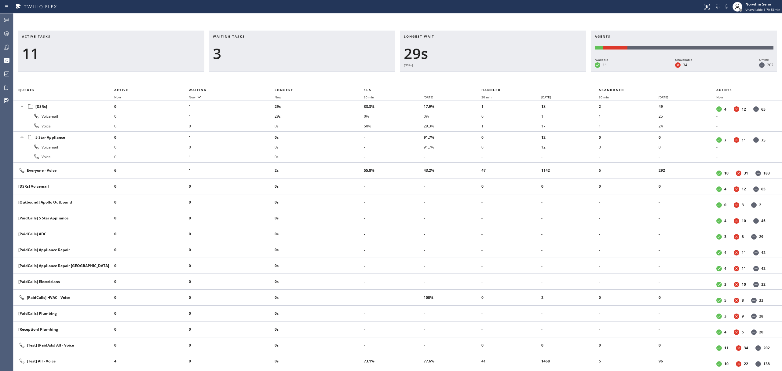
click at [478, 75] on div "Active tasks 11 Waiting tasks 3 Longest wait 29s [DSRs] Agents Available 11 Una…" at bounding box center [397, 201] width 769 height 340
click at [478, 75] on div "Active tasks 10 Waiting tasks 3 Longest wait 34s [DSRs] Agents Available 11 Una…" at bounding box center [397, 201] width 769 height 340
click at [478, 75] on div "Active tasks 10 Waiting tasks 3 Longest wait 39s [DSRs] Agents Available 11 Una…" at bounding box center [397, 201] width 769 height 340
click at [478, 75] on div "Active tasks 8 Waiting tasks 3 Longest wait 44s [DSRs] Agents Available 12 Unav…" at bounding box center [397, 201] width 769 height 340
click at [478, 75] on div "Active tasks 8 Waiting tasks 3 Longest wait 49s [DSRs] Agents Available 12 Unav…" at bounding box center [397, 201] width 769 height 340
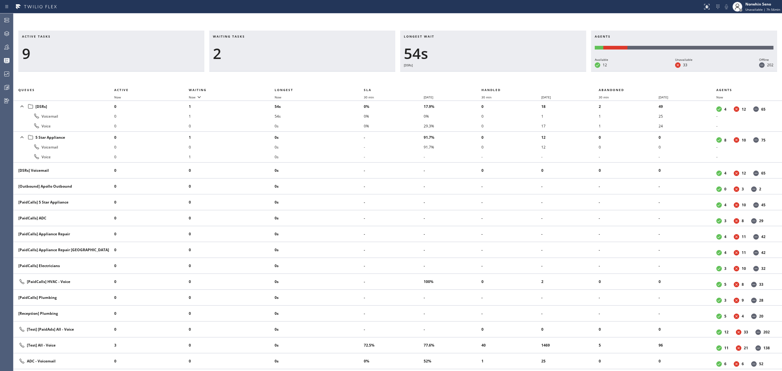
click at [478, 75] on div "Active tasks 9 Waiting tasks 2 Longest wait 54s [DSRs] Agents Available 12 Unav…" at bounding box center [397, 201] width 769 height 340
click at [478, 75] on div "Active tasks 9 Waiting tasks 2 Longest wait 59s [DSRs] Agents Available 12 Unav…" at bounding box center [397, 201] width 769 height 340
click at [478, 75] on div "Active tasks 9 Waiting tasks 1 Longest wait 0 Agents Available 12 Unavailable 3…" at bounding box center [397, 201] width 769 height 340
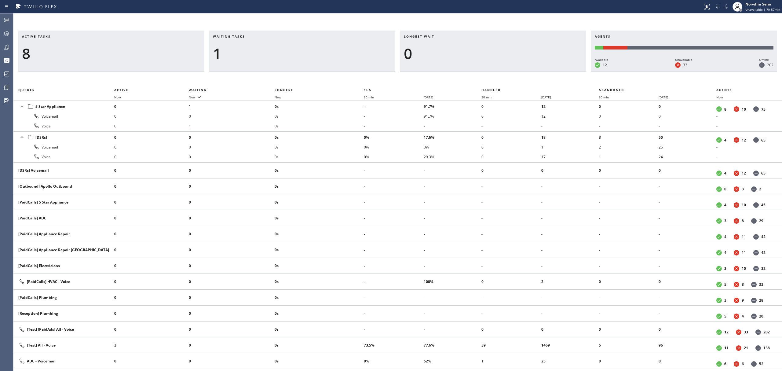
click at [478, 75] on div "Active tasks 8 Waiting tasks 1 Longest wait 0 Agents Available 12 Unavailable 3…" at bounding box center [397, 201] width 769 height 340
click at [491, 70] on div "Active tasks 8 Waiting tasks 1 Longest wait 0 Agents Available 12 Unavailable 3…" at bounding box center [397, 201] width 769 height 340
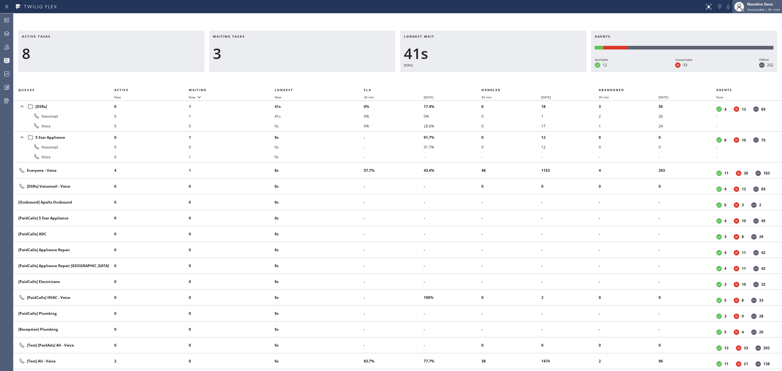
click at [760, 8] on span "Unavailable | 8h 1min" at bounding box center [764, 9] width 33 height 4
click at [738, 24] on button "Offline" at bounding box center [751, 24] width 61 height 8
